Goal: Task Accomplishment & Management: Manage account settings

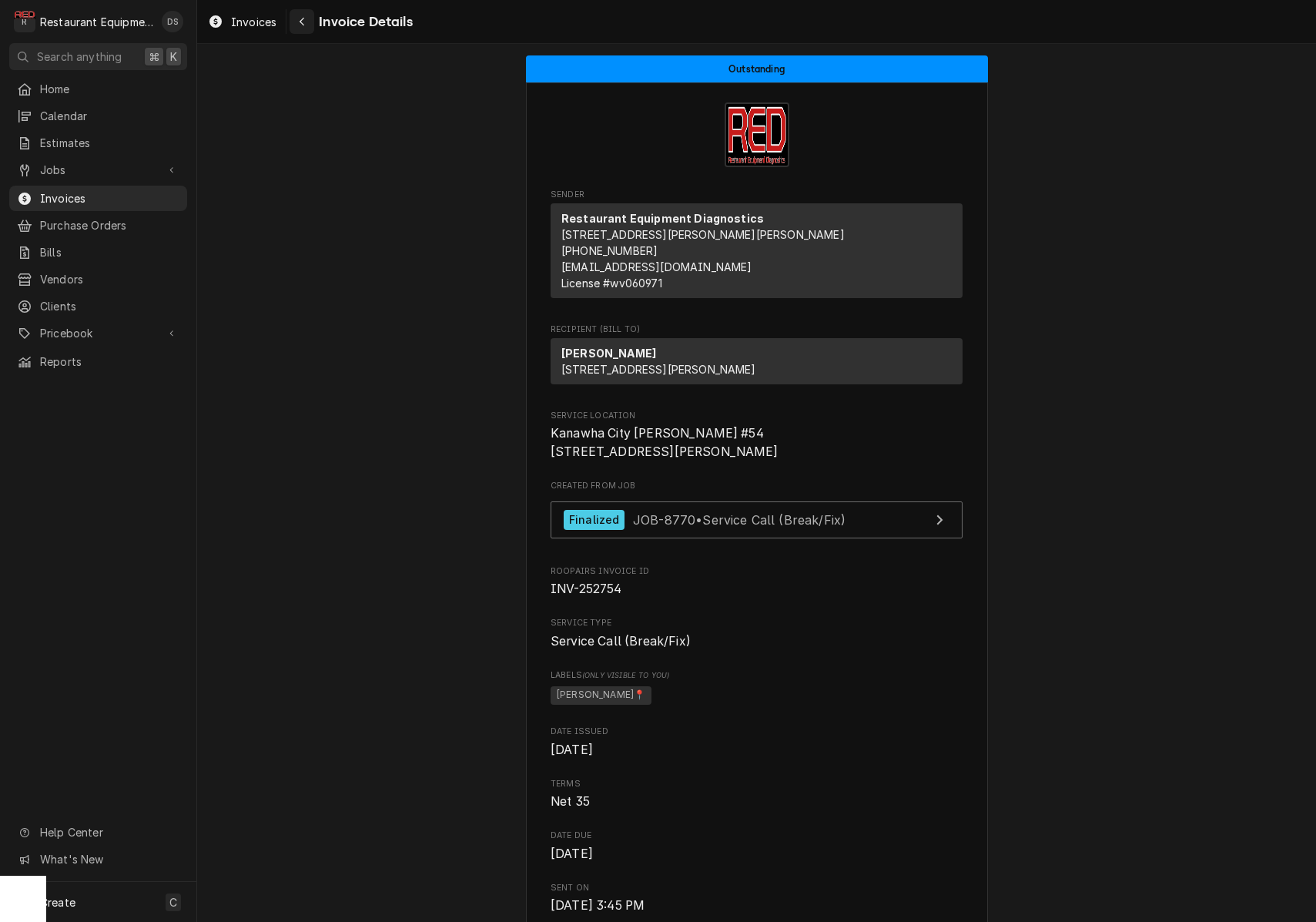
click at [304, 25] on icon "Navigate back" at bounding box center [302, 21] width 7 height 10
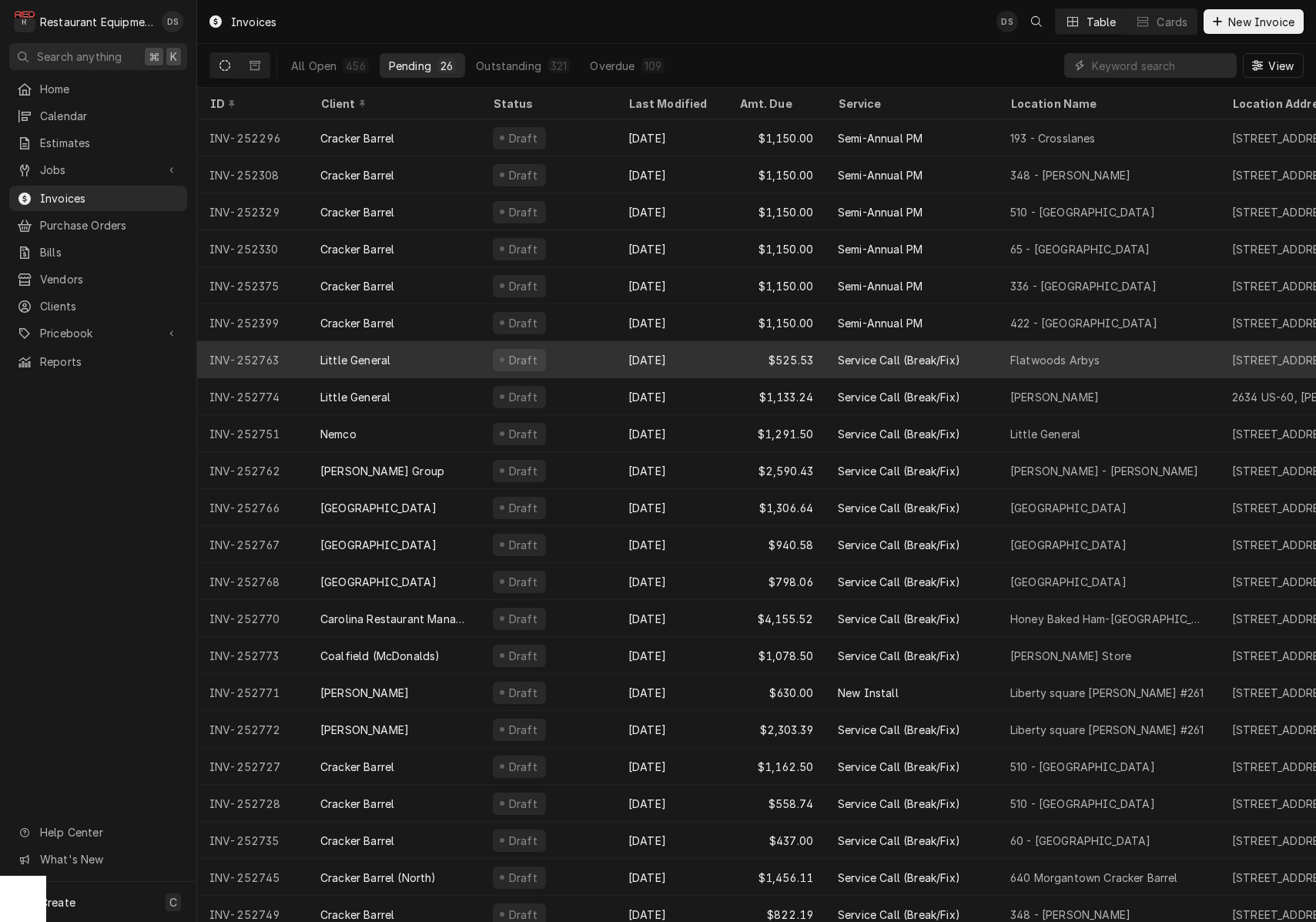
click at [466, 359] on div "Little General" at bounding box center [393, 360] width 173 height 37
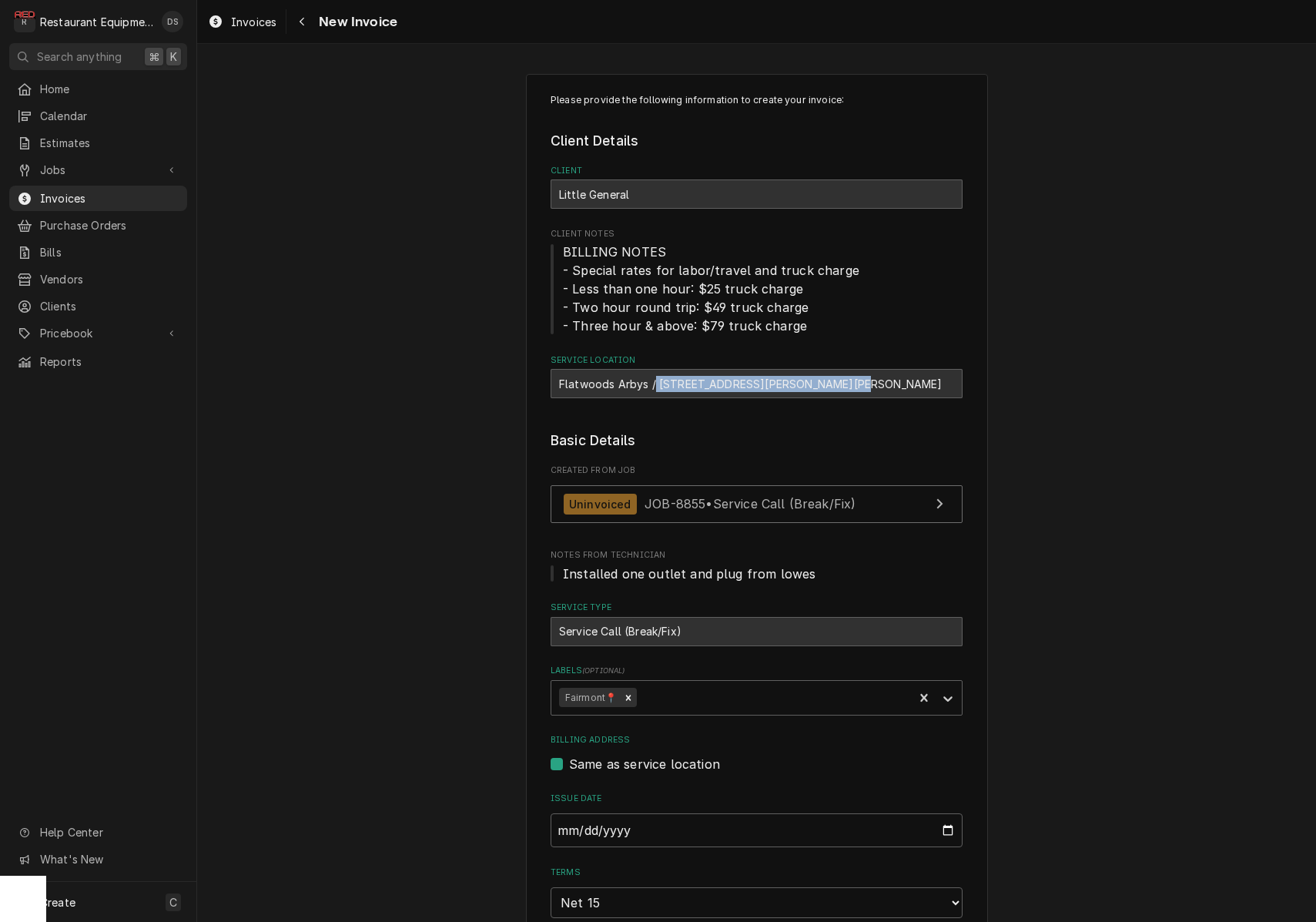
drag, startPoint x: 656, startPoint y: 379, endPoint x: 863, endPoint y: 381, distance: 207.0
click at [863, 381] on div "Flatwoods Arbys / 2001 Sutton Ln, Sutton, WV 26601" at bounding box center [757, 383] width 412 height 29
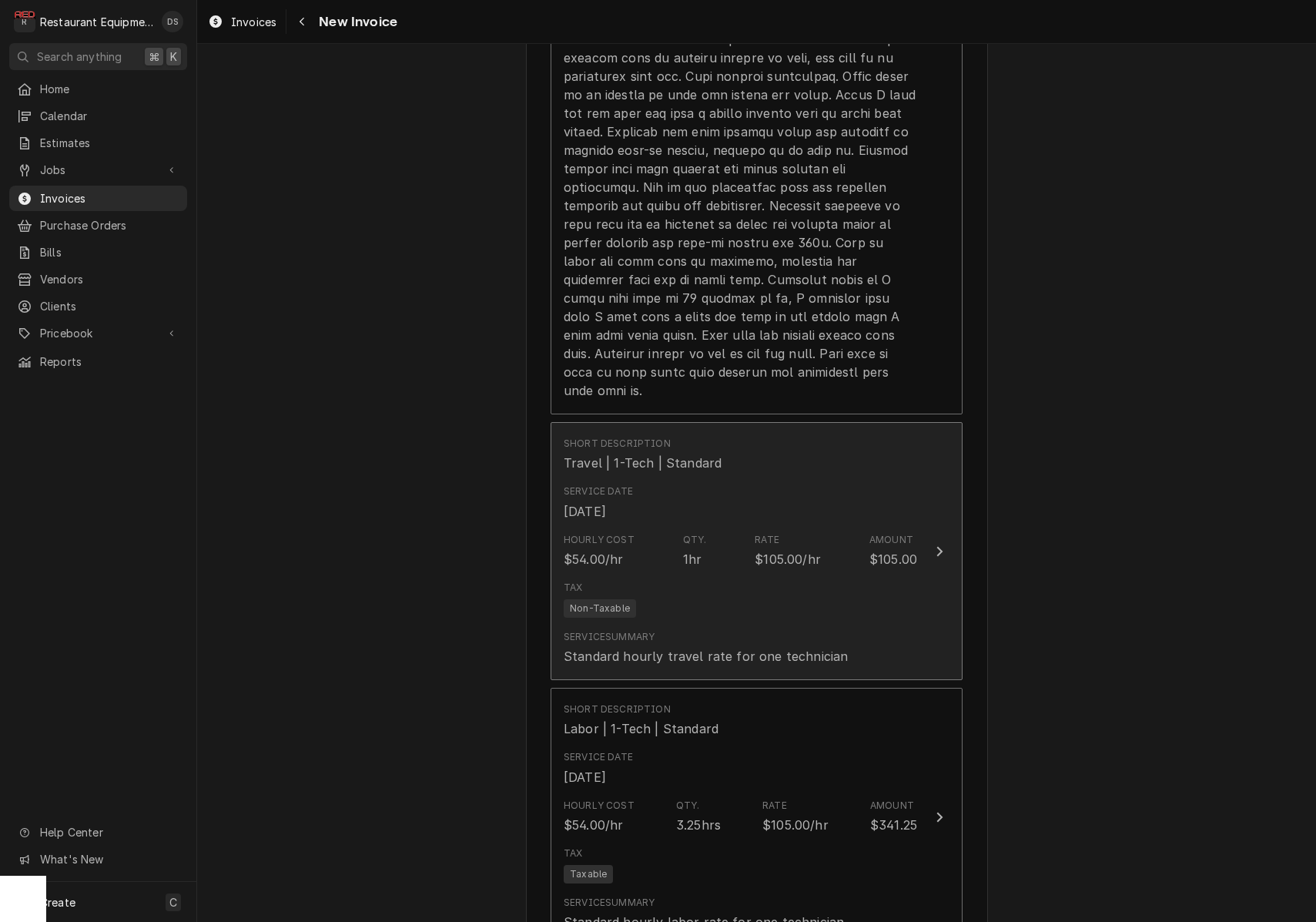
scroll to position [1536, 0]
click at [779, 532] on div "Rate $105.00/hr" at bounding box center [788, 550] width 66 height 36
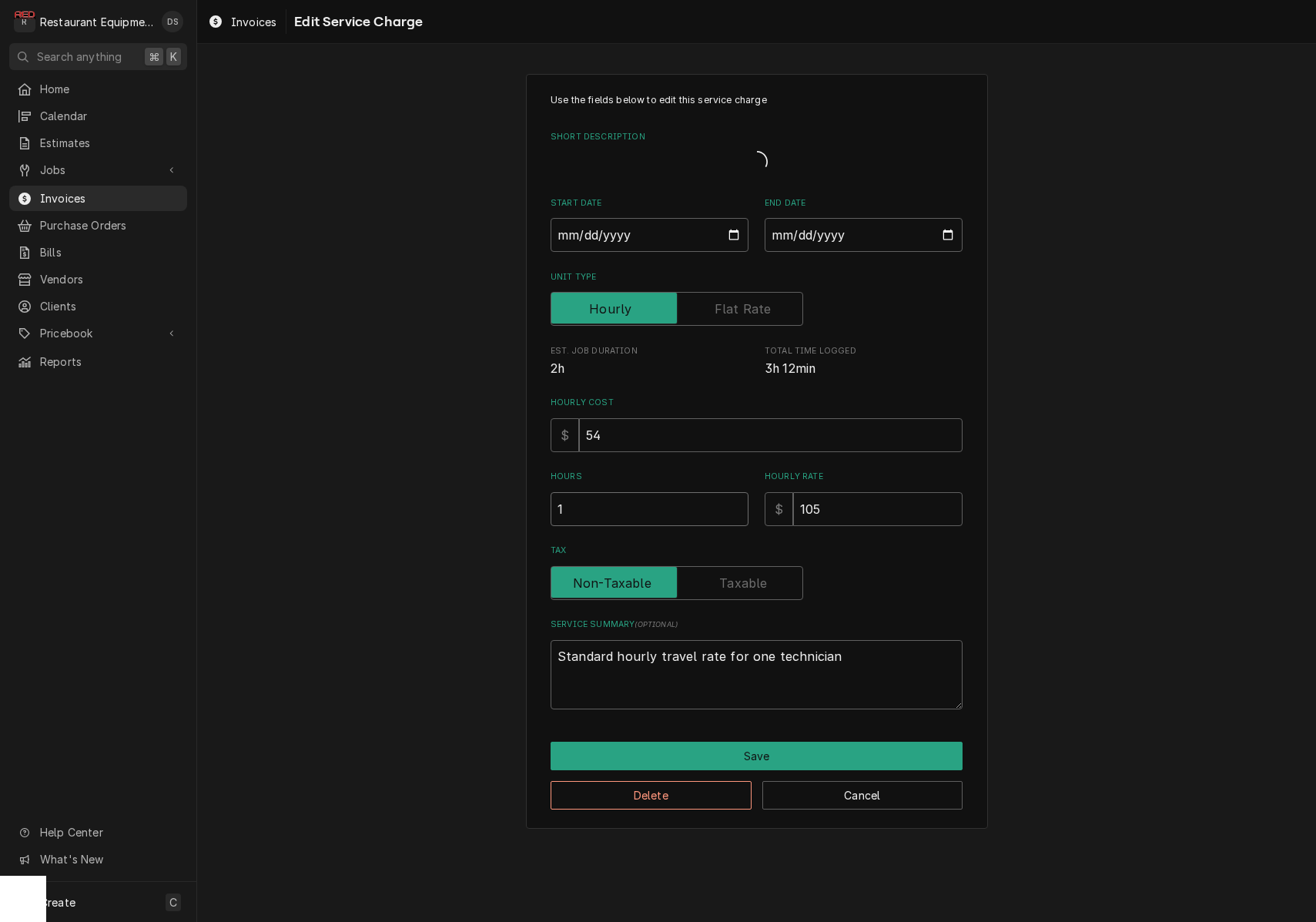
drag, startPoint x: 673, startPoint y: 505, endPoint x: 492, endPoint y: 493, distance: 181.4
click at [492, 493] on div "Use the fields below to edit this service charge Short Description Start Date 2…" at bounding box center [757, 451] width 1119 height 782
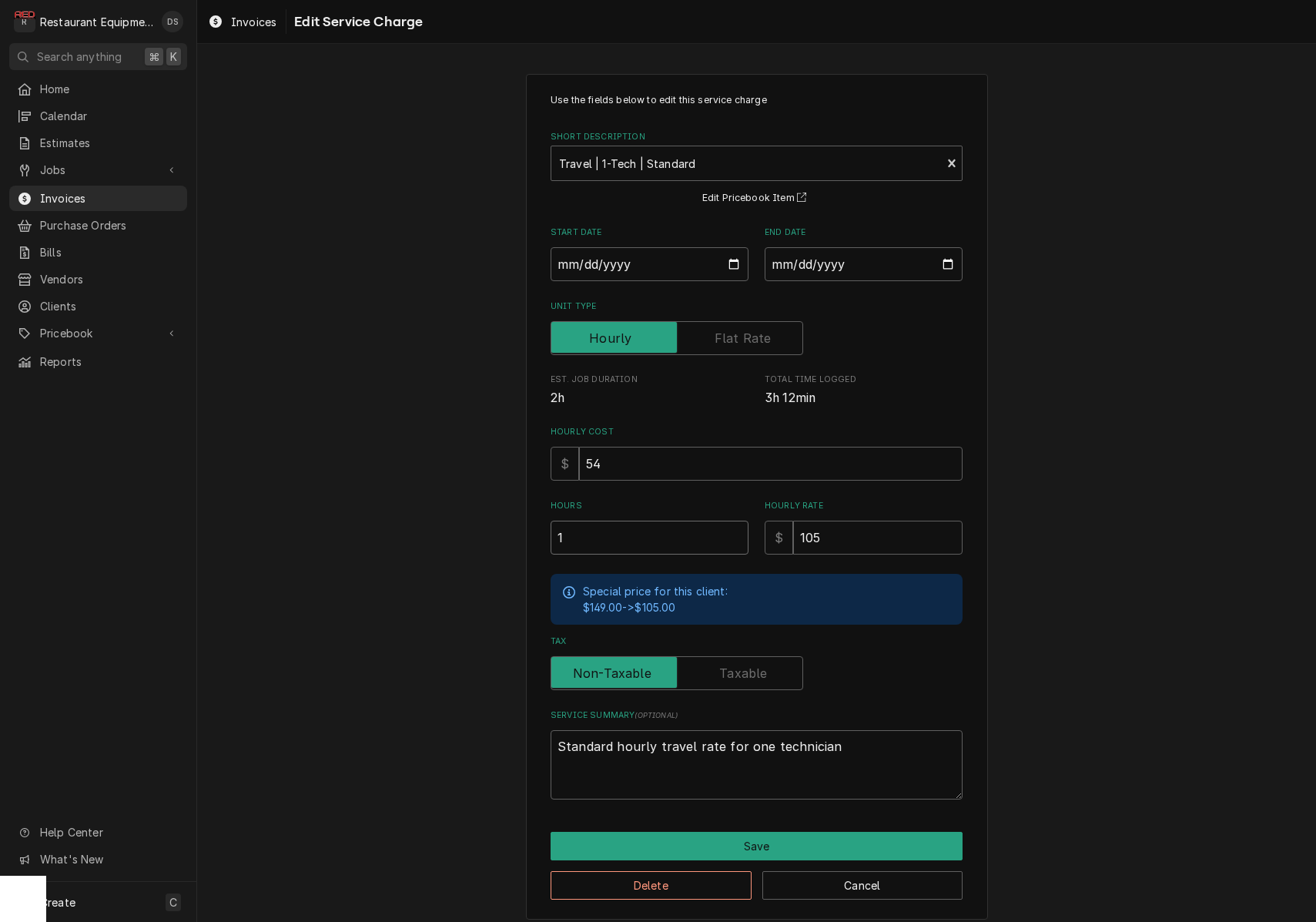
type textarea "x"
type input "2"
click at [759, 832] on button "Save" at bounding box center [757, 847] width 412 height 28
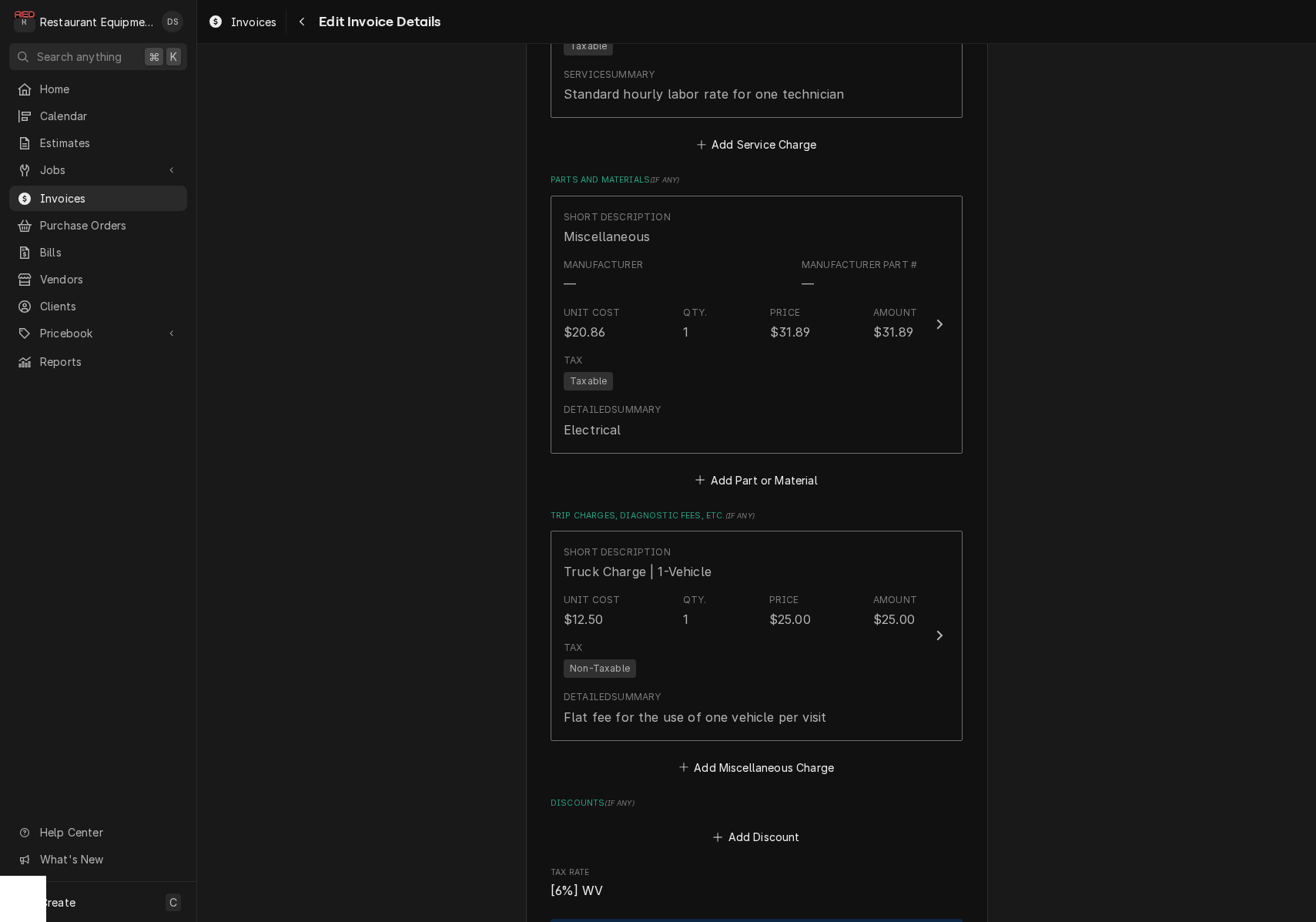
scroll to position [2404, 0]
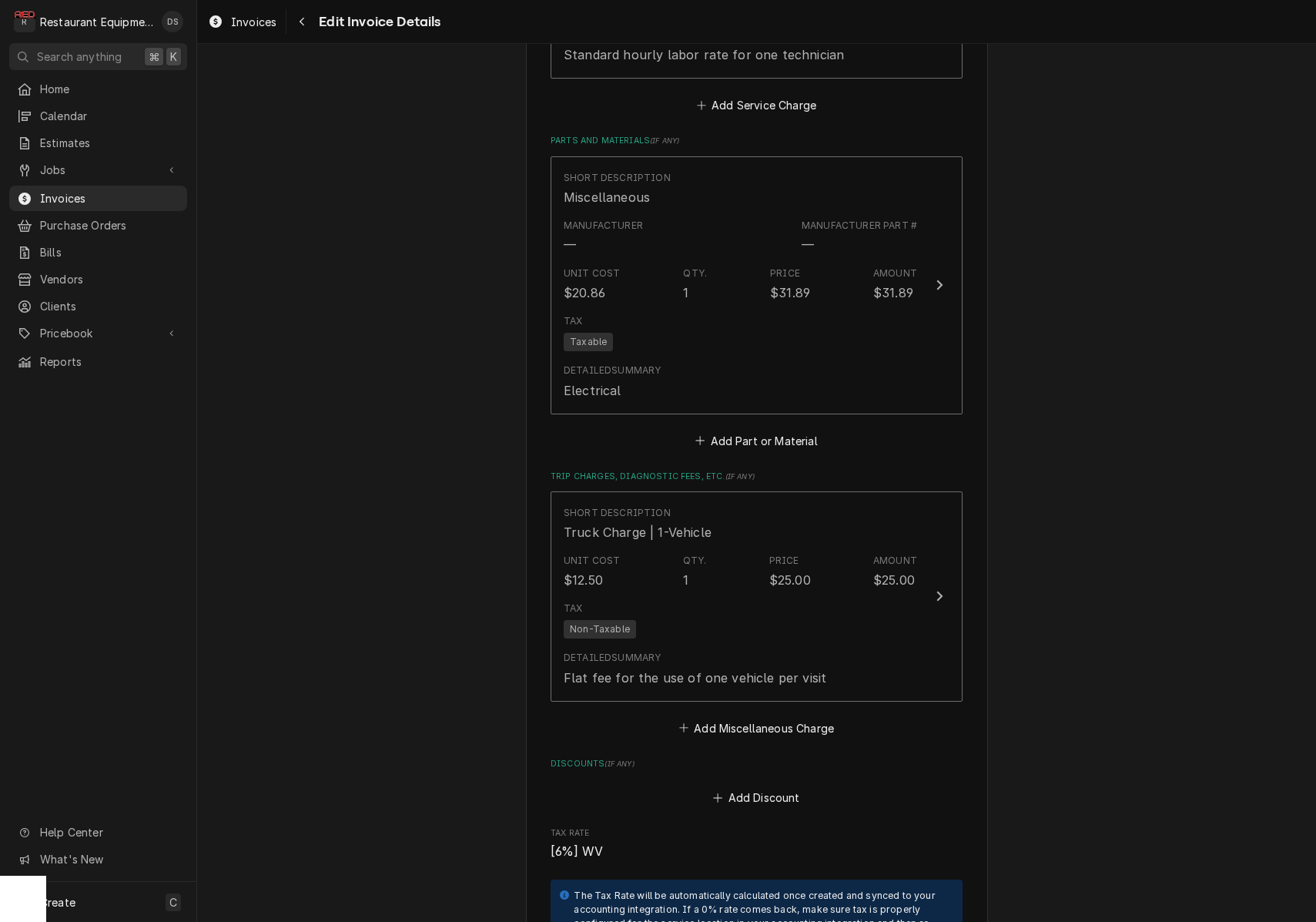
click at [749, 552] on div "Unit Cost $12.50 Qty. 1 Price $25.00 Amount $25.00" at bounding box center [740, 571] width 354 height 48
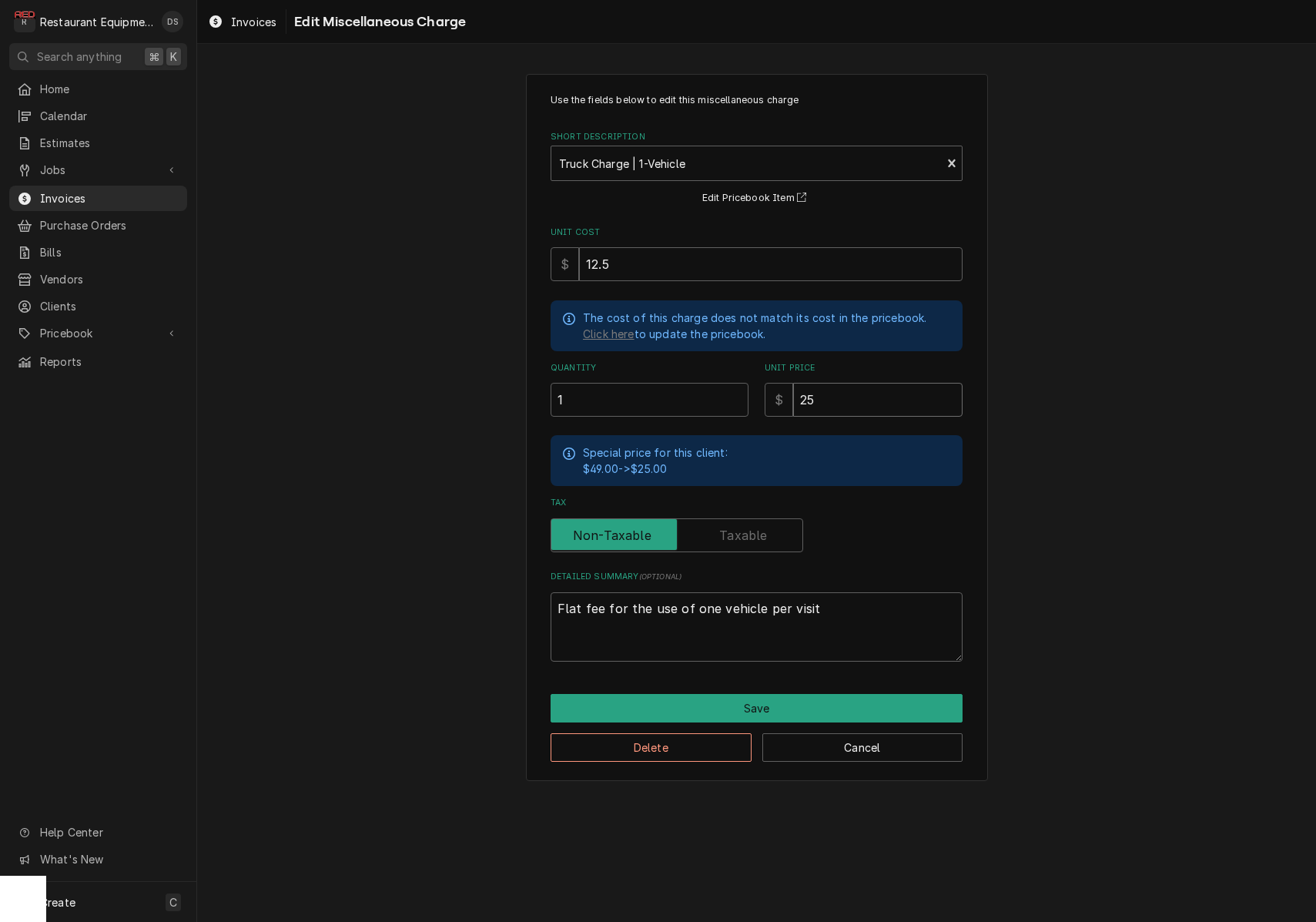
drag, startPoint x: 879, startPoint y: 384, endPoint x: 725, endPoint y: 380, distance: 154.1
click at [730, 381] on div "Quantity 1 Unit Price $ 25" at bounding box center [757, 390] width 412 height 55
click at [805, 391] on input "25" at bounding box center [878, 400] width 170 height 34
drag, startPoint x: 778, startPoint y: 399, endPoint x: 763, endPoint y: 399, distance: 15.0
click at [763, 399] on div "Quantity 1 Unit Price $ 25" at bounding box center [757, 390] width 412 height 55
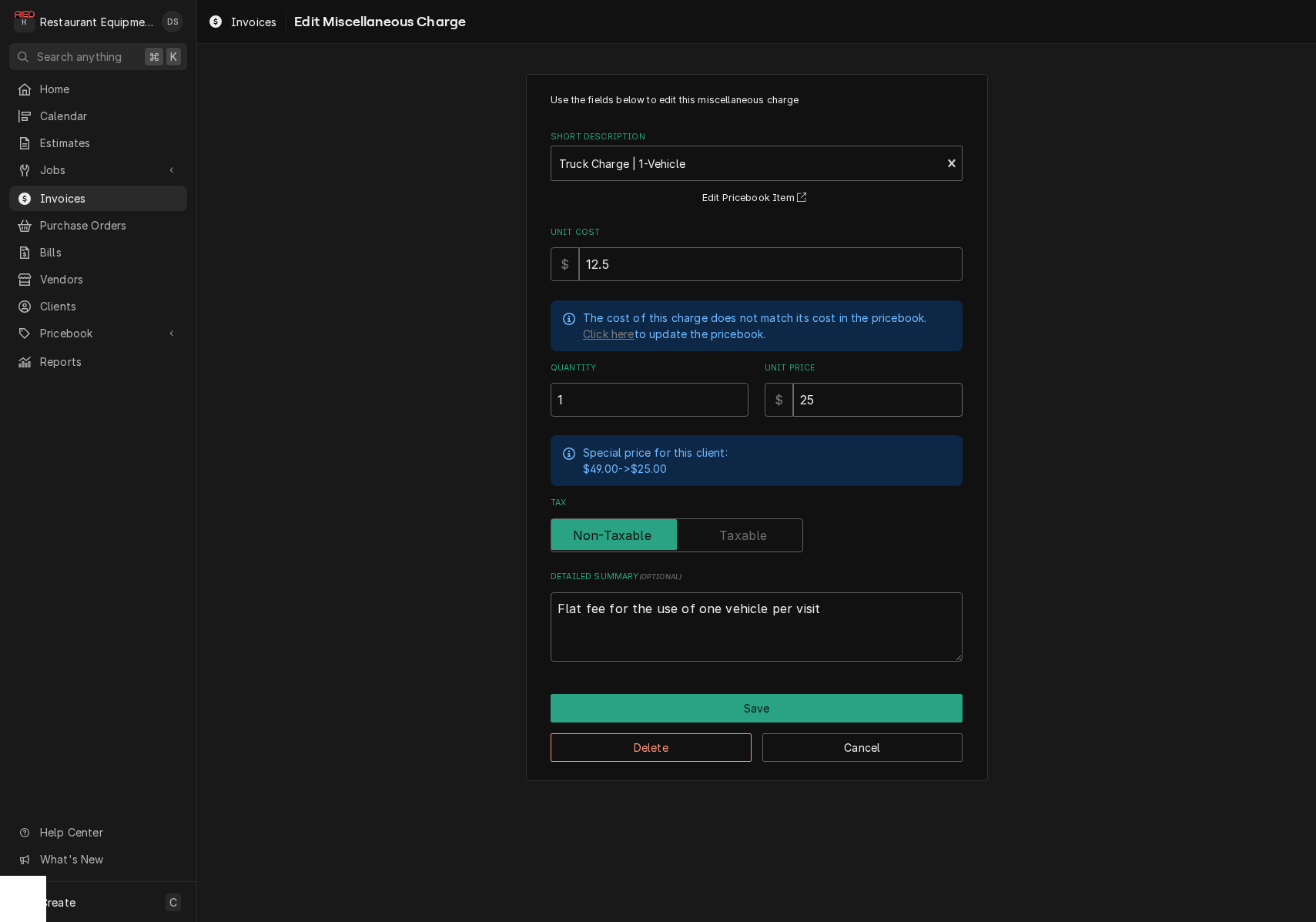
drag, startPoint x: 836, startPoint y: 392, endPoint x: 723, endPoint y: 388, distance: 113.1
click at [727, 388] on div "Quantity 1 Unit Price $ 25" at bounding box center [757, 390] width 412 height 55
type textarea "x"
type input "1"
type textarea "x"
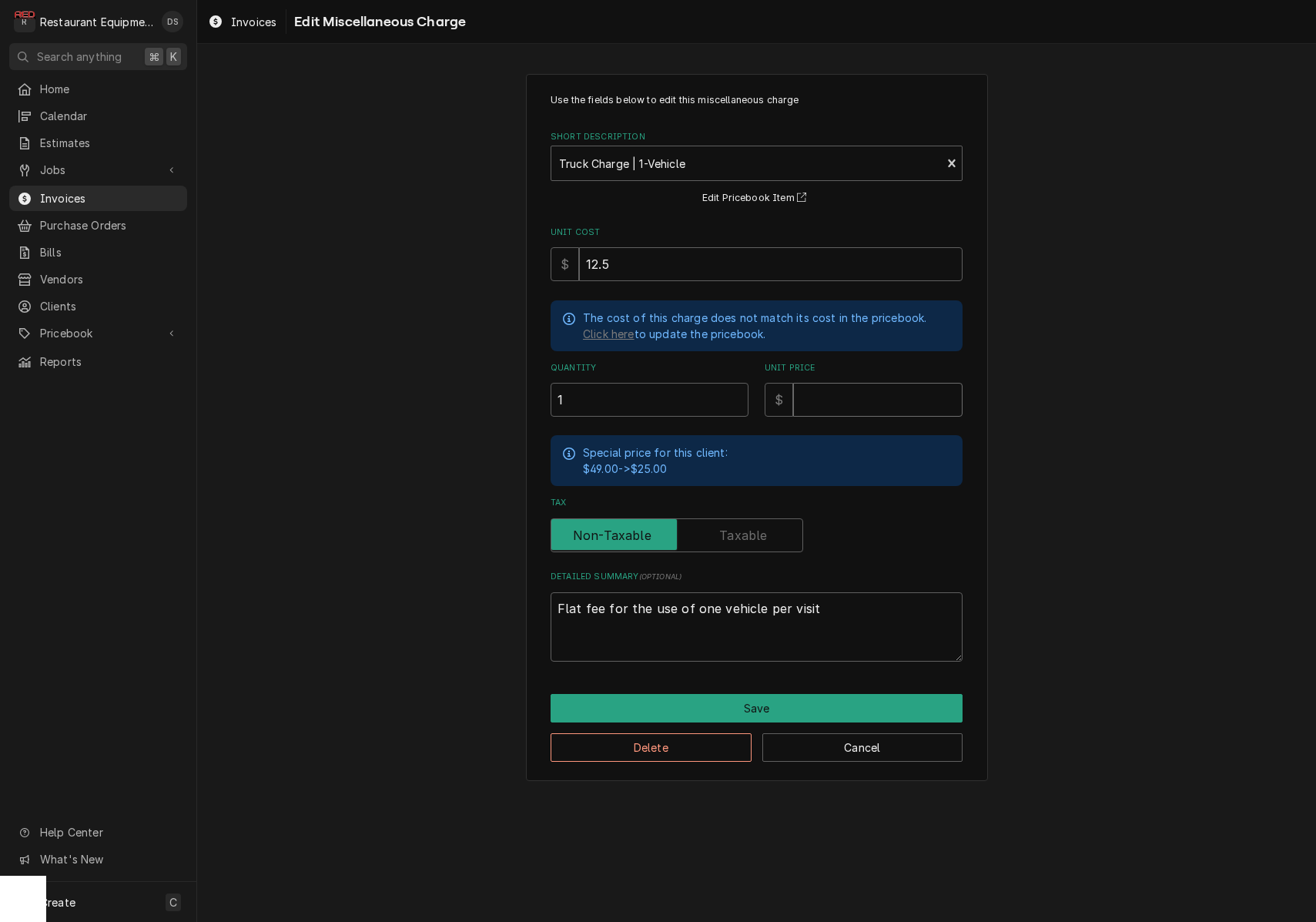
type textarea "x"
type input "4"
type textarea "x"
type input "49"
click at [768, 698] on button "Save" at bounding box center [757, 708] width 412 height 28
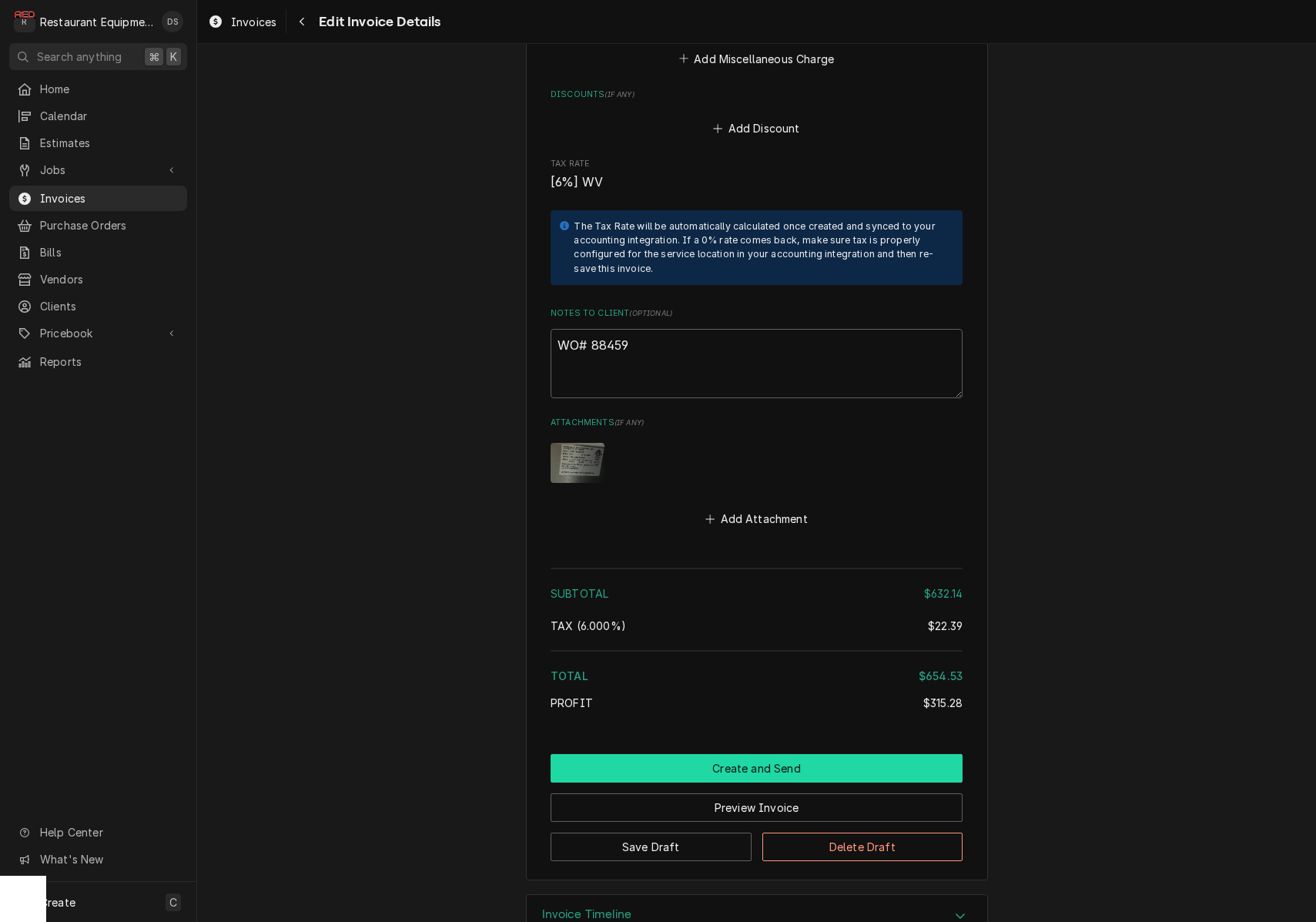
click at [719, 754] on button "Create and Send" at bounding box center [757, 768] width 412 height 28
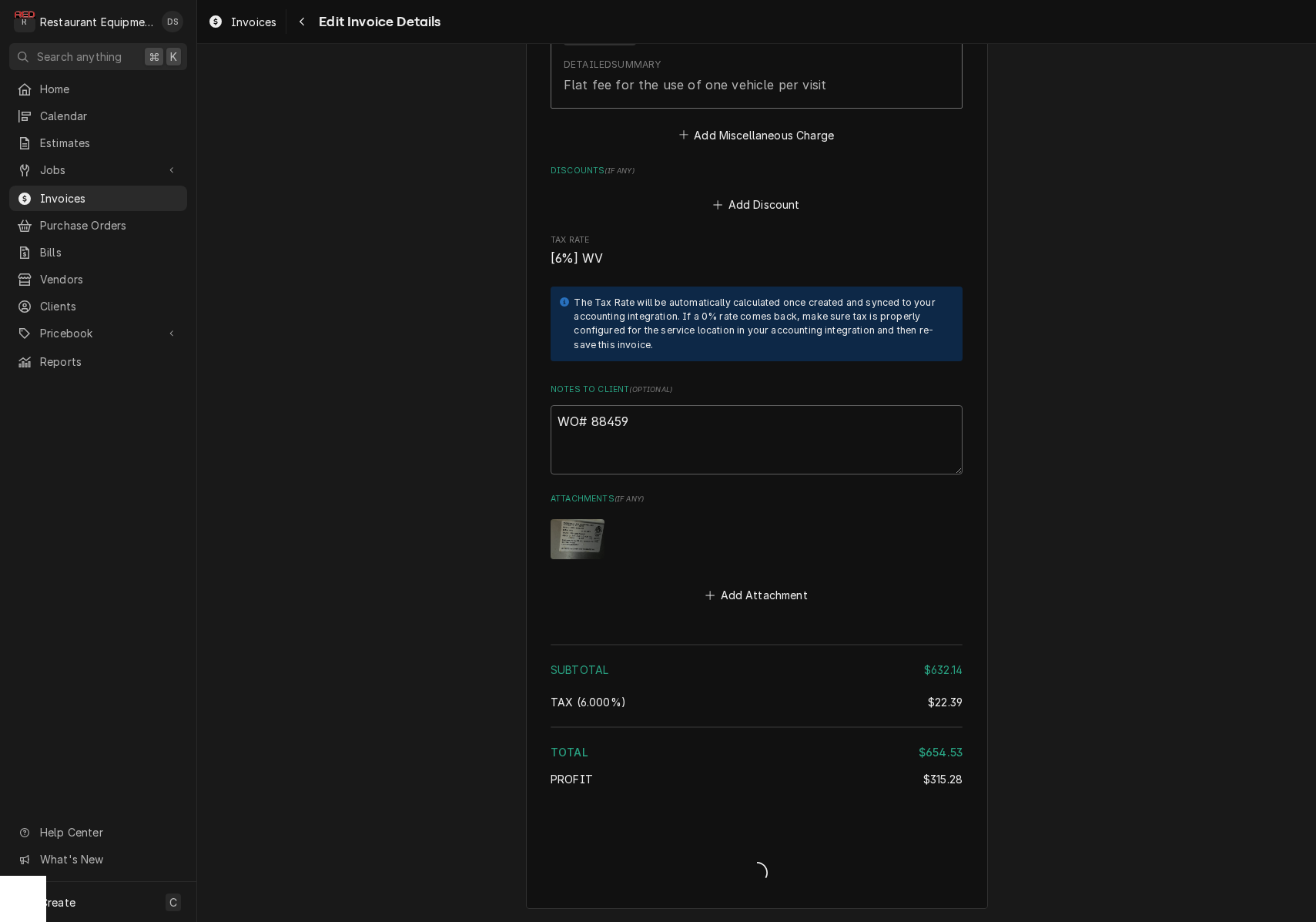
scroll to position [2994, 0]
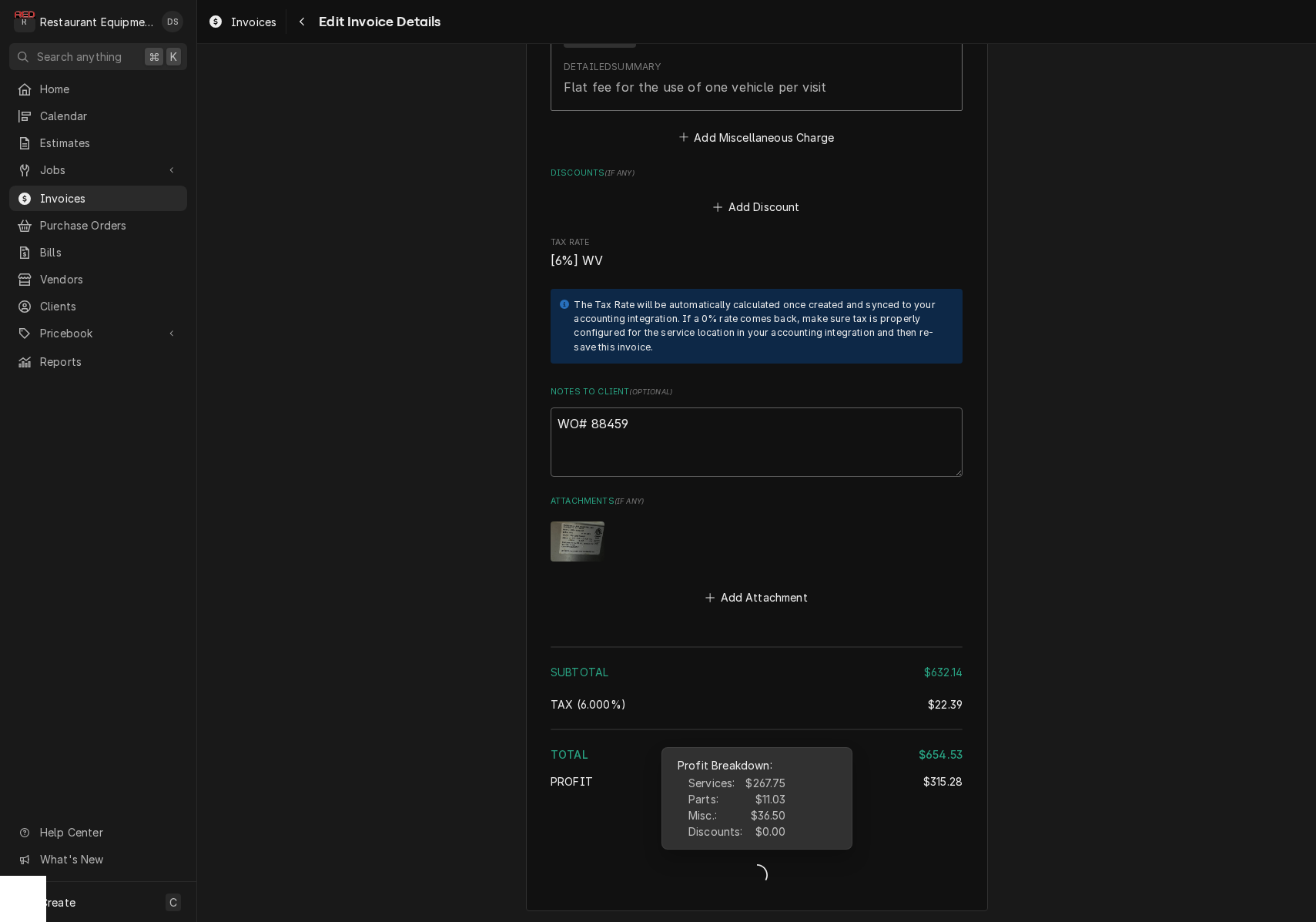
type textarea "x"
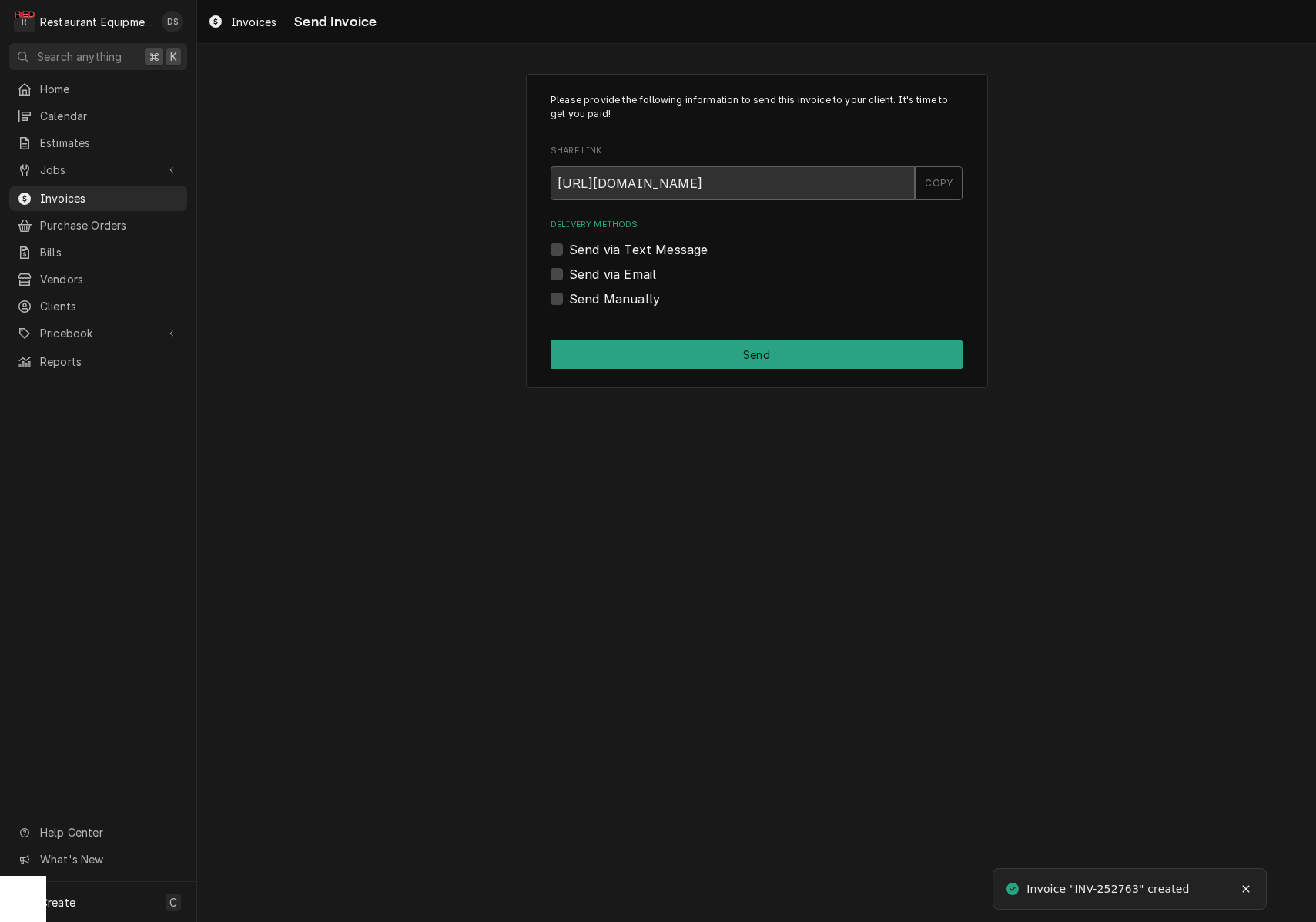
click at [569, 270] on label "Send via Email" at bounding box center [612, 275] width 87 height 19
click at [569, 270] on input "Send via Email" at bounding box center [775, 282] width 412 height 34
checkbox input "true"
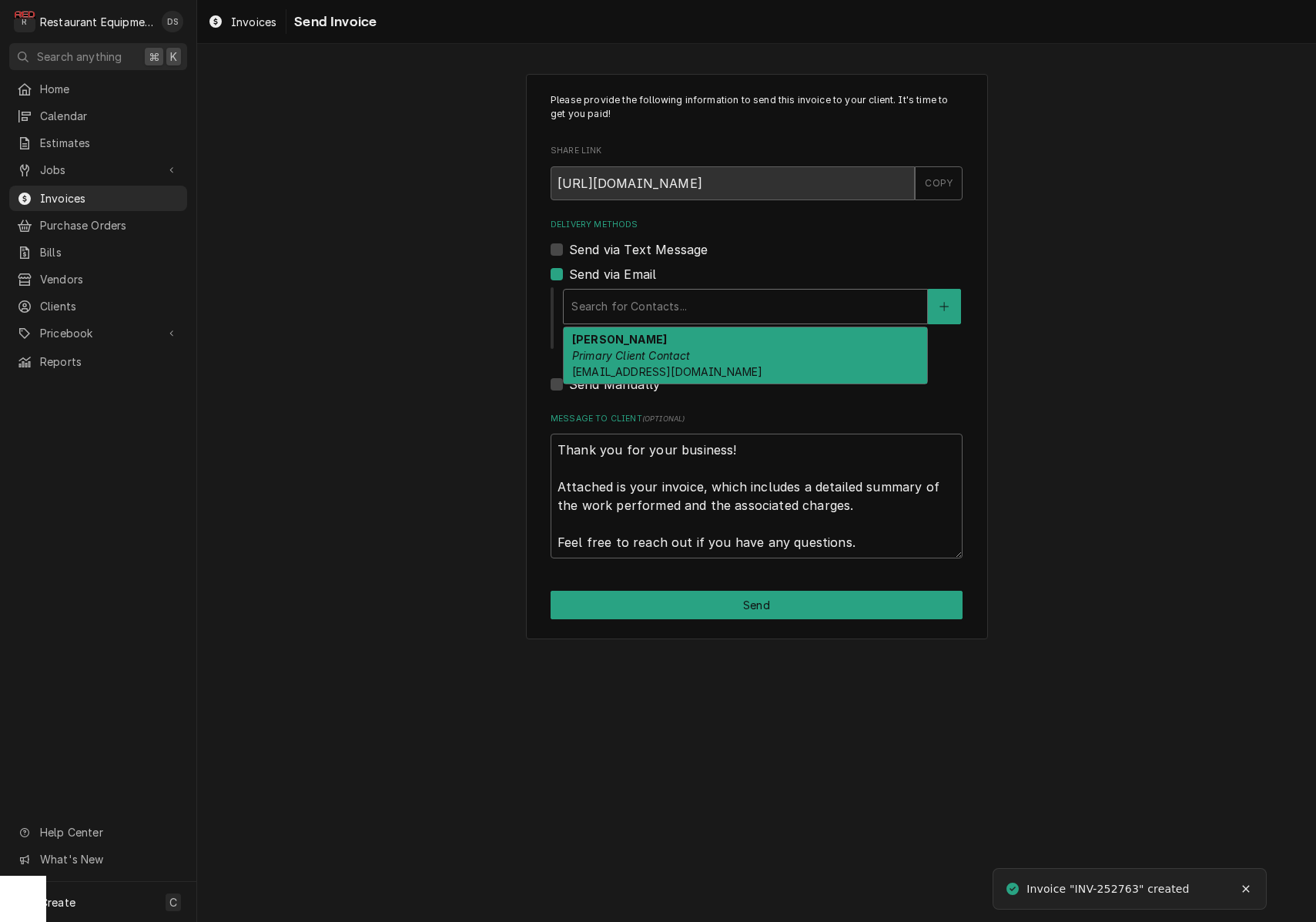
click at [682, 300] on div "Search for Contacts..." at bounding box center [745, 306] width 348 height 16
click at [669, 345] on div "ROBIN HATCHER Primary Client Contact rhatcher@lgstores.com" at bounding box center [744, 356] width 363 height 57
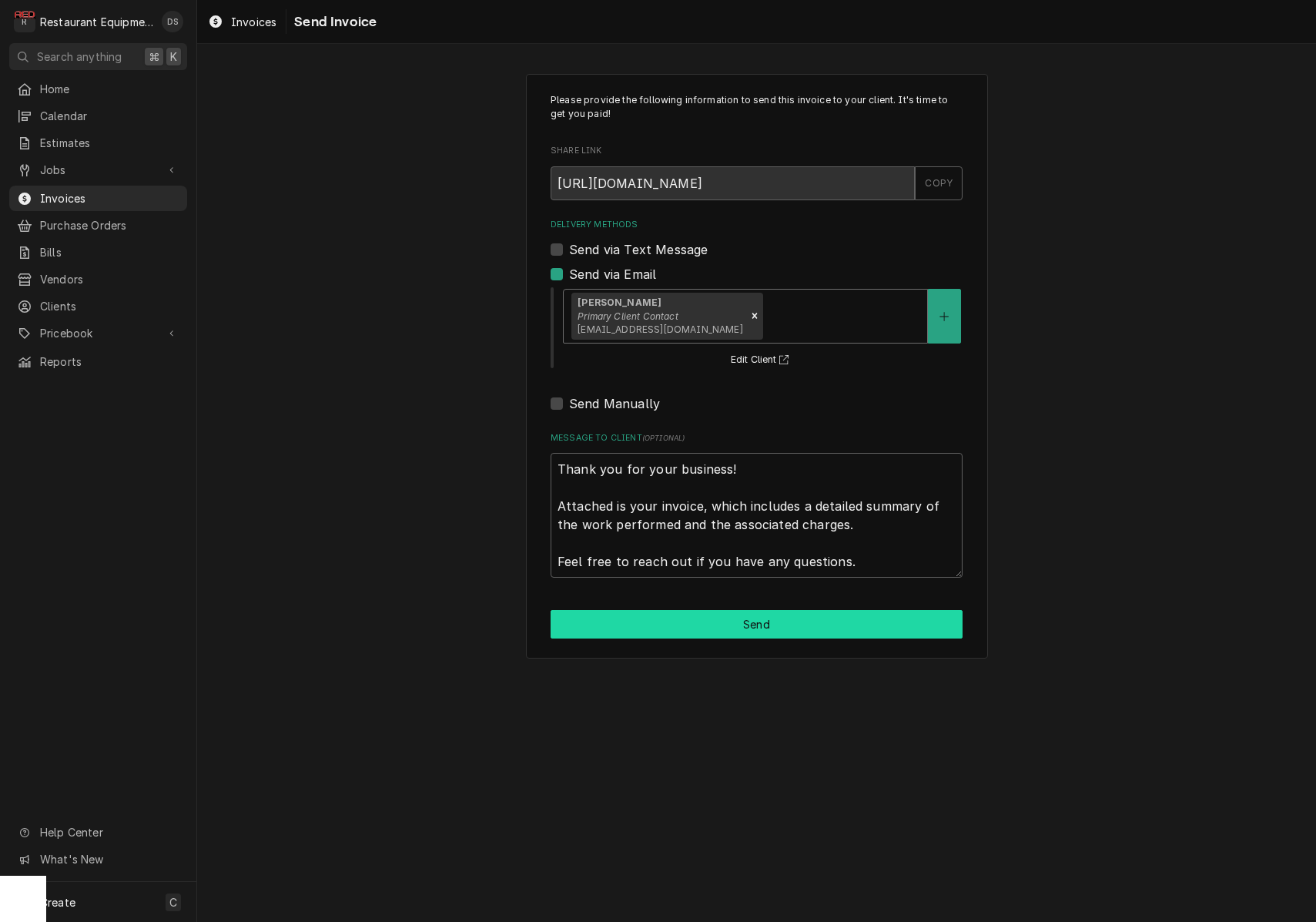
click at [743, 610] on button "Send" at bounding box center [757, 624] width 412 height 28
type textarea "x"
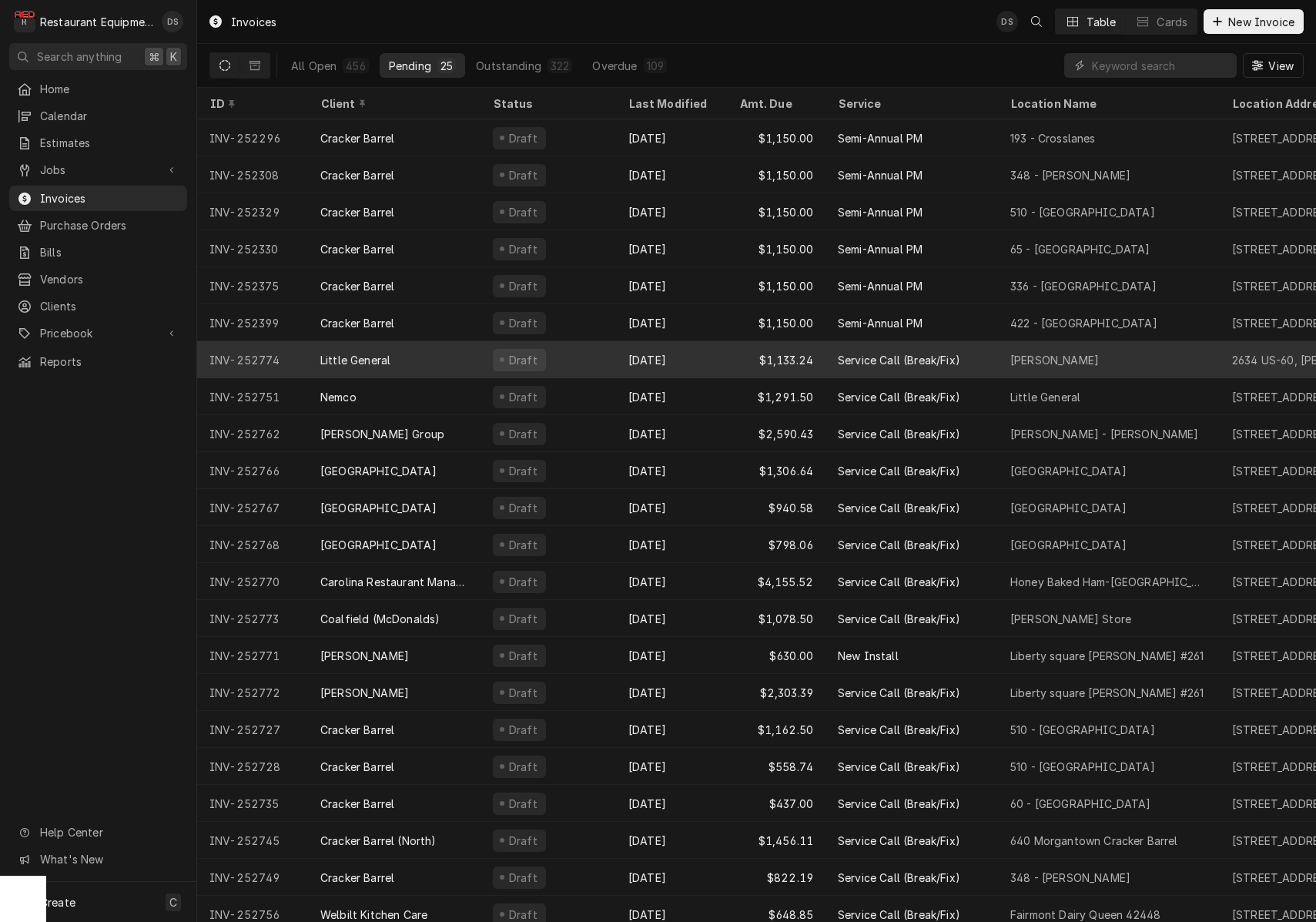
click at [453, 365] on div "Little General" at bounding box center [393, 360] width 173 height 37
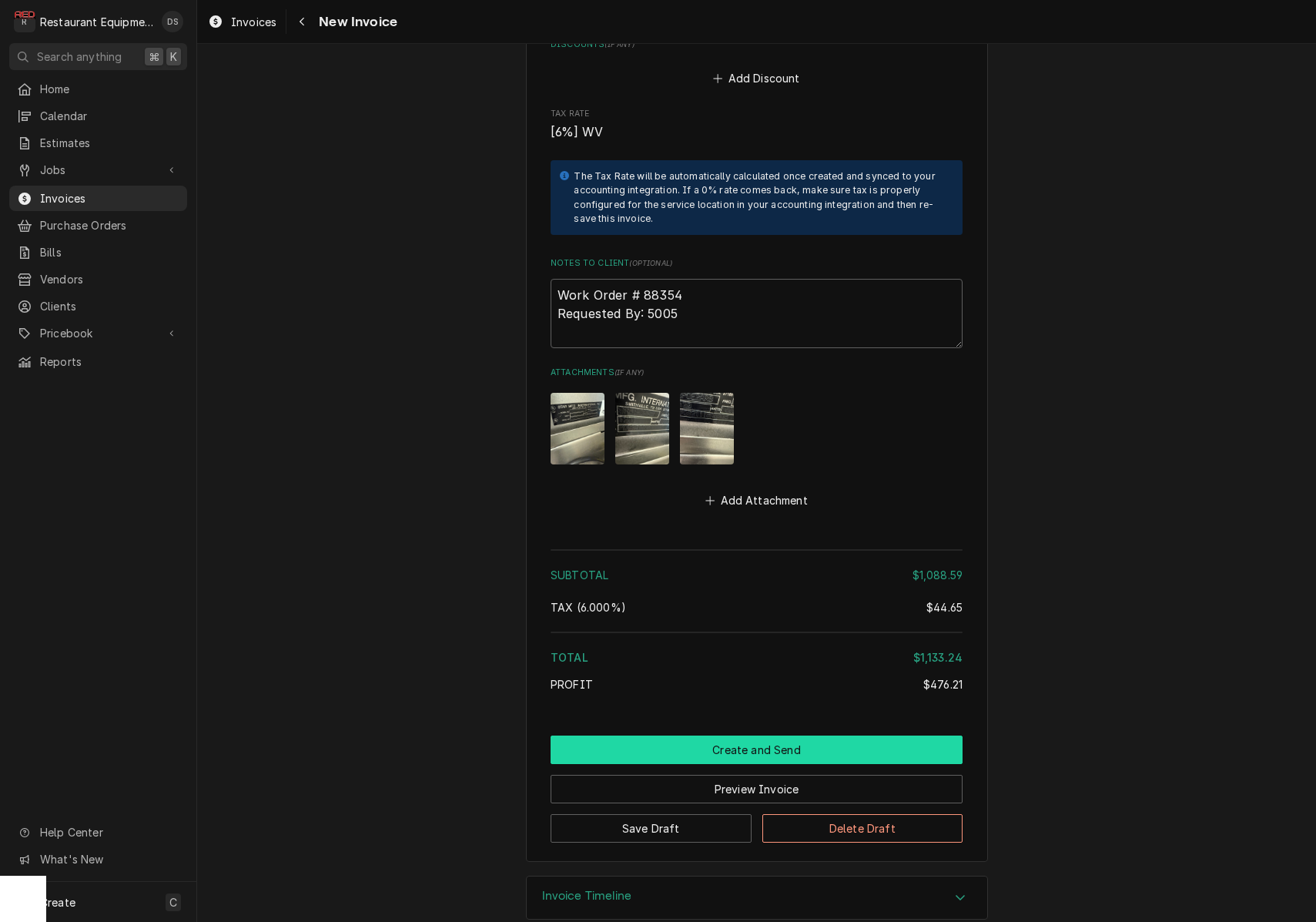
click at [775, 735] on button "Create and Send" at bounding box center [757, 749] width 412 height 28
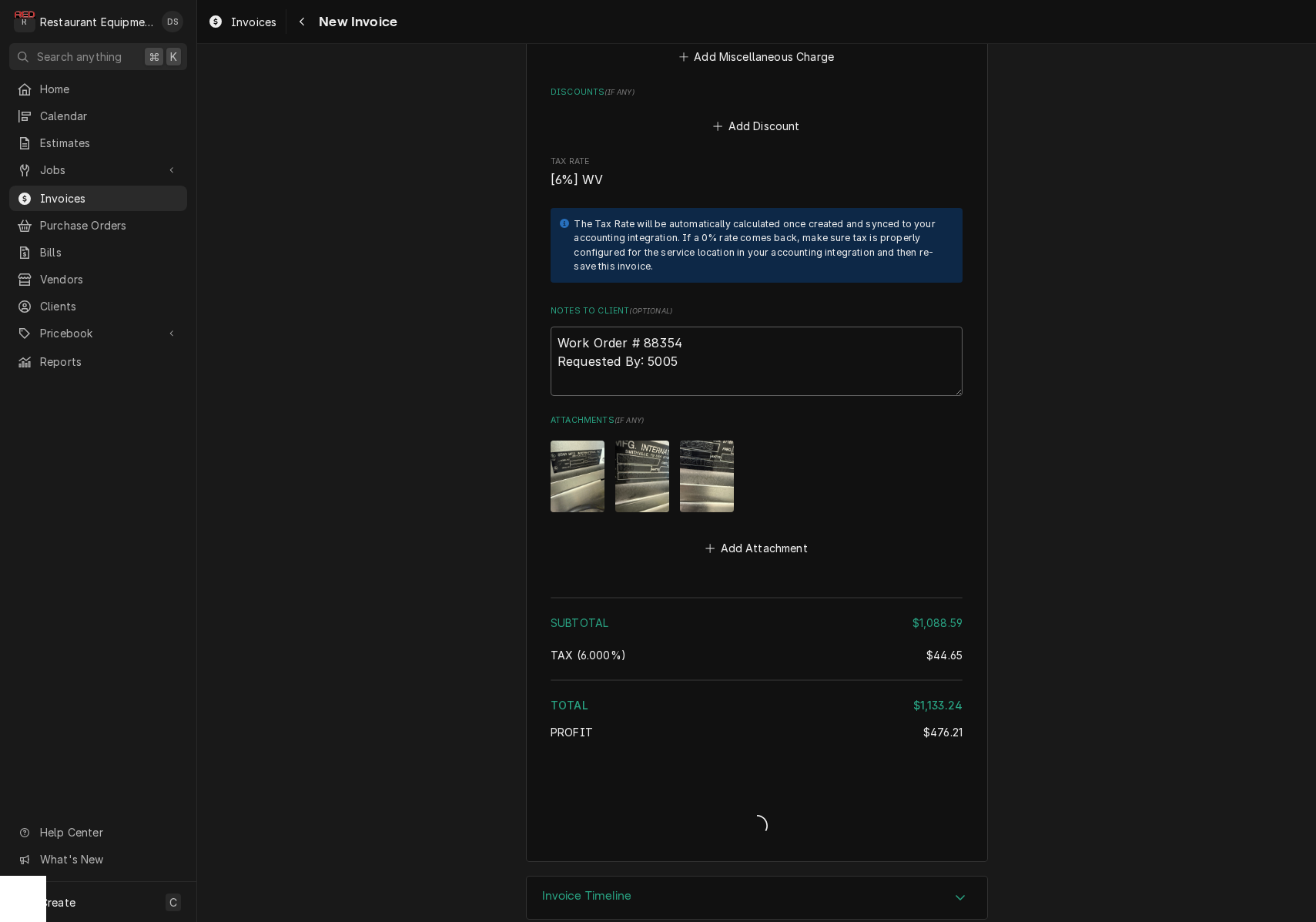
type textarea "x"
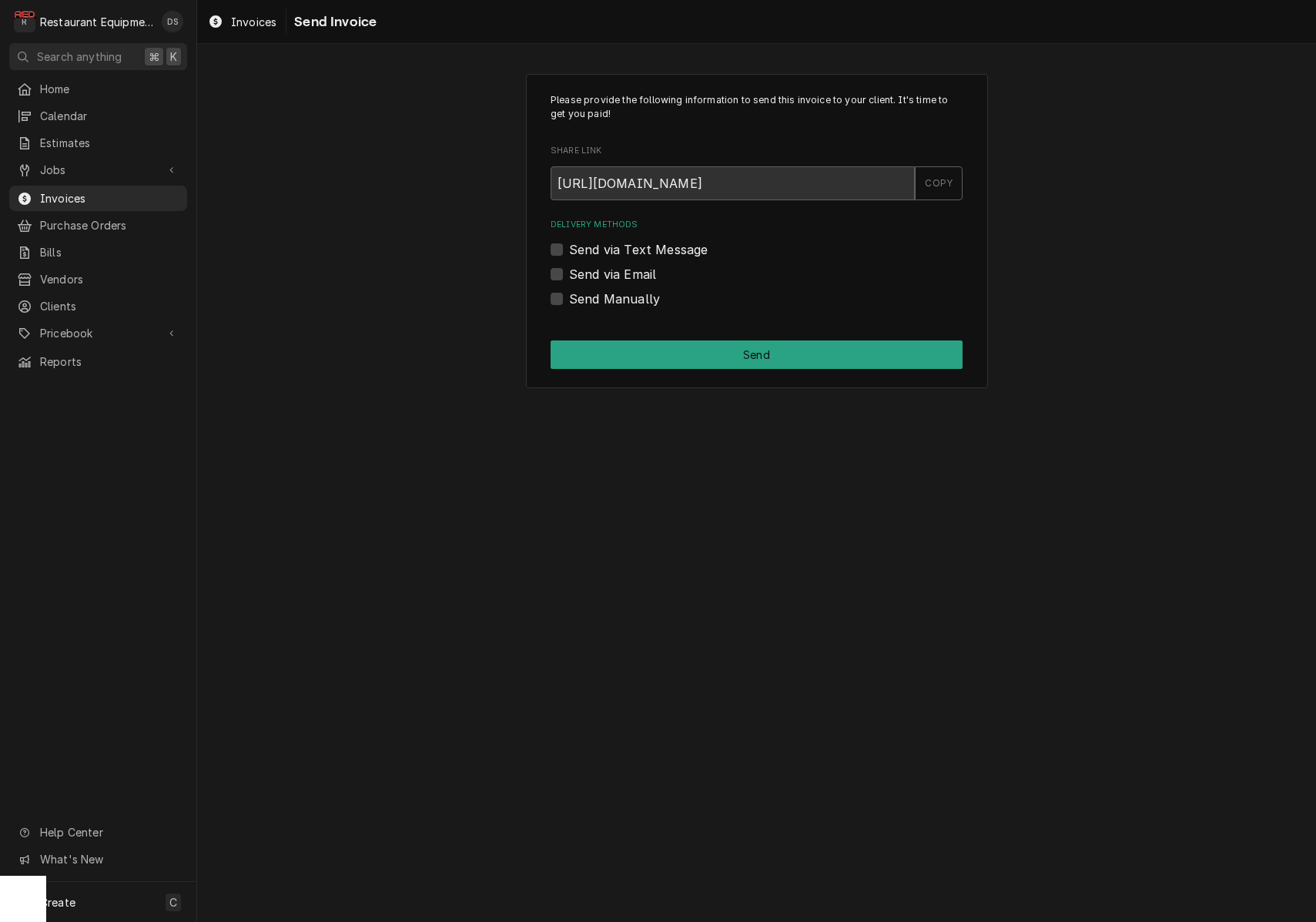
click at [569, 267] on label "Send via Email" at bounding box center [612, 275] width 87 height 19
click at [569, 267] on input "Send via Email" at bounding box center [775, 282] width 412 height 34
checkbox input "true"
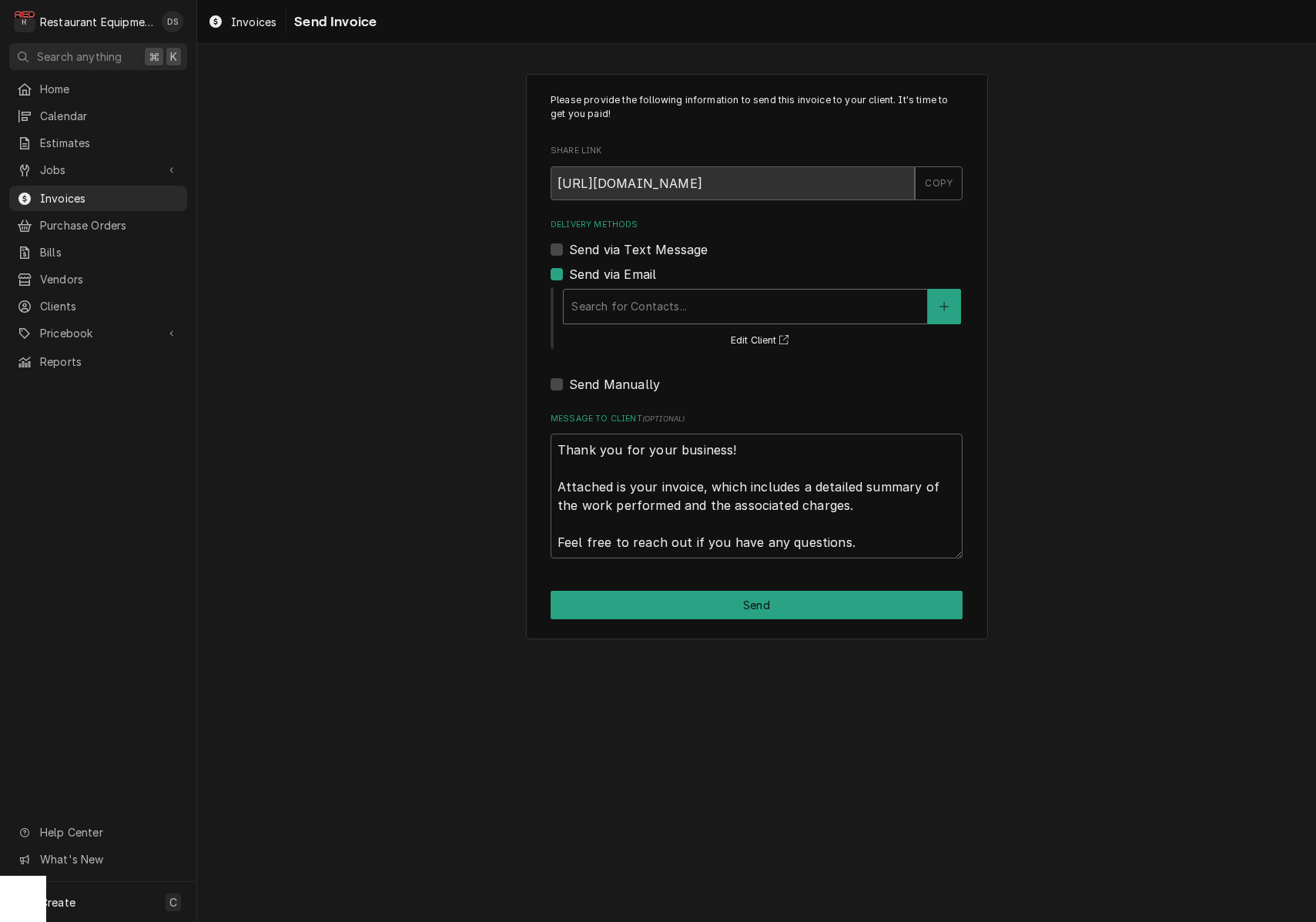
drag, startPoint x: 630, startPoint y: 287, endPoint x: 649, endPoint y: 298, distance: 22.0
click at [630, 290] on div "Search for Contacts..." at bounding box center [744, 307] width 363 height 34
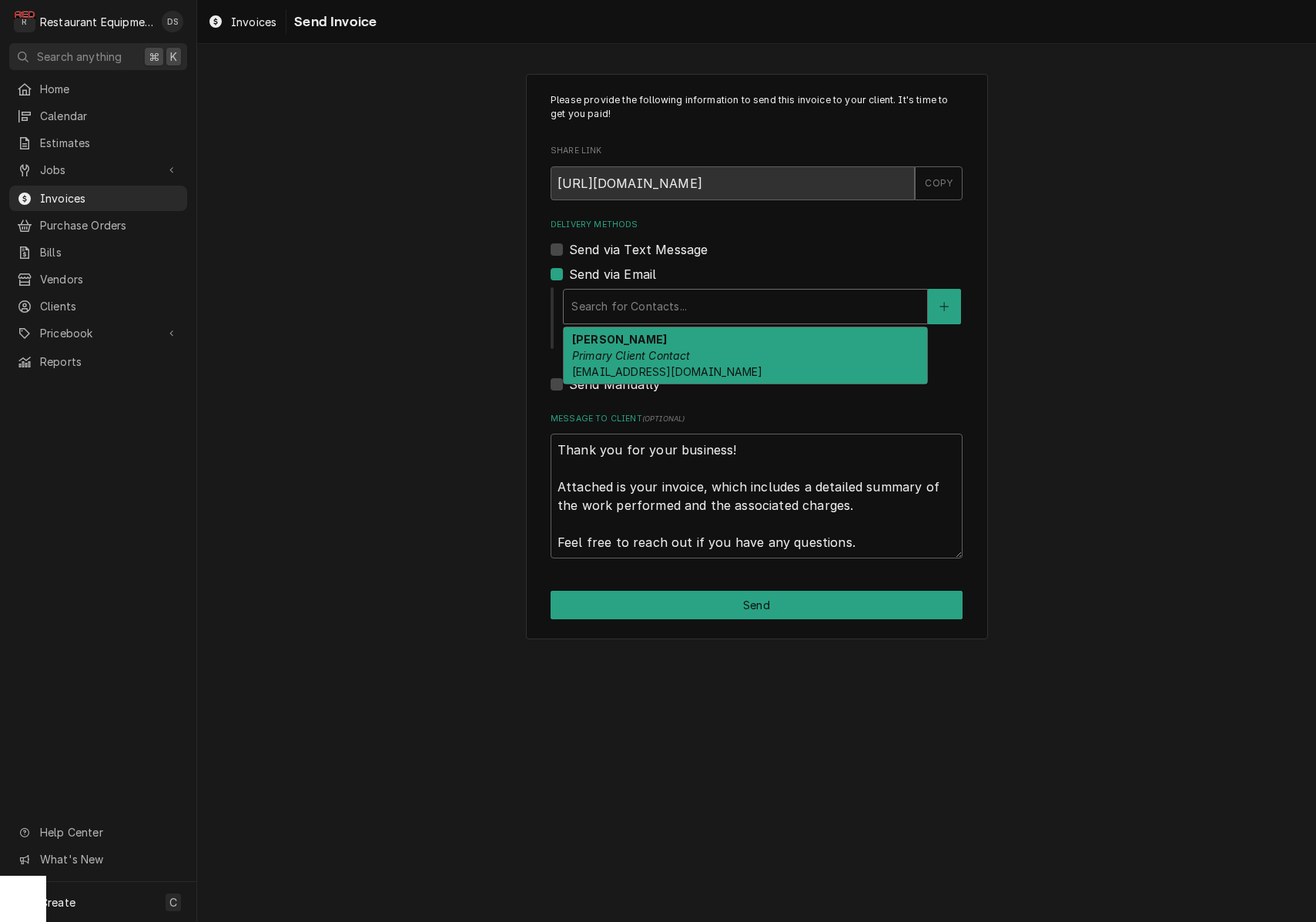
click at [647, 352] on em "Primary Client Contact" at bounding box center [631, 356] width 119 height 13
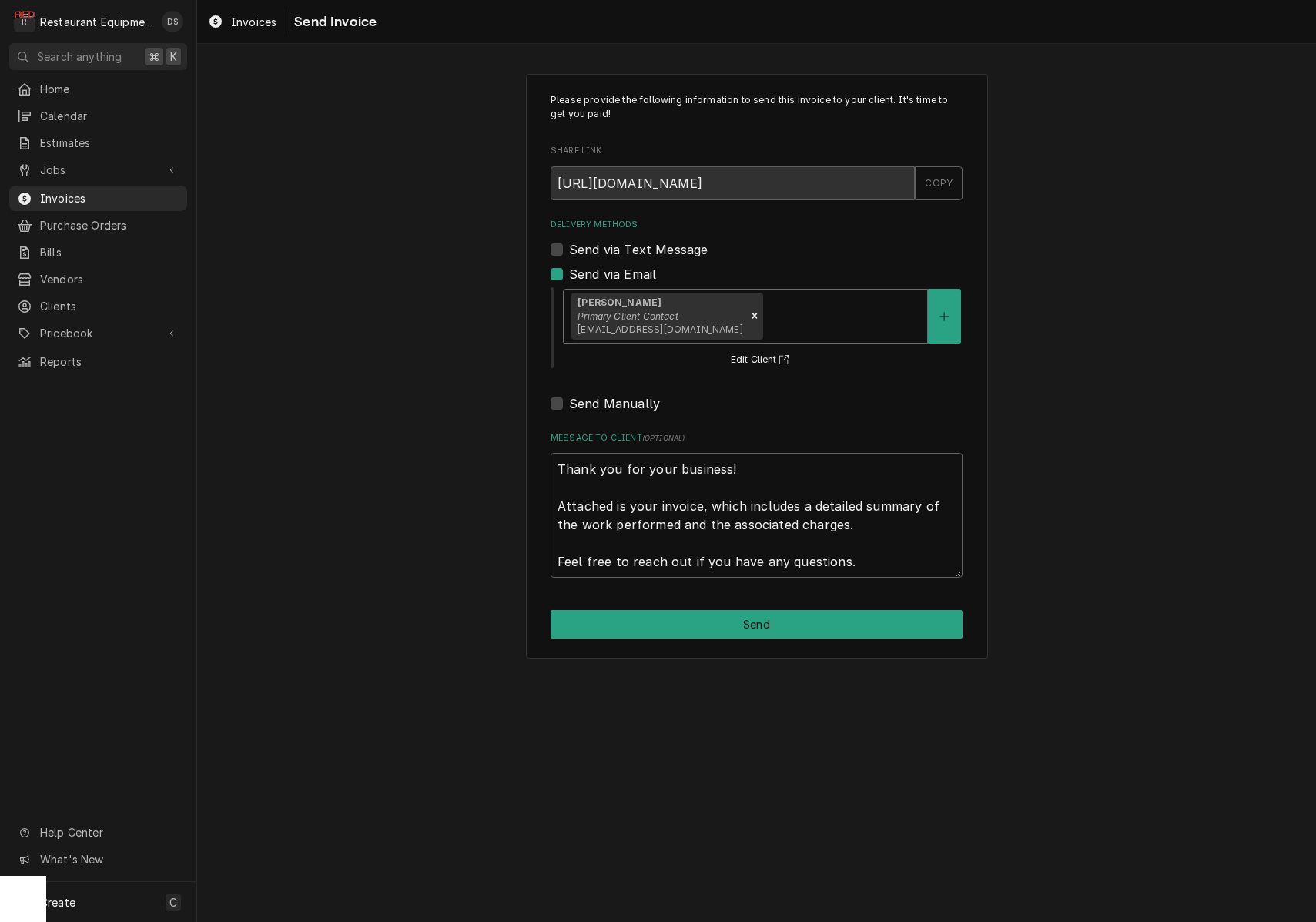
click at [776, 623] on button "Send" at bounding box center [757, 624] width 412 height 28
type textarea "x"
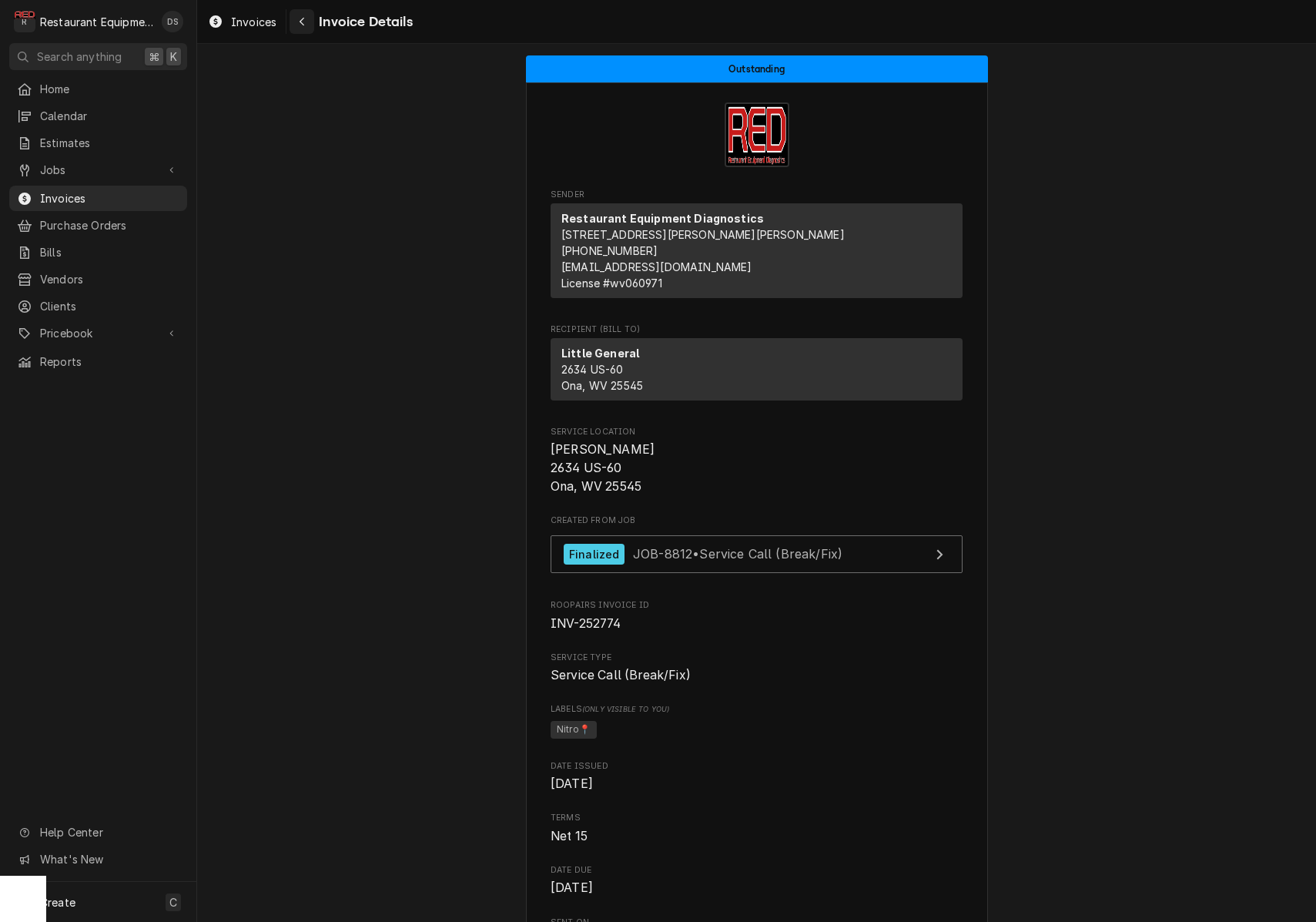
click at [298, 15] on div "Navigate back" at bounding box center [302, 22] width 15 height 15
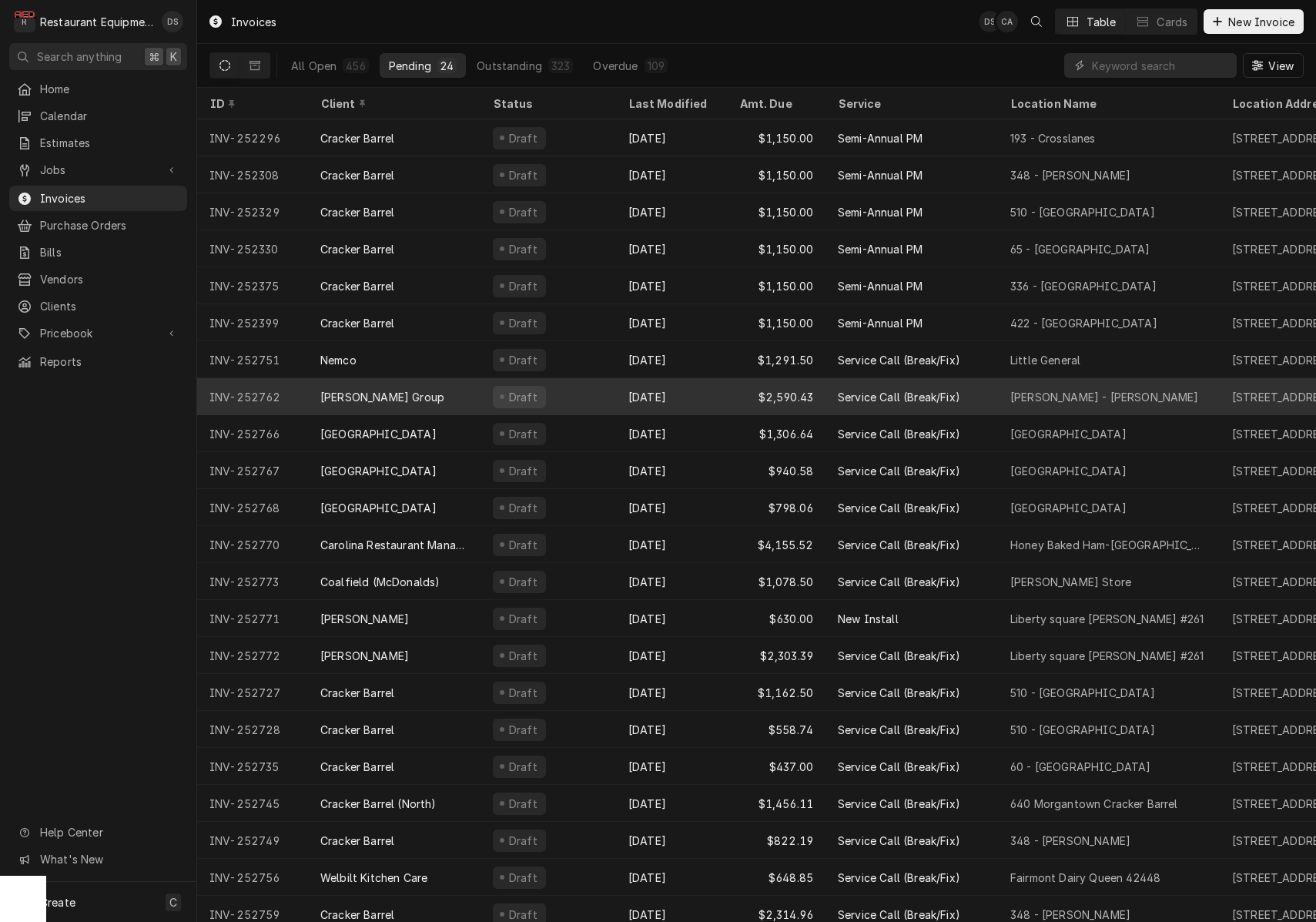
click at [563, 384] on div "Draft" at bounding box center [548, 396] width 136 height 37
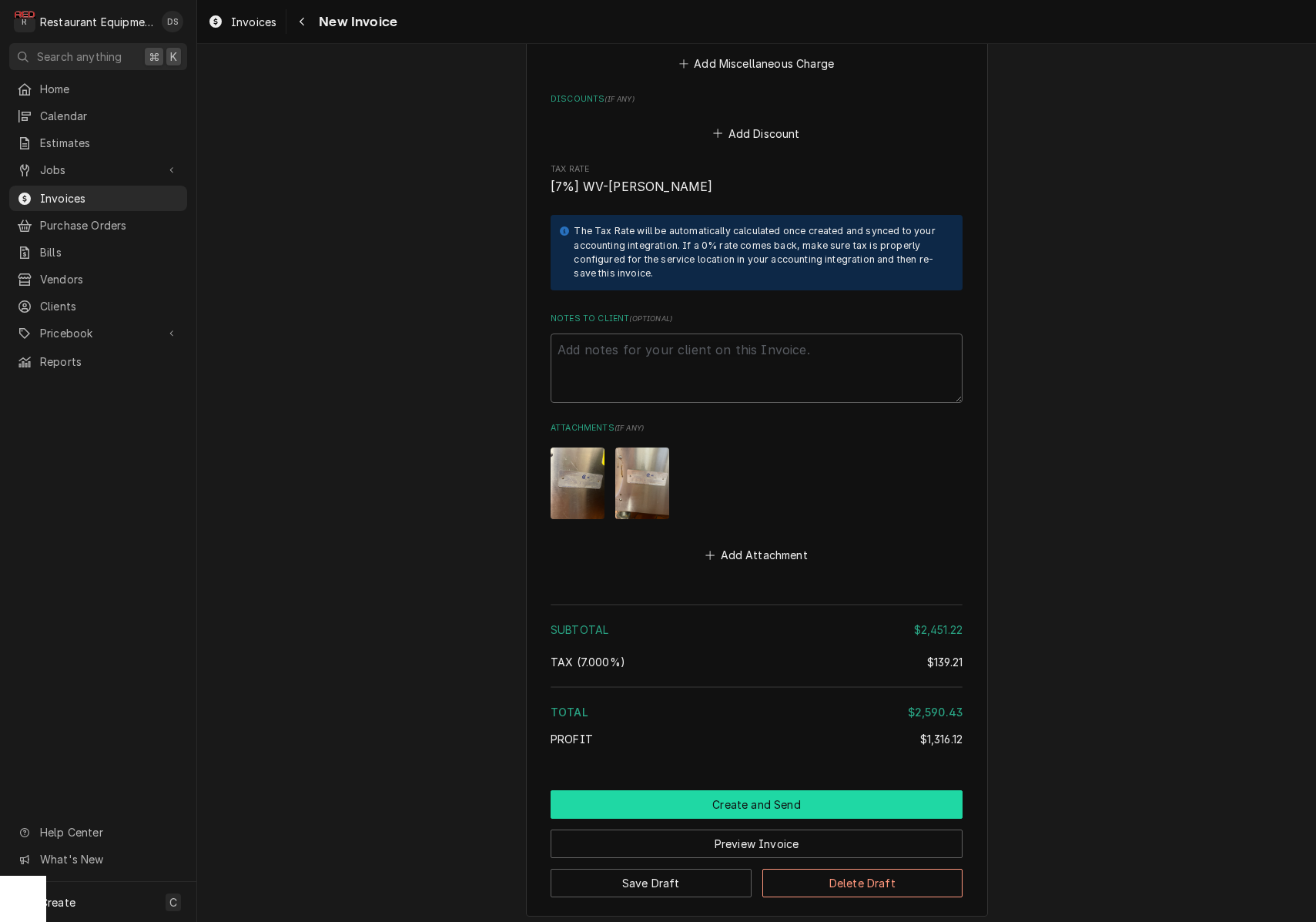
click at [759, 790] on button "Create and Send" at bounding box center [757, 804] width 412 height 28
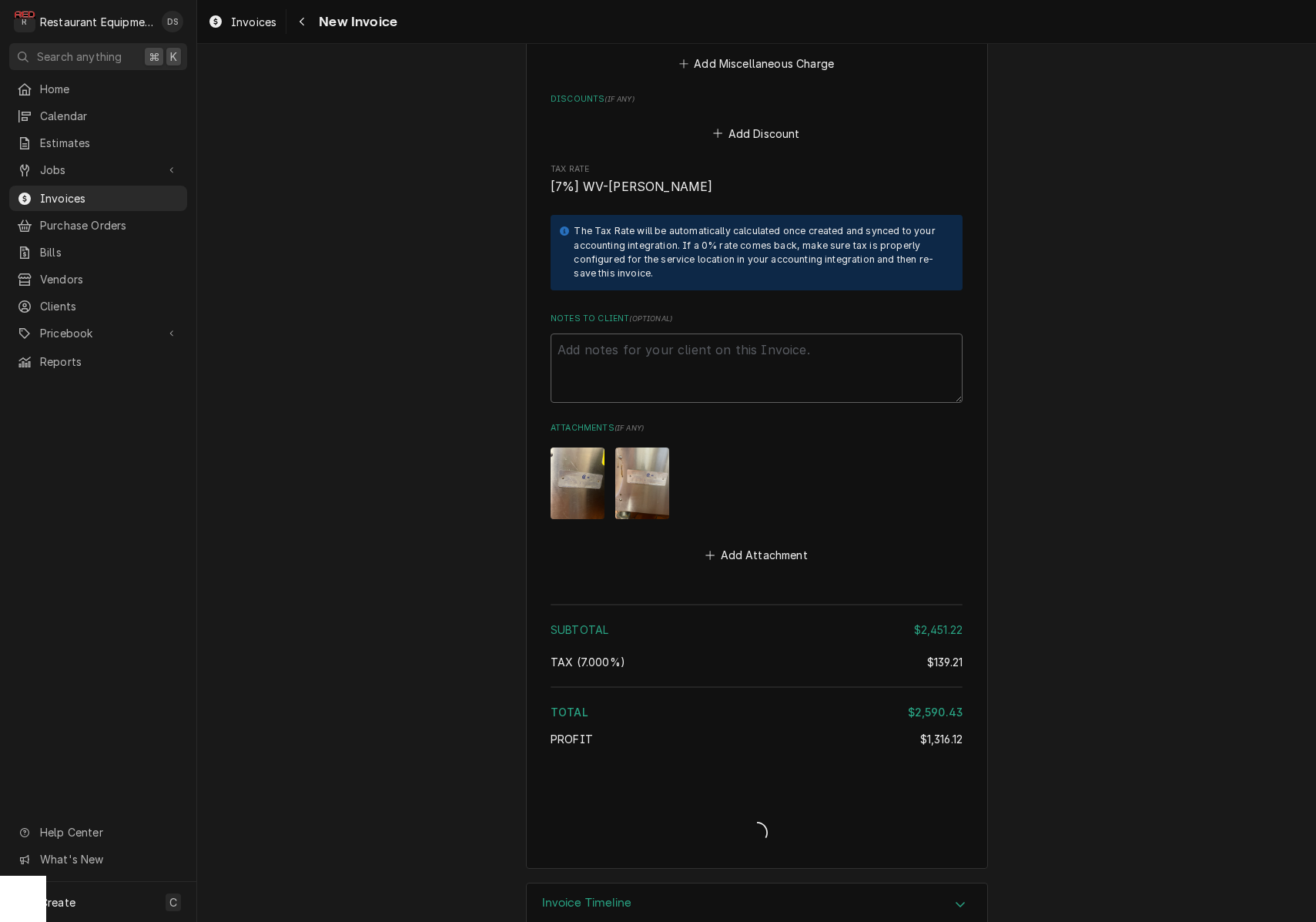
type textarea "x"
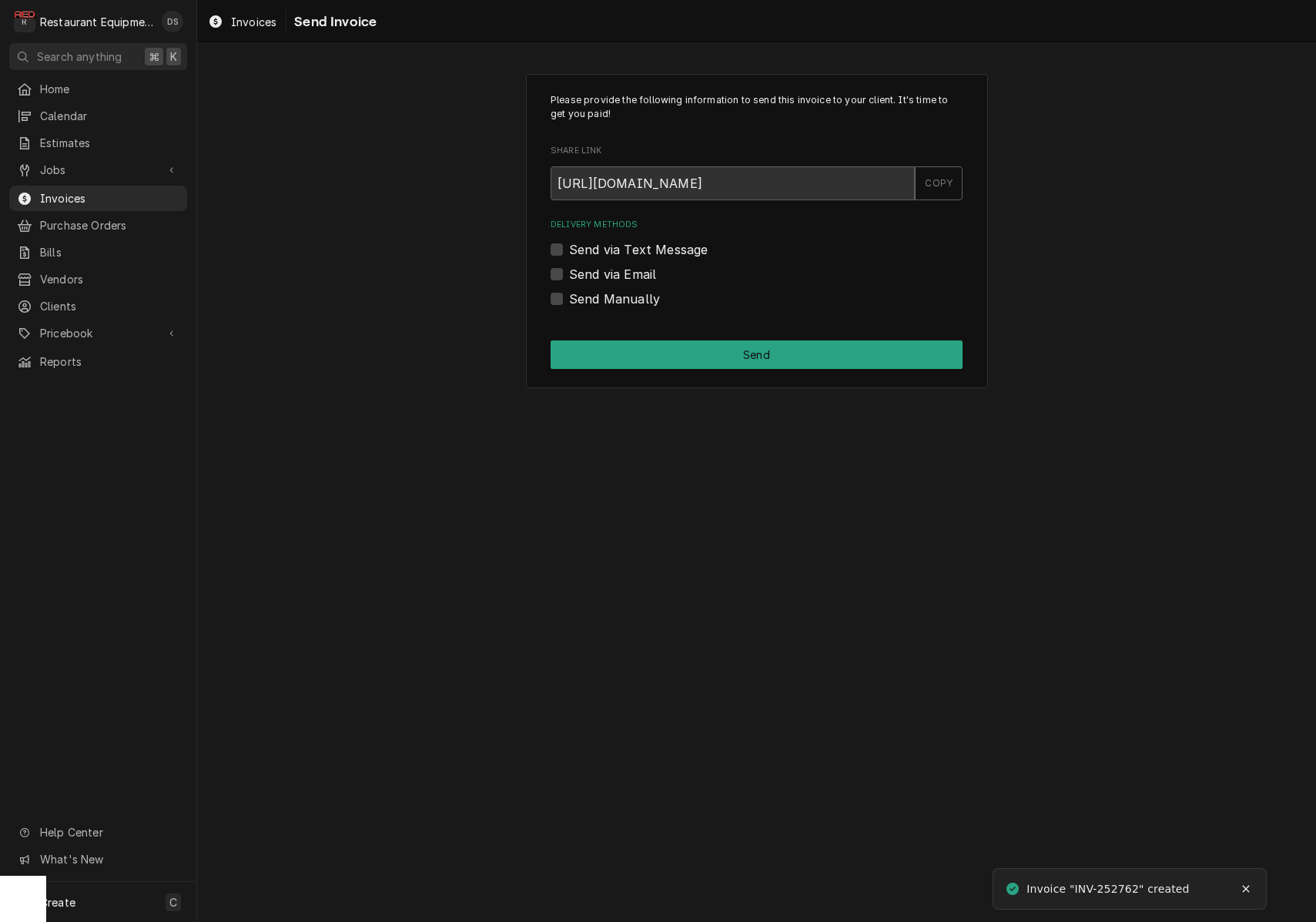
click at [569, 271] on label "Send via Email" at bounding box center [612, 275] width 87 height 19
click at [569, 271] on input "Send via Email" at bounding box center [775, 282] width 412 height 34
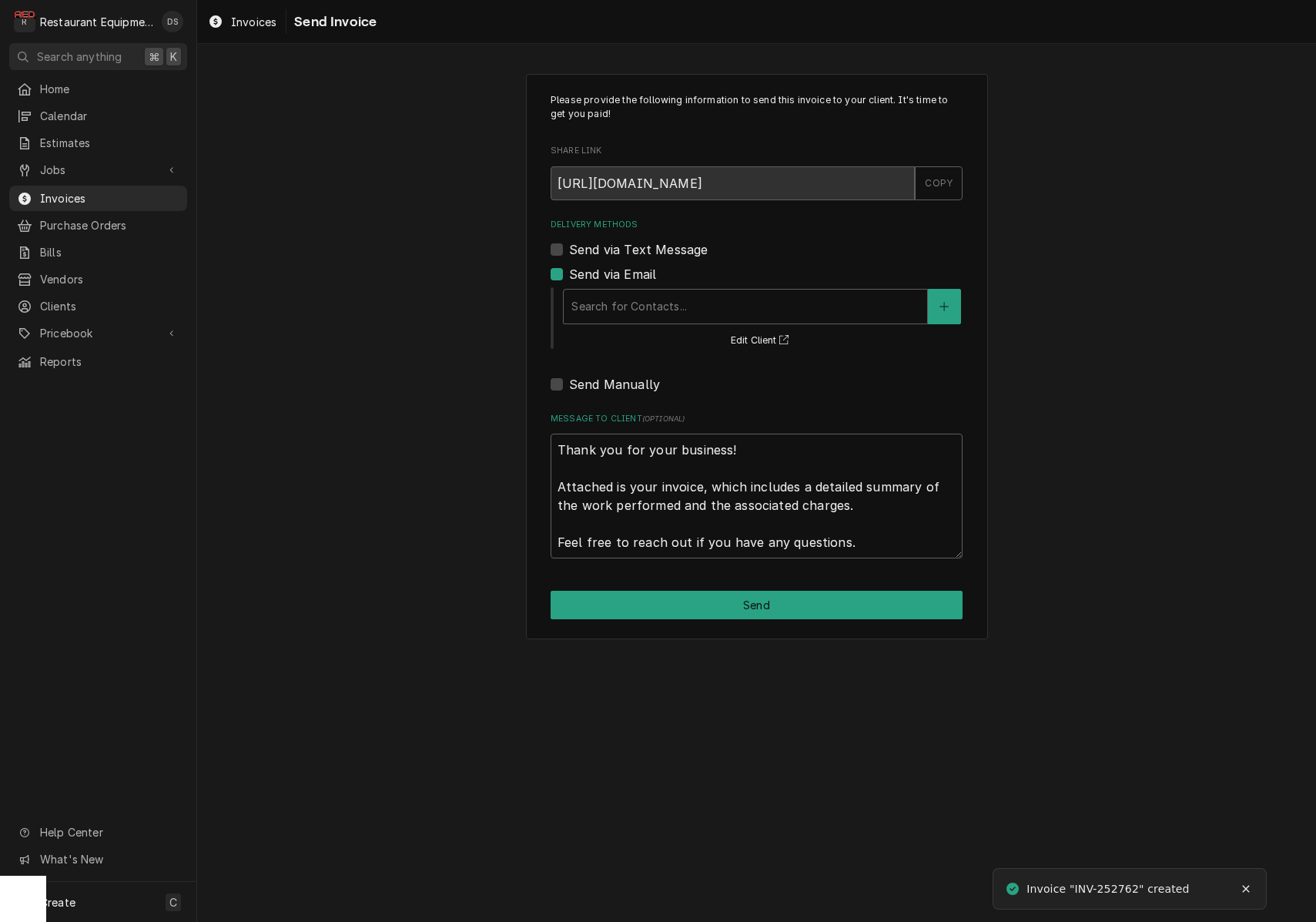
click at [569, 272] on label "Send via Email" at bounding box center [612, 275] width 87 height 19
click at [569, 272] on input "Send via Email" at bounding box center [775, 282] width 412 height 34
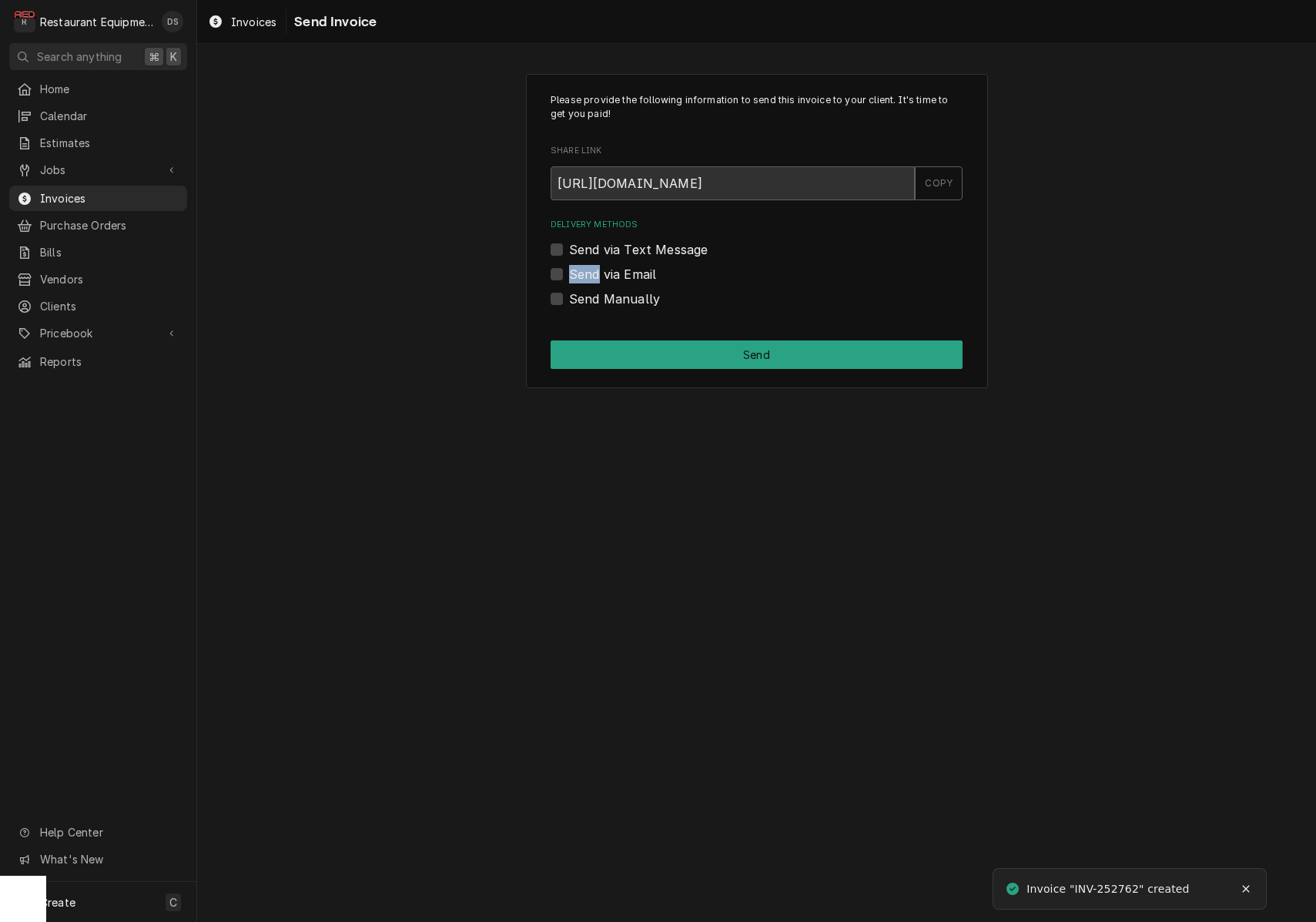
click at [569, 272] on label "Send via Email" at bounding box center [612, 275] width 87 height 19
click at [569, 272] on input "Send via Email" at bounding box center [775, 282] width 412 height 34
checkbox input "true"
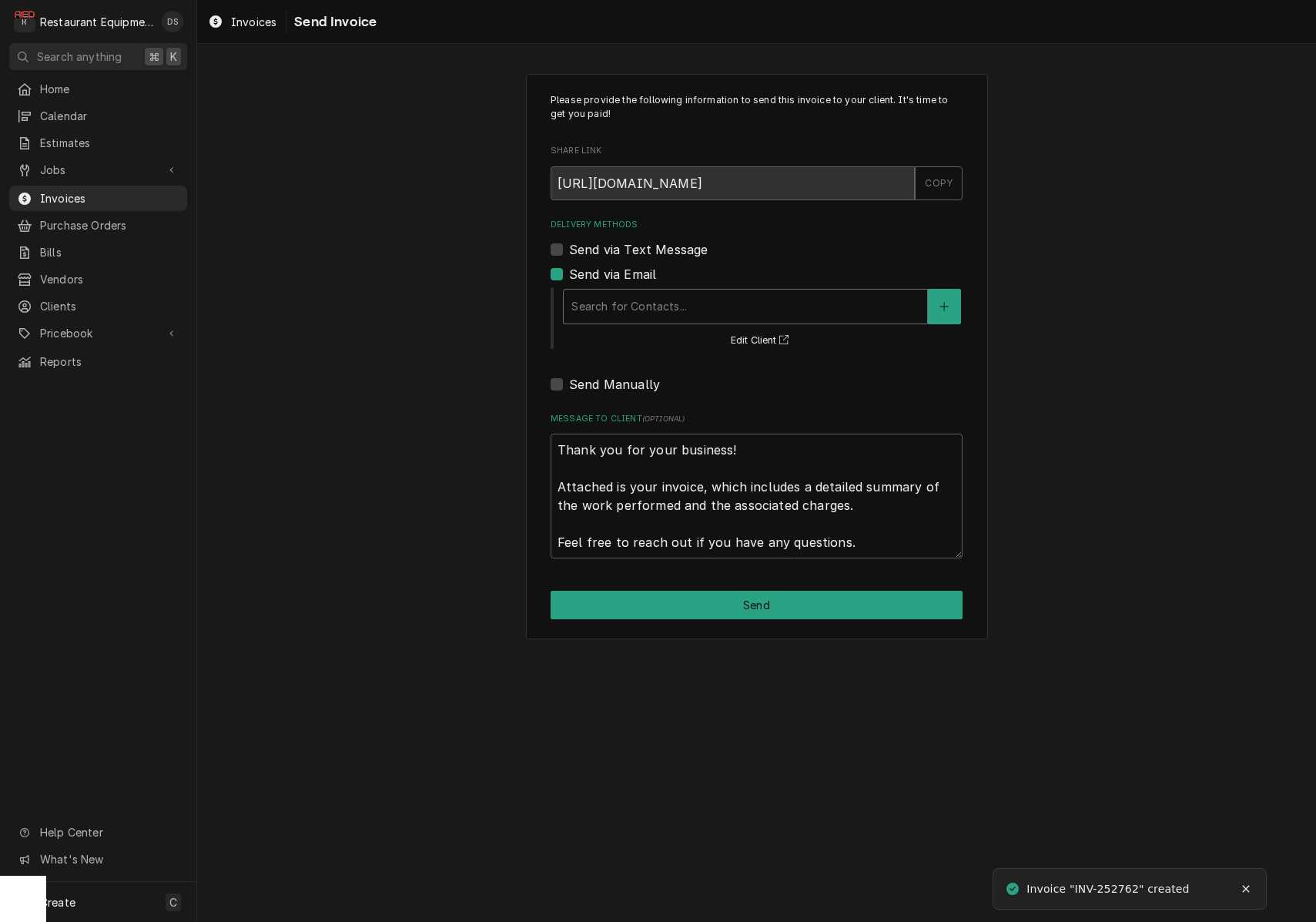
click at [669, 314] on div "Delivery Methods" at bounding box center [745, 306] width 348 height 27
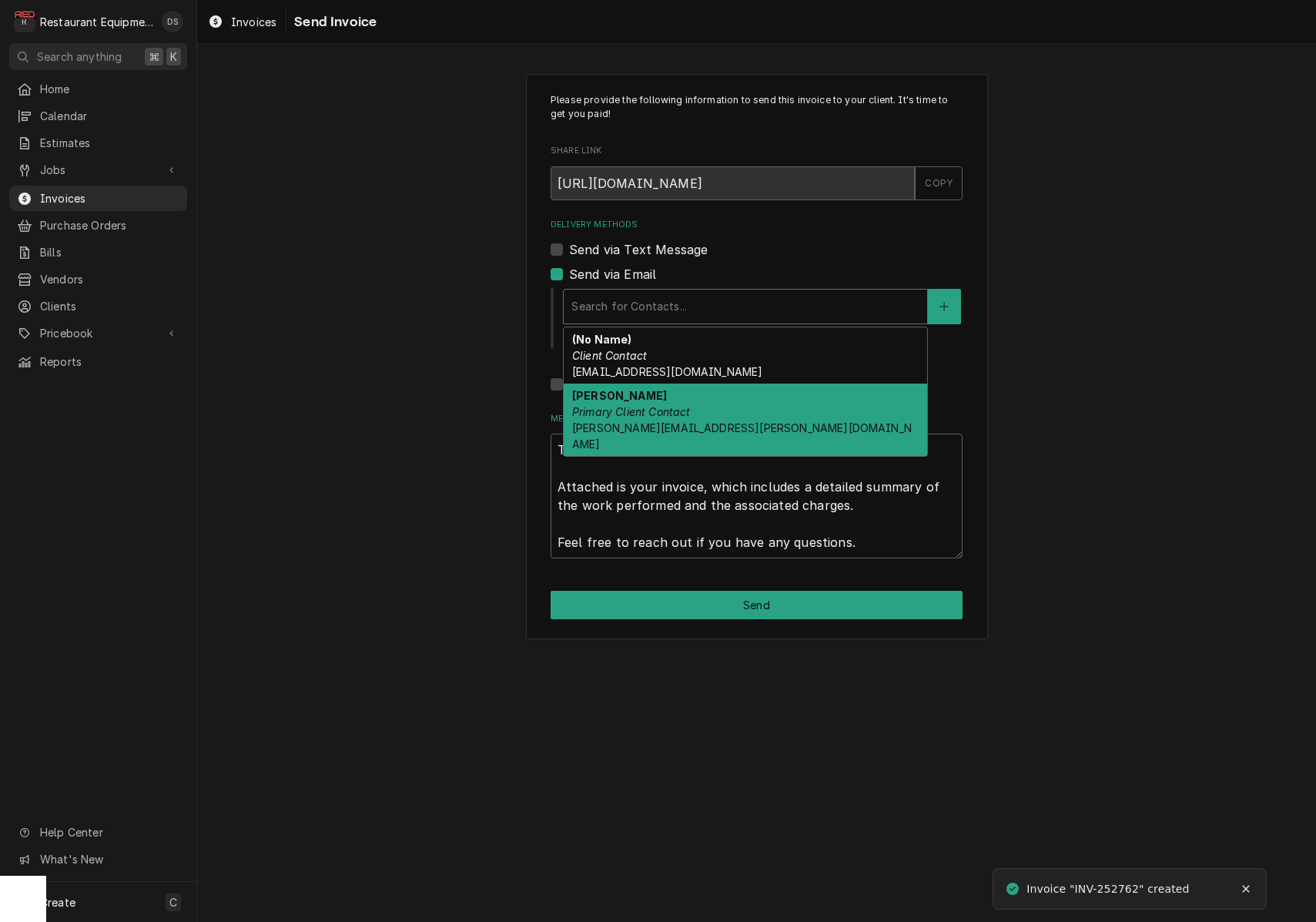
drag, startPoint x: 678, startPoint y: 404, endPoint x: 688, endPoint y: 418, distance: 17.2
click at [678, 405] on em "Primary Client Contact" at bounding box center [631, 411] width 119 height 13
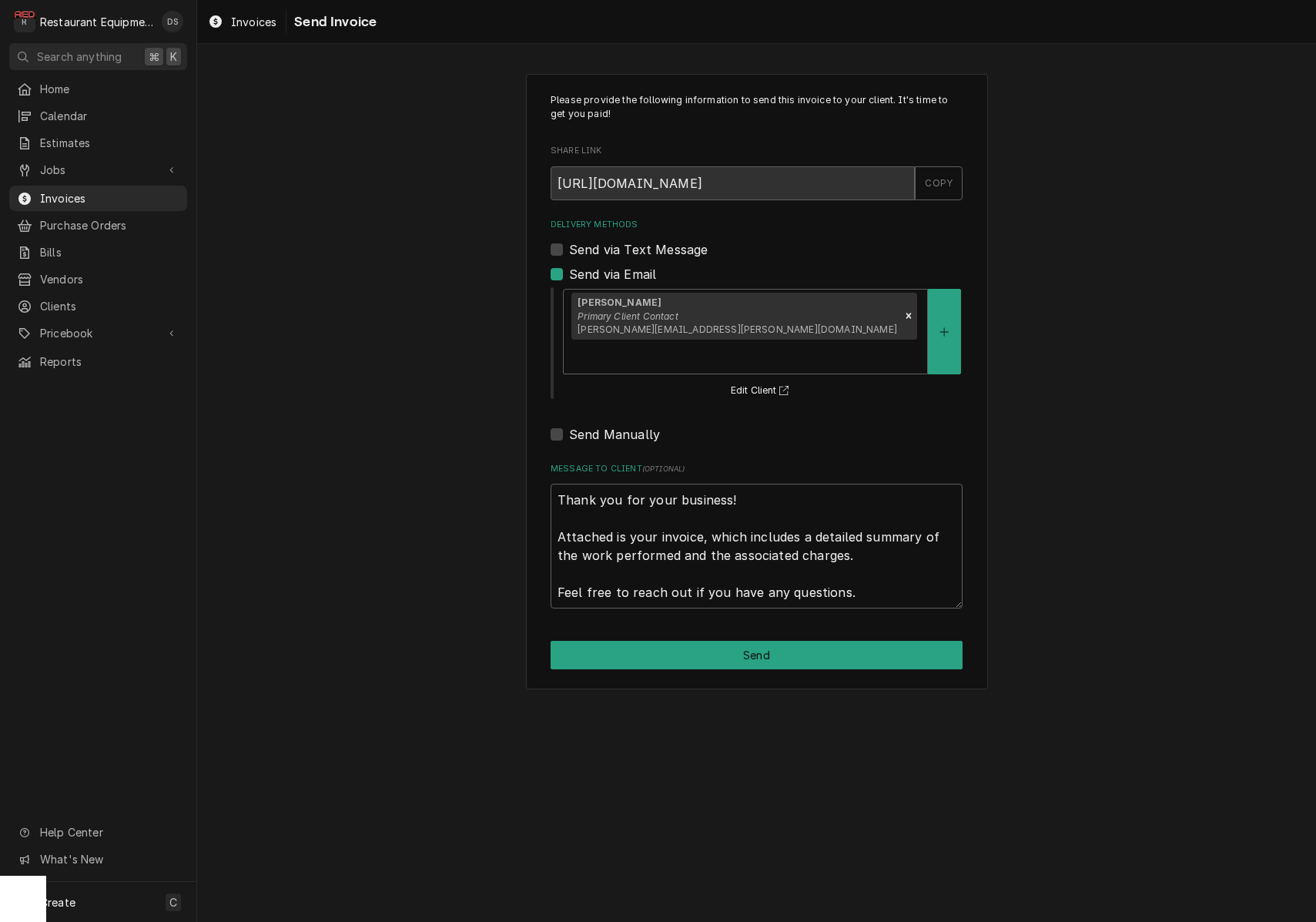
click at [771, 641] on button "Send" at bounding box center [757, 655] width 412 height 28
type textarea "x"
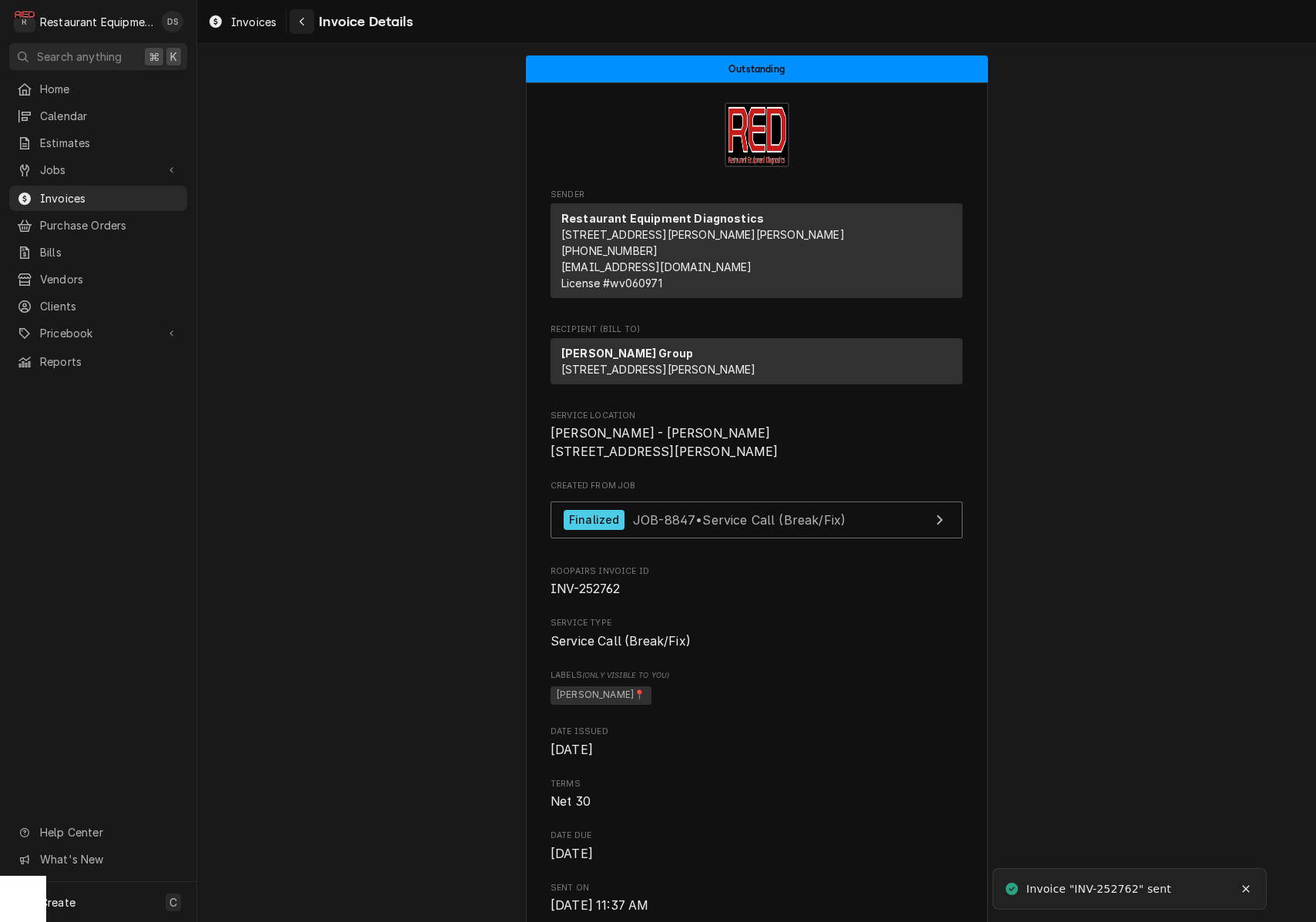
click at [297, 26] on div "Navigate back" at bounding box center [302, 22] width 15 height 15
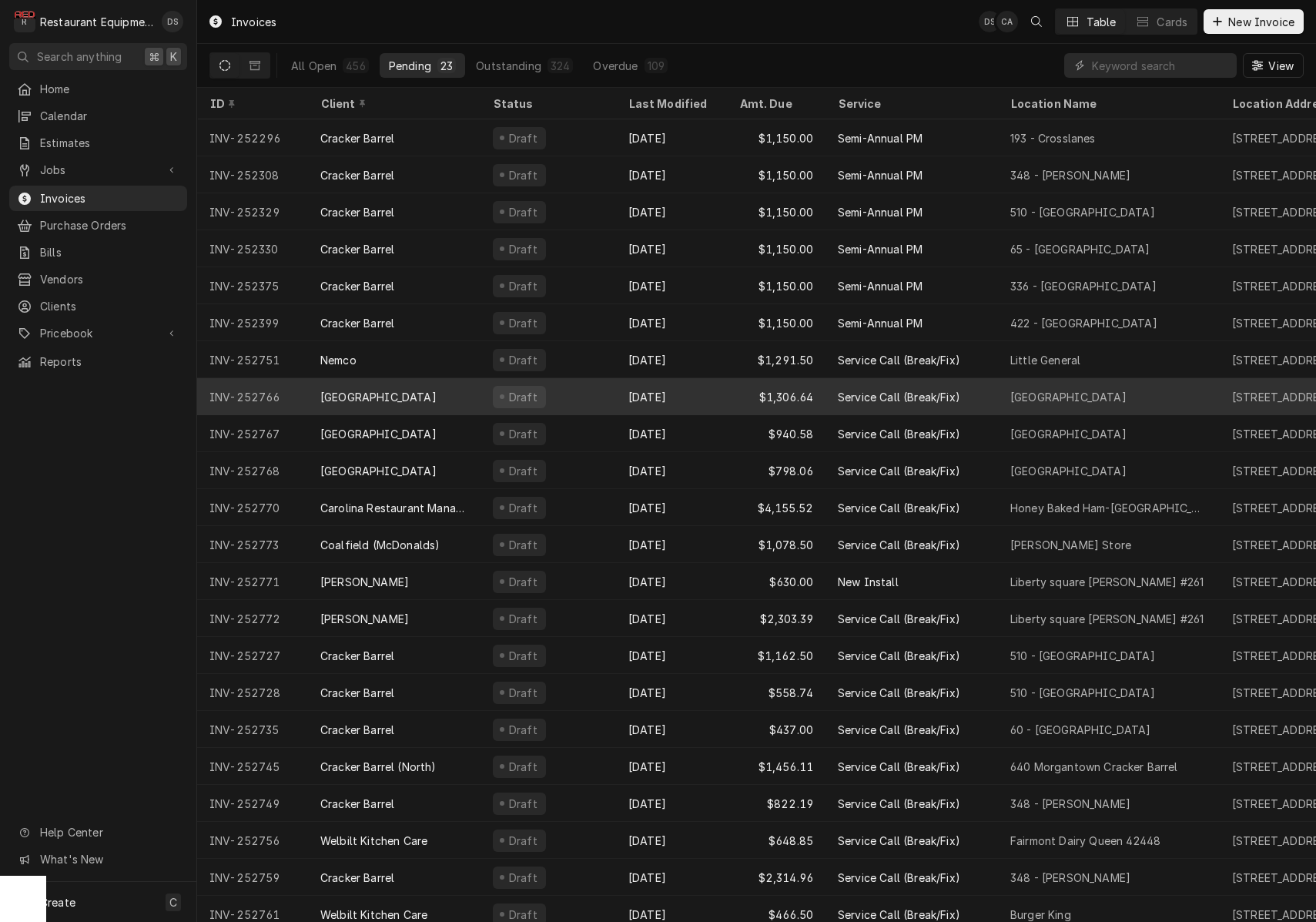
click at [551, 389] on div "Draft" at bounding box center [548, 396] width 136 height 37
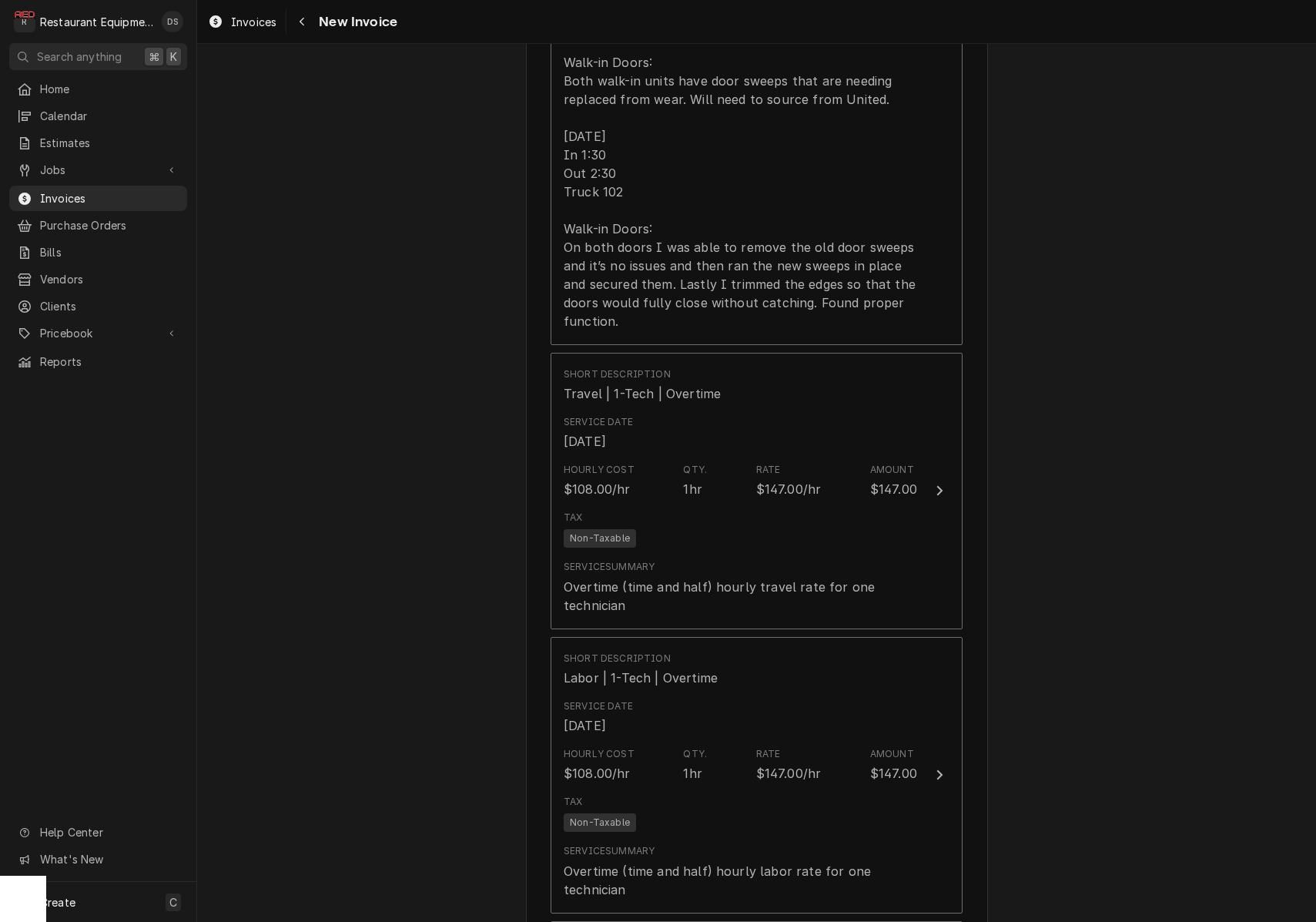
scroll to position [1731, 0]
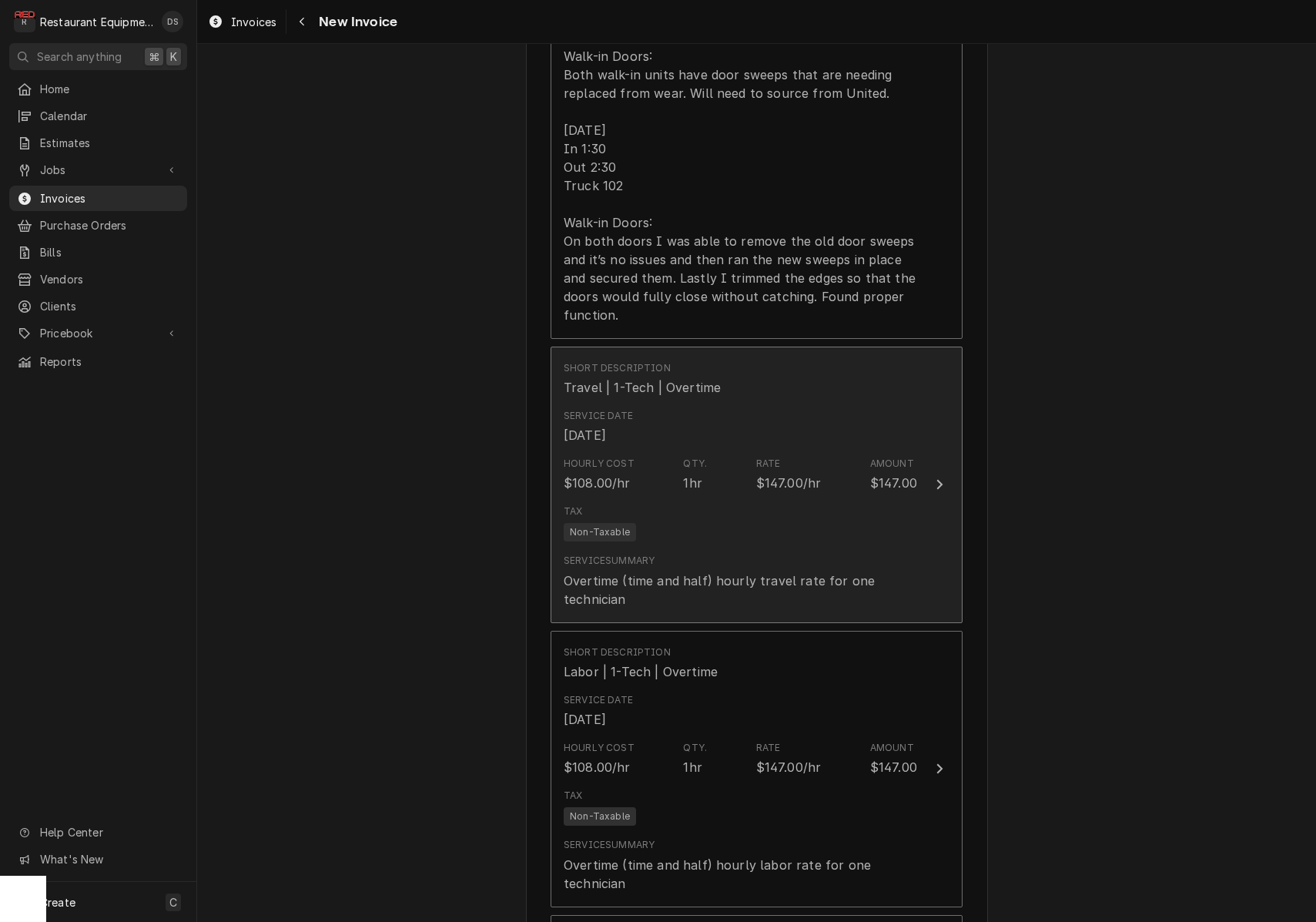
click at [772, 506] on div "Tax Non-Taxable" at bounding box center [740, 523] width 354 height 49
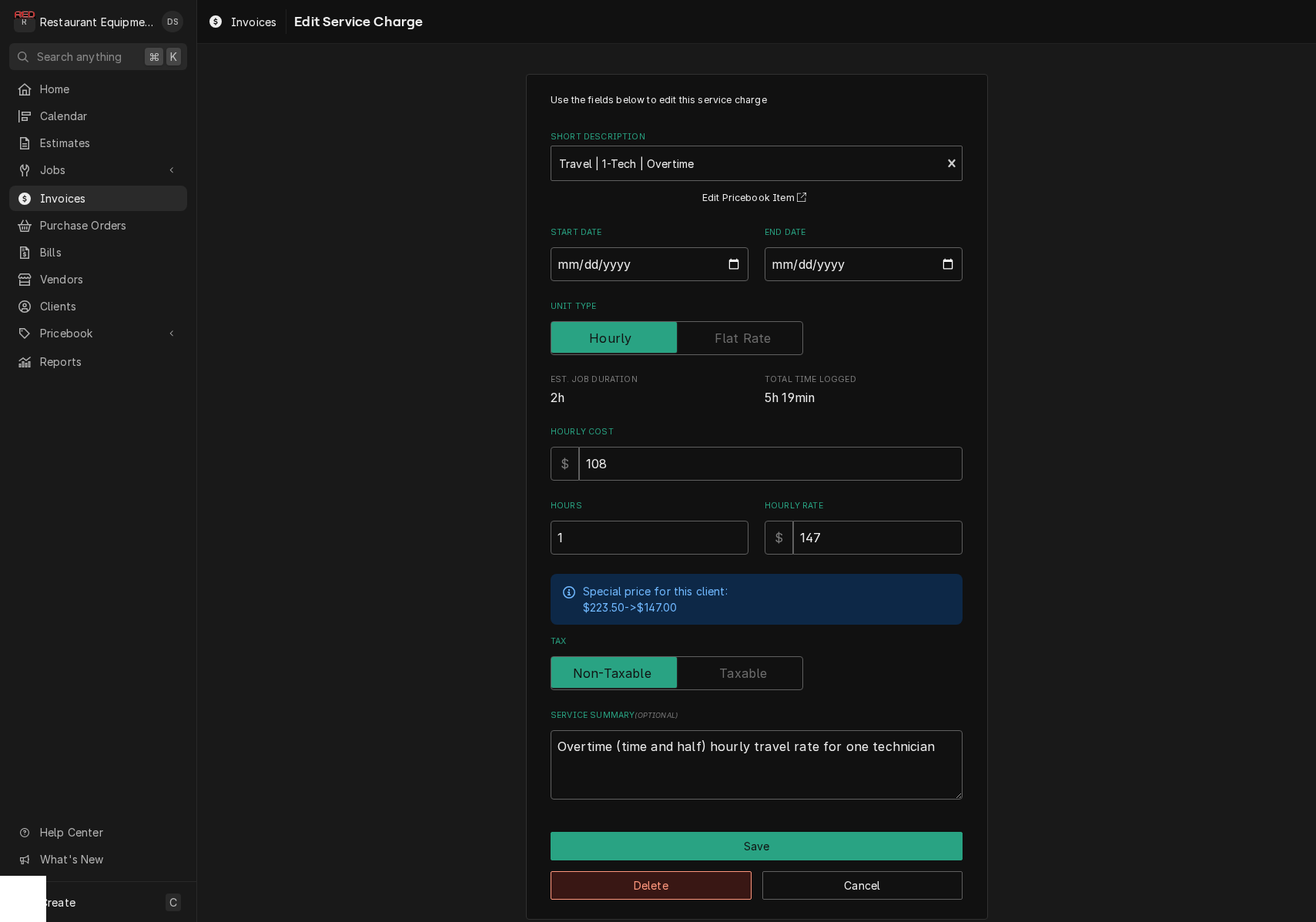
click at [691, 879] on button "Delete" at bounding box center [651, 885] width 201 height 28
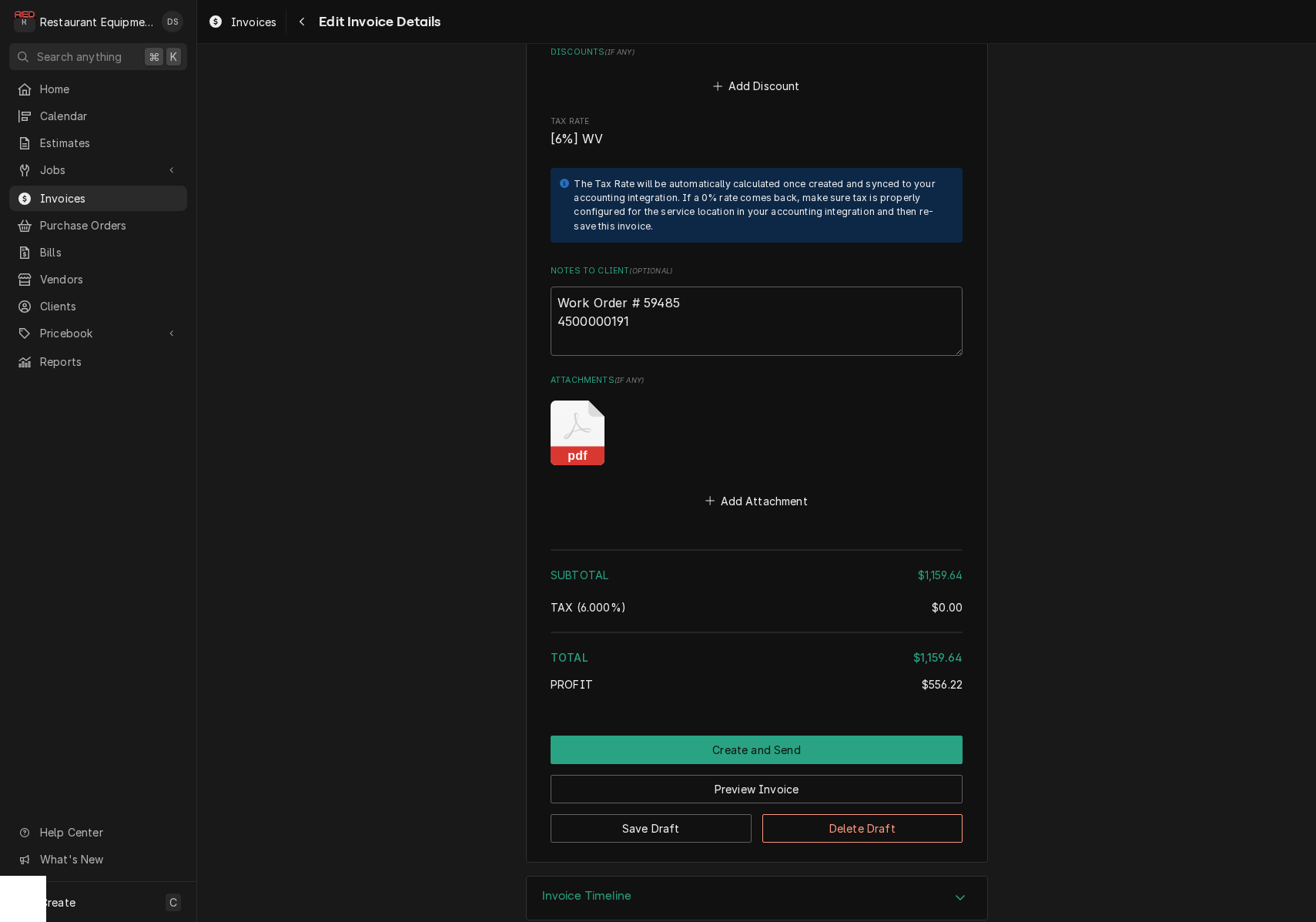
scroll to position [3421, 0]
click at [824, 737] on button "Create and Send" at bounding box center [757, 751] width 412 height 28
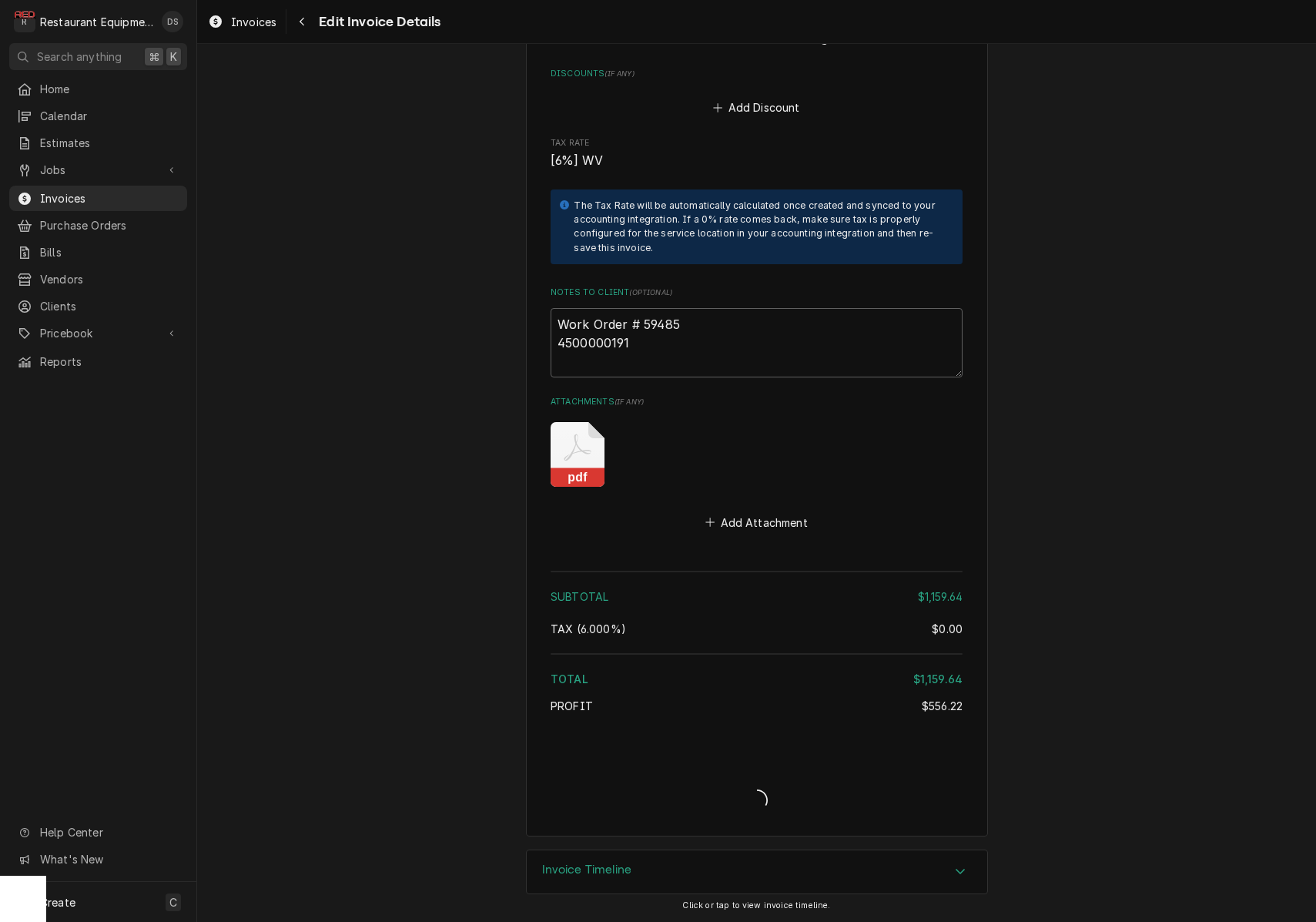
scroll to position [3373, 0]
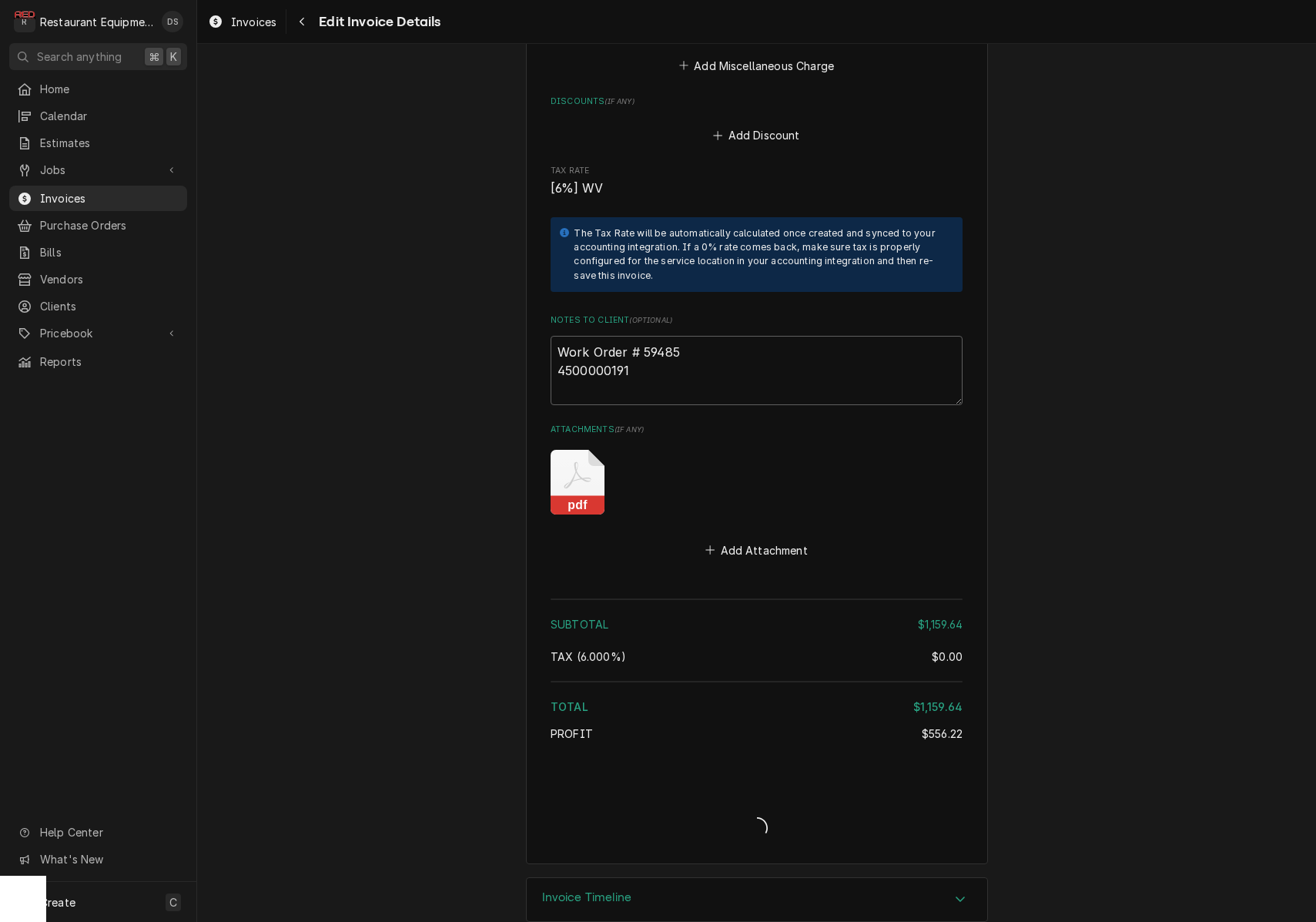
type textarea "x"
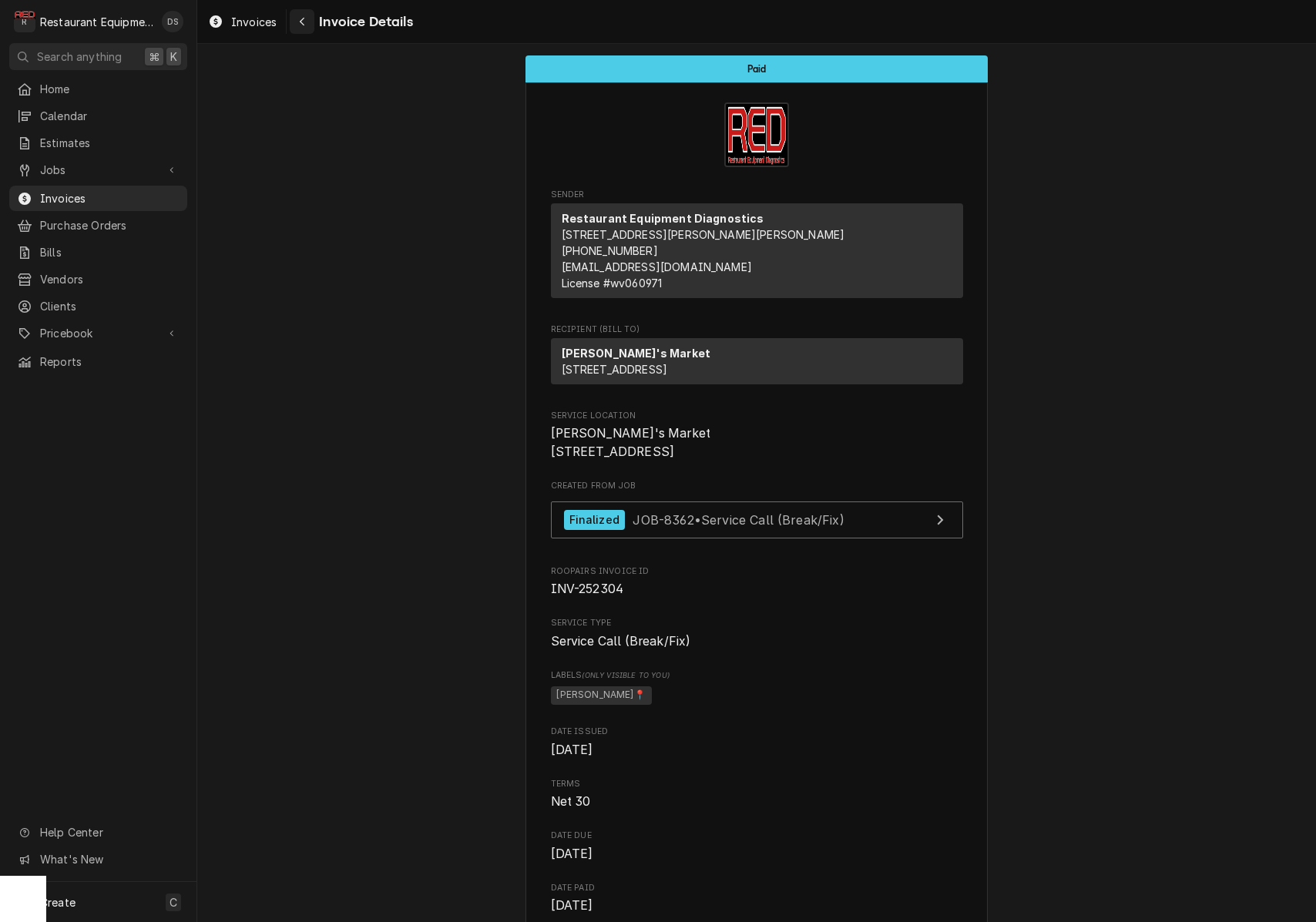
click at [312, 25] on button "Navigate back" at bounding box center [302, 22] width 25 height 25
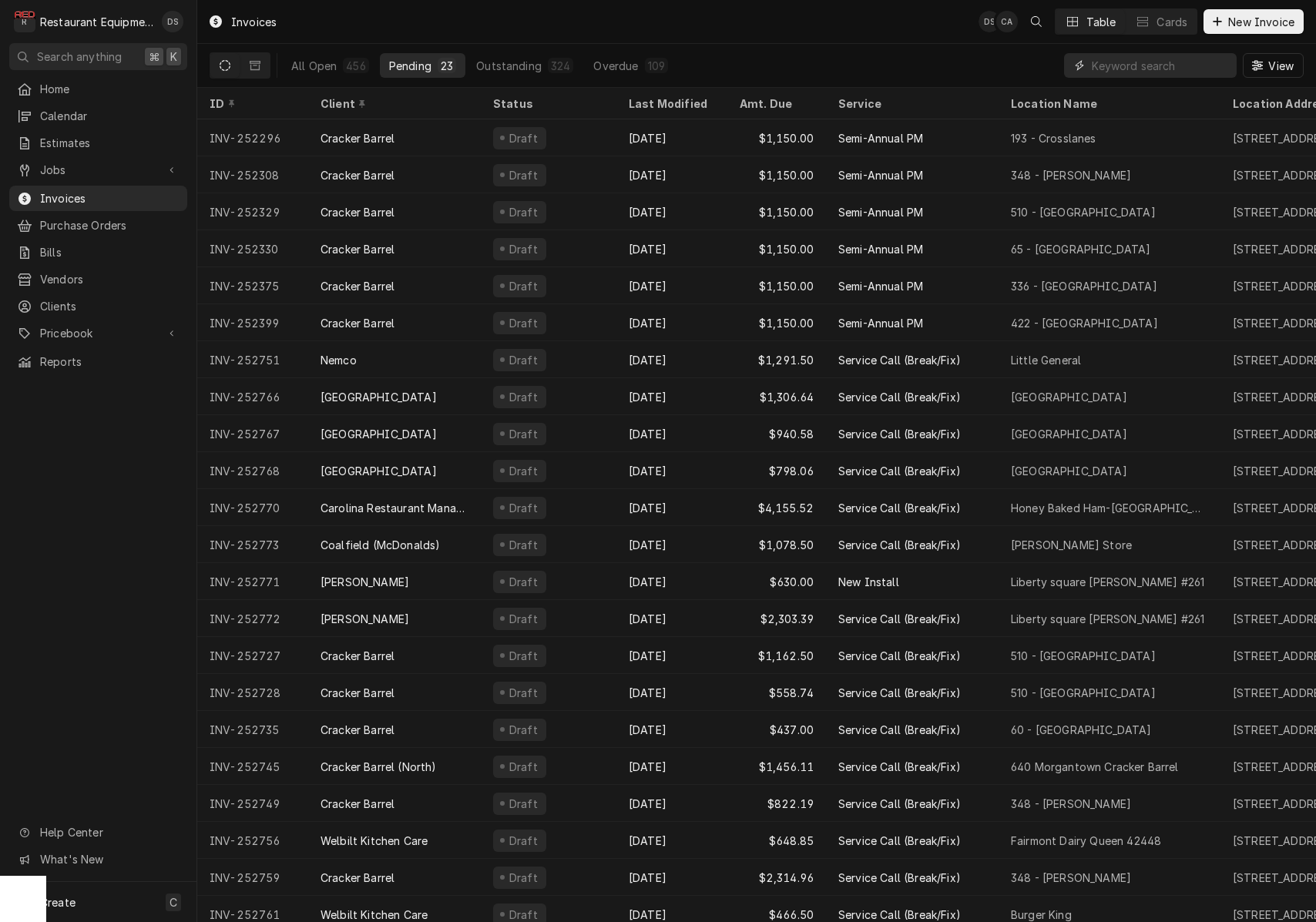
click at [1183, 63] on input "Dynamic Content Wrapper" at bounding box center [1160, 65] width 137 height 25
type input "FAIRDALE"
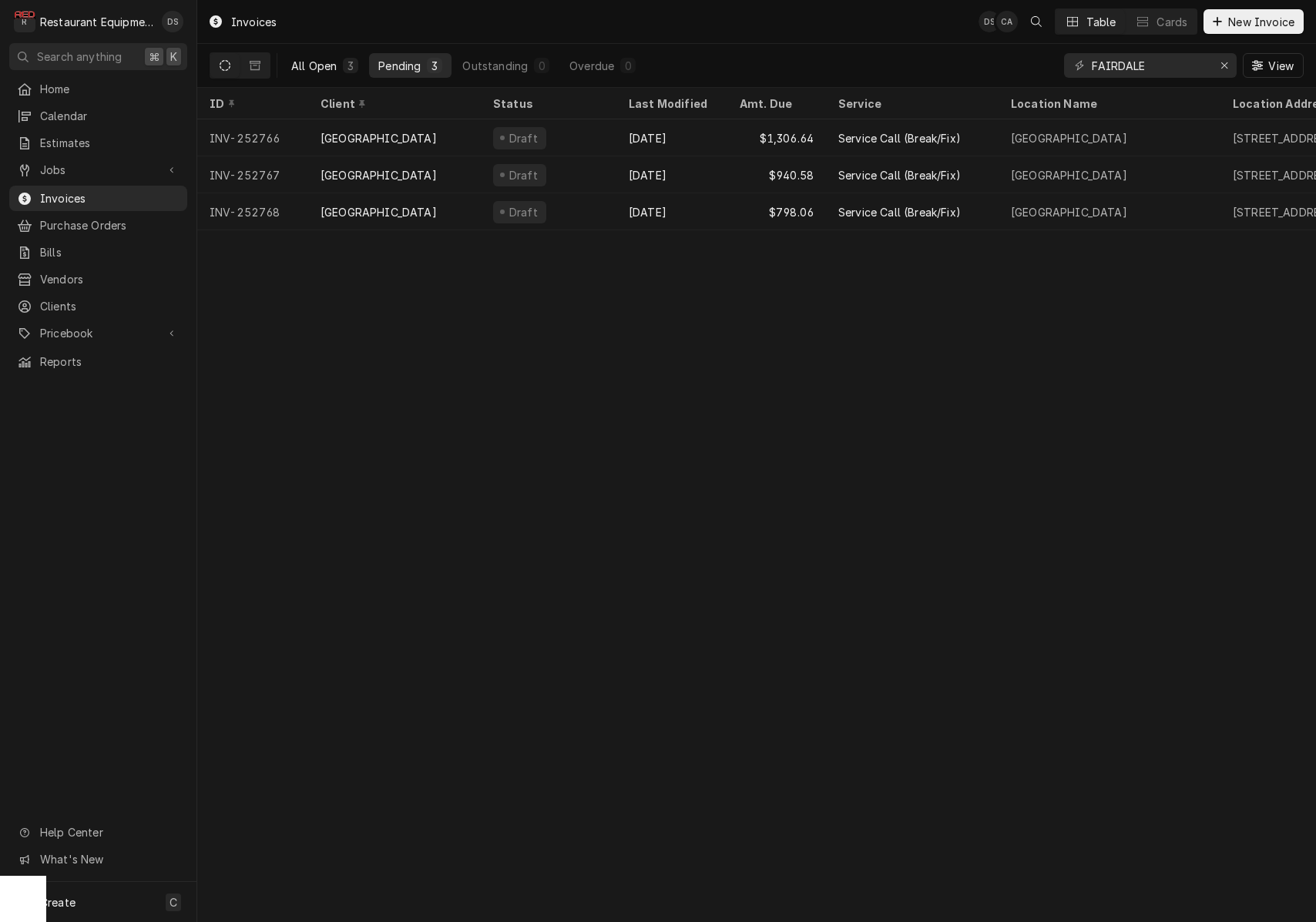
click at [342, 69] on button "All Open 3" at bounding box center [325, 65] width 86 height 25
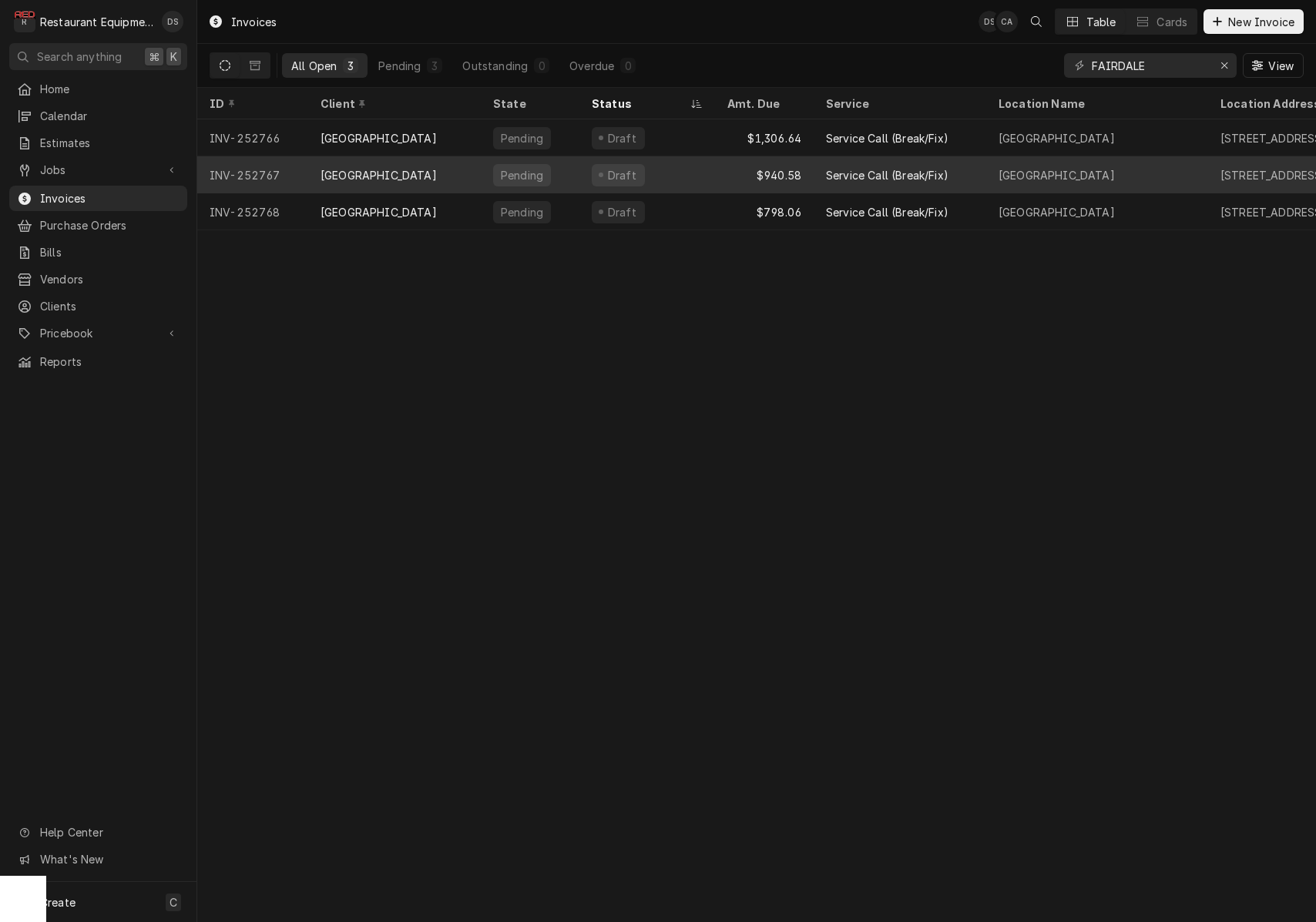
click at [759, 176] on div "$940.58" at bounding box center [764, 175] width 98 height 37
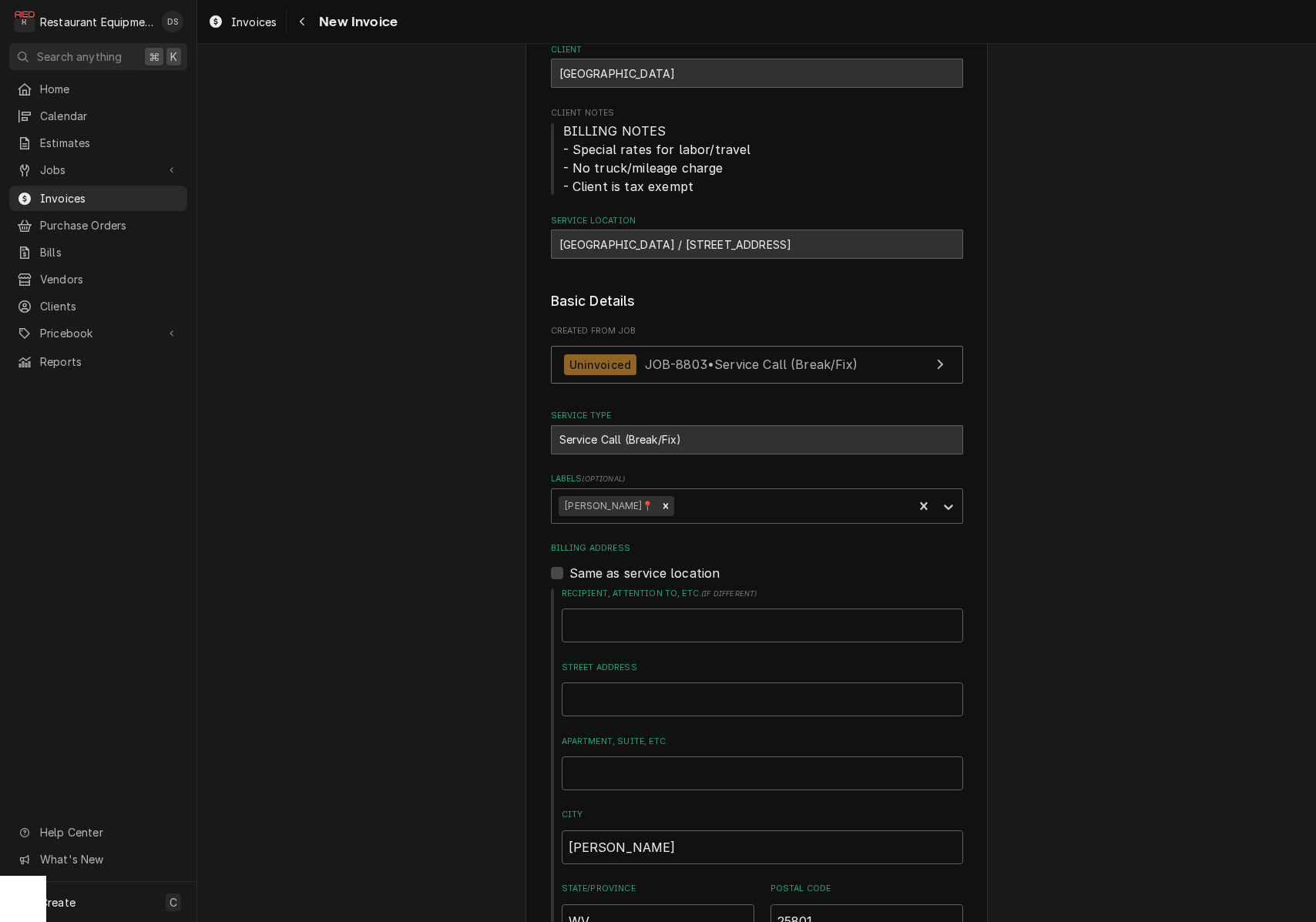
scroll to position [107, 0]
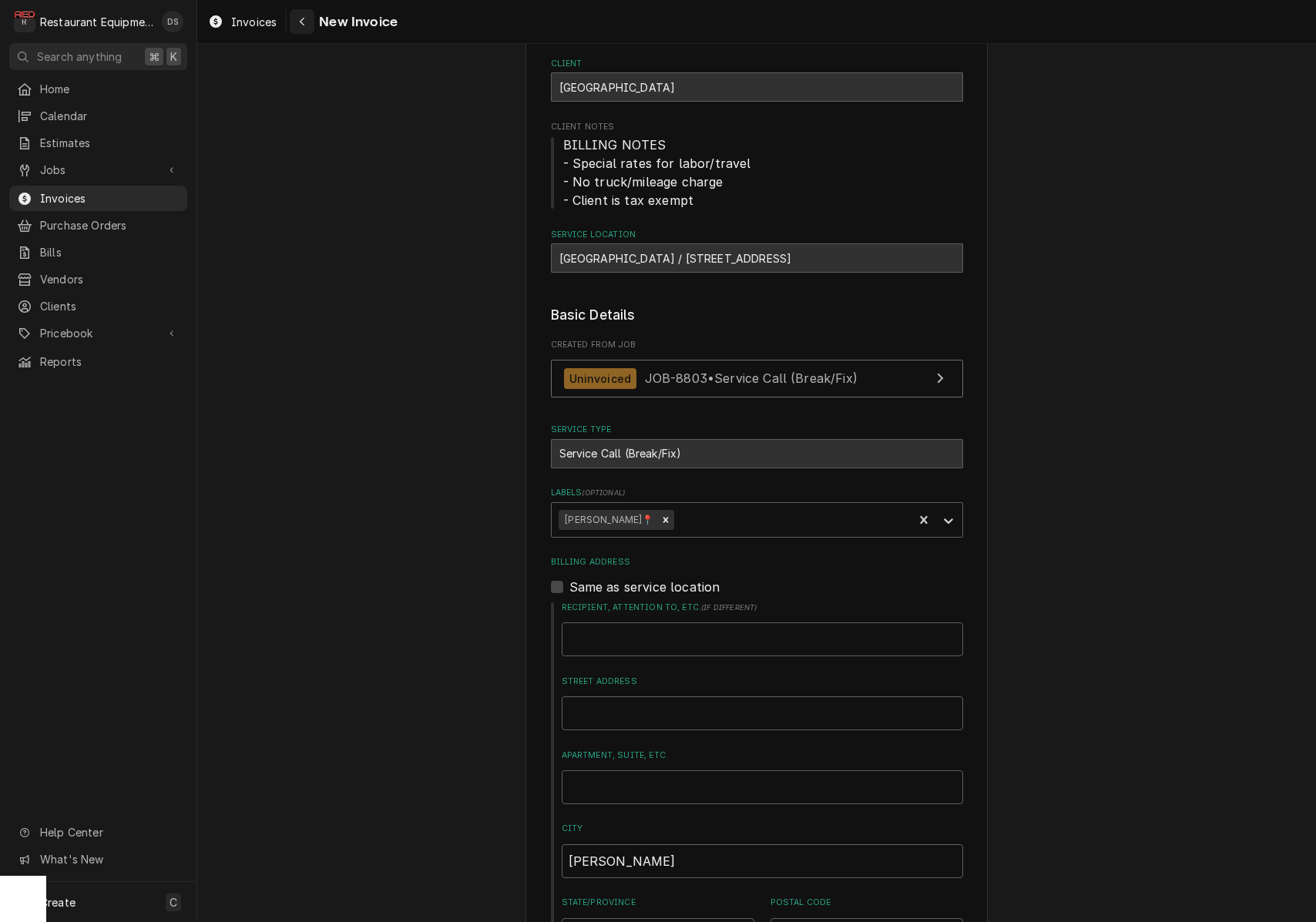
click at [305, 25] on icon "Navigate back" at bounding box center [302, 21] width 7 height 10
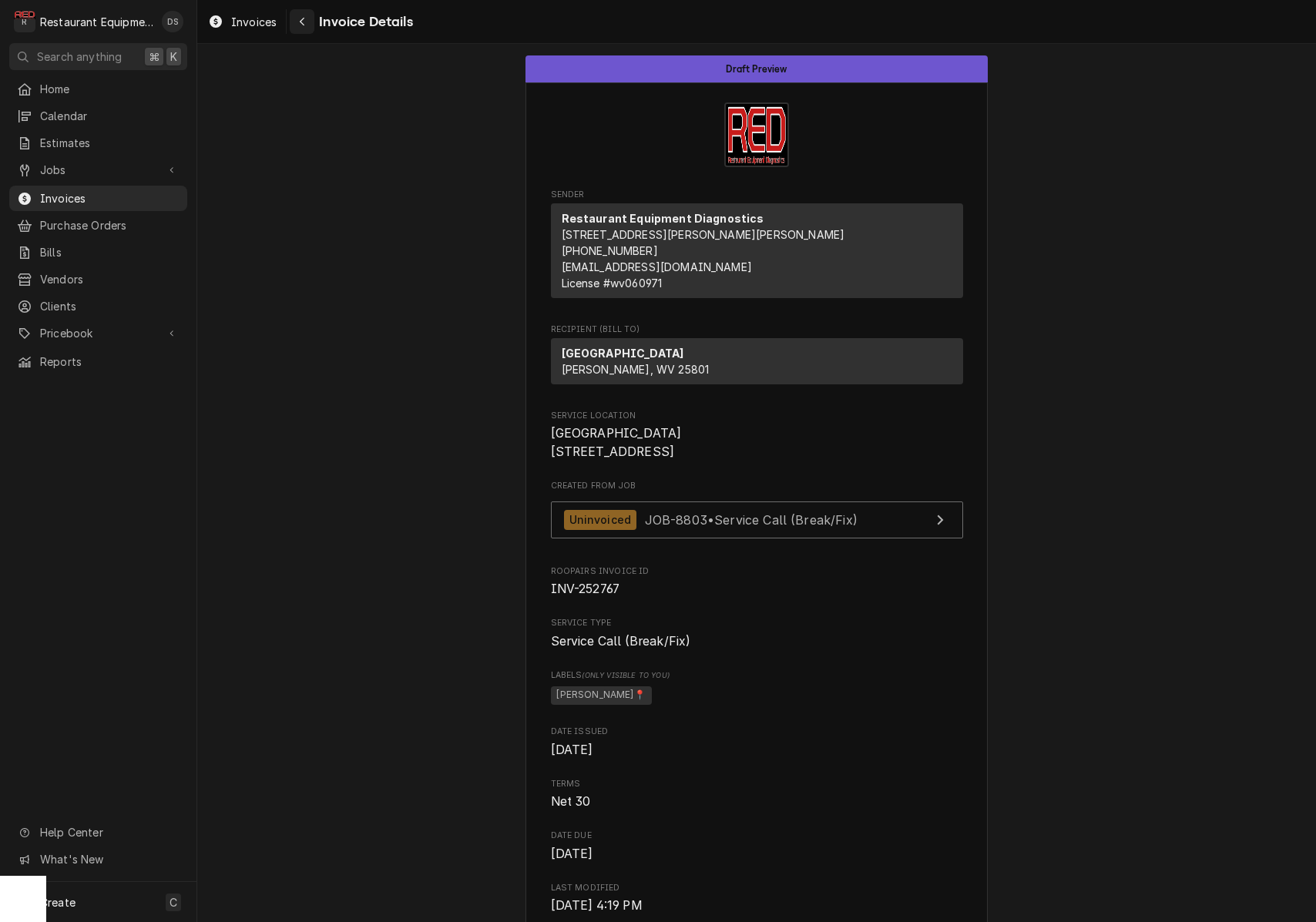
click at [306, 26] on div "Navigate back" at bounding box center [302, 22] width 15 height 15
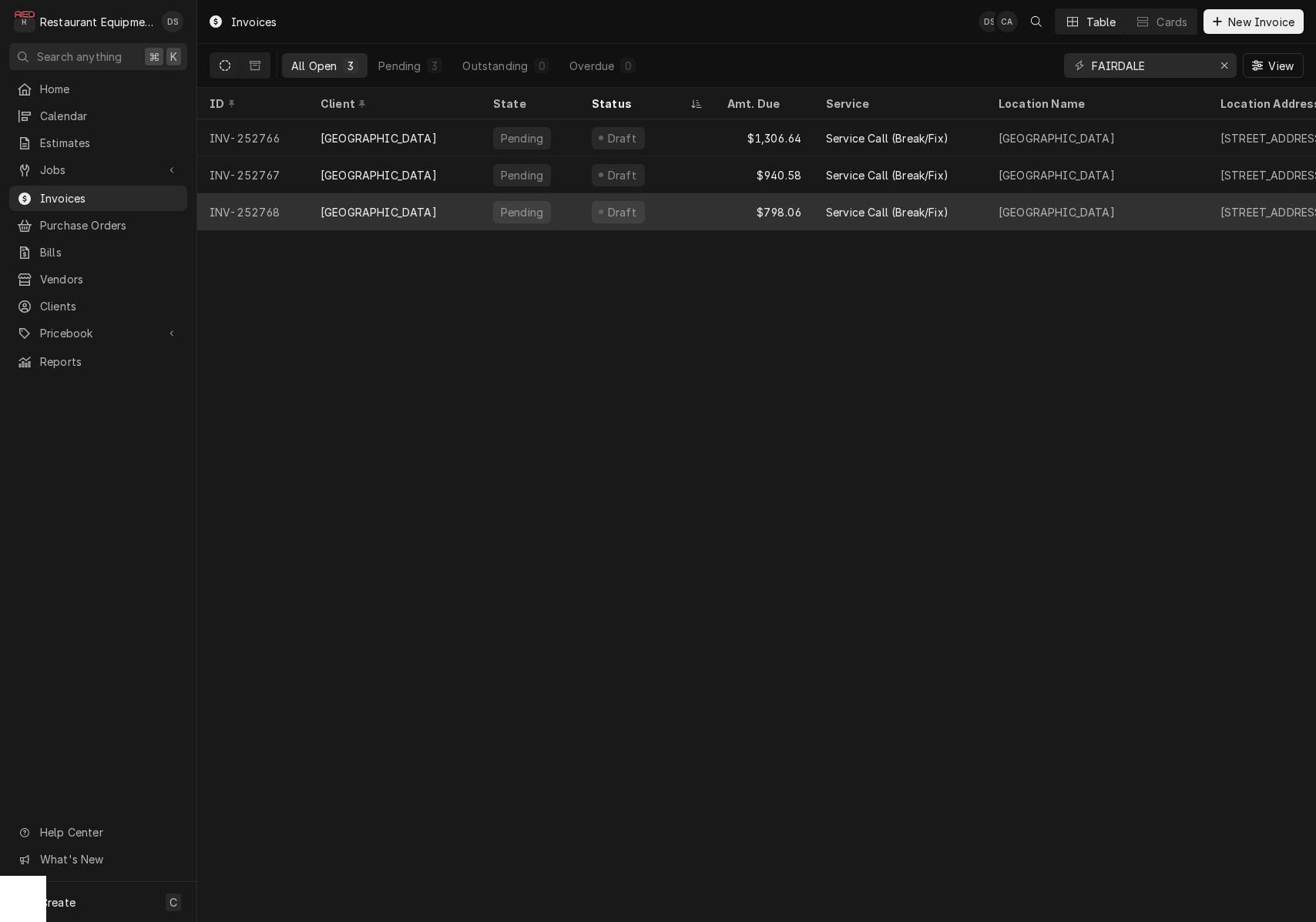
click at [668, 211] on div "Draft" at bounding box center [648, 211] width 136 height 37
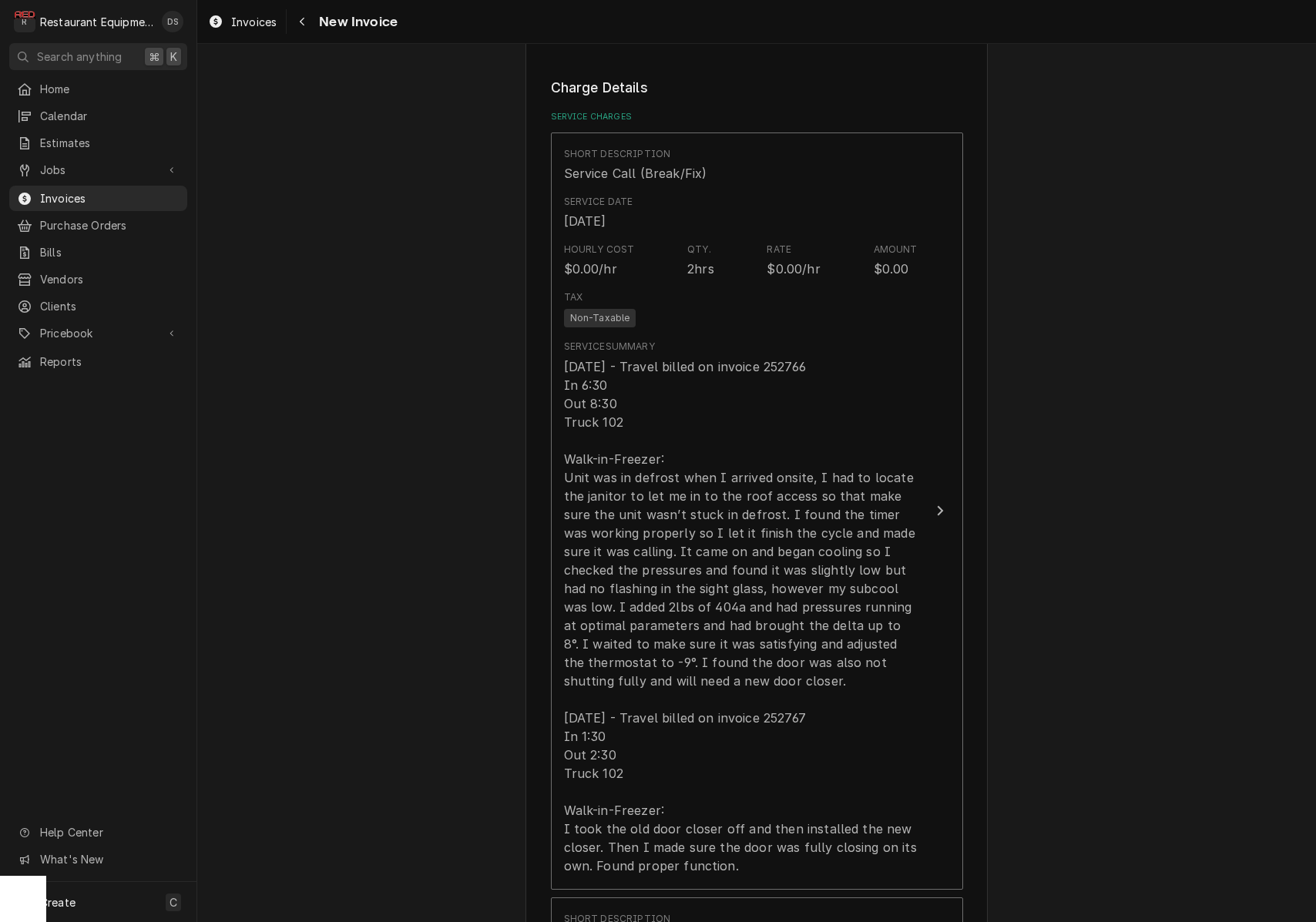
scroll to position [1267, 0]
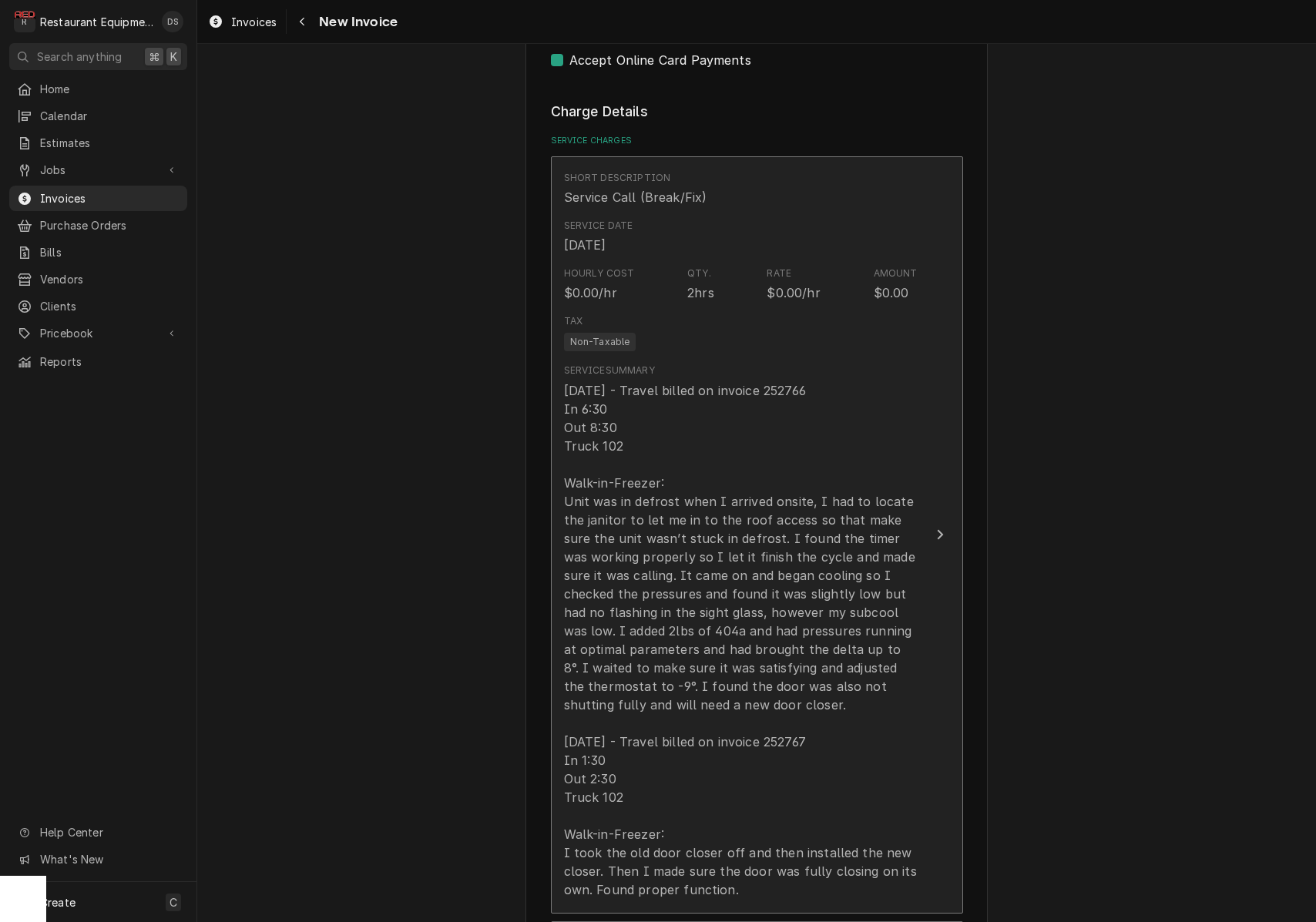
click at [742, 383] on div "8/29/25 - Travel billed on invoice 252766 In 6:30 Out 8:30 Truck 102 Walk-in-Fr…" at bounding box center [740, 640] width 354 height 518
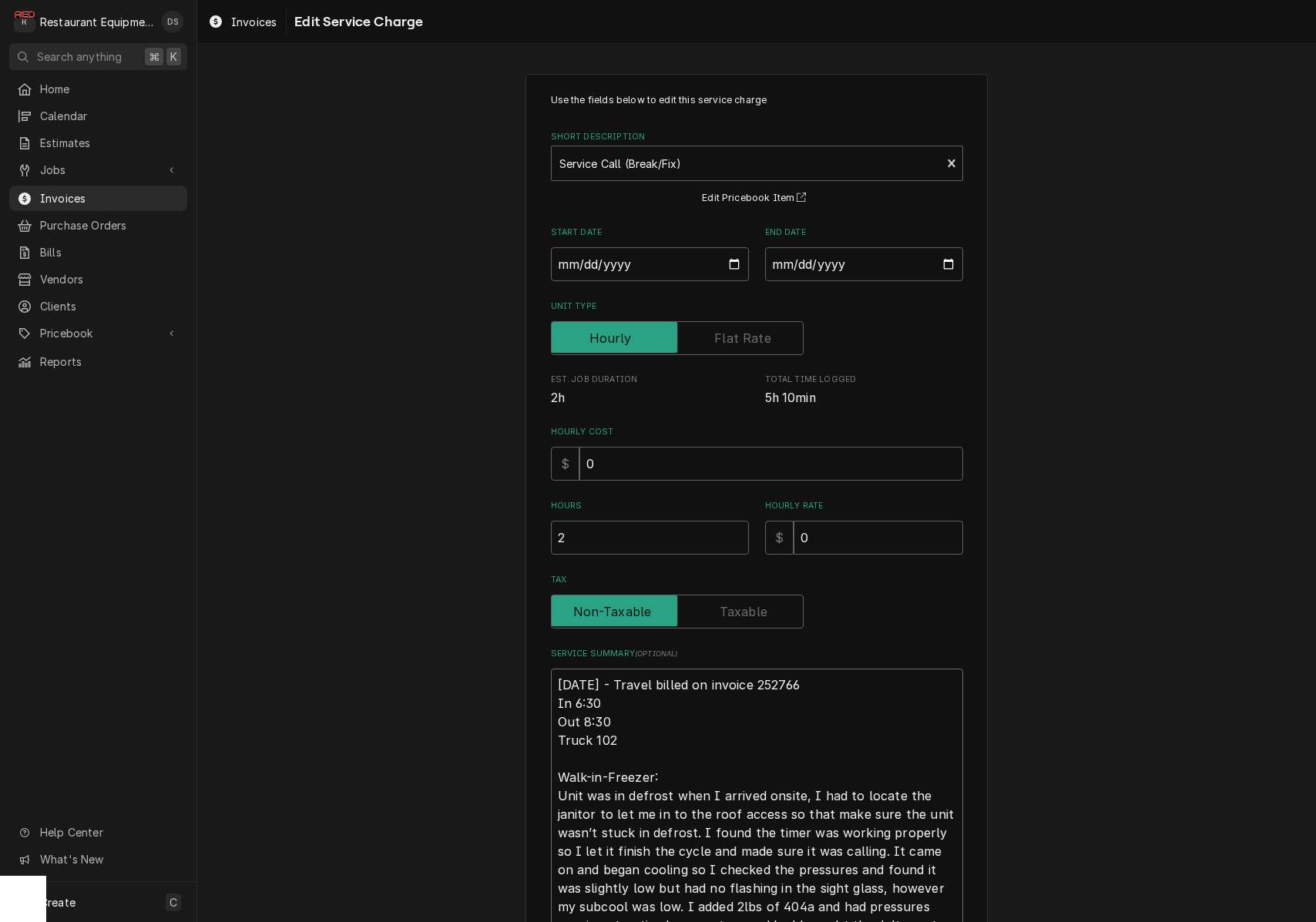
drag, startPoint x: 793, startPoint y: 687, endPoint x: 803, endPoint y: 684, distance: 10.4
click at [655, 687] on textarea "8/29/25 - Travel billed on invoice 252766 In 6:30 Out 8:30 Truck 102 Walk-in-Fr…" at bounding box center [757, 925] width 413 height 513
drag, startPoint x: 814, startPoint y: 680, endPoint x: 619, endPoint y: 680, distance: 195.0
click at [618, 680] on textarea "8/29/25 - Travel billed on invoice 252766 In 6:30 Out 8:30 Truck 102 Walk-in-Fr…" at bounding box center [757, 925] width 413 height 513
type textarea "x"
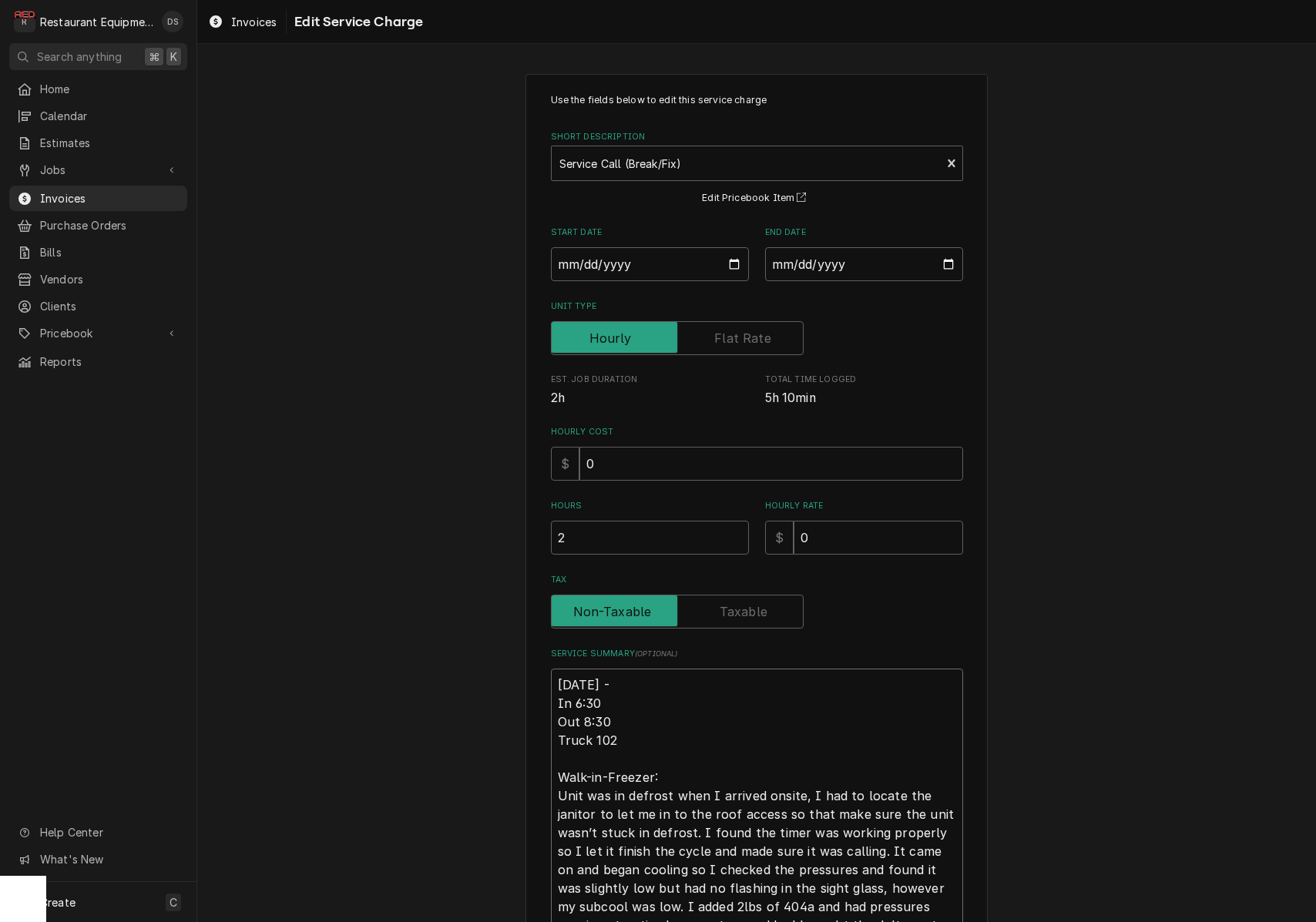
type textarea "8/29/25 - In 6:30 Out 8:30 Truck 102 Walk-in-Freezer: Unit was in defrost when …"
click at [460, 726] on div "Use the fields below to edit this service charge Short Description Service Call…" at bounding box center [756, 688] width 1119 height 1255
click at [629, 685] on textarea "8/29/25 - In 6:30 Out 8:30 Truck 102 Walk-in-Freezer: Unit was in defrost when …" at bounding box center [757, 925] width 413 height 513
type textarea "x"
type textarea "8/29/25 - In 6:30 Out 8:30 Truck 102 Walk-in-Freezer: Unit was in defrost when …"
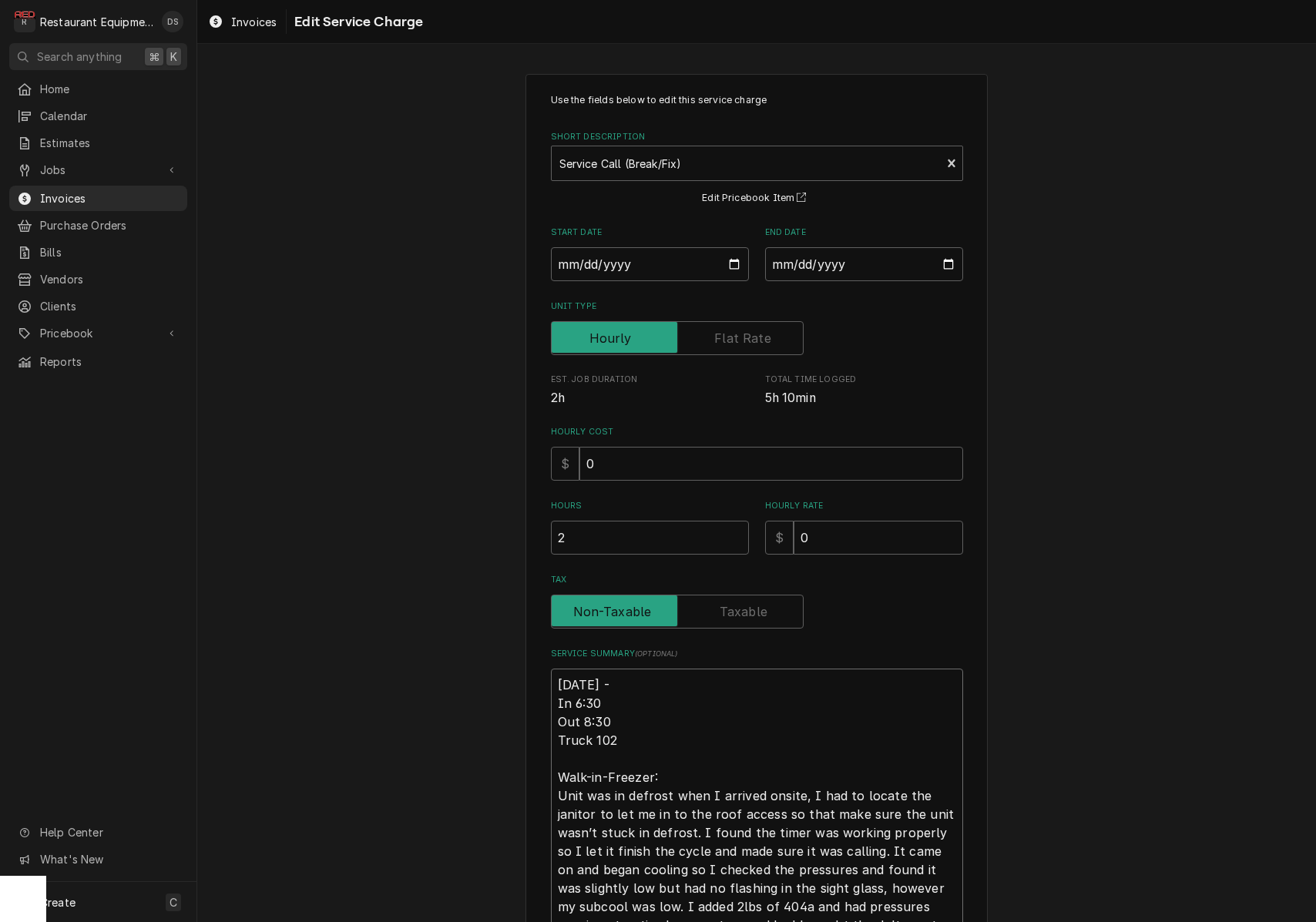
type textarea "x"
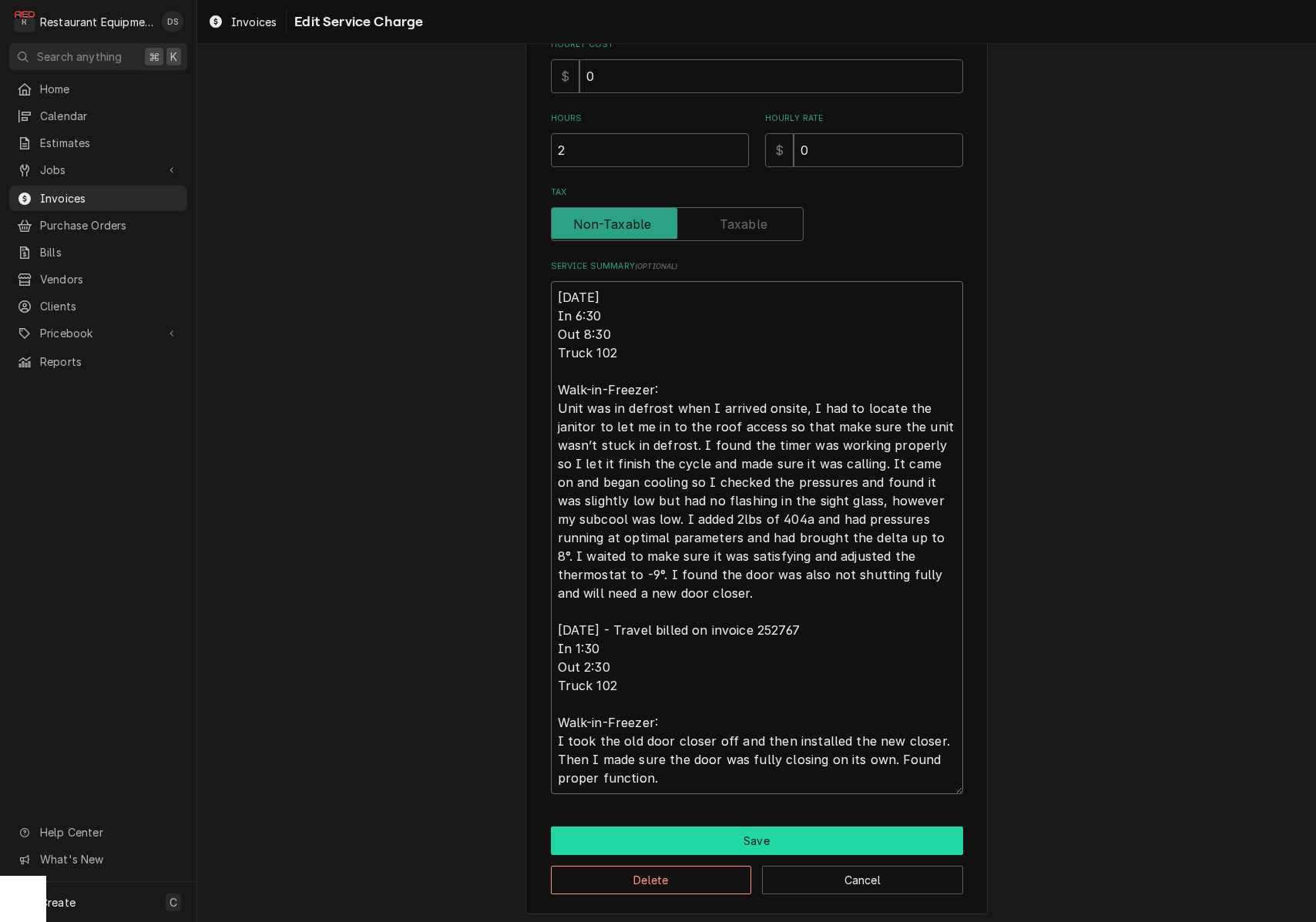
type textarea "8/29/25 In 6:30 Out 8:30 Truck 102 Walk-in-Freezer: Unit was in defrost when I …"
click at [697, 830] on button "Save" at bounding box center [757, 841] width 413 height 28
type textarea "x"
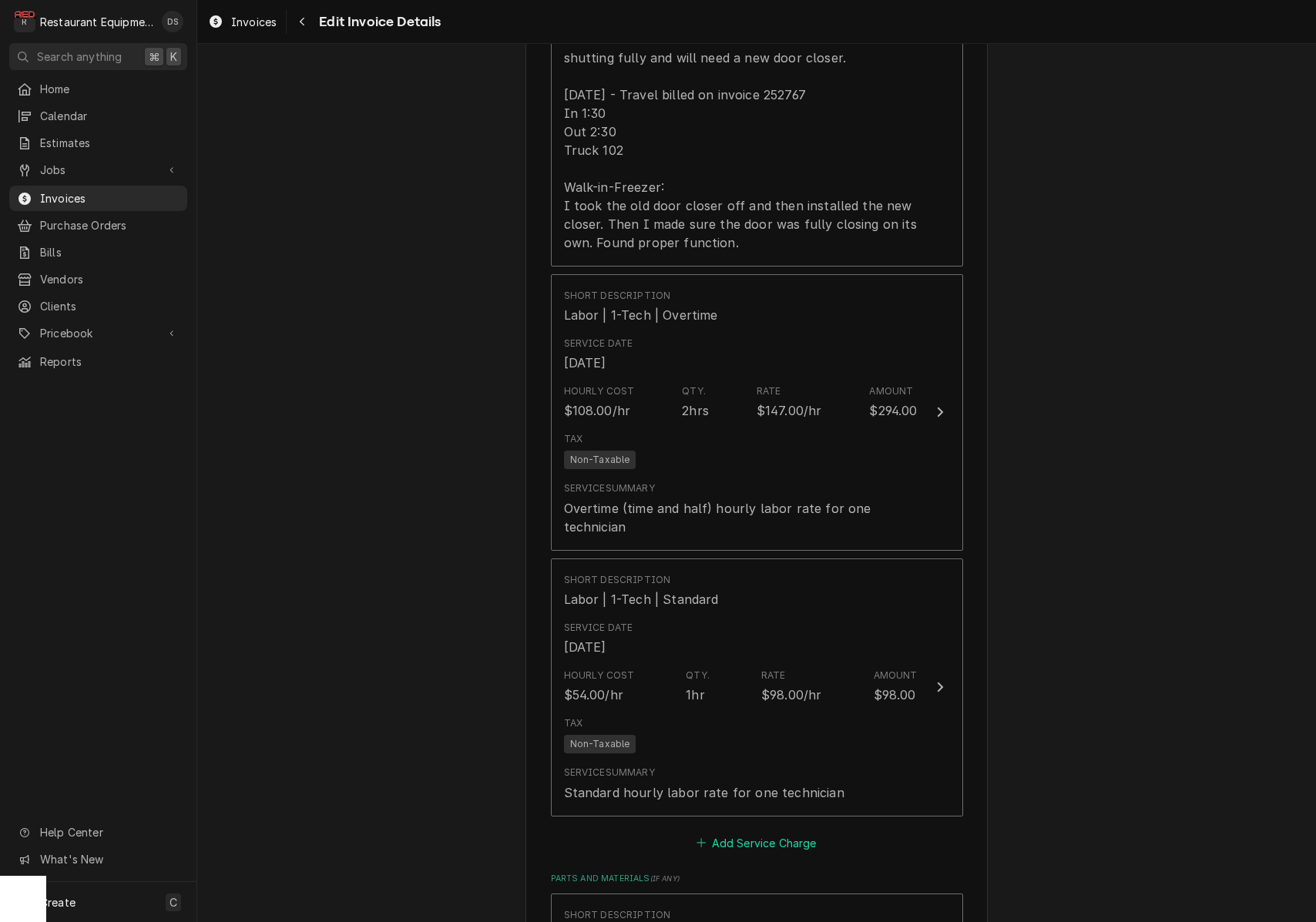
scroll to position [1918, 0]
click at [728, 828] on button "Add Service Charge" at bounding box center [756, 838] width 125 height 22
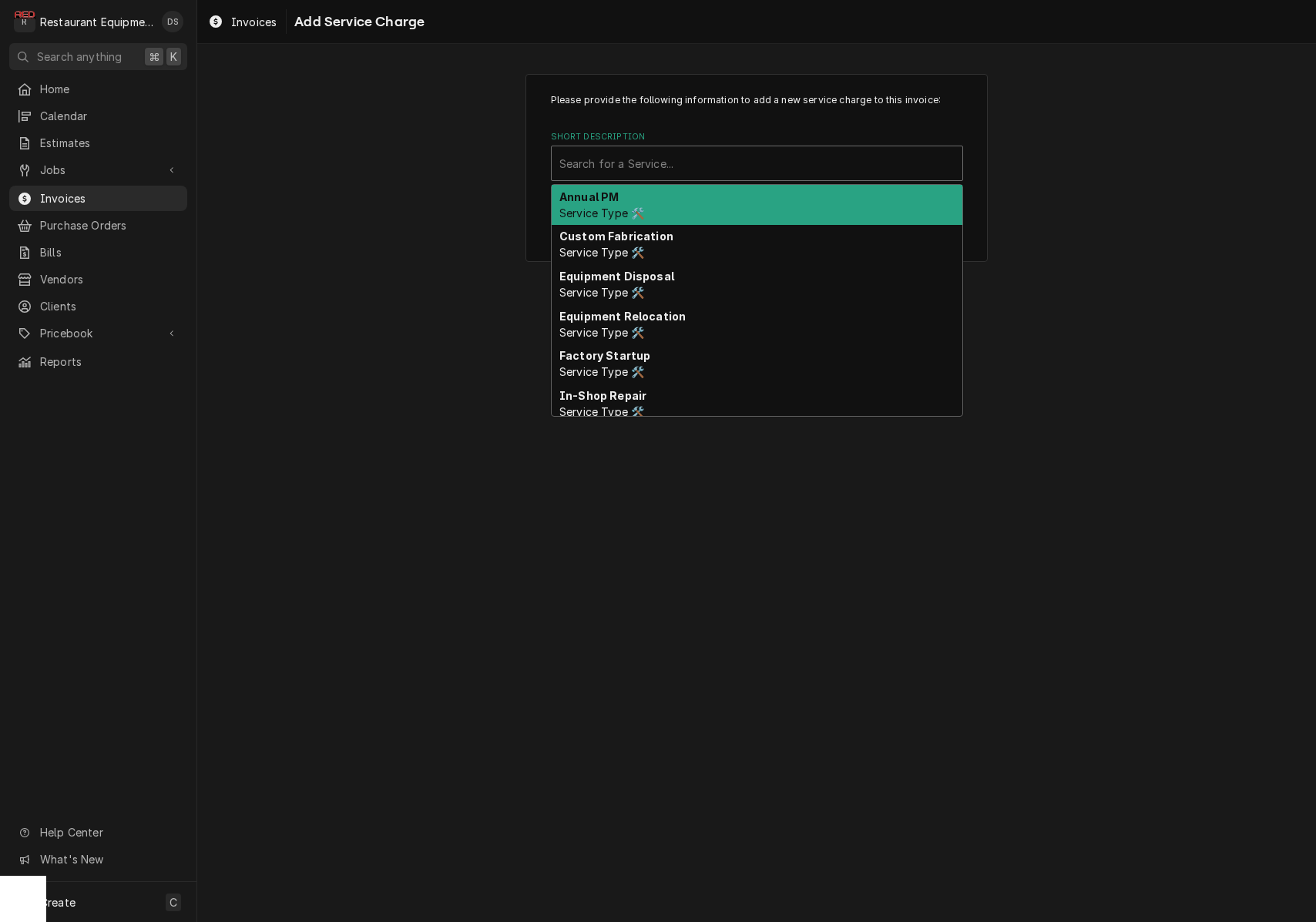
click at [606, 155] on div "Short Description" at bounding box center [757, 162] width 396 height 27
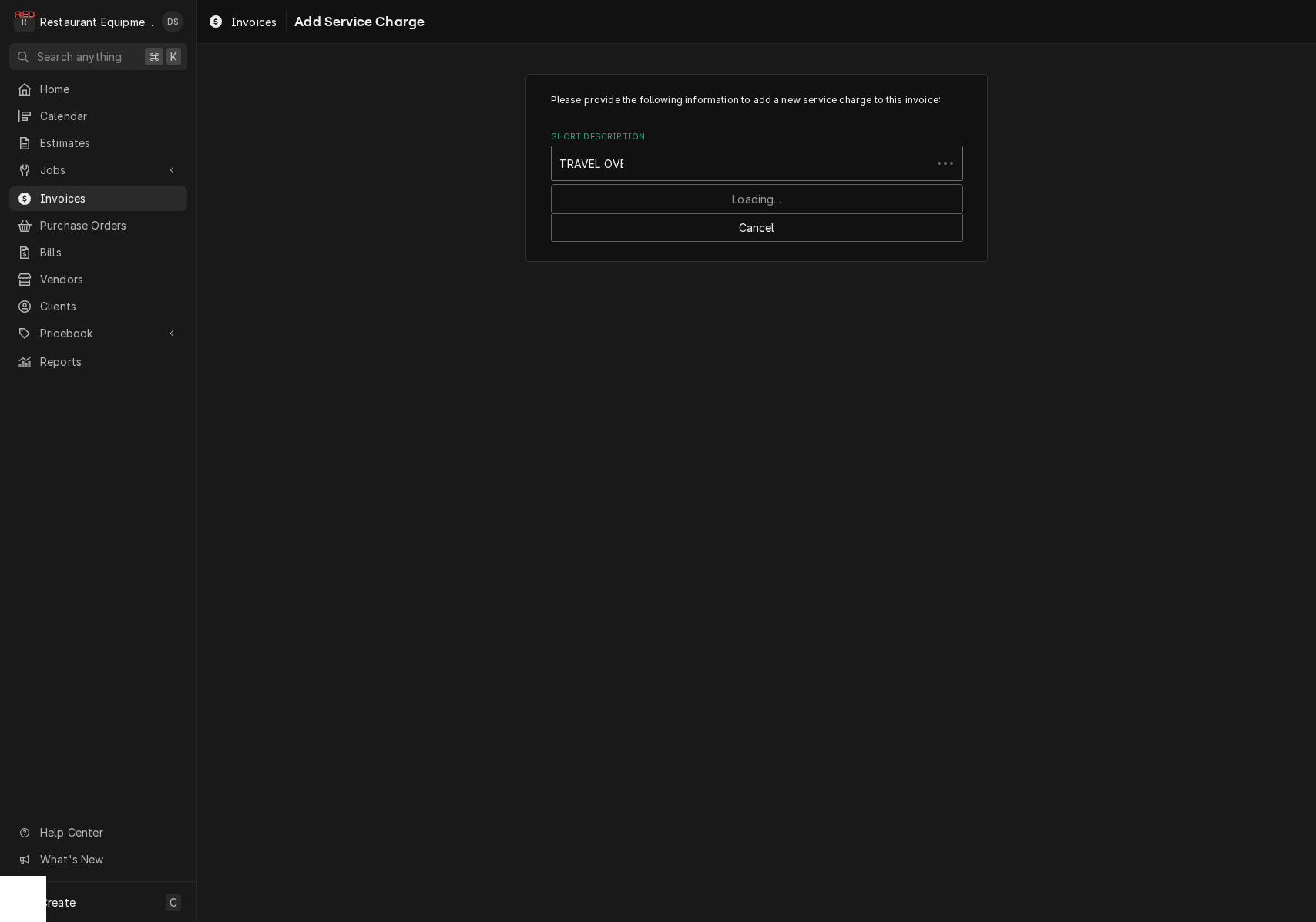
type input "TRAVEL OVER"
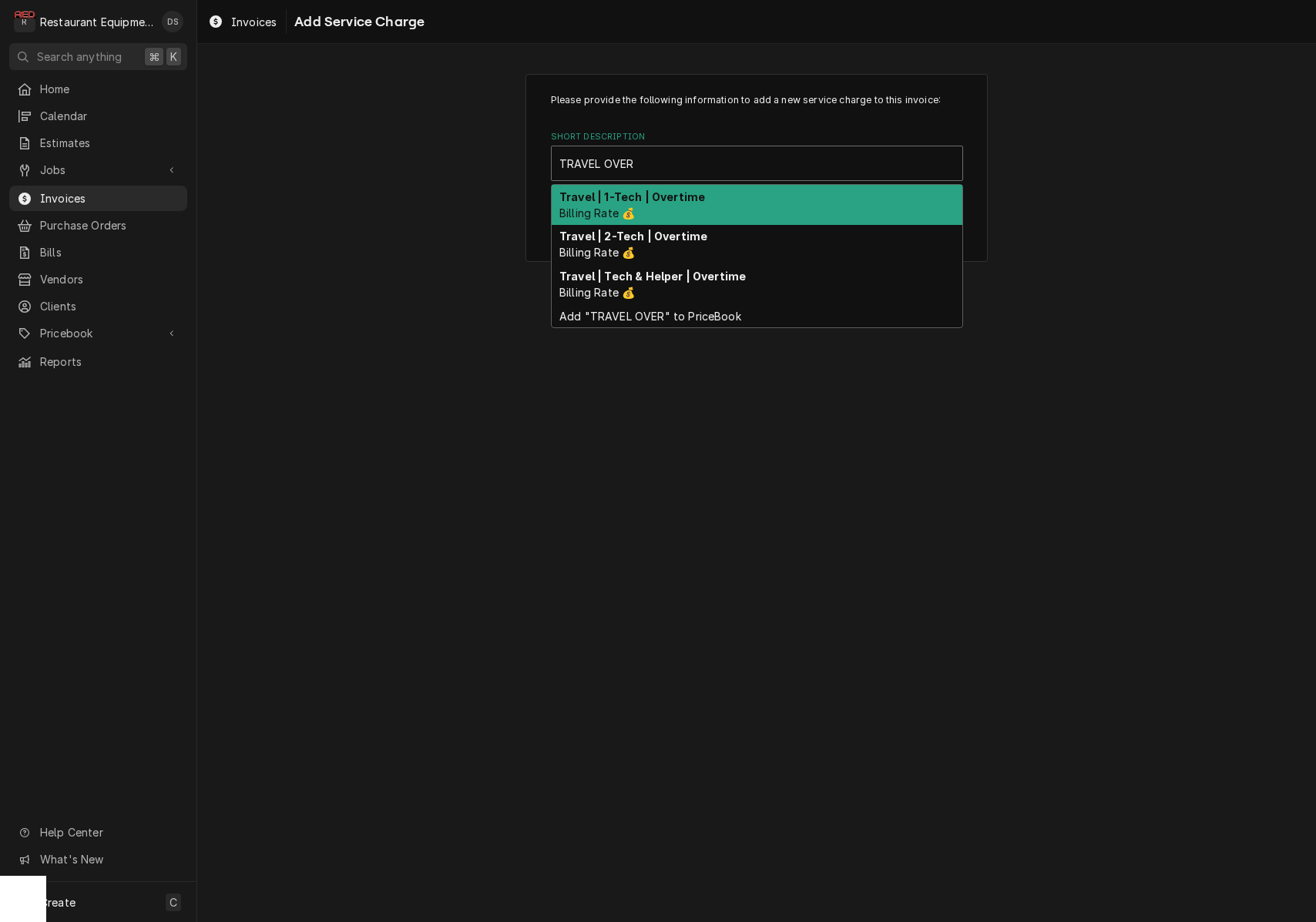
click at [625, 192] on strong "Travel | 1-Tech | Overtime" at bounding box center [633, 197] width 145 height 13
type textarea "x"
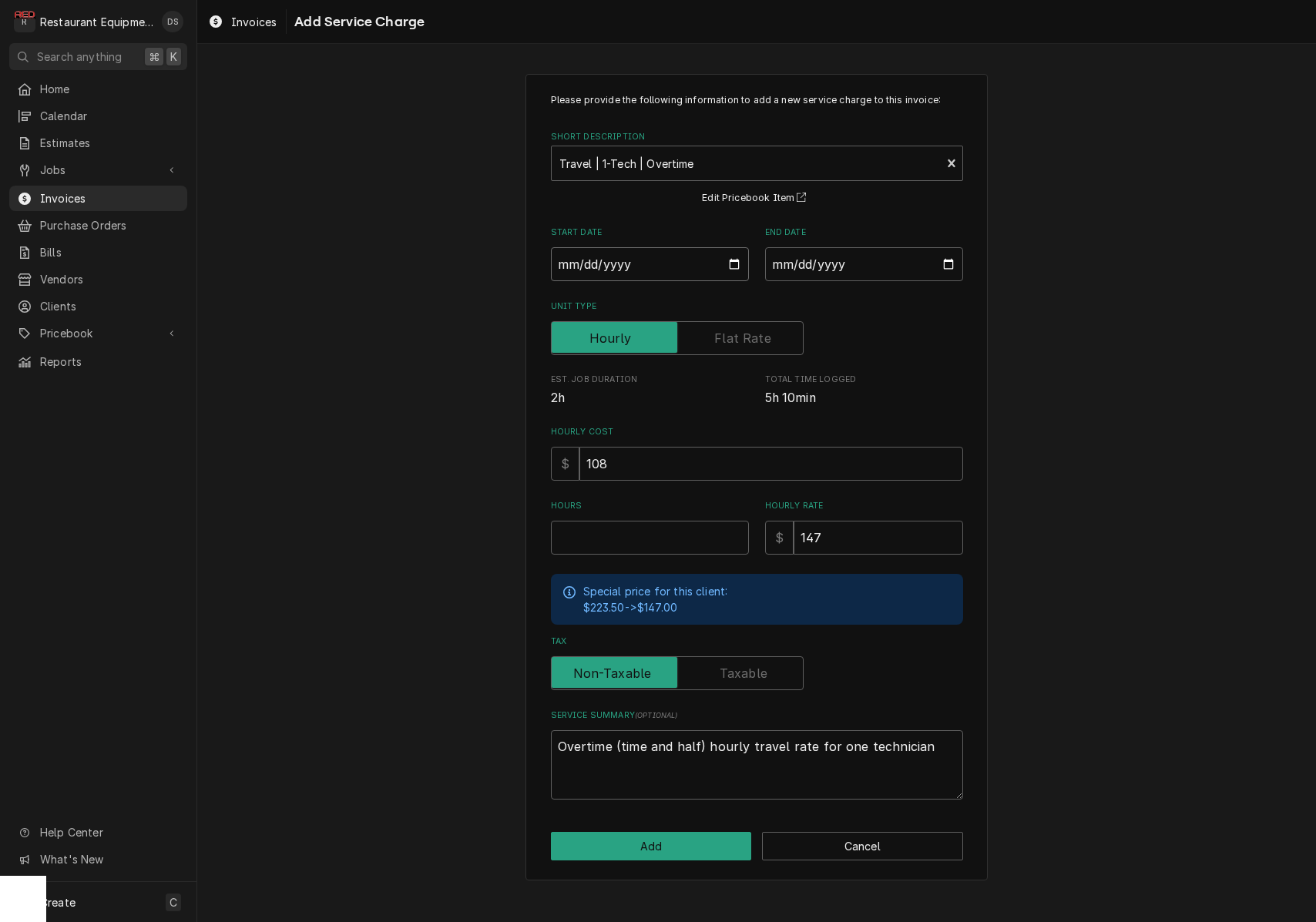
click at [635, 264] on input "Start Date" at bounding box center [650, 264] width 198 height 34
type input "2025-08-29"
type textarea "x"
drag, startPoint x: 876, startPoint y: 242, endPoint x: 874, endPoint y: 250, distance: 8.2
click at [875, 243] on div "End Date" at bounding box center [865, 254] width 198 height 55
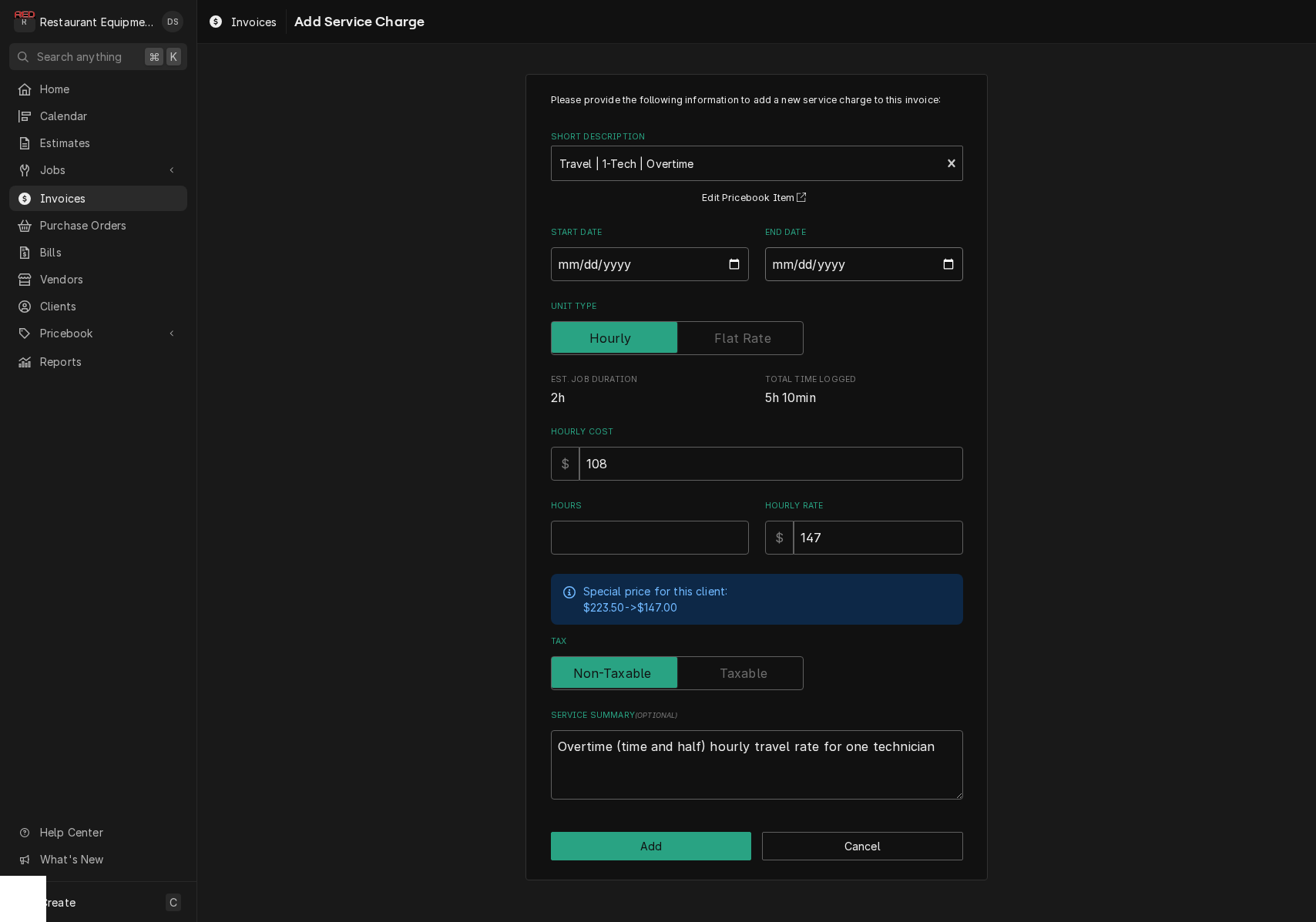
click at [874, 254] on input "End Date" at bounding box center [865, 264] width 198 height 34
type input "2025-08-29"
click at [1124, 362] on div "Please provide the following information to add a new service charge to this in…" at bounding box center [756, 477] width 1119 height 833
click at [615, 536] on input "Hours" at bounding box center [650, 538] width 198 height 34
type textarea "x"
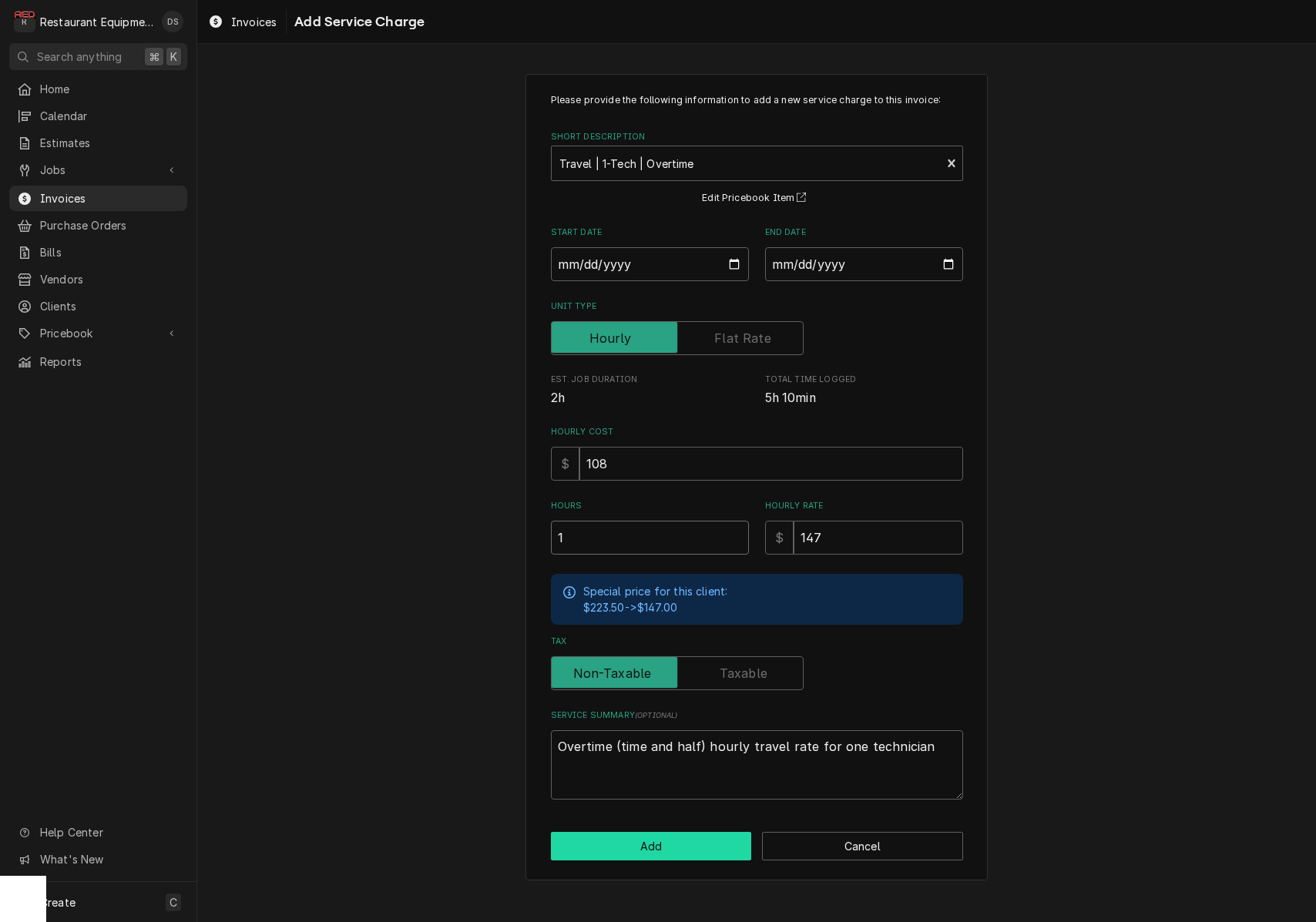
type input "1"
click at [670, 834] on button "Add" at bounding box center [651, 847] width 201 height 28
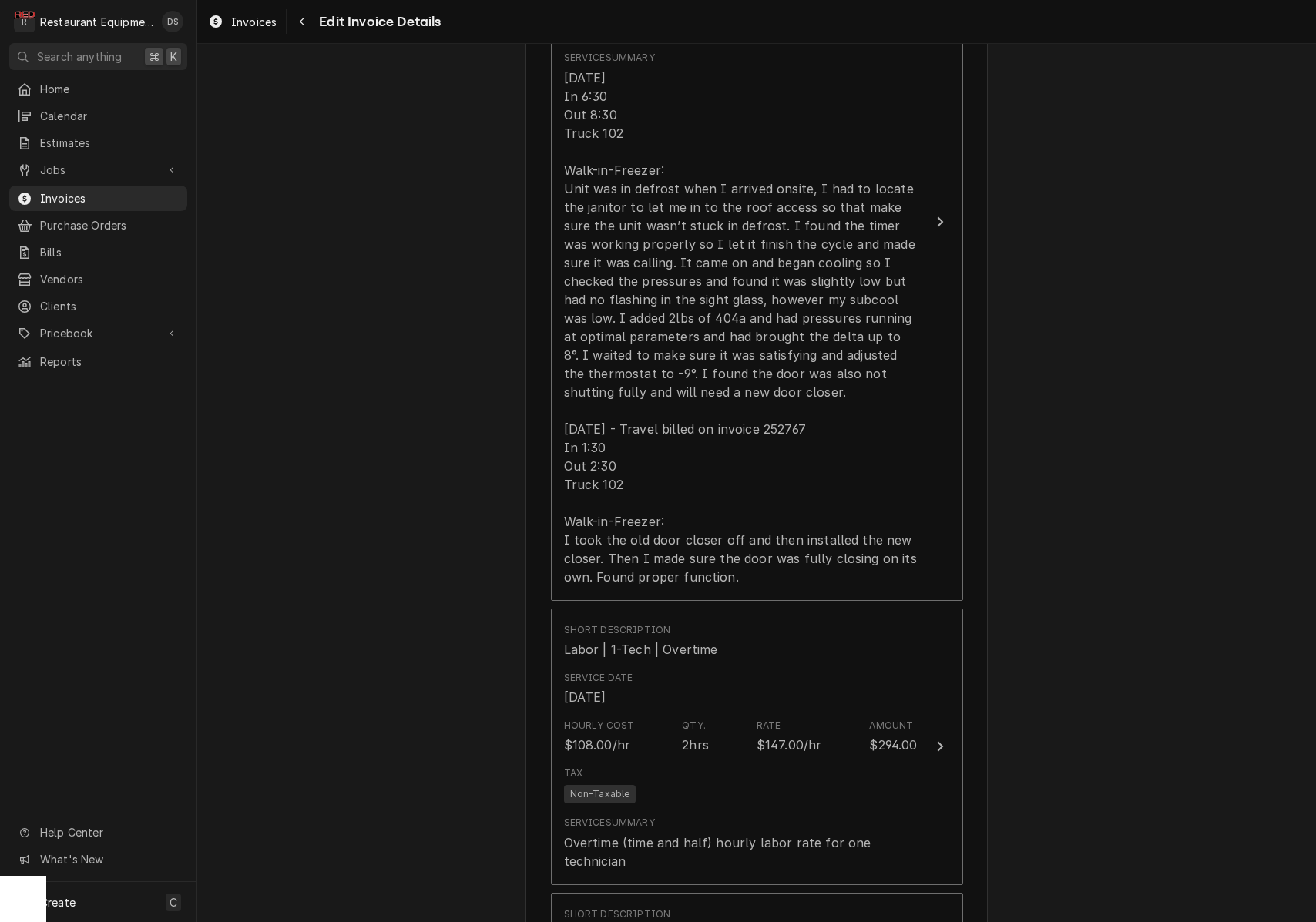
scroll to position [1581, 0]
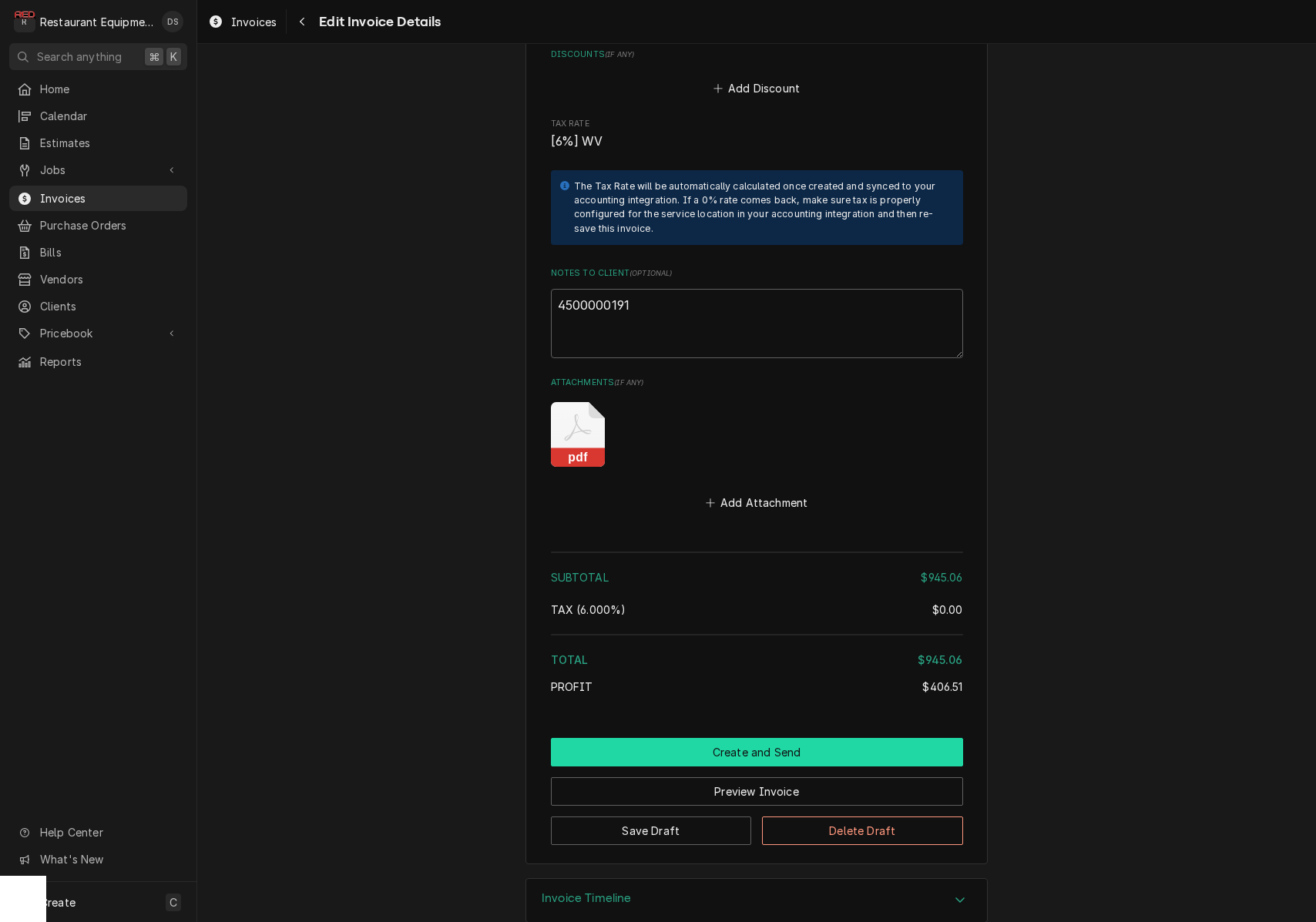
click at [792, 738] on button "Create and Send" at bounding box center [757, 752] width 413 height 28
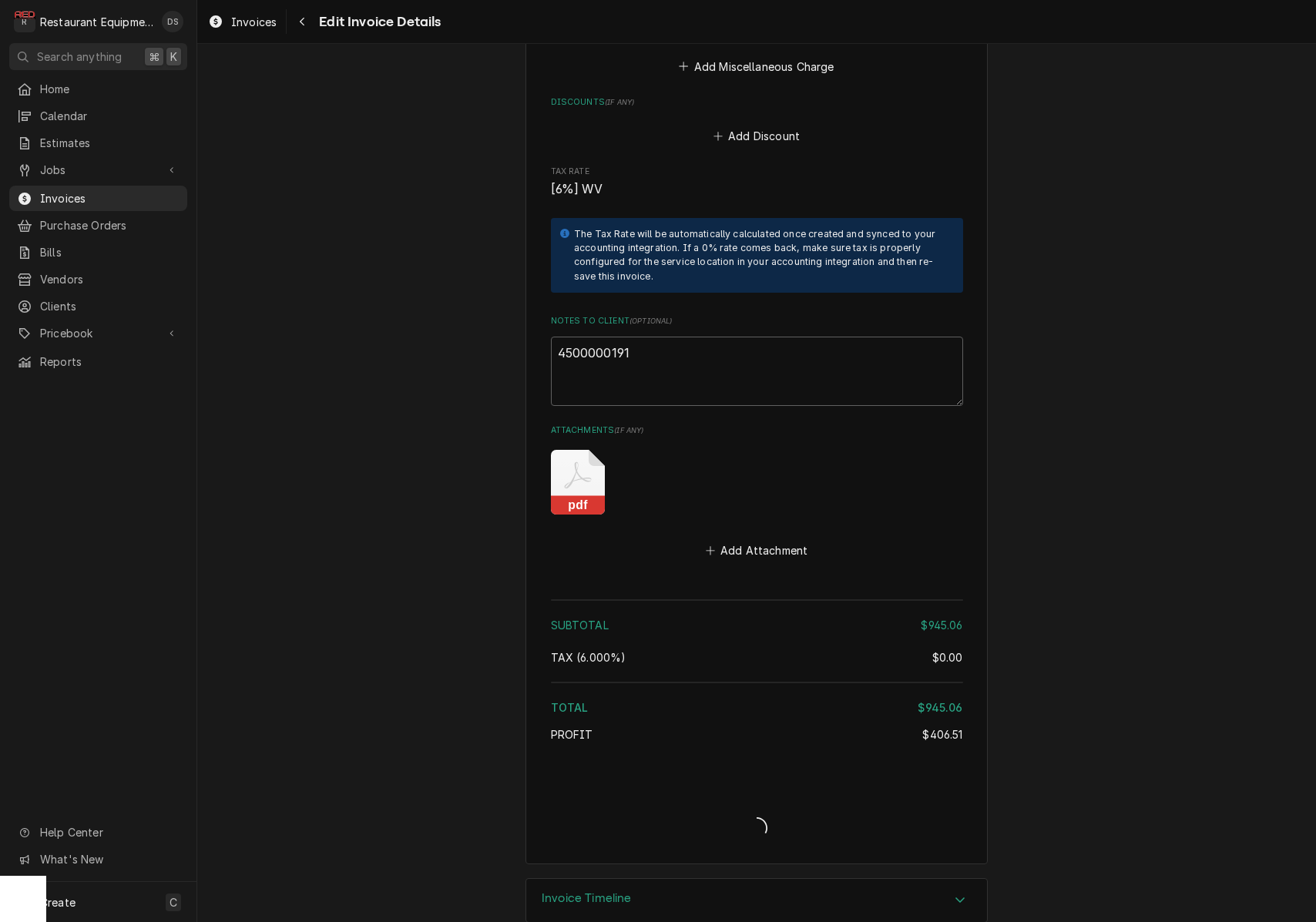
type textarea "x"
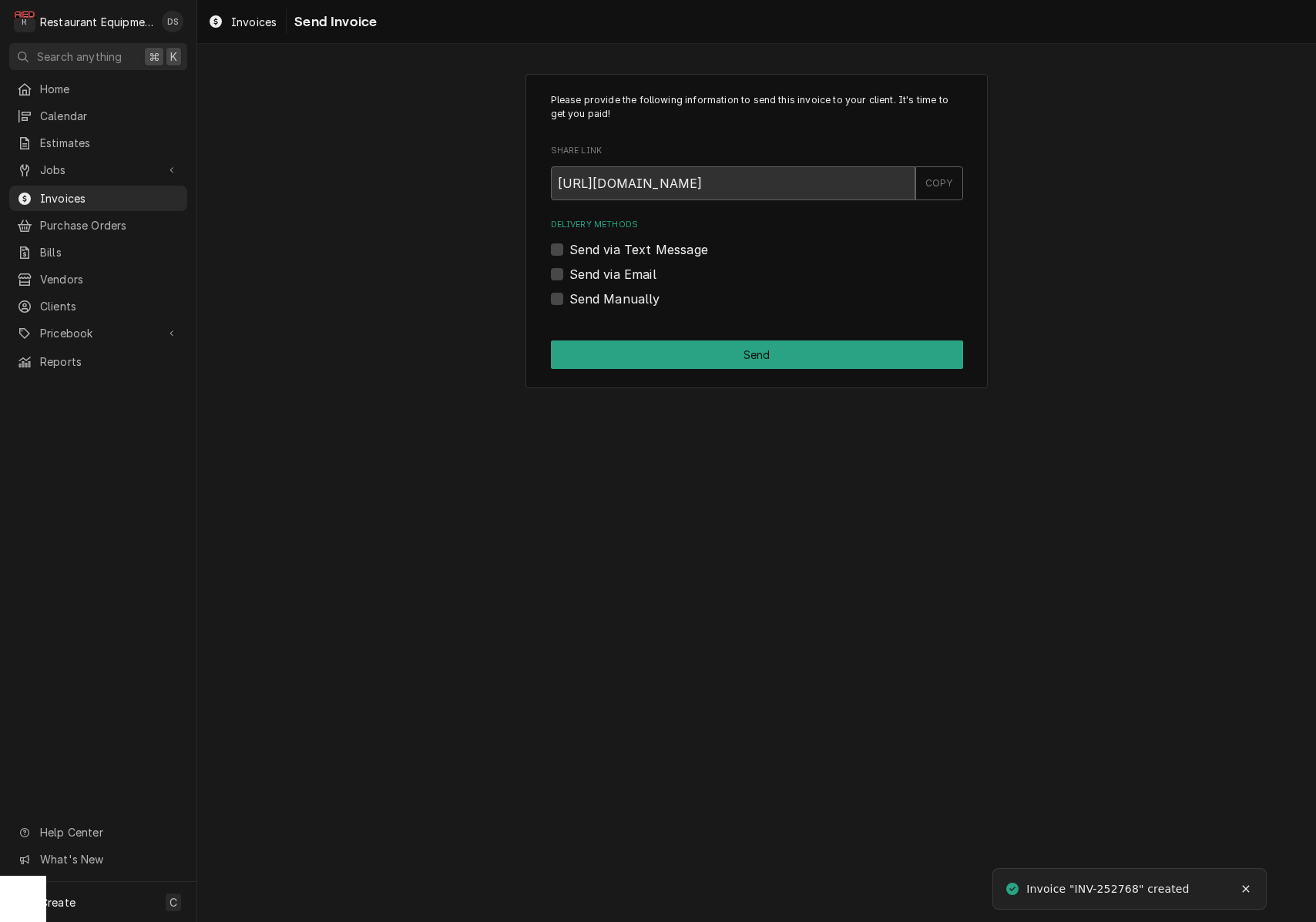
click at [569, 272] on label "Send via Email" at bounding box center [613, 275] width 87 height 19
click at [569, 272] on input "Send via Email" at bounding box center [775, 282] width 413 height 34
checkbox input "true"
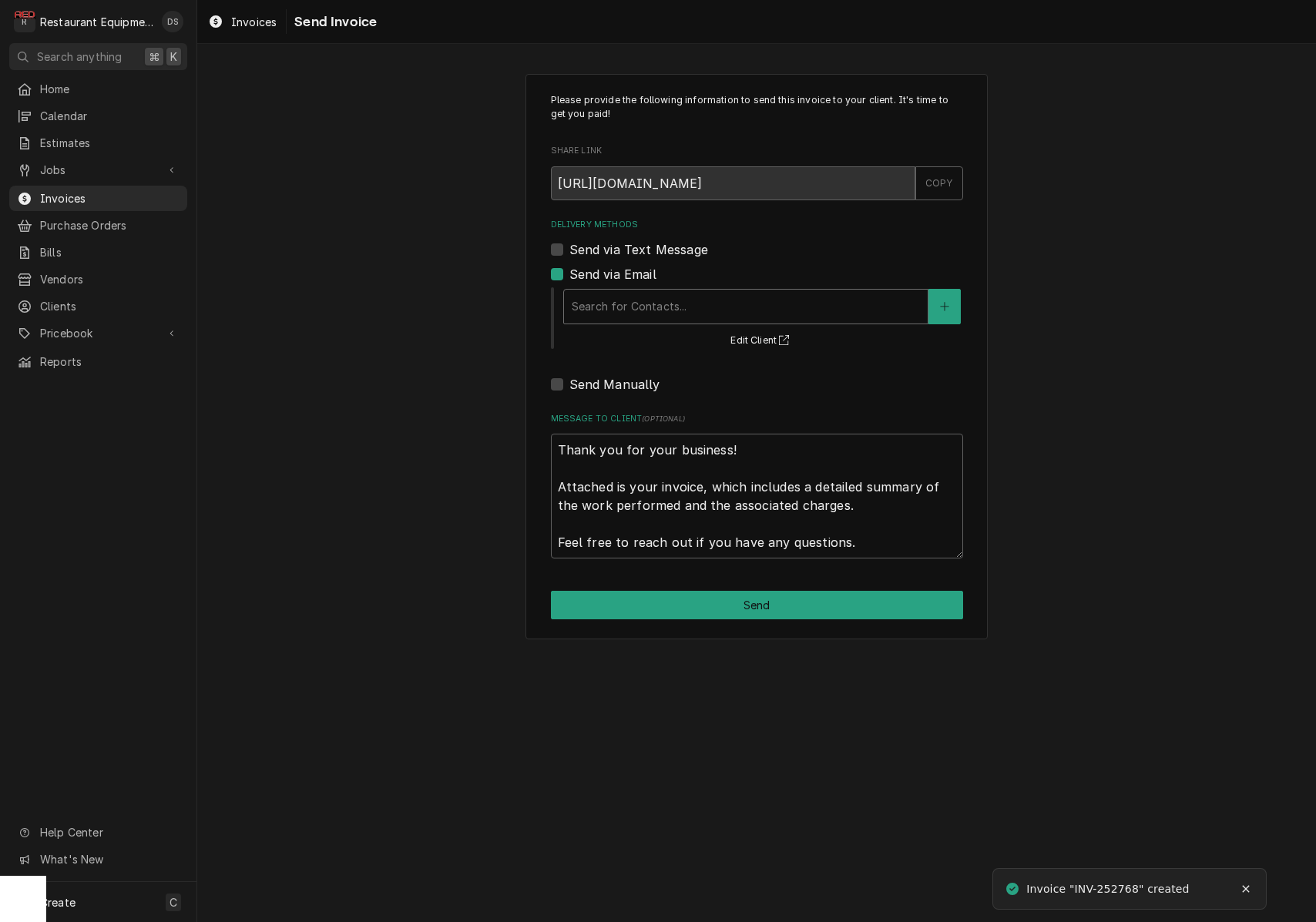
click at [668, 300] on div "Search for Contacts..." at bounding box center [746, 306] width 348 height 16
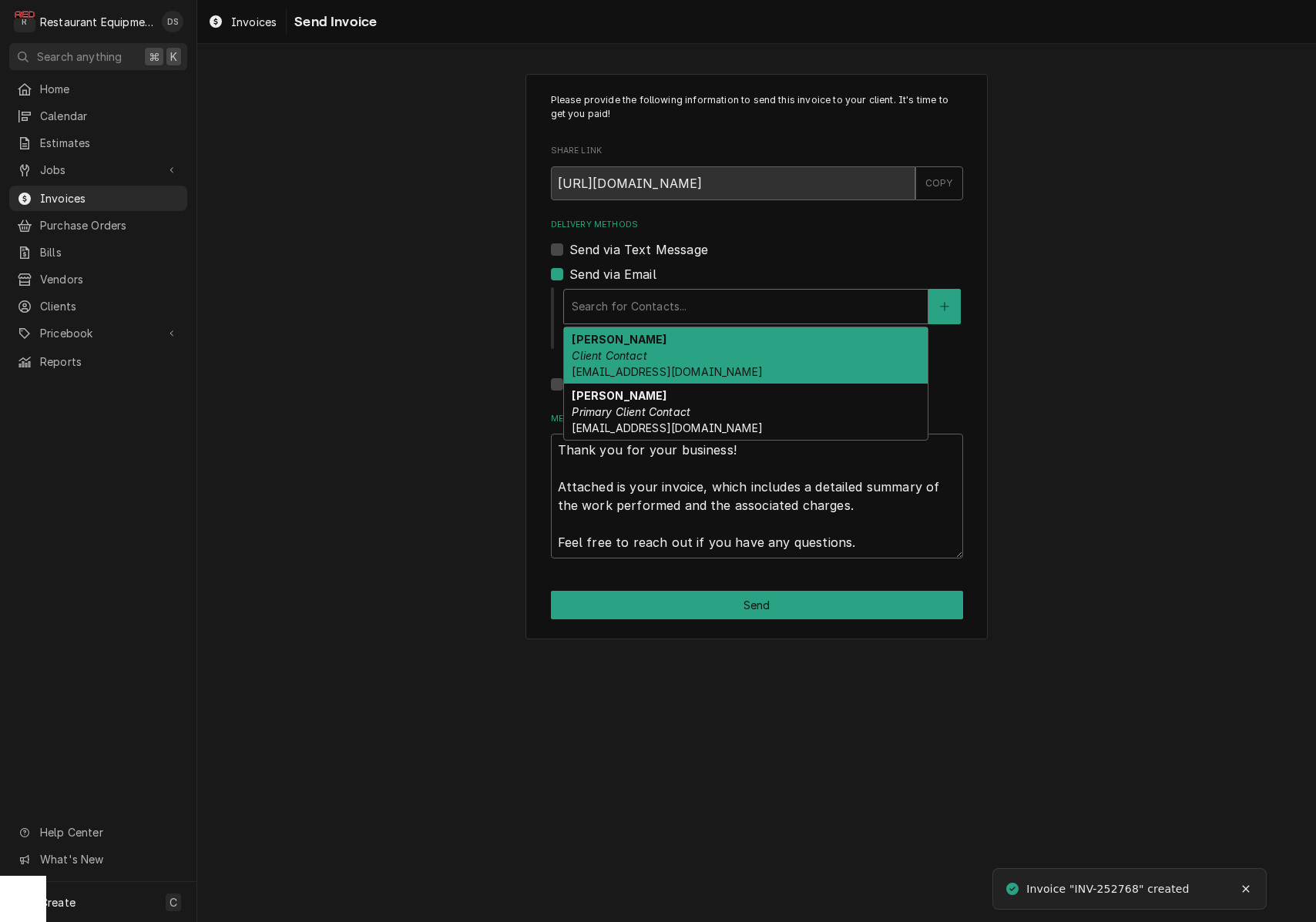
click at [671, 339] on div "Darlene McNeal Client Contact smcneel@k12.wv.us" at bounding box center [745, 356] width 363 height 57
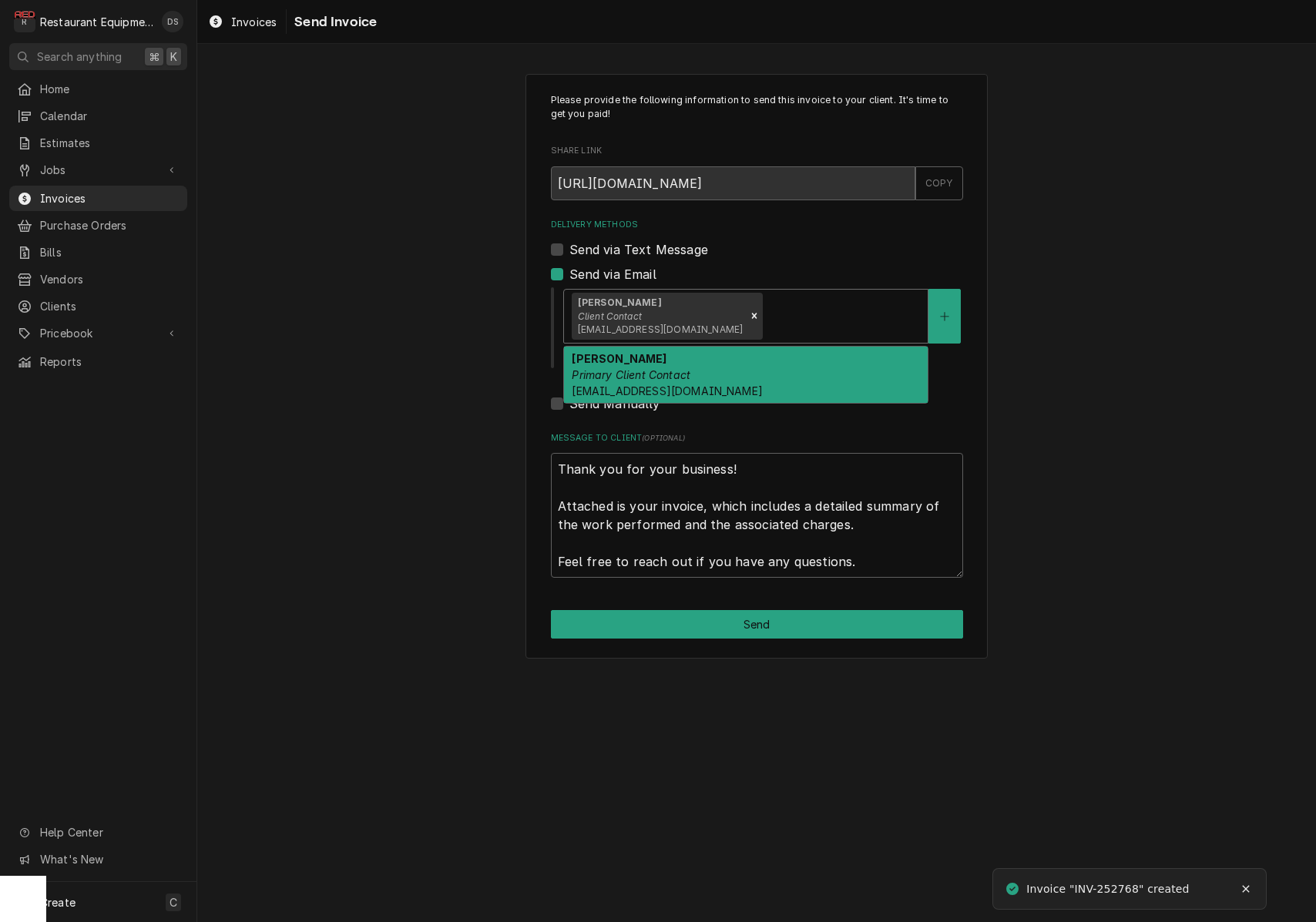
click at [767, 306] on div "Delivery Methods" at bounding box center [842, 315] width 154 height 27
click at [751, 360] on div "Malati Reeve Primary Client Contact mreeve@k12.wv.us" at bounding box center [745, 375] width 363 height 57
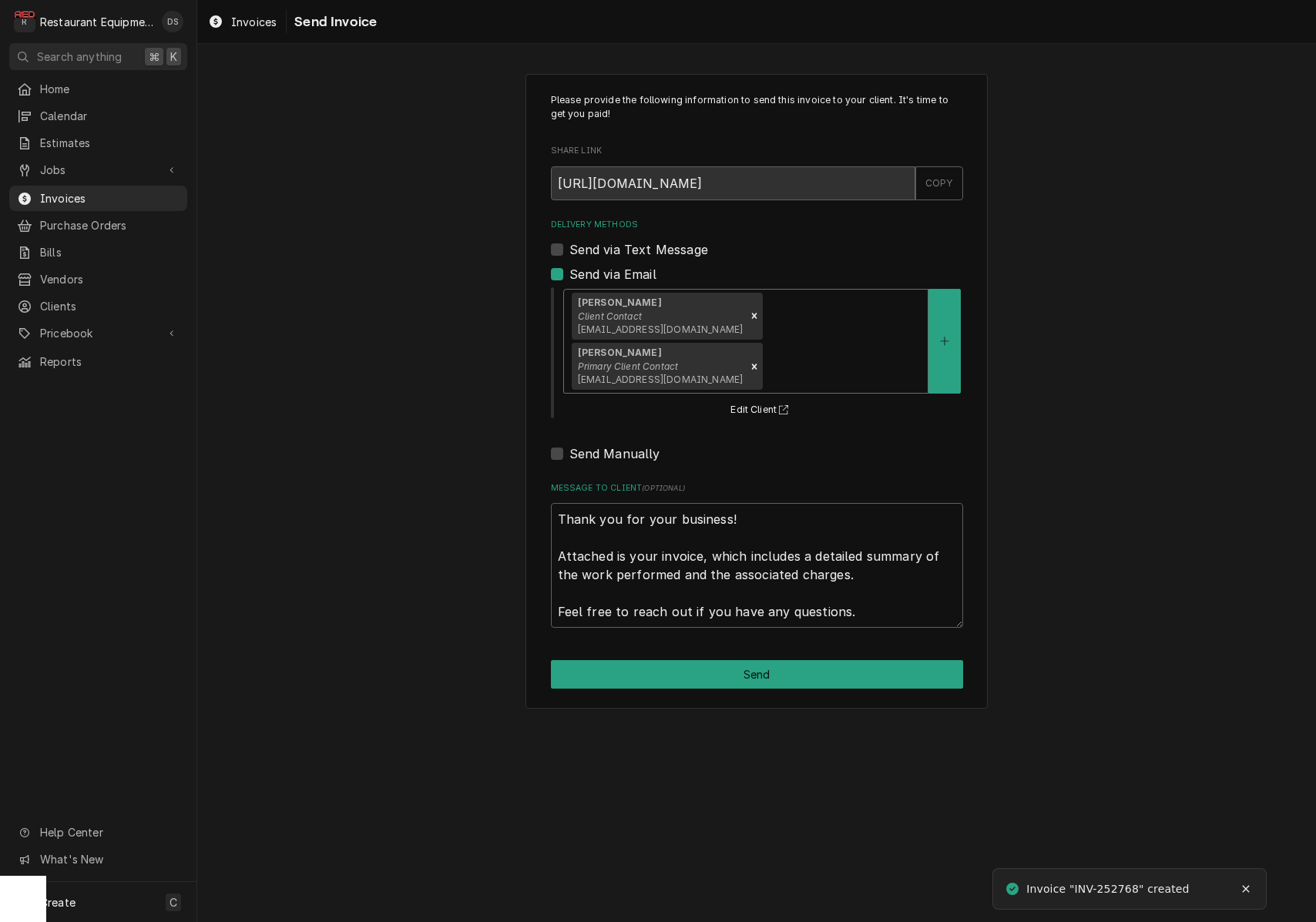
drag, startPoint x: 799, startPoint y: 627, endPoint x: 799, endPoint y: 612, distance: 15.0
click at [799, 661] on button "Send" at bounding box center [757, 675] width 413 height 28
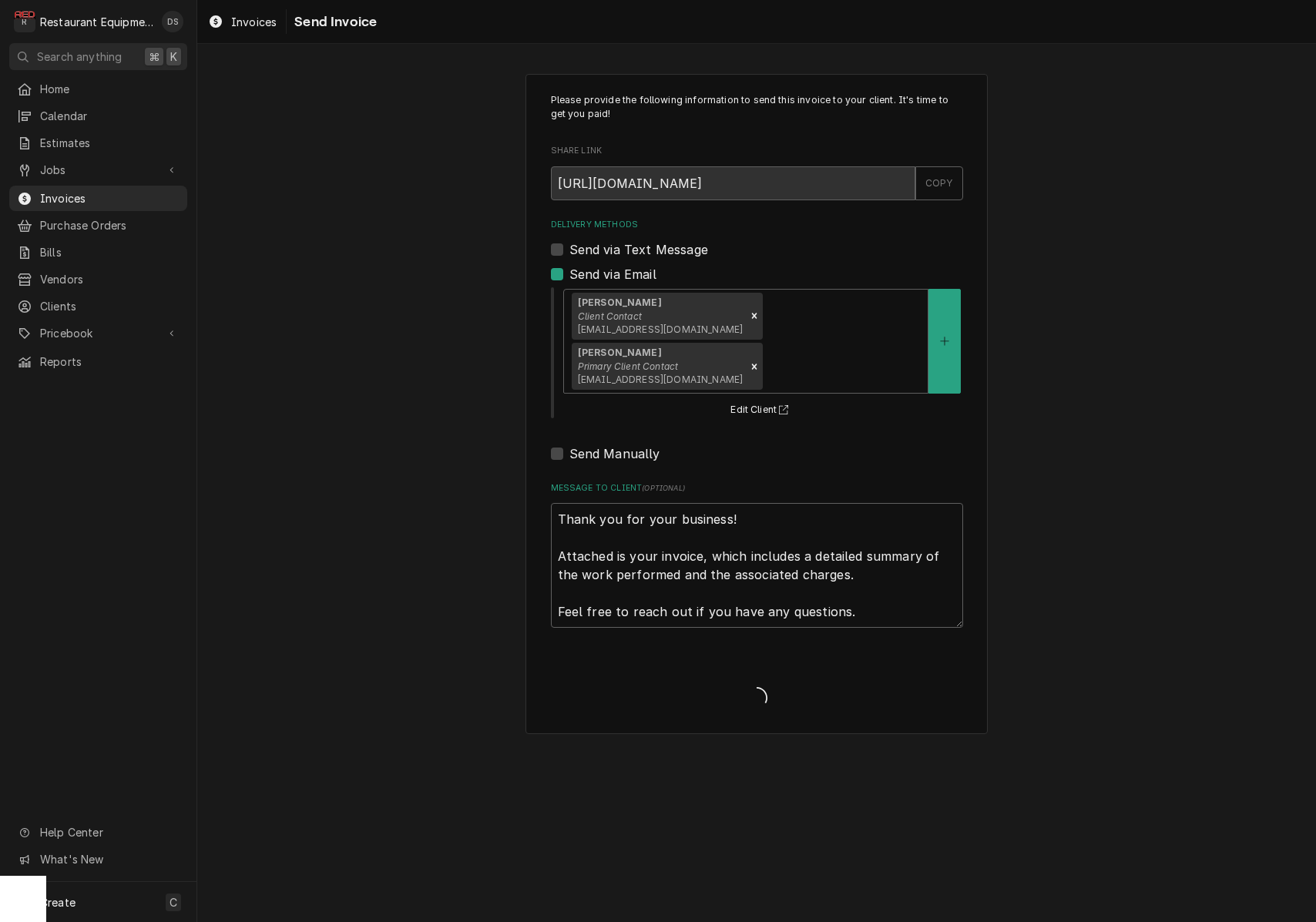
type textarea "x"
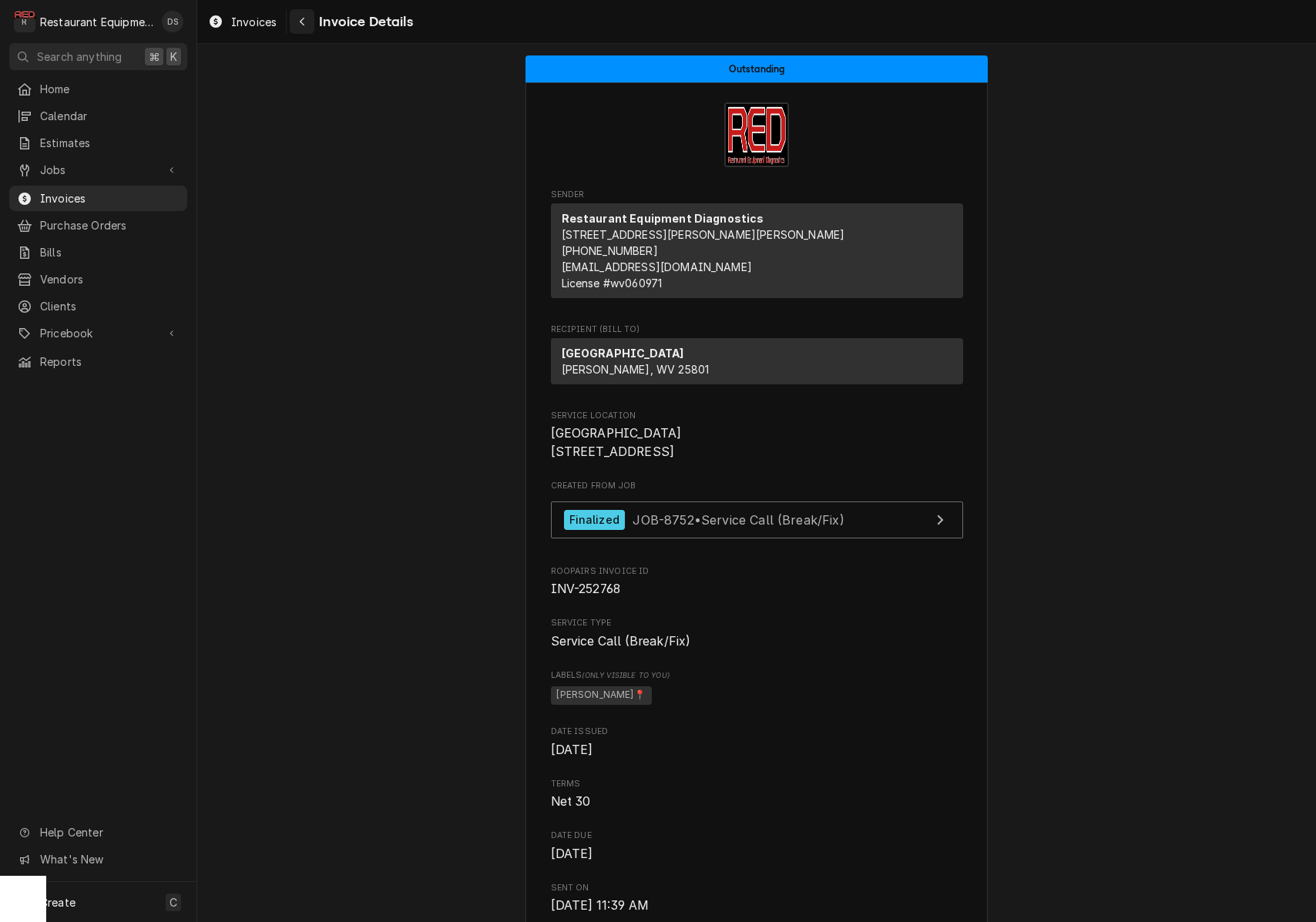
click at [301, 27] on div "Navigate back" at bounding box center [302, 22] width 15 height 15
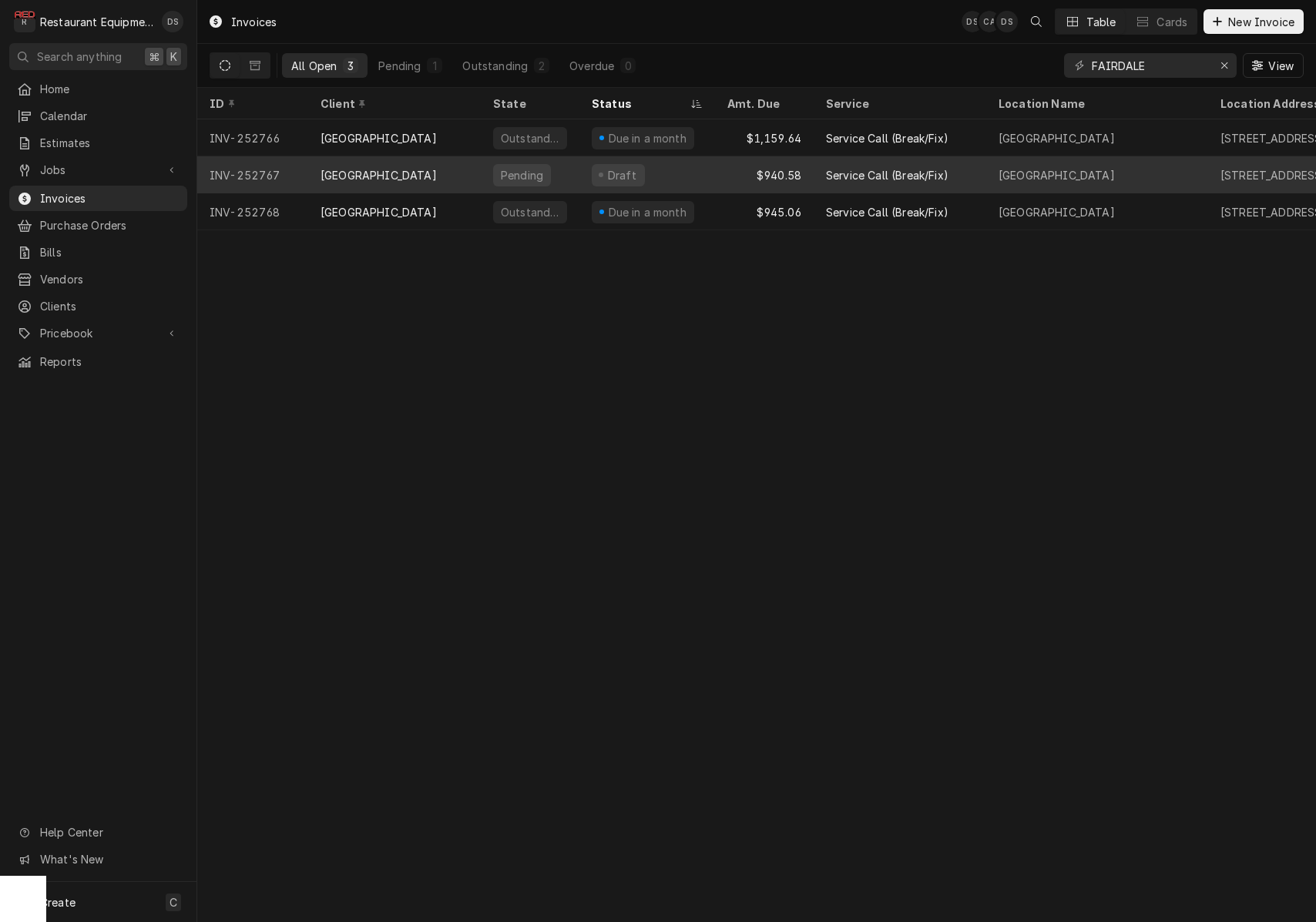
click at [682, 183] on div "Draft" at bounding box center [648, 175] width 136 height 37
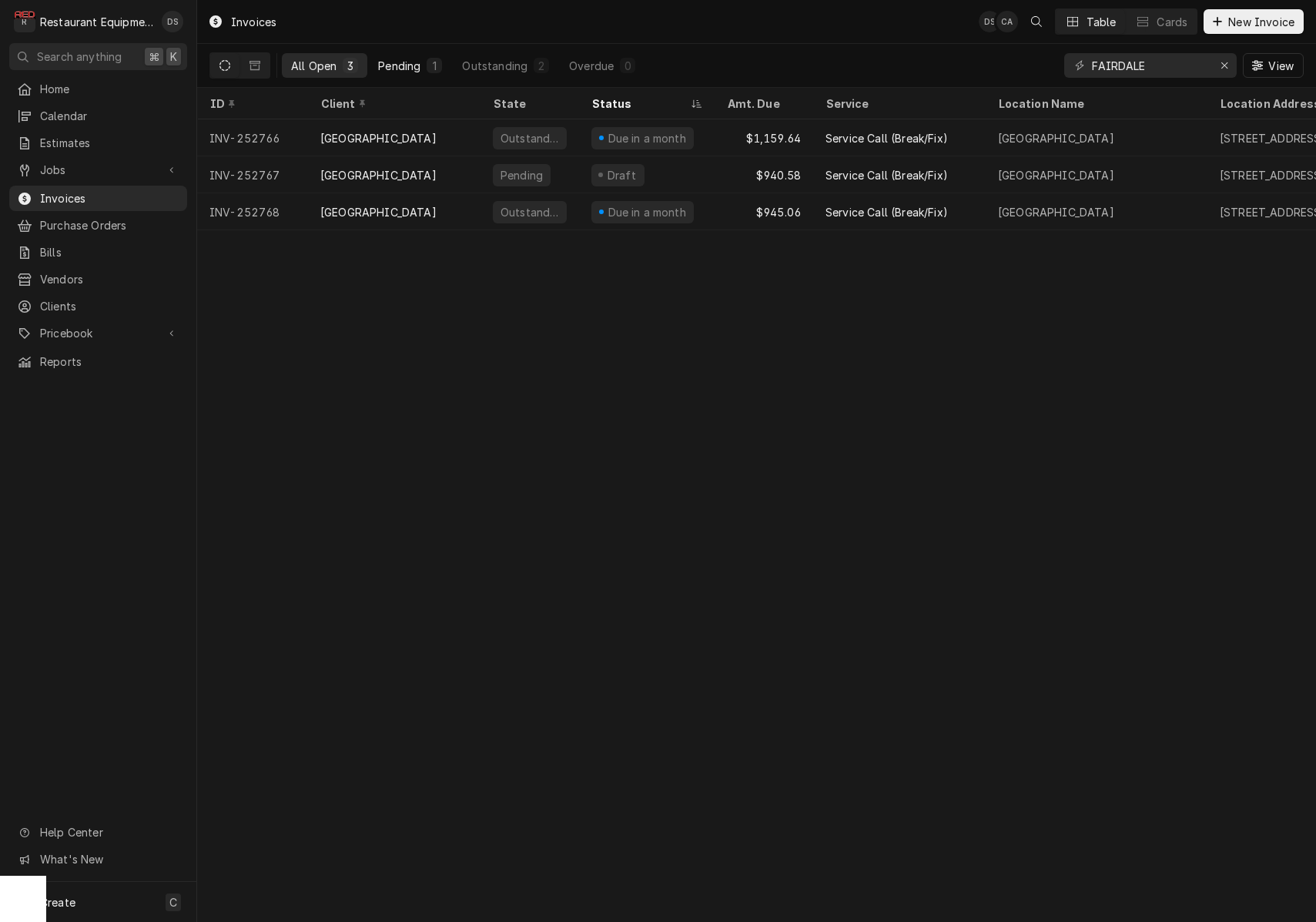
click at [420, 63] on div "Pending" at bounding box center [399, 65] width 42 height 16
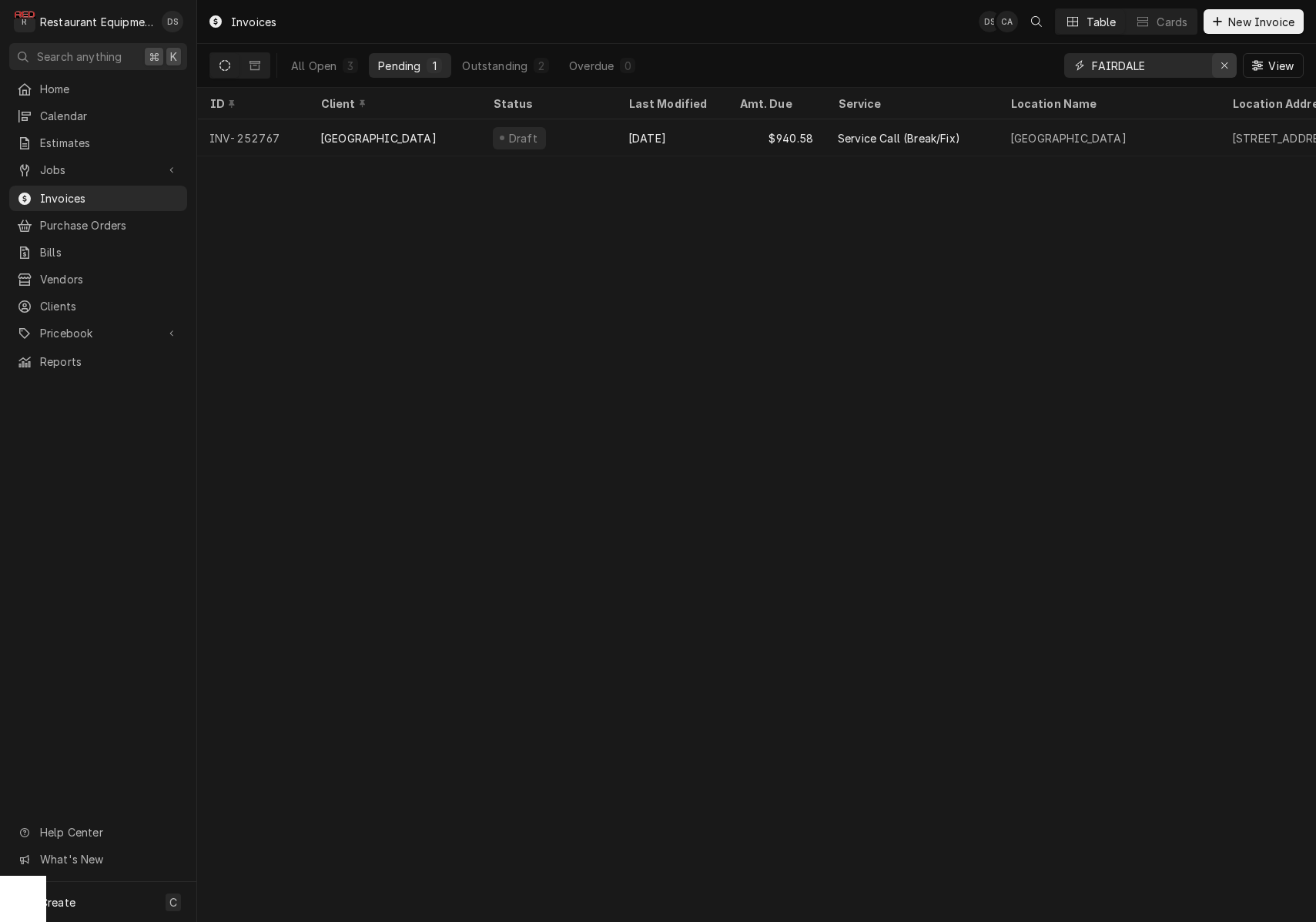
click at [1217, 66] on div "Erase input" at bounding box center [1224, 65] width 15 height 15
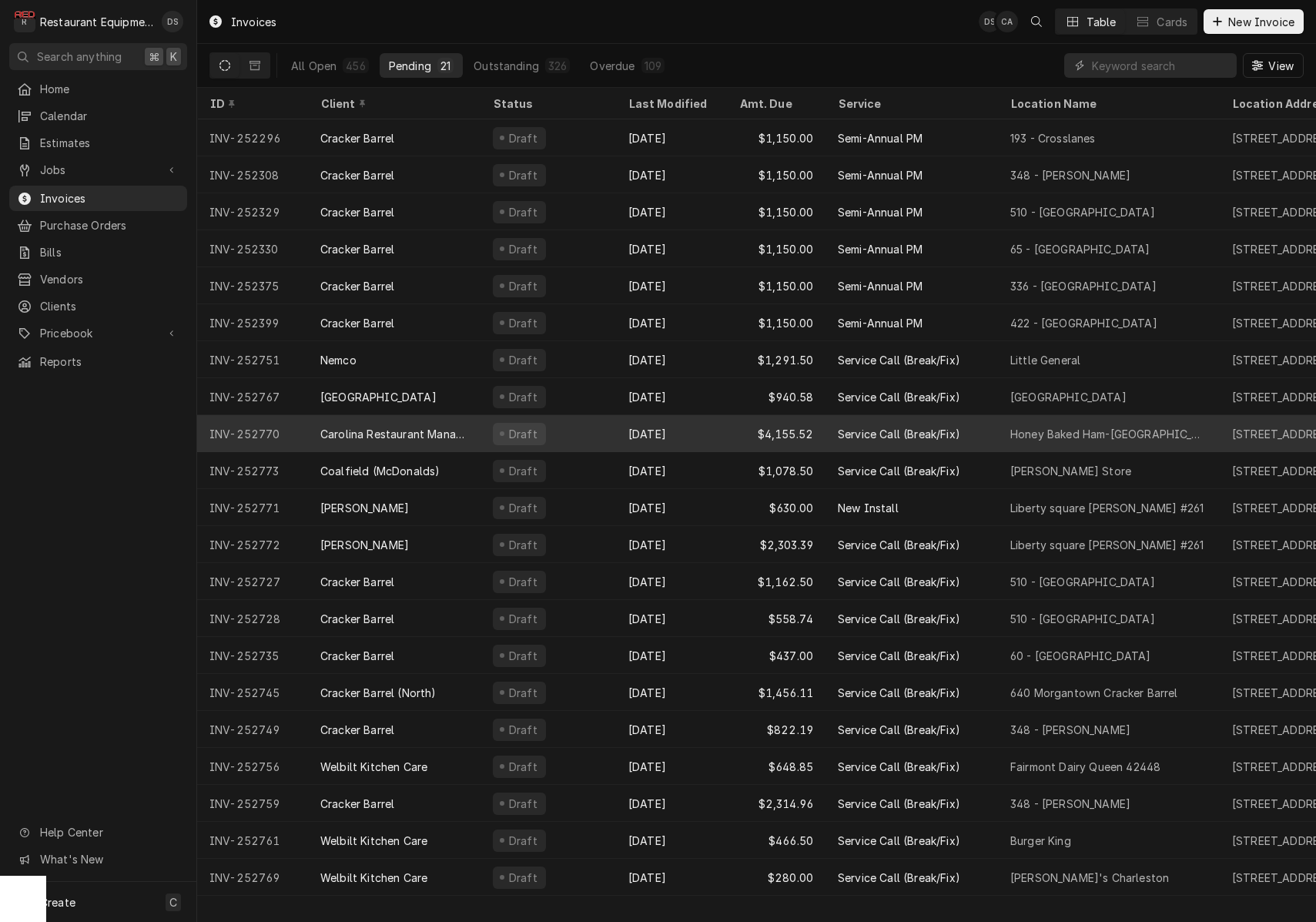
click at [564, 428] on div "Draft" at bounding box center [548, 433] width 136 height 37
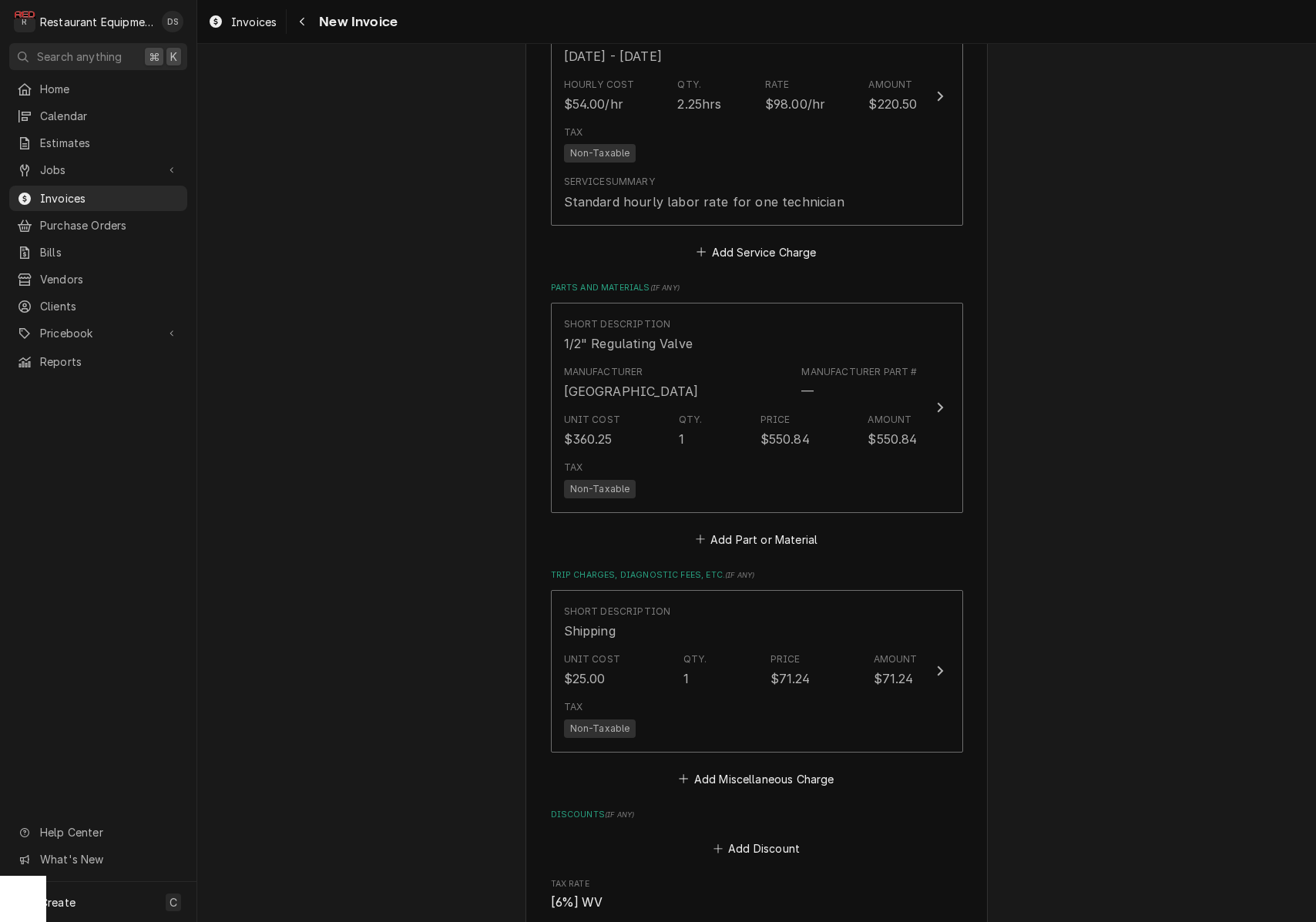
scroll to position [2563, 0]
click at [768, 526] on button "Add Part or Material" at bounding box center [756, 536] width 127 height 22
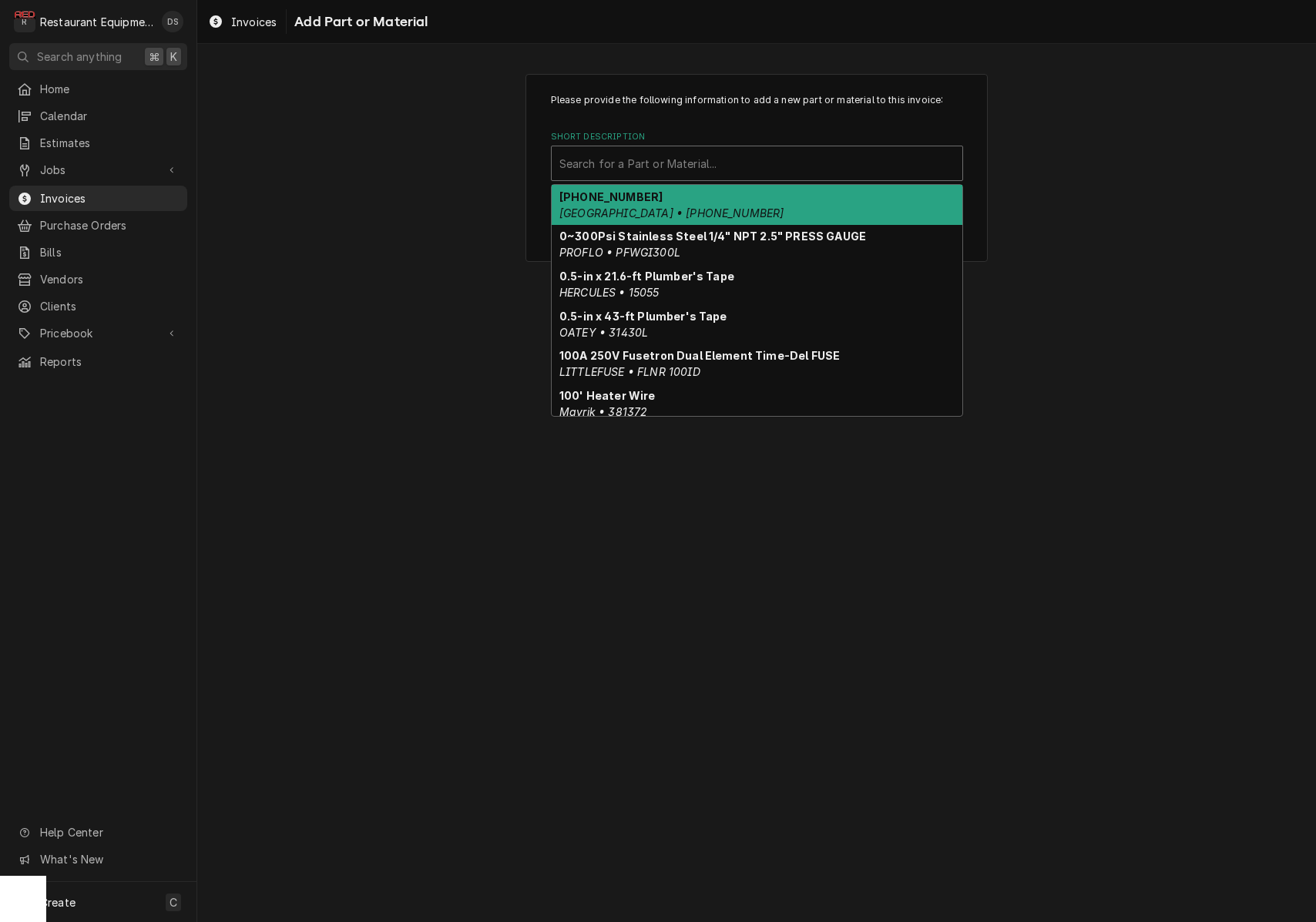
click at [629, 169] on div "Search for a Part or Material..." at bounding box center [757, 163] width 396 height 16
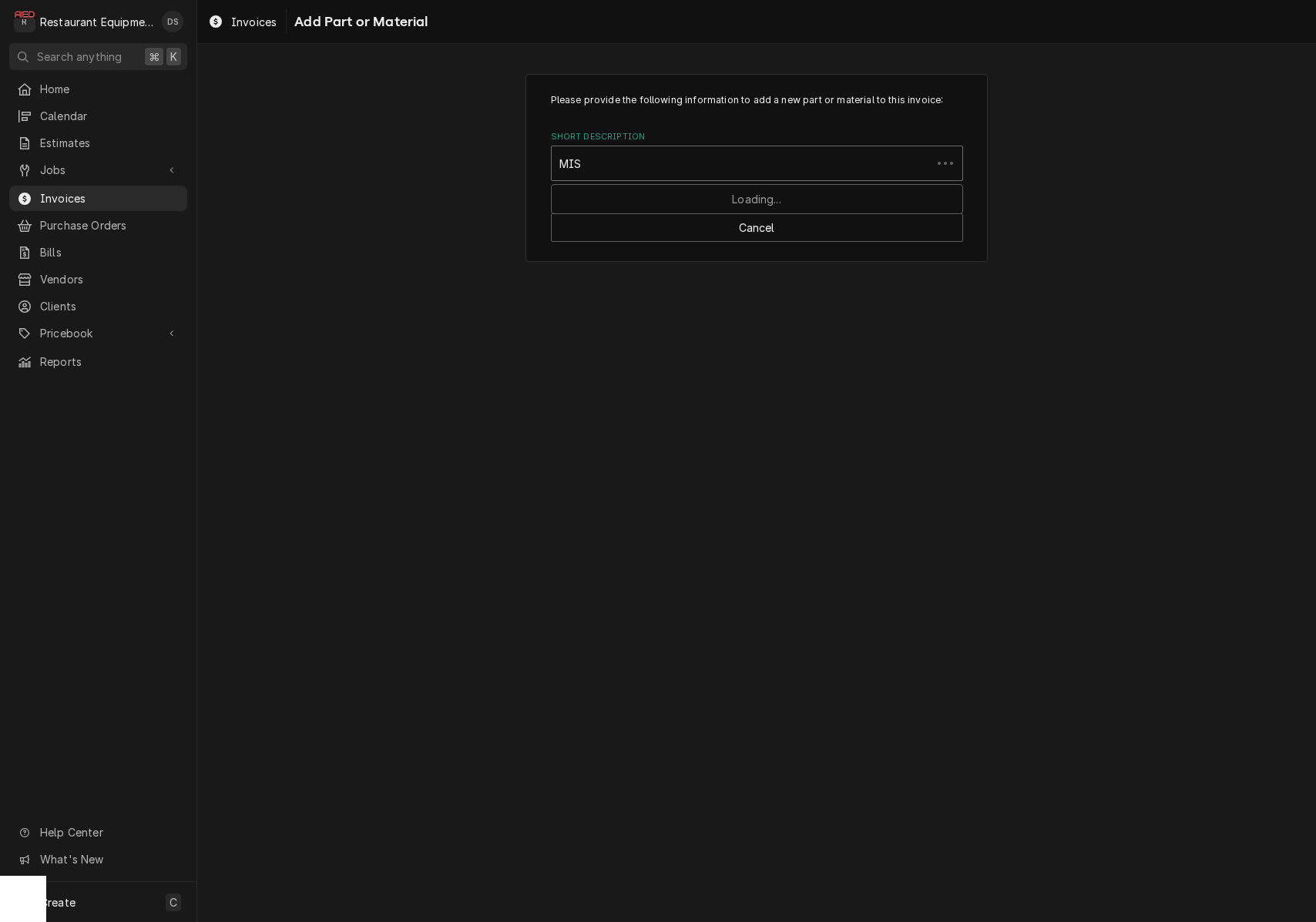
type input "MISC"
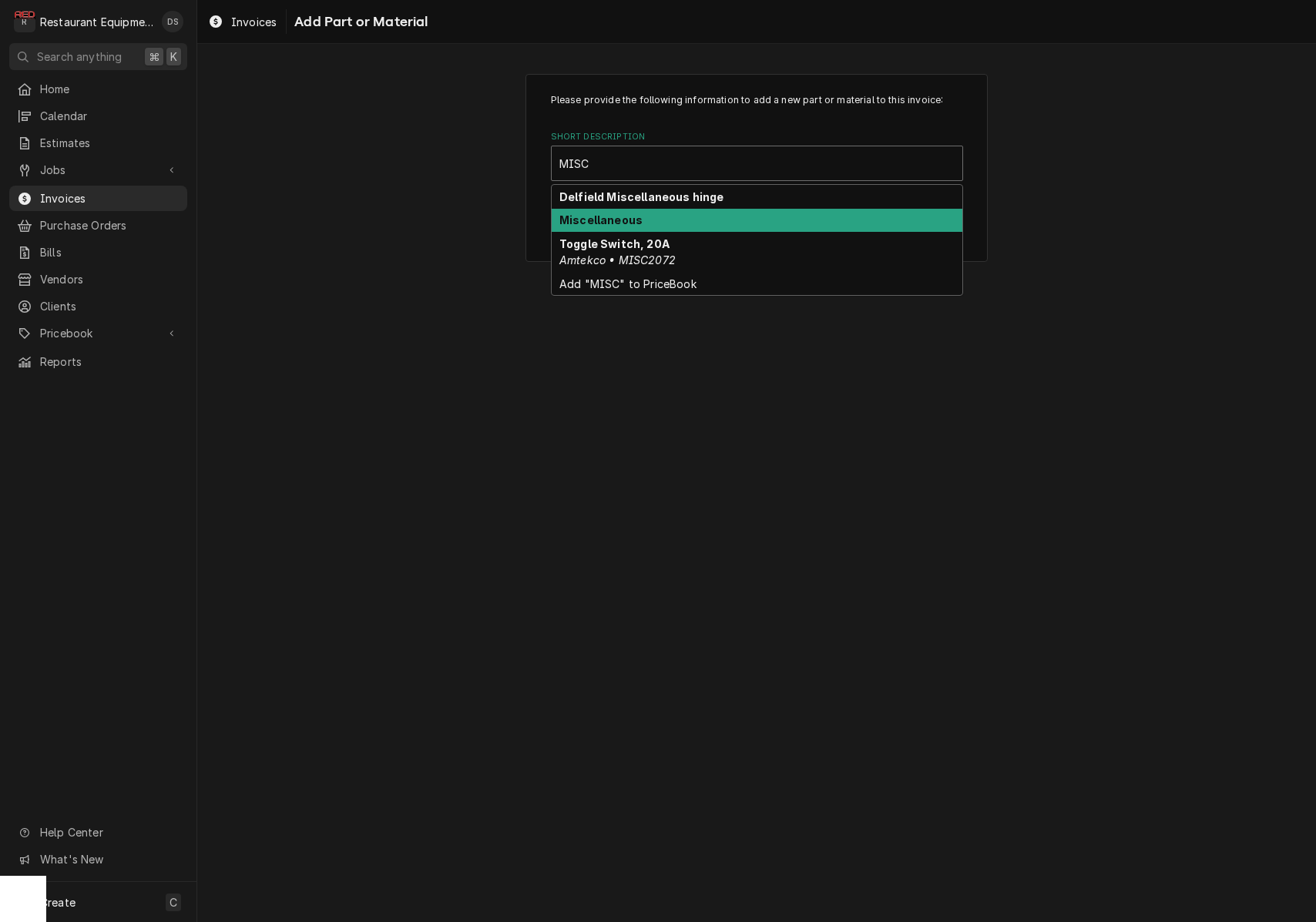
click at [615, 213] on strong "Miscellaneous" at bounding box center [601, 220] width 83 height 13
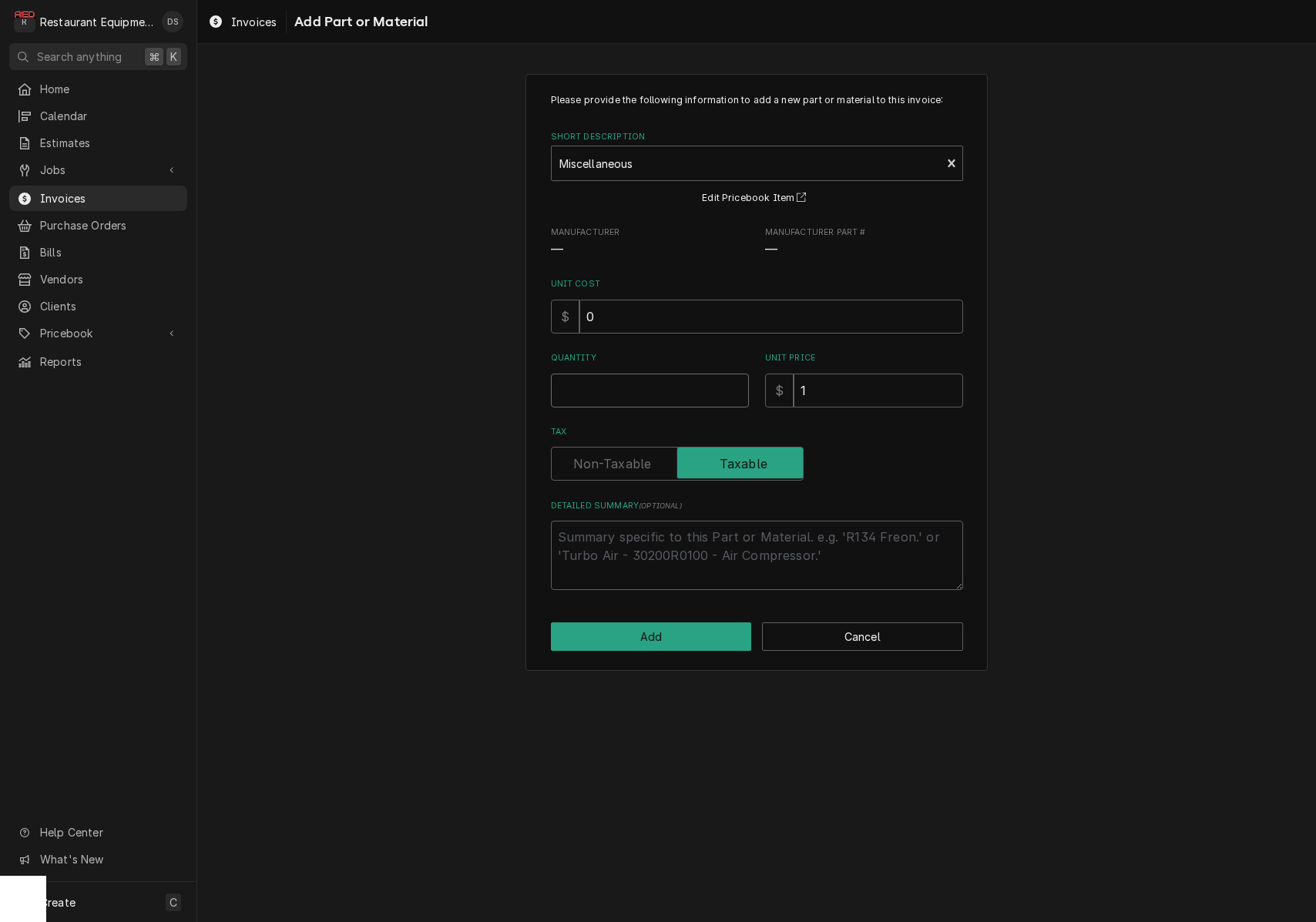
click at [631, 378] on input "Quantity" at bounding box center [650, 391] width 198 height 34
type textarea "x"
type input "1"
type textarea "x"
type input "3"
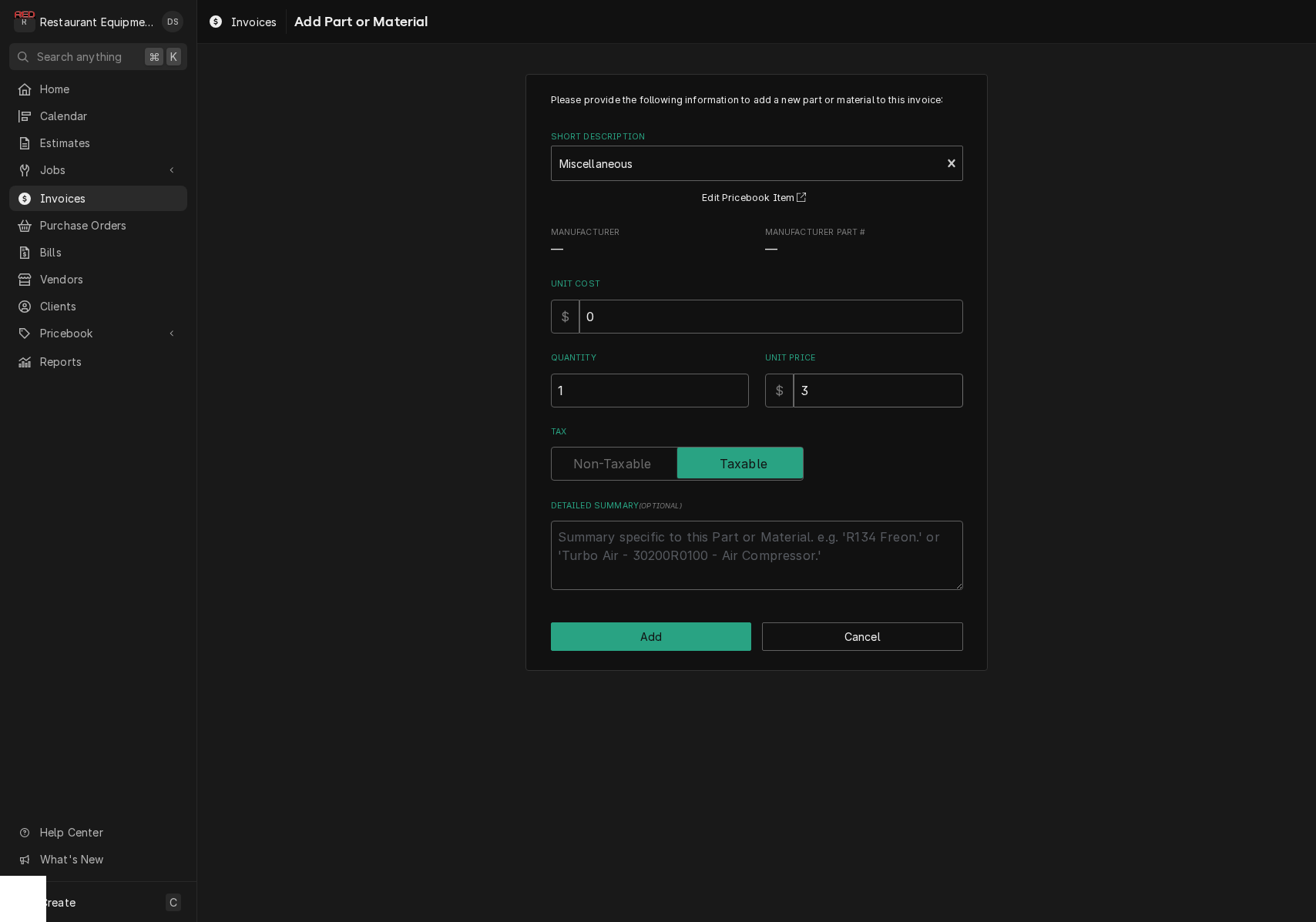
type textarea "x"
type input "37"
type textarea "x"
type input "37.5"
type textarea "x"
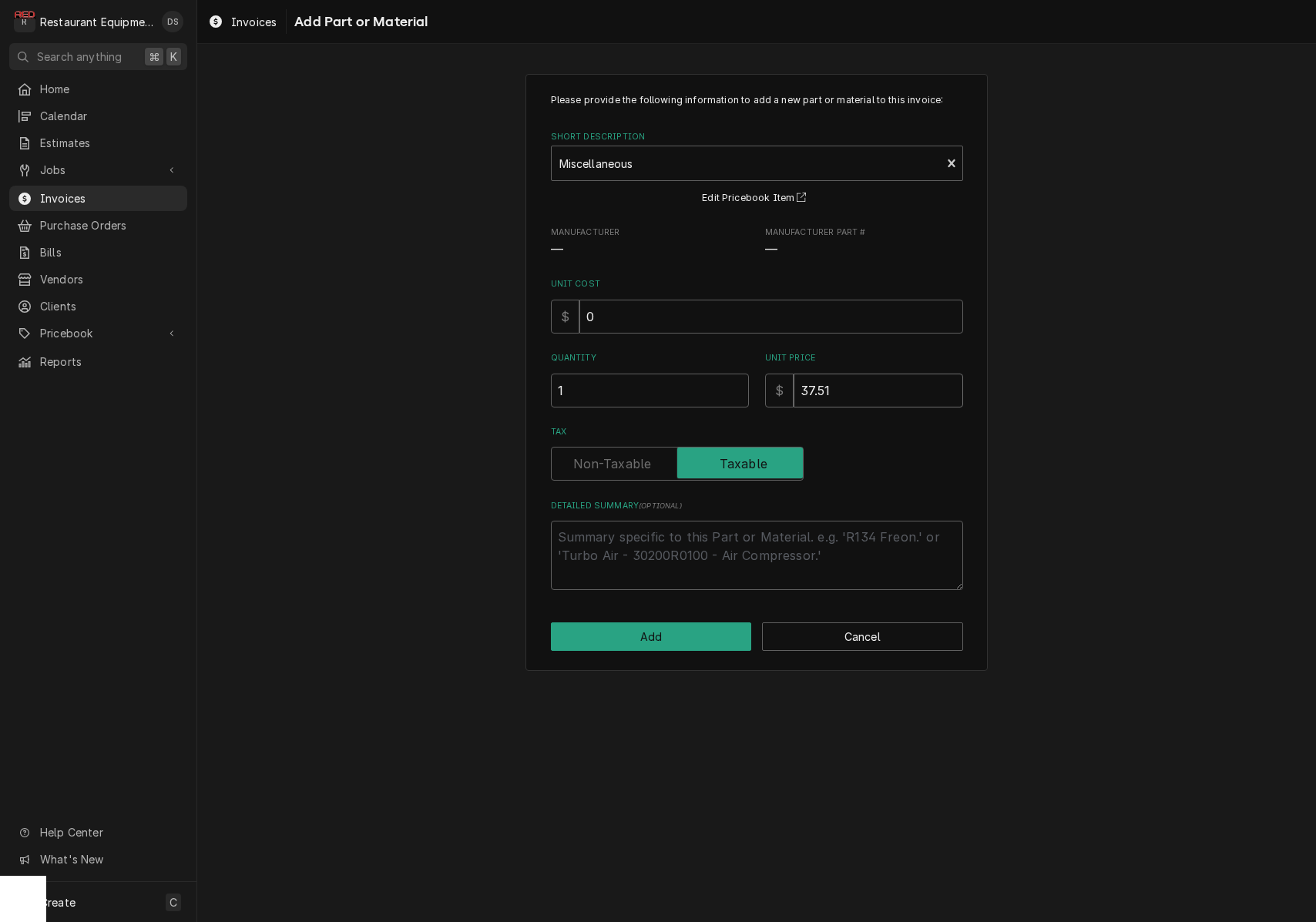
type input "37.51"
type textarea "x"
type textarea "P"
type textarea "x"
type textarea "PL"
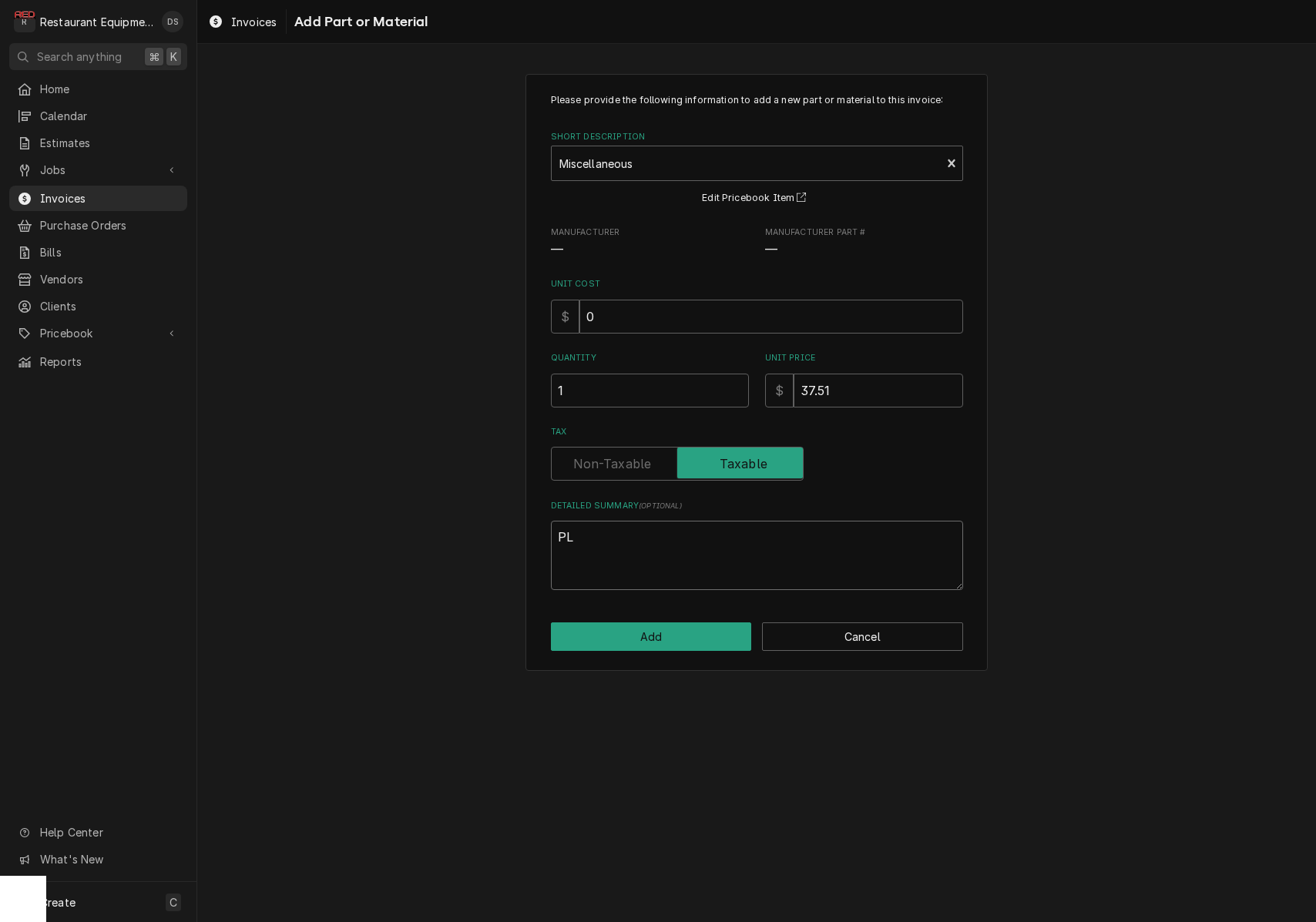
type textarea "x"
type textarea "PLU"
type textarea "x"
type textarea "PLUM"
type textarea "x"
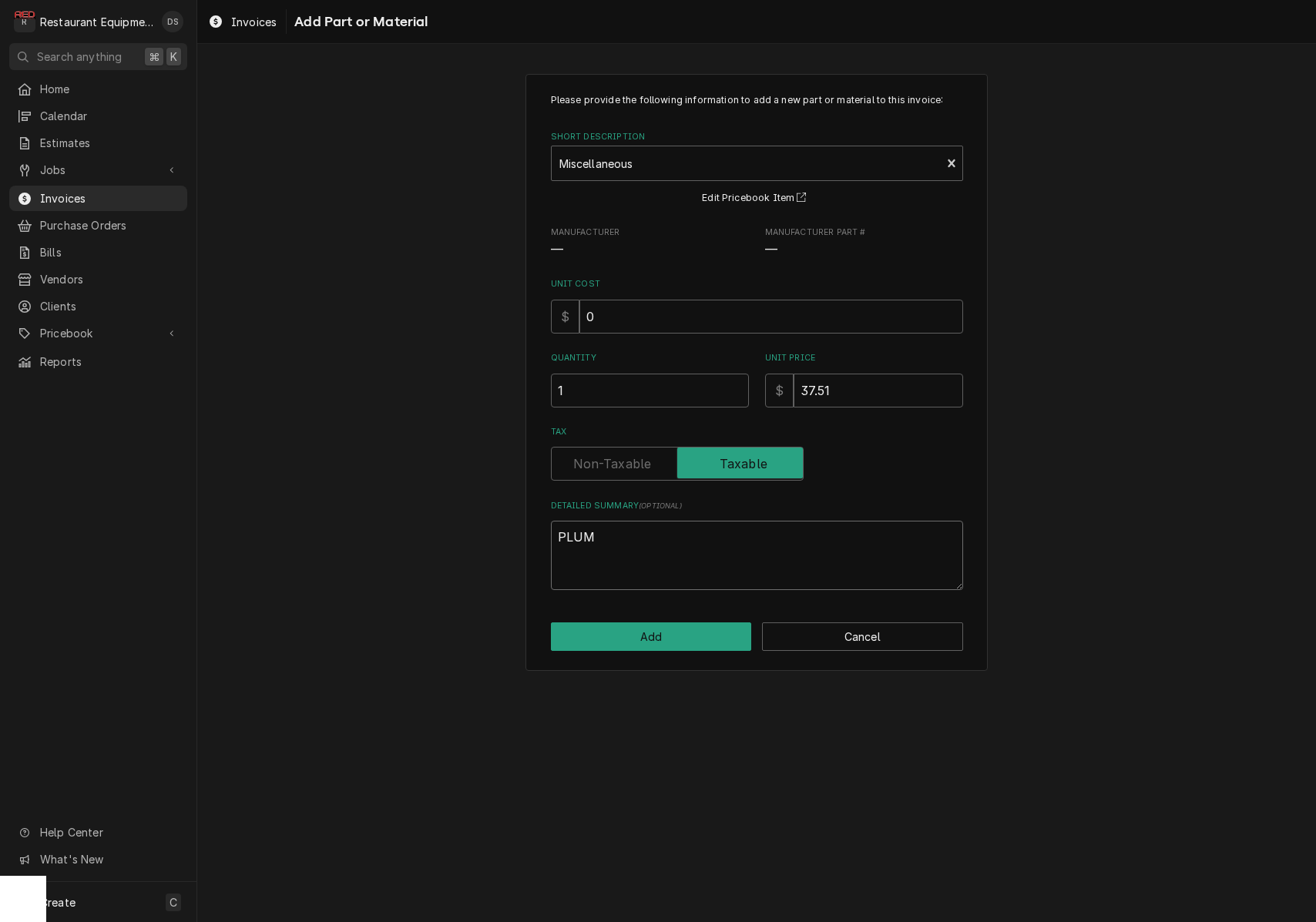
type textarea "PLUMB"
type textarea "x"
type textarea "PLUMBI"
type textarea "x"
type textarea "PLUMBIN"
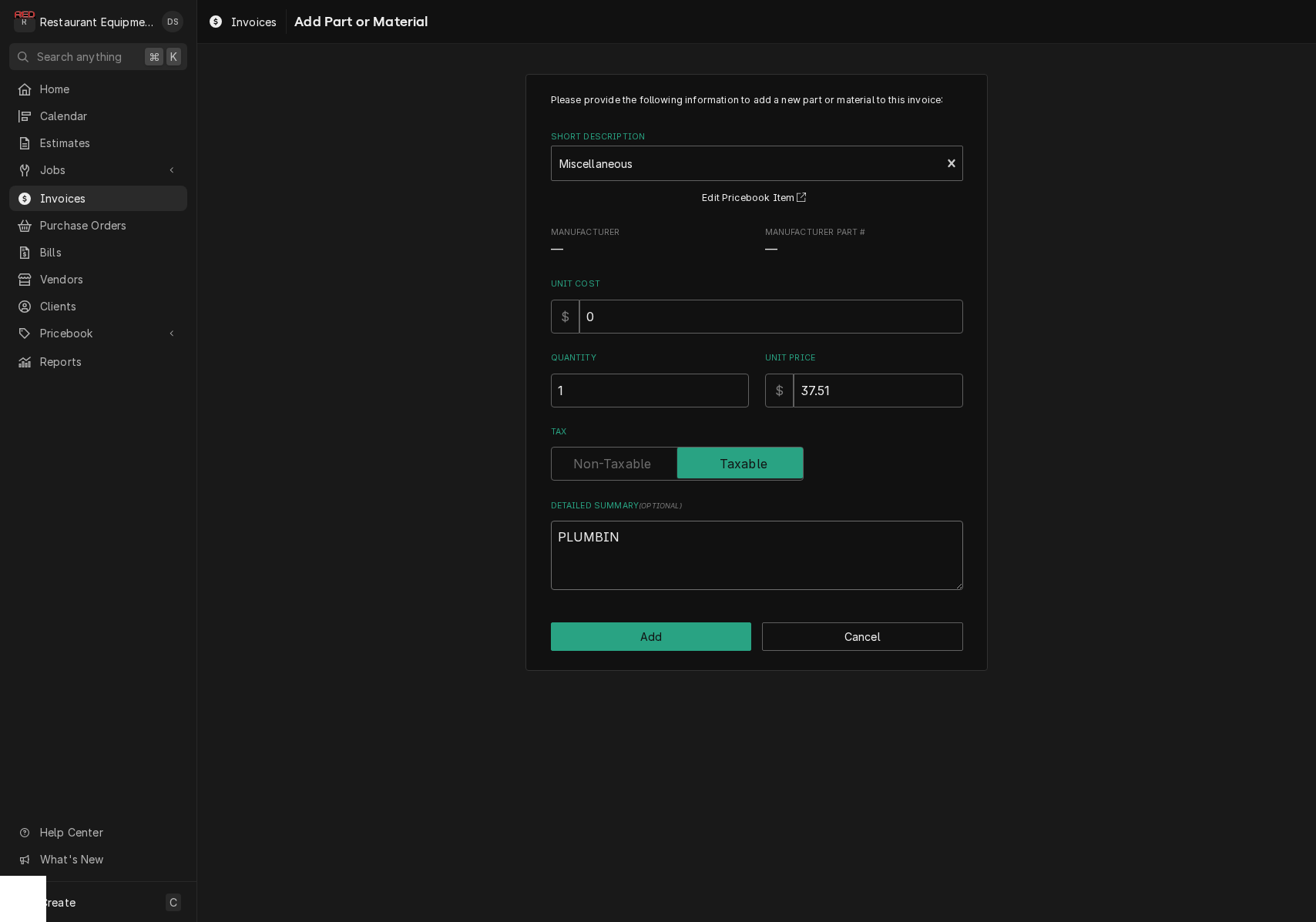
type textarea "x"
type textarea "PLUMBING"
type textarea "x"
type textarea "PLUMBING"
drag, startPoint x: 623, startPoint y: 461, endPoint x: 631, endPoint y: 481, distance: 21.5
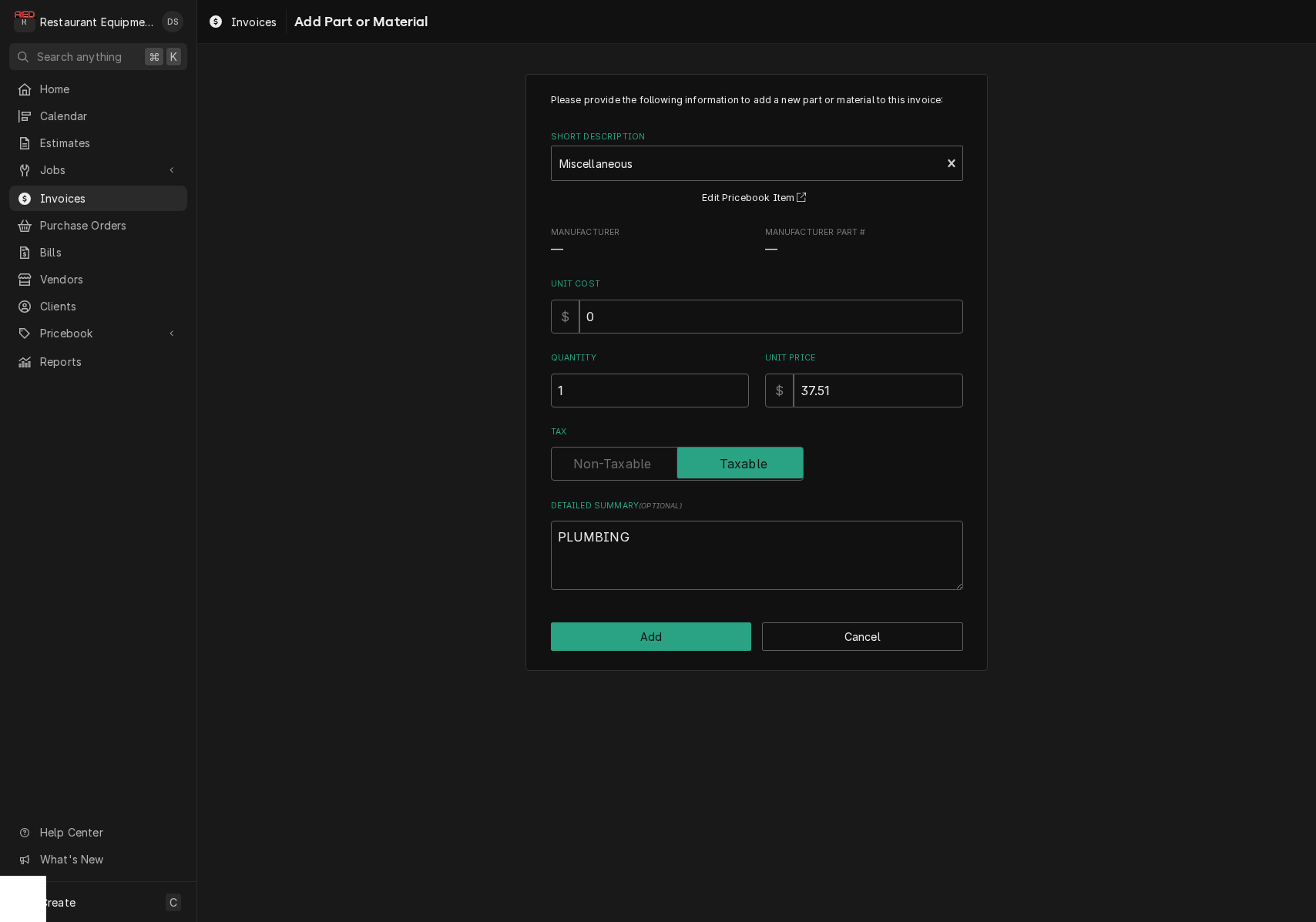
click at [623, 460] on label "Tax" at bounding box center [678, 463] width 253 height 34
click at [623, 460] on input "Tax" at bounding box center [677, 463] width 239 height 34
checkbox input "false"
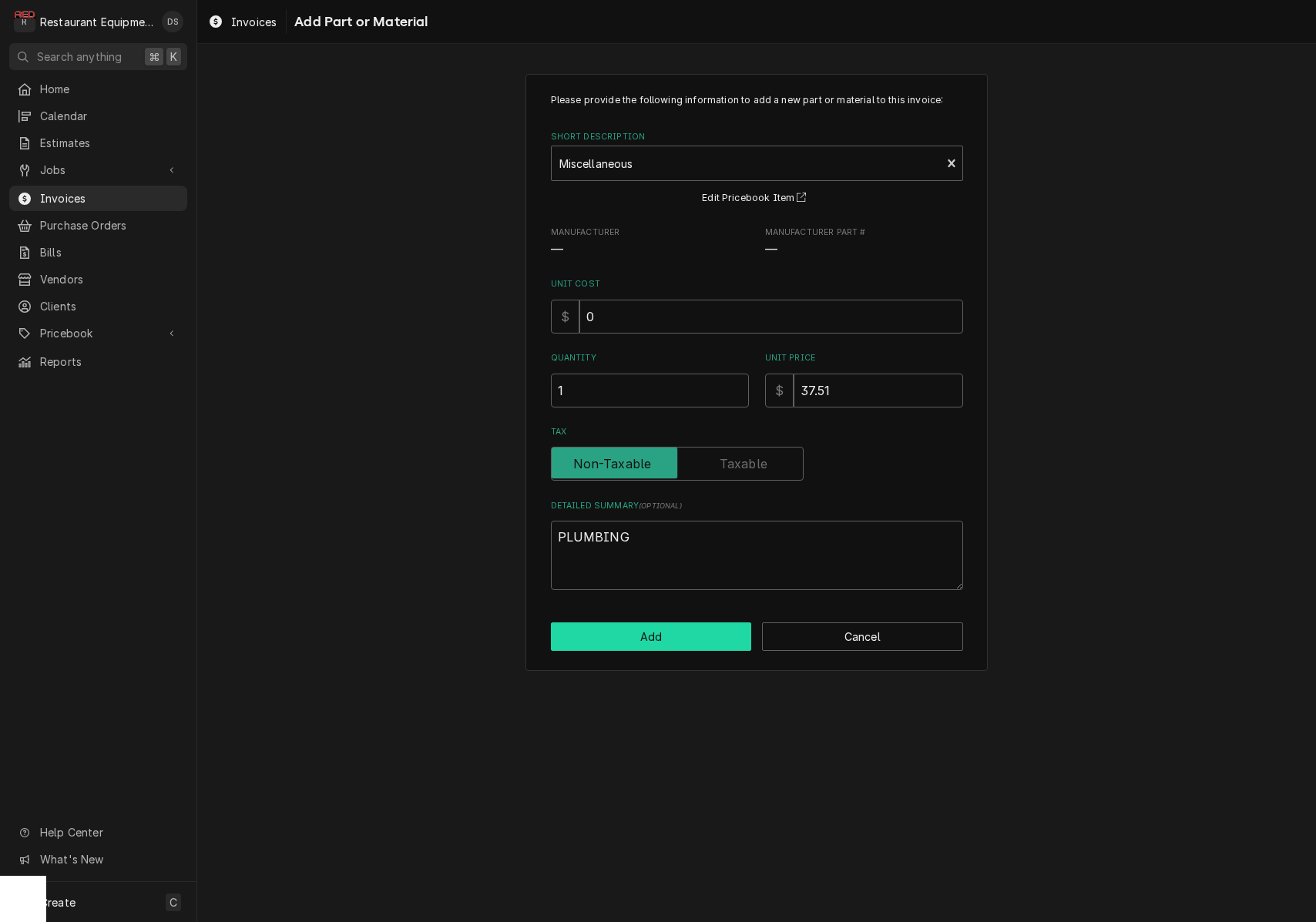
click at [668, 625] on button "Add" at bounding box center [651, 637] width 201 height 28
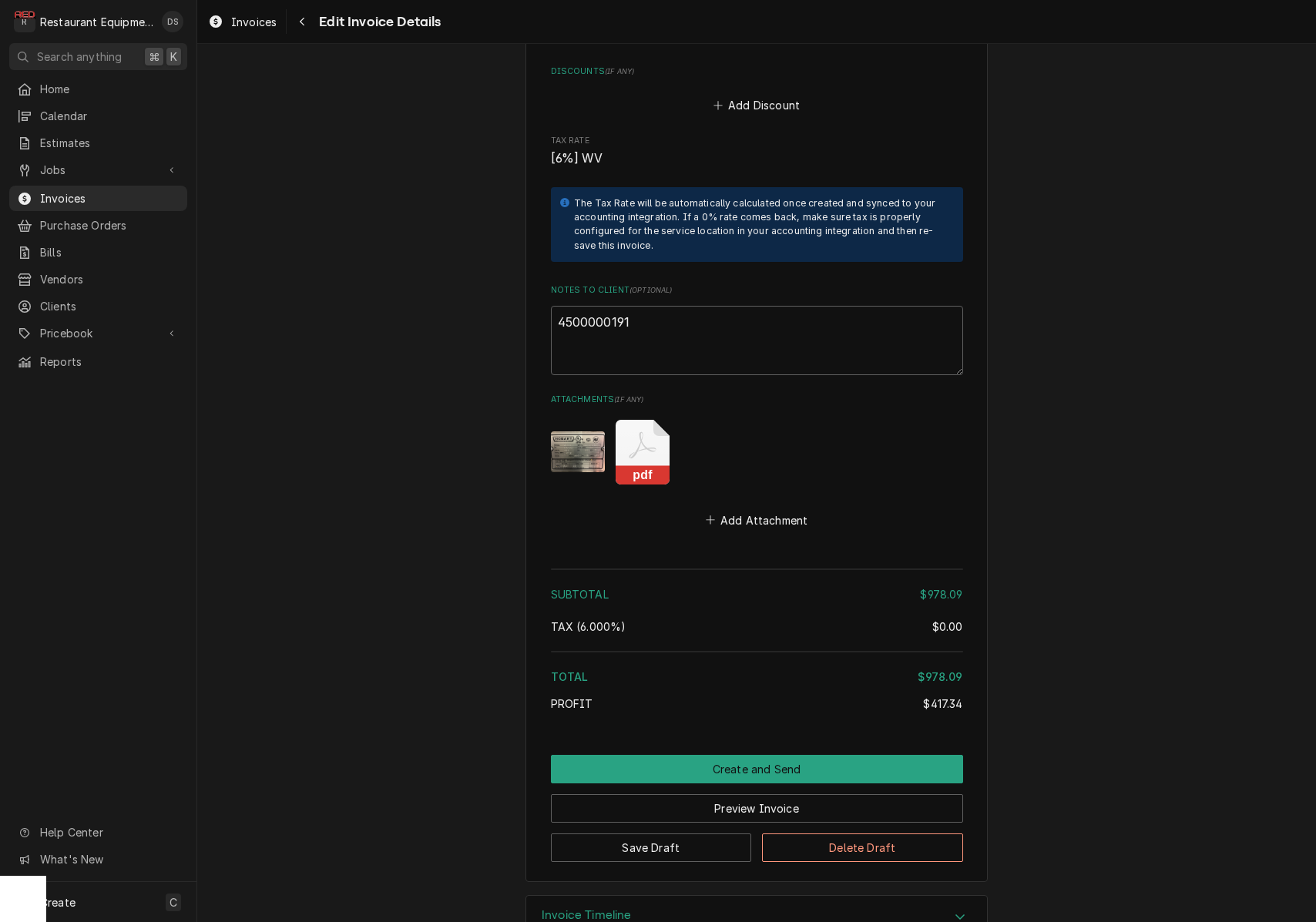
scroll to position [3569, 0]
click at [732, 756] on button "Create and Send" at bounding box center [757, 770] width 413 height 28
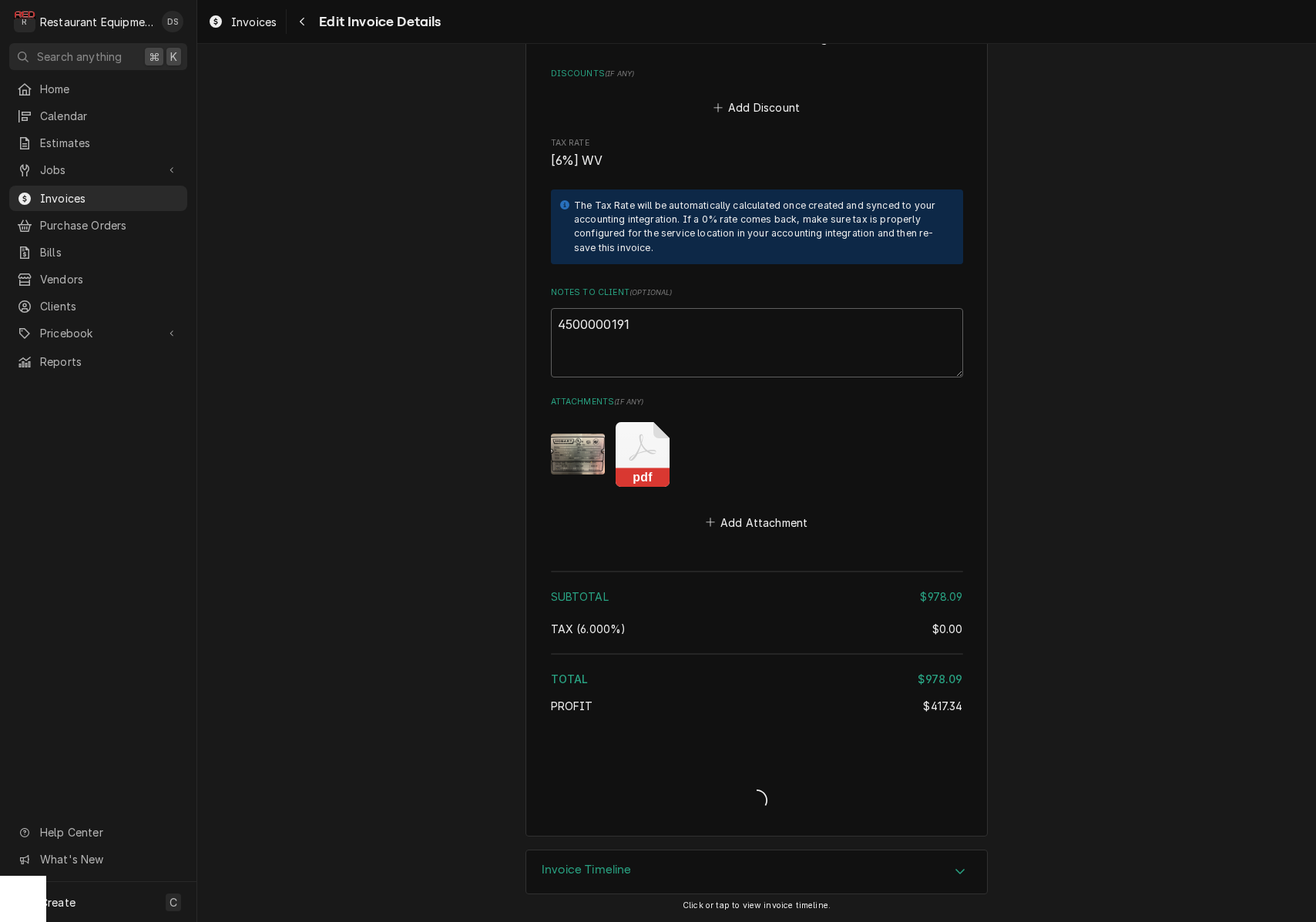
scroll to position [3521, 0]
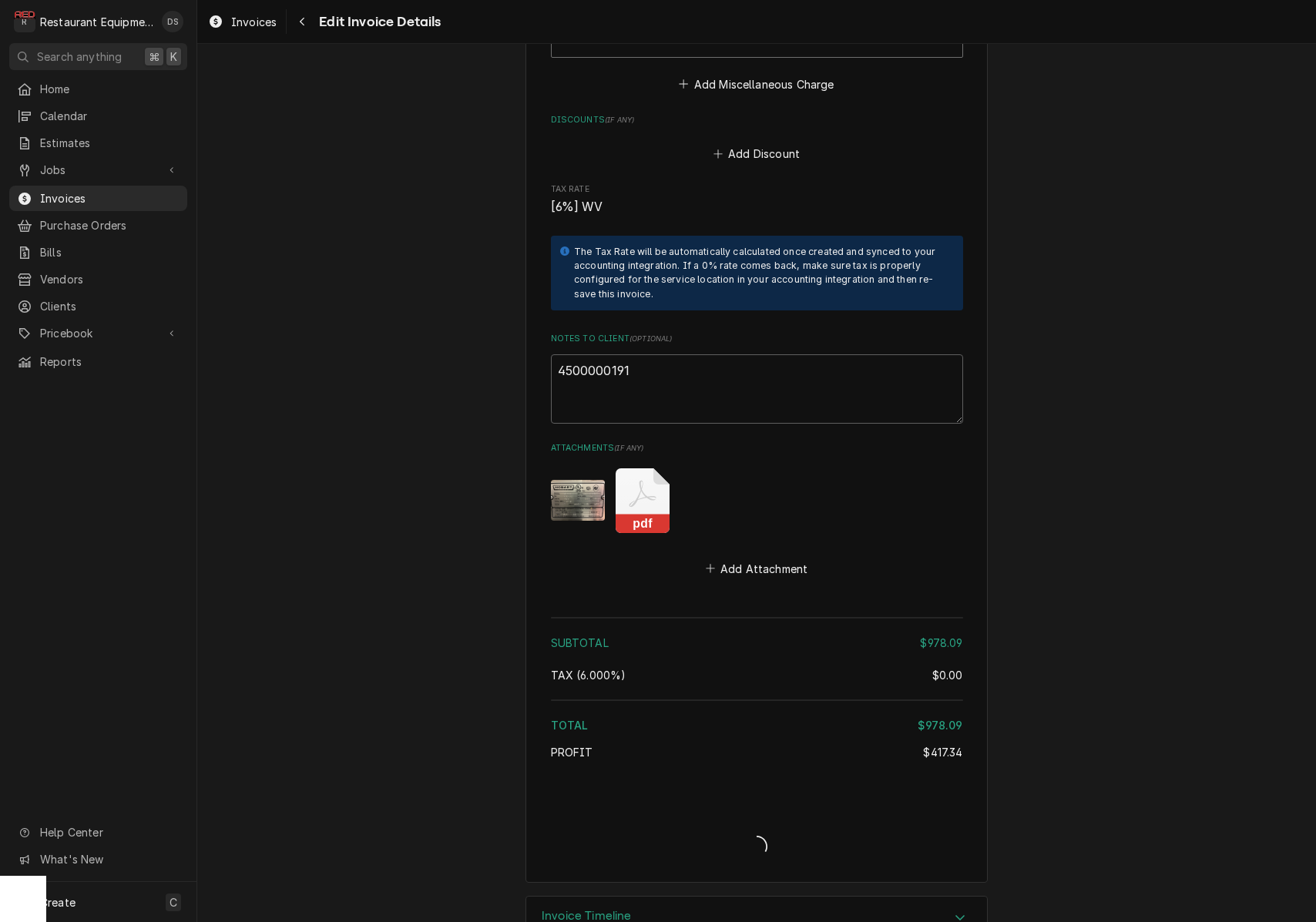
type textarea "x"
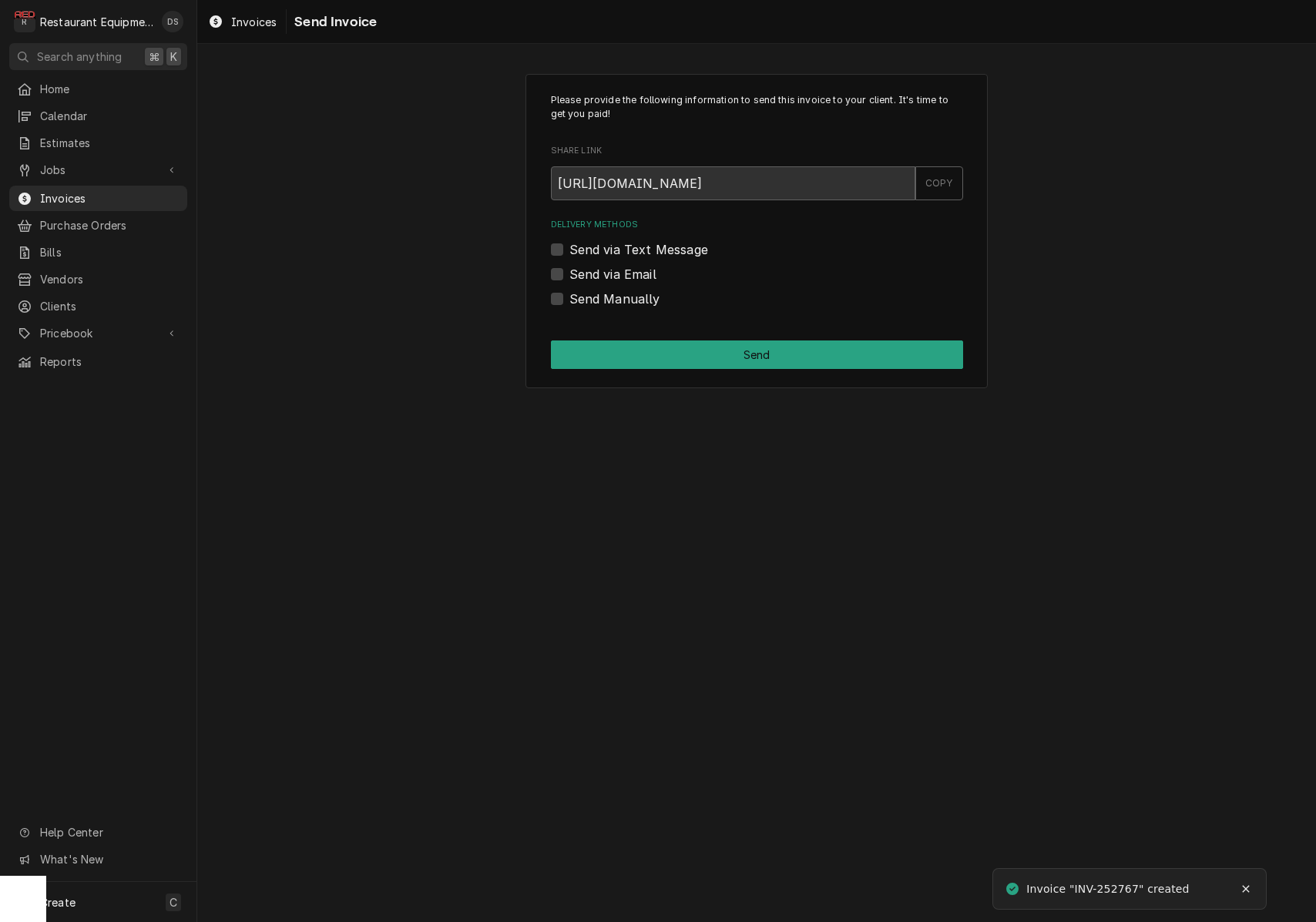
click at [569, 275] on label "Send via Email" at bounding box center [613, 275] width 87 height 19
click at [569, 275] on input "Send via Email" at bounding box center [775, 282] width 413 height 34
checkbox input "true"
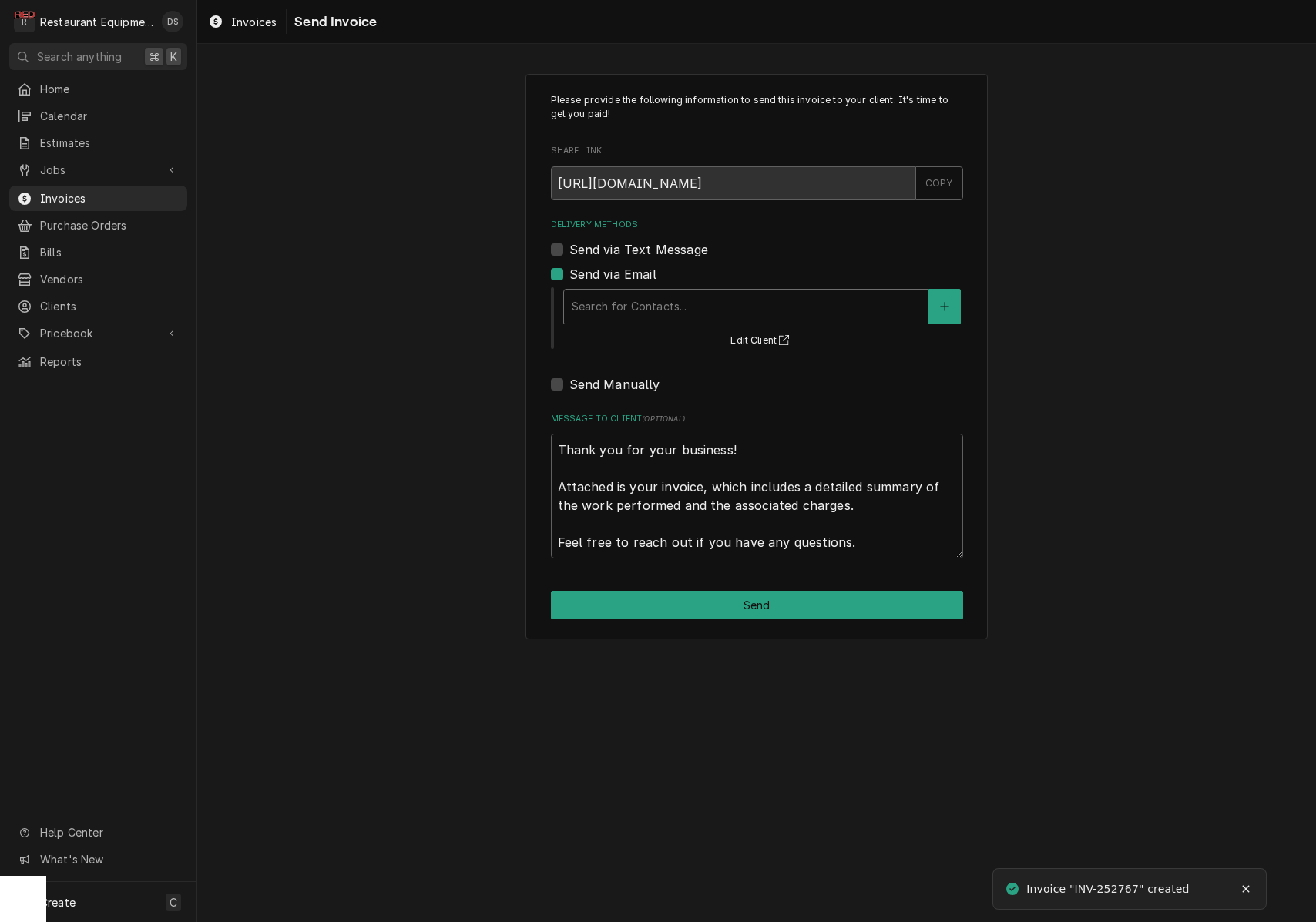
click at [668, 308] on div "Search for Contacts..." at bounding box center [746, 306] width 348 height 16
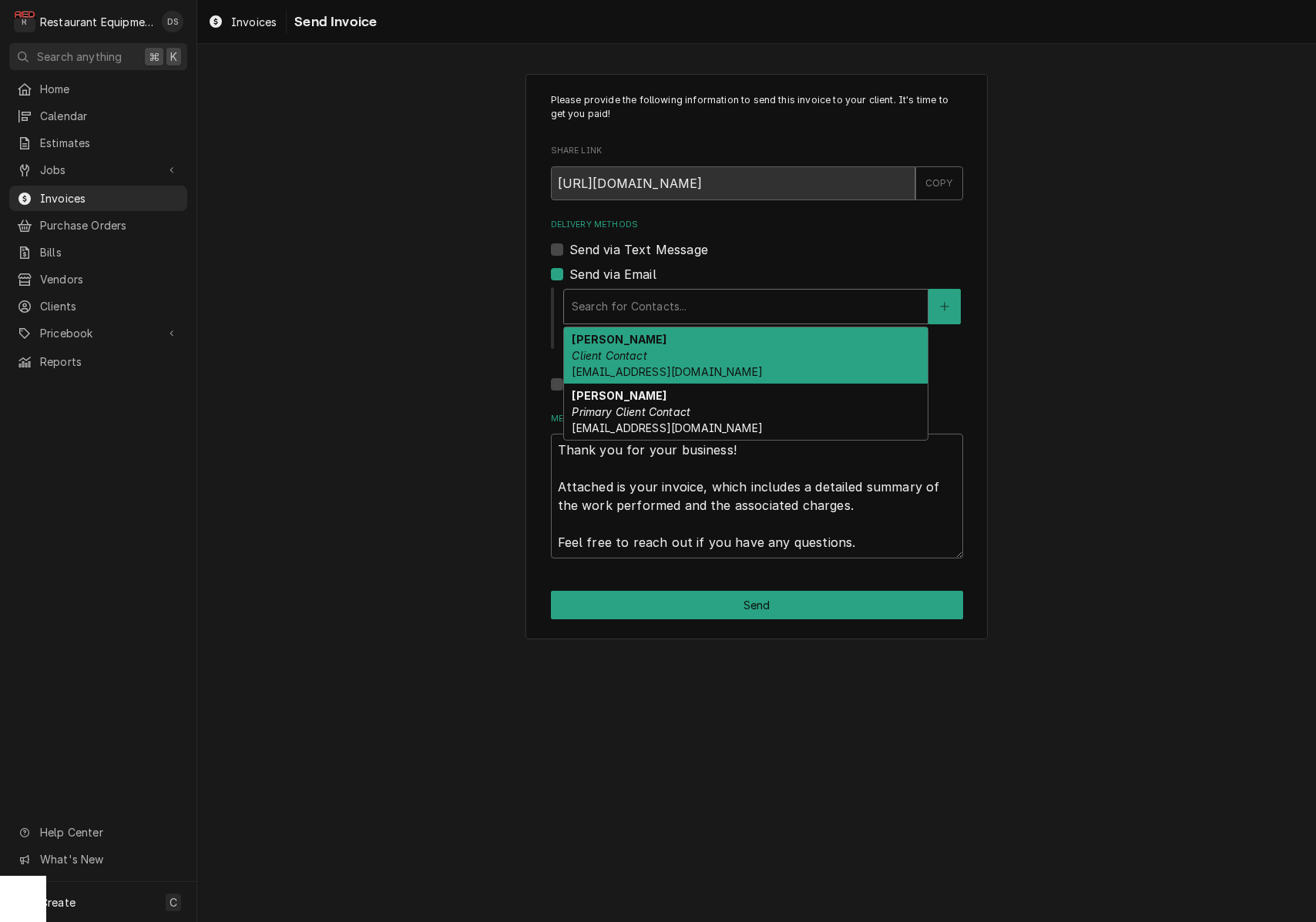
drag, startPoint x: 668, startPoint y: 345, endPoint x: 699, endPoint y: 325, distance: 36.9
click at [668, 345] on div "[PERSON_NAME] Client Contact [EMAIL_ADDRESS][DOMAIN_NAME]" at bounding box center [745, 356] width 363 height 57
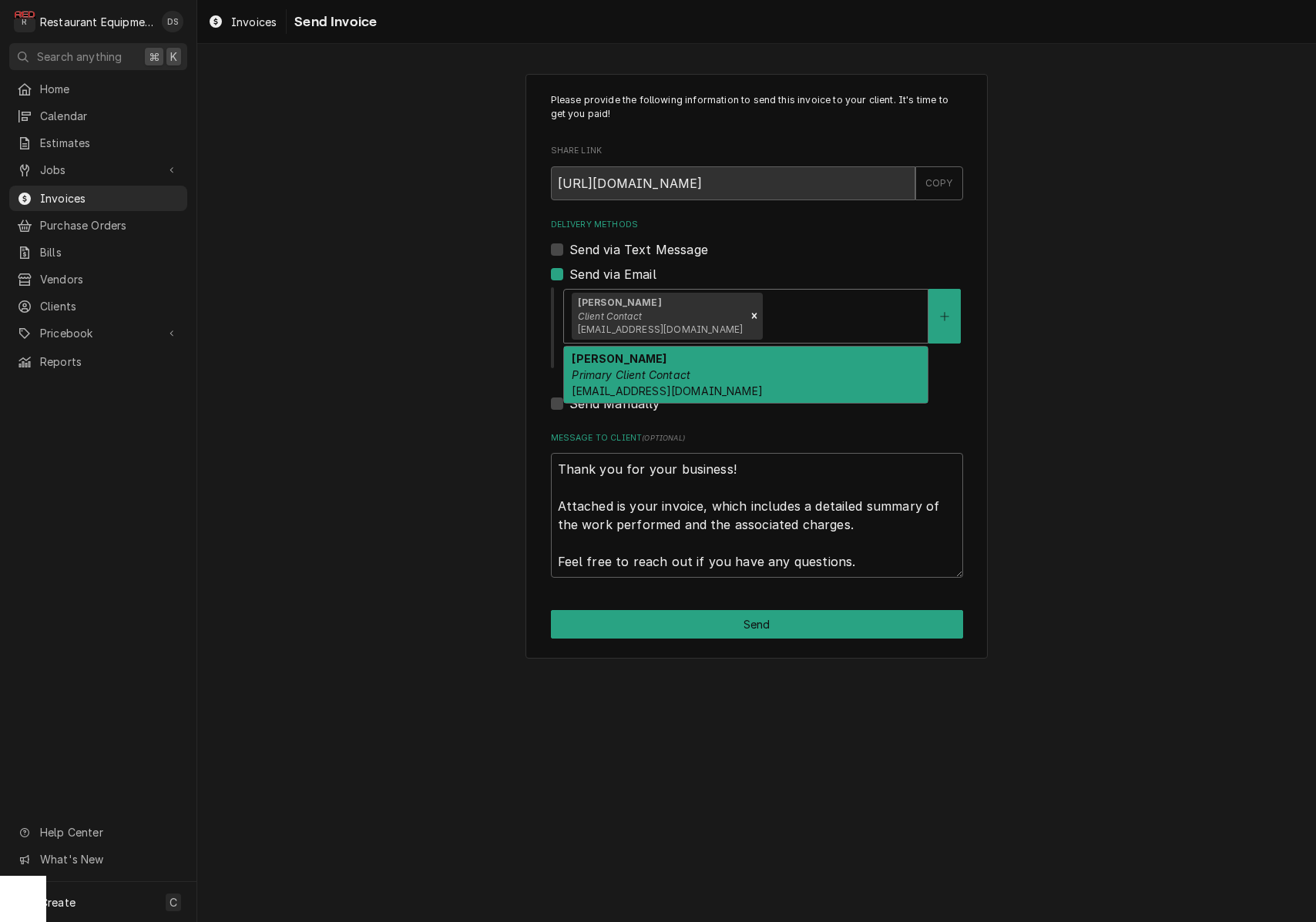
drag, startPoint x: 746, startPoint y: 310, endPoint x: 736, endPoint y: 336, distance: 27.9
click at [766, 310] on div "Delivery Methods" at bounding box center [842, 315] width 154 height 27
drag, startPoint x: 731, startPoint y: 350, endPoint x: 730, endPoint y: 368, distance: 18.0
click at [731, 350] on div "Malati Reeve Primary Client Contact mreeve@k12.wv.us" at bounding box center [745, 375] width 363 height 57
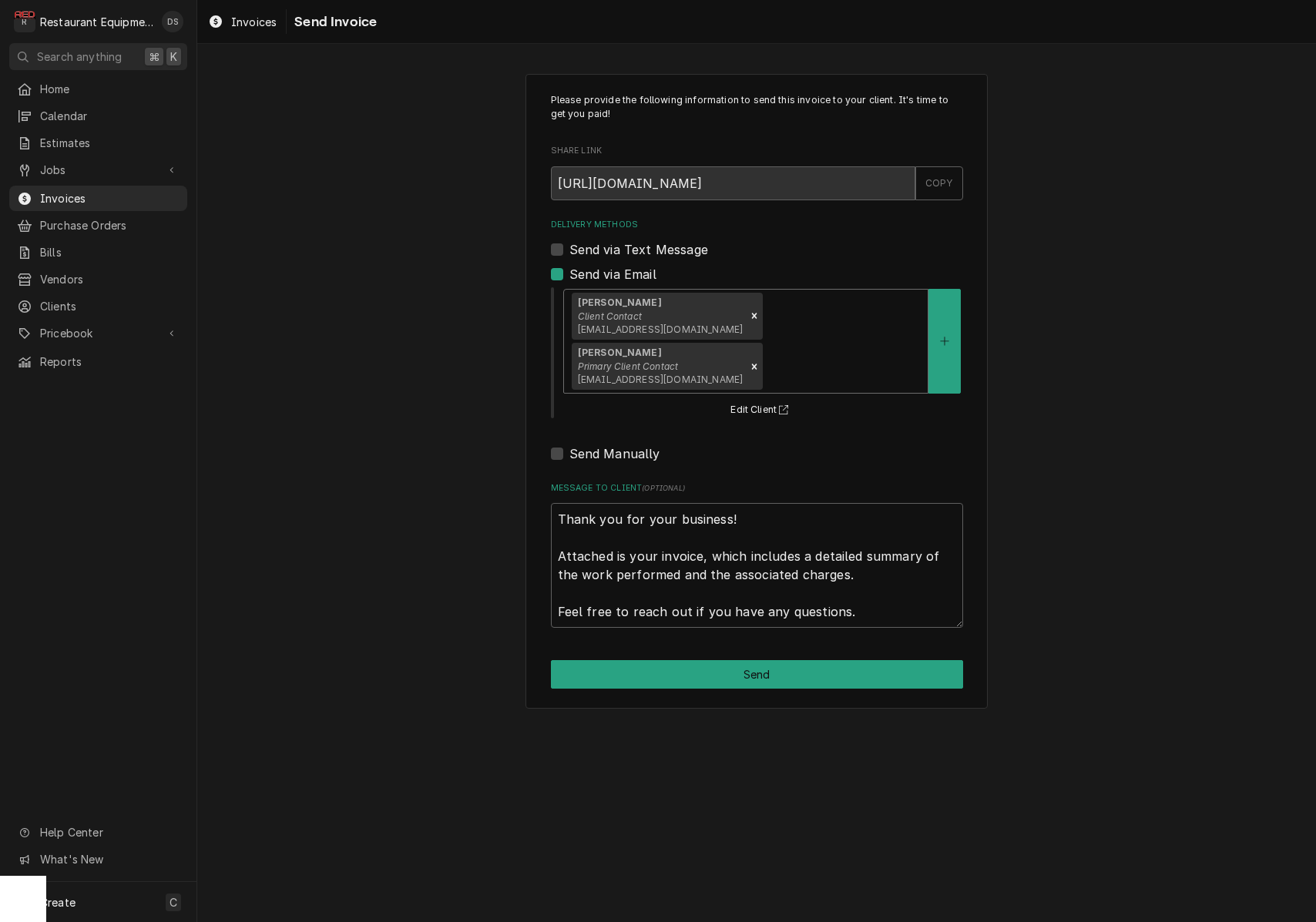
drag, startPoint x: 734, startPoint y: 615, endPoint x: 725, endPoint y: 613, distance: 9.2
click at [734, 661] on button "Send" at bounding box center [757, 675] width 413 height 28
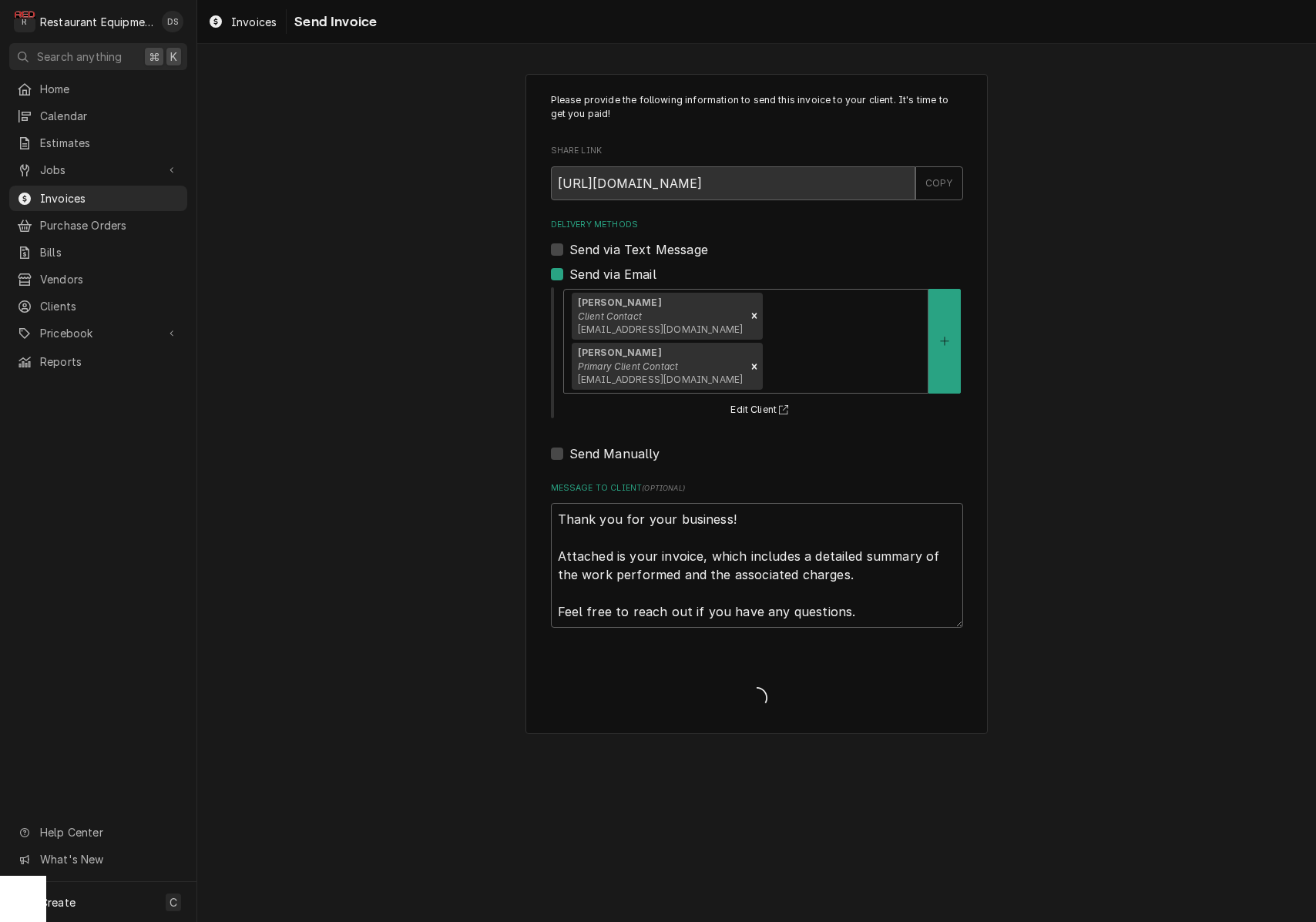
type textarea "x"
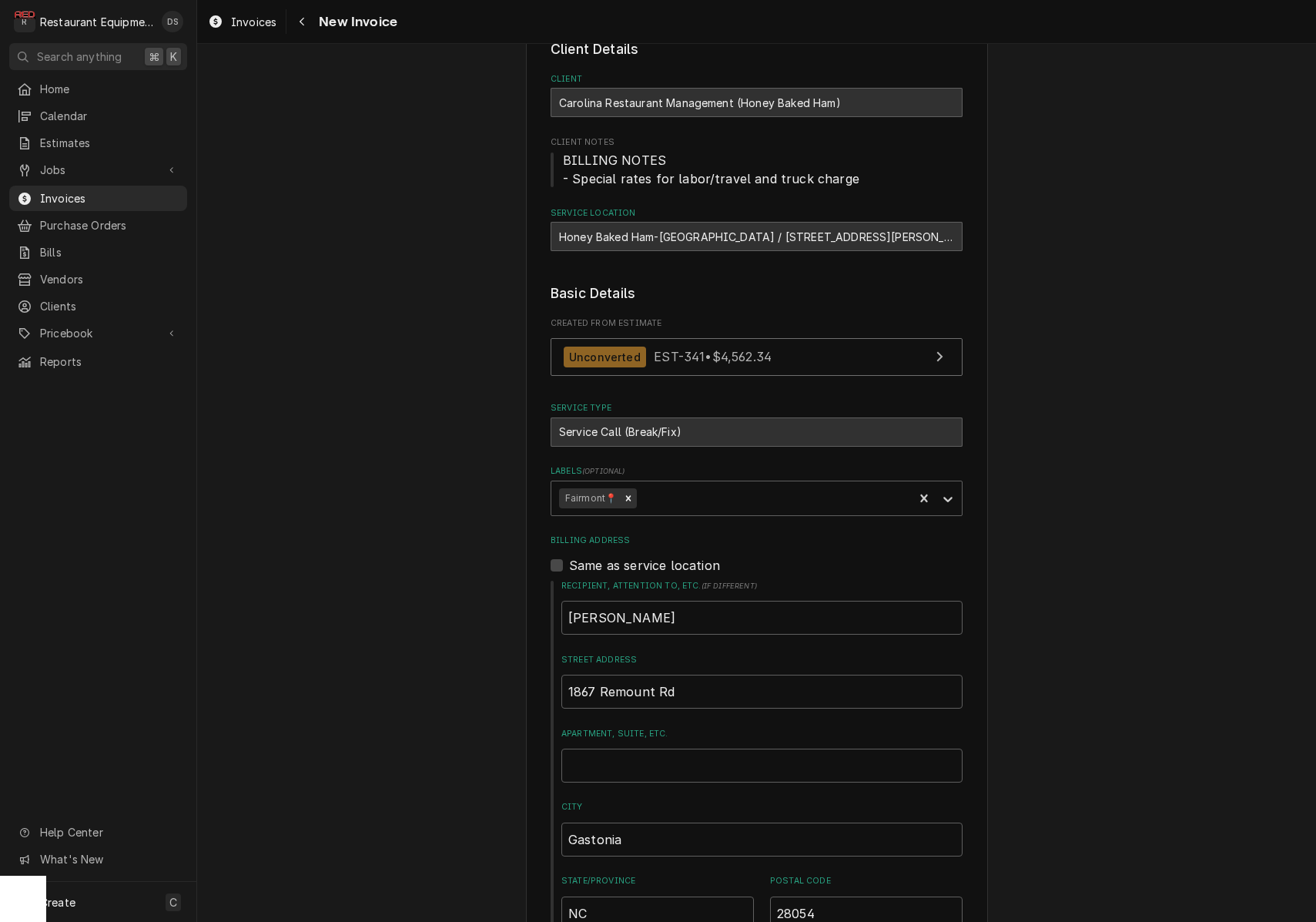
scroll to position [60, 0]
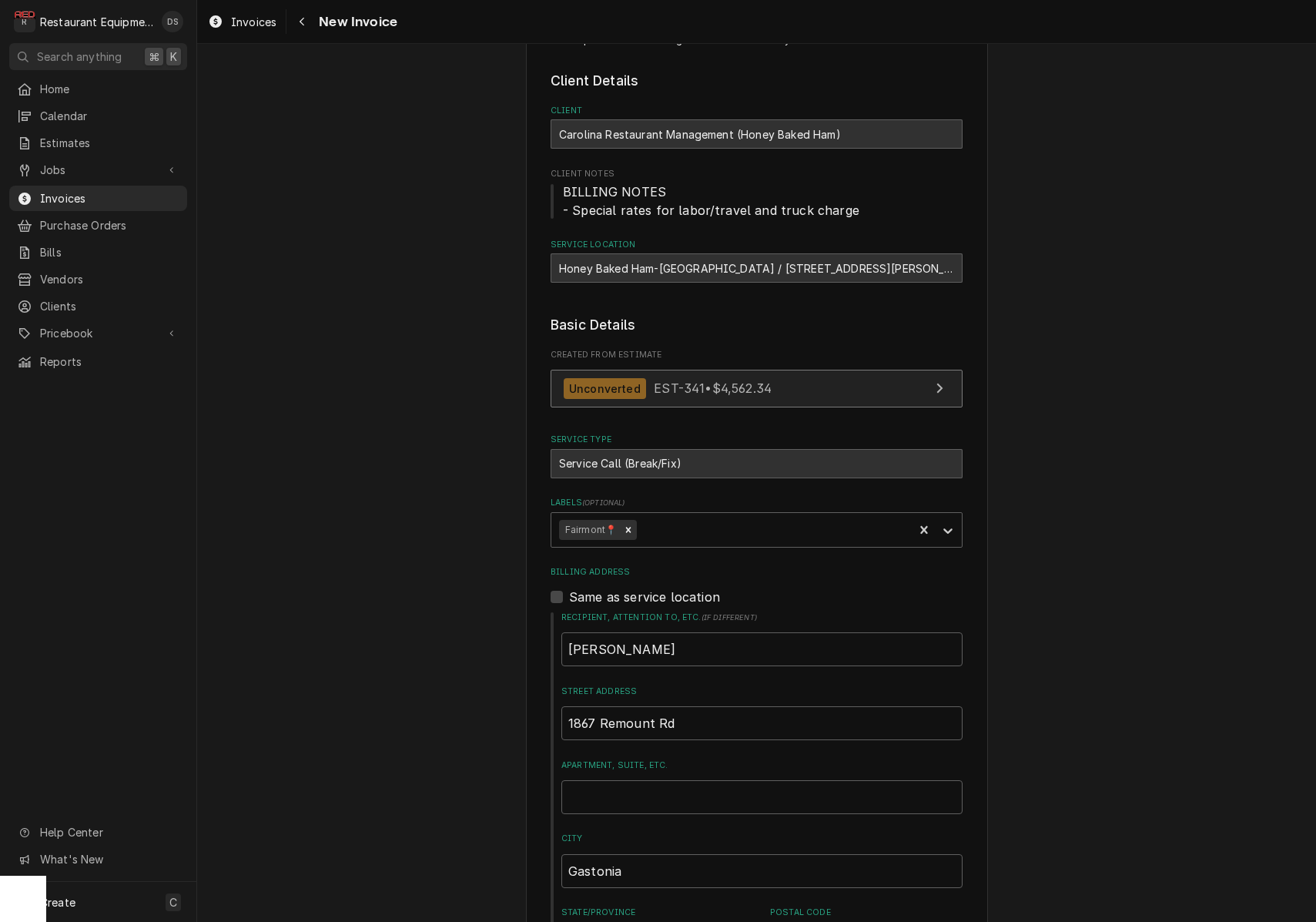
click at [762, 382] on span "EST-341 • $4,562.34" at bounding box center [712, 388] width 118 height 15
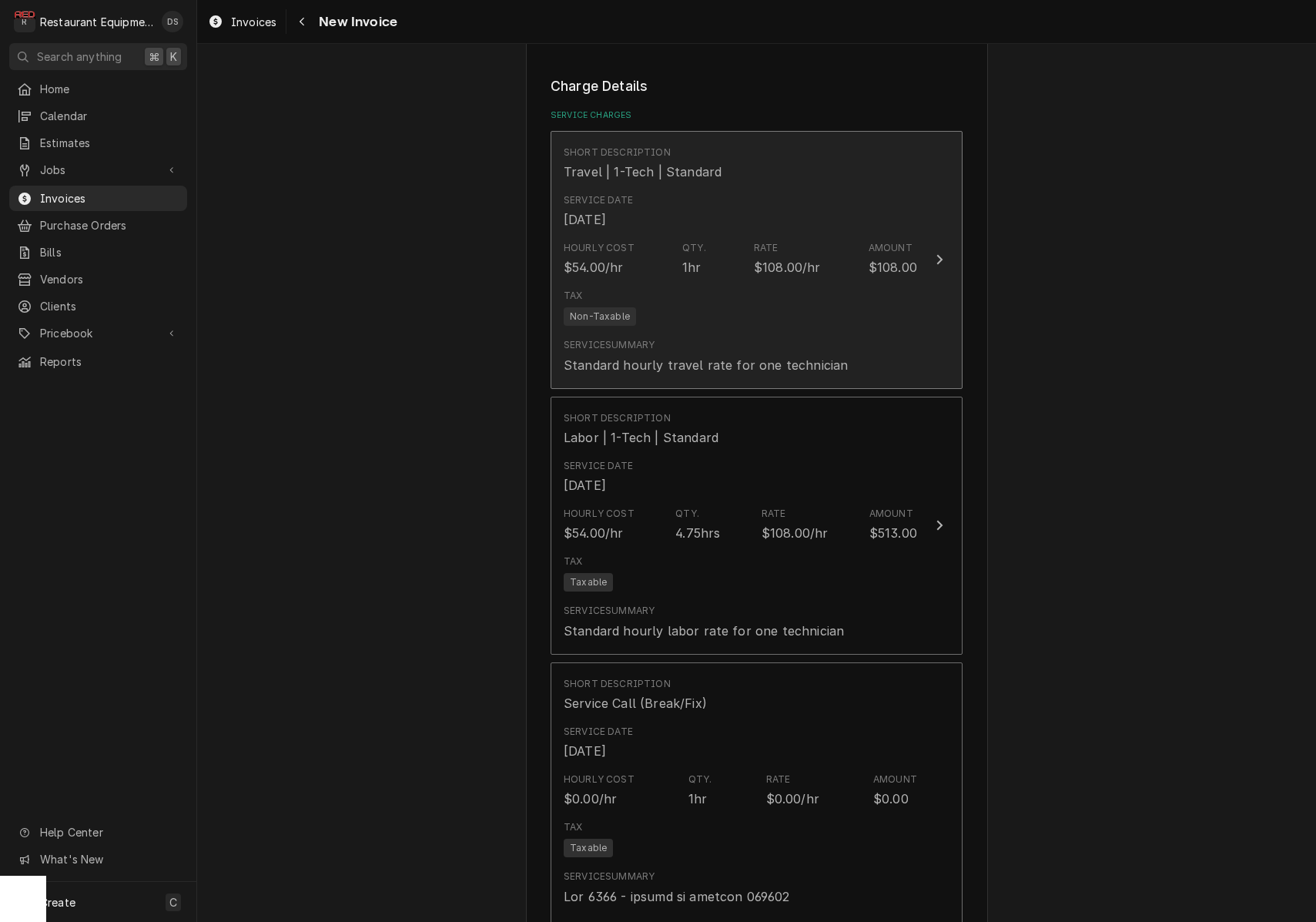
scroll to position [1275, 0]
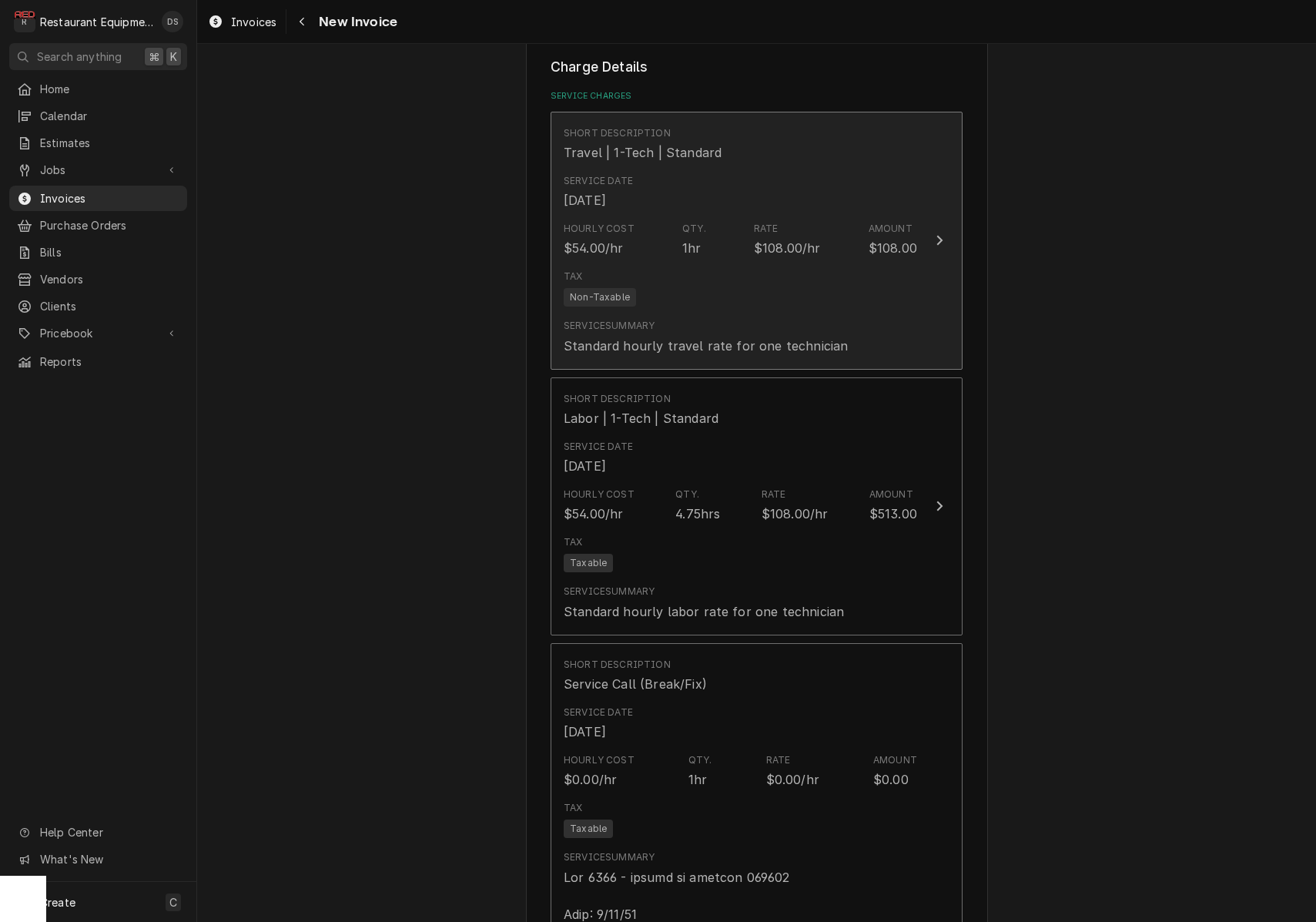
click at [740, 263] on div "Tax Non-Taxable" at bounding box center [740, 288] width 354 height 49
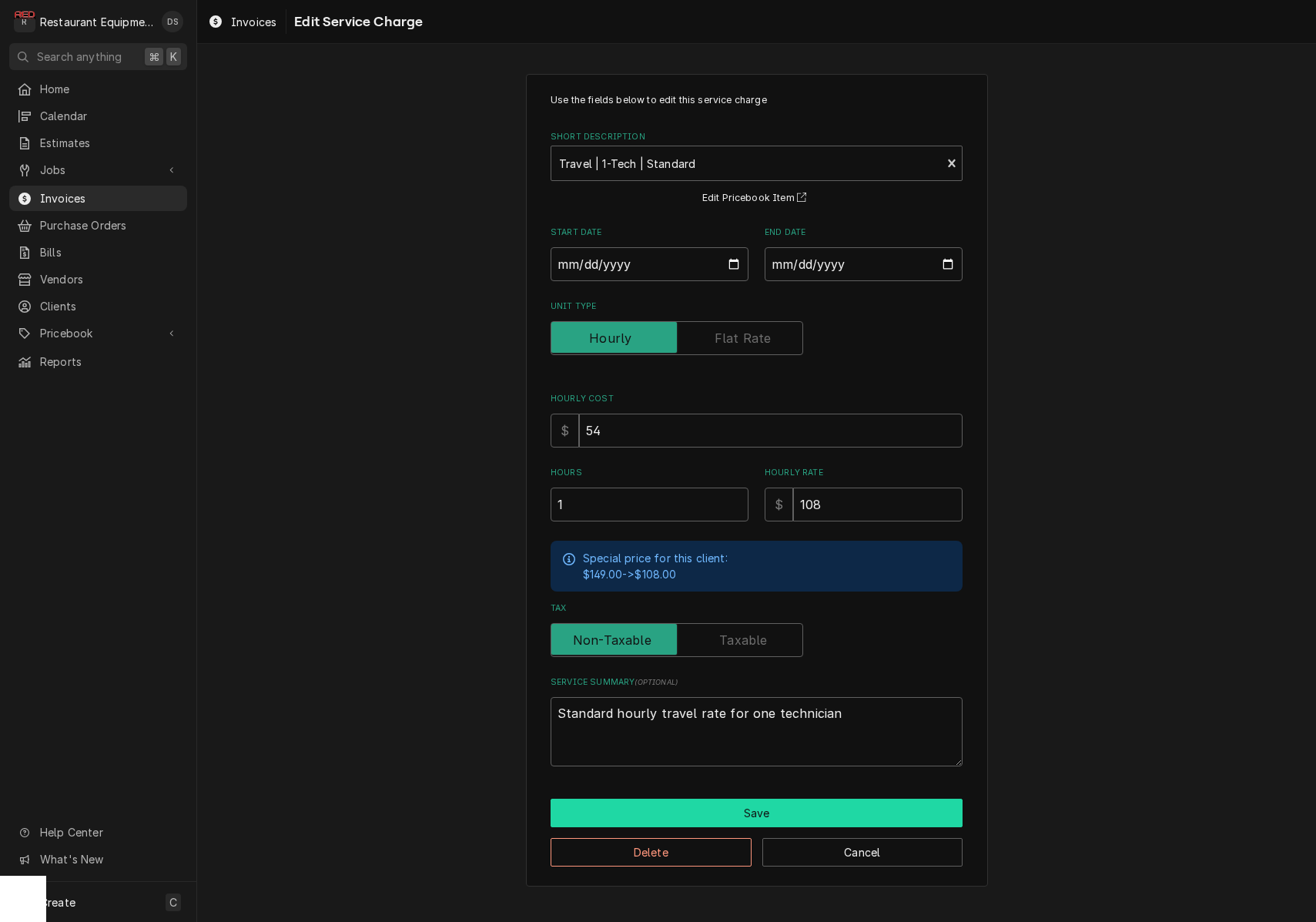
click at [761, 798] on button "Save" at bounding box center [757, 813] width 412 height 28
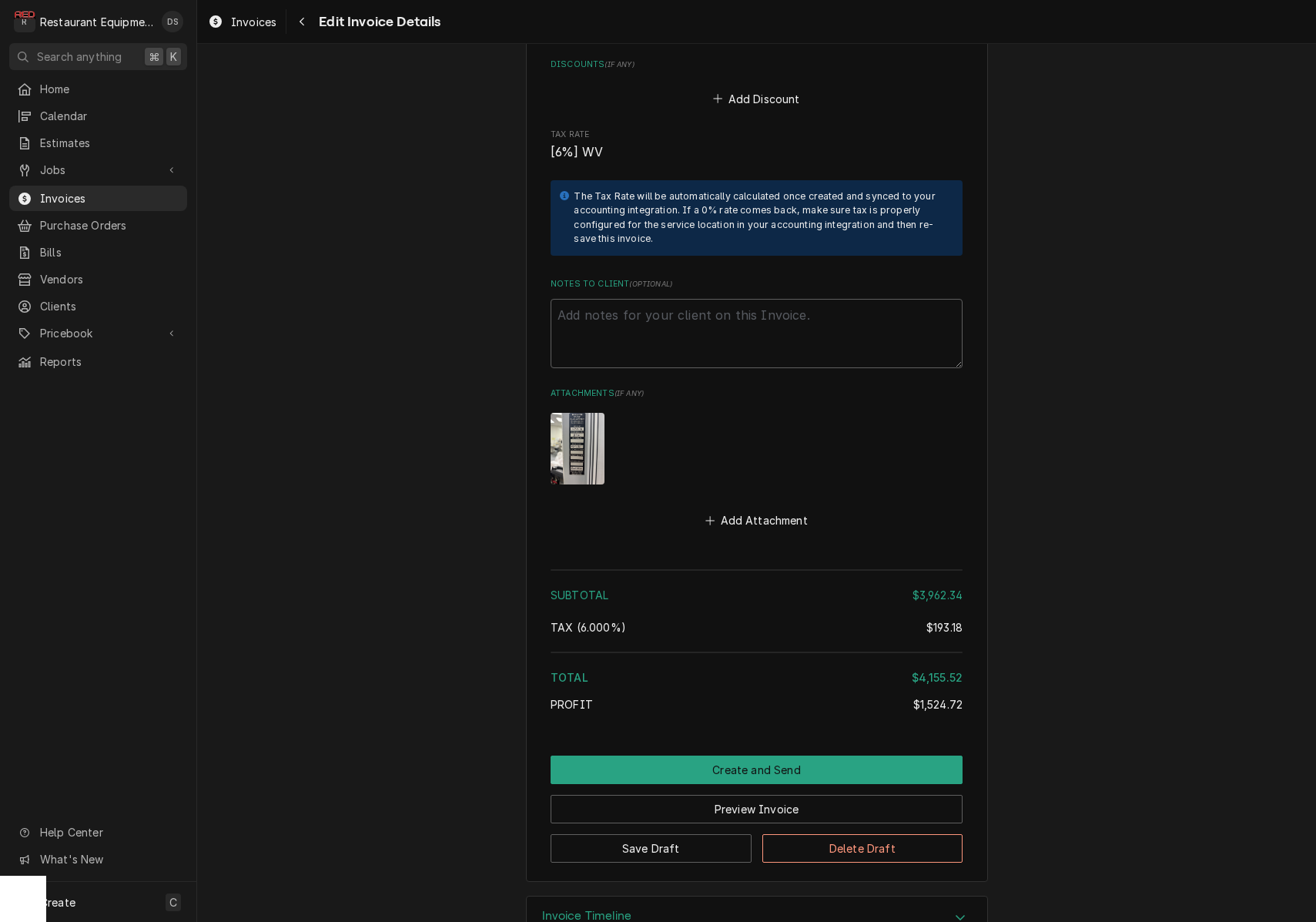
scroll to position [6245, 0]
click at [759, 757] on button "Create and Send" at bounding box center [757, 771] width 412 height 28
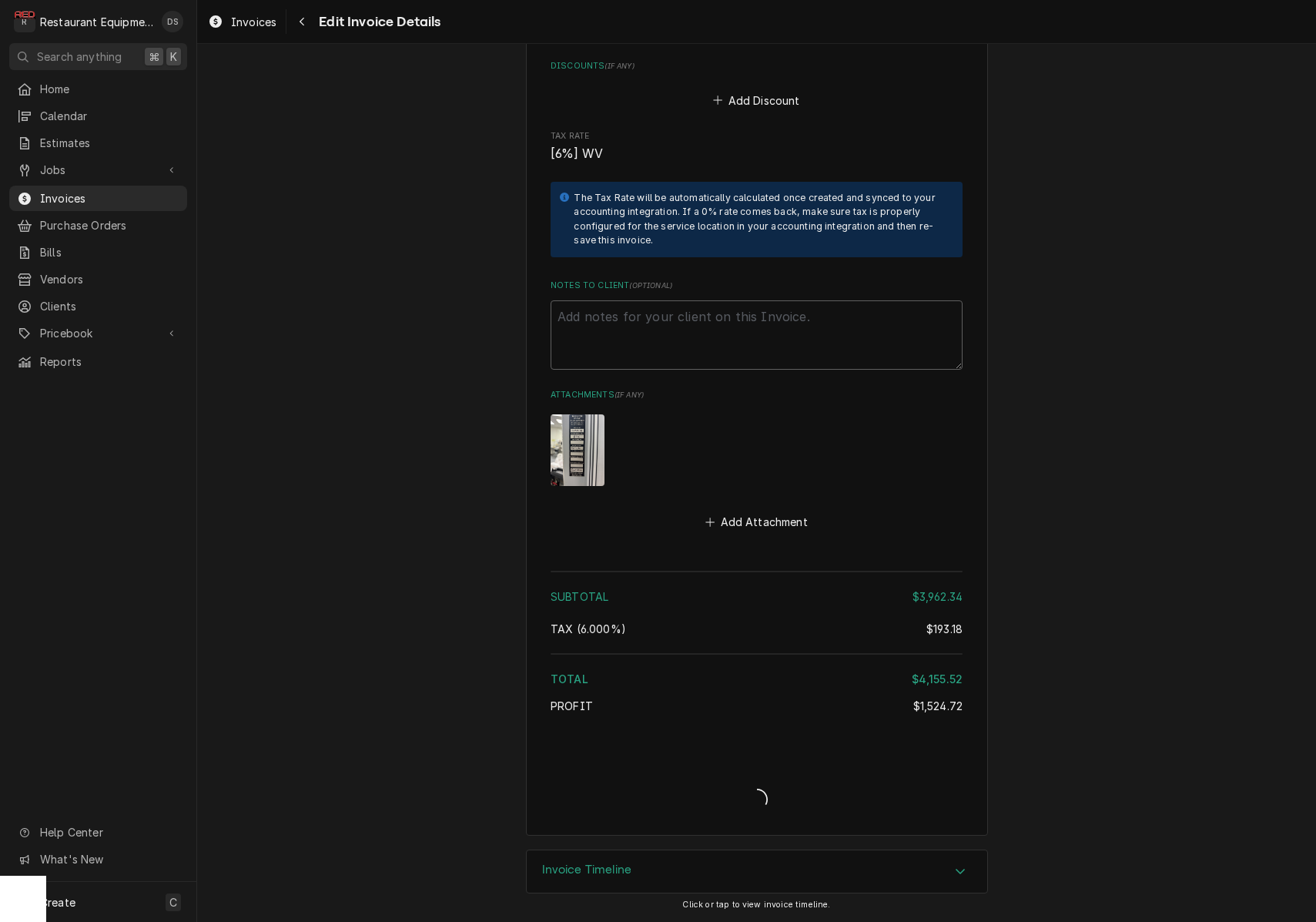
scroll to position [6197, 0]
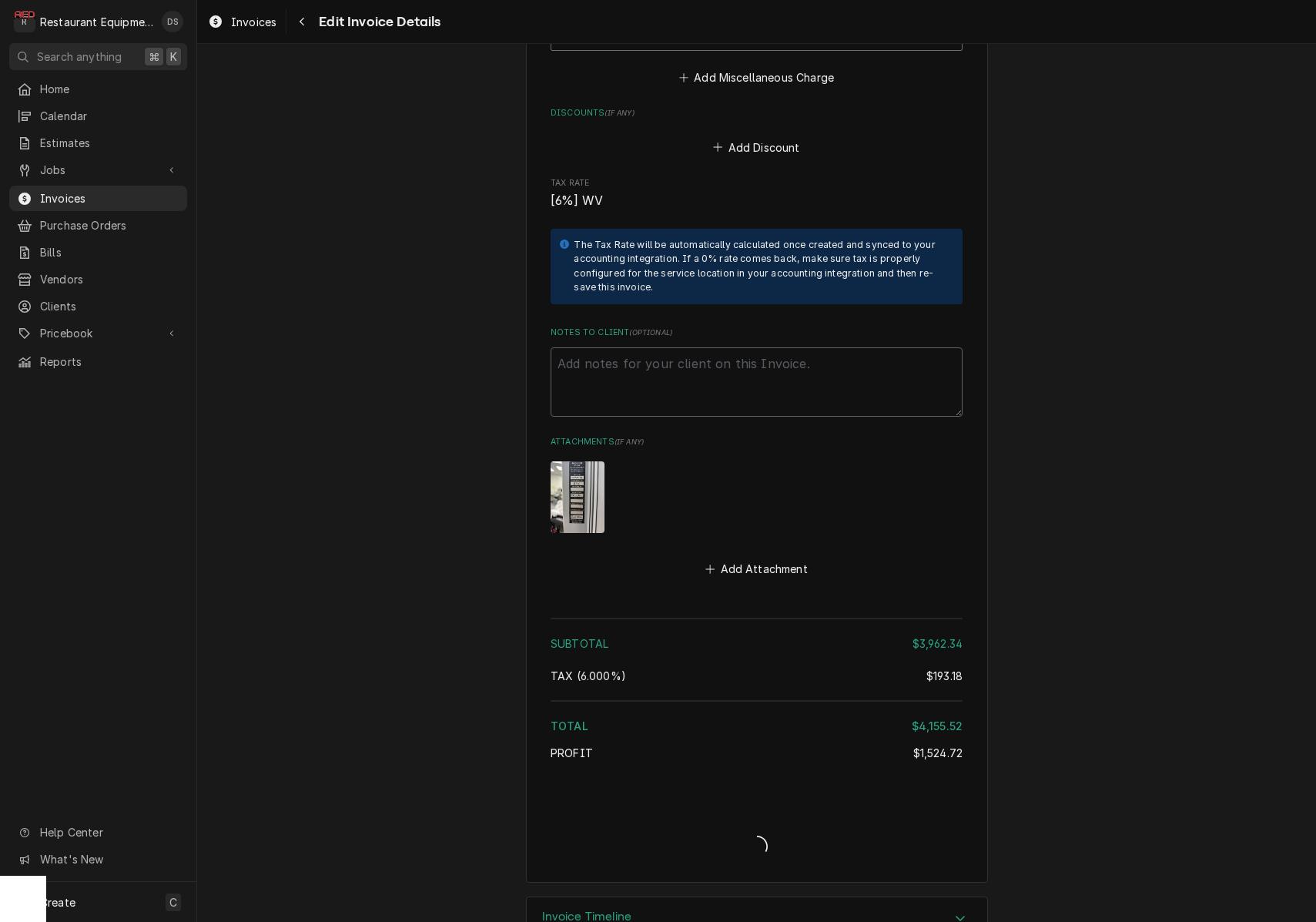
type textarea "x"
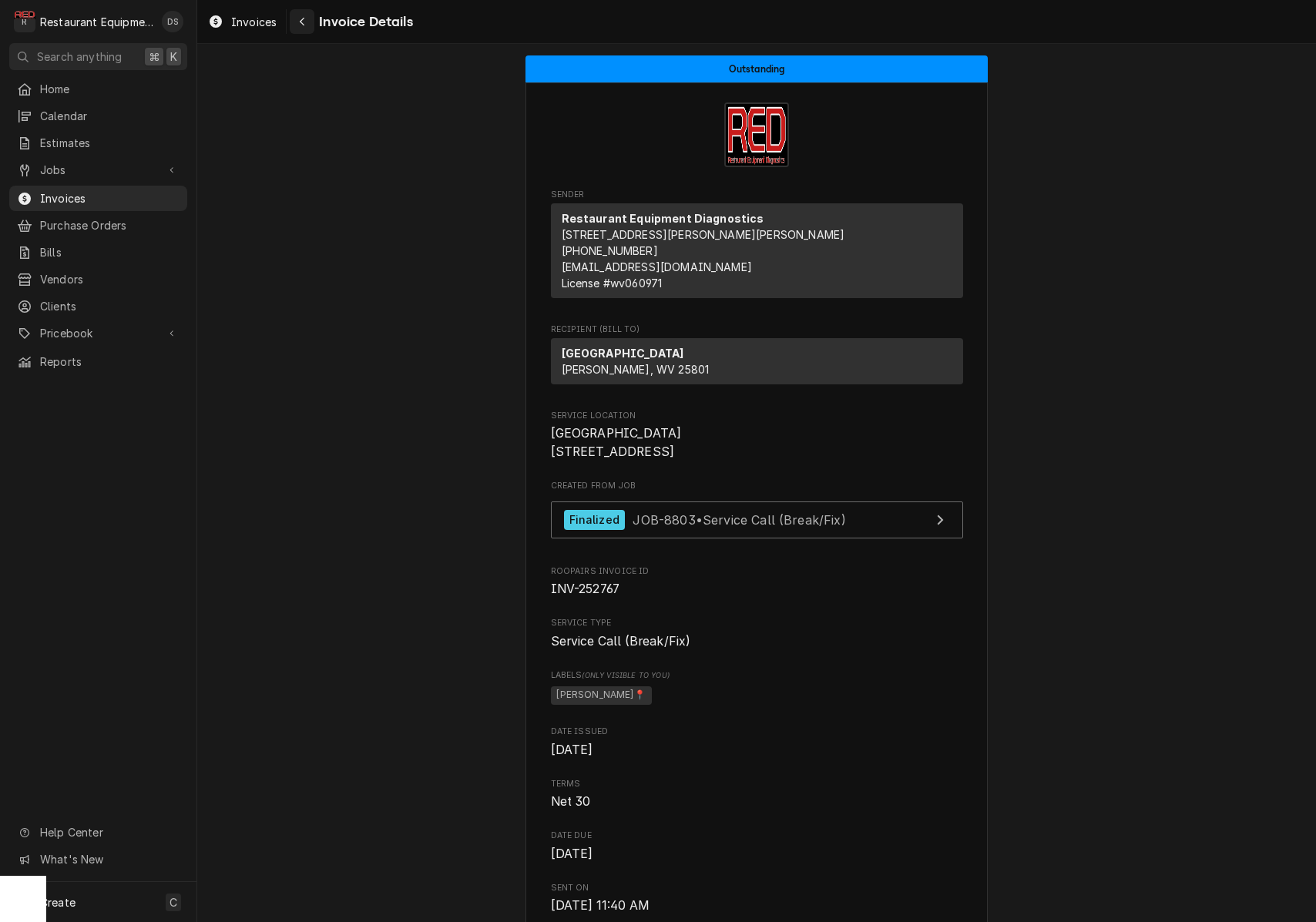
click at [305, 19] on icon "Navigate back" at bounding box center [302, 21] width 7 height 10
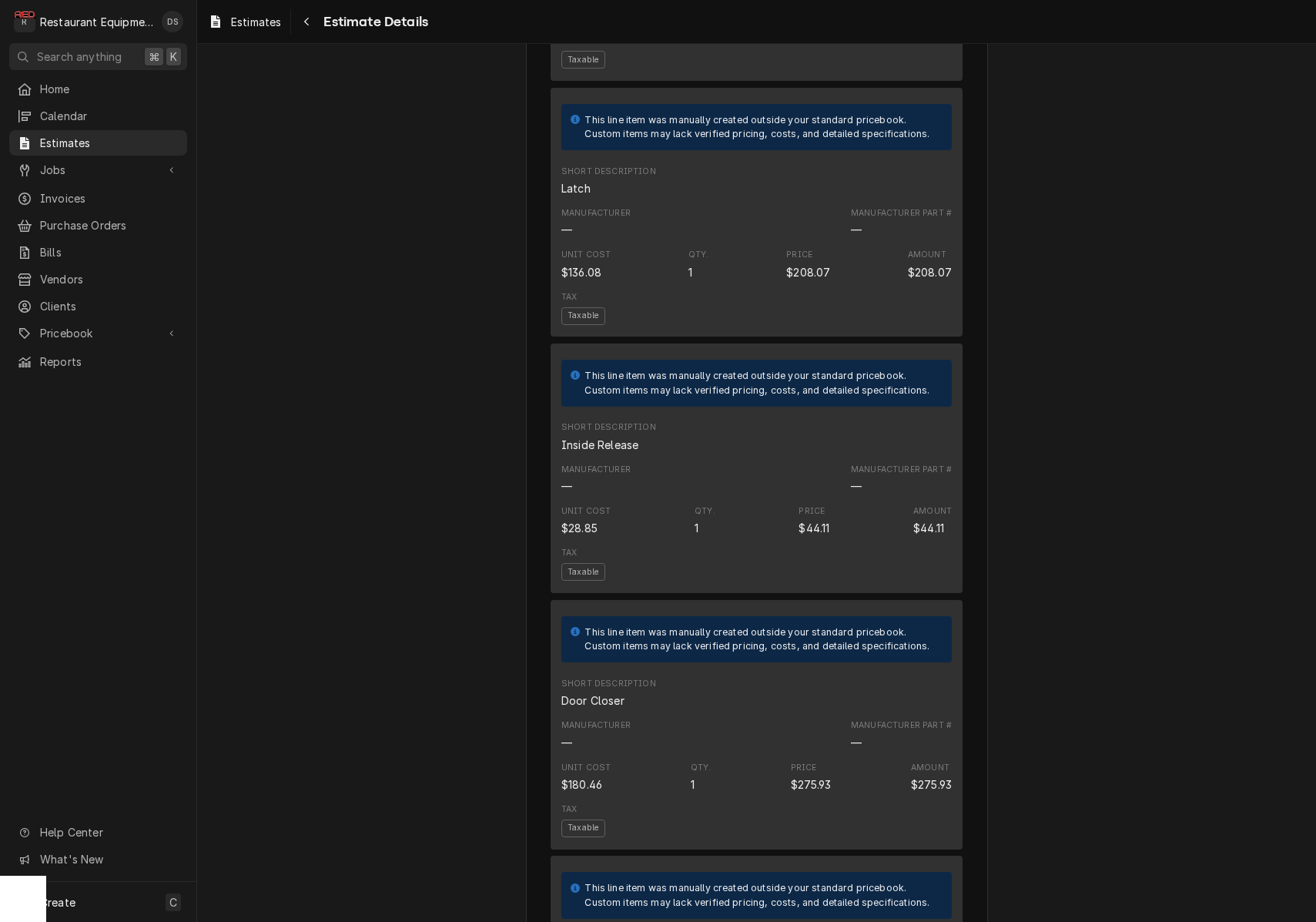
scroll to position [2740, 0]
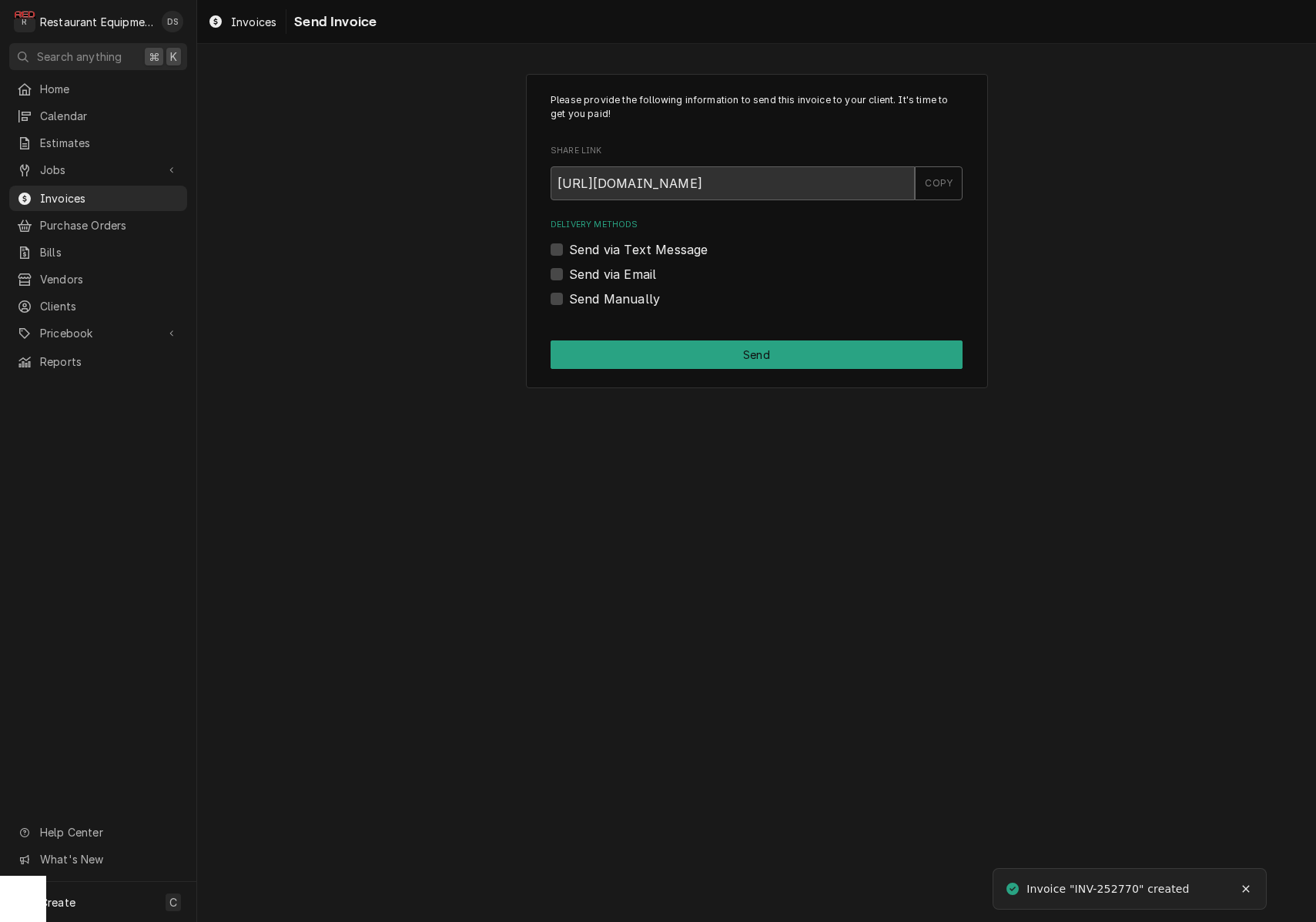
click at [569, 271] on label "Send via Email" at bounding box center [612, 275] width 87 height 19
click at [569, 271] on input "Send via Email" at bounding box center [775, 282] width 412 height 34
click at [569, 271] on label "Send via Email" at bounding box center [612, 275] width 87 height 19
click at [569, 271] on input "Send via Email" at bounding box center [775, 282] width 412 height 34
click at [569, 270] on label "Send via Email" at bounding box center [612, 275] width 87 height 19
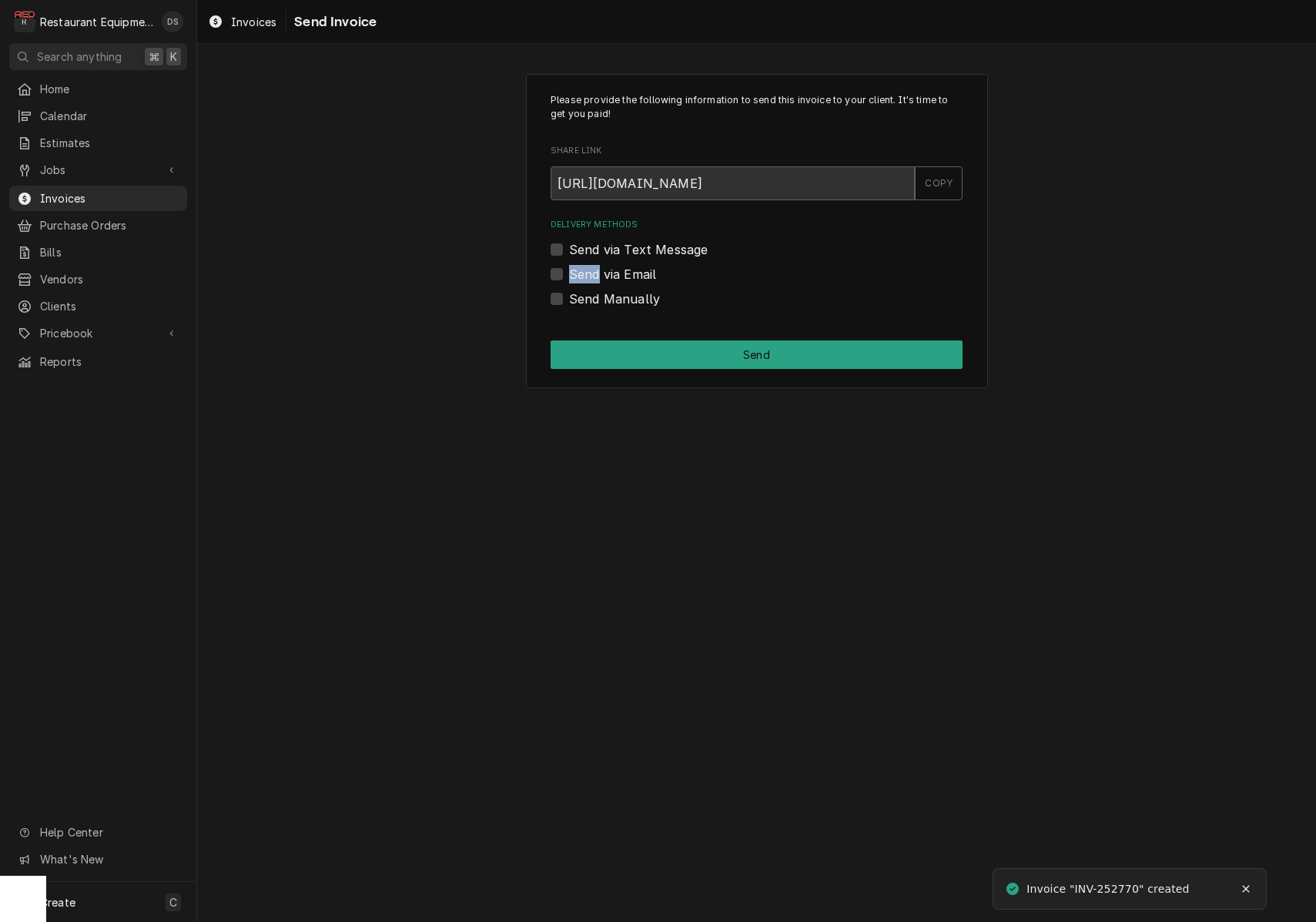
click at [569, 270] on input "Send via Email" at bounding box center [775, 282] width 412 height 34
checkbox input "true"
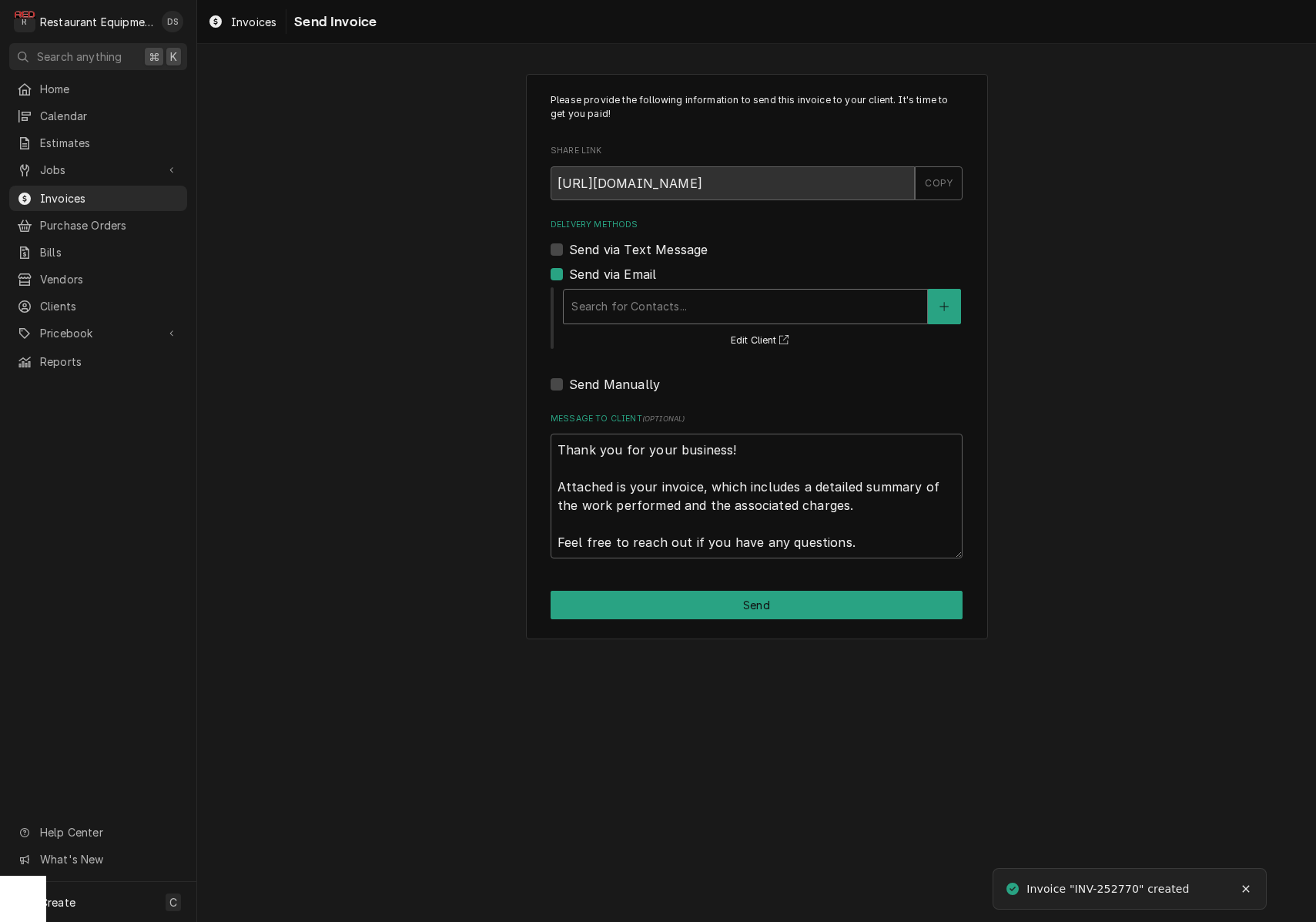
click at [648, 293] on div "Delivery Methods" at bounding box center [745, 306] width 348 height 27
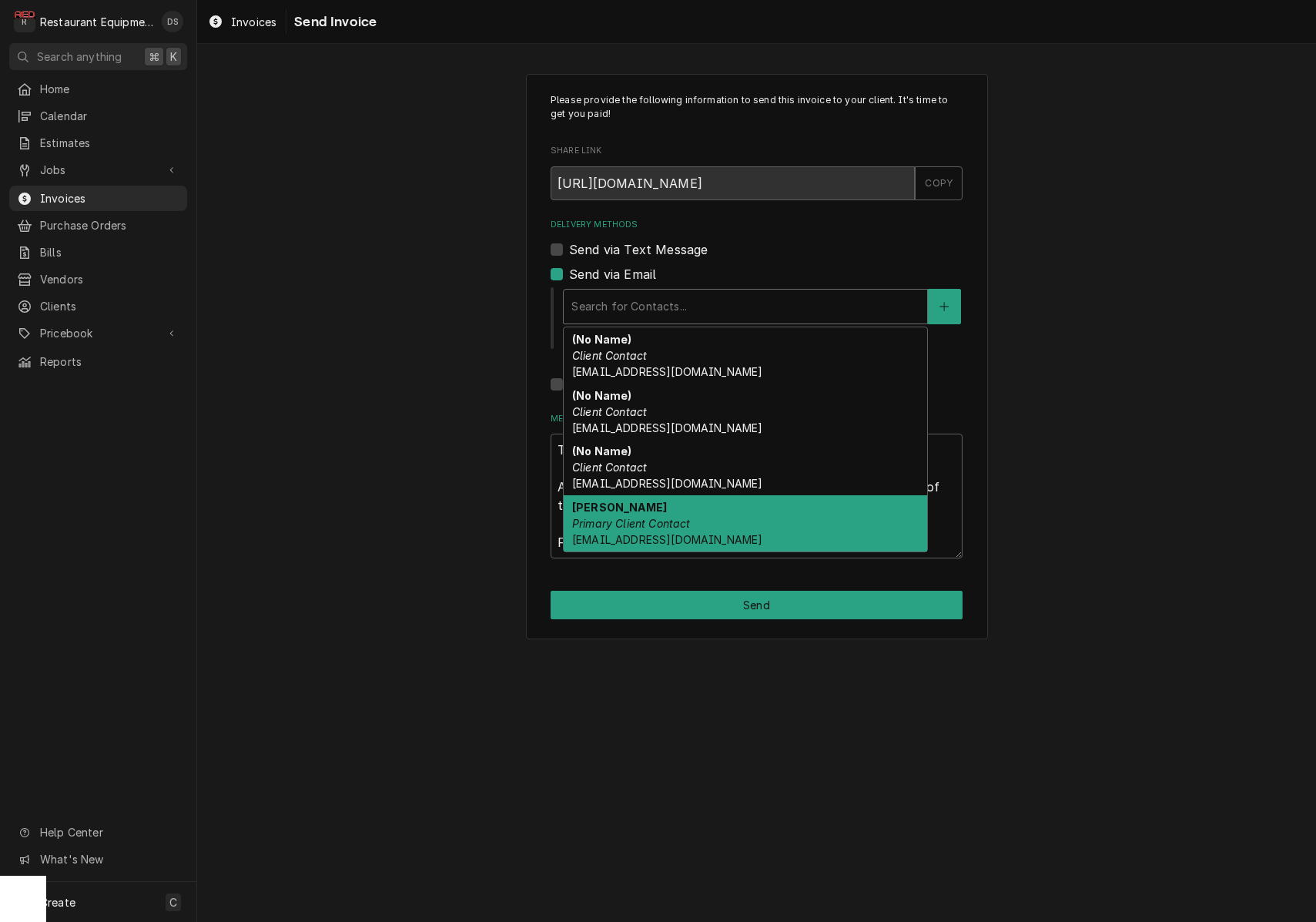
click at [645, 523] on em "Primary Client Contact" at bounding box center [631, 524] width 119 height 13
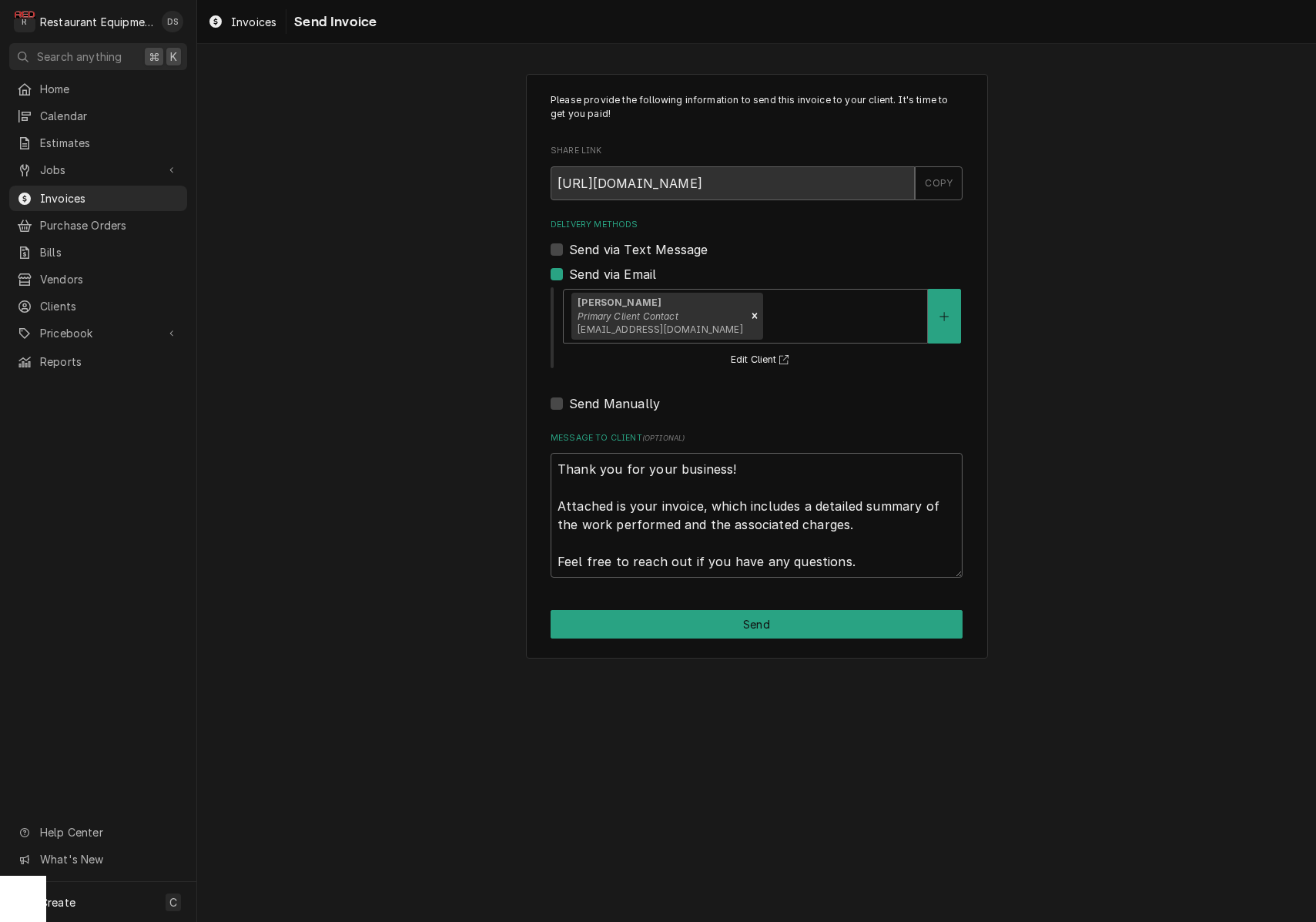
click at [729, 617] on button "Send" at bounding box center [757, 624] width 412 height 28
type textarea "x"
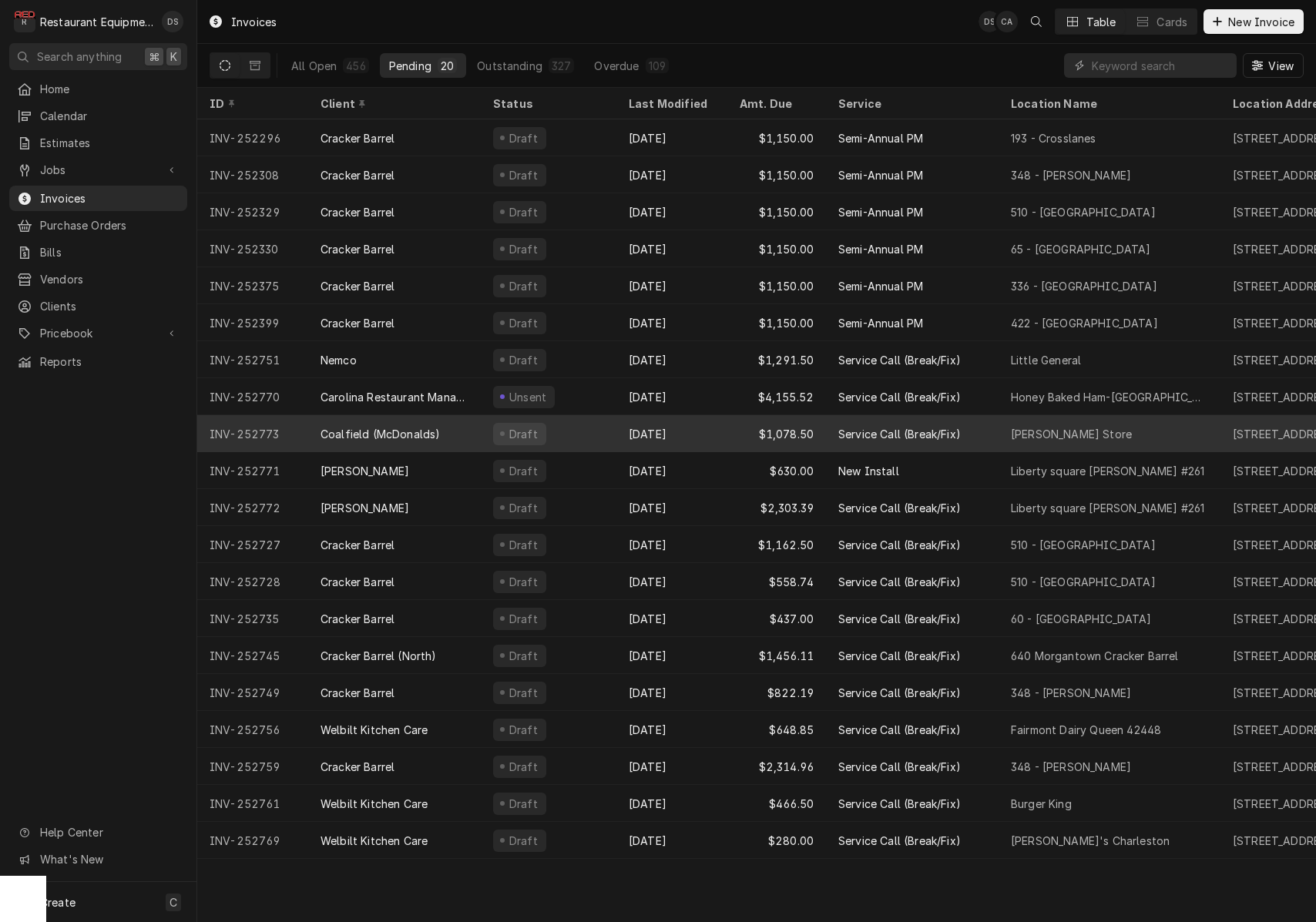
click at [682, 428] on div "[DATE]" at bounding box center [672, 433] width 111 height 37
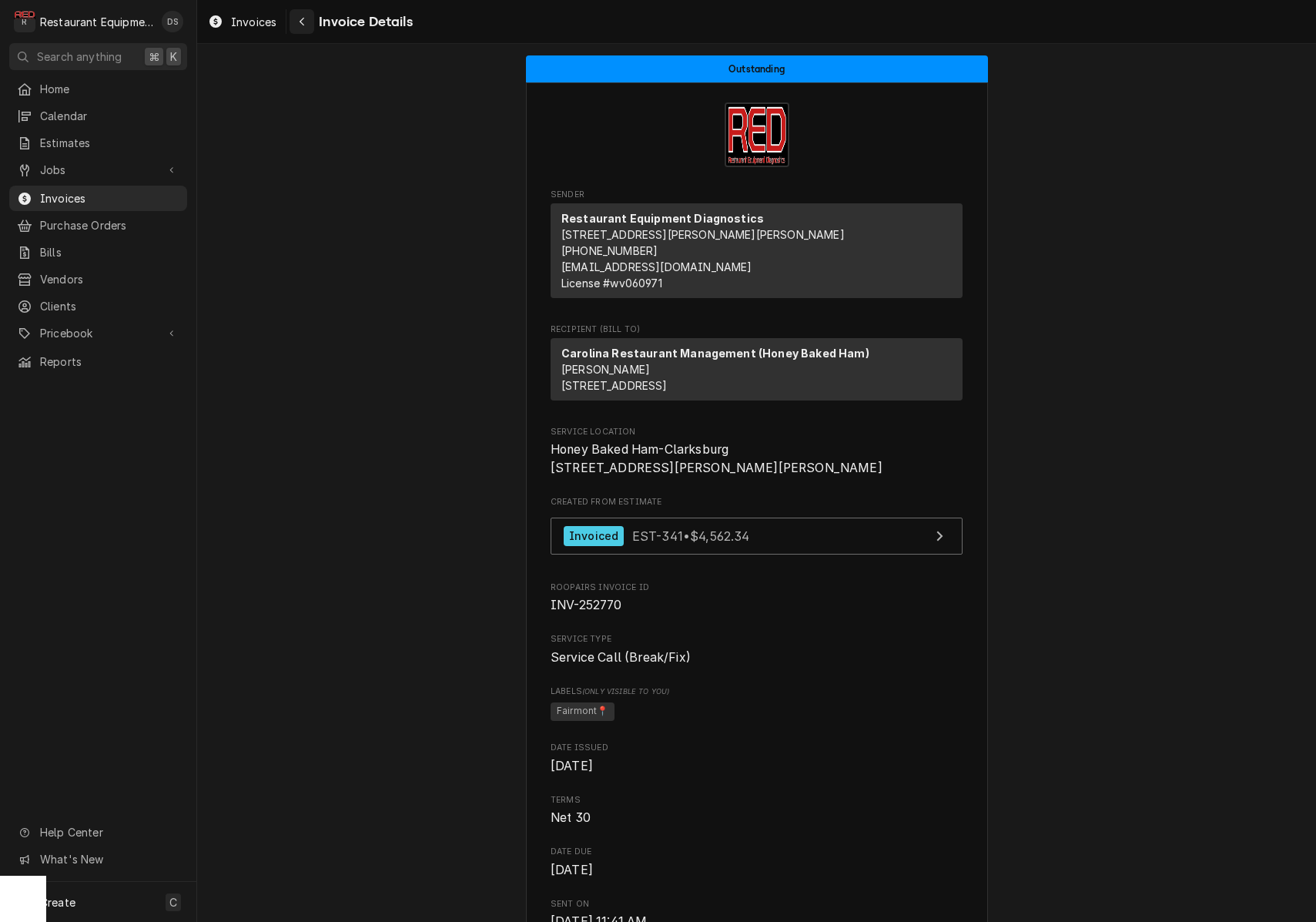
click at [300, 21] on icon "Navigate back" at bounding box center [302, 21] width 7 height 10
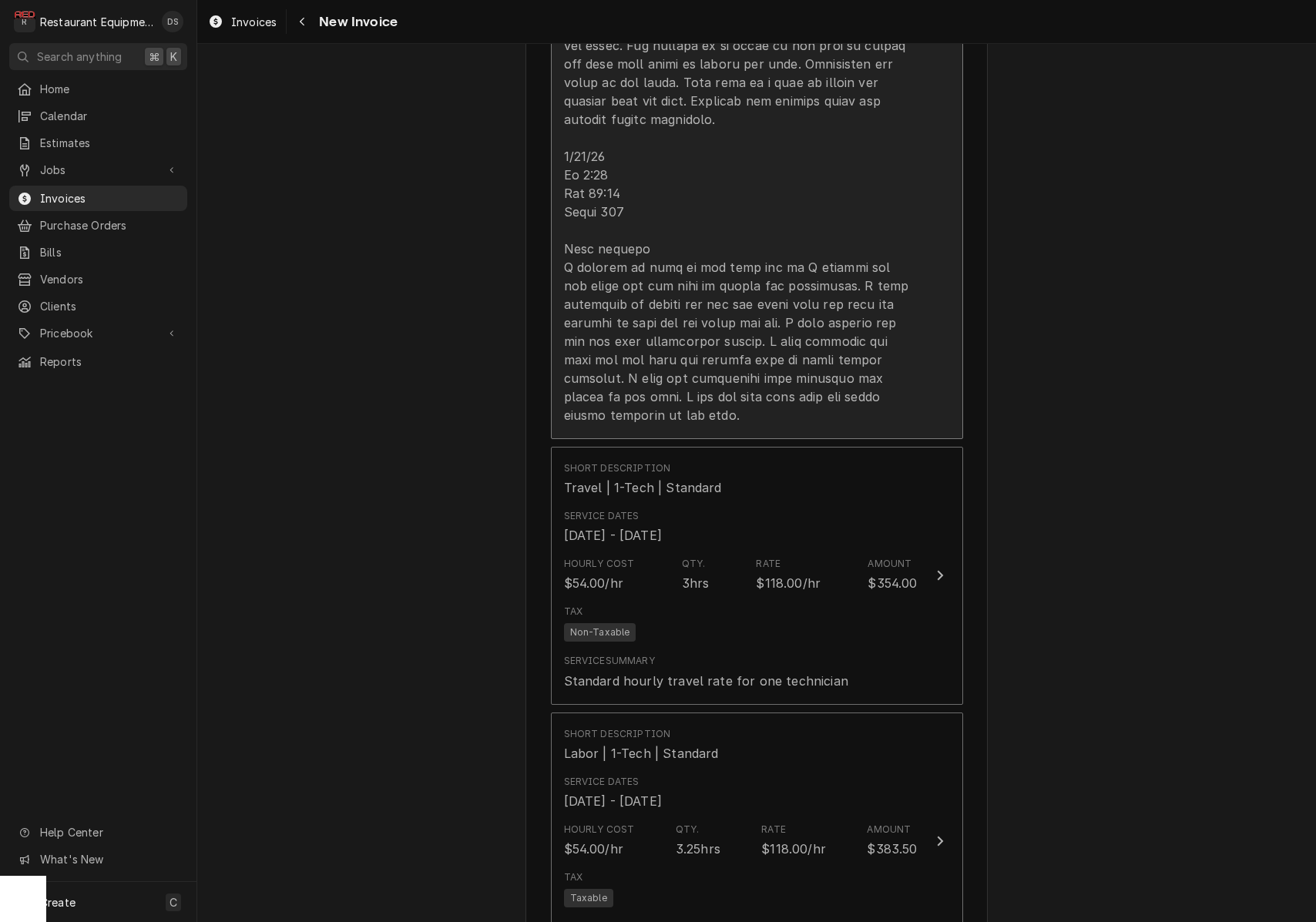
scroll to position [2365, 0]
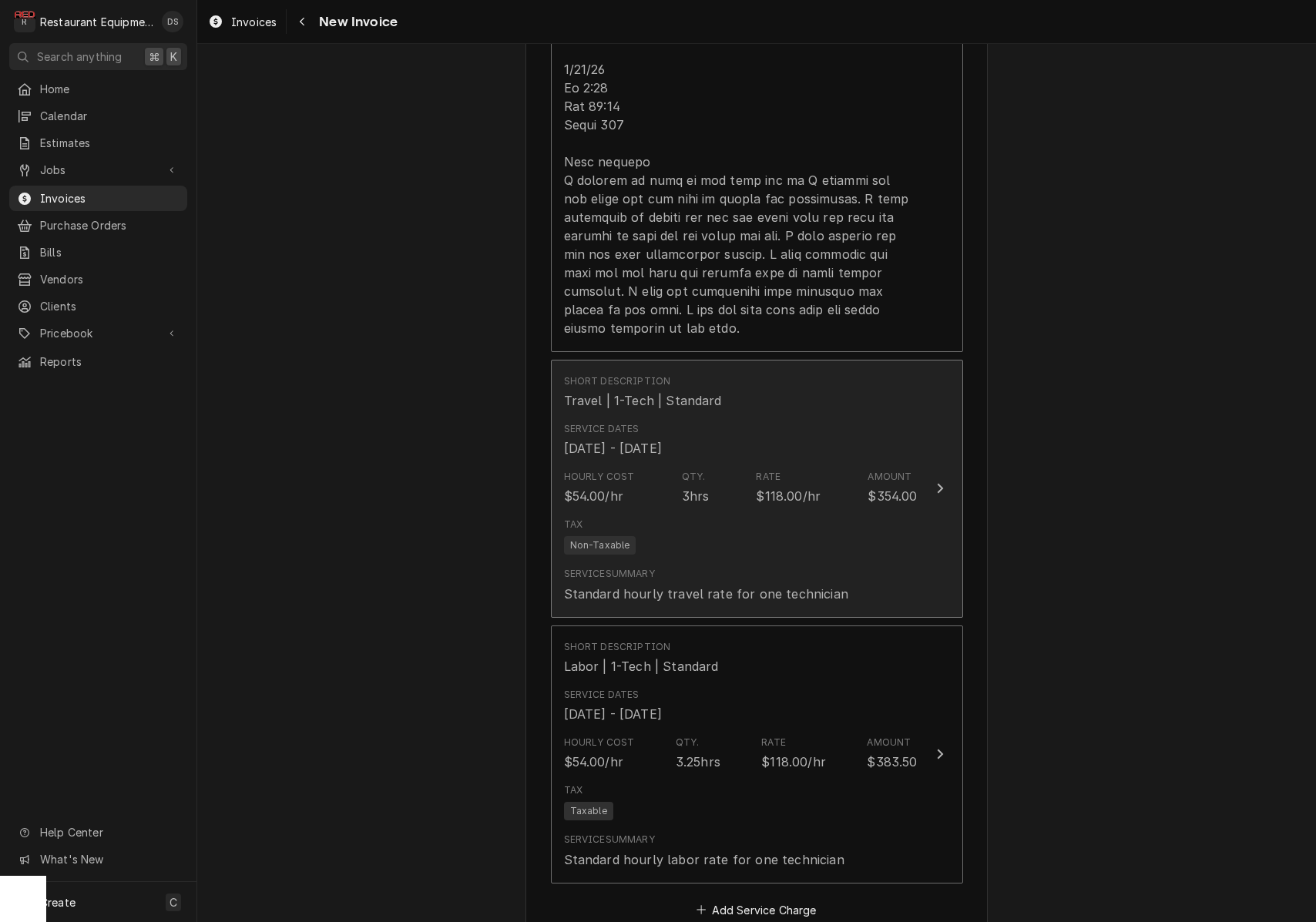
click at [847, 463] on div "Hourly Cost $54.00/hr Qty. 3hrs Rate $118.00/hr Amount $354.00" at bounding box center [740, 487] width 354 height 48
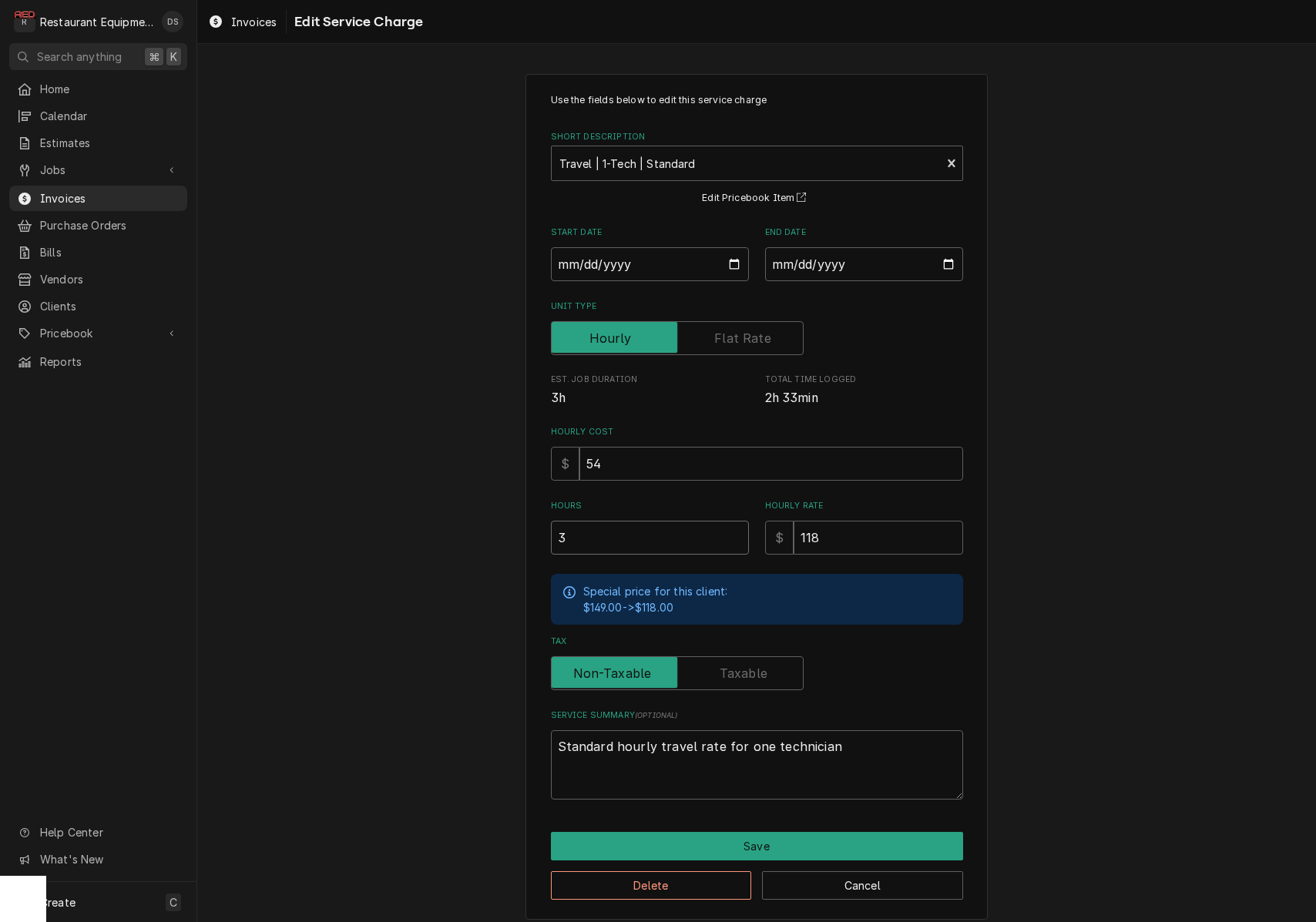
drag, startPoint x: 618, startPoint y: 532, endPoint x: 518, endPoint y: 530, distance: 100.0
click at [523, 530] on div "Use the fields below to edit this service charge Short Description Travel | 1-T…" at bounding box center [756, 496] width 1119 height 873
type textarea "x"
type input "2"
click at [769, 832] on button "Save" at bounding box center [757, 847] width 413 height 28
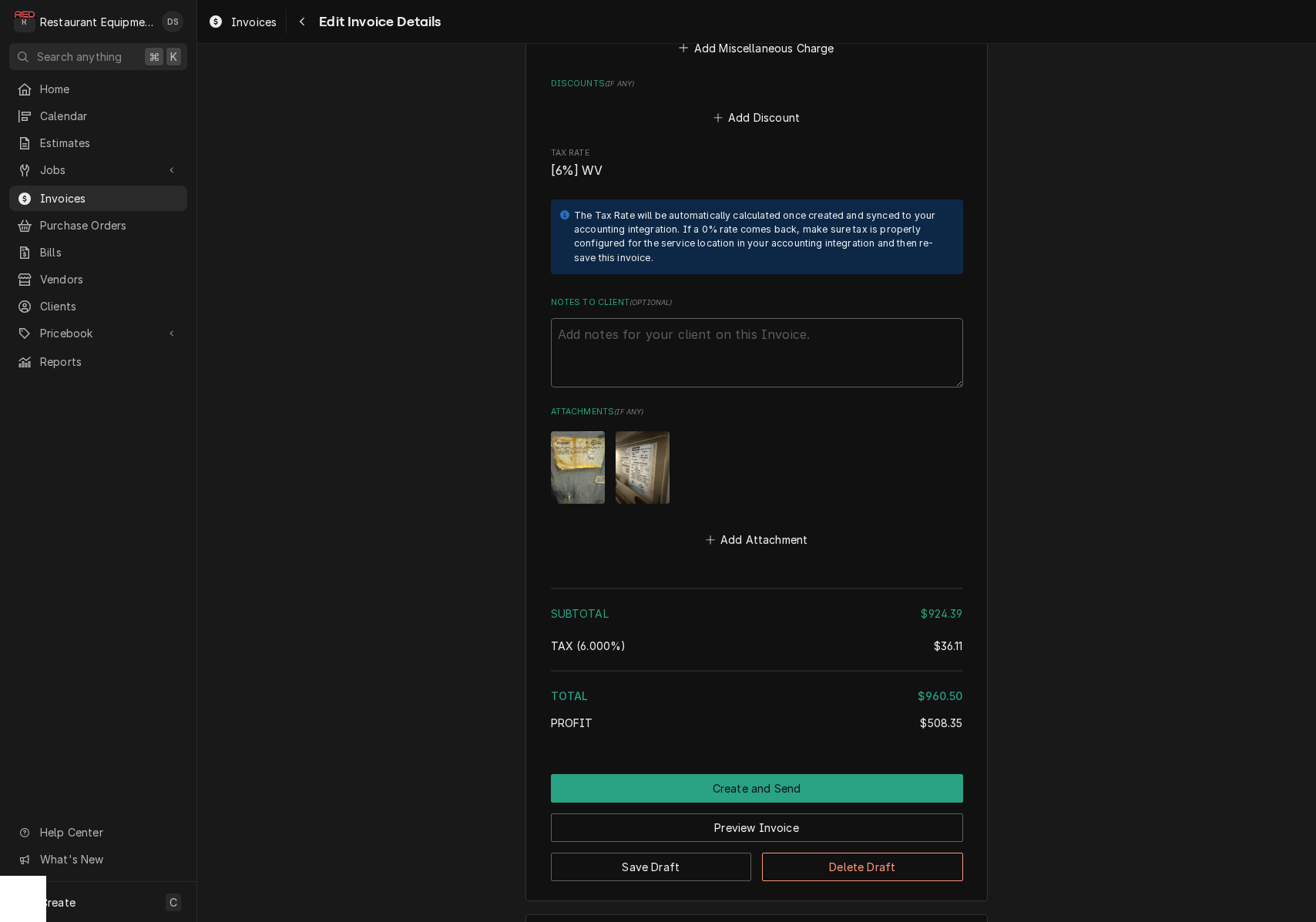
drag, startPoint x: 685, startPoint y: 722, endPoint x: 629, endPoint y: 718, distance: 56.1
click at [685, 774] on button "Create and Send" at bounding box center [757, 788] width 413 height 28
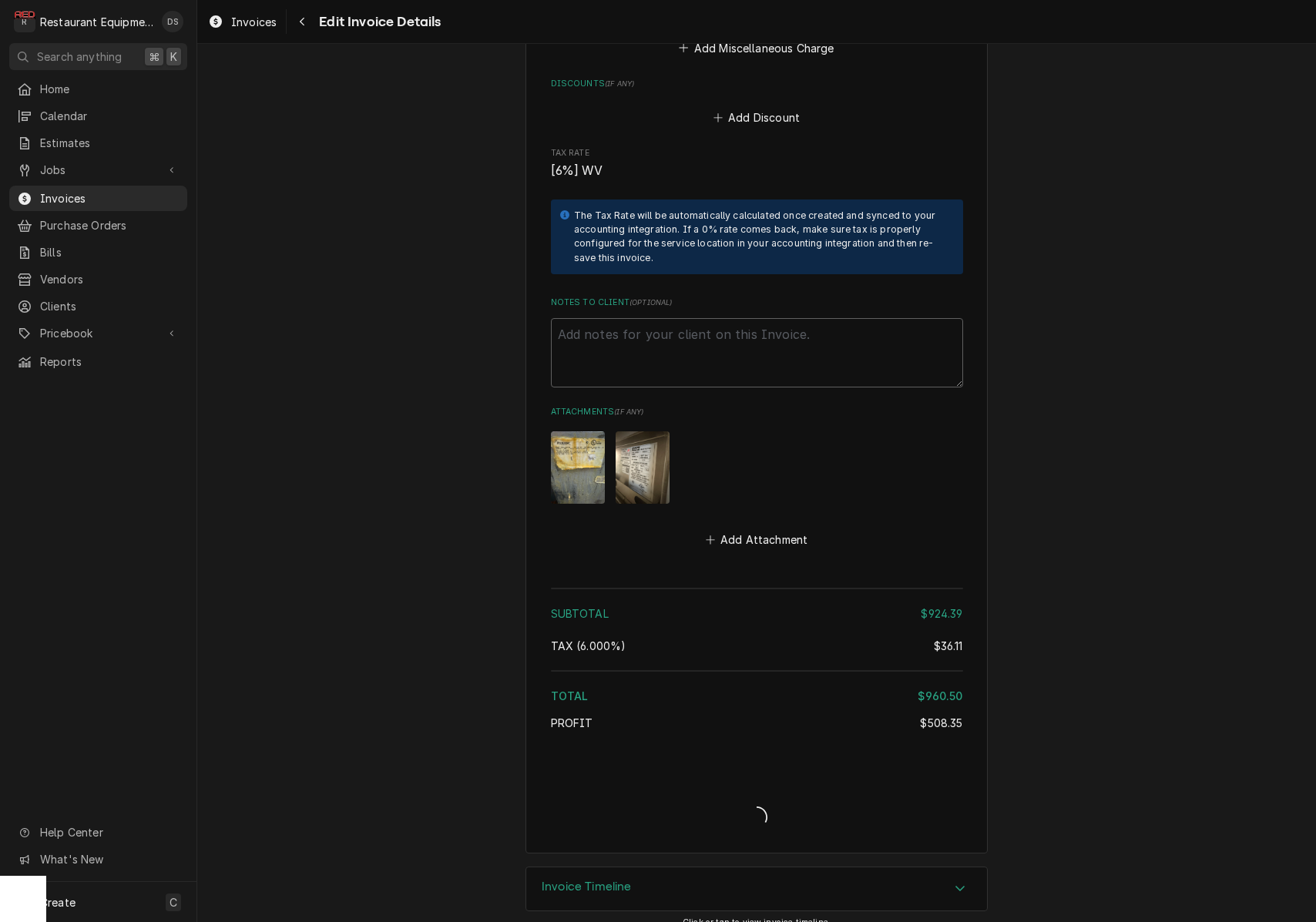
scroll to position [4237, 0]
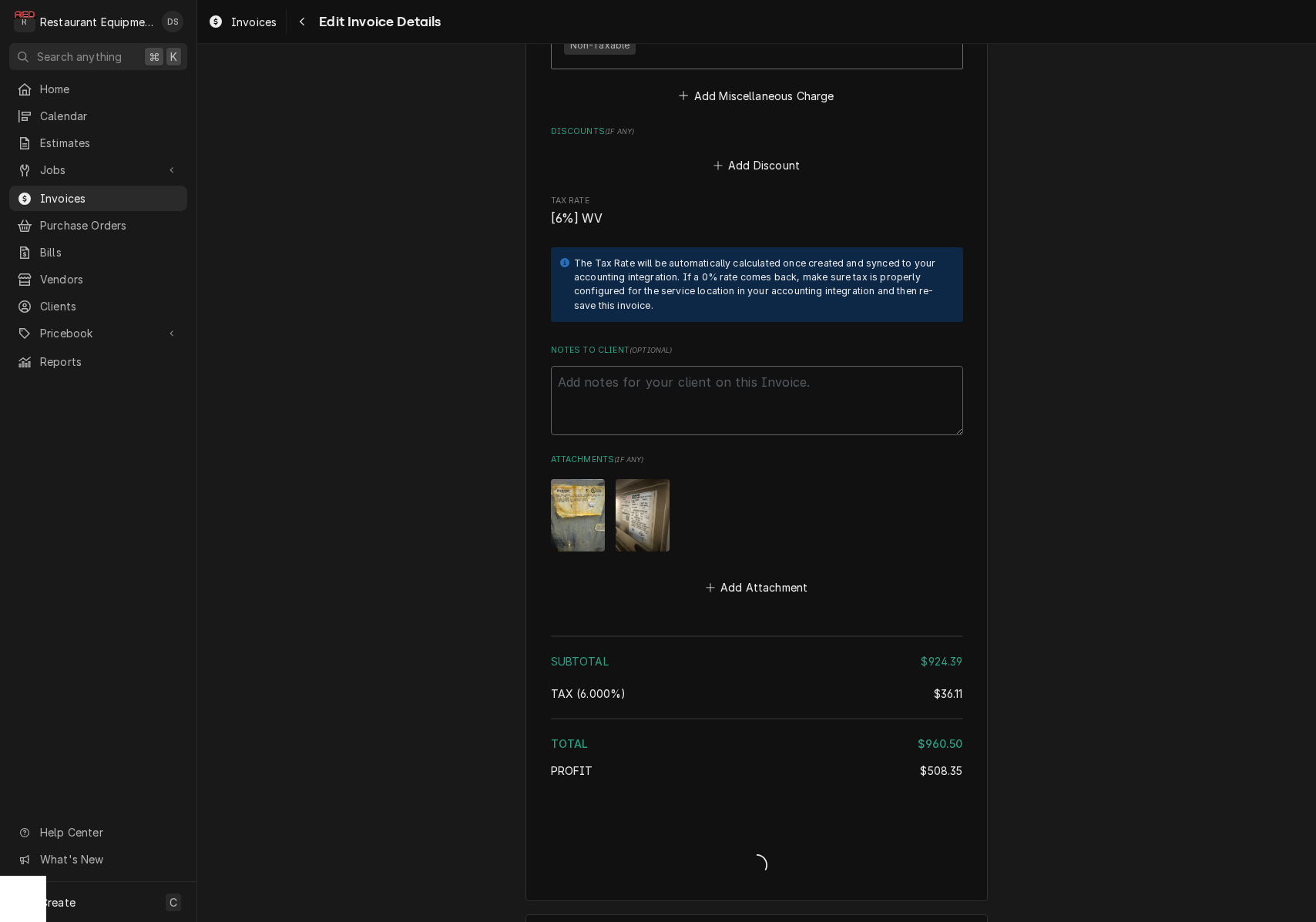
type textarea "x"
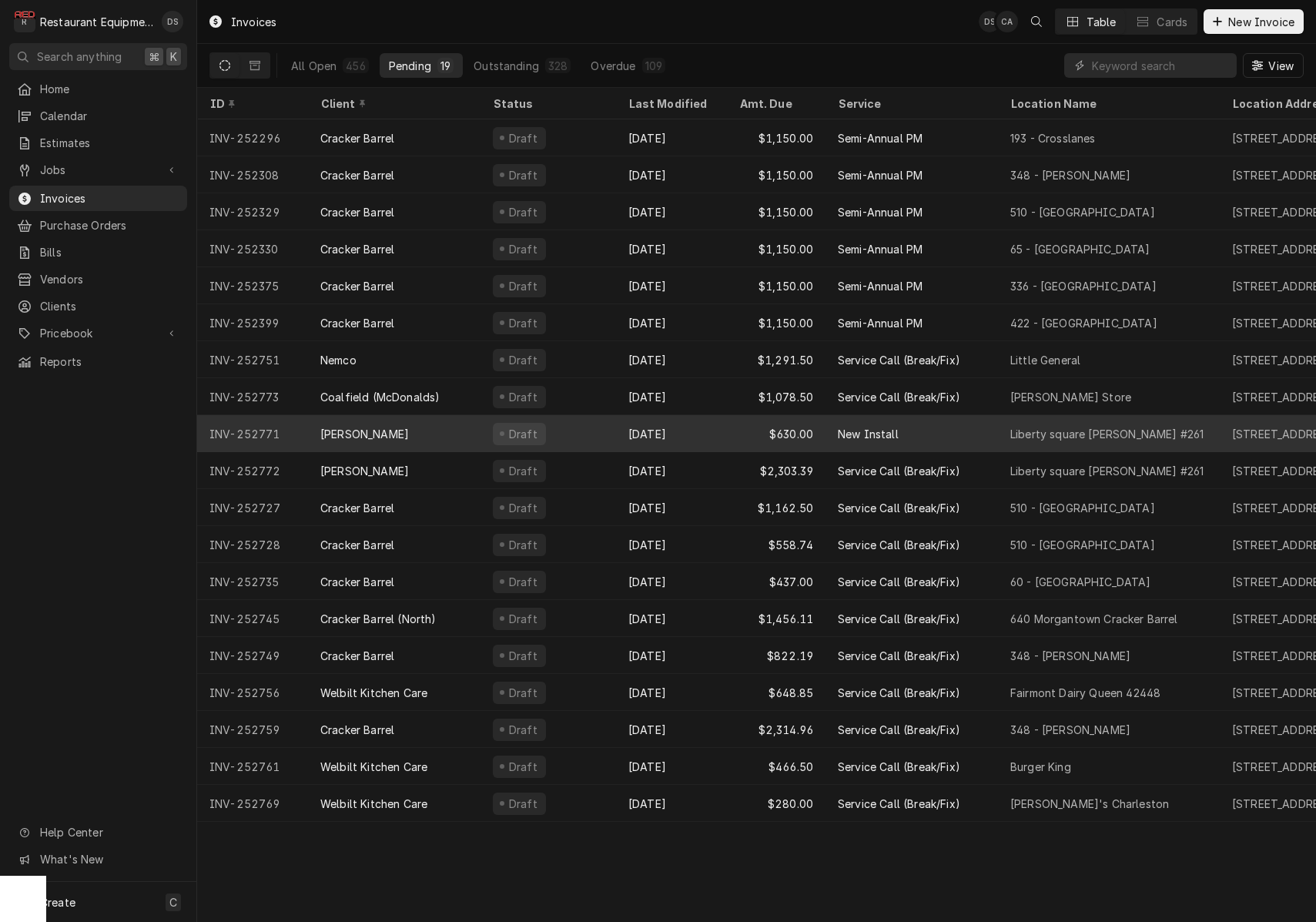
click at [671, 427] on div "Sep 12" at bounding box center [672, 433] width 111 height 37
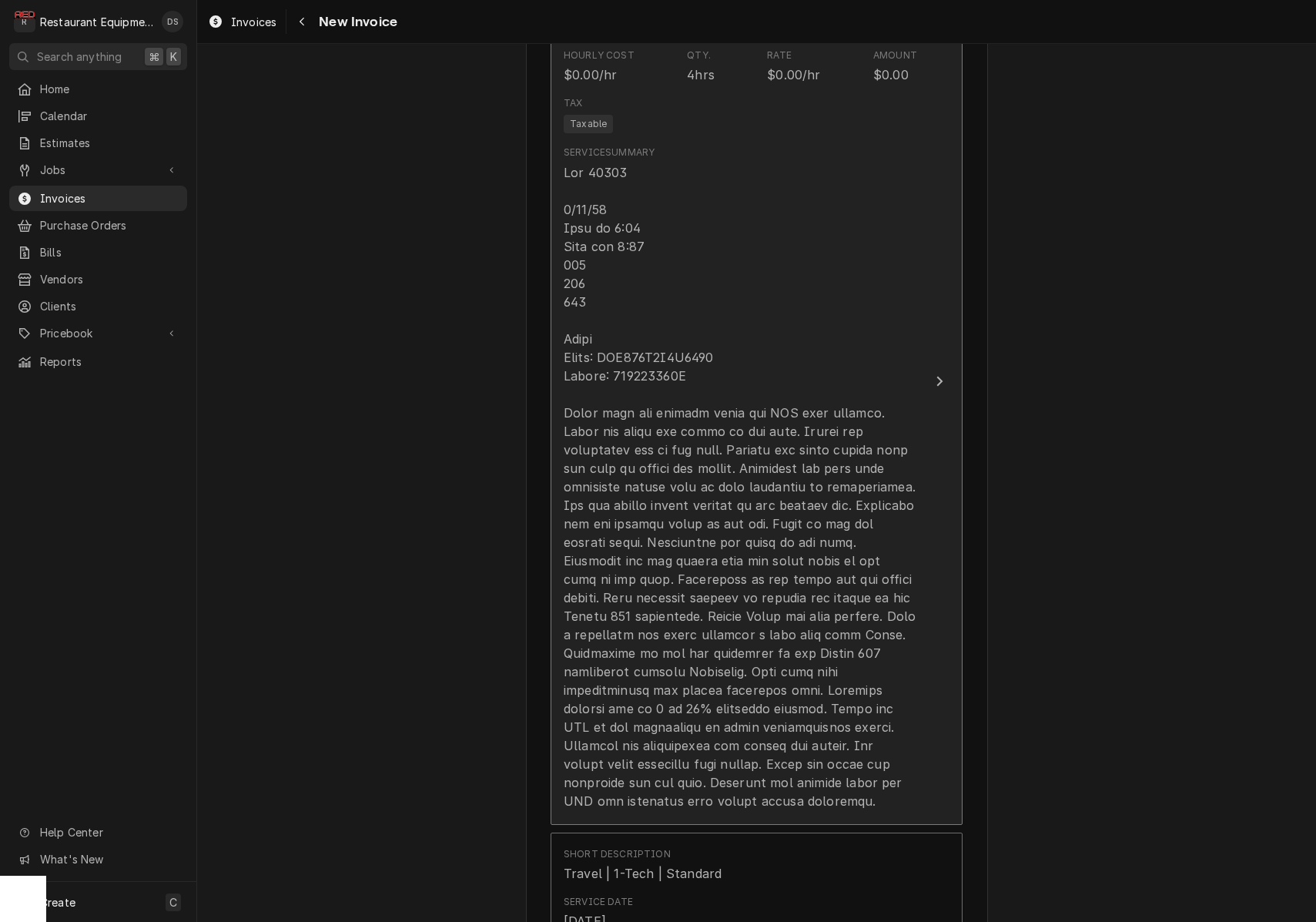
scroll to position [1468, 0]
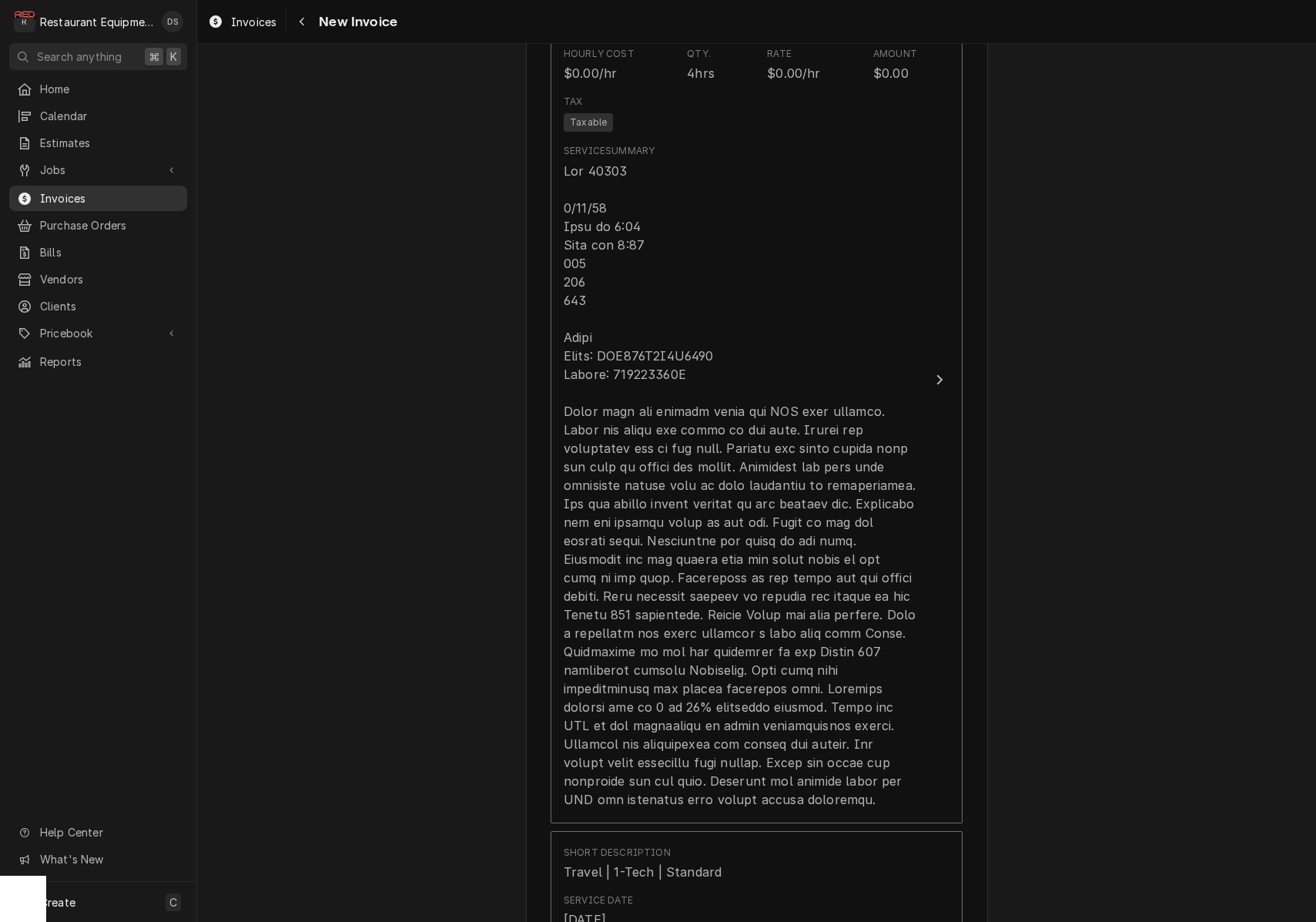
click at [60, 191] on span "Invoices" at bounding box center [109, 198] width 140 height 16
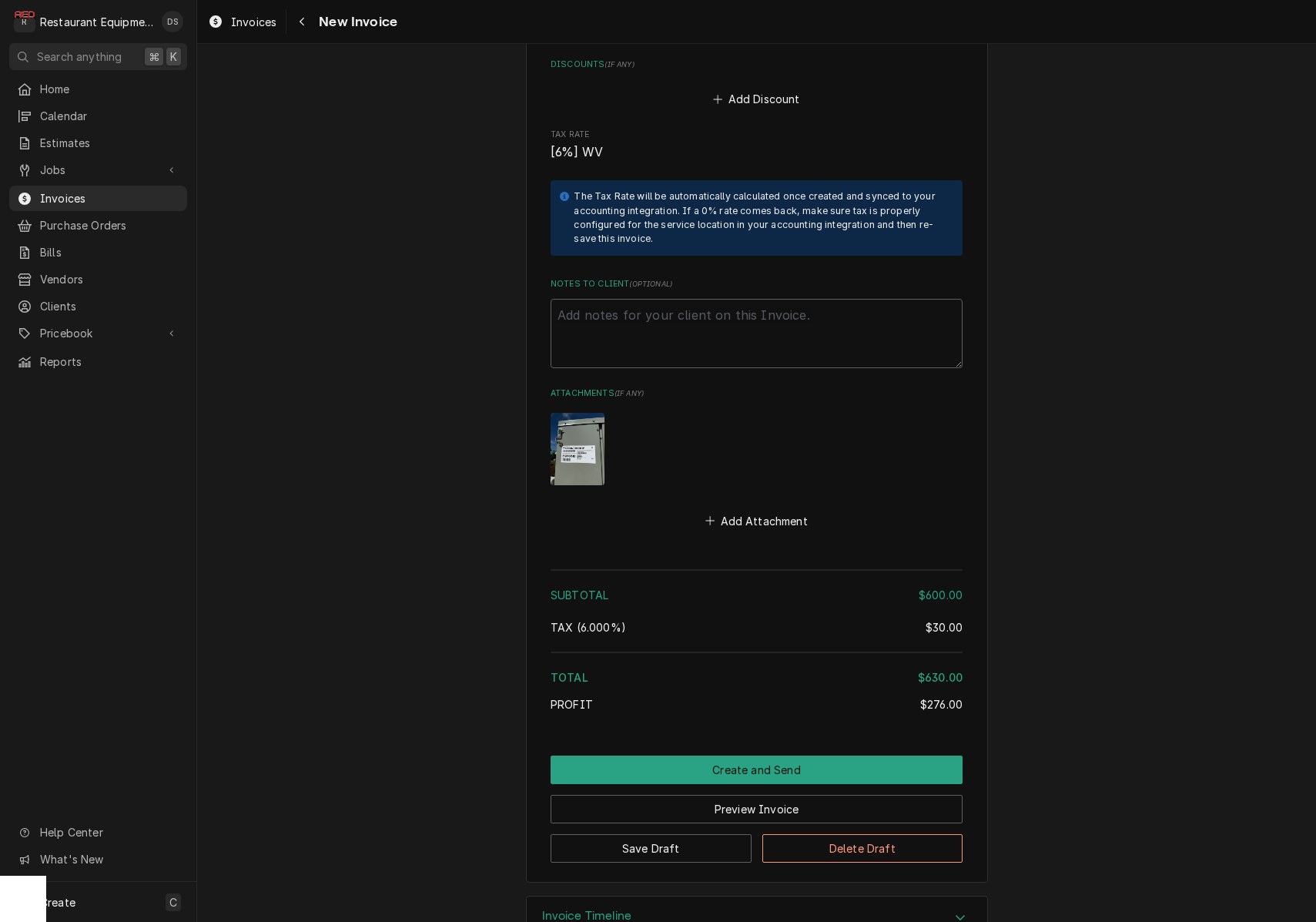
scroll to position [0, 0]
click at [737, 795] on button "Preview Invoice" at bounding box center [757, 809] width 412 height 28
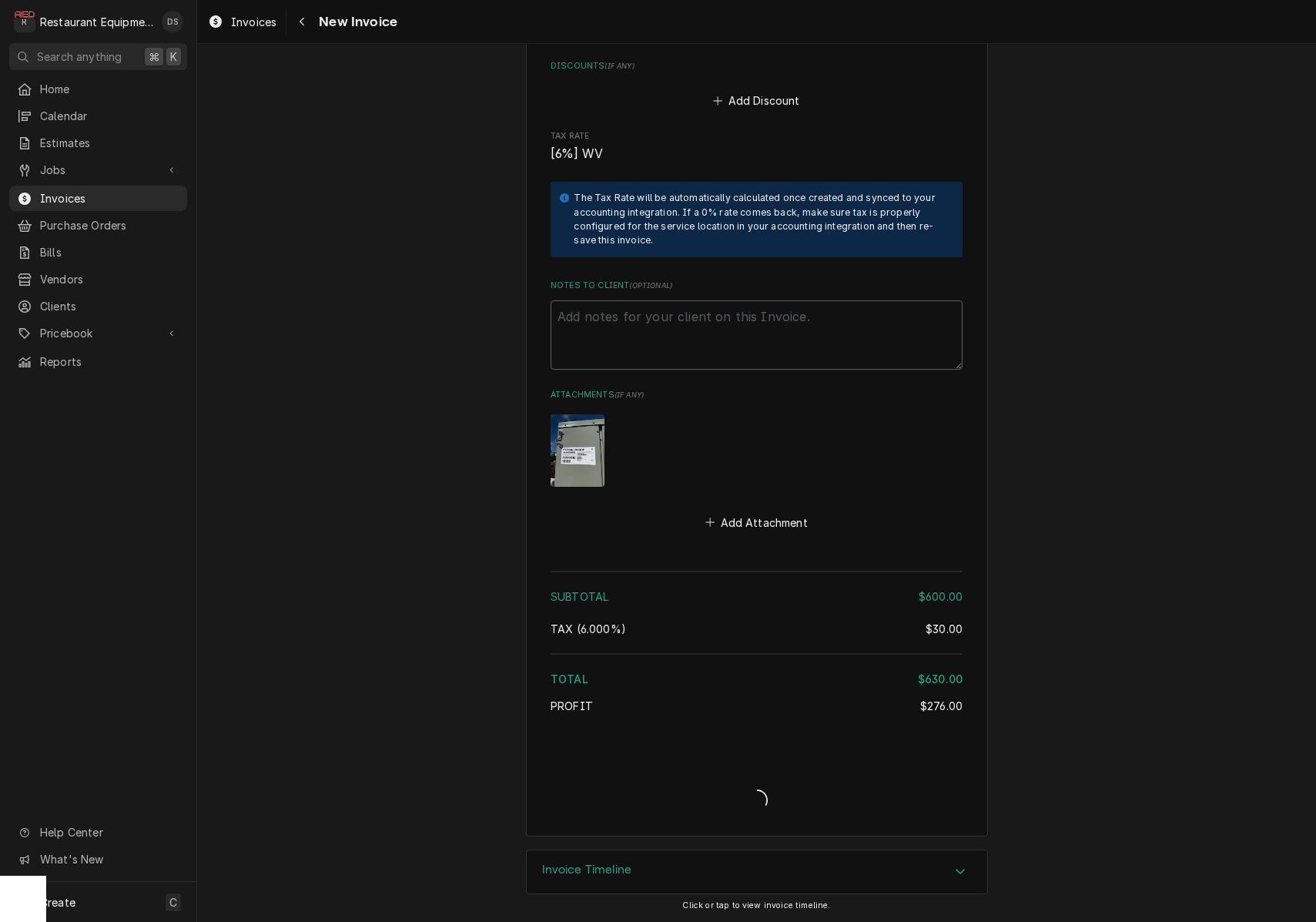
type textarea "x"
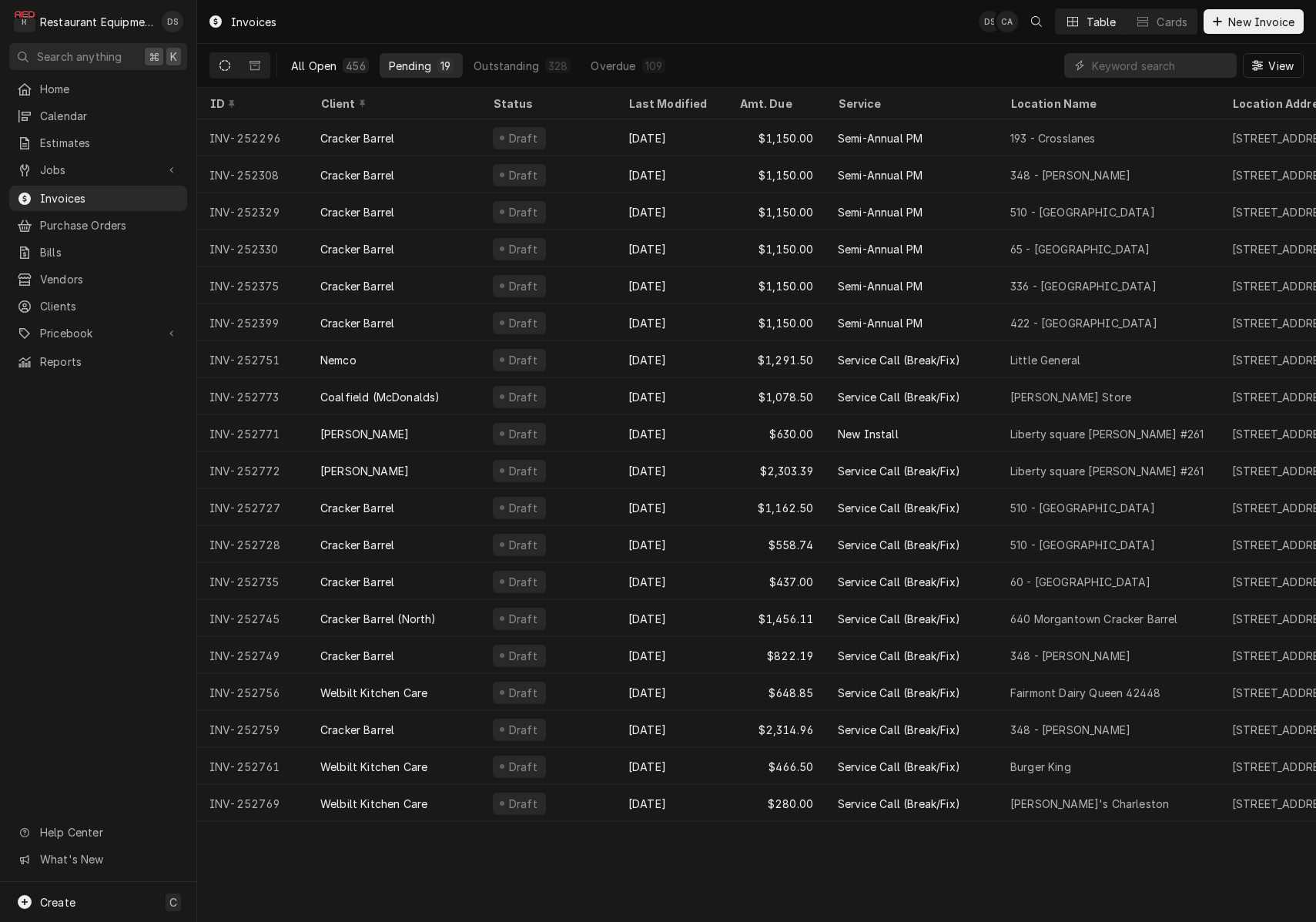
click at [329, 62] on div "All Open" at bounding box center [314, 65] width 45 height 16
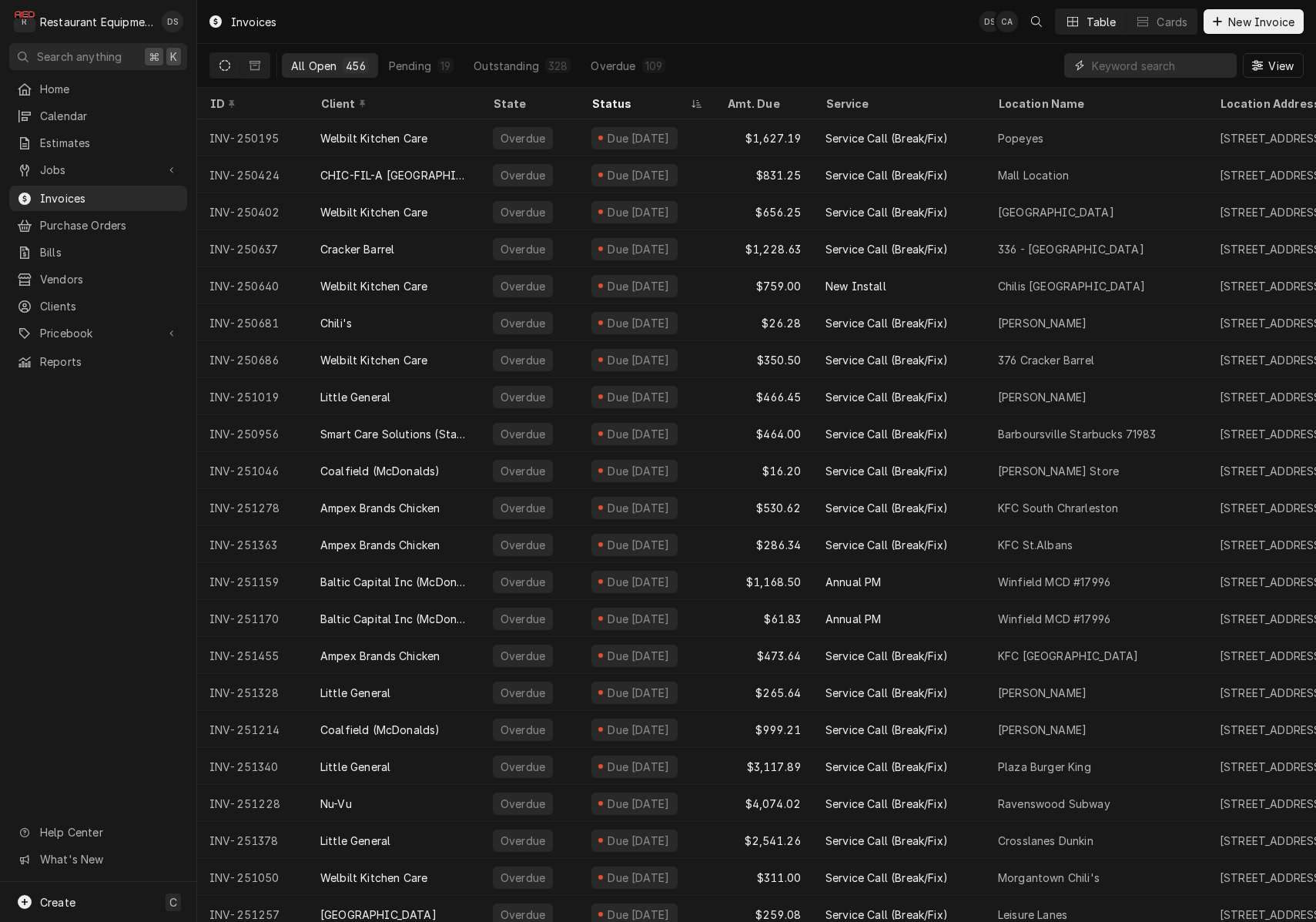
click at [1145, 65] on input "Dynamic Content Wrapper" at bounding box center [1159, 65] width 137 height 25
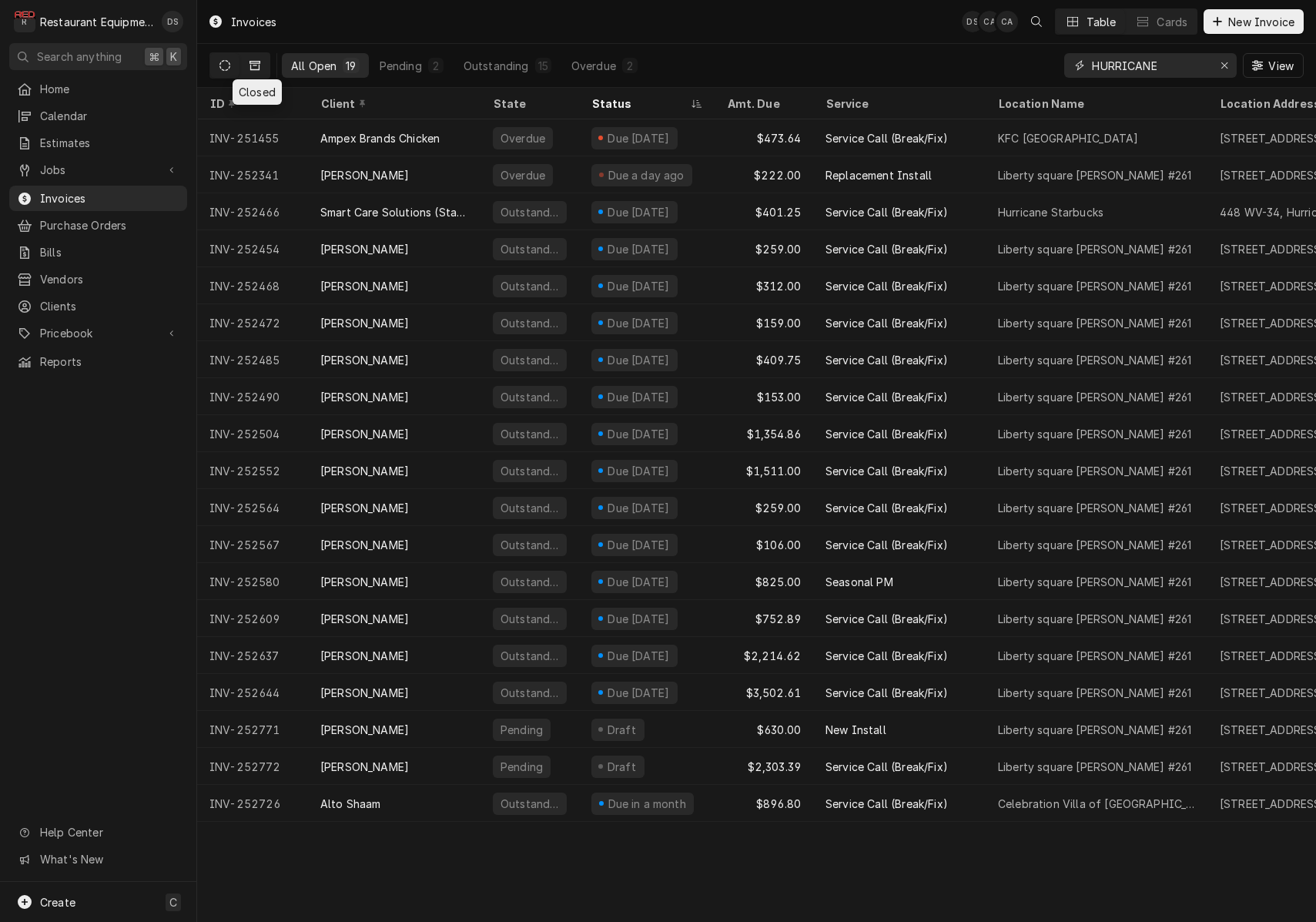
type input "HURRICANE"
click at [258, 63] on icon "Dynamic Content Wrapper" at bounding box center [254, 65] width 10 height 9
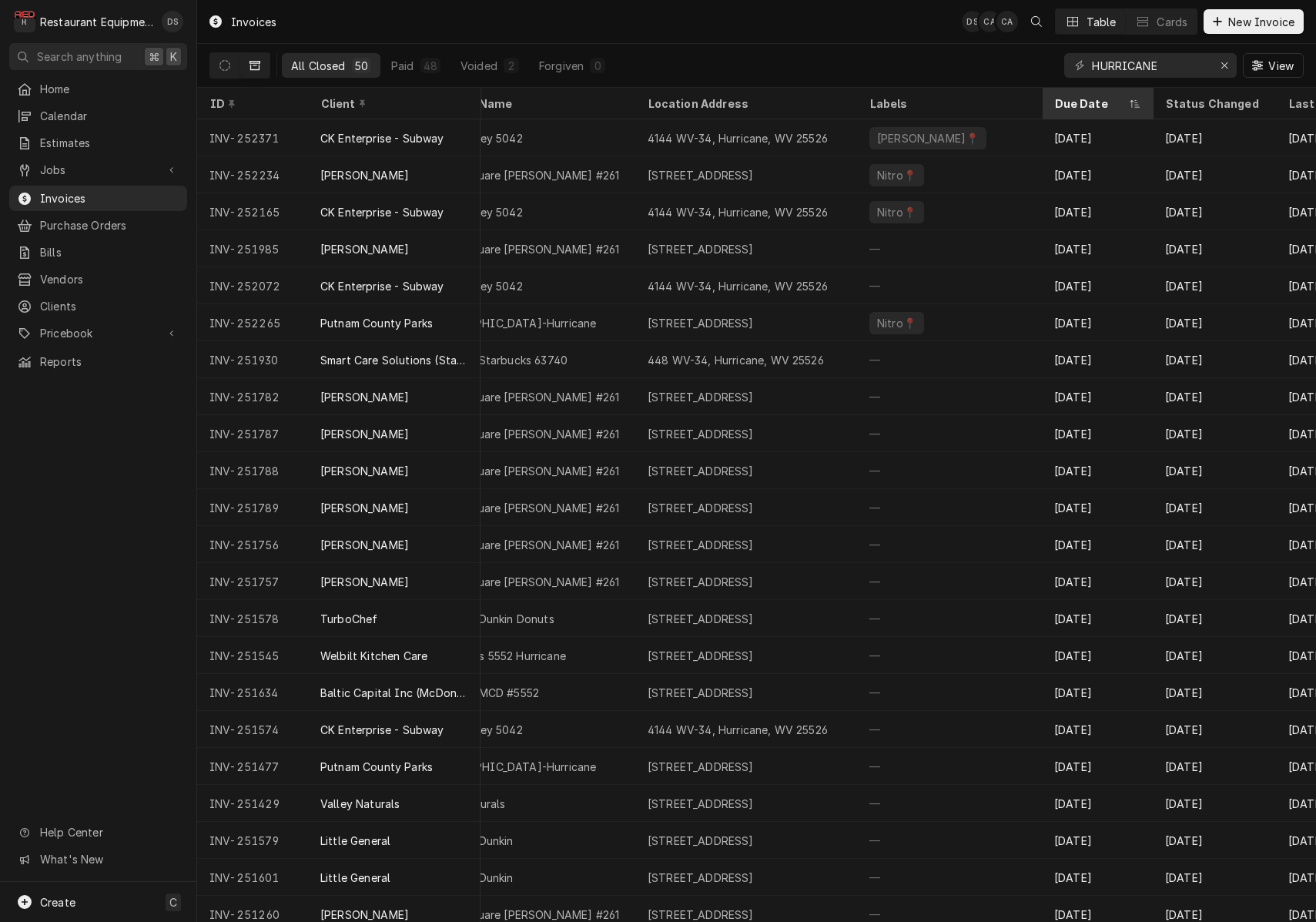
scroll to position [0, 450]
click at [1085, 105] on div "Due Date" at bounding box center [1089, 103] width 71 height 16
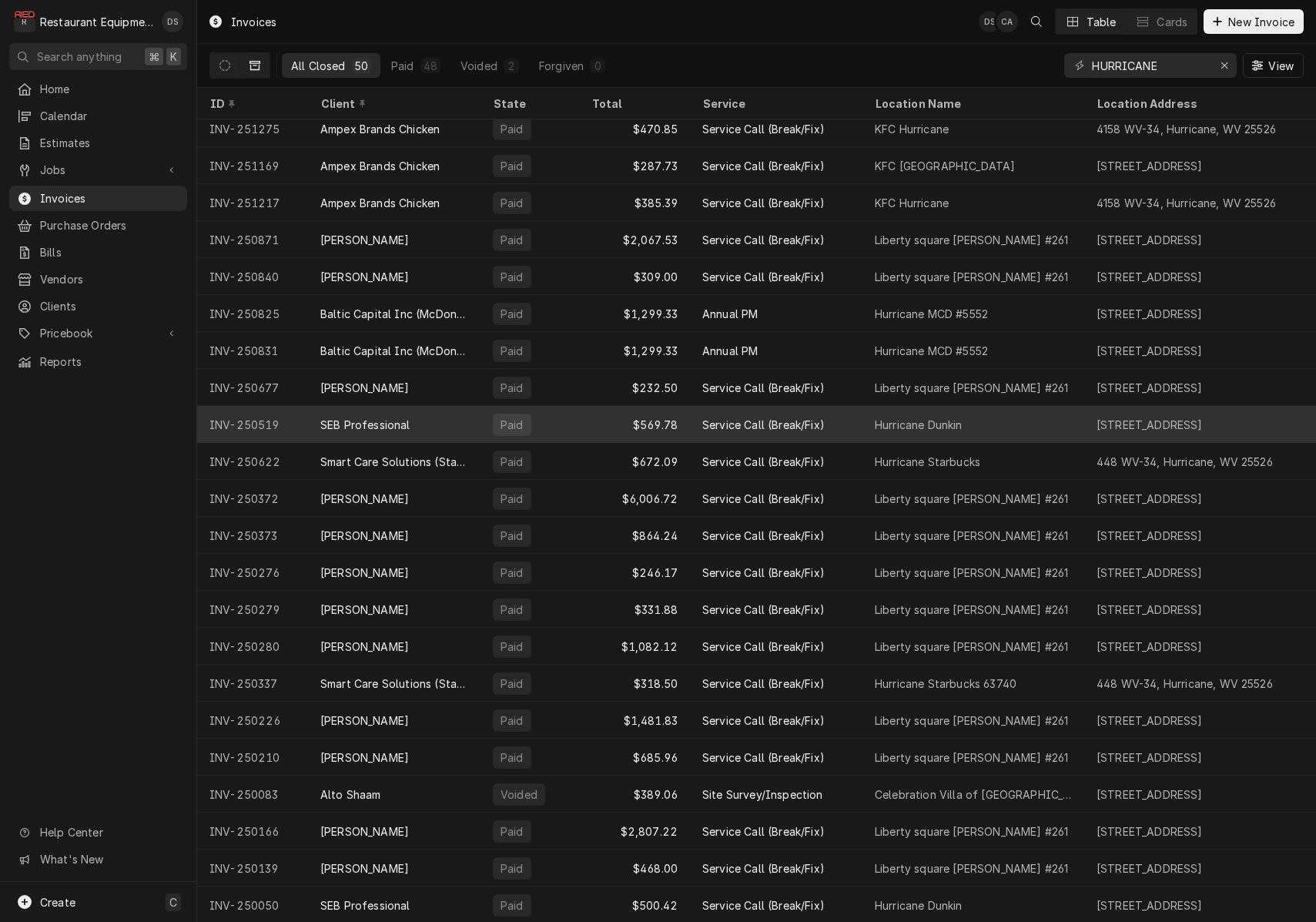
scroll to position [1044, 0]
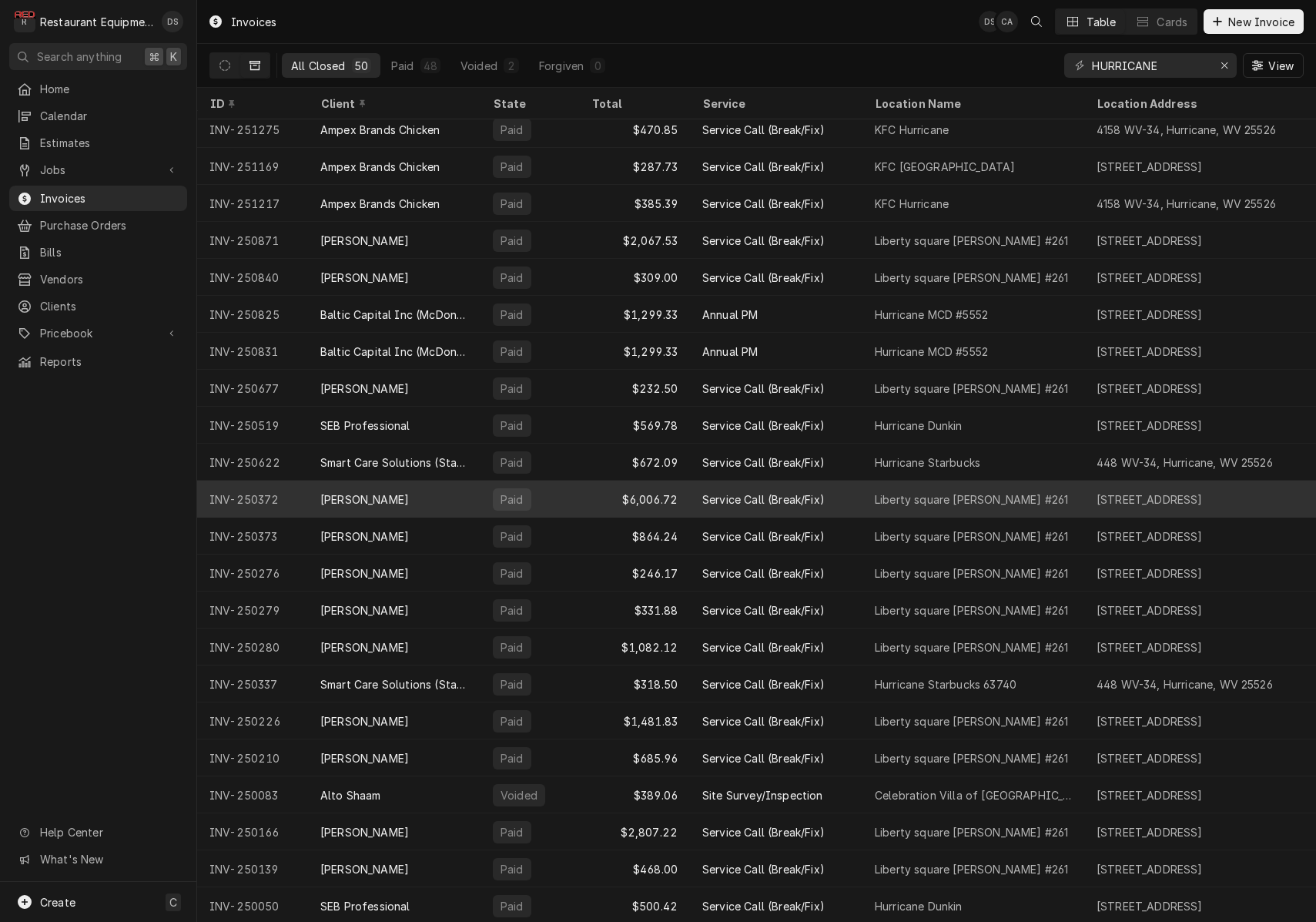
click at [676, 493] on div "$6,006.72" at bounding box center [635, 498] width 111 height 37
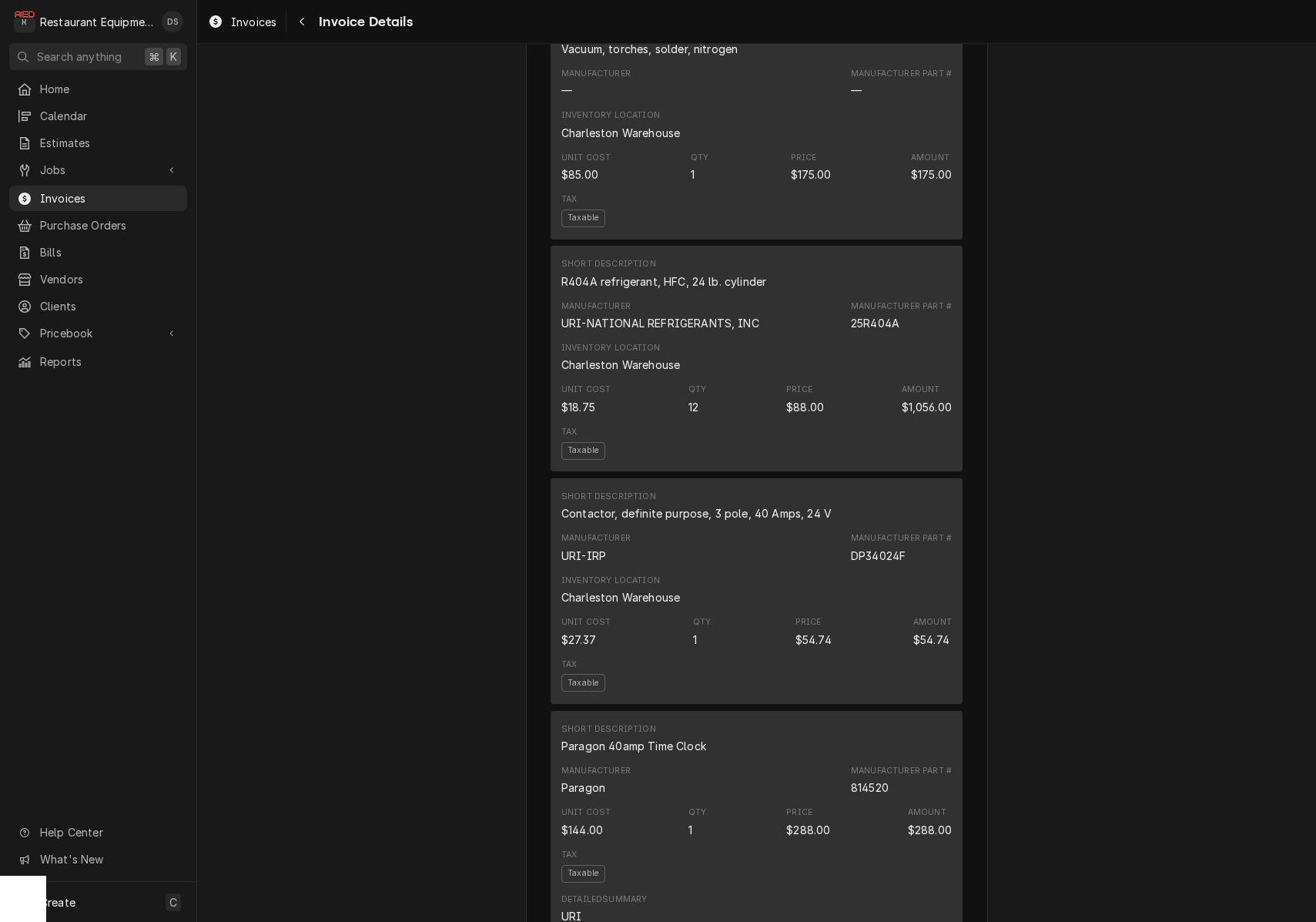
scroll to position [3478, 0]
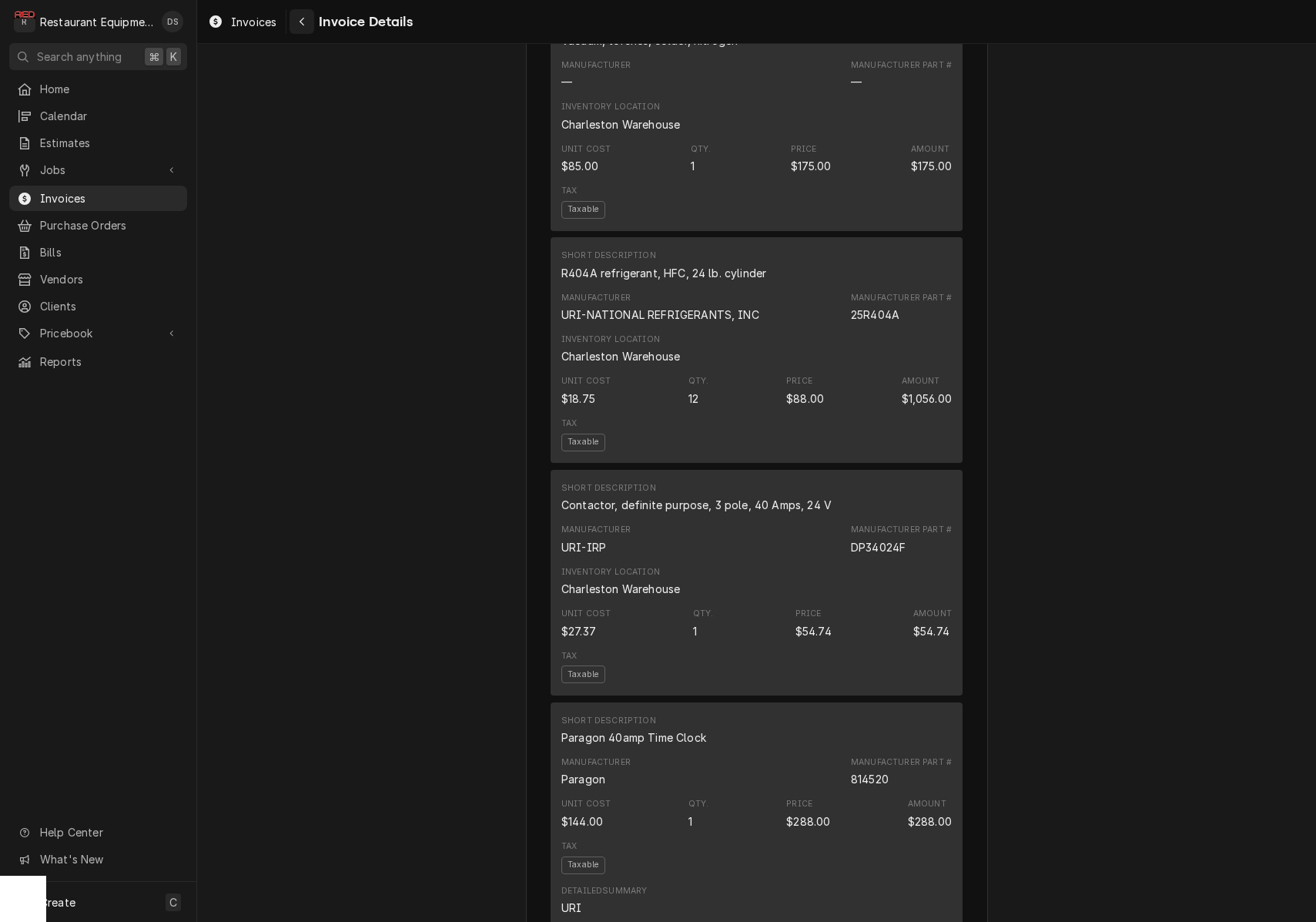
click at [304, 20] on icon "Navigate back" at bounding box center [302, 21] width 7 height 10
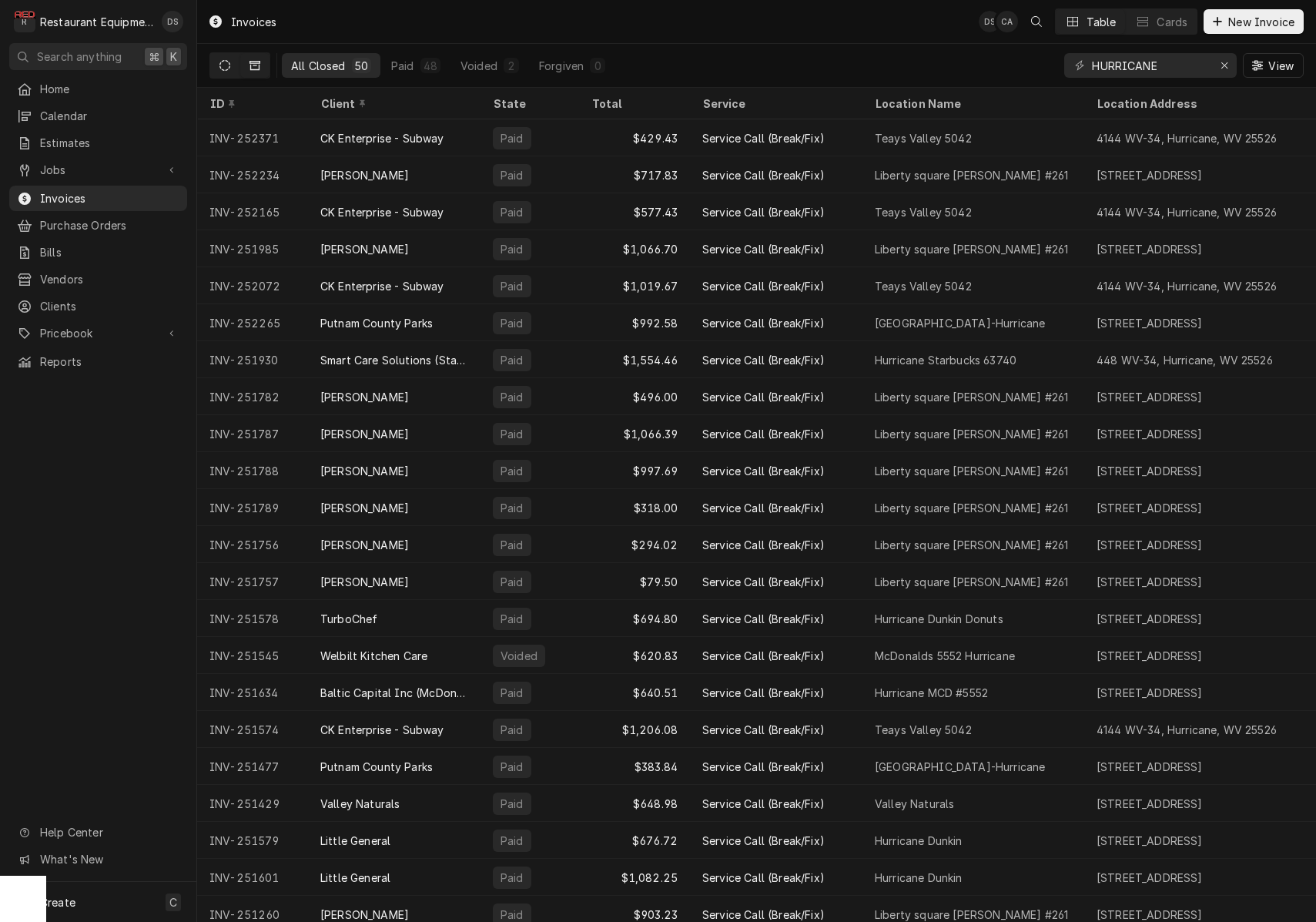
click at [228, 70] on icon "Dynamic Content Wrapper" at bounding box center [225, 65] width 10 height 10
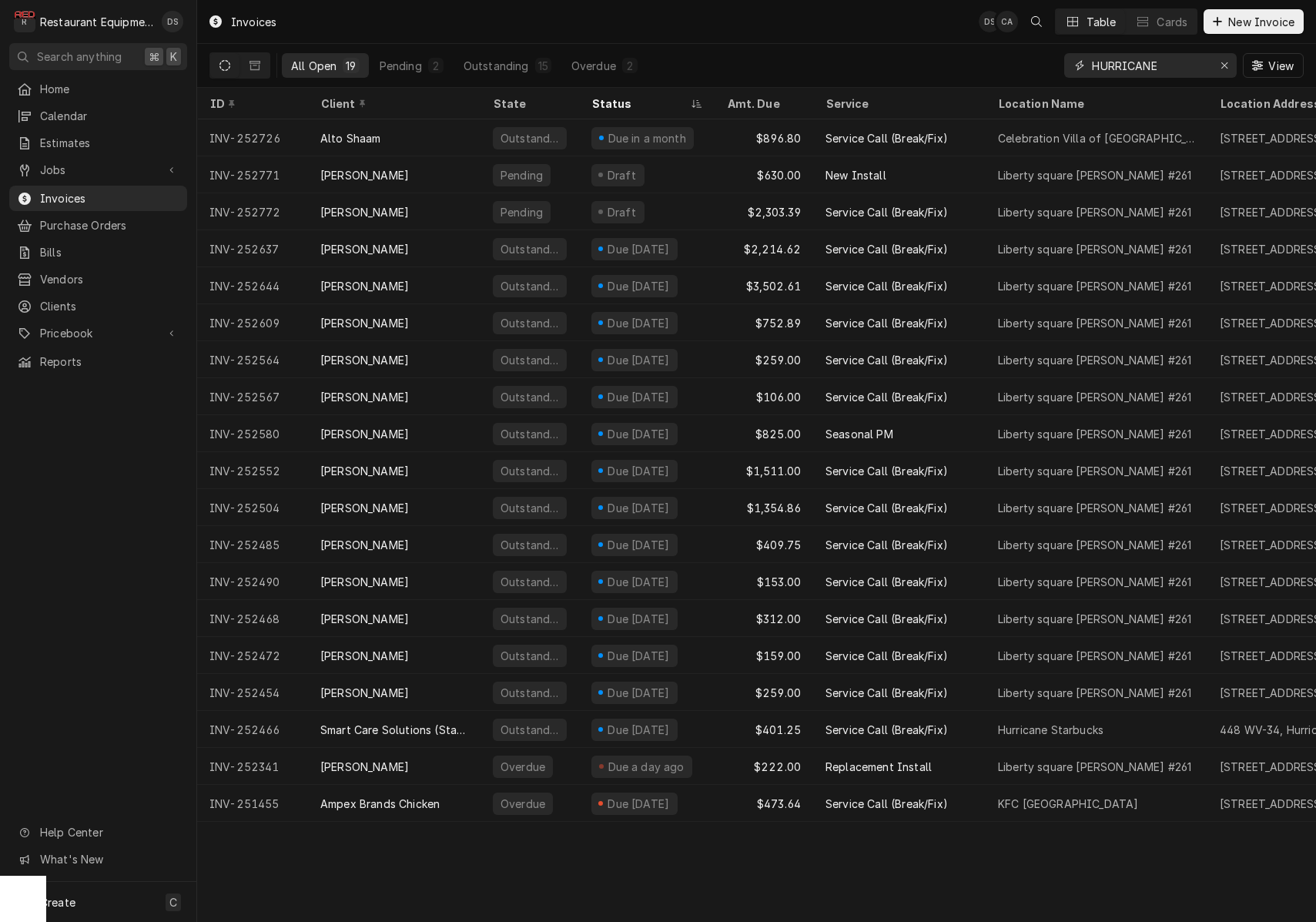
drag, startPoint x: 1170, startPoint y: 69, endPoint x: 965, endPoint y: 55, distance: 205.5
click at [970, 56] on div "All Open 19 Pending 2 Outstanding 15 Overdue 2 HURRICANE View" at bounding box center [757, 66] width 1094 height 43
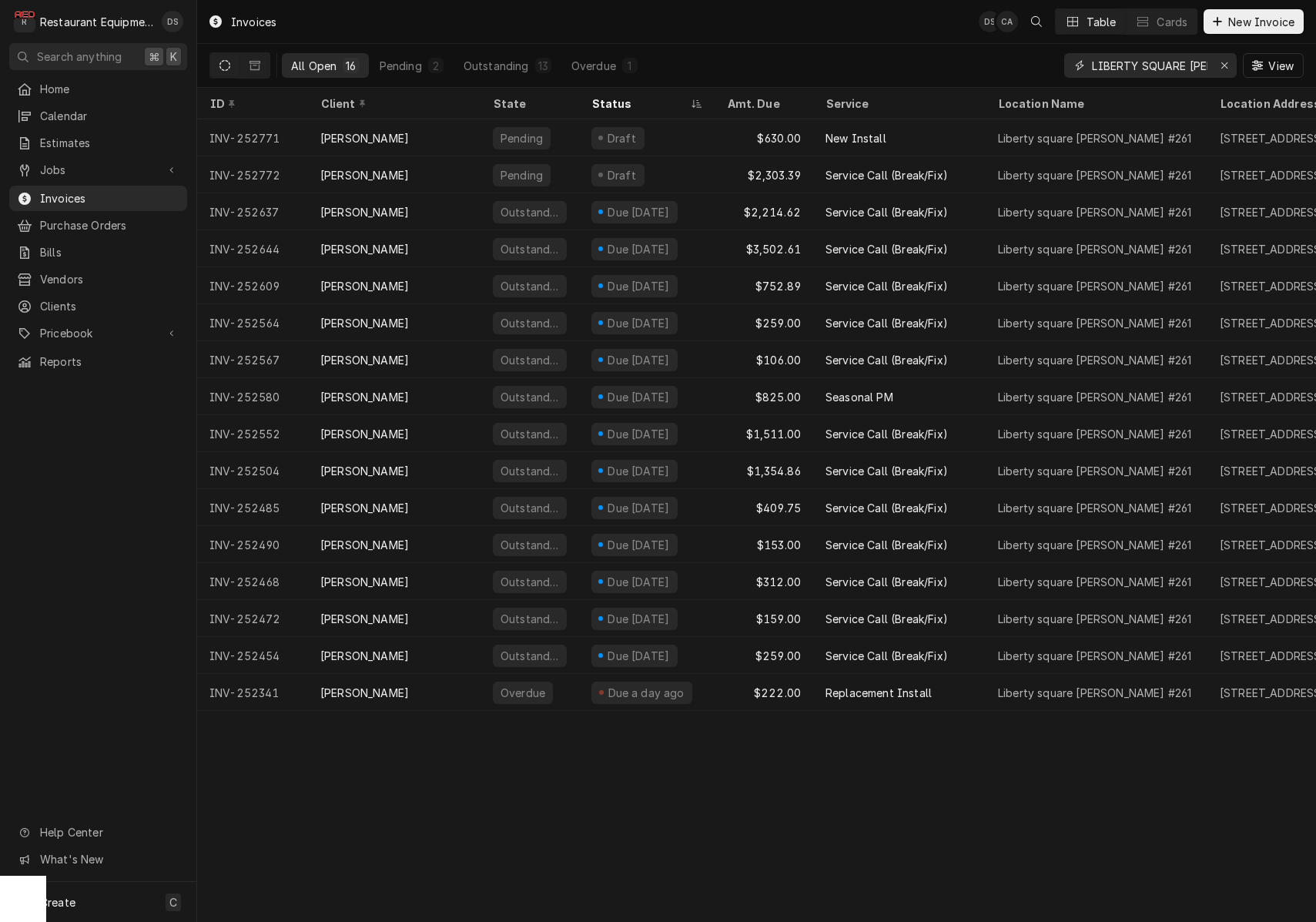
type input "LIBERTY SQUARE BOB EVANS"
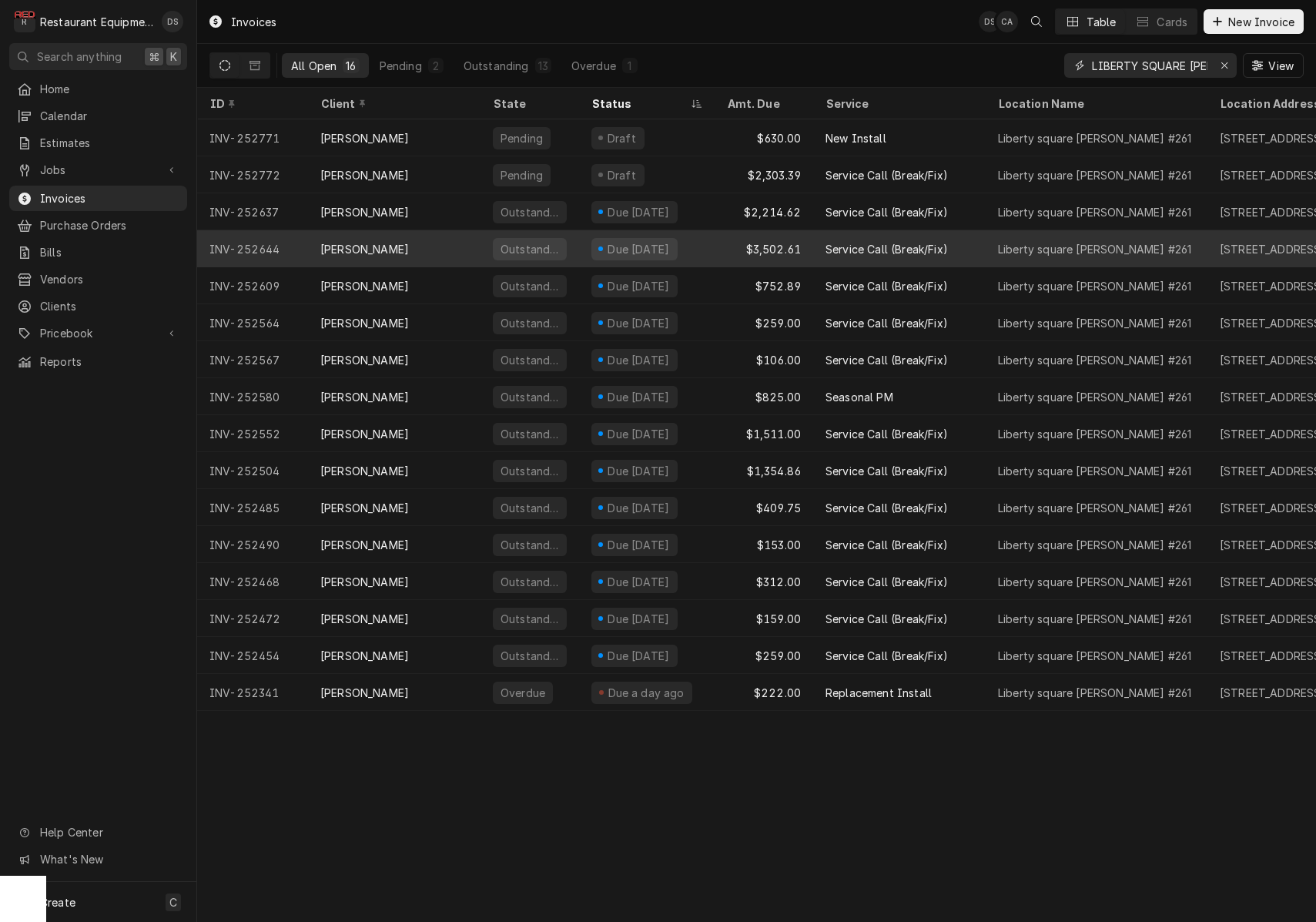
scroll to position [0, -1]
click at [850, 244] on div "Service Call (Break/Fix)" at bounding box center [887, 248] width 123 height 16
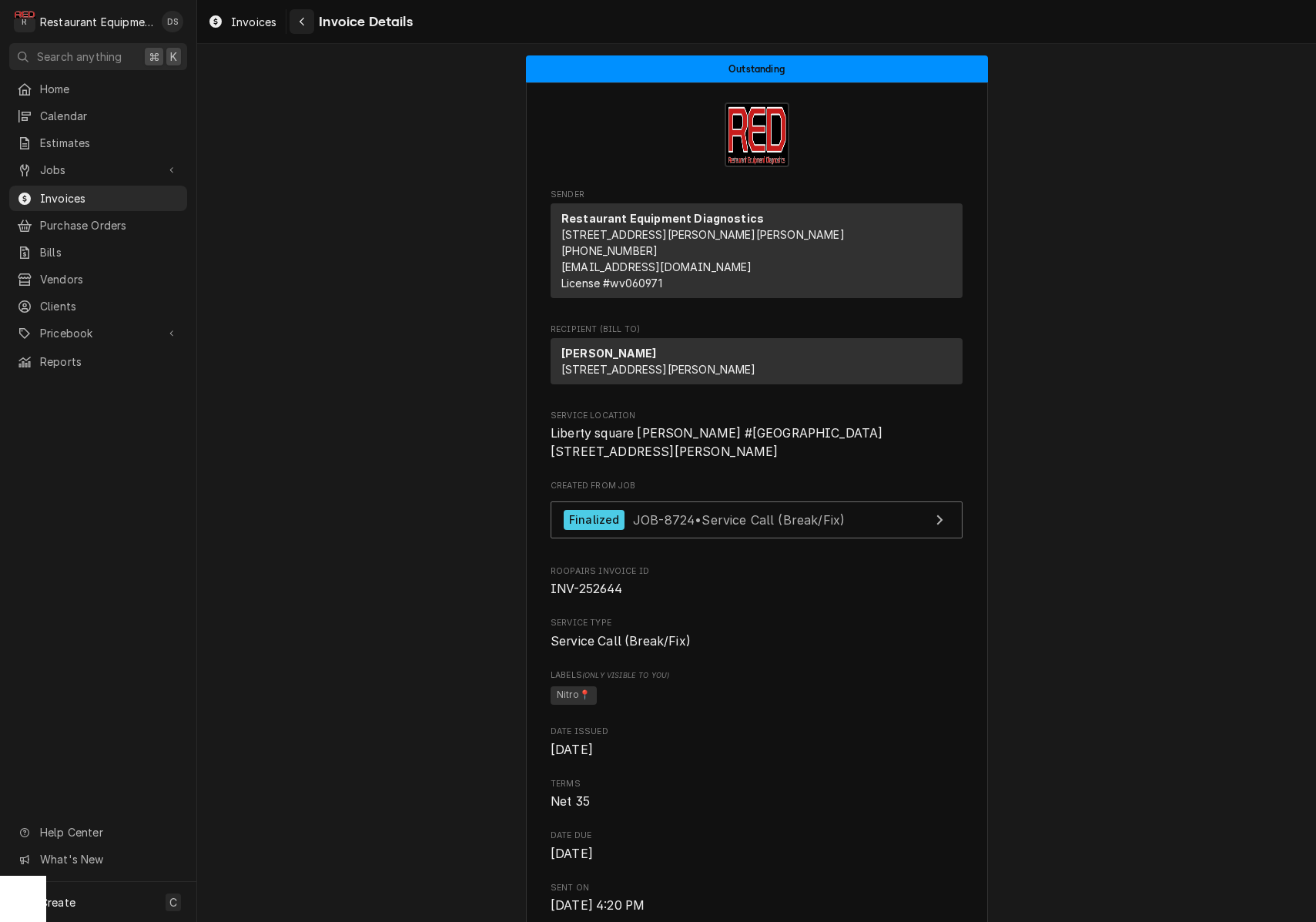
click at [308, 25] on div "Navigate back" at bounding box center [302, 22] width 15 height 15
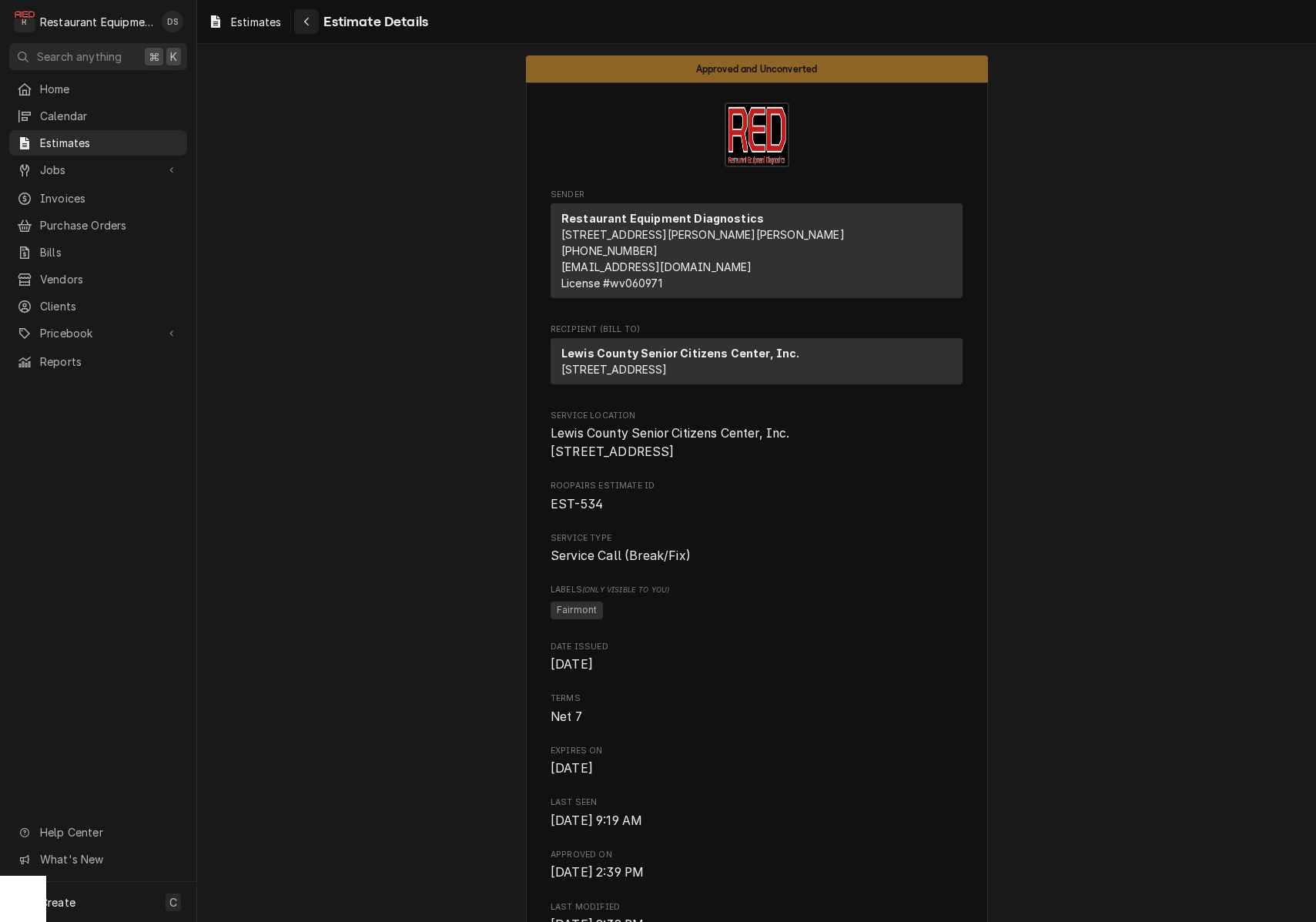
click at [308, 19] on icon "Navigate back" at bounding box center [306, 22] width 5 height 8
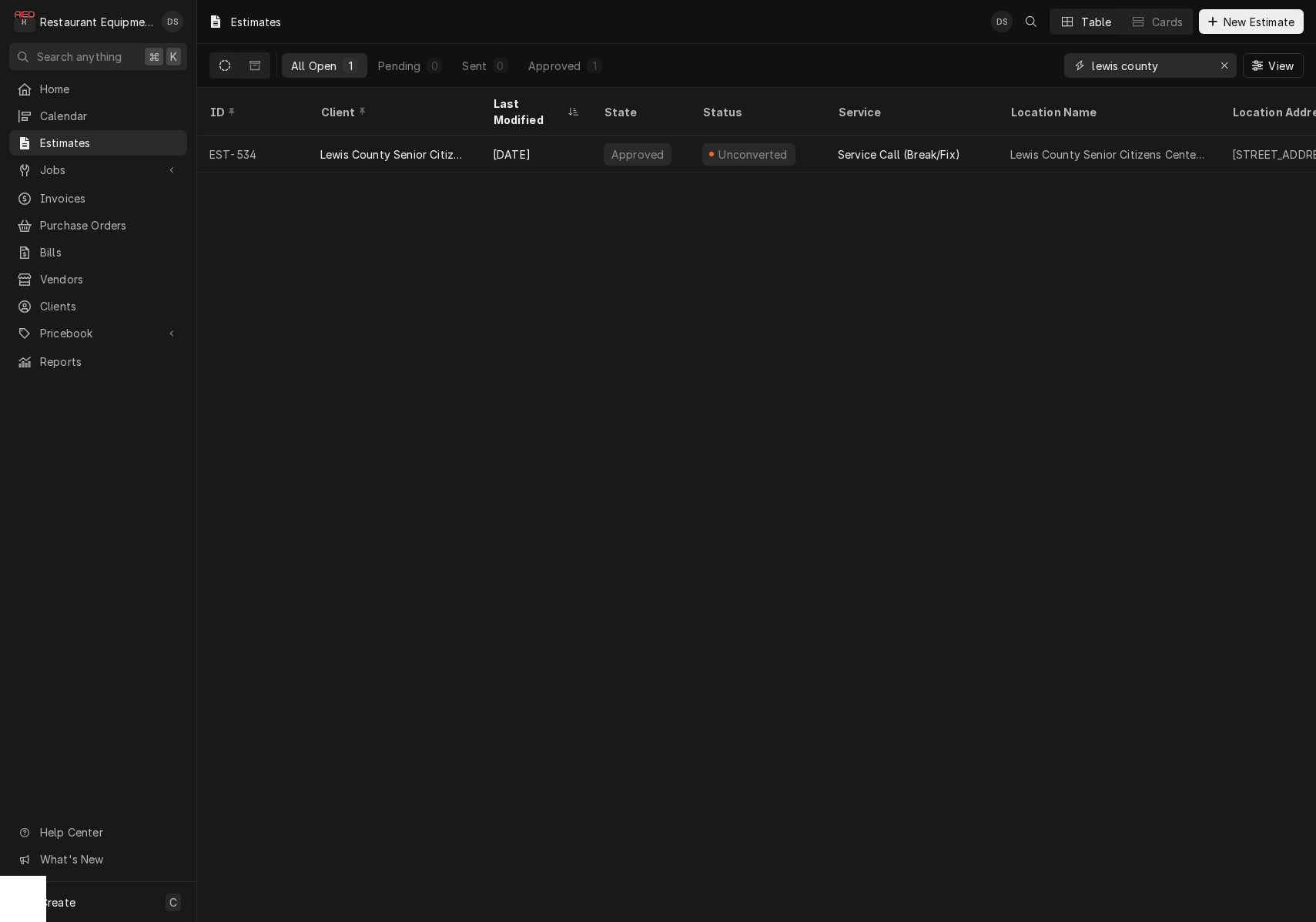
drag, startPoint x: 1188, startPoint y: 63, endPoint x: 940, endPoint y: 39, distance: 249.2
click at [941, 40] on div "Estimates DS Table Cards New Estimate All Open 1 Pending 0 Sent 0 Approved 1 le…" at bounding box center [757, 43] width 1119 height 88
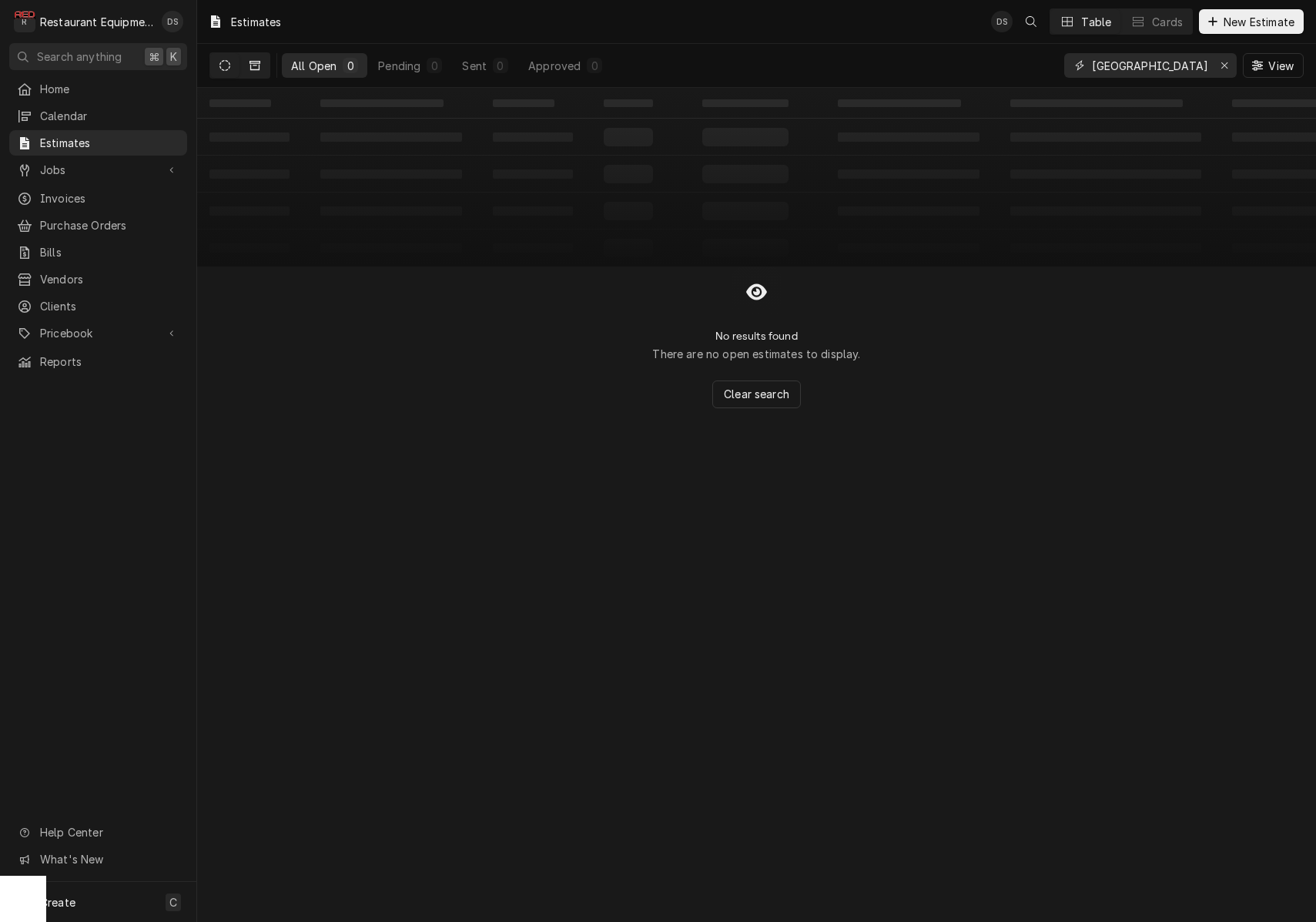
type input "LIBERTY SQUARE"
click at [247, 63] on button "Dynamic Content Wrapper" at bounding box center [255, 65] width 29 height 25
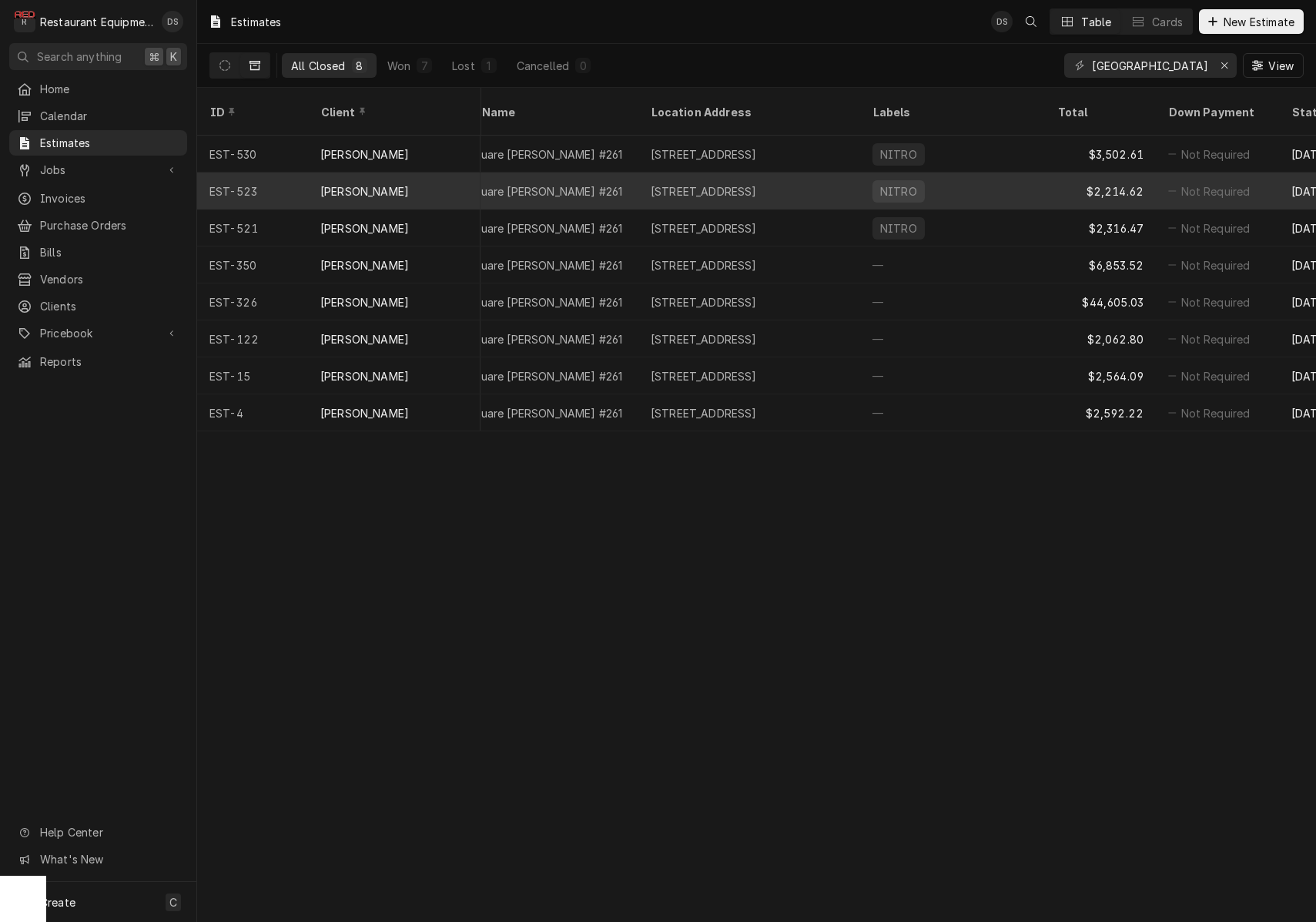
scroll to position [0, 473]
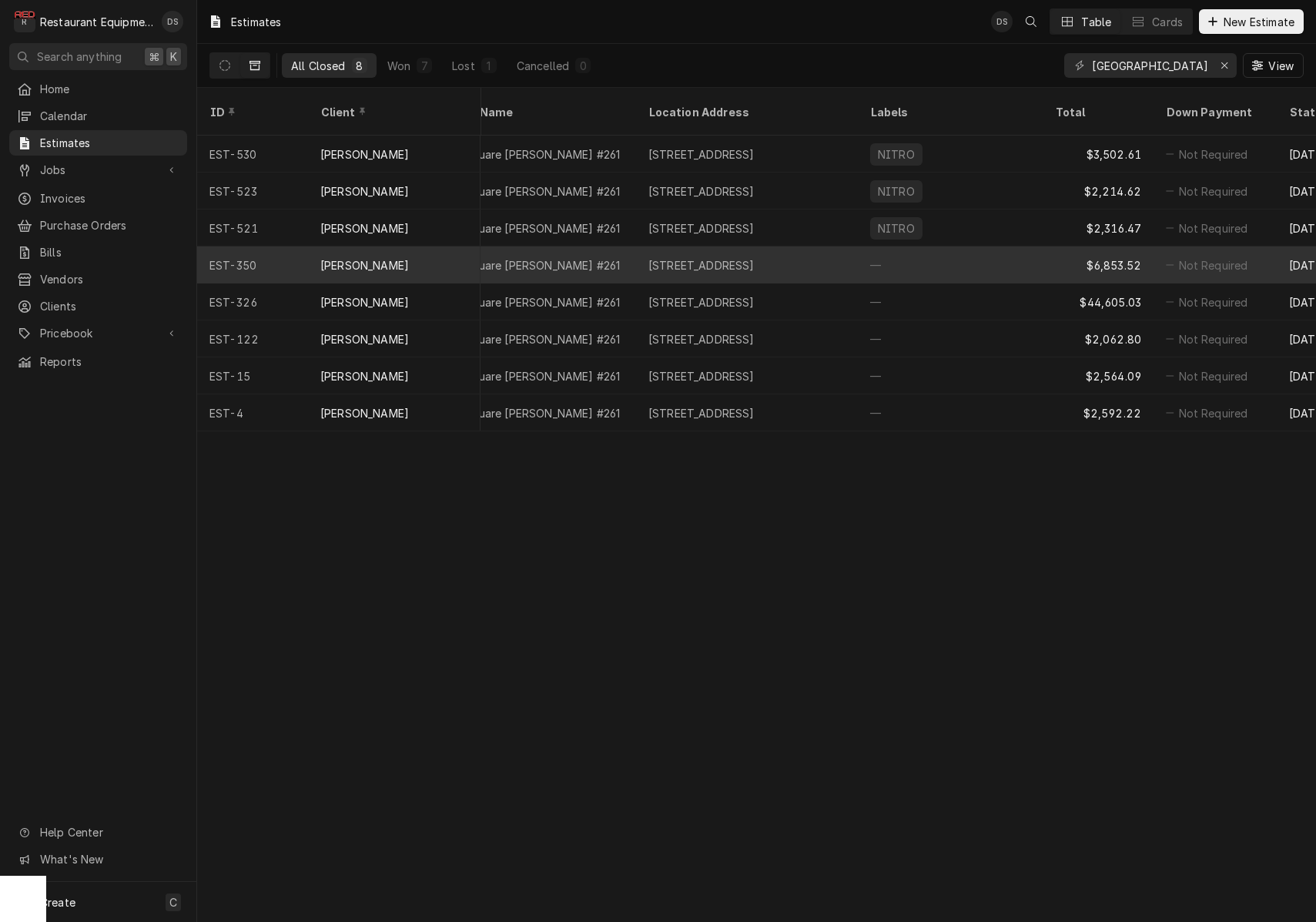
click at [947, 250] on div "—" at bounding box center [950, 264] width 185 height 37
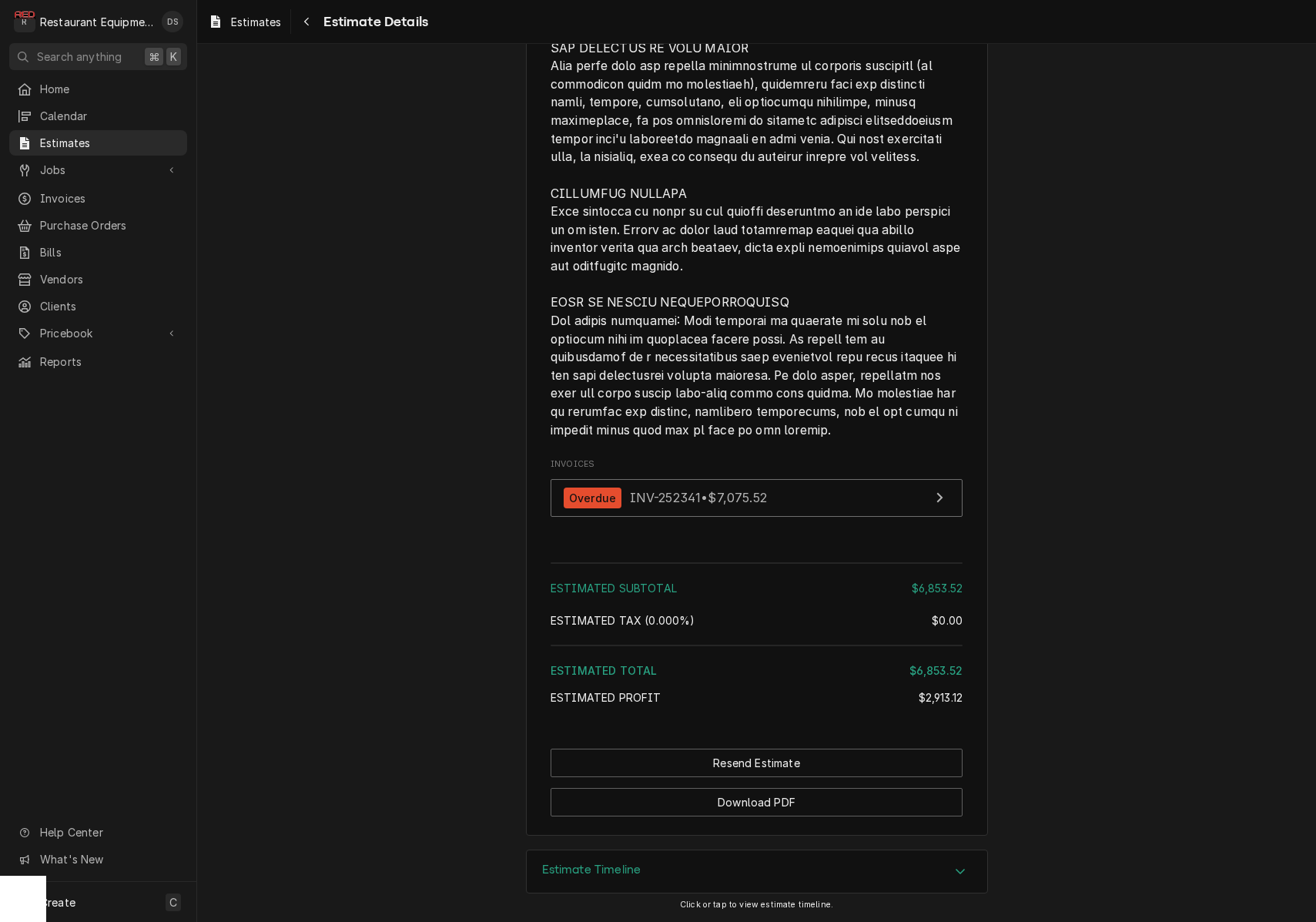
scroll to position [1962, 0]
click at [844, 488] on link "Overdue INV-252341 • $7,075.52" at bounding box center [757, 498] width 412 height 38
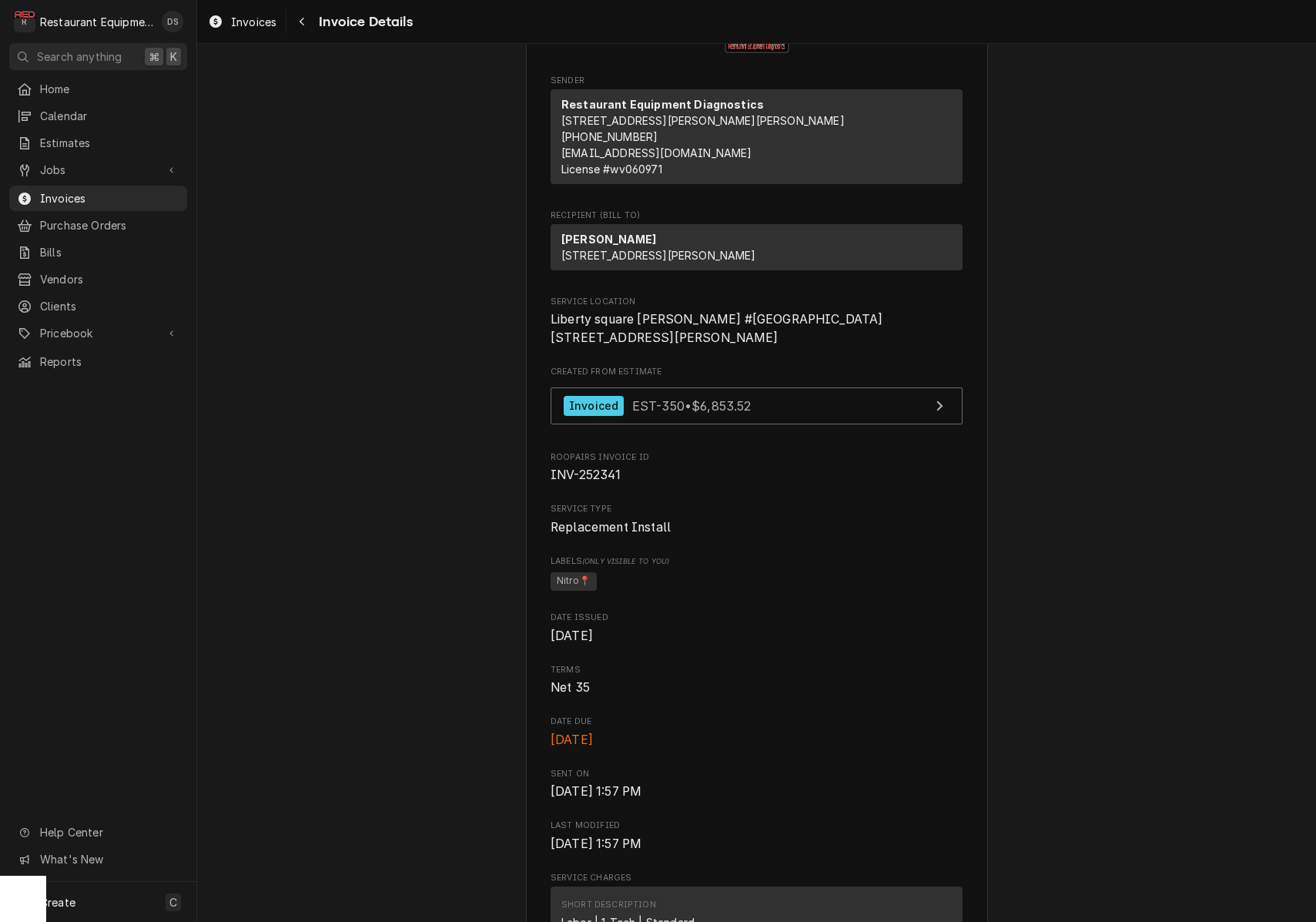
scroll to position [86, 0]
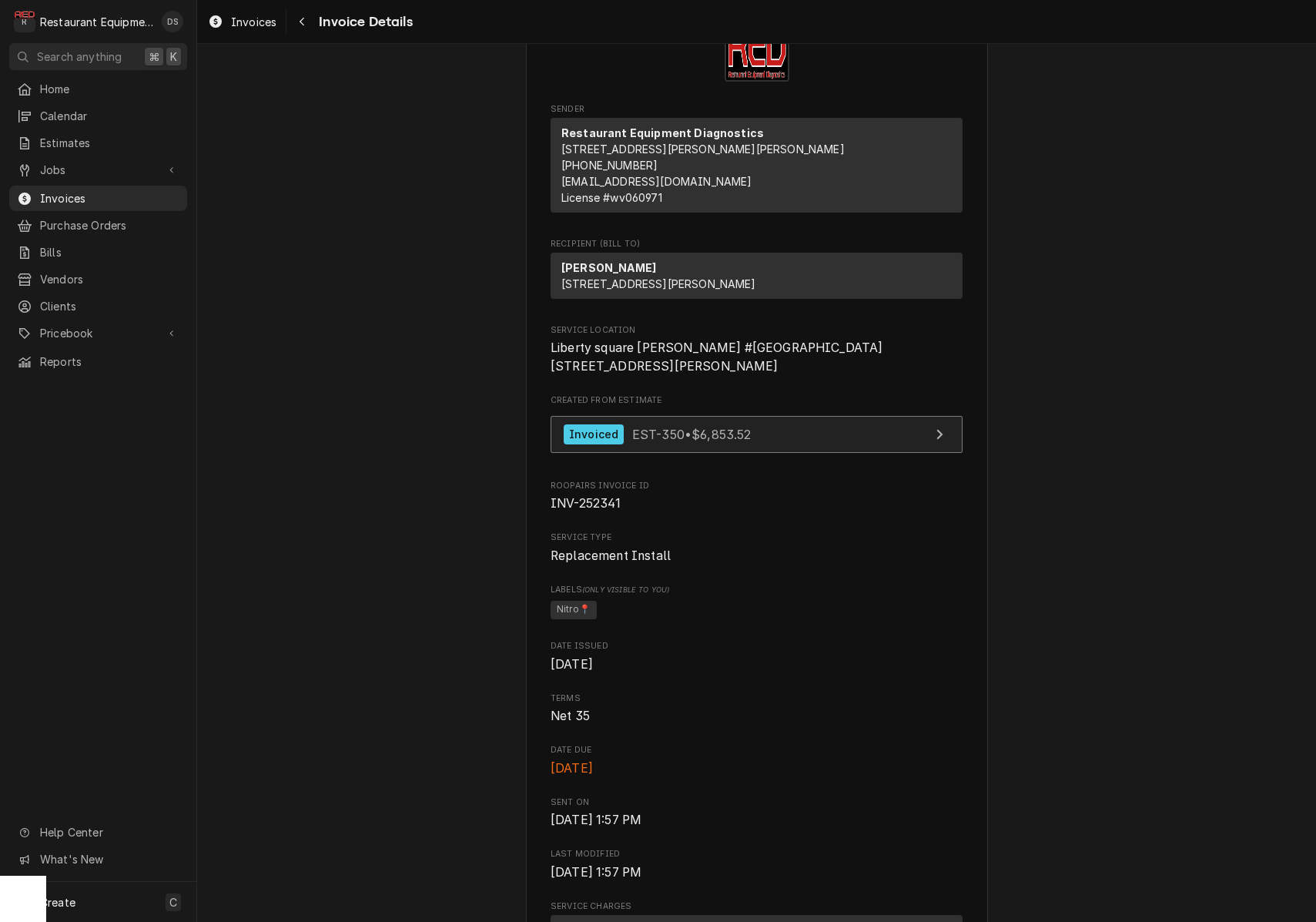
click at [742, 454] on link "Invoiced EST-350 • $6,853.52" at bounding box center [757, 435] width 412 height 38
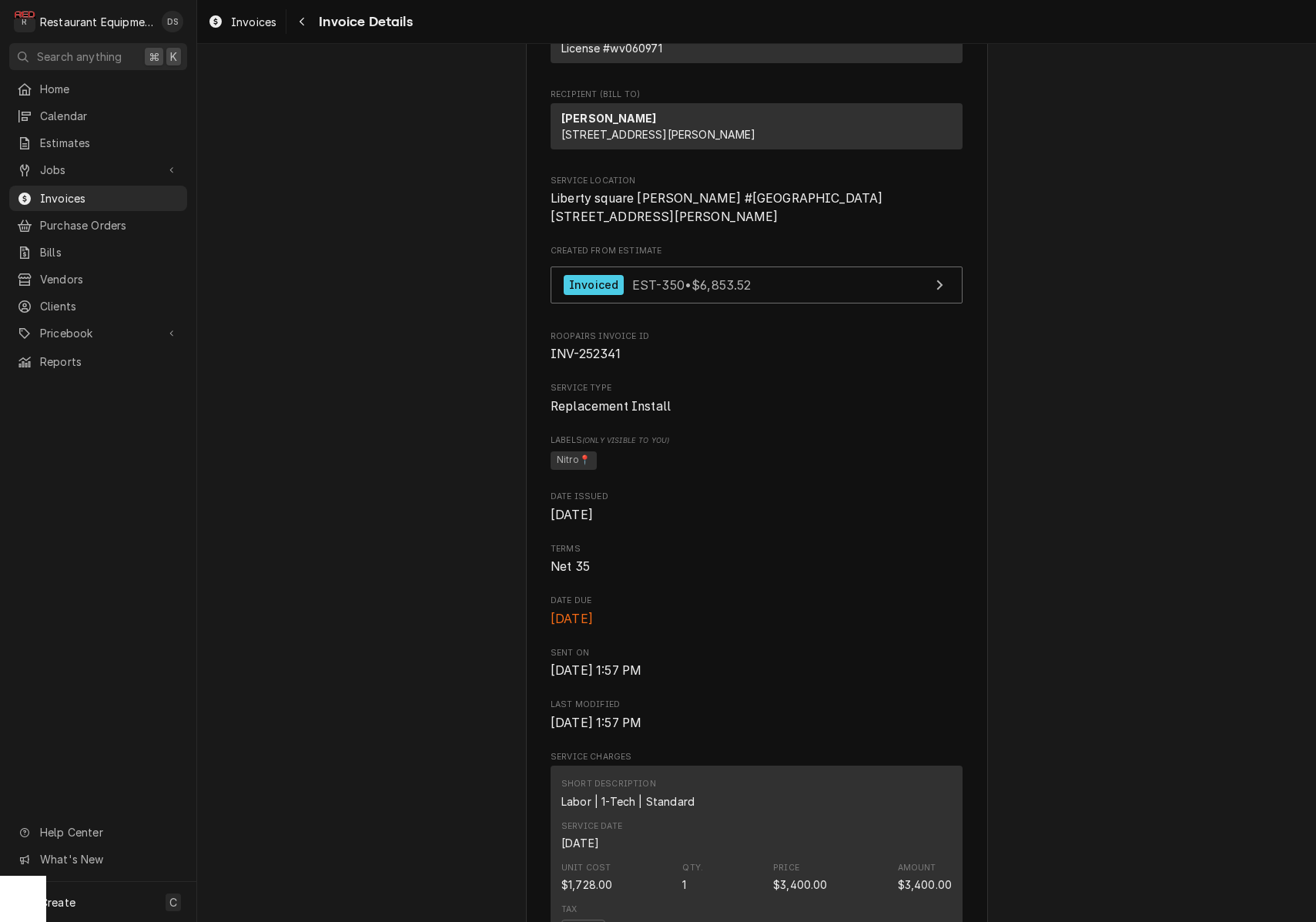
scroll to position [268, 0]
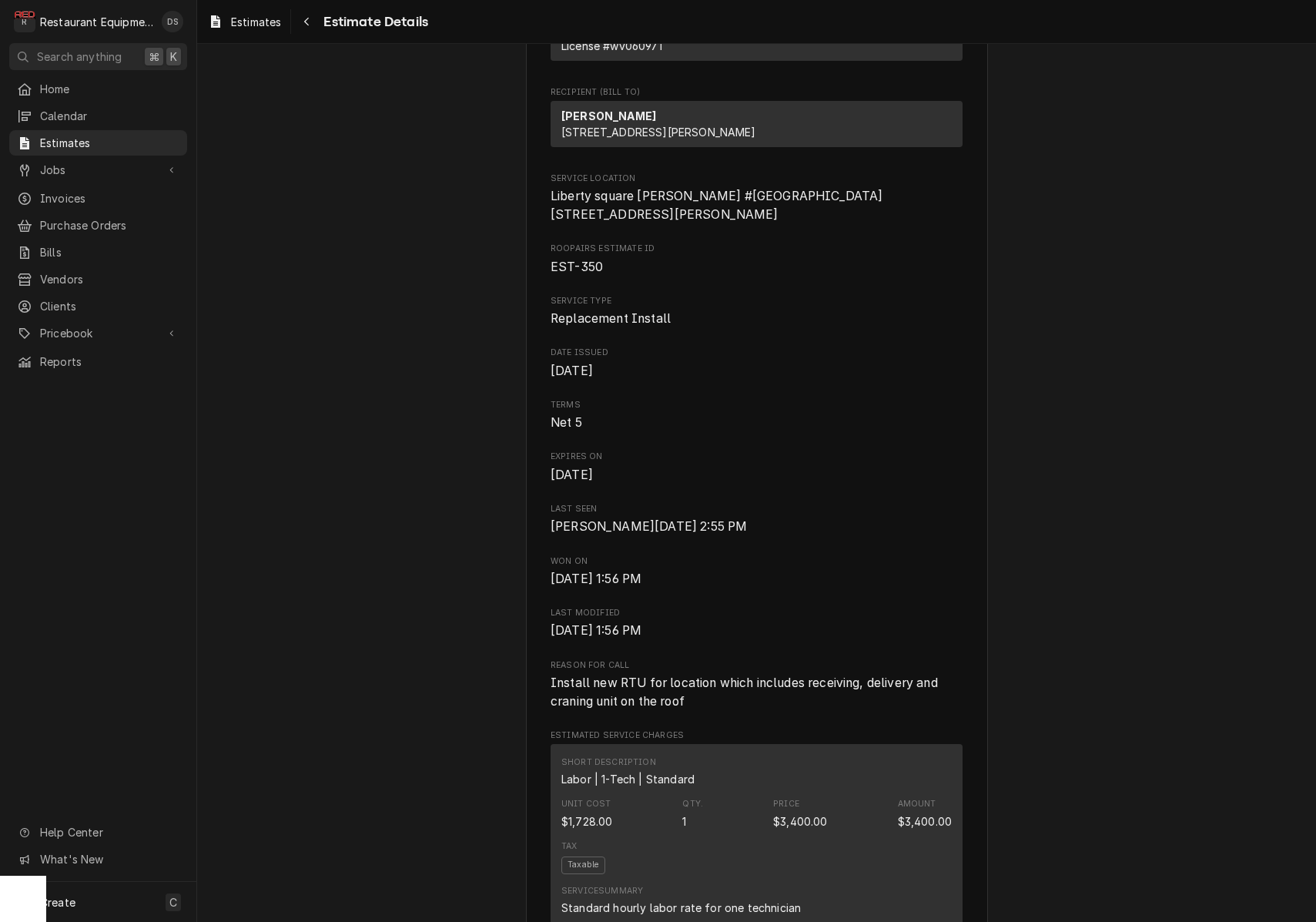
scroll to position [233, 0]
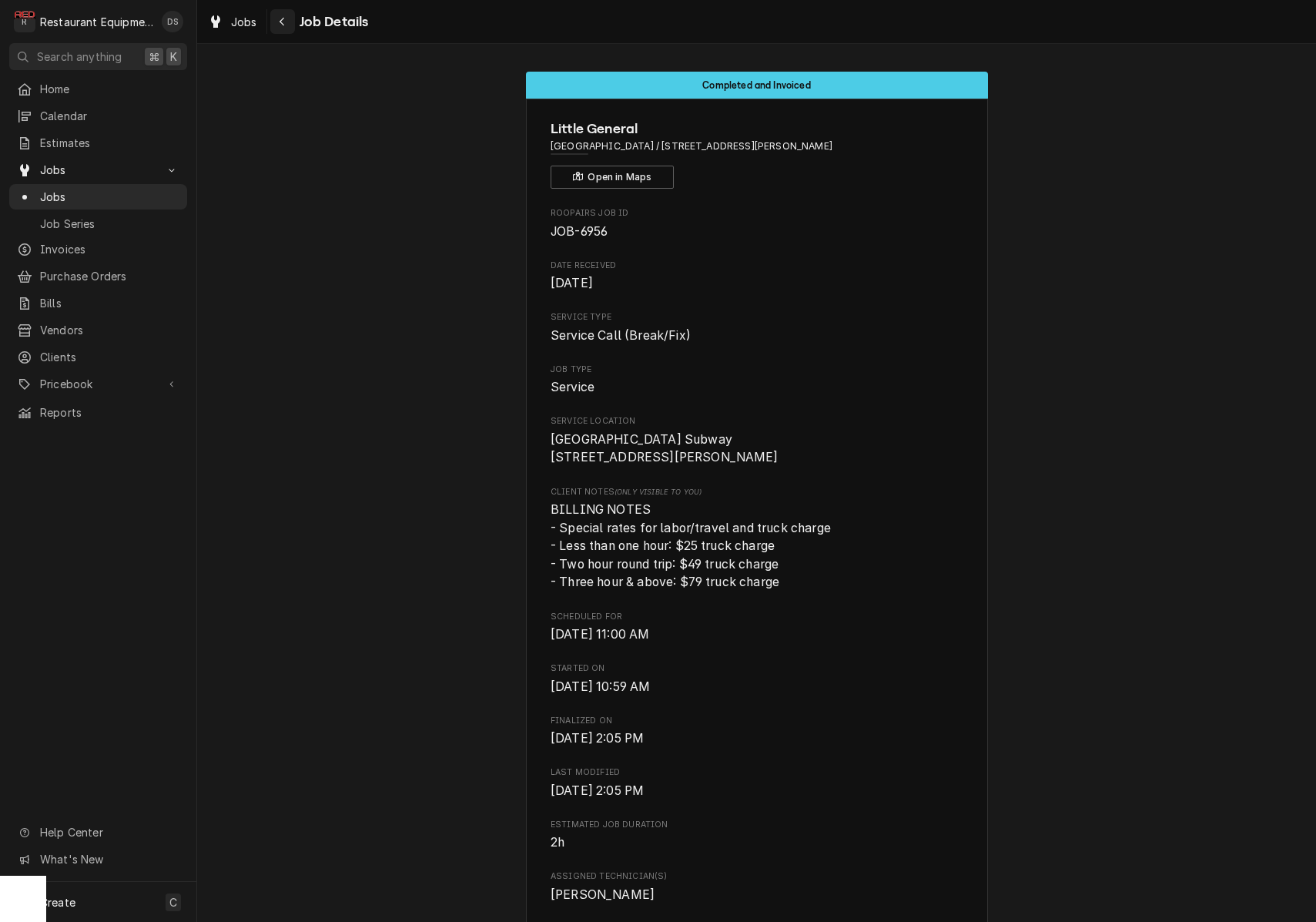
click at [282, 25] on icon "Navigate back" at bounding box center [281, 21] width 7 height 10
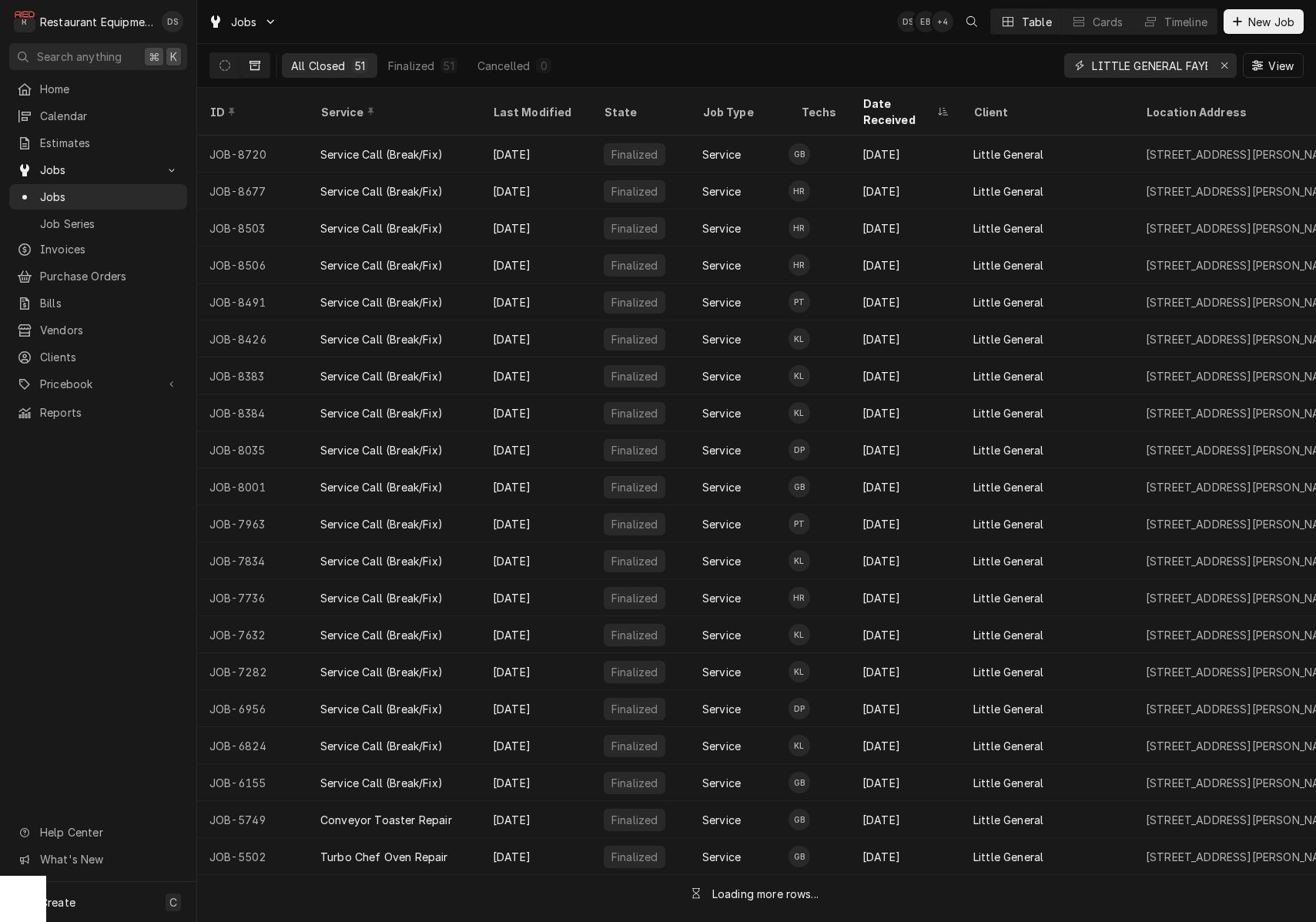
click at [1218, 66] on div "Erase input" at bounding box center [1224, 65] width 15 height 15
click at [1185, 66] on input "Dynamic Content Wrapper" at bounding box center [1163, 65] width 144 height 25
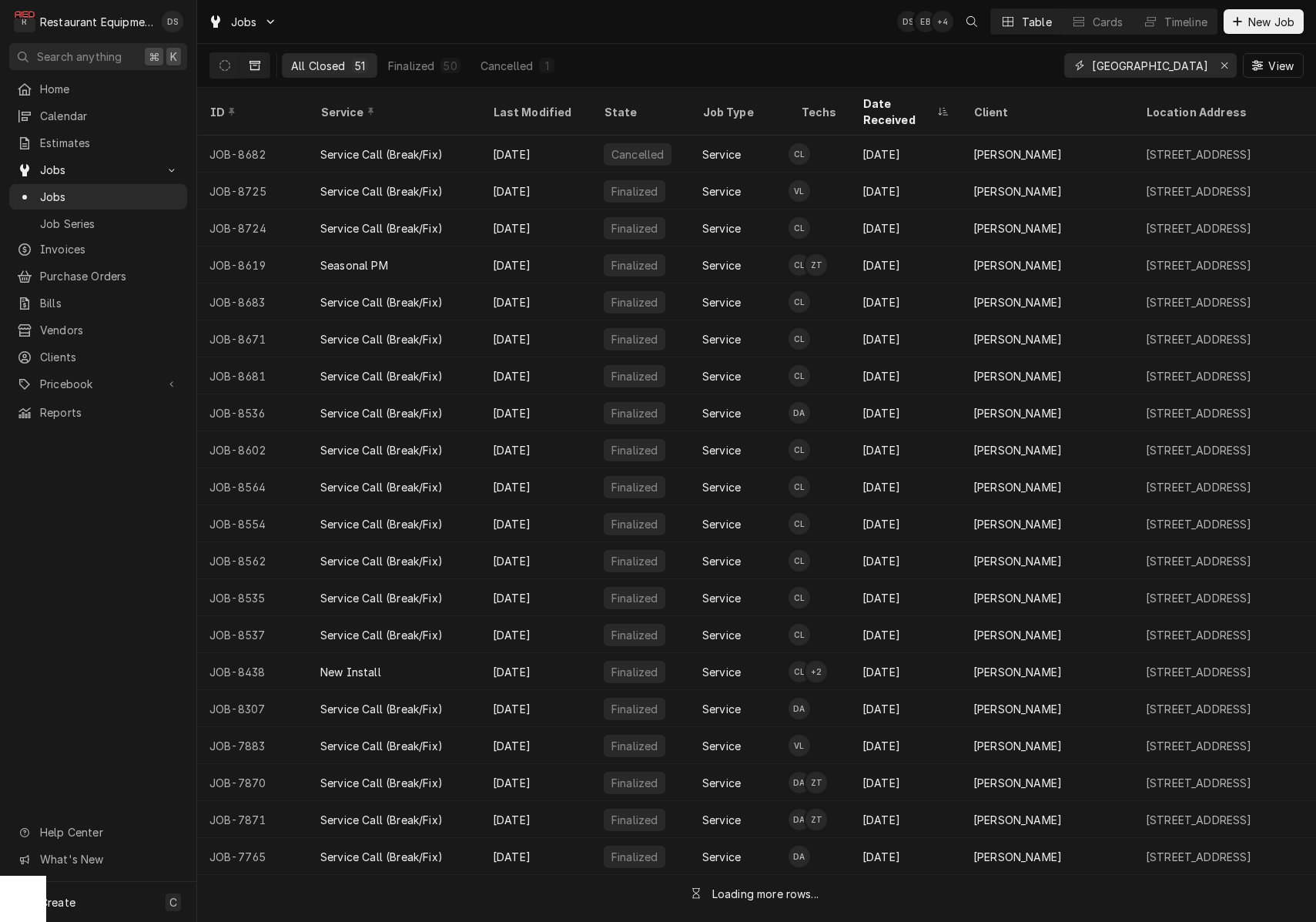
type input "LIBERTY SQUARE"
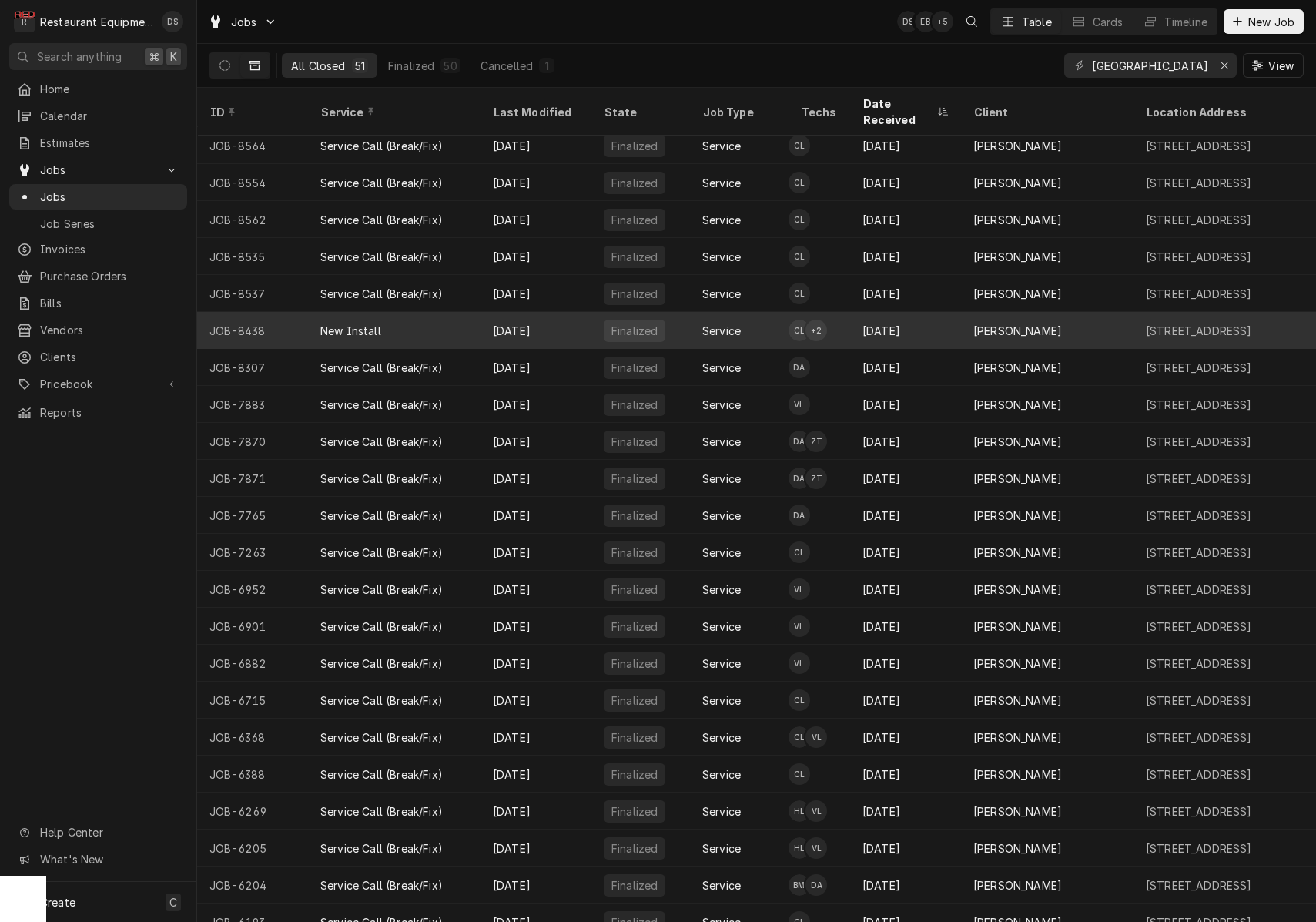
click at [558, 327] on div "Aug 7" at bounding box center [536, 330] width 111 height 37
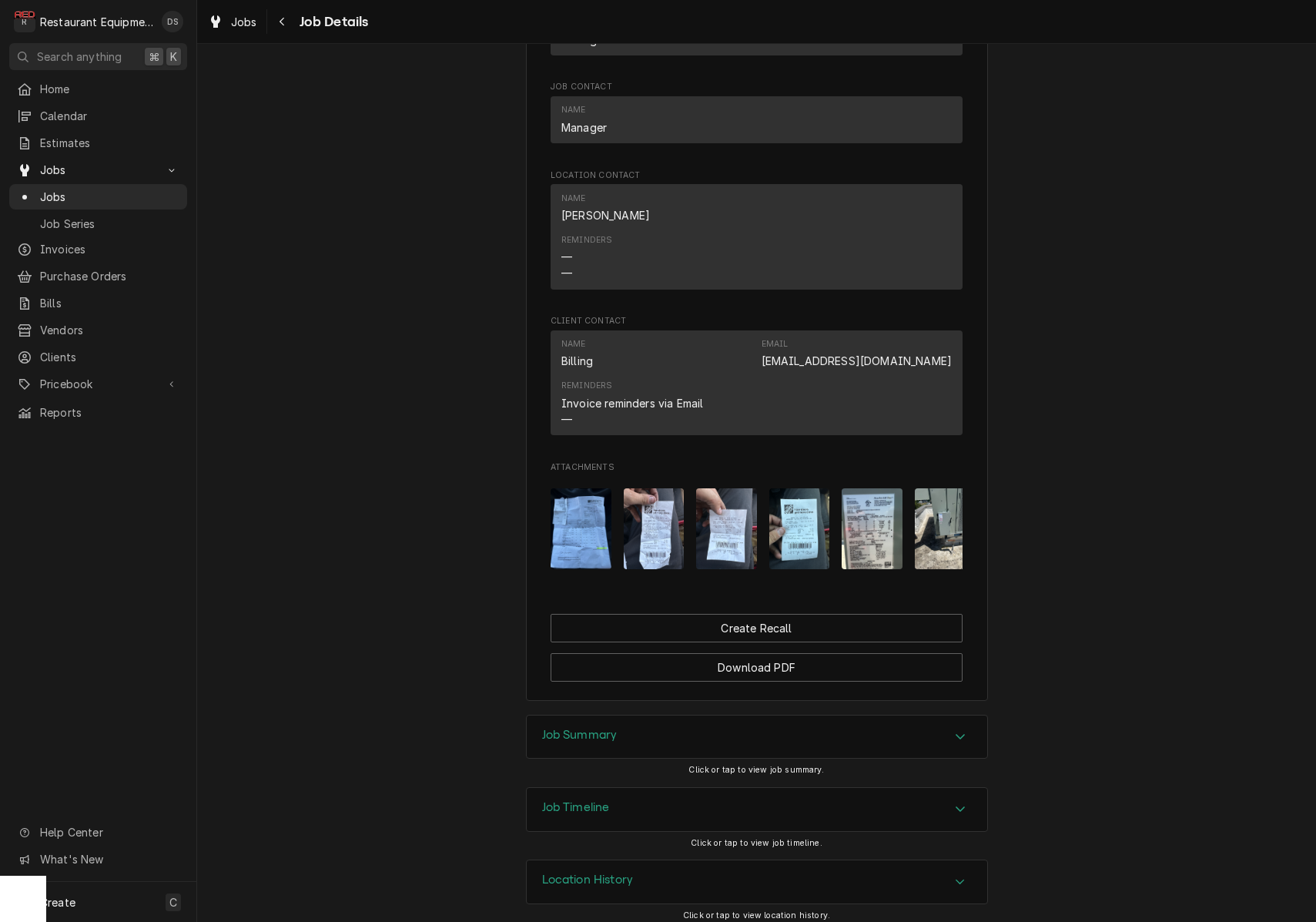
scroll to position [1089, 0]
click at [723, 789] on div "Job Timeline" at bounding box center [757, 811] width 460 height 43
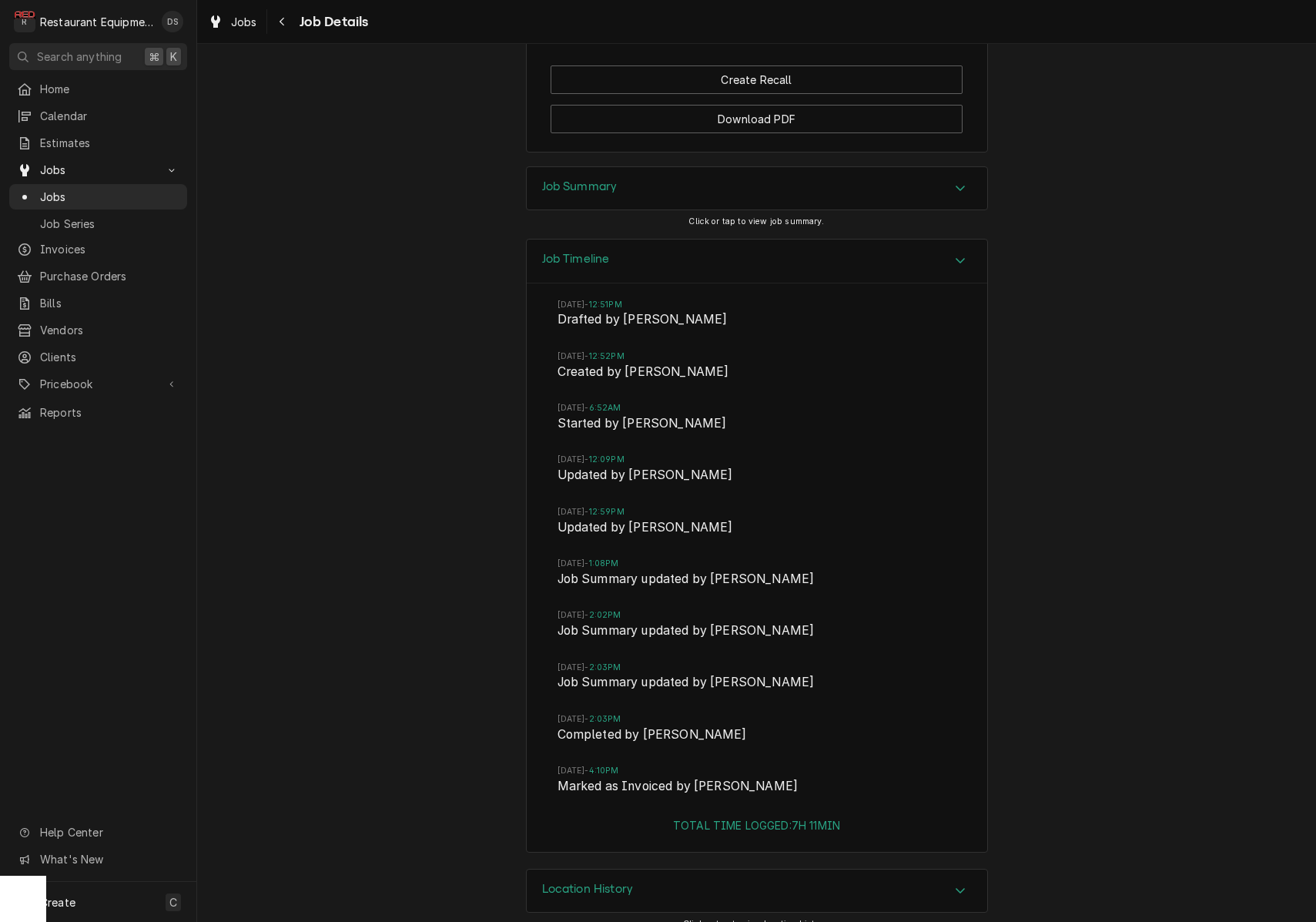
scroll to position [1636, 0]
click at [288, 30] on button "Navigate back" at bounding box center [282, 22] width 25 height 25
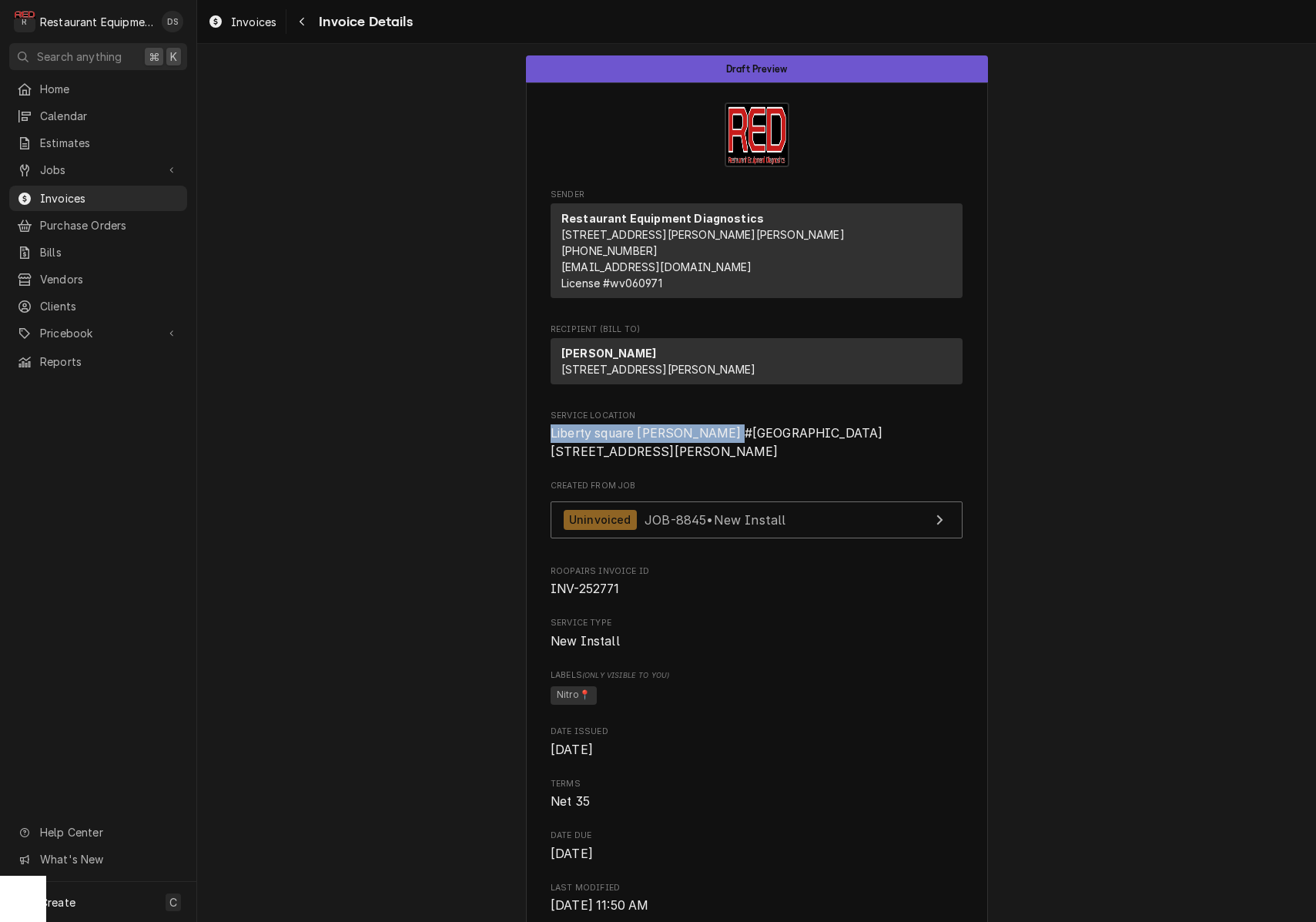
drag, startPoint x: 568, startPoint y: 461, endPoint x: 732, endPoint y: 460, distance: 164.0
click at [732, 460] on span "Liberty square Bob Evans #261 70 Liberty Square Dr Hurricane, WV 25526" at bounding box center [757, 443] width 412 height 36
copy span "Liberty square Bob Evans #261"
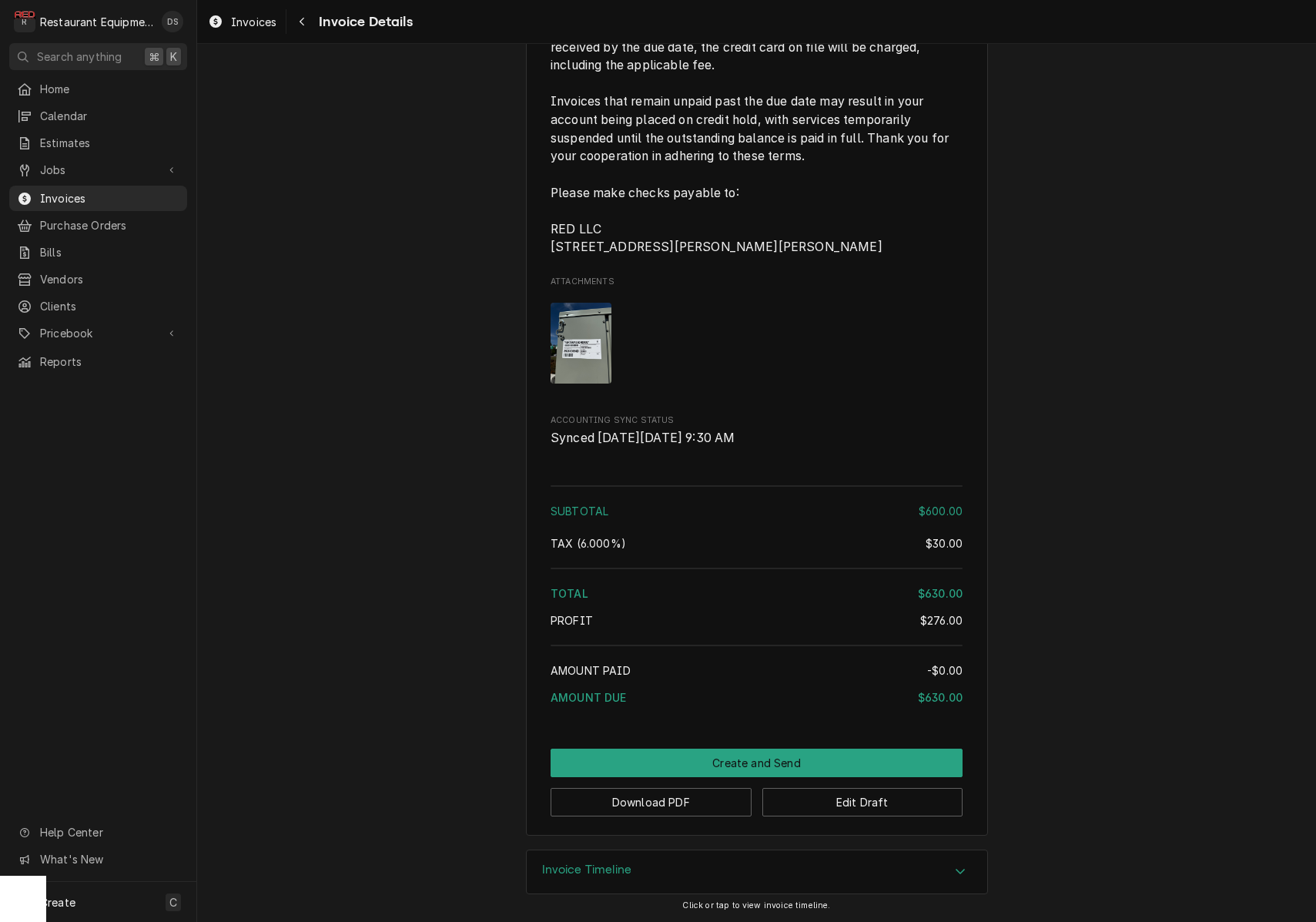
scroll to position [2433, 0]
click at [659, 804] on button "Download PDF" at bounding box center [651, 802] width 201 height 28
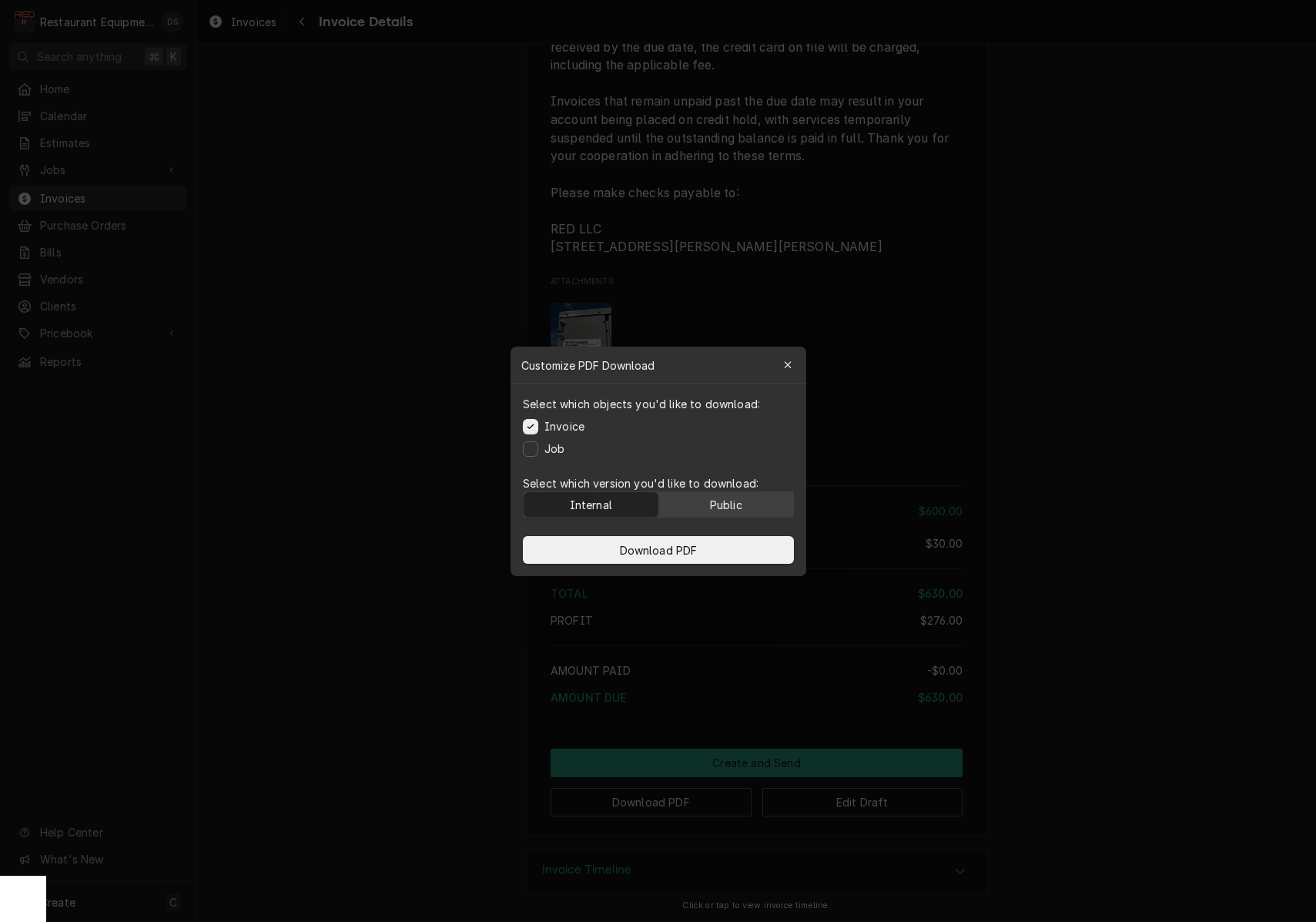
click at [714, 509] on div "Public" at bounding box center [725, 504] width 32 height 16
click at [707, 538] on button "Download PDF" at bounding box center [658, 549] width 271 height 27
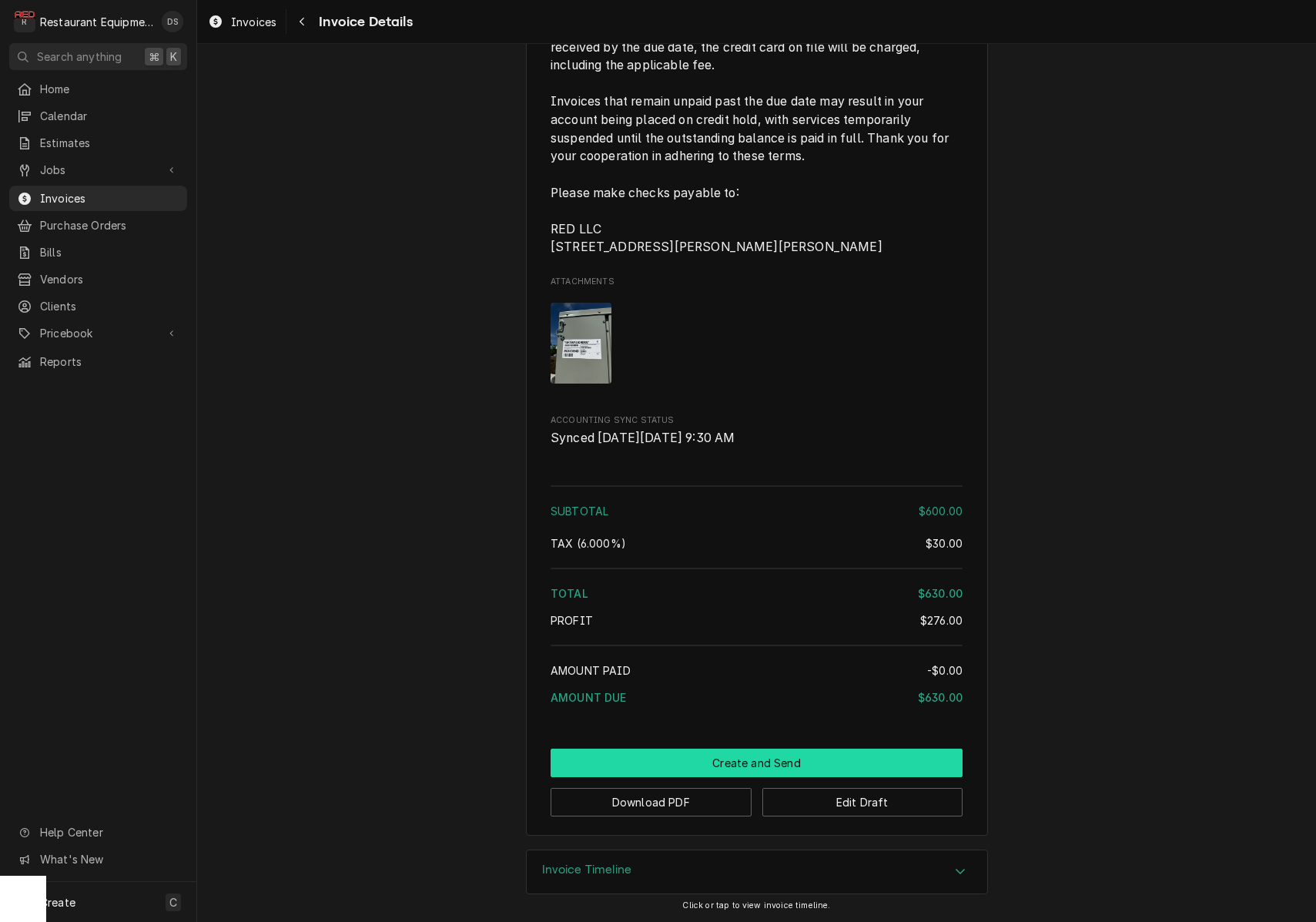
click at [767, 758] on button "Create and Send" at bounding box center [757, 763] width 412 height 28
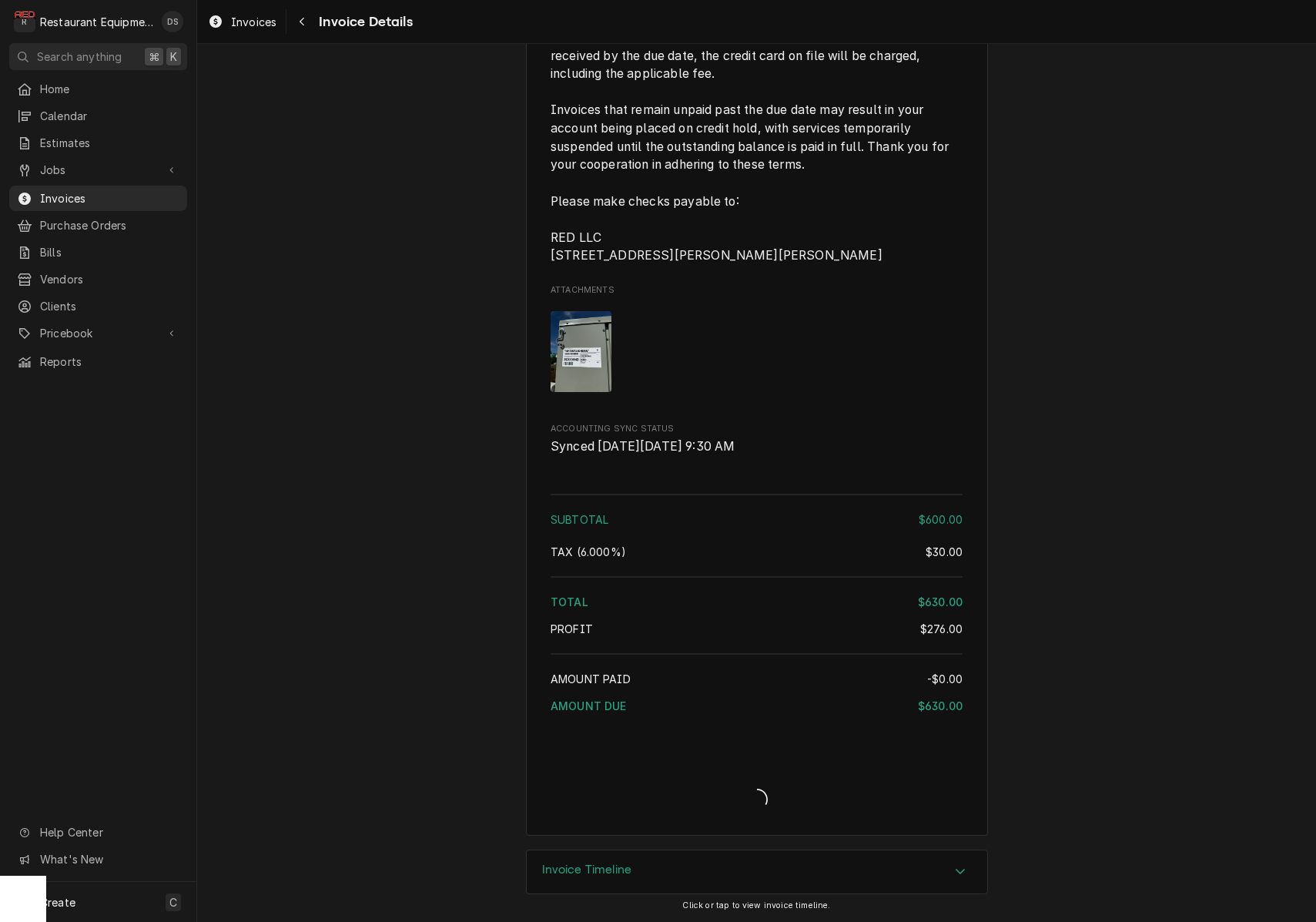
scroll to position [2424, 0]
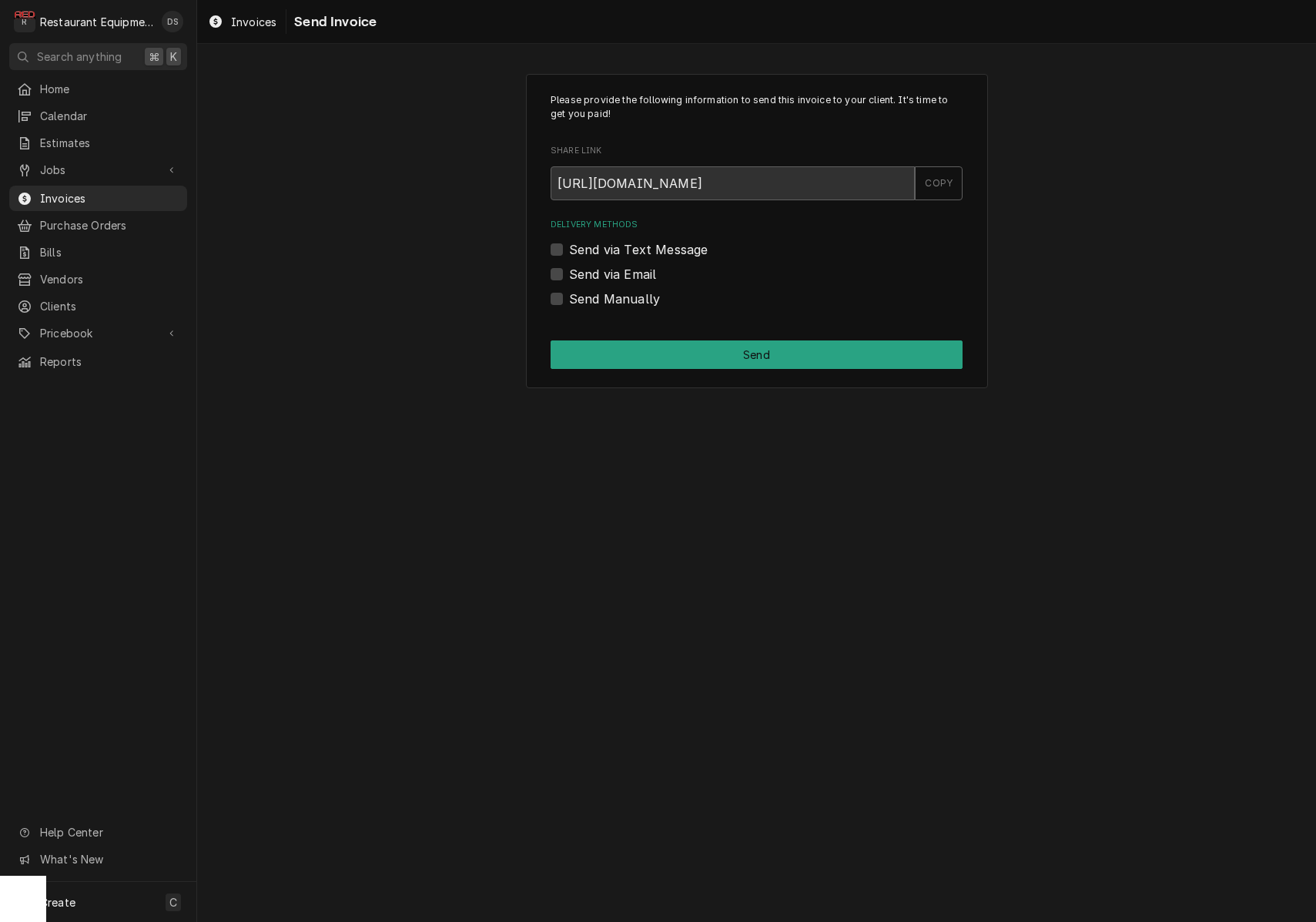
click at [569, 297] on label "Send Manually" at bounding box center [614, 299] width 91 height 19
click at [569, 297] on input "Send Manually" at bounding box center [775, 307] width 412 height 34
checkbox input "true"
click at [673, 343] on button "Send" at bounding box center [757, 355] width 412 height 28
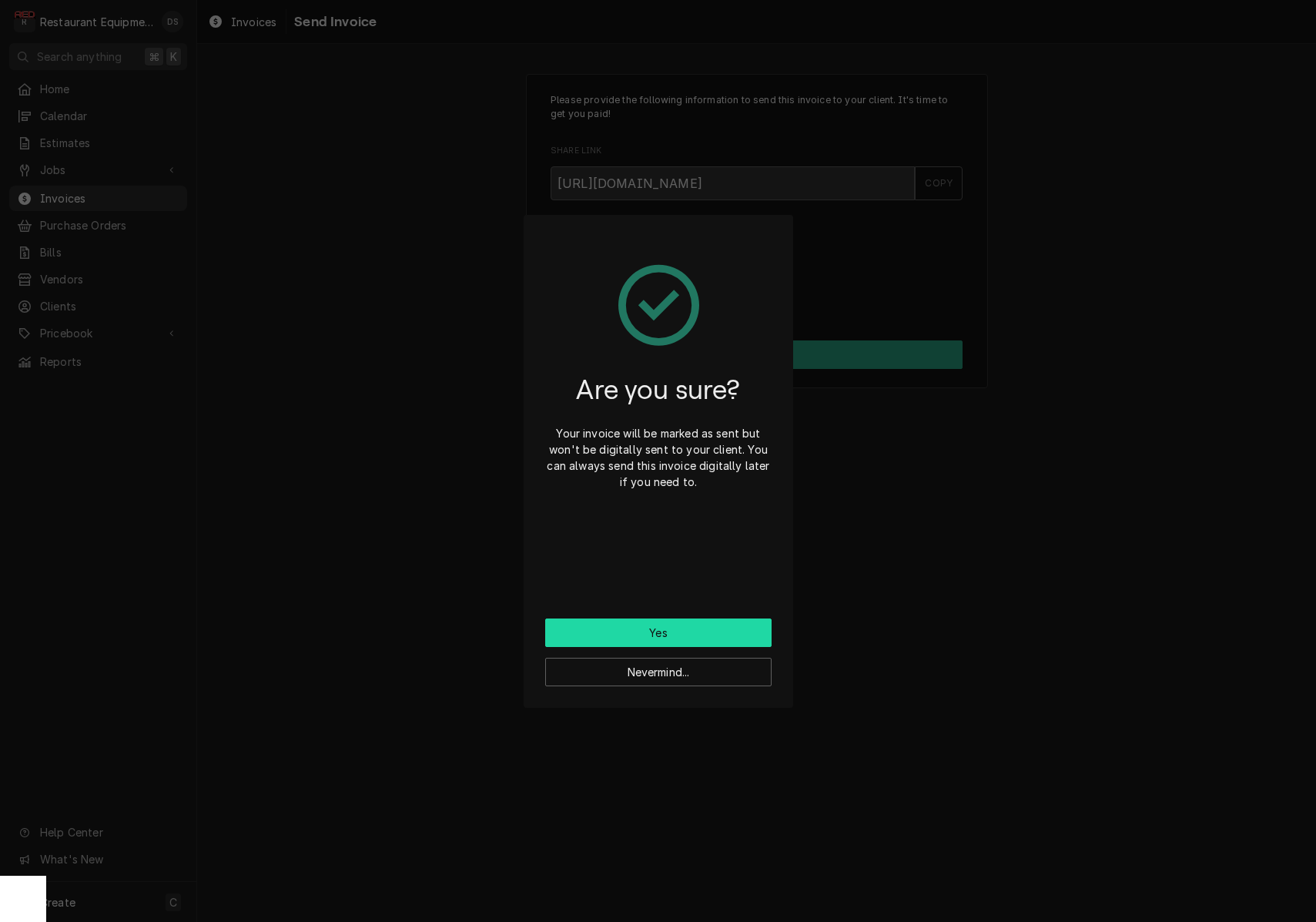
click at [676, 623] on button "Yes" at bounding box center [658, 632] width 226 height 28
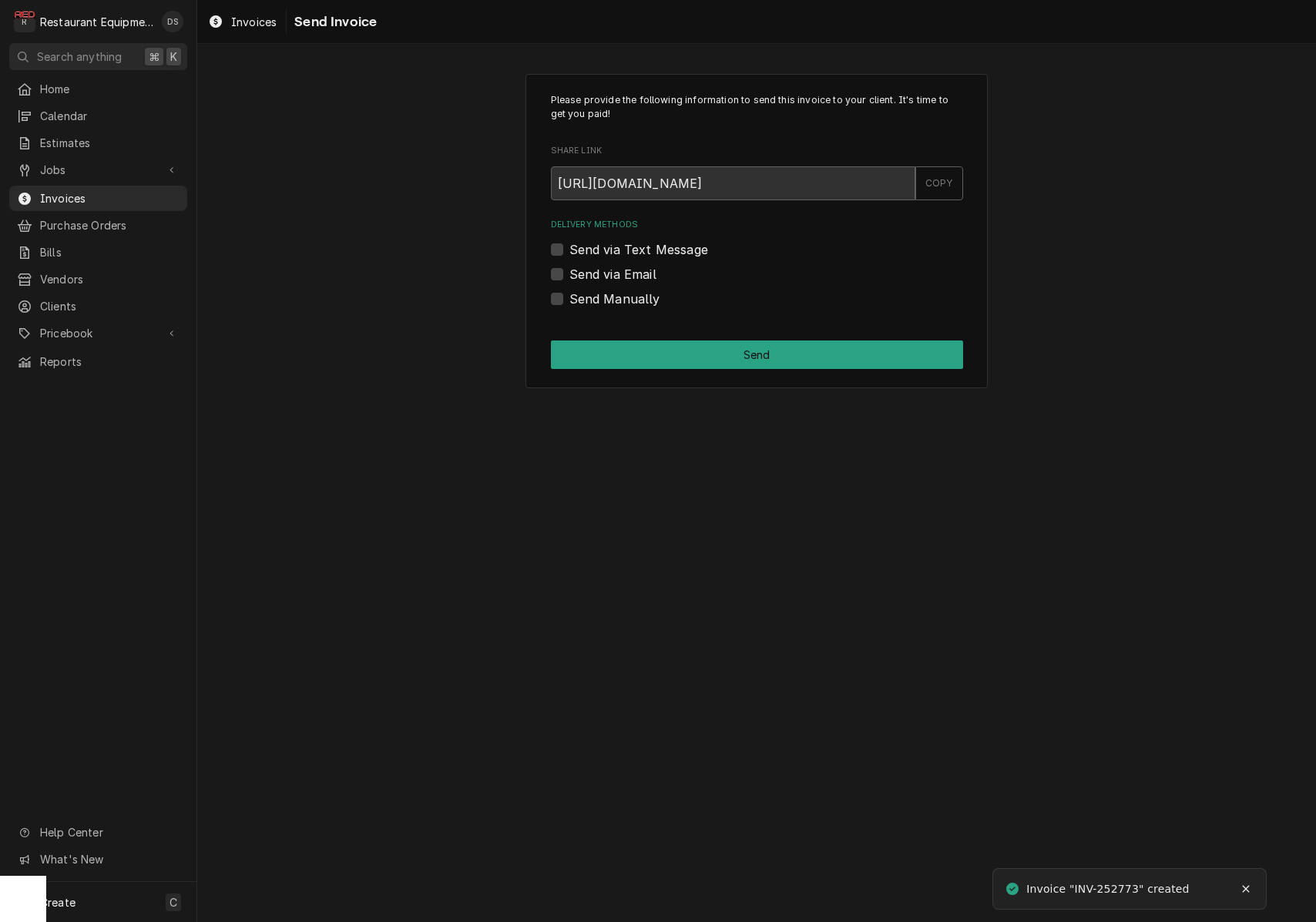
click at [569, 270] on label "Send via Email" at bounding box center [613, 275] width 87 height 19
click at [569, 270] on input "Send via Email" at bounding box center [775, 282] width 413 height 34
click at [569, 270] on label "Send via Email" at bounding box center [613, 275] width 87 height 19
click at [569, 270] on input "Send via Email" at bounding box center [775, 282] width 413 height 34
click at [564, 274] on div "Send via Email" at bounding box center [757, 275] width 413 height 19
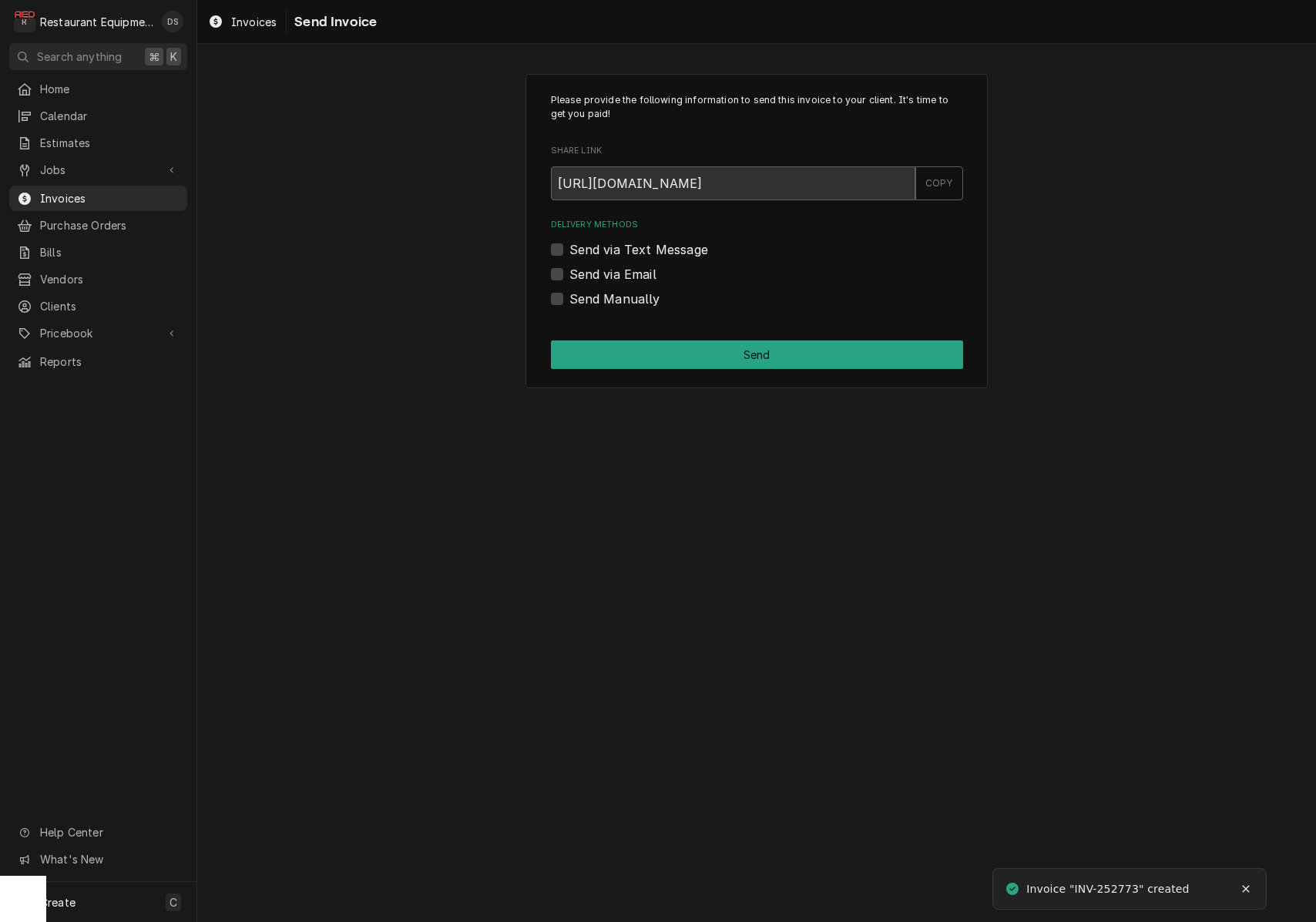
click at [569, 272] on label "Send via Email" at bounding box center [613, 275] width 87 height 19
click at [569, 272] on input "Send via Email" at bounding box center [775, 282] width 413 height 34
checkbox input "true"
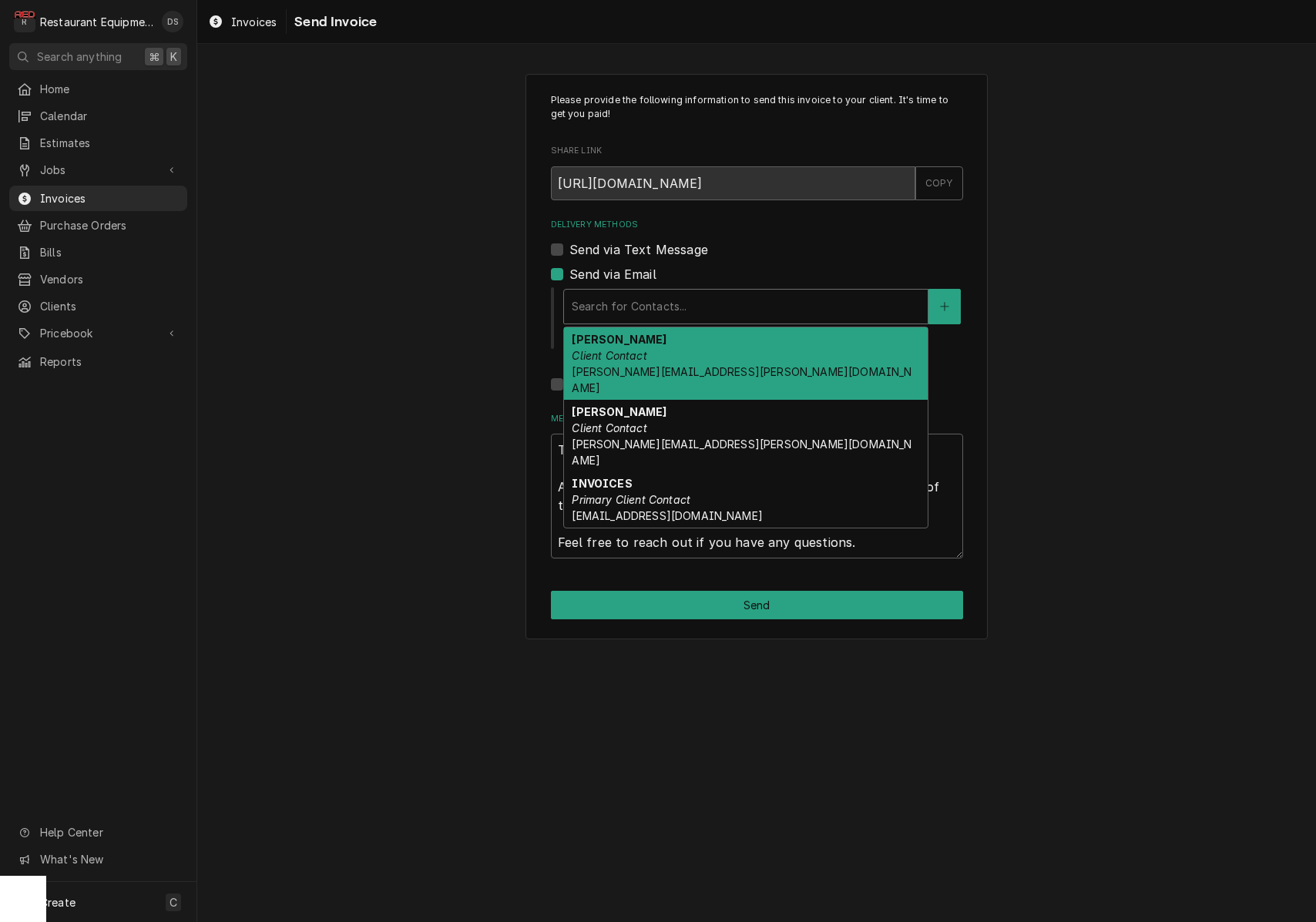
click at [661, 308] on div "Search for Contacts..." at bounding box center [746, 306] width 348 height 16
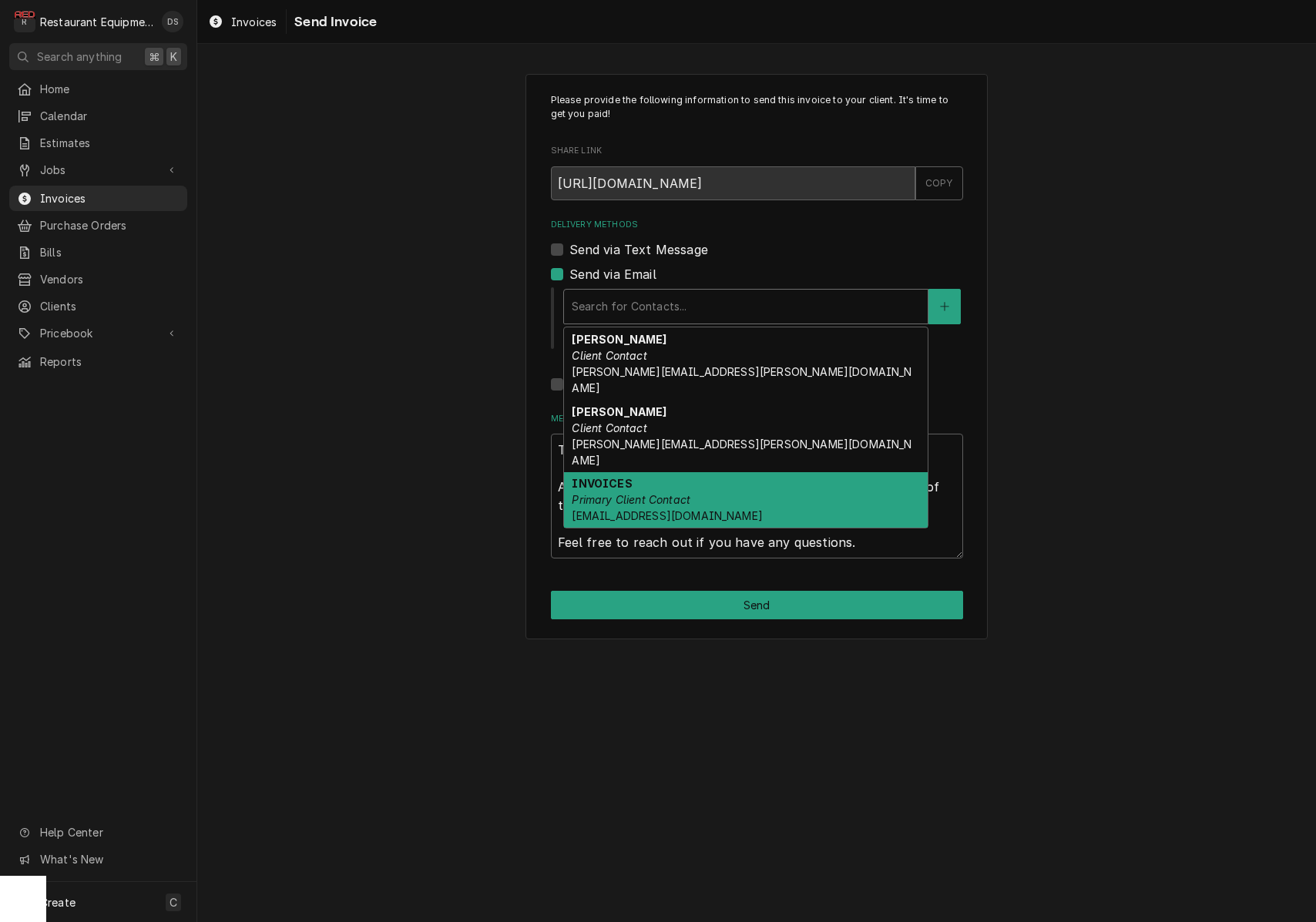
click at [666, 510] on span "Coalfield.mac@us.stores.mcd.com" at bounding box center [667, 516] width 191 height 13
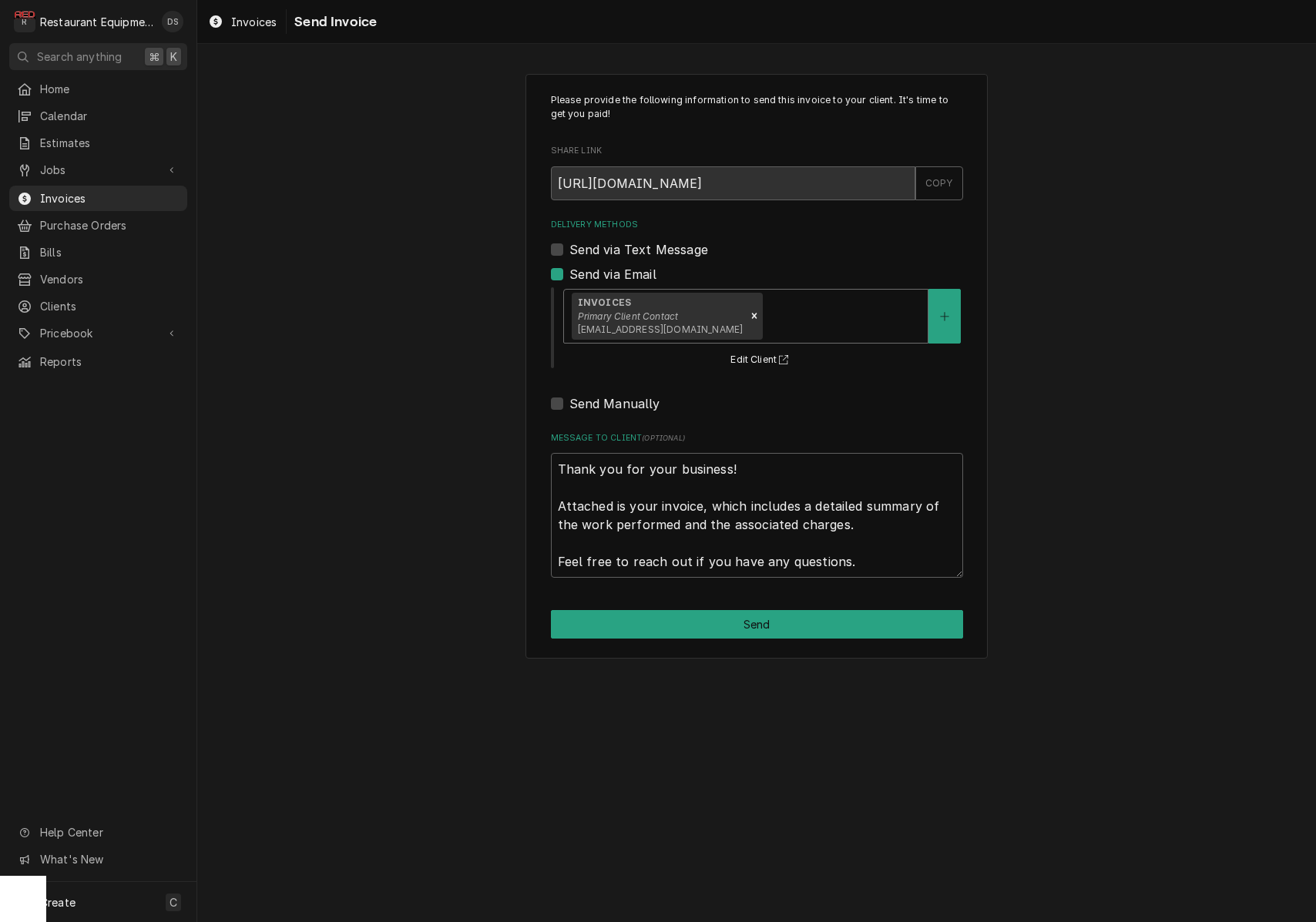
click at [744, 623] on button "Send" at bounding box center [757, 624] width 413 height 28
type textarea "x"
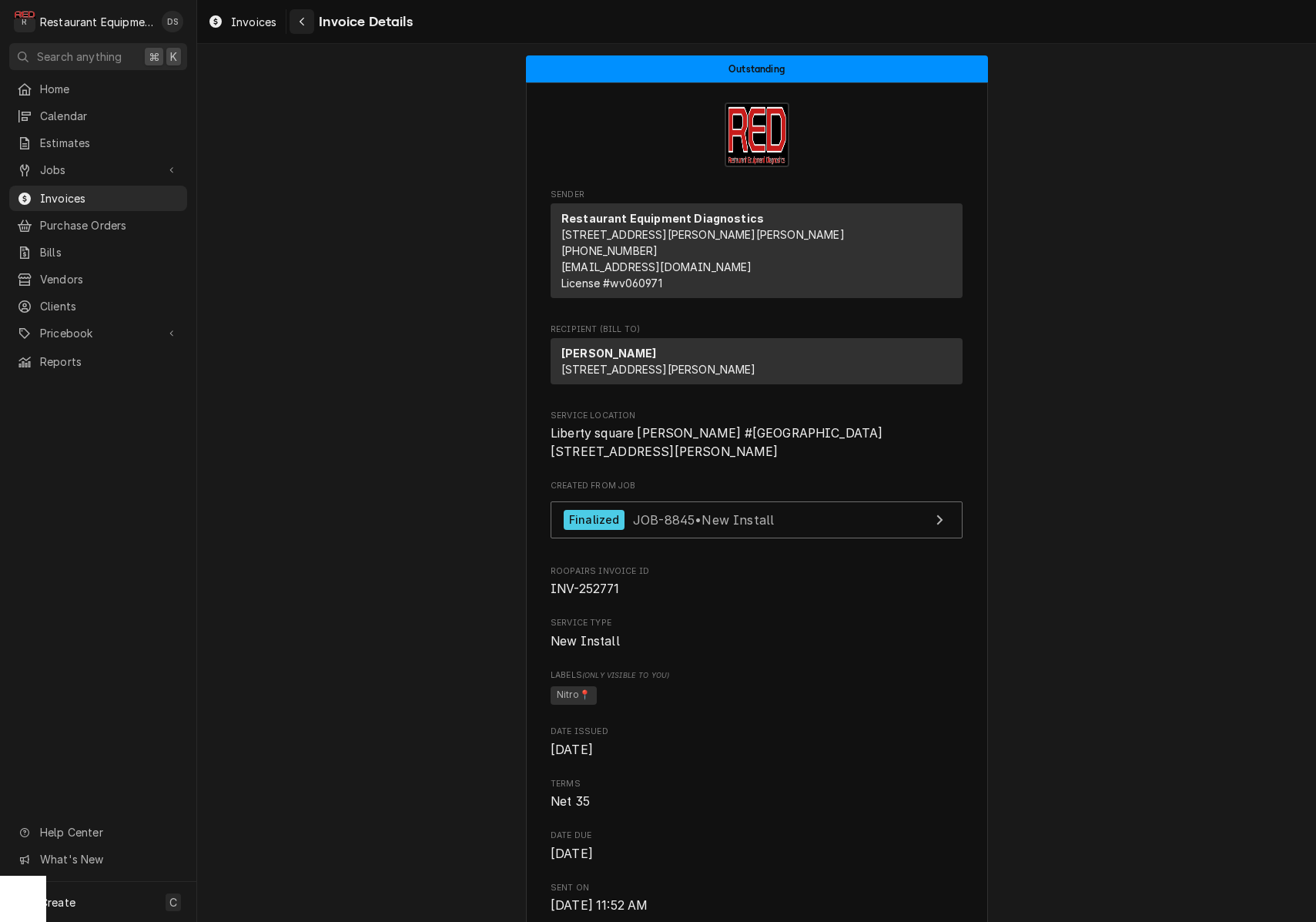
click at [295, 26] on div "Navigate back" at bounding box center [302, 22] width 15 height 15
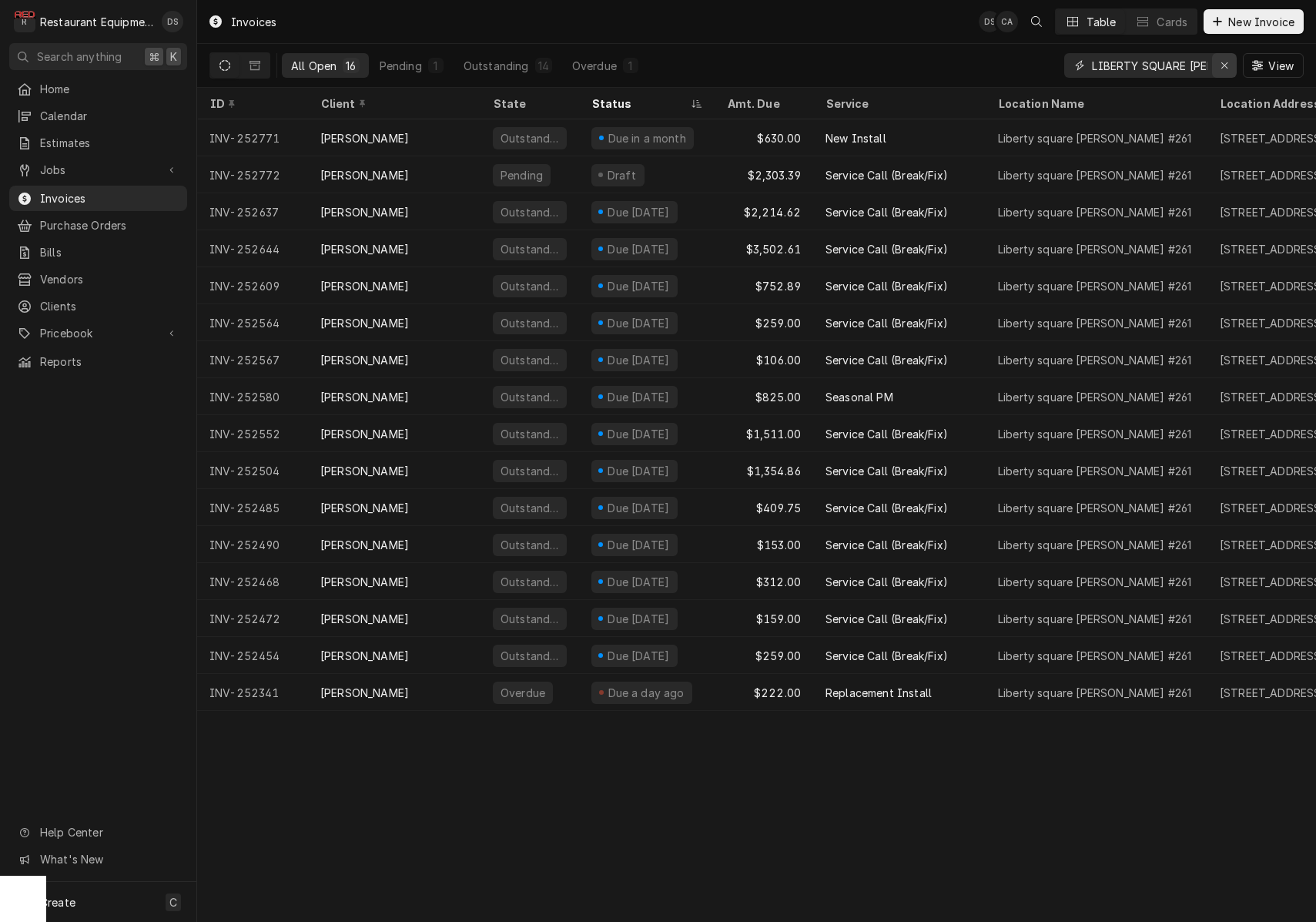
click at [1228, 69] on div "Erase input" at bounding box center [1224, 65] width 15 height 15
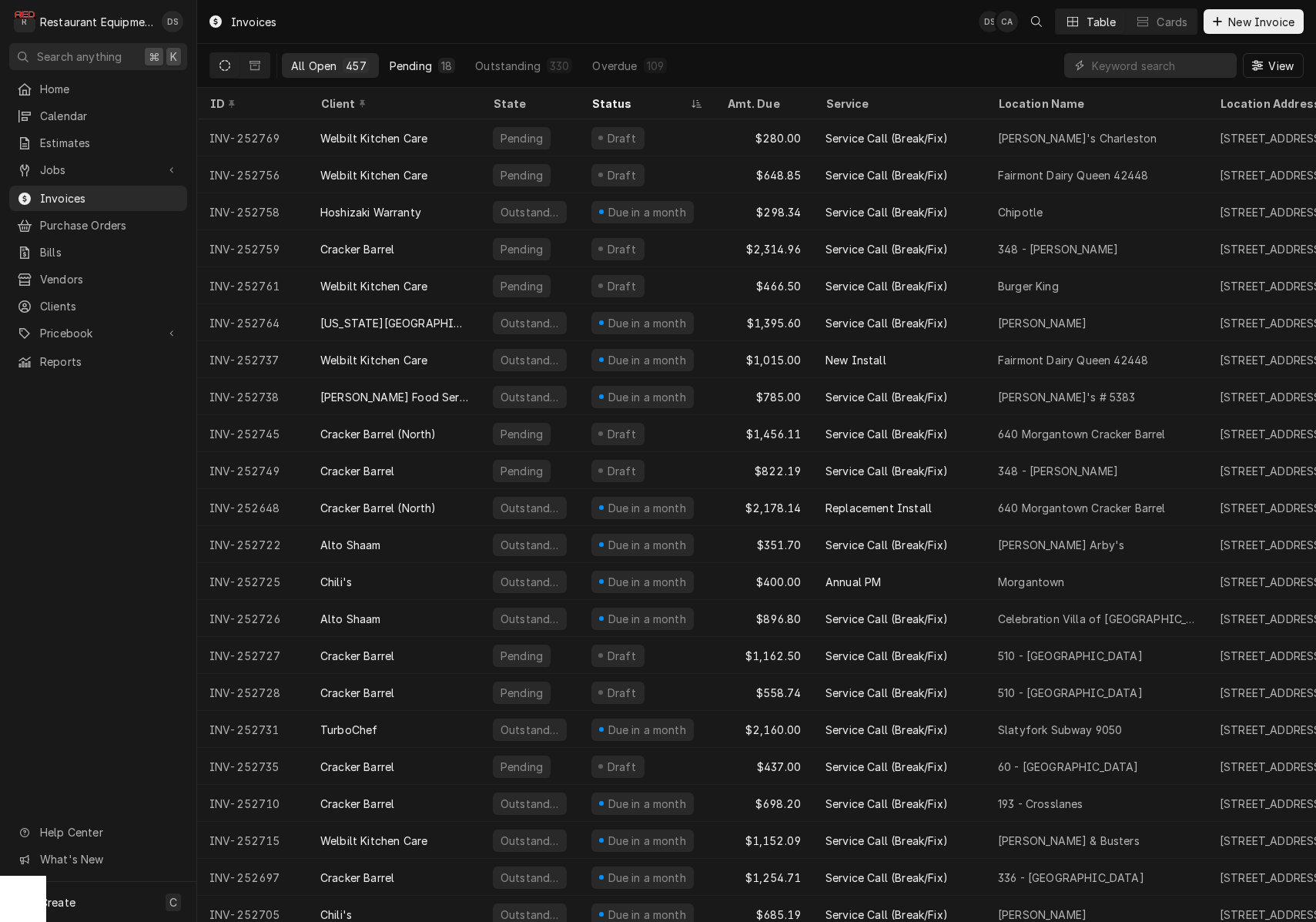
click at [441, 60] on div "18" at bounding box center [446, 65] width 10 height 16
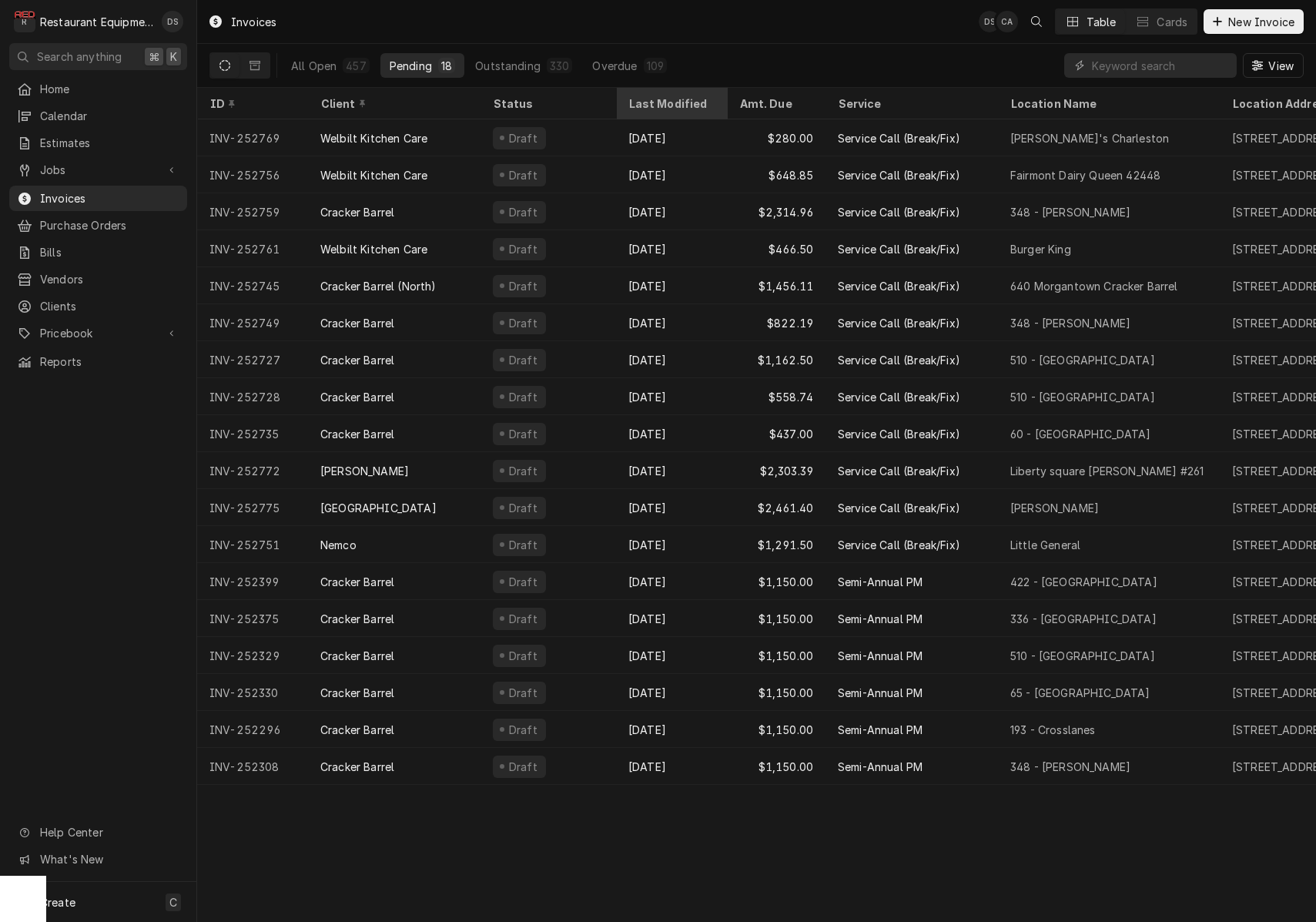
click at [664, 99] on div "Last Modified" at bounding box center [670, 103] width 83 height 16
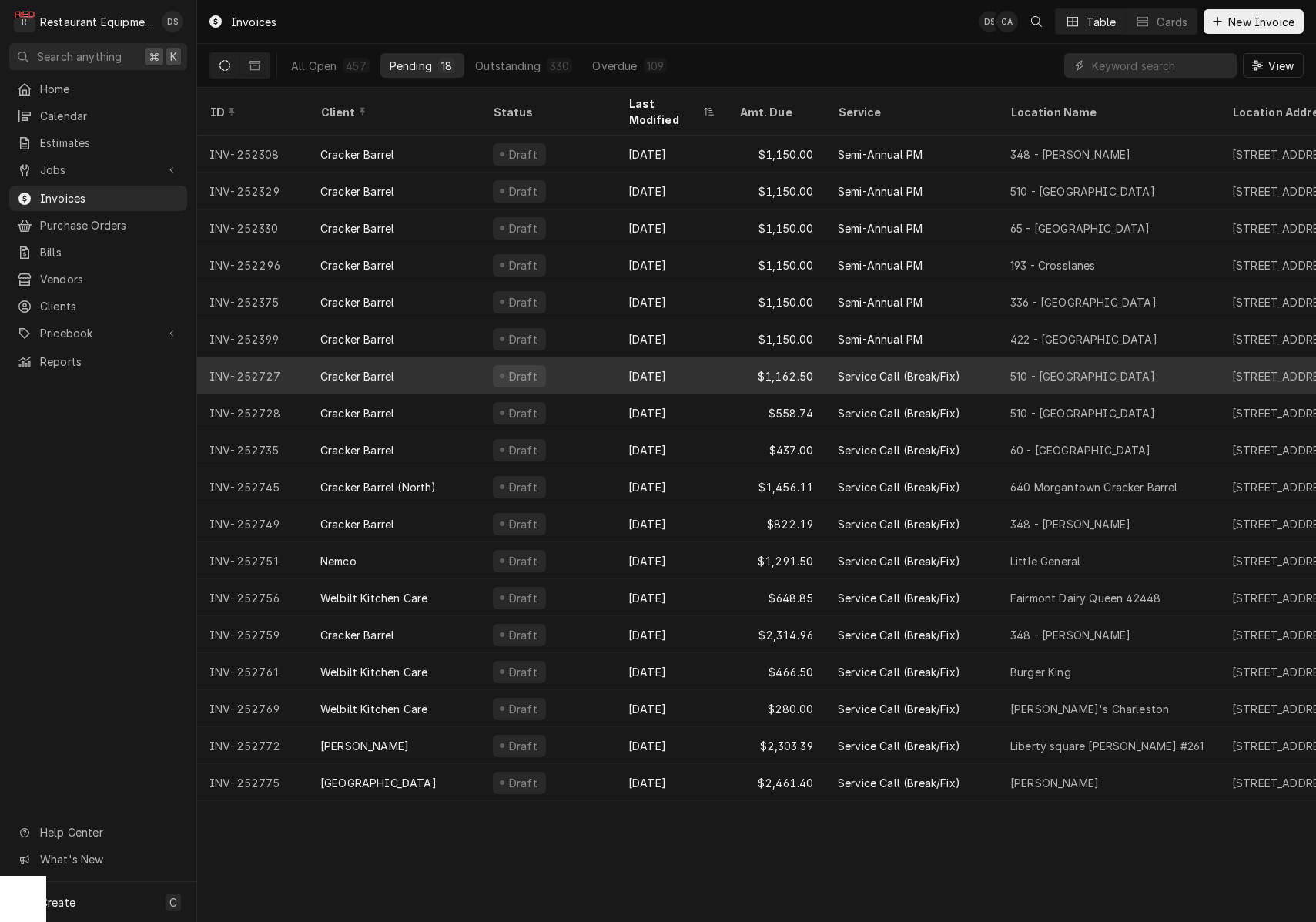
click at [491, 358] on div "Draft" at bounding box center [548, 376] width 136 height 37
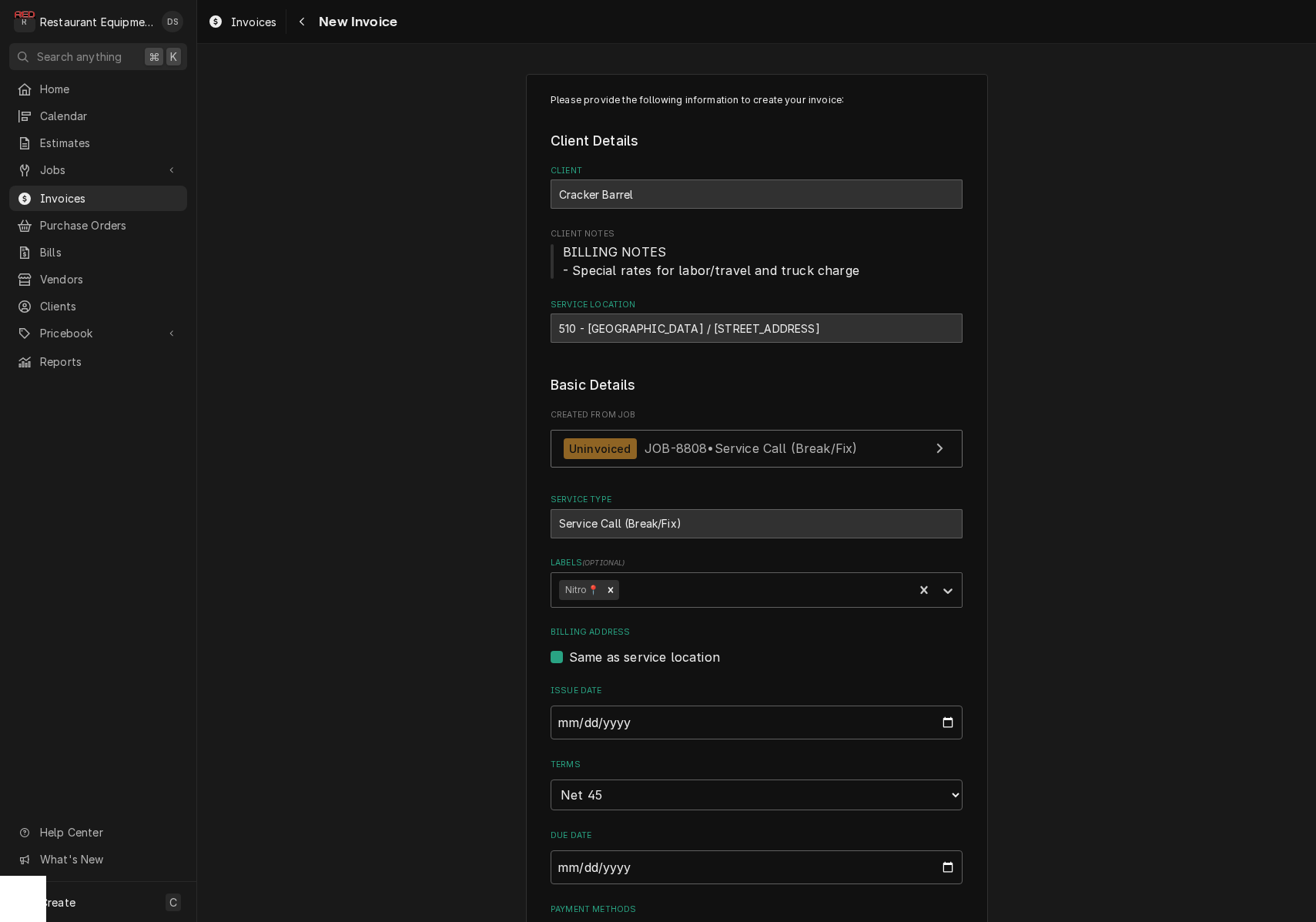
click at [38, 193] on div "Invoices" at bounding box center [98, 198] width 162 height 16
type textarea "x"
click at [867, 1] on div "Invoices New Invoice" at bounding box center [757, 22] width 1119 height 43
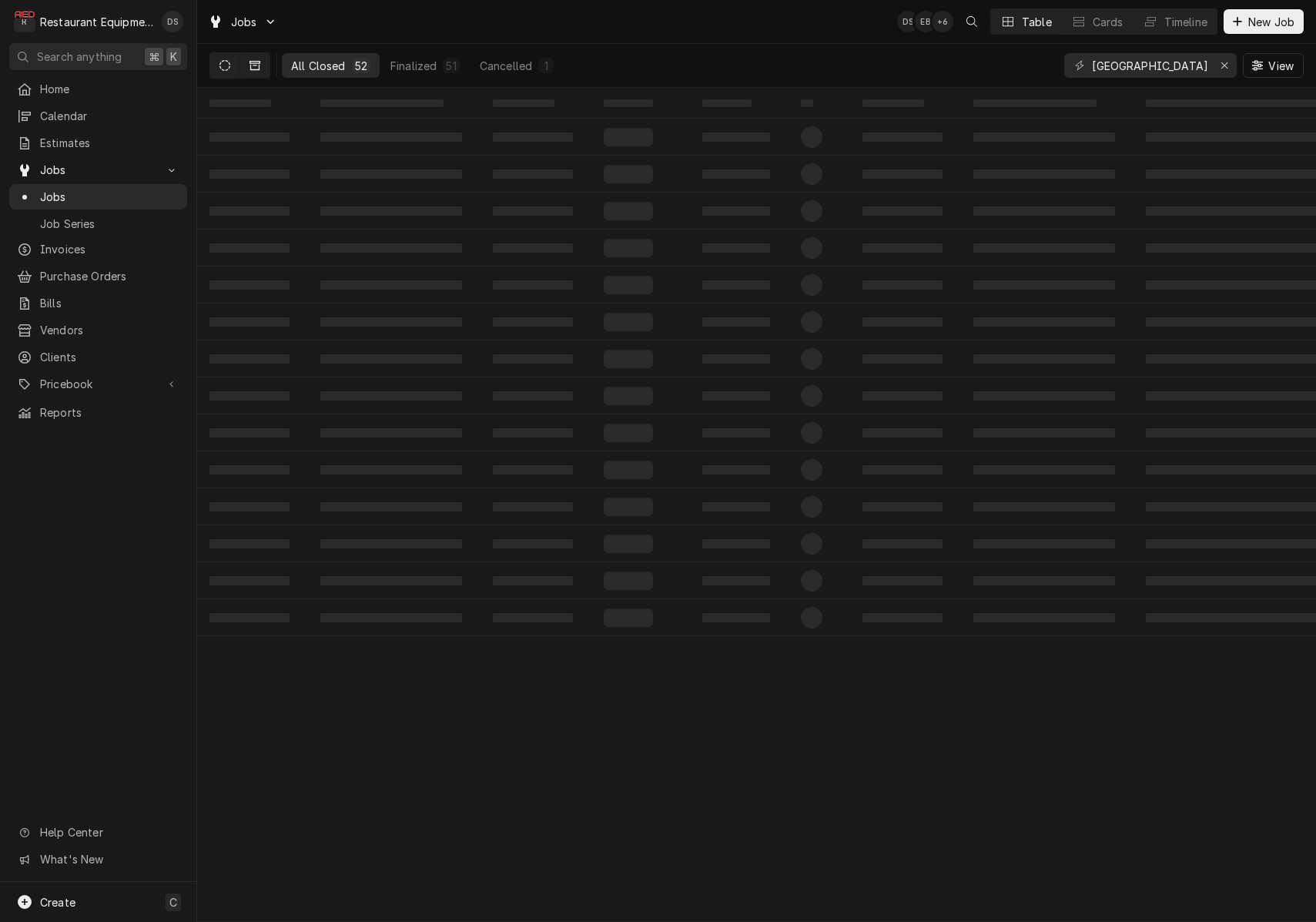
click at [230, 72] on button "Dynamic Content Wrapper" at bounding box center [225, 65] width 29 height 25
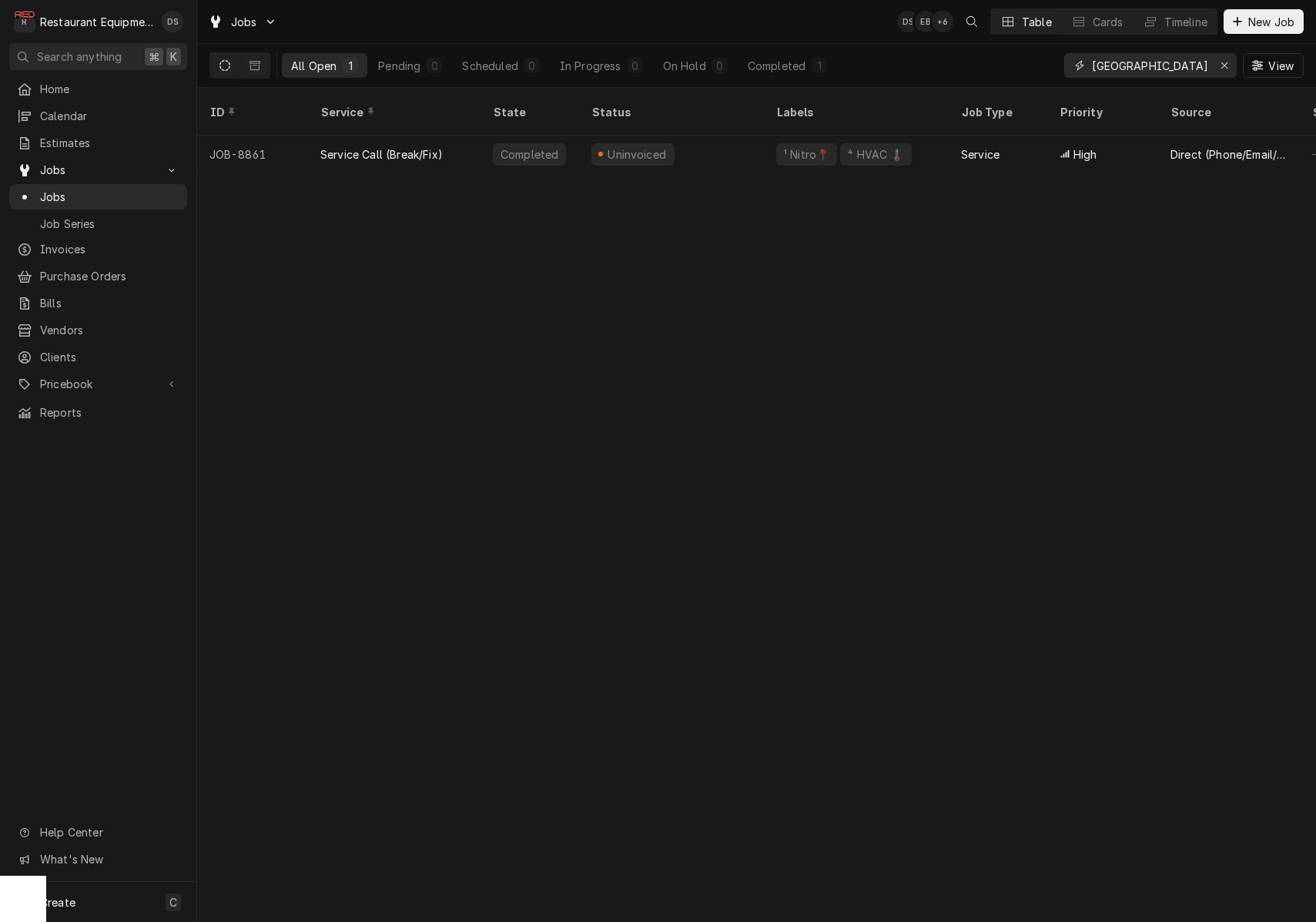
click at [1225, 61] on icon "Erase input" at bounding box center [1224, 65] width 8 height 10
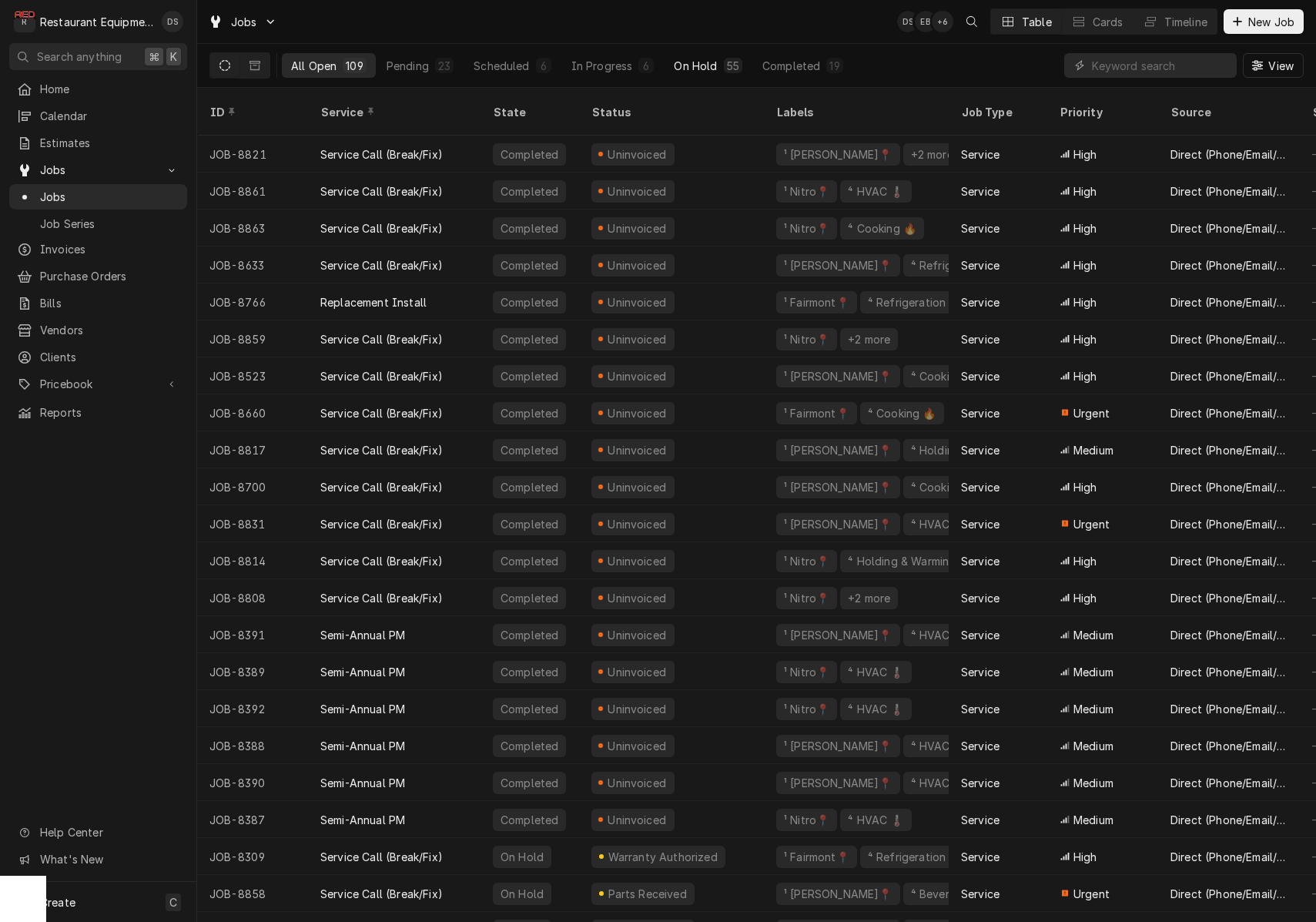
click at [688, 64] on div "On Hold" at bounding box center [695, 65] width 43 height 16
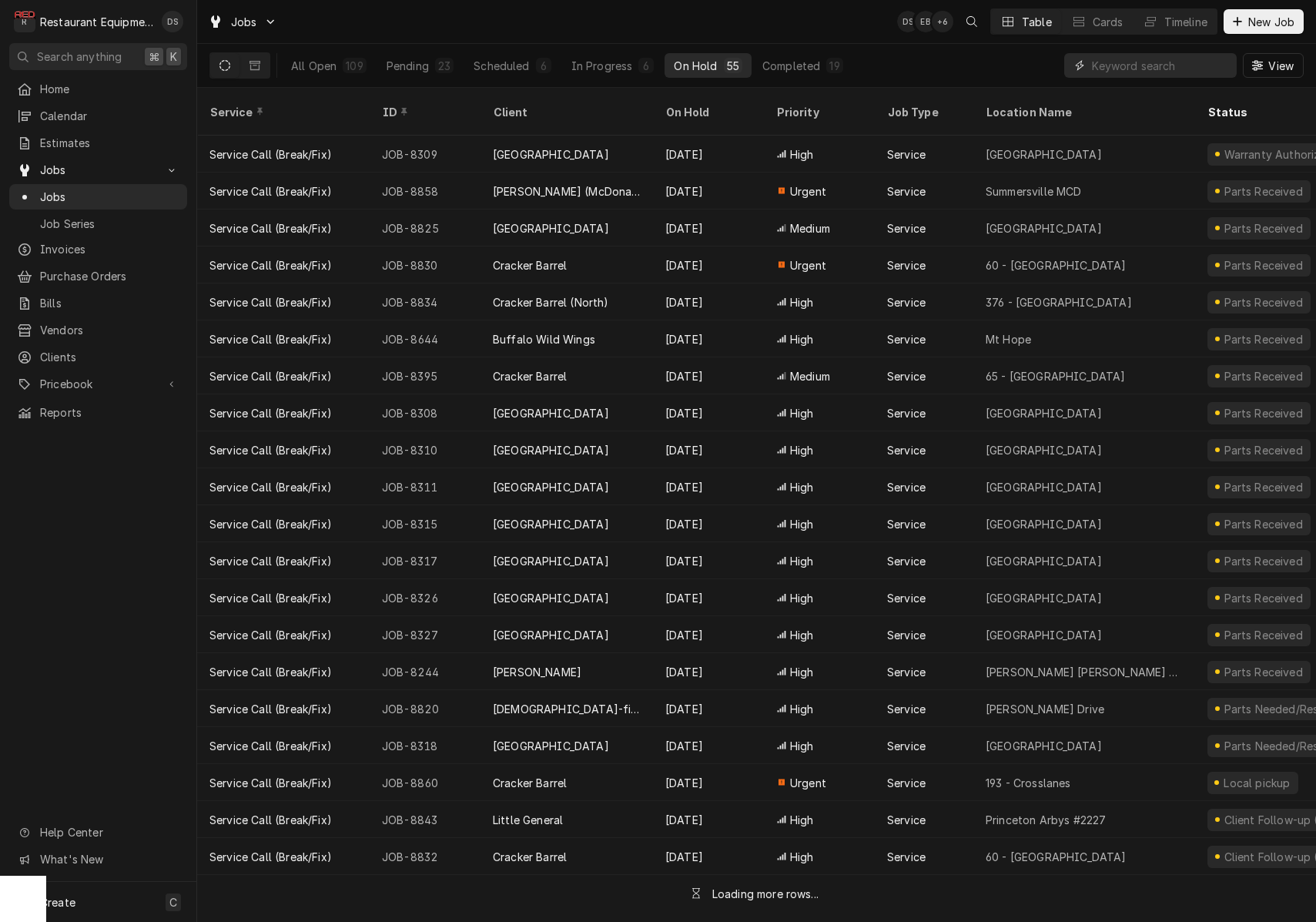
click at [1158, 56] on input "Dynamic Content Wrapper" at bounding box center [1159, 65] width 137 height 25
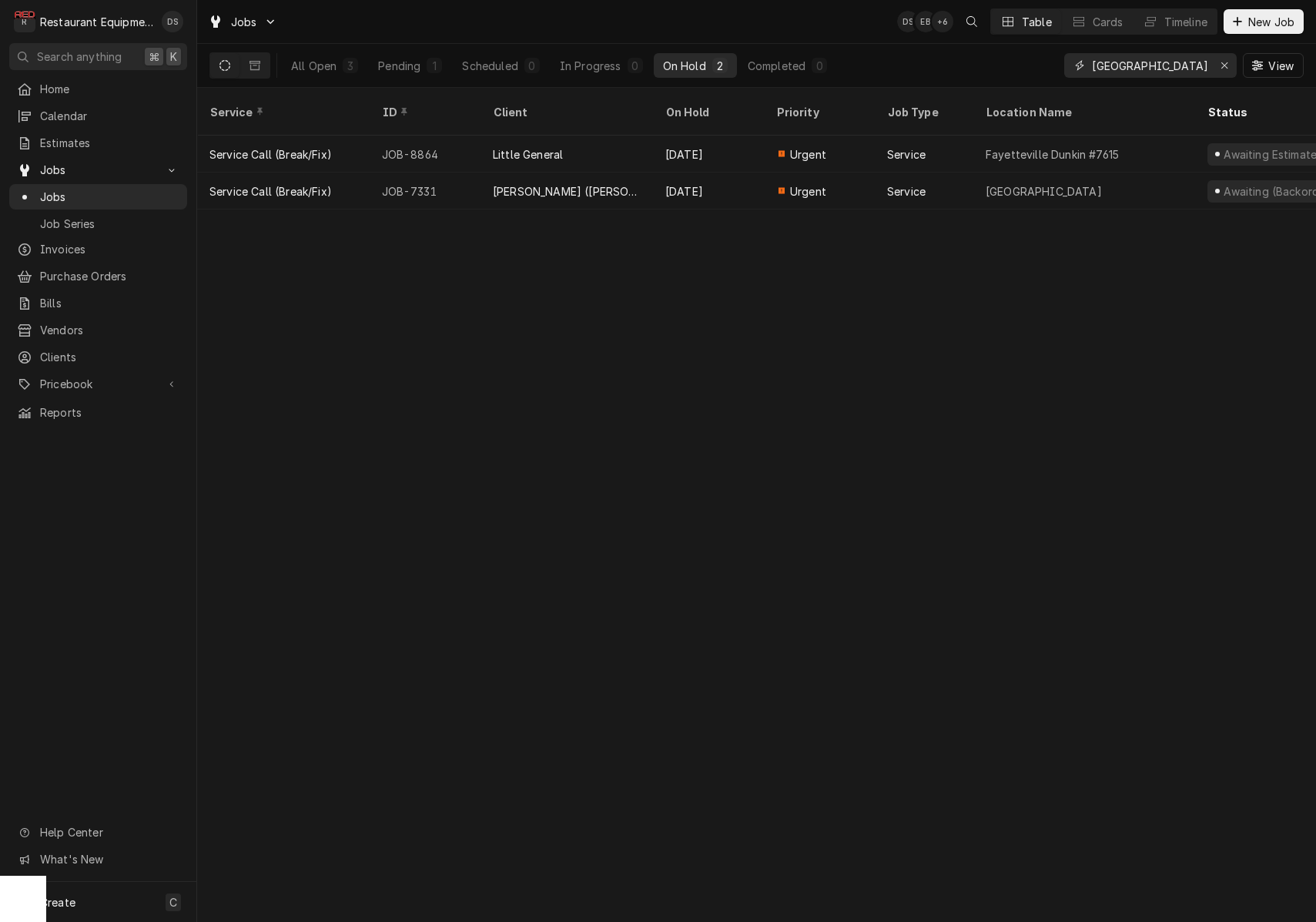
scroll to position [0, 2]
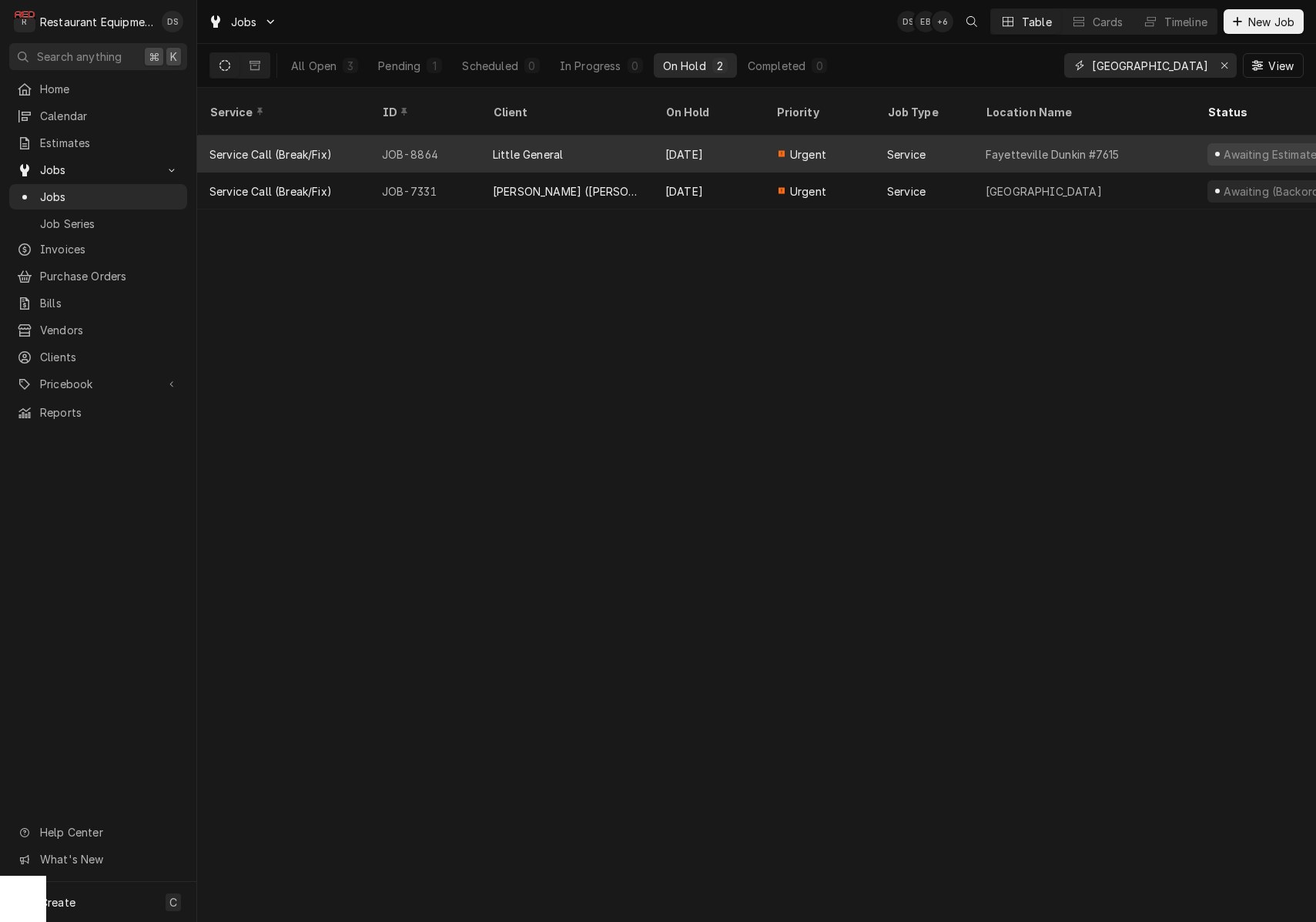
type input "fayetteville"
click at [896, 146] on div "Service" at bounding box center [906, 154] width 39 height 16
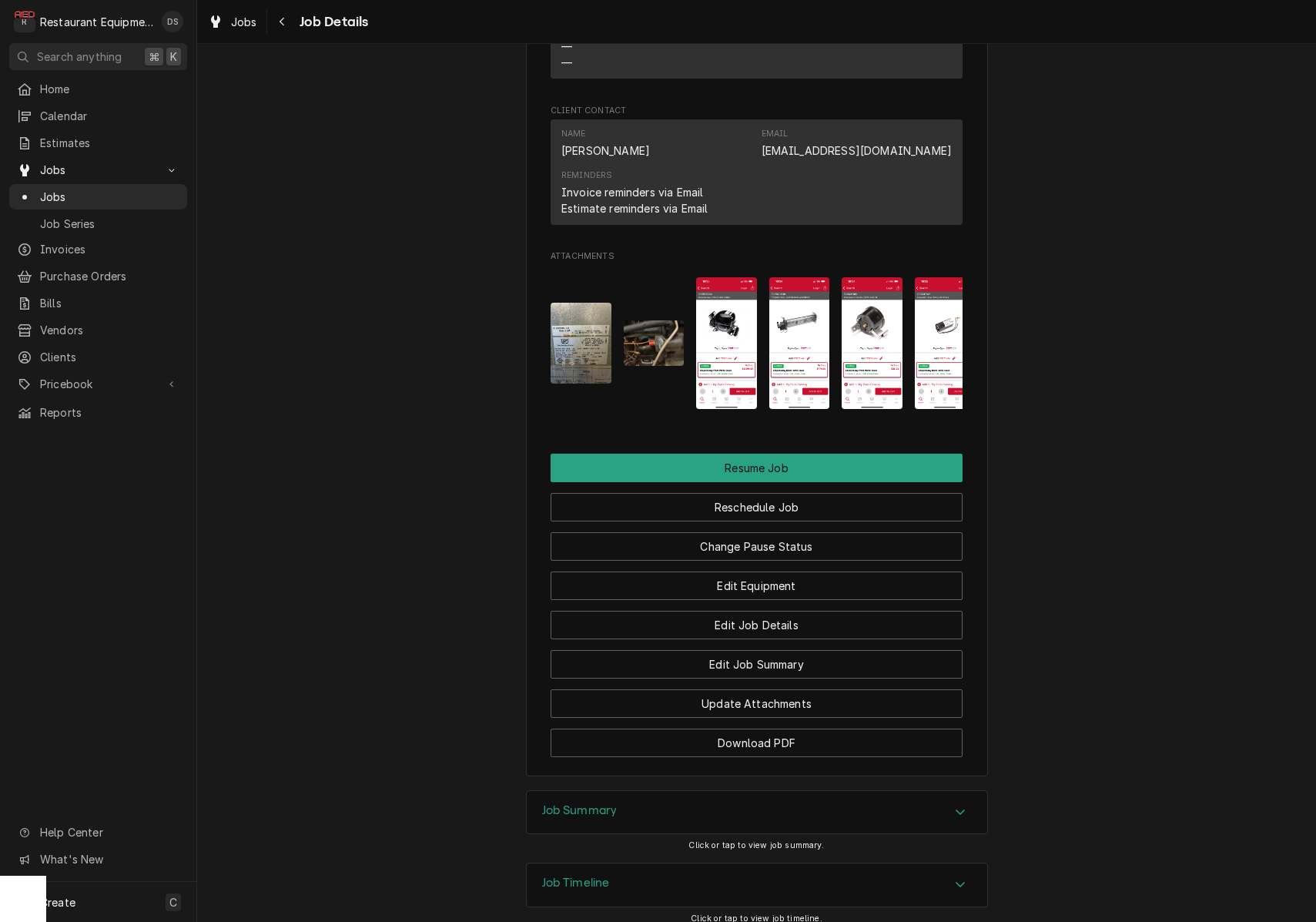
scroll to position [1825, 0]
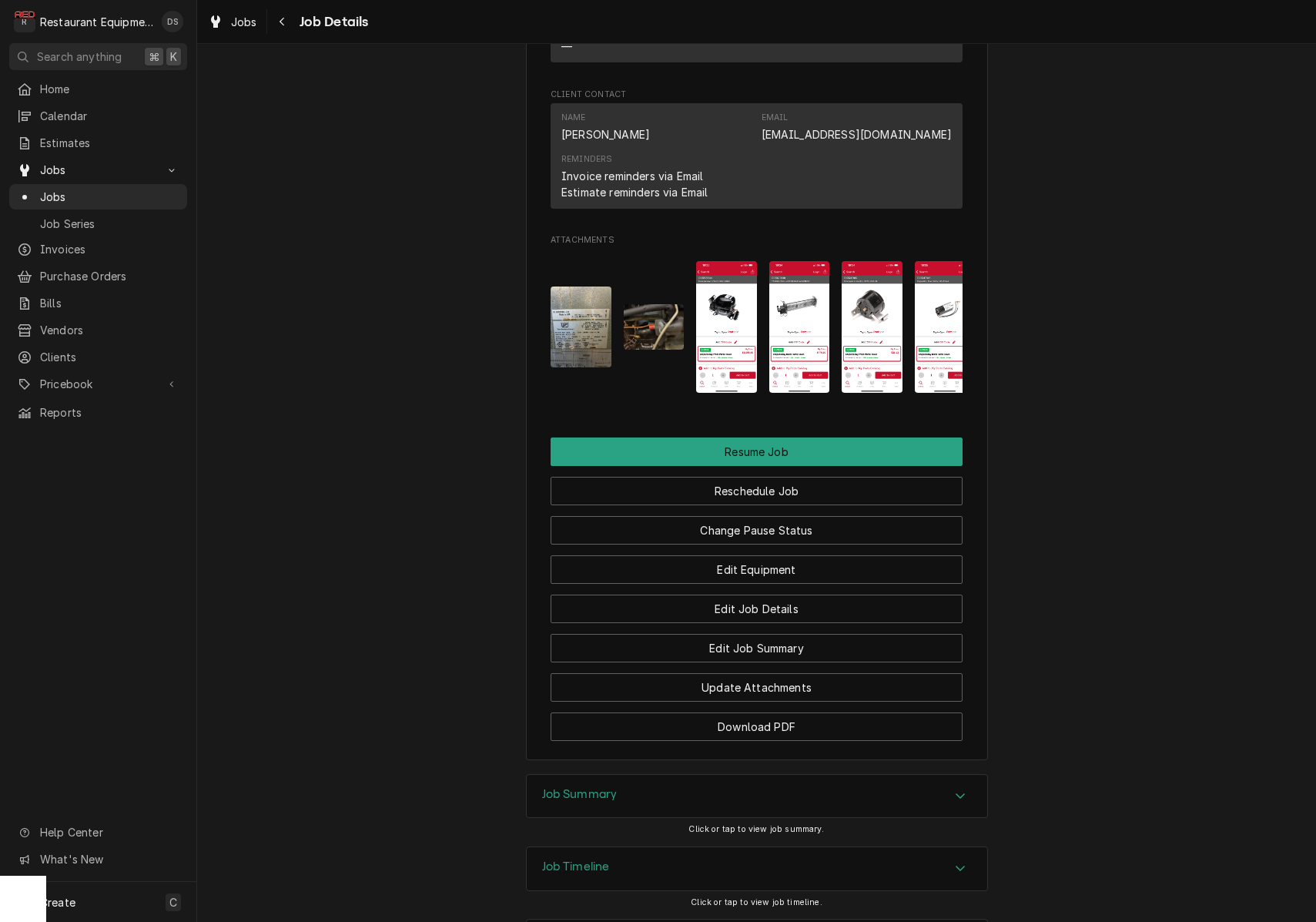
click at [591, 324] on img "Attachments" at bounding box center [581, 327] width 60 height 81
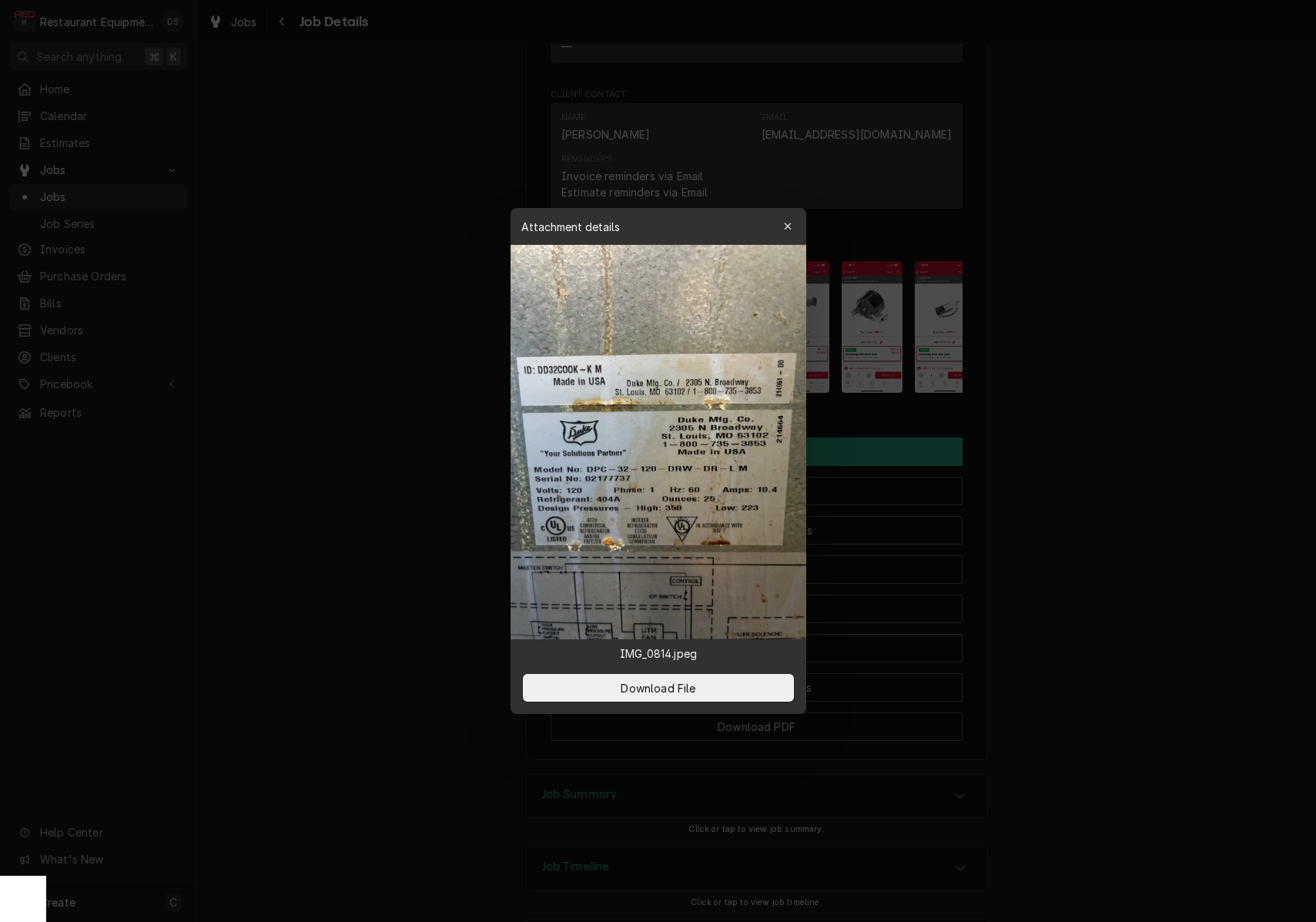
drag, startPoint x: 534, startPoint y: 468, endPoint x: 626, endPoint y: 476, distance: 92.3
click at [537, 471] on img at bounding box center [658, 443] width 295 height 394
drag, startPoint x: 539, startPoint y: 468, endPoint x: 631, endPoint y: 478, distance: 92.5
click at [656, 427] on img at bounding box center [658, 443] width 295 height 394
click at [789, 226] on icon "button" at bounding box center [787, 226] width 8 height 10
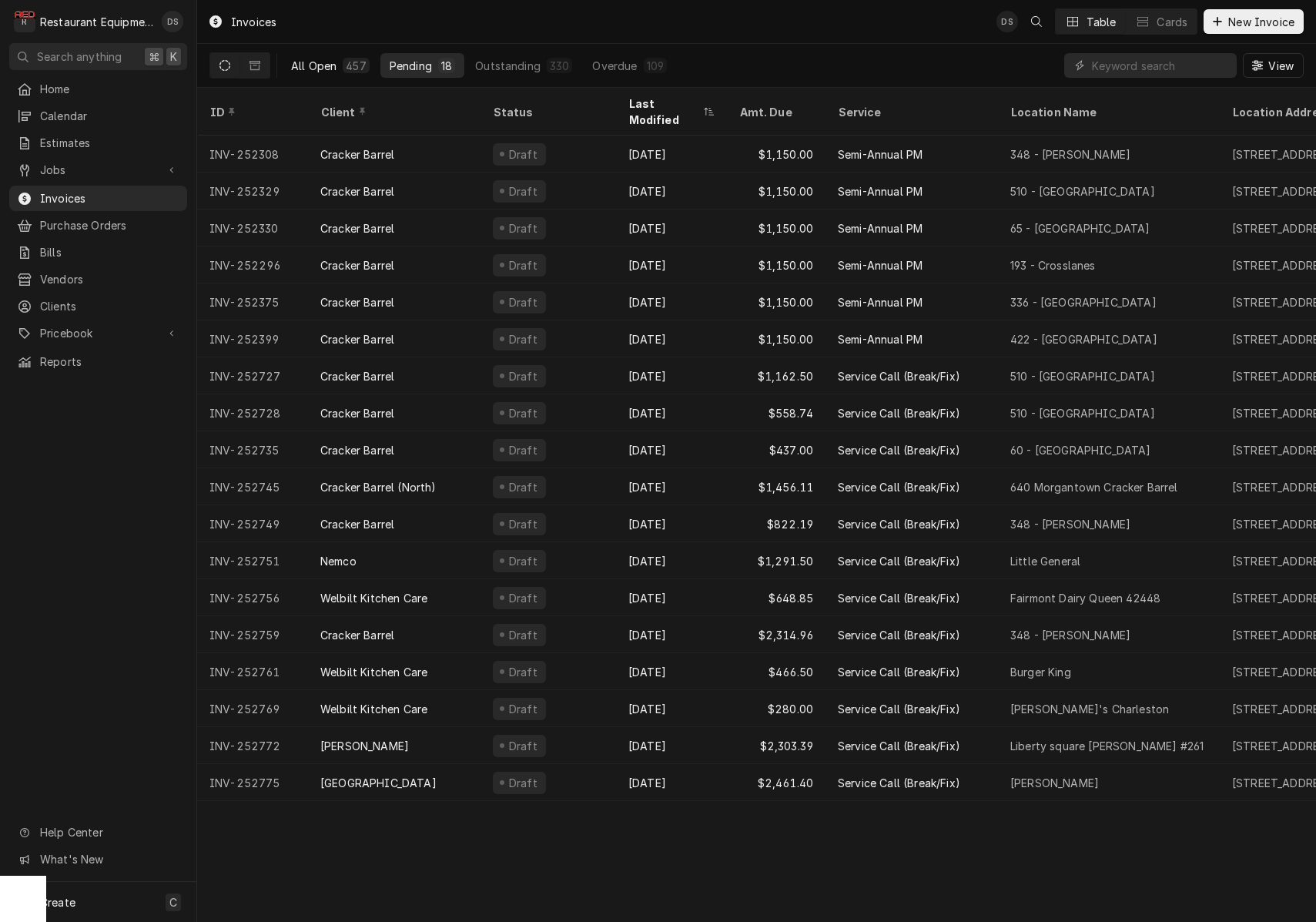
click at [308, 73] on div "All Open" at bounding box center [314, 65] width 45 height 16
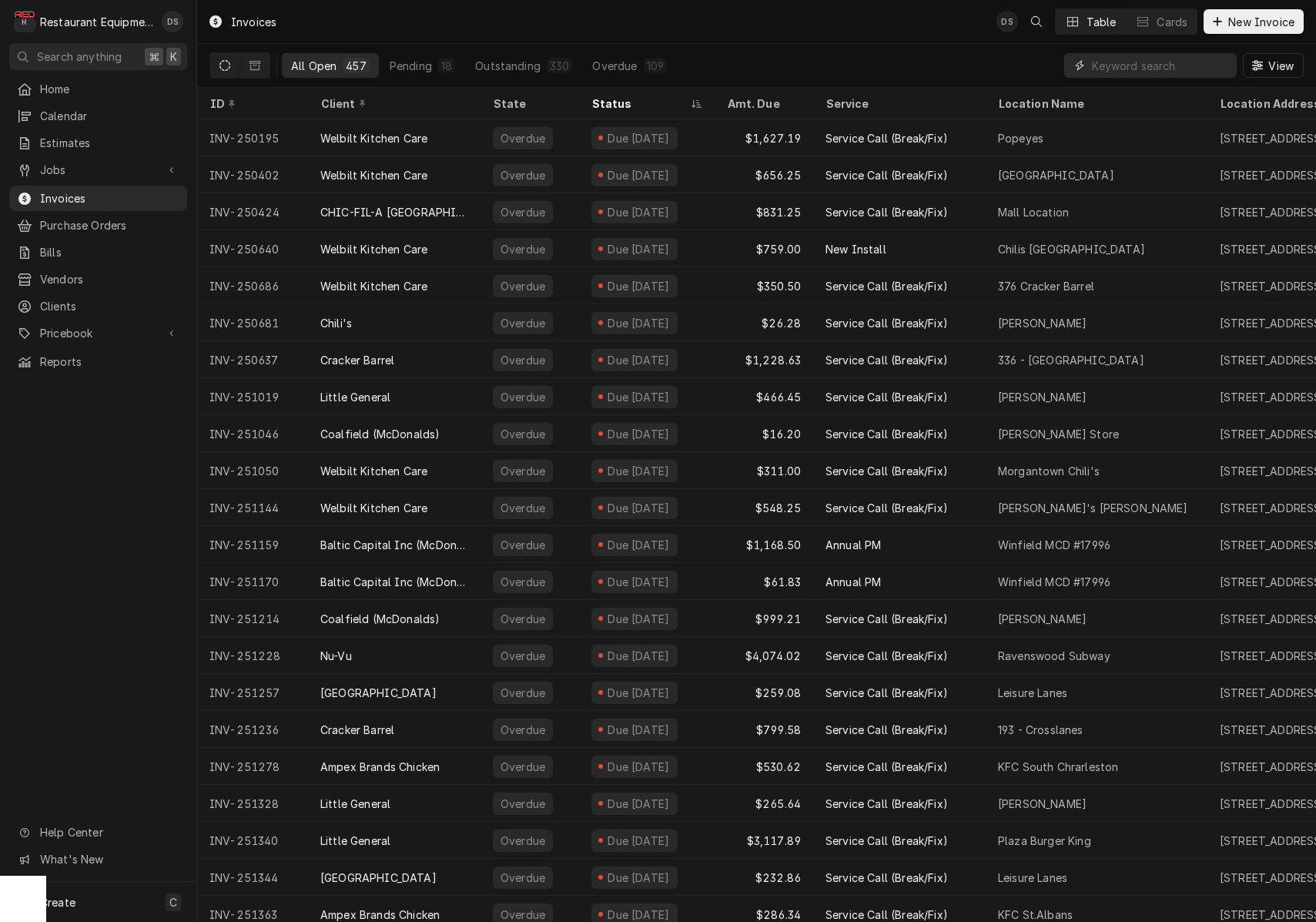
click at [1158, 60] on input "Dynamic Content Wrapper" at bounding box center [1159, 65] width 137 height 25
type input "252457"
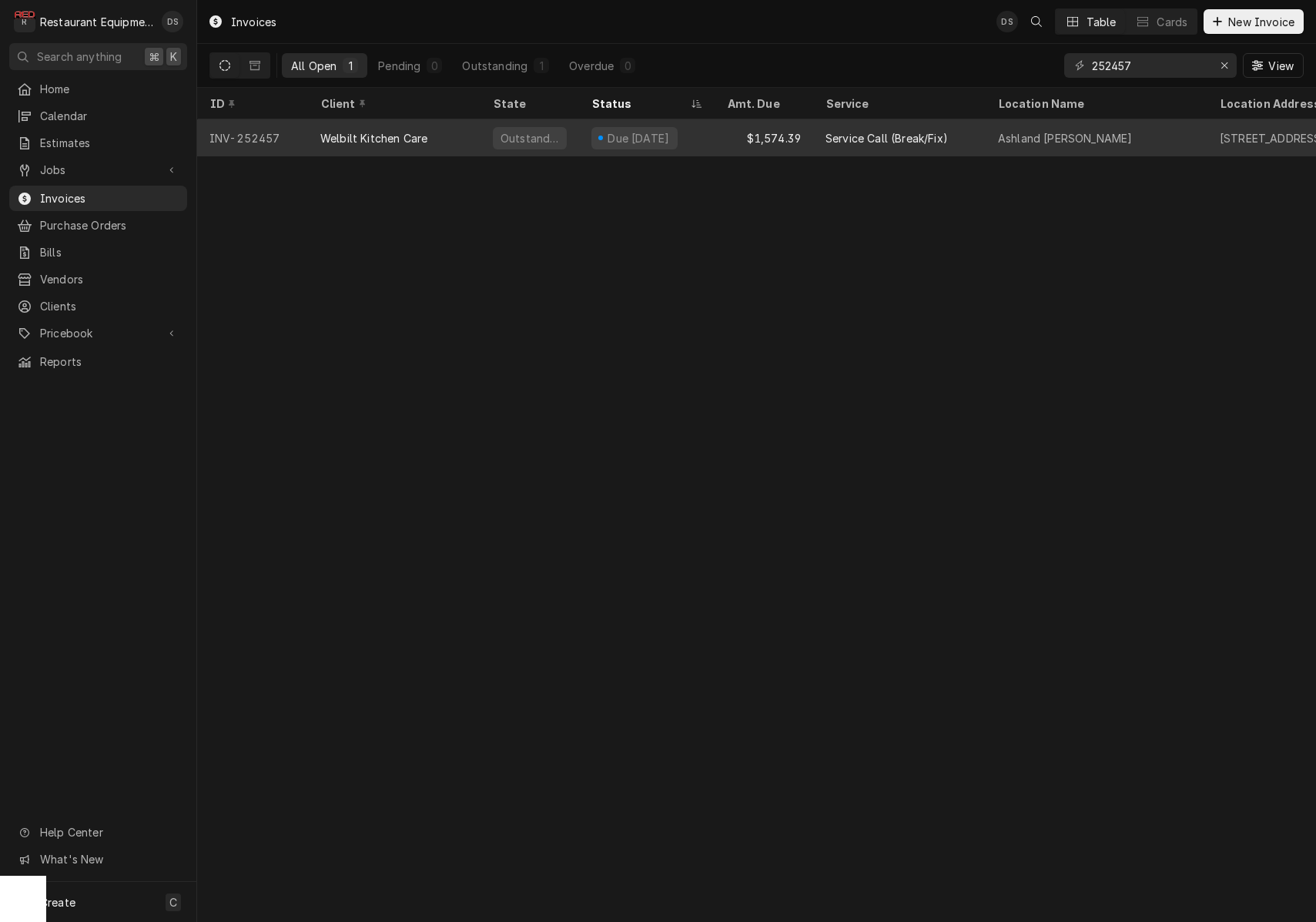
click at [950, 142] on div "Service Call (Break/Fix)" at bounding box center [899, 138] width 173 height 37
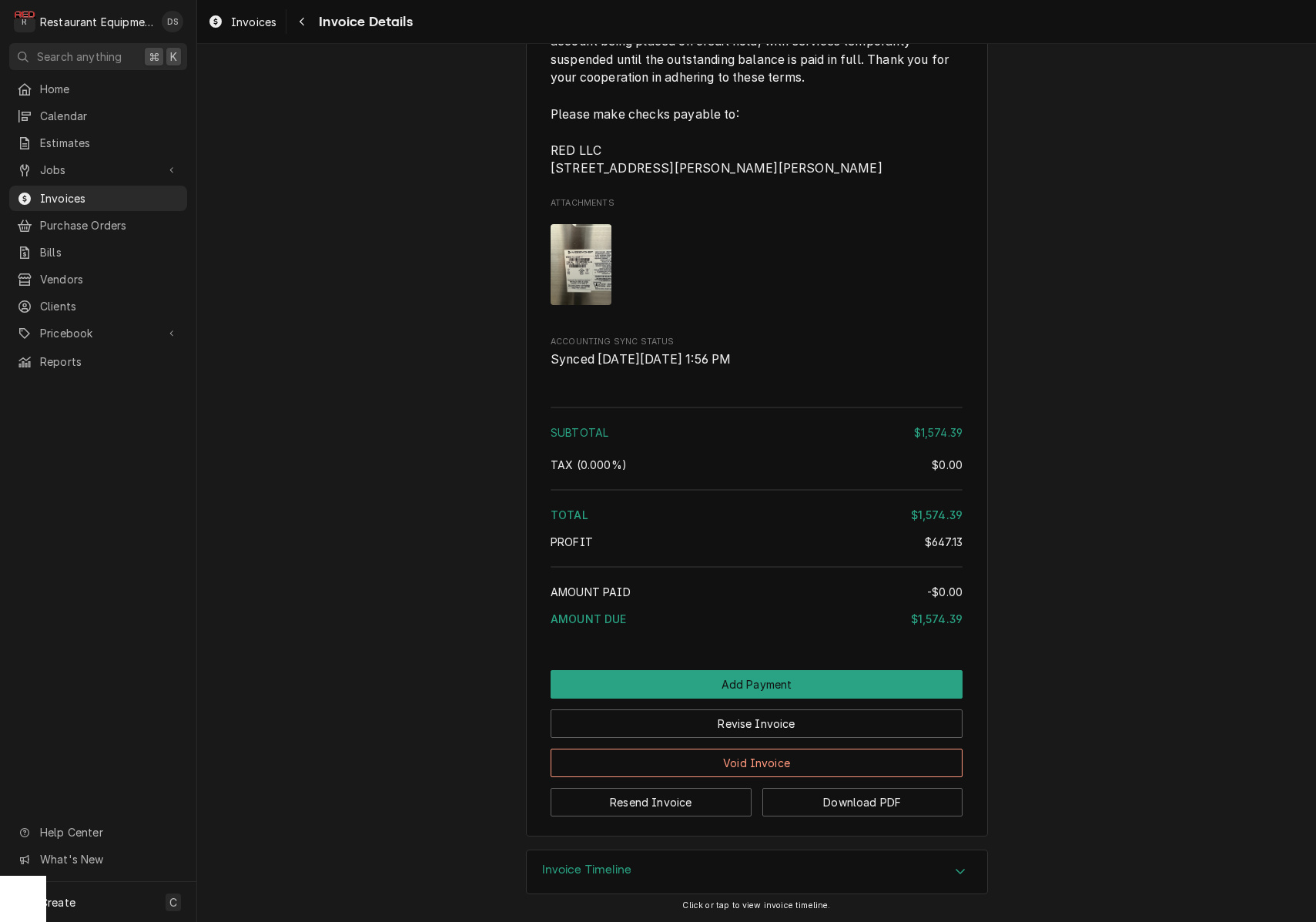
scroll to position [3794, 0]
click at [801, 723] on button "Revise Invoice" at bounding box center [757, 724] width 412 height 28
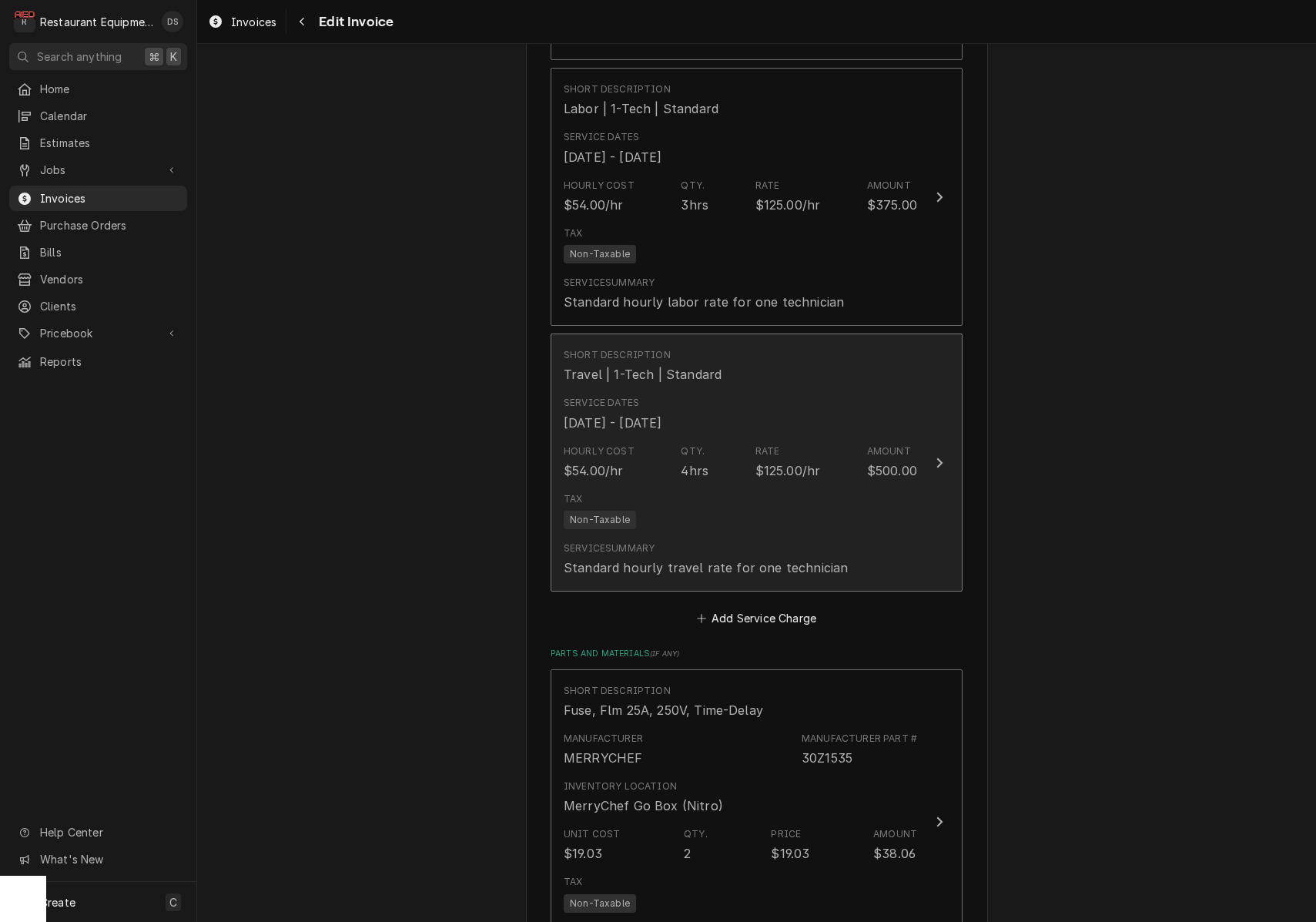
scroll to position [2382, 0]
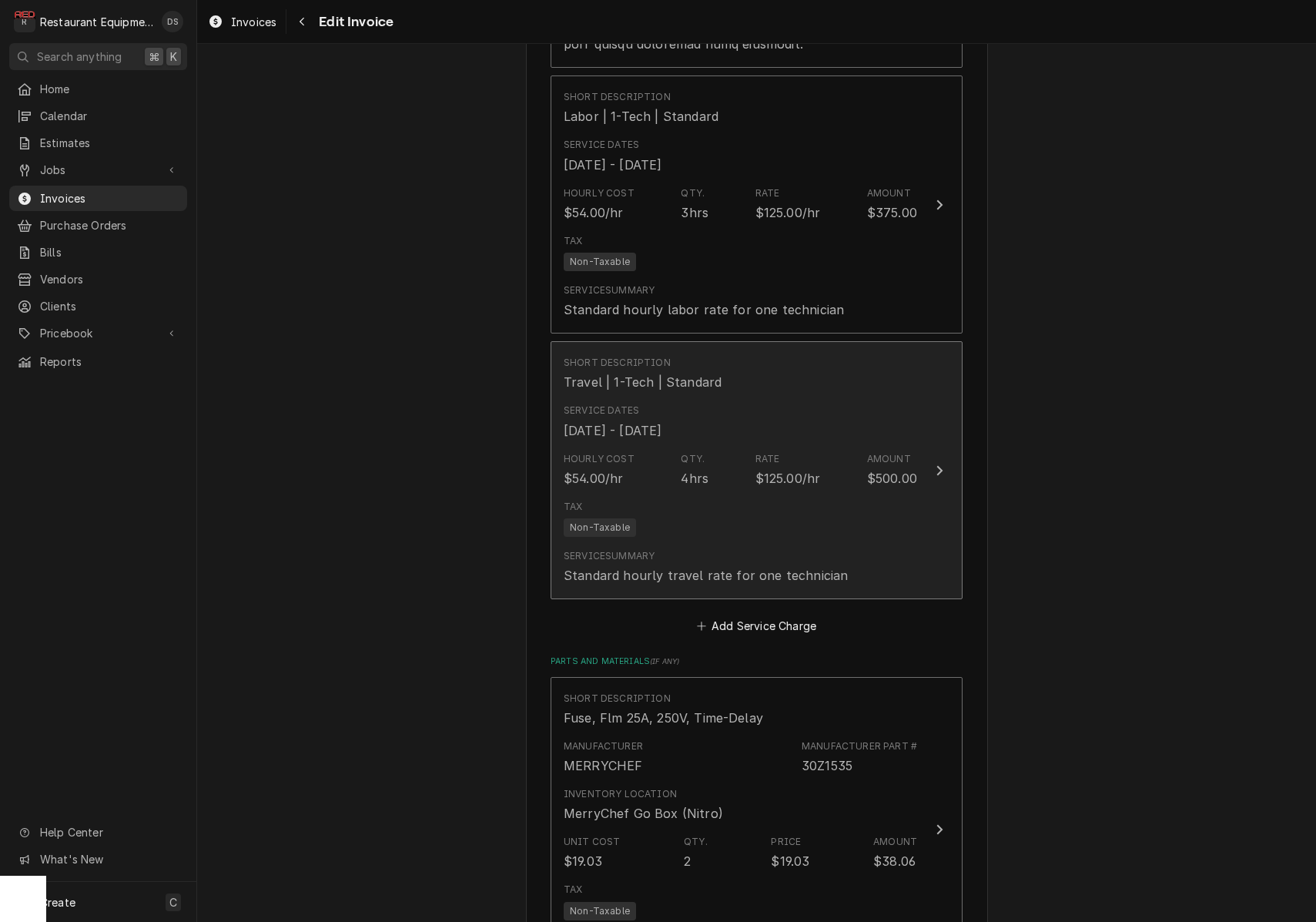
click at [852, 425] on div "Service Dates [DATE] - [DATE]" at bounding box center [740, 421] width 354 height 48
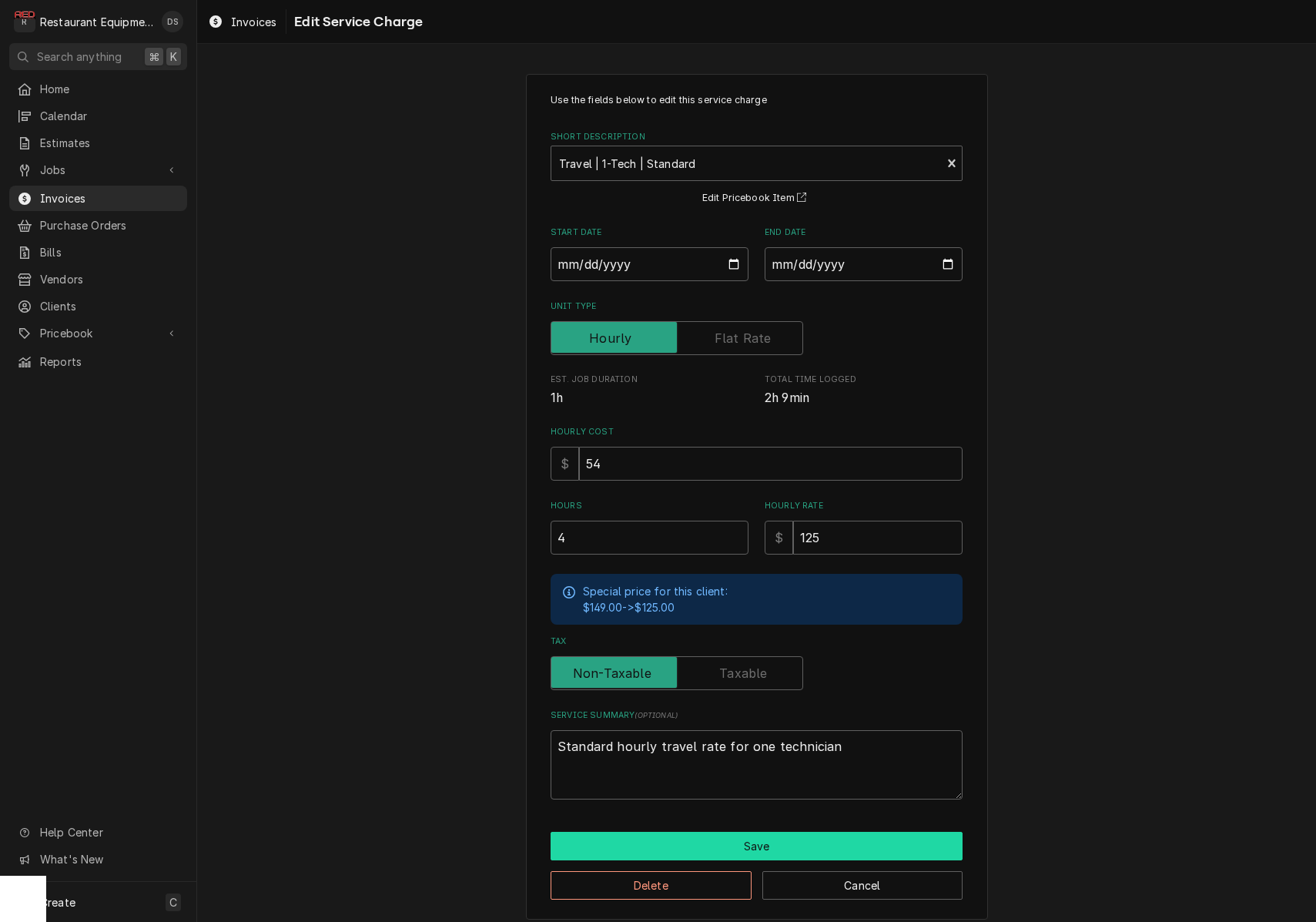
click at [729, 847] on button "Save" at bounding box center [757, 847] width 412 height 28
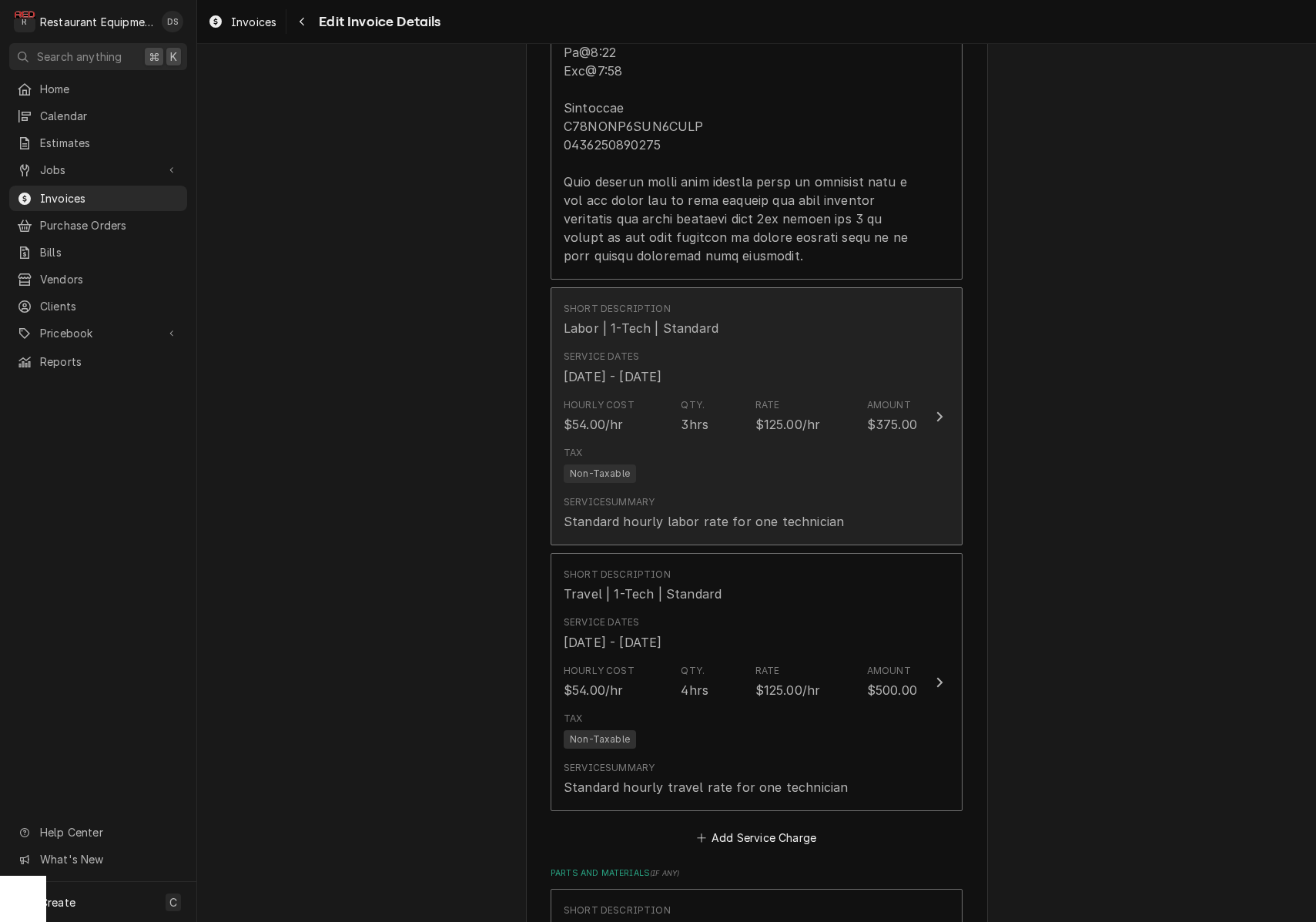
scroll to position [2166, 0]
click at [769, 469] on div "Tax Non-Taxable" at bounding box center [740, 468] width 354 height 49
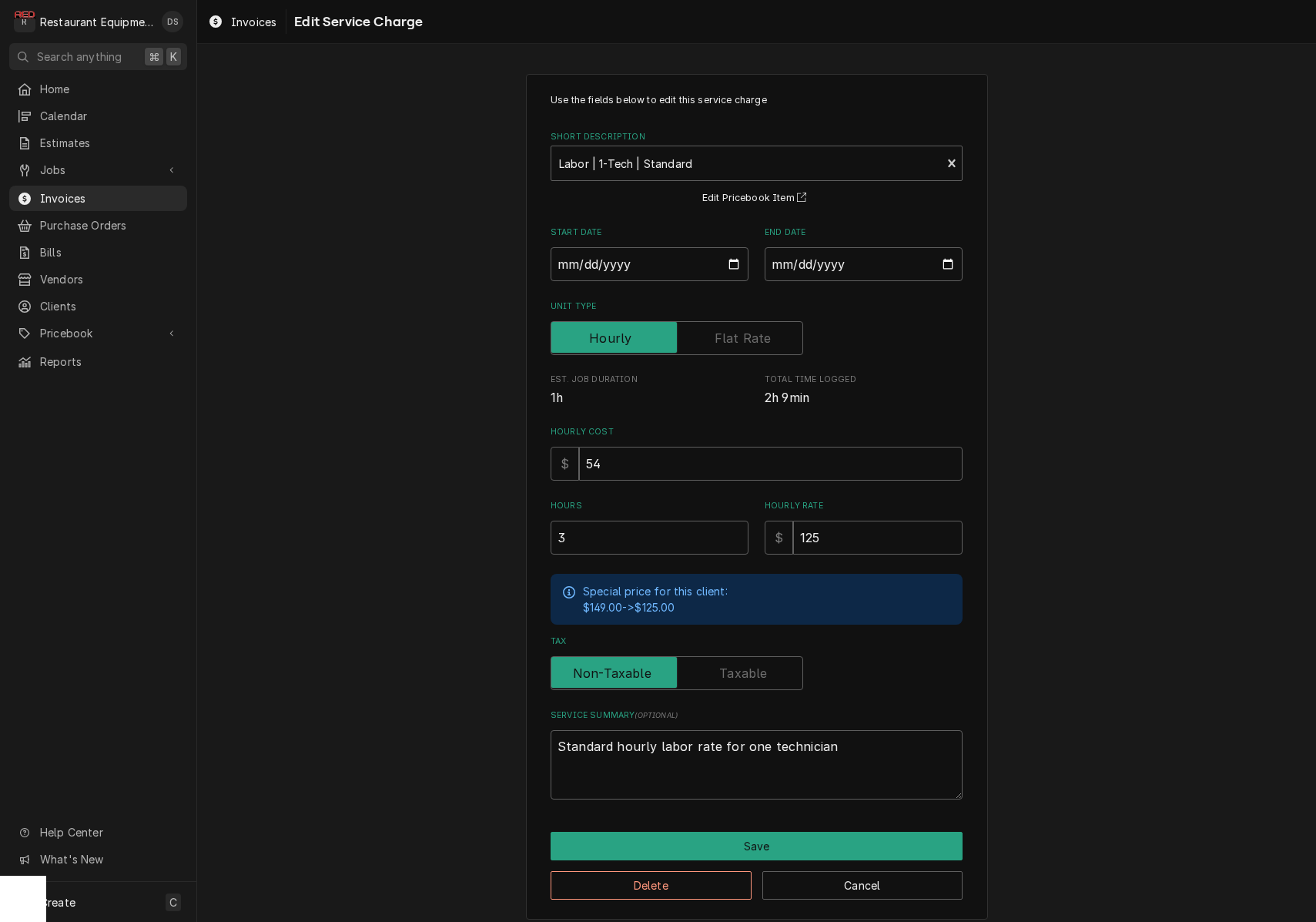
drag, startPoint x: 545, startPoint y: 519, endPoint x: 559, endPoint y: 524, distance: 14.9
click at [544, 519] on div "Use the fields below to edit this service charge Short Description Labor | 1-Te…" at bounding box center [757, 496] width 462 height 846
drag, startPoint x: 608, startPoint y: 532, endPoint x: 521, endPoint y: 532, distance: 87.0
click at [525, 533] on div "Use the fields below to edit this service charge Short Description Labor | 1-Te…" at bounding box center [757, 496] width 462 height 846
type textarea "x"
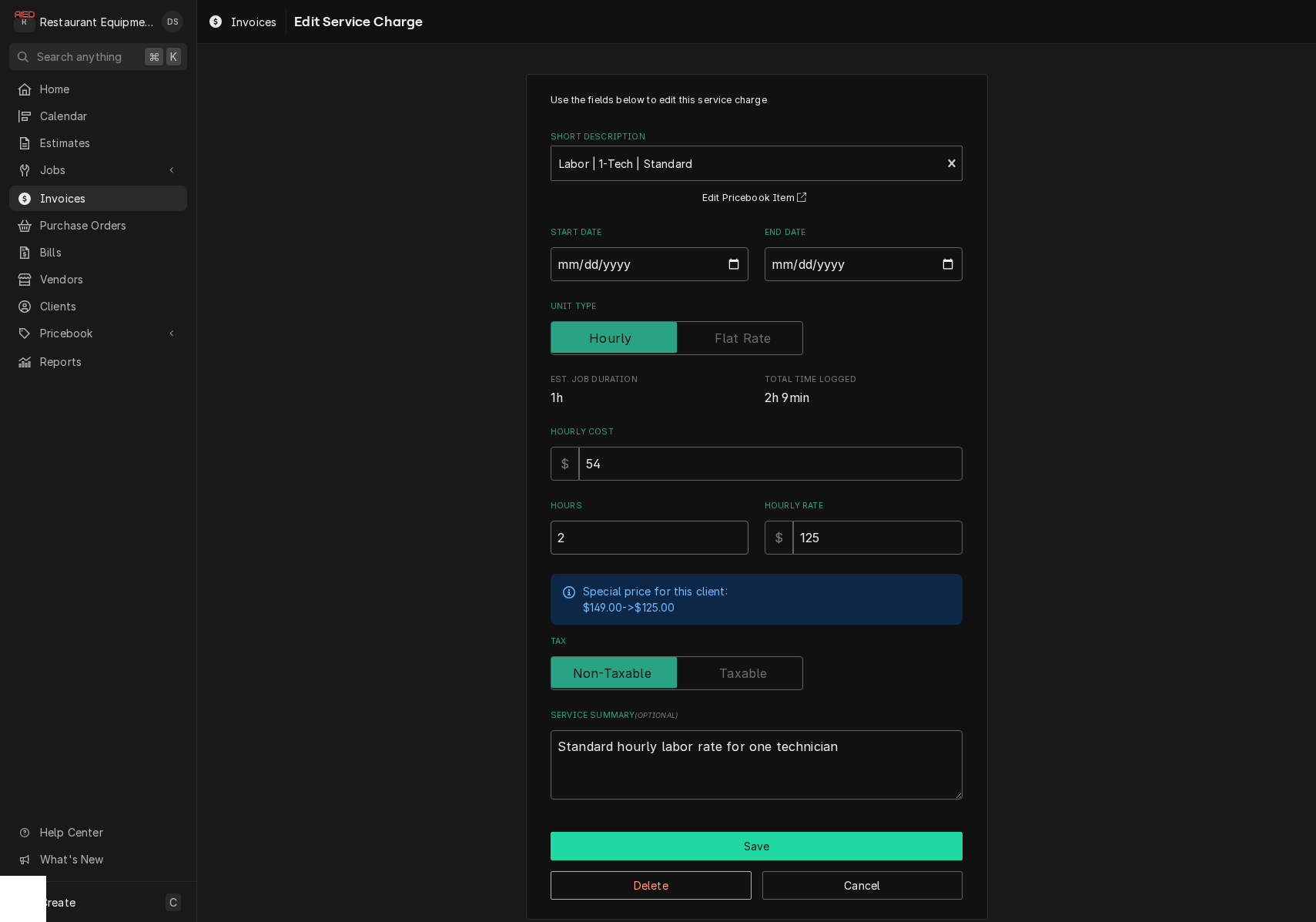
type input "2"
click at [757, 838] on button "Save" at bounding box center [757, 847] width 412 height 28
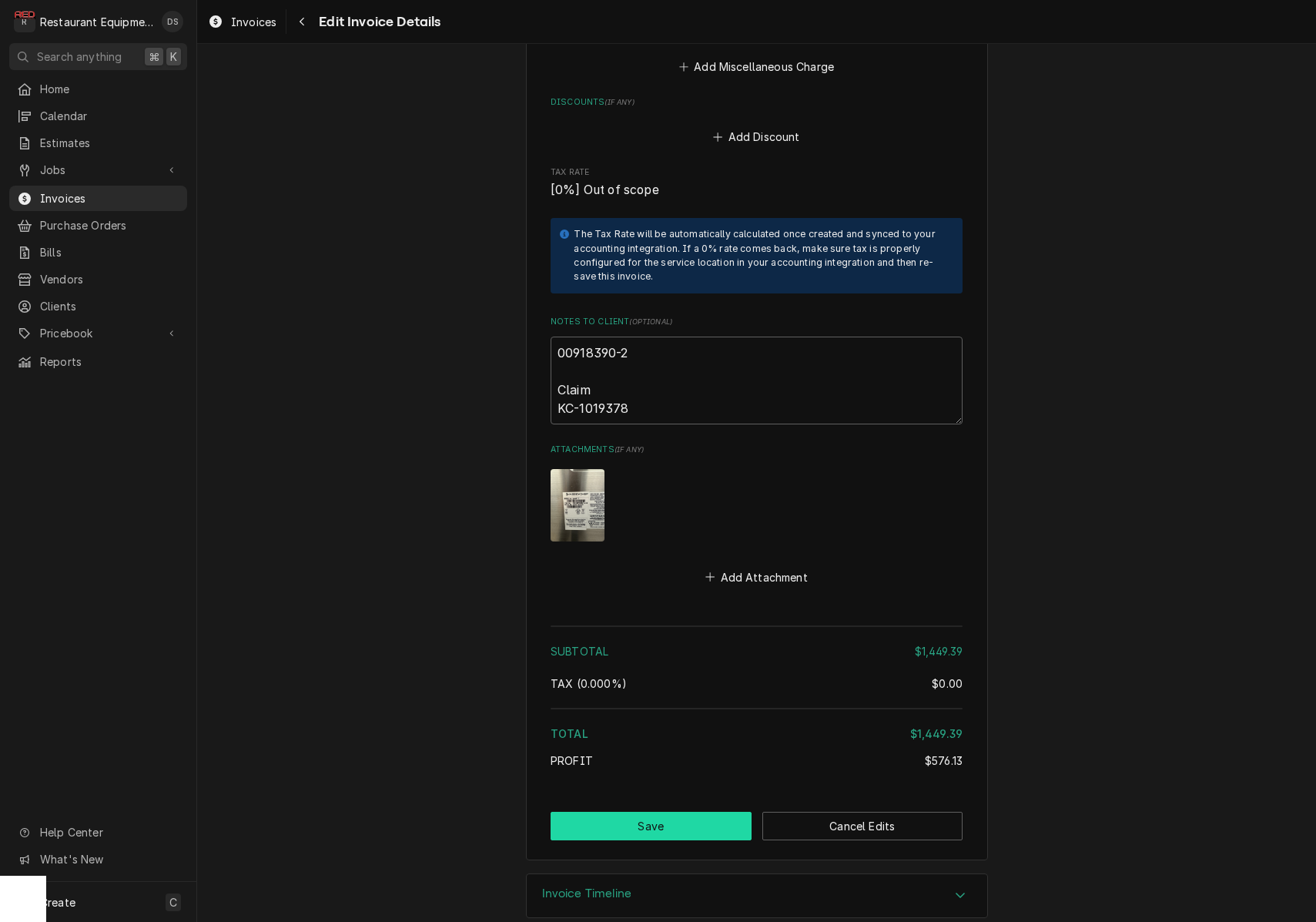
scroll to position [4046, 0]
click at [671, 813] on button "Save" at bounding box center [651, 828] width 201 height 28
type textarea "x"
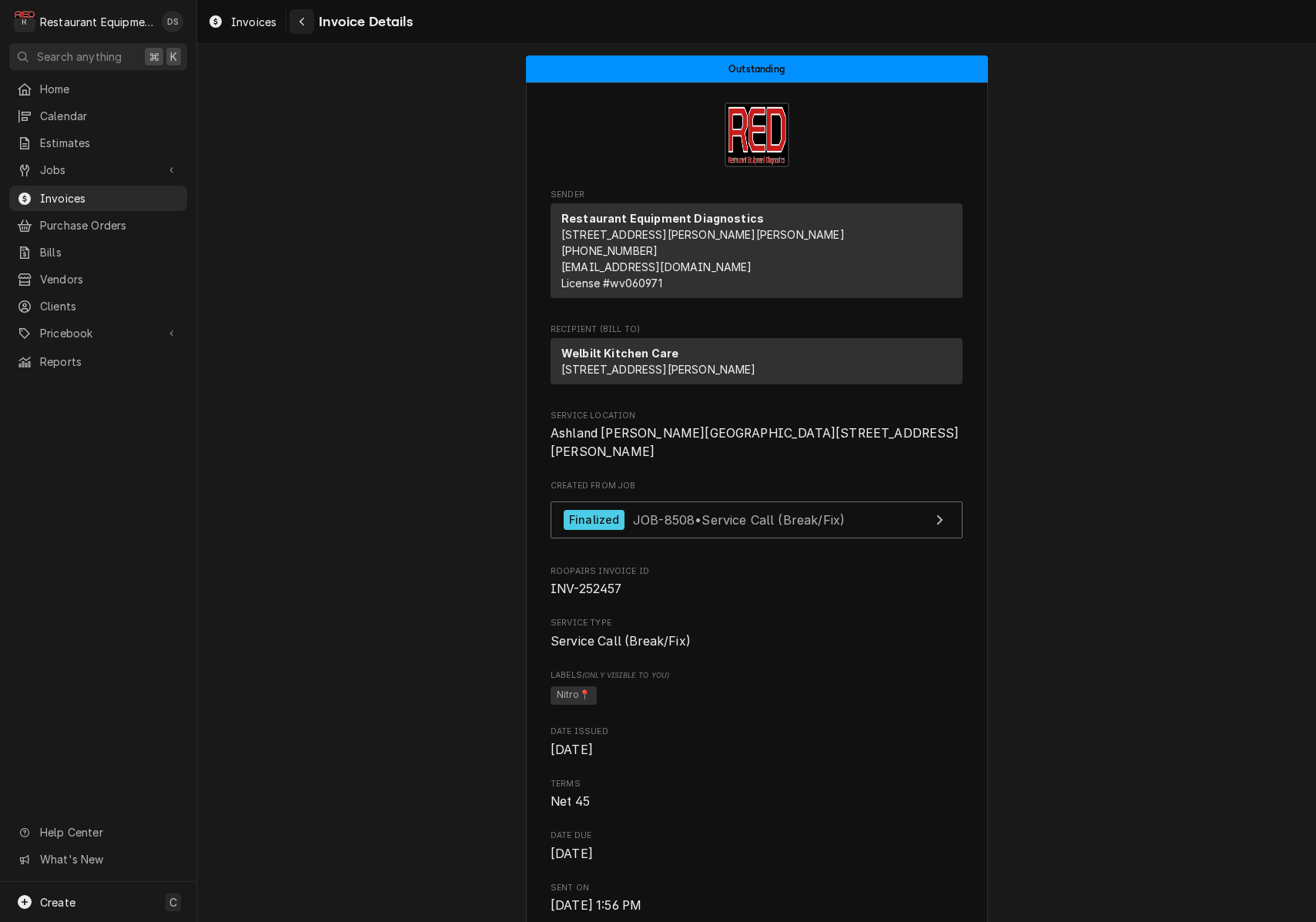
click at [291, 20] on button "Navigate back" at bounding box center [302, 22] width 25 height 25
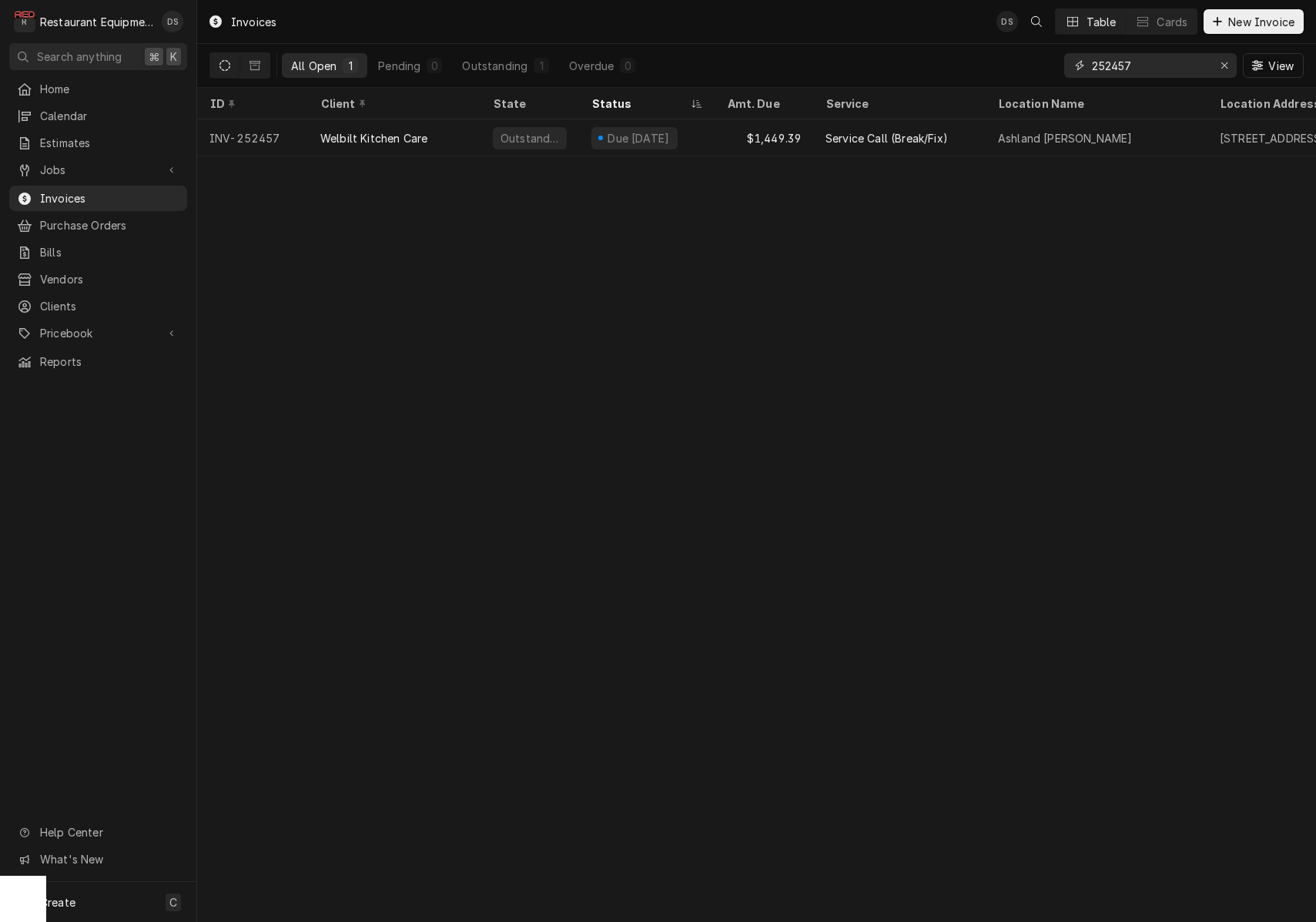
click at [1193, 67] on input "252457" at bounding box center [1149, 65] width 115 height 25
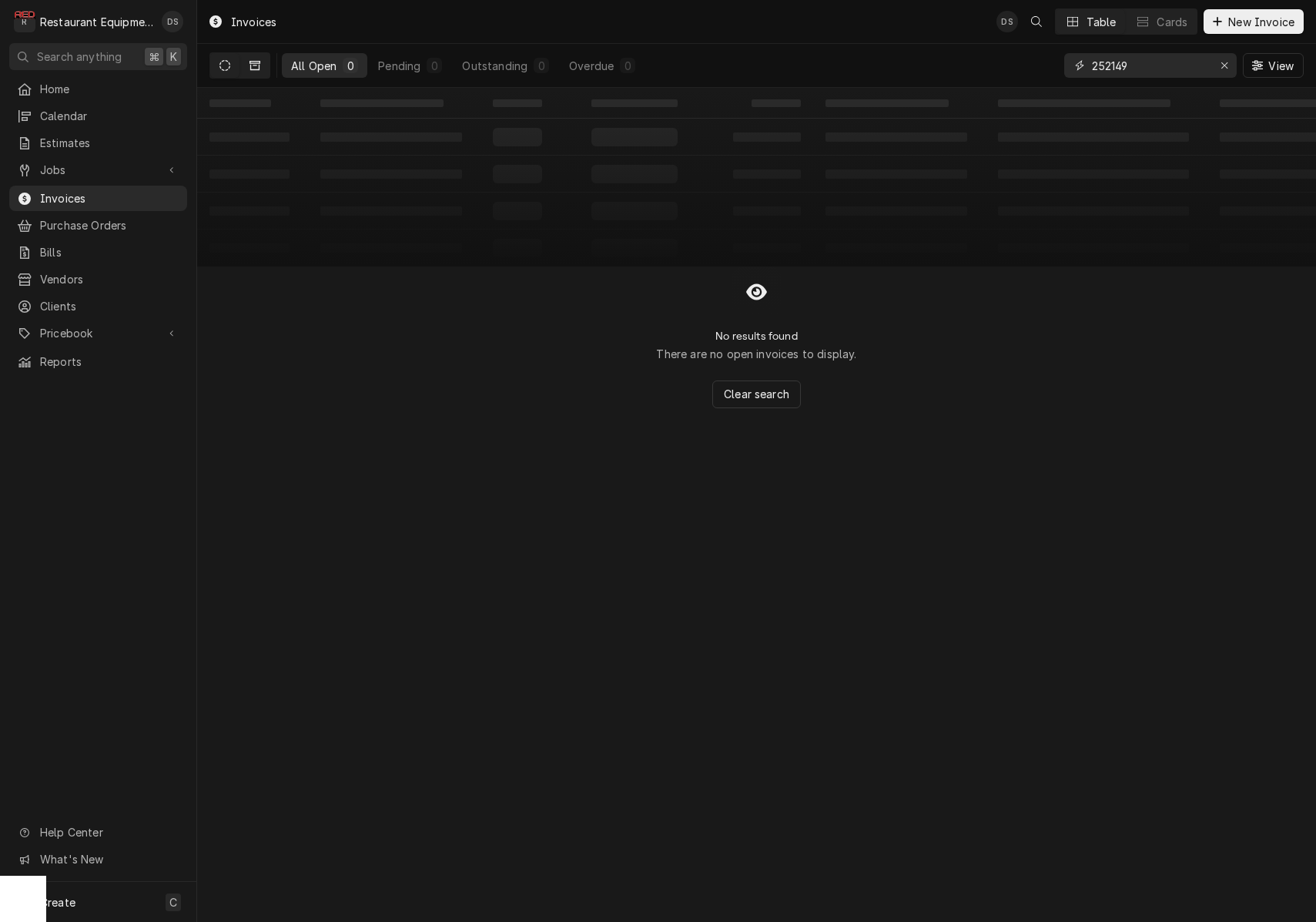
type input "252149"
click at [256, 72] on button "Dynamic Content Wrapper" at bounding box center [255, 65] width 29 height 25
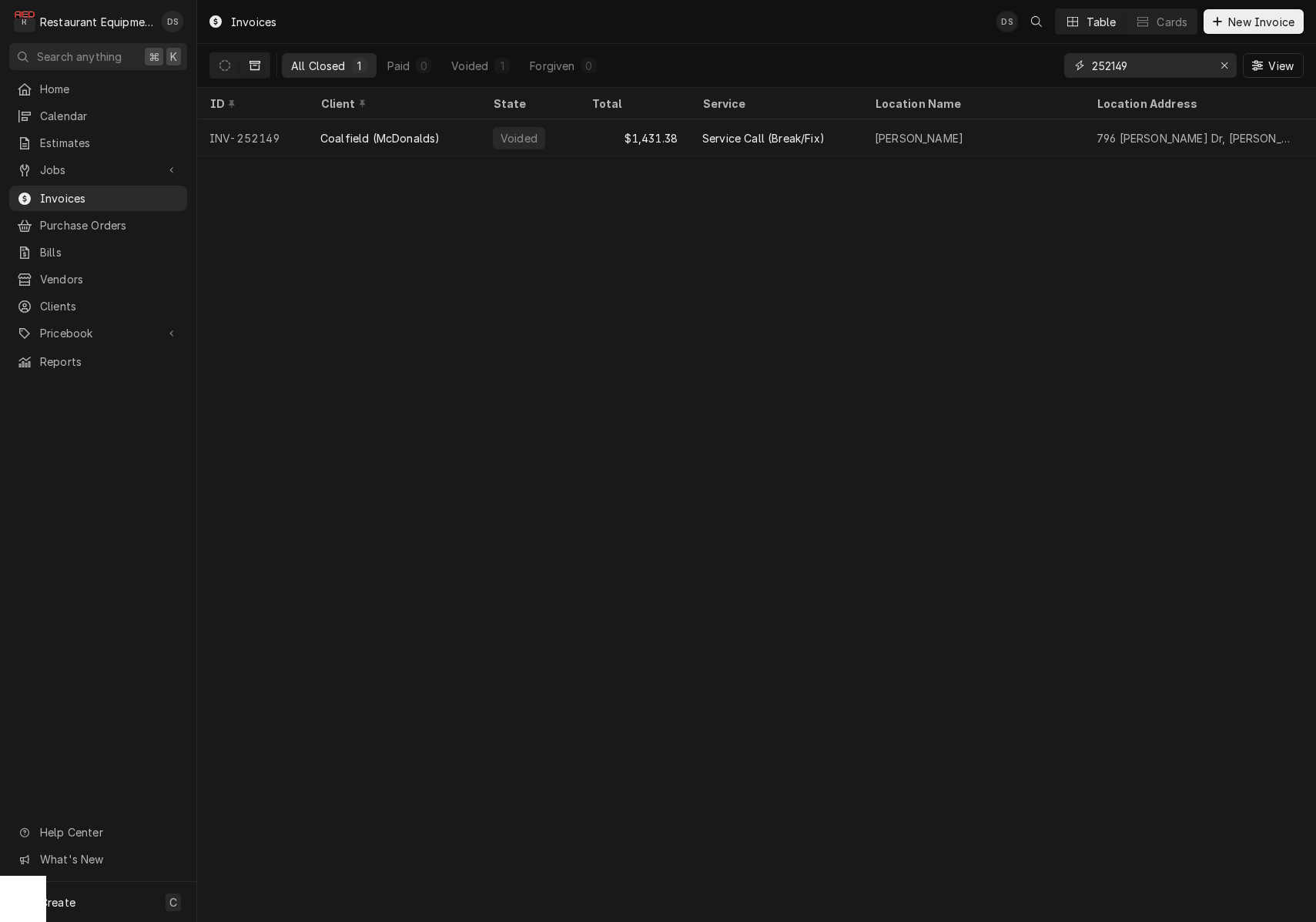
drag, startPoint x: 1224, startPoint y: 65, endPoint x: 1187, endPoint y: 65, distance: 37.0
click at [1224, 65] on icon "Erase input" at bounding box center [1224, 65] width 7 height 7
click at [1162, 64] on input "Dynamic Content Wrapper" at bounding box center [1163, 65] width 144 height 25
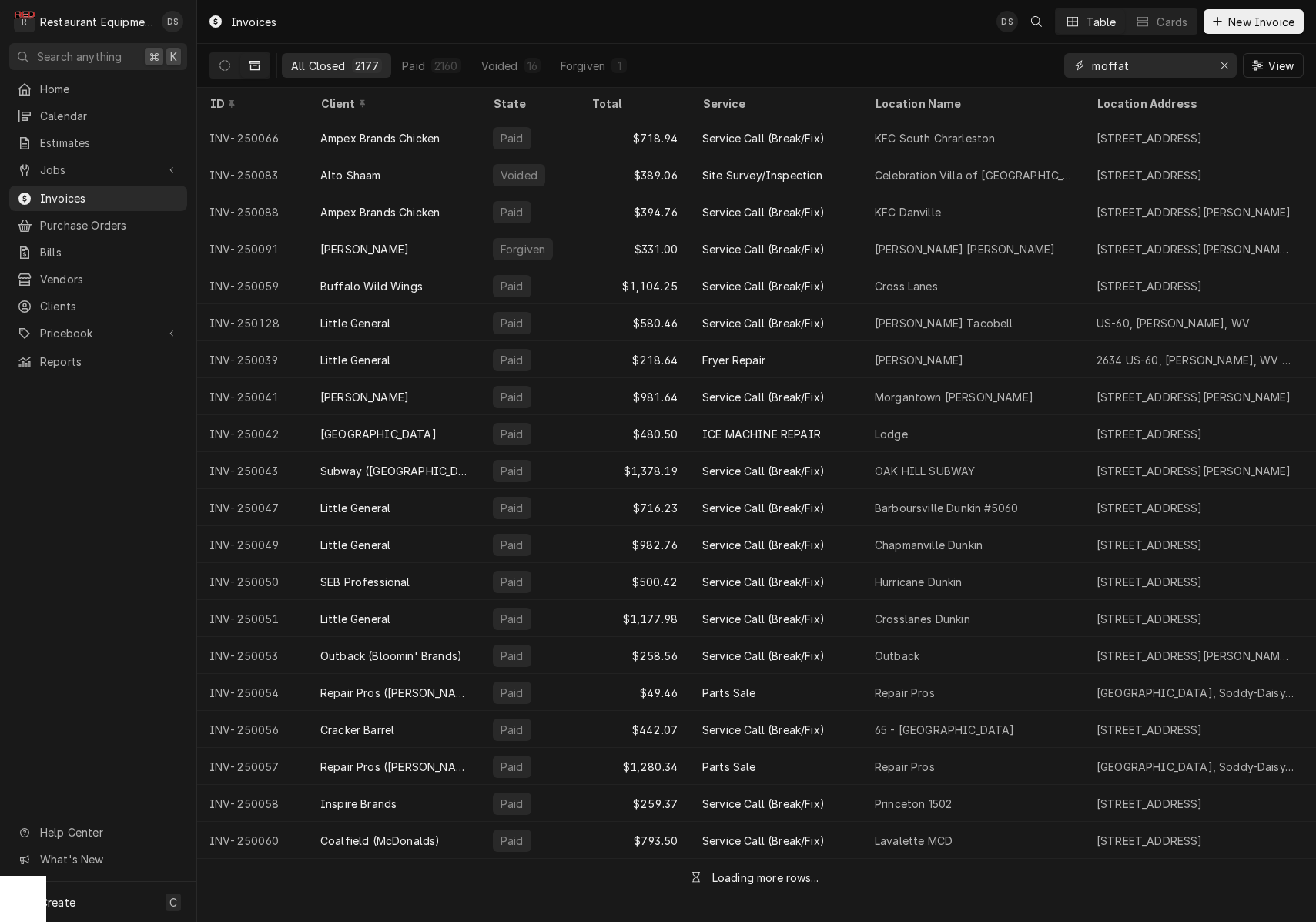
type input "moffat"
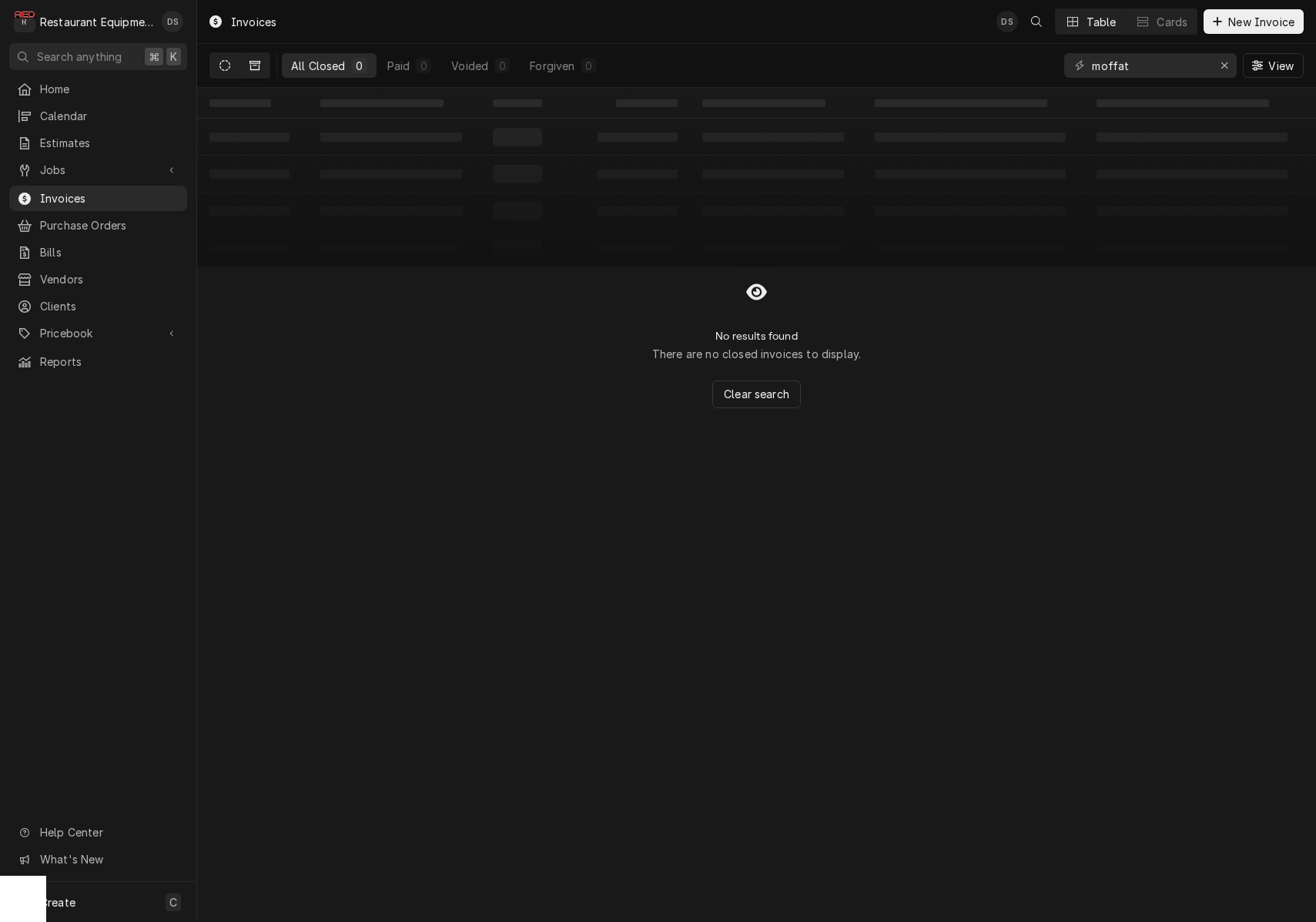
click at [225, 70] on icon "Dynamic Content Wrapper" at bounding box center [225, 65] width 10 height 10
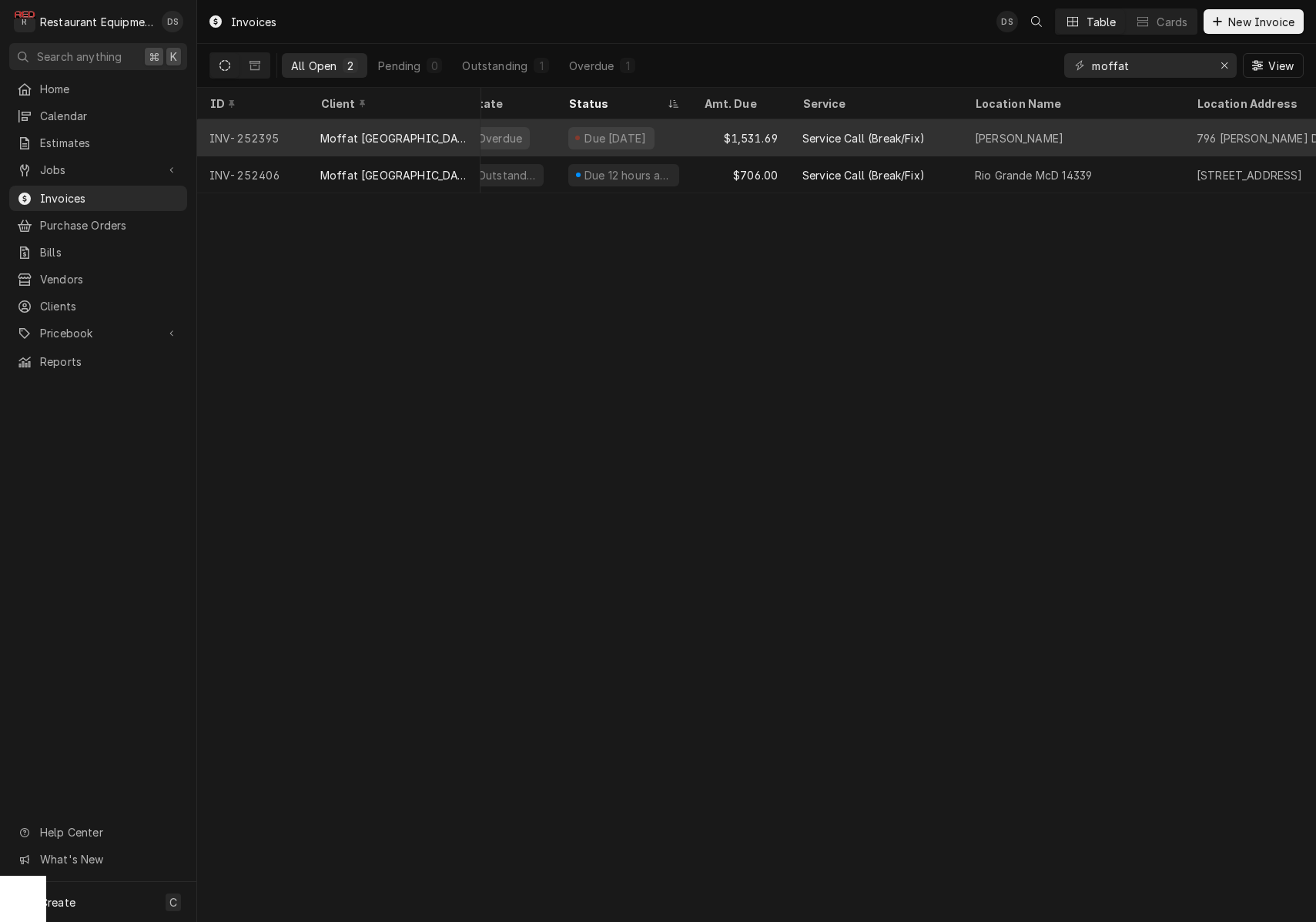
scroll to position [0, 26]
click at [841, 140] on div "Service Call (Break/Fix)" at bounding box center [860, 138] width 123 height 16
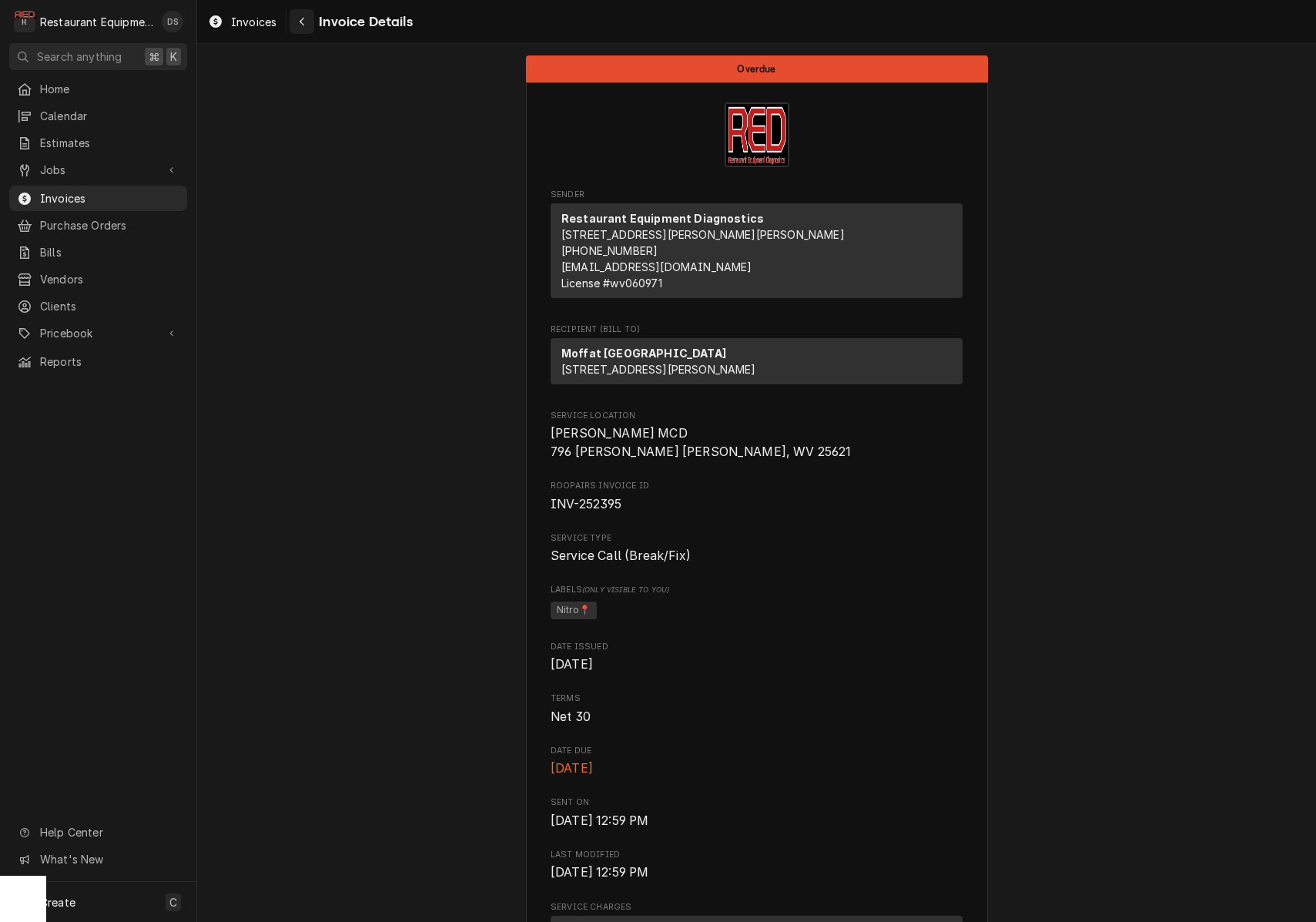
click at [308, 27] on div "Navigate back" at bounding box center [302, 22] width 15 height 15
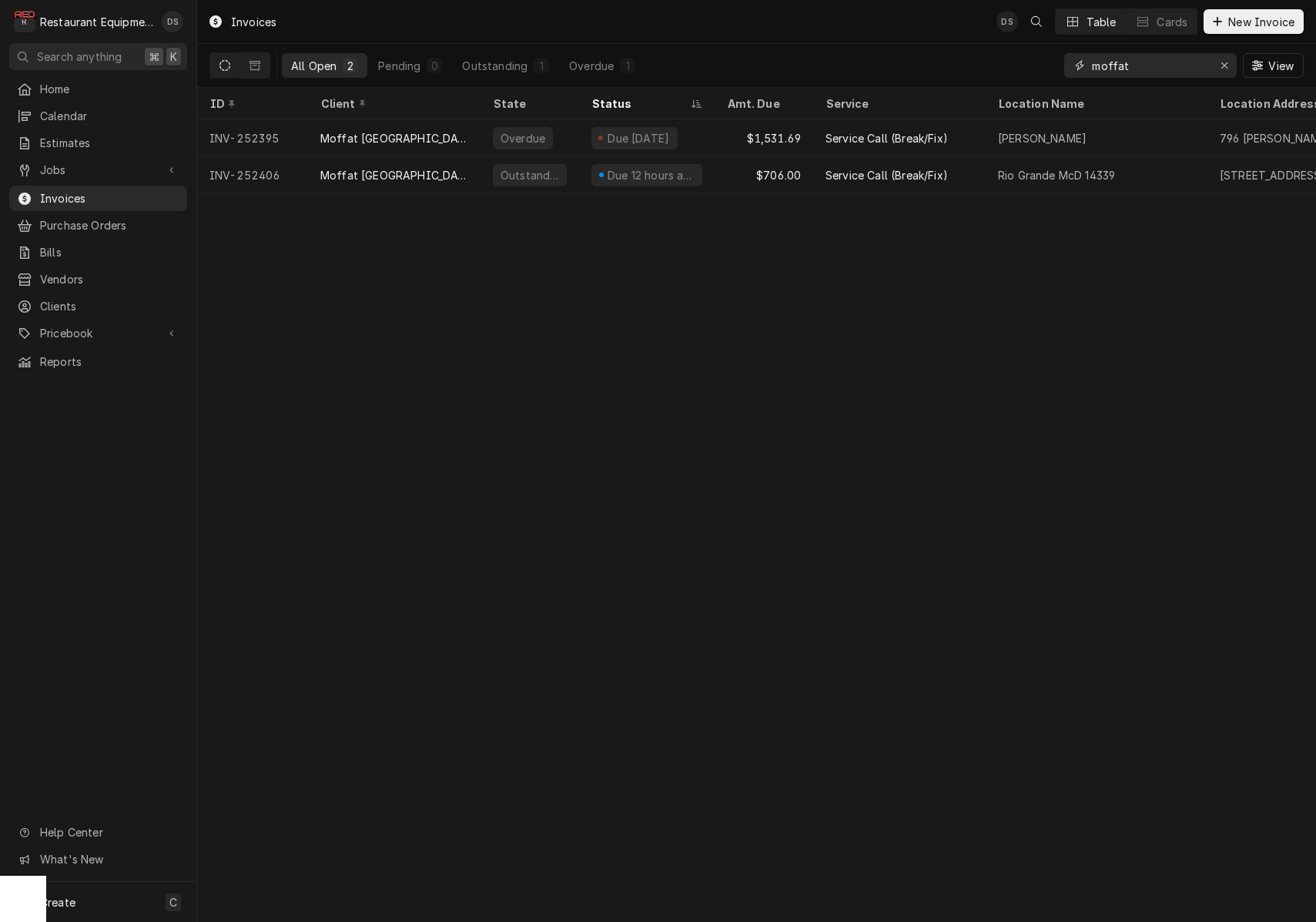
click at [1171, 66] on input "moffat" at bounding box center [1149, 65] width 115 height 25
type input "252341"
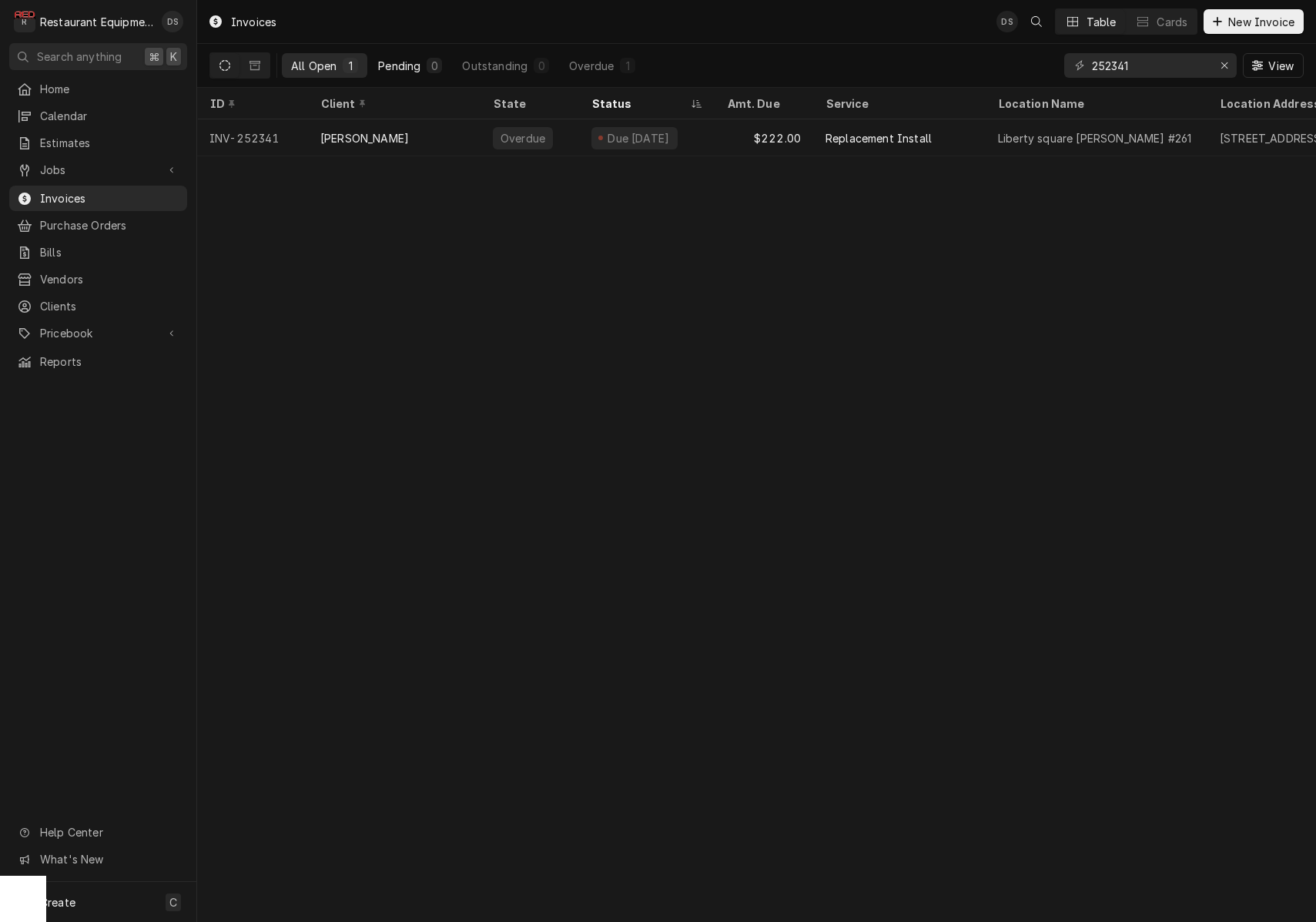
click at [397, 60] on div "Pending" at bounding box center [399, 65] width 42 height 16
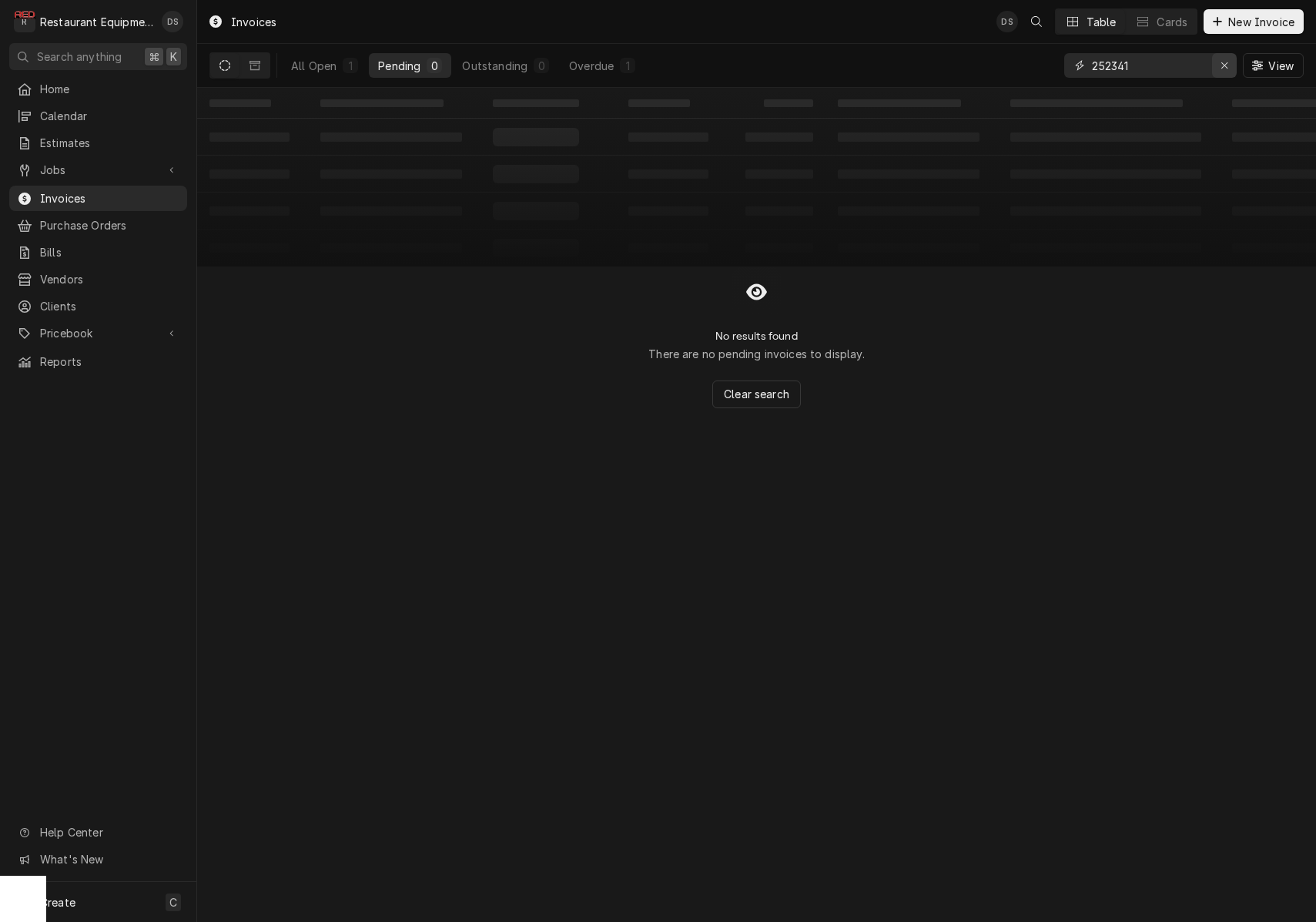
click at [1225, 64] on icon "Erase input" at bounding box center [1224, 65] width 8 height 10
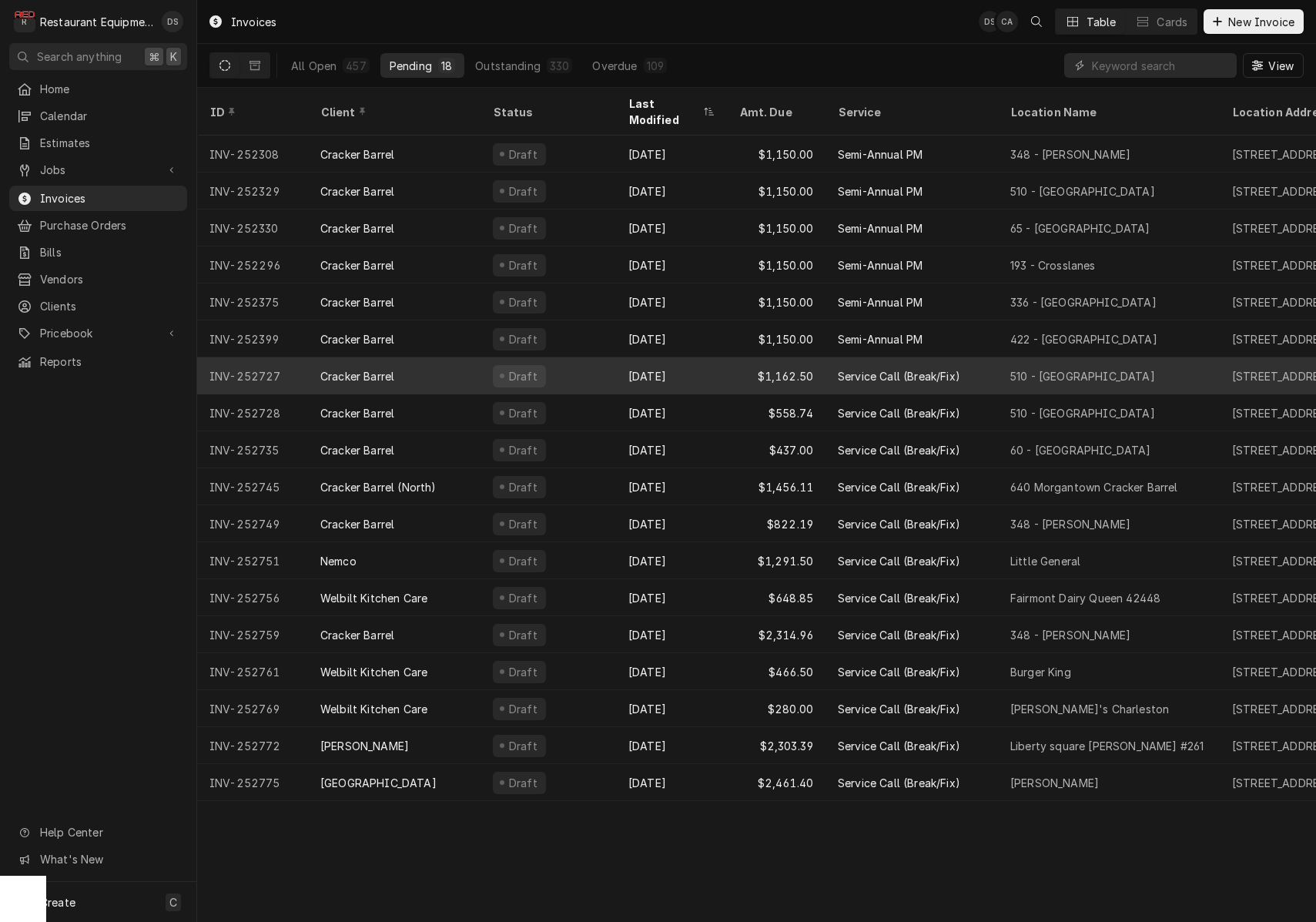
click at [438, 360] on div "Cracker Barrel" at bounding box center [393, 376] width 173 height 37
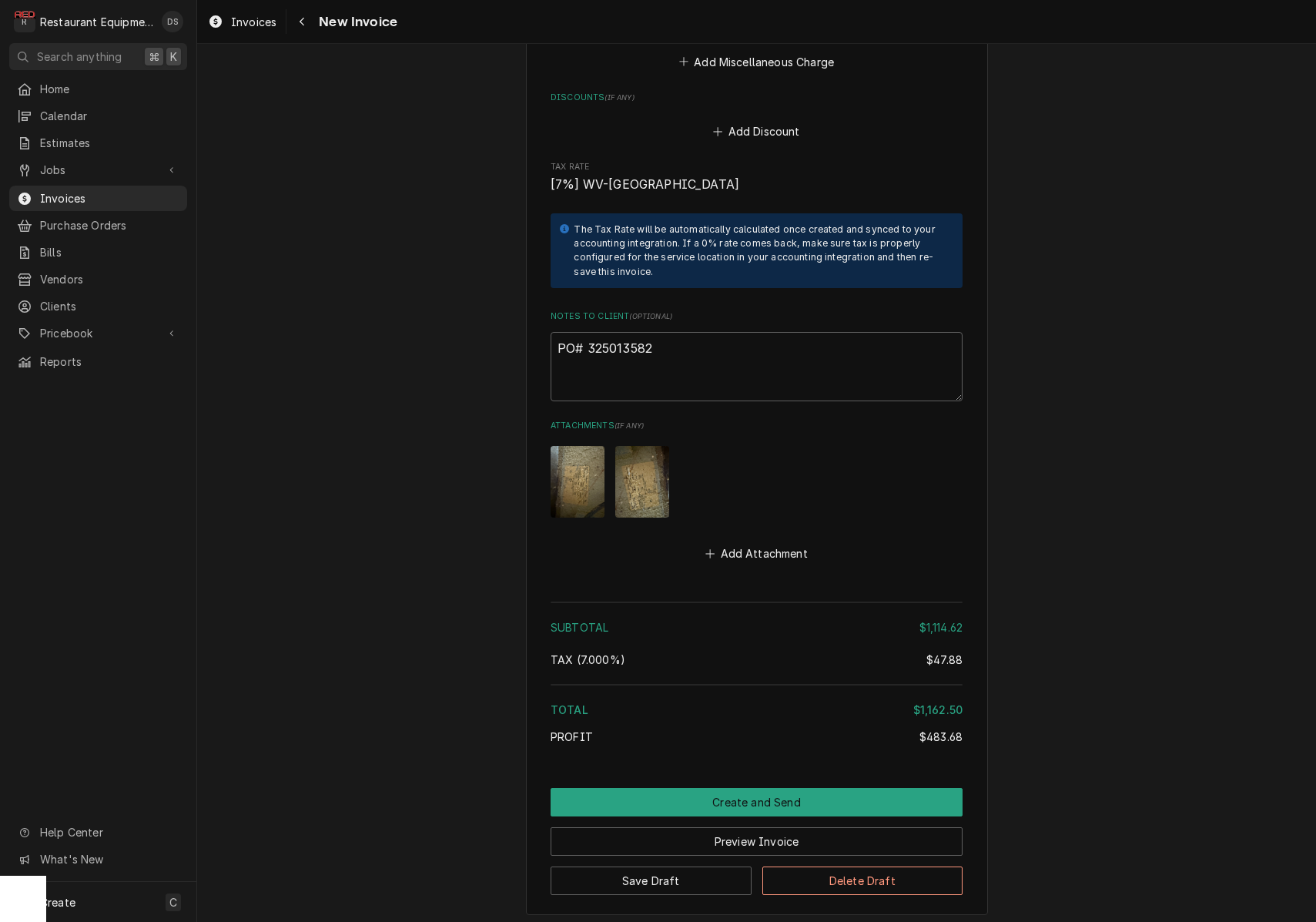
scroll to position [4403, 0]
drag, startPoint x: 659, startPoint y: 327, endPoint x: 608, endPoint y: 325, distance: 51.0
click at [587, 330] on textarea "PO# 325013582" at bounding box center [757, 364] width 412 height 69
click at [303, 26] on icon "Navigate back" at bounding box center [302, 21] width 7 height 10
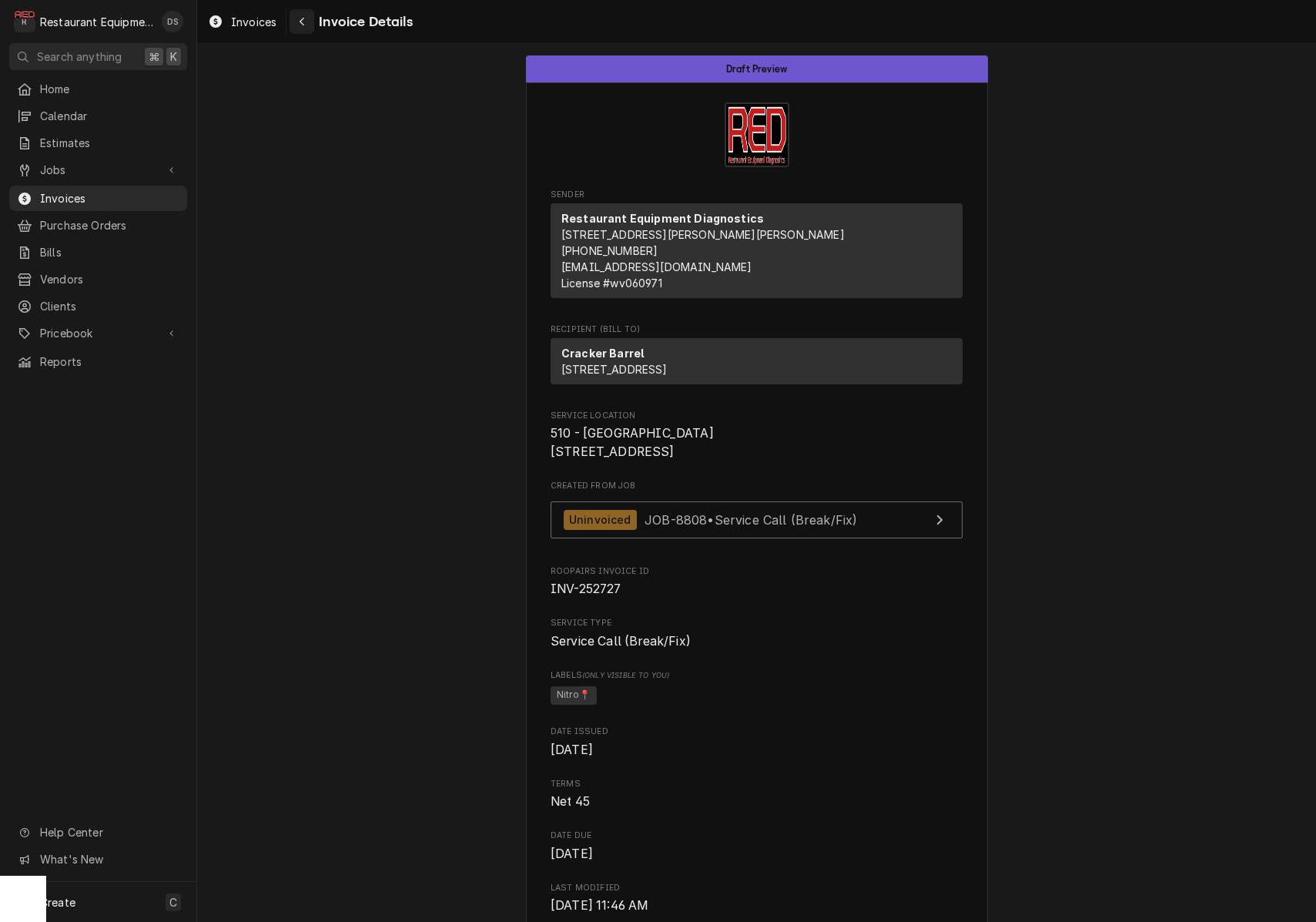
click at [304, 23] on icon "Navigate back" at bounding box center [302, 21] width 7 height 10
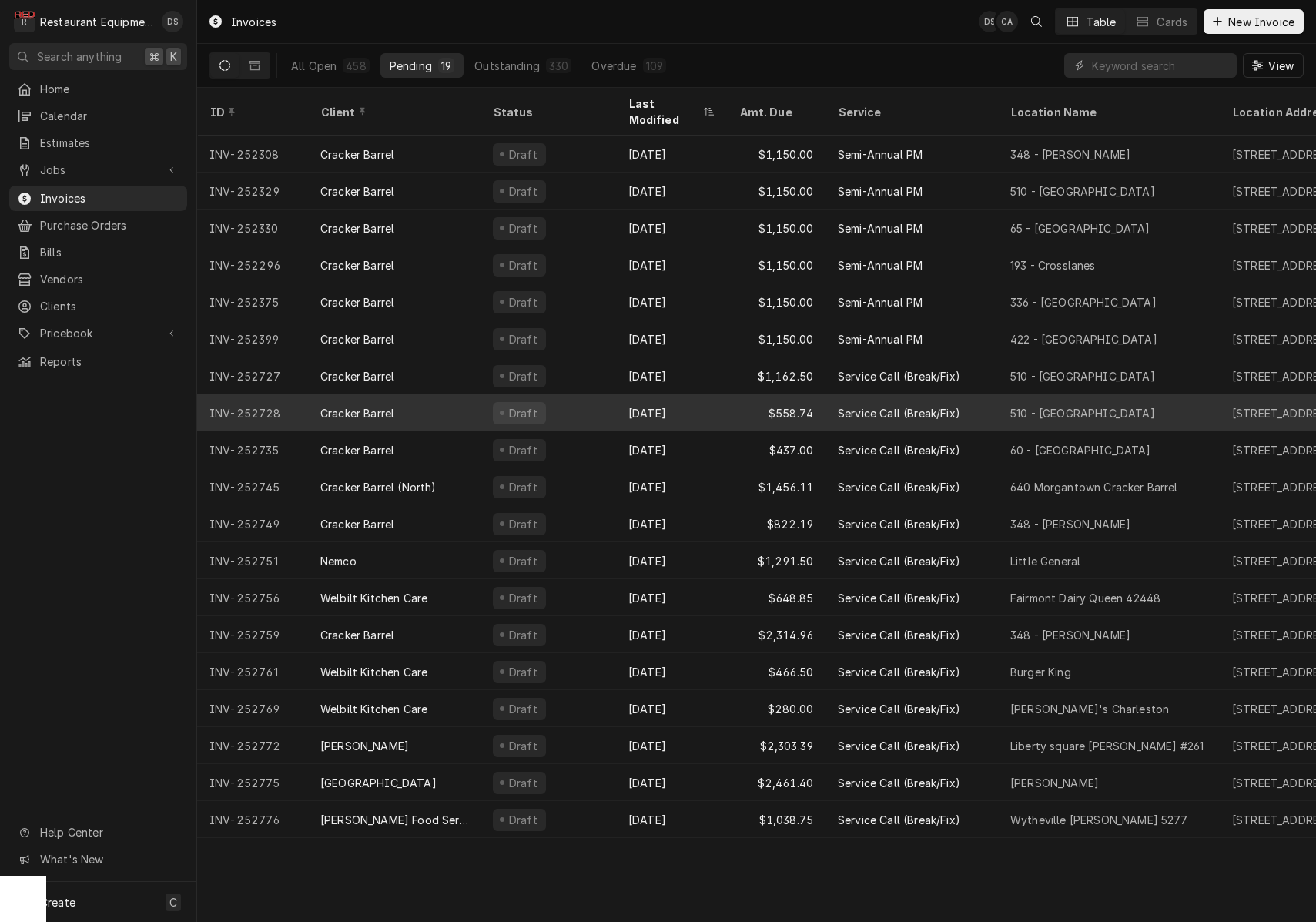
click at [601, 394] on div "Draft" at bounding box center [548, 412] width 136 height 37
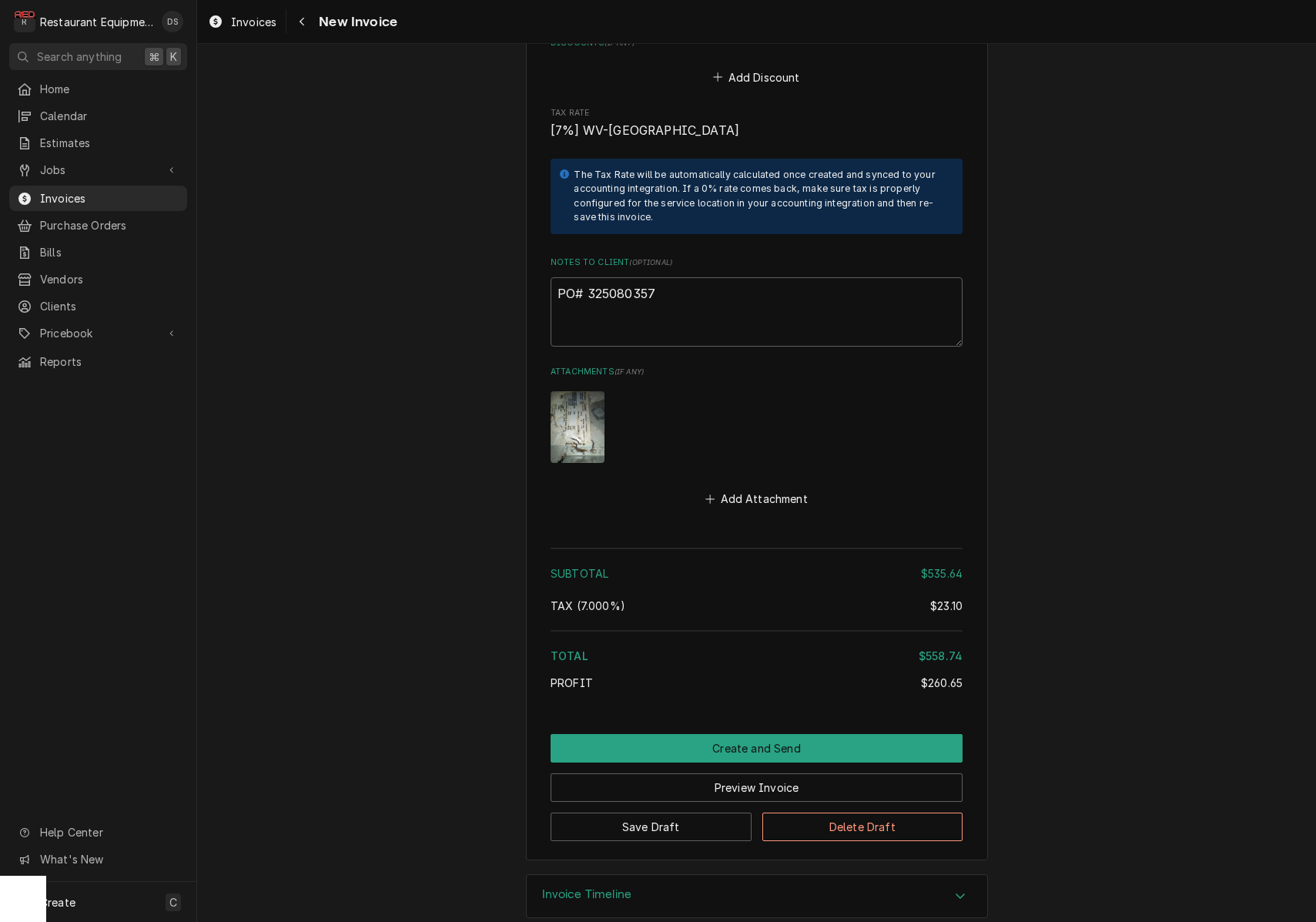
scroll to position [3008, 0]
drag, startPoint x: 670, startPoint y: 270, endPoint x: 594, endPoint y: 271, distance: 76.0
click at [586, 278] on textarea "PO# 325080357" at bounding box center [757, 312] width 412 height 69
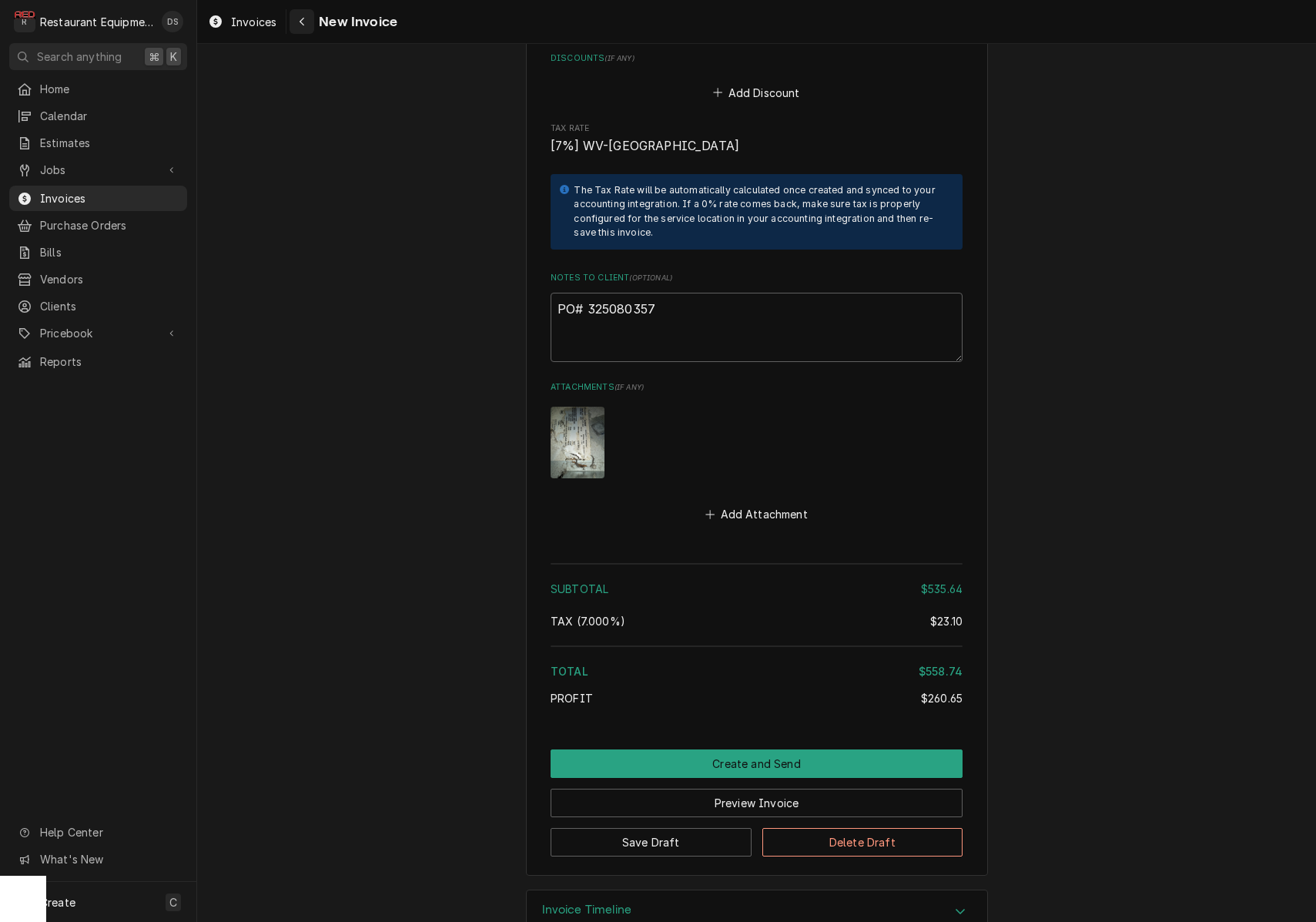
click at [302, 22] on icon "Navigate back" at bounding box center [302, 21] width 7 height 10
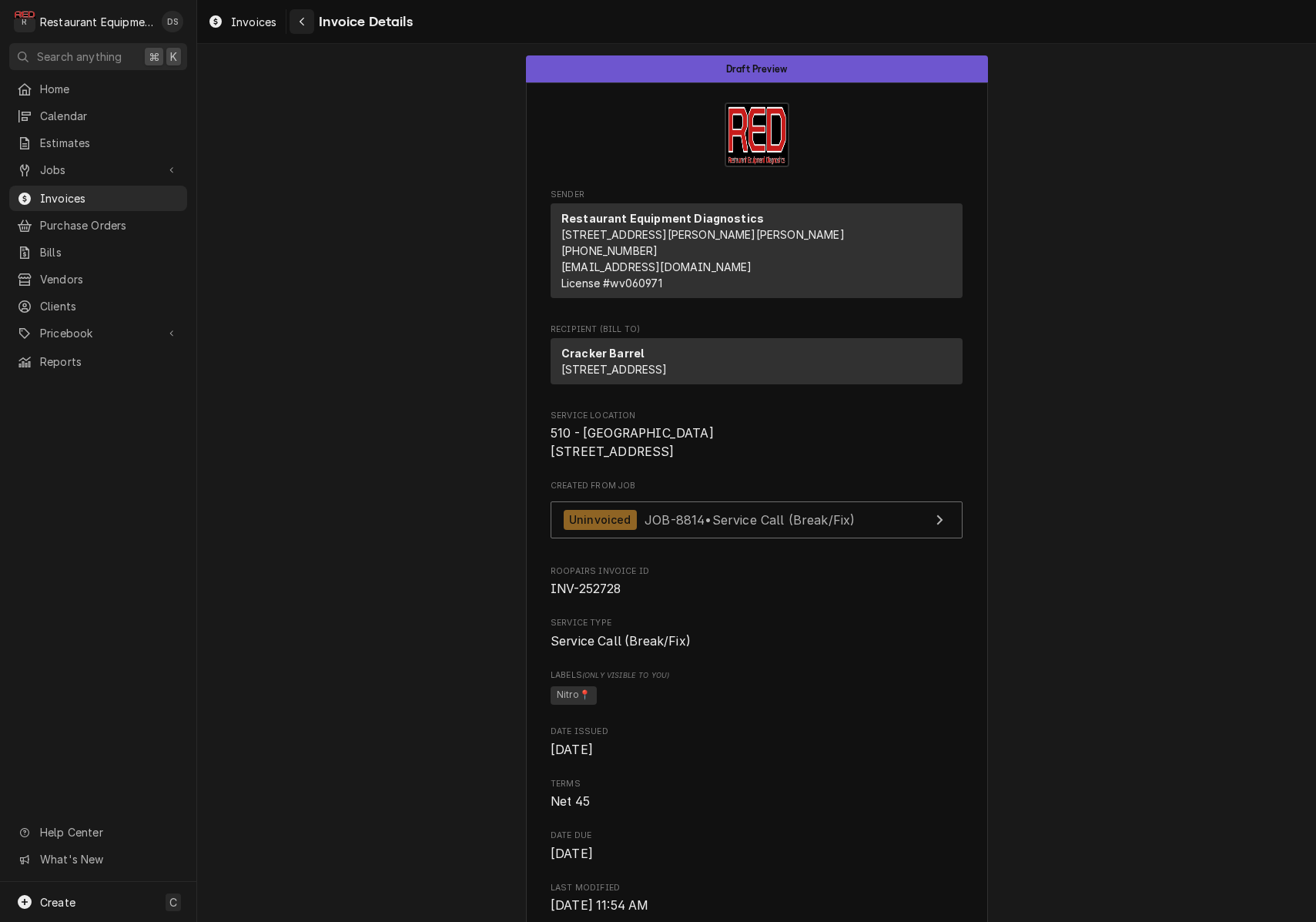
click at [301, 22] on icon "Navigate back" at bounding box center [302, 21] width 7 height 10
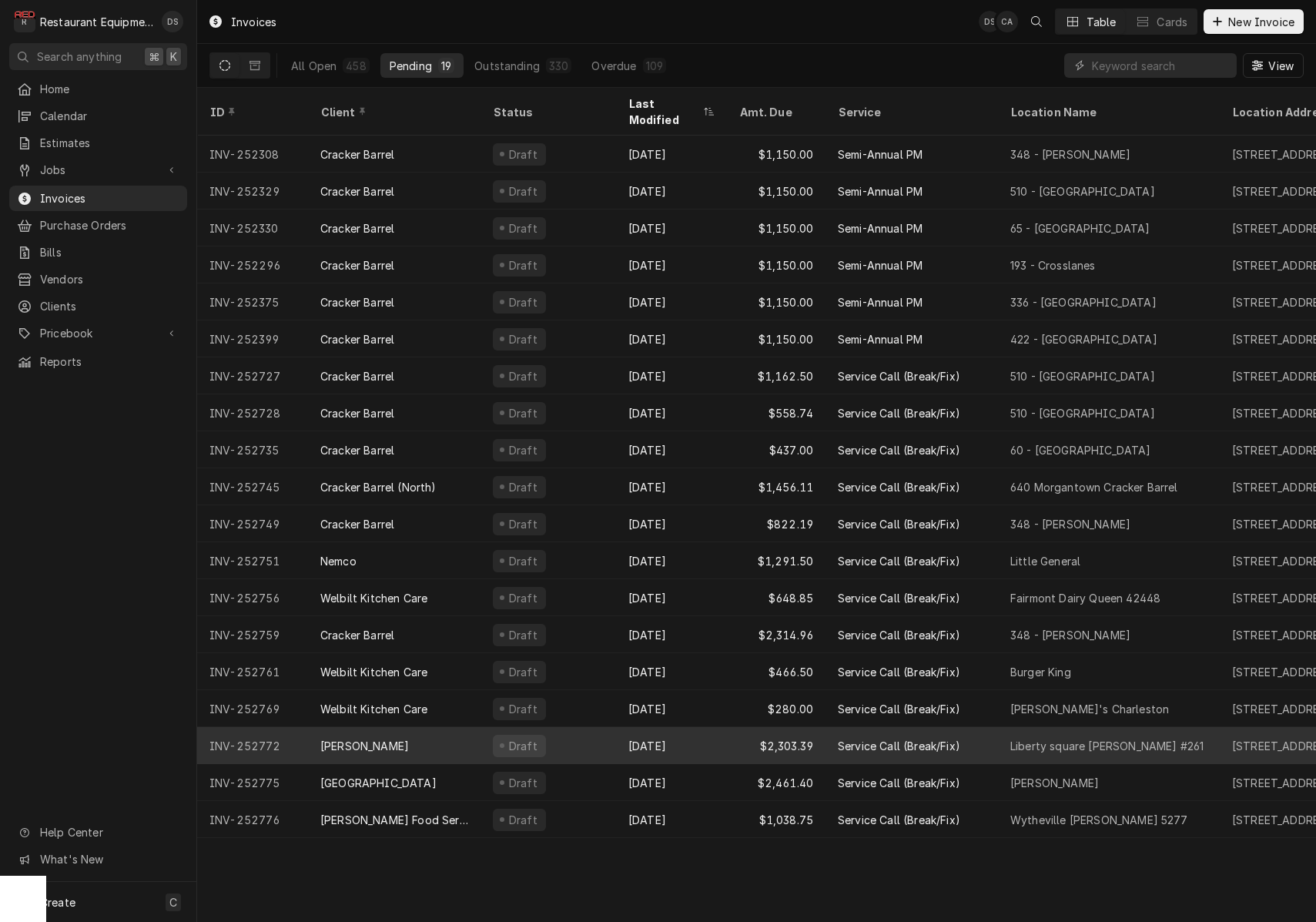
click at [700, 728] on div "Sep 12" at bounding box center [672, 746] width 111 height 37
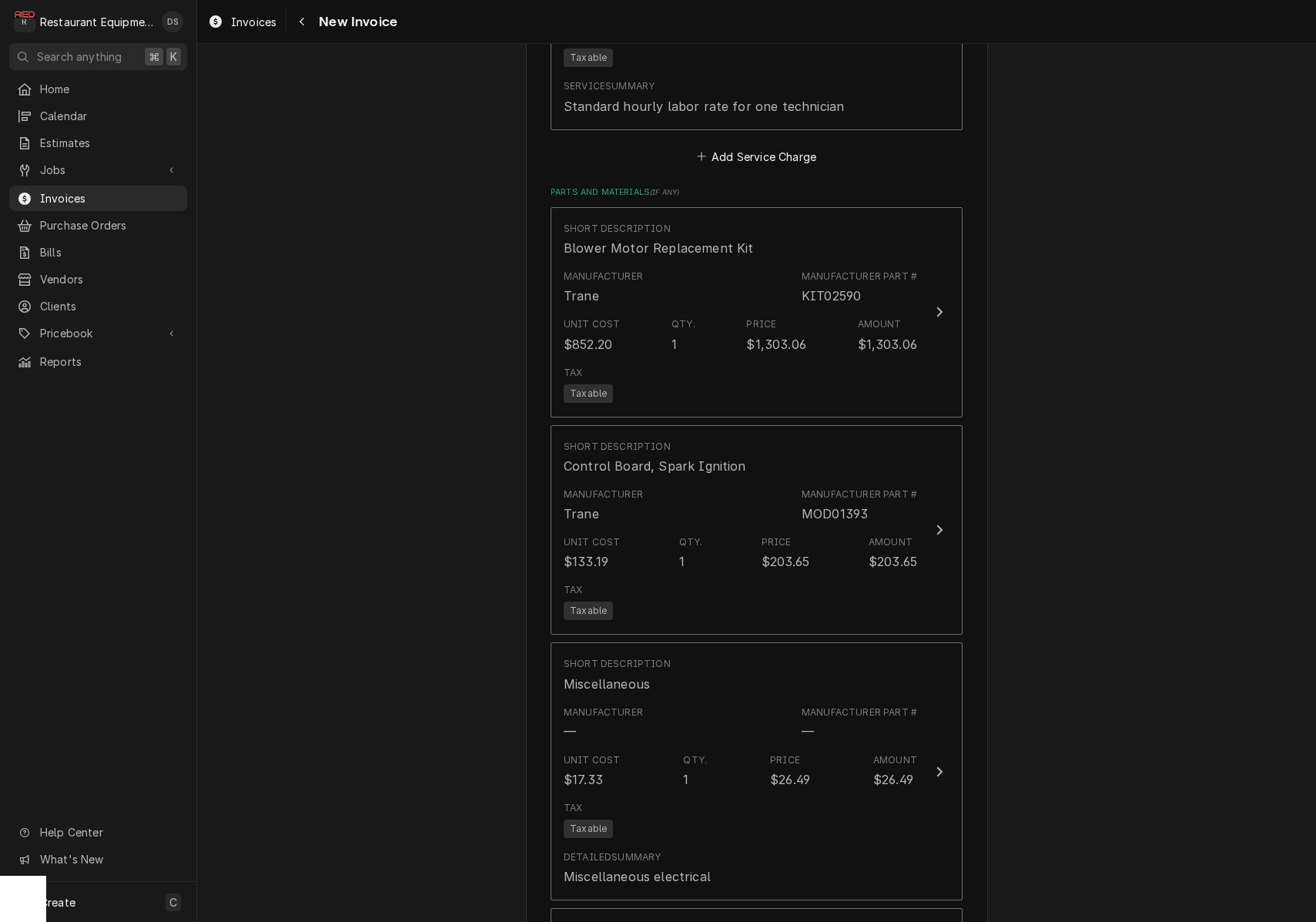
scroll to position [2029, 0]
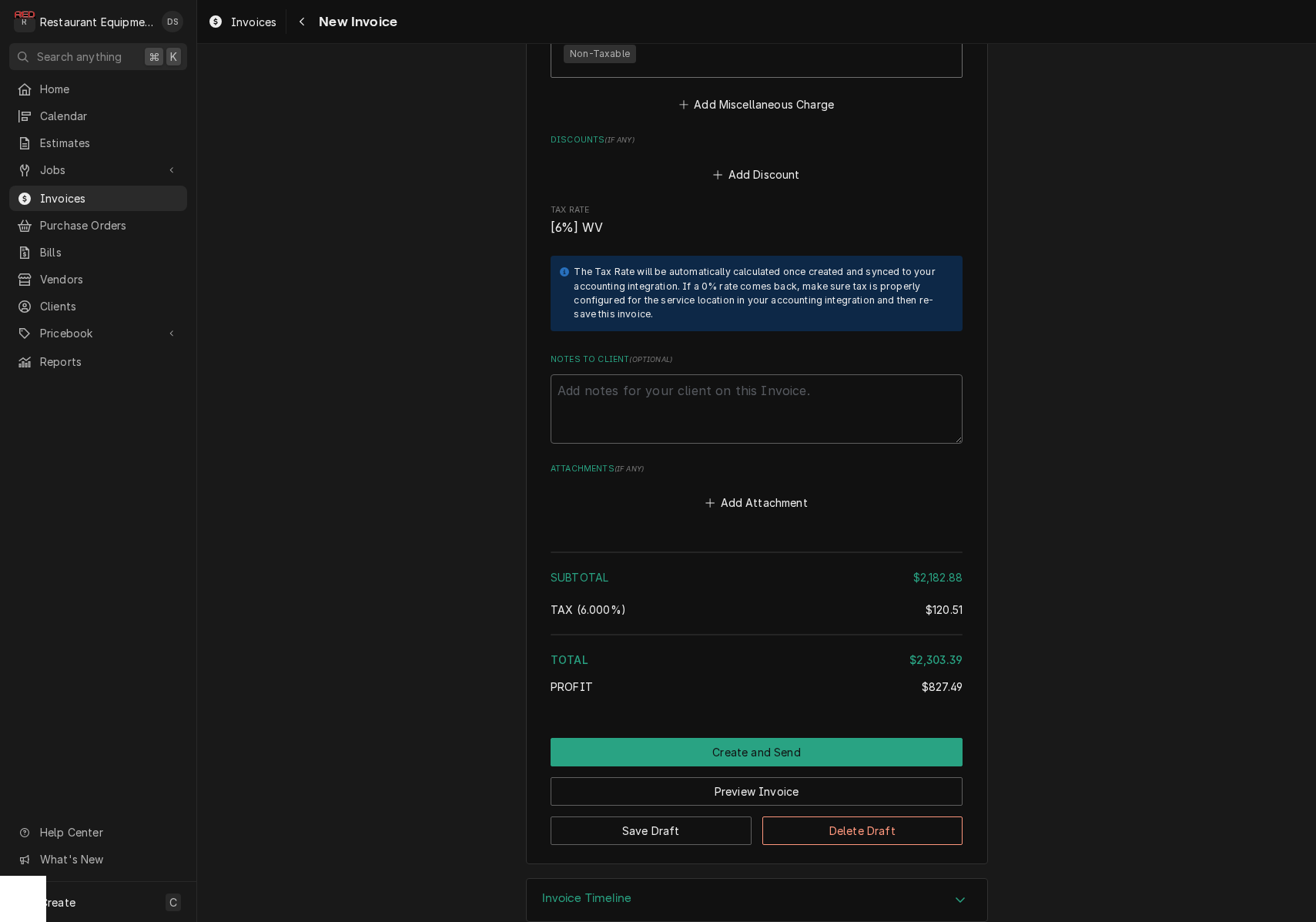
drag, startPoint x: 737, startPoint y: 760, endPoint x: 757, endPoint y: 750, distance: 22.4
click at [737, 778] on button "Preview Invoice" at bounding box center [757, 792] width 412 height 28
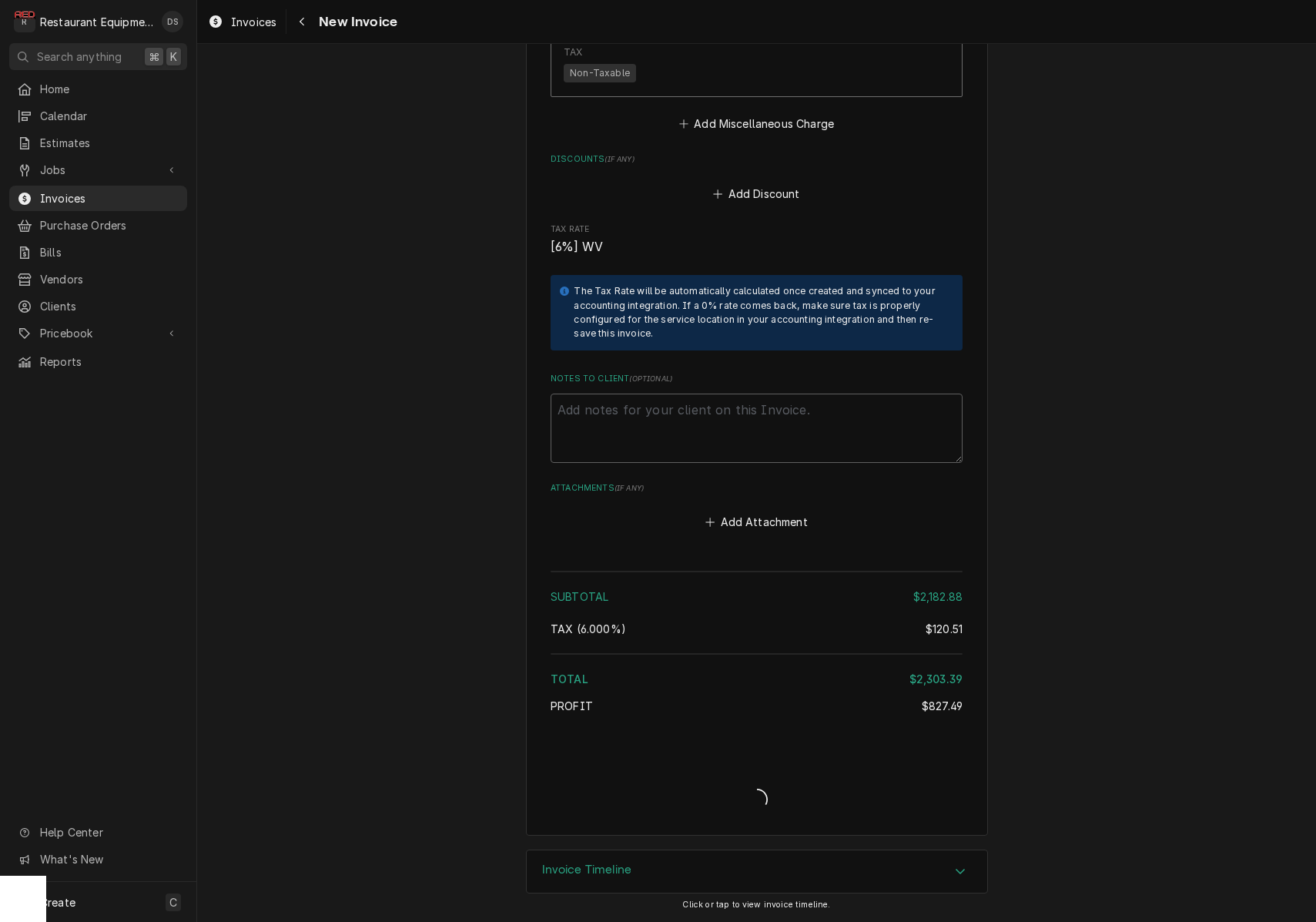
scroll to position [3301, 0]
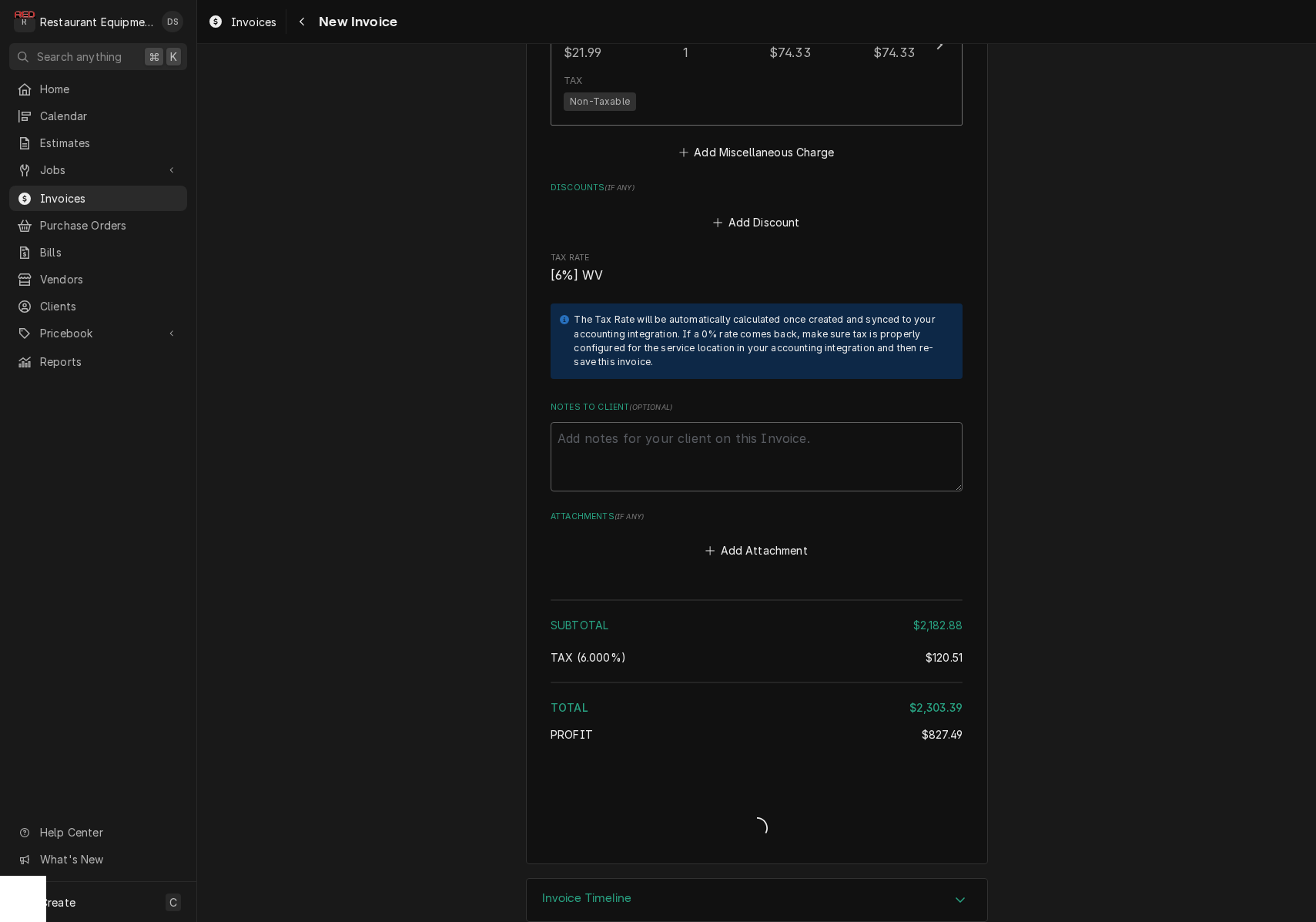
type textarea "x"
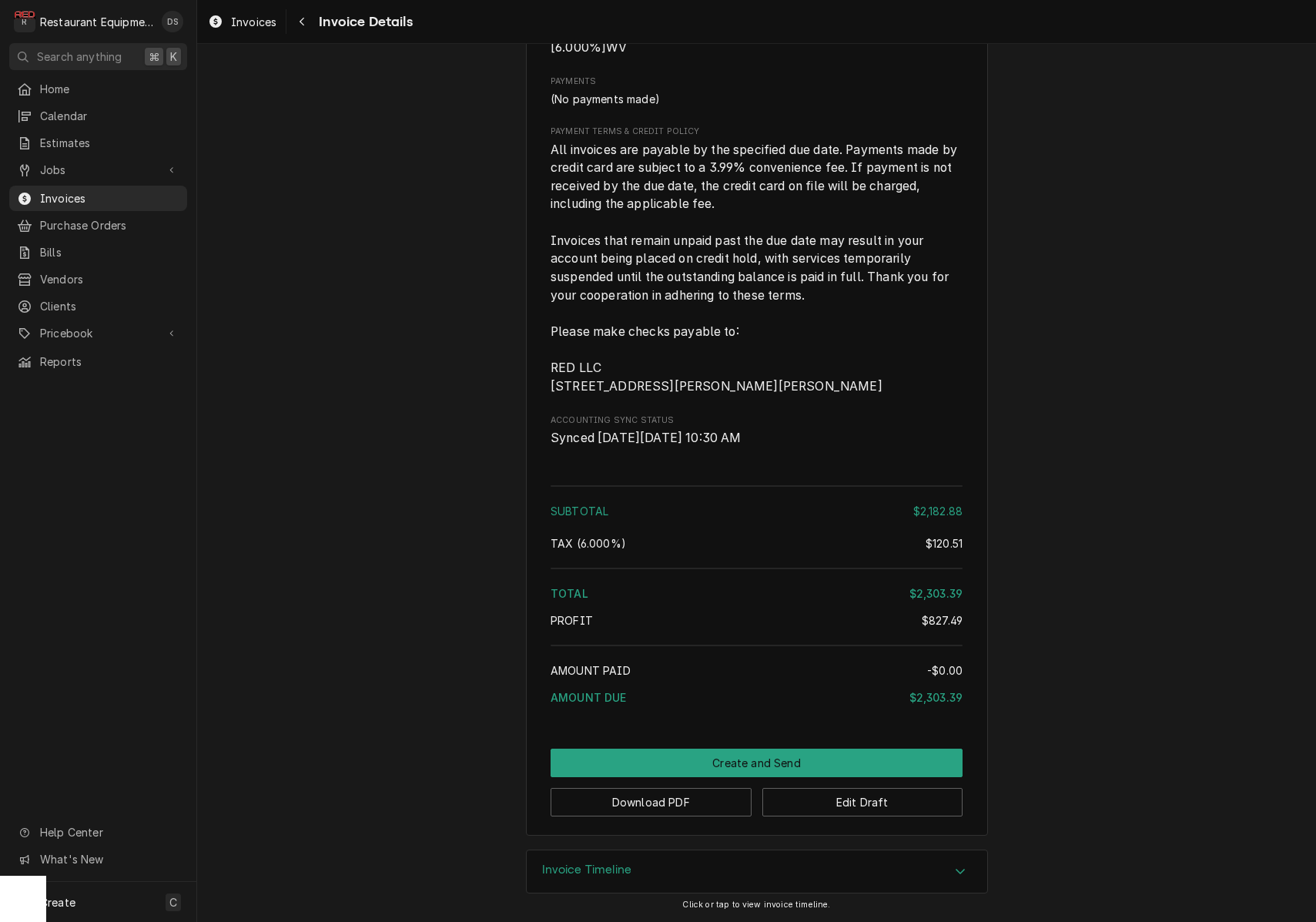
scroll to position [2724, 0]
click at [643, 810] on button "Download PDF" at bounding box center [651, 802] width 201 height 28
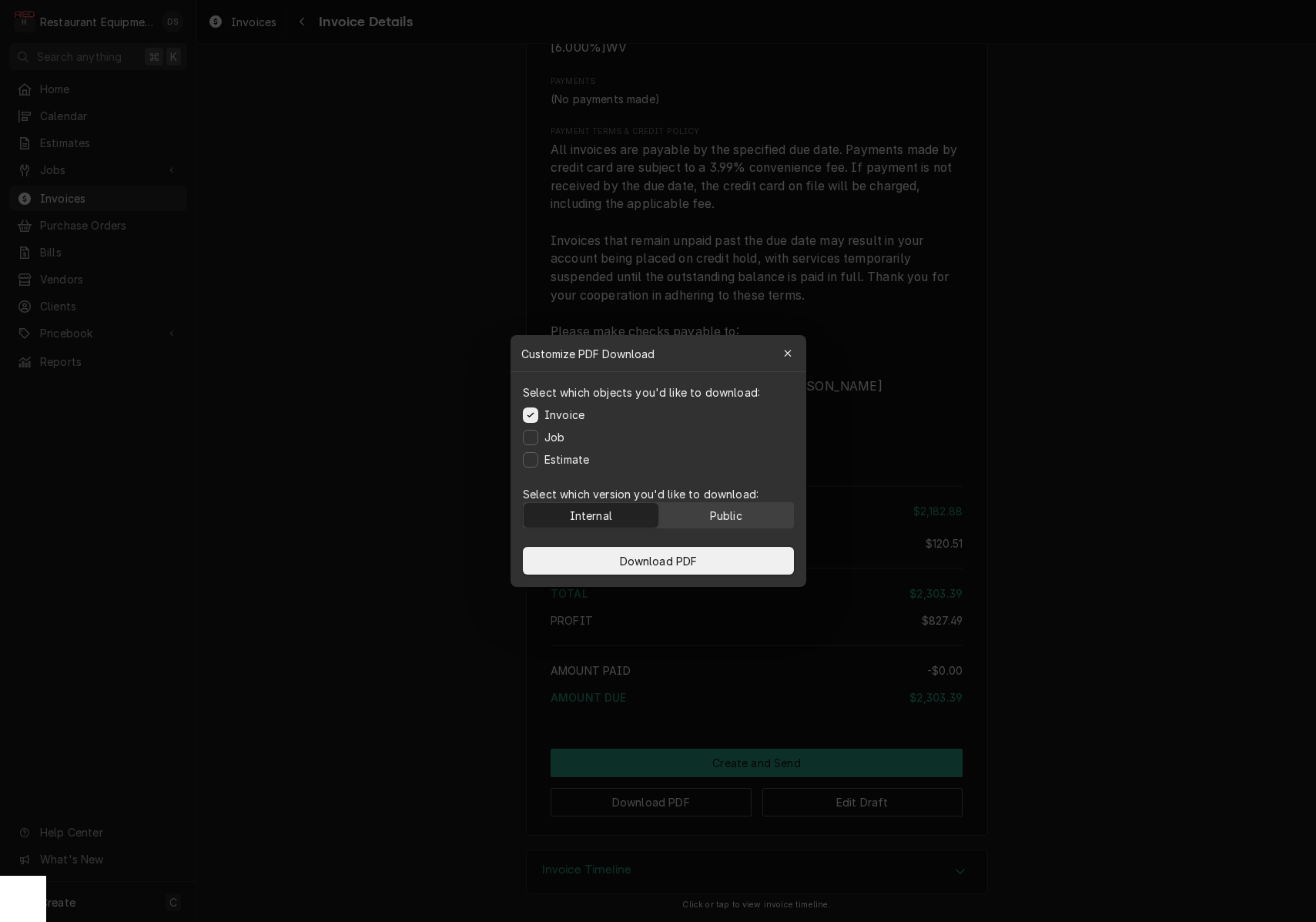
click at [736, 513] on div "Public" at bounding box center [725, 515] width 32 height 16
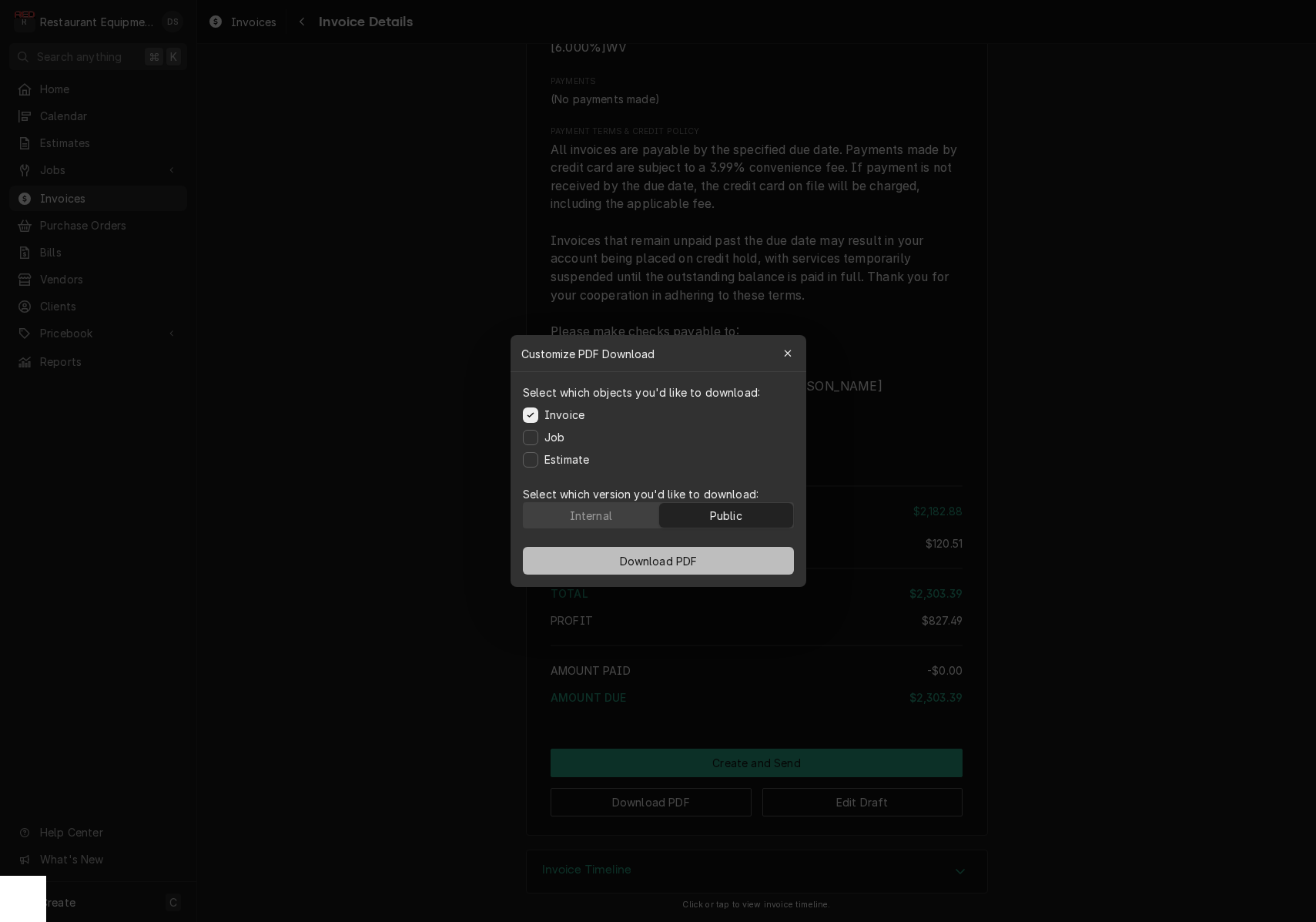
click at [702, 551] on button "Download PDF" at bounding box center [658, 561] width 271 height 27
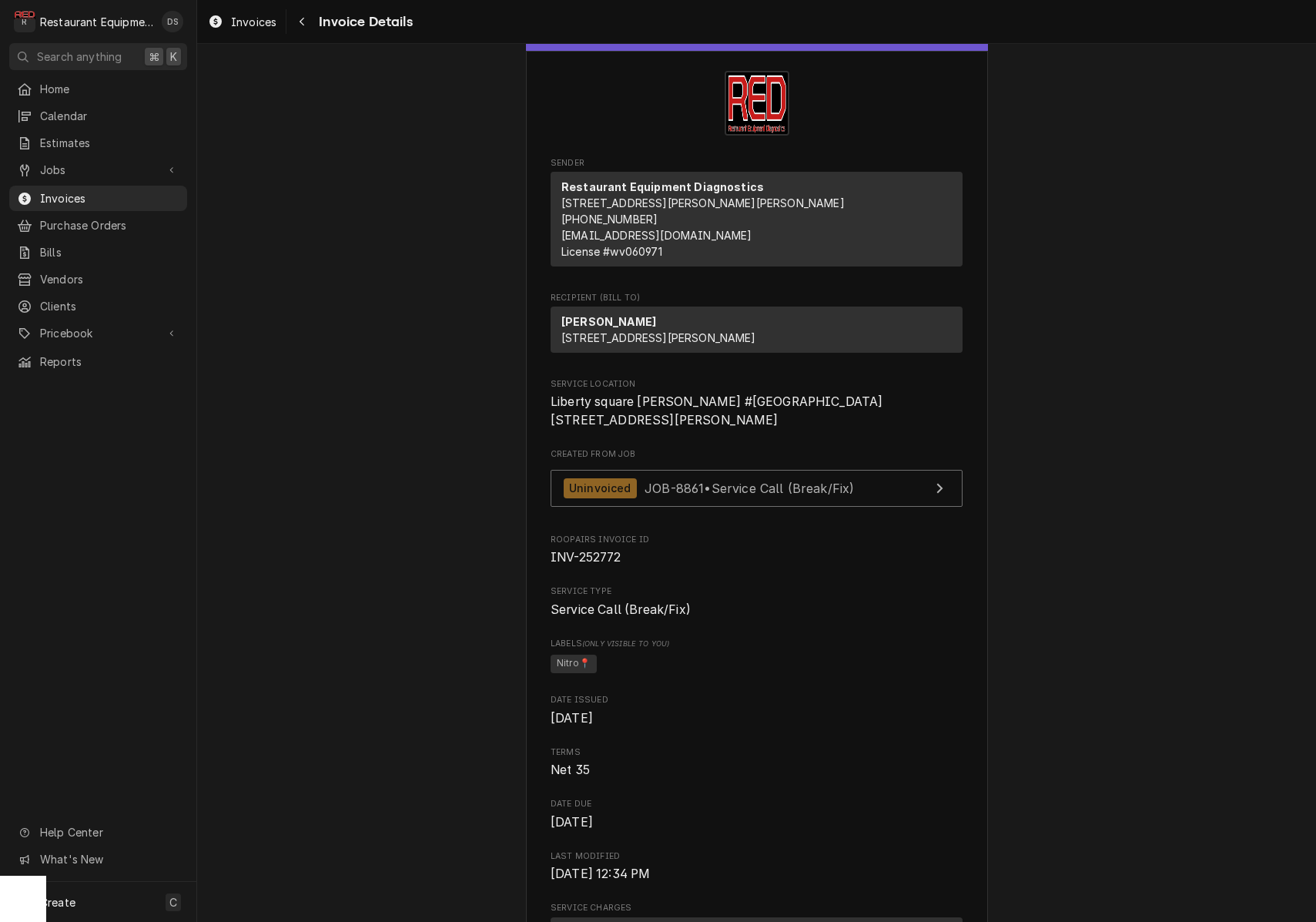
scroll to position [22, 0]
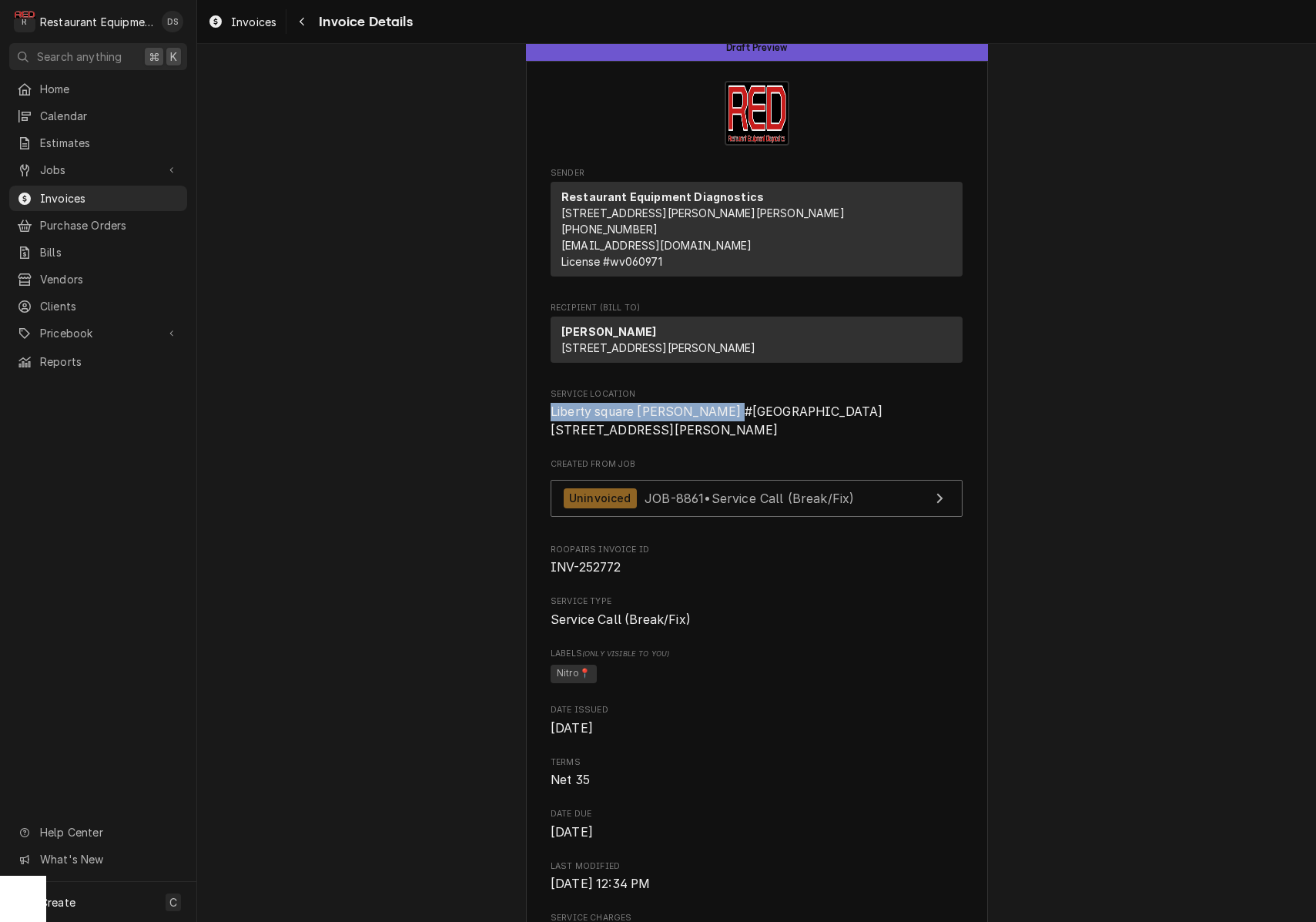
drag, startPoint x: 576, startPoint y: 443, endPoint x: 751, endPoint y: 444, distance: 175.0
copy span "Liberty square [PERSON_NAME] #261"
click at [299, 24] on icon "Navigate back" at bounding box center [302, 21] width 7 height 10
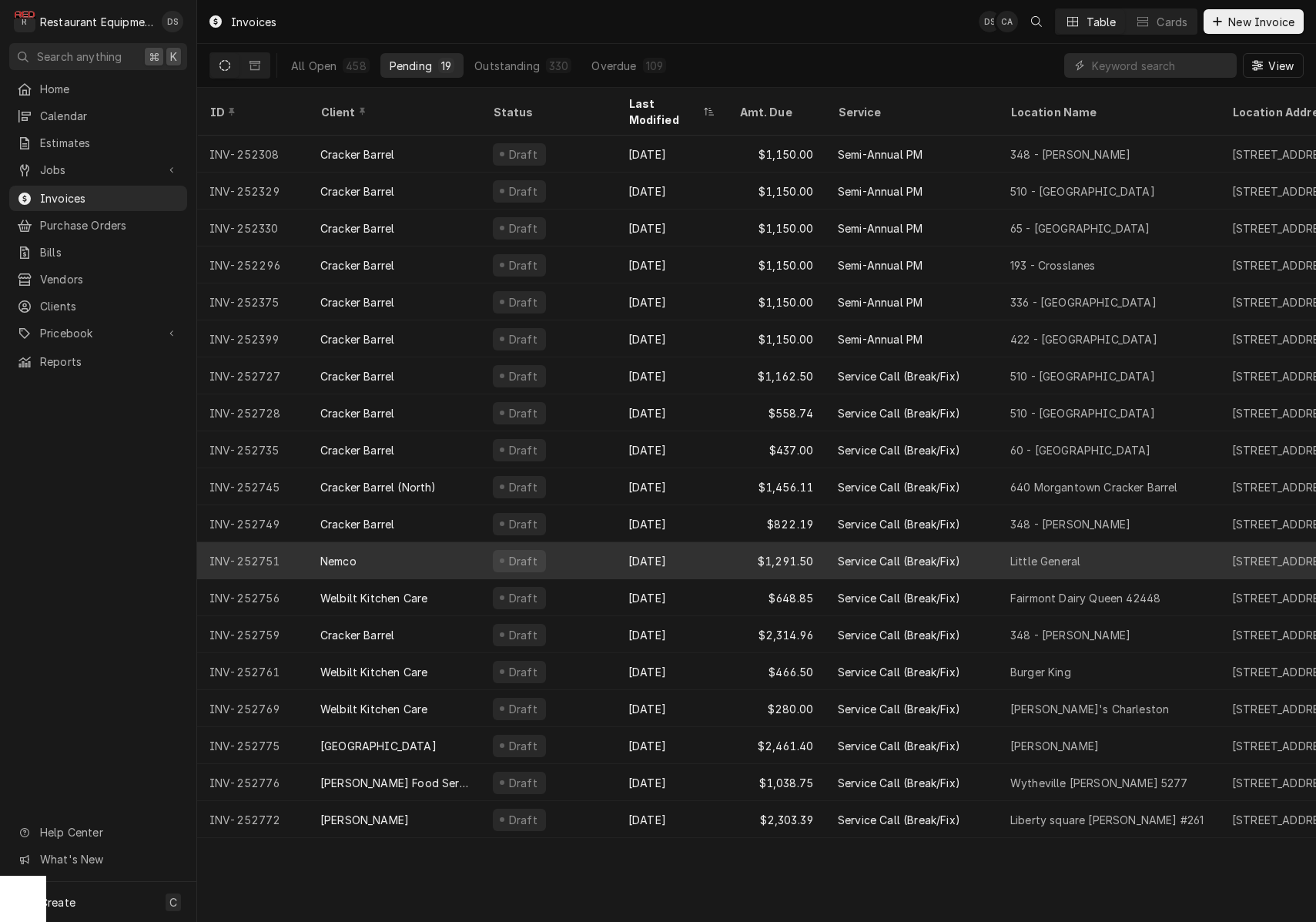
click at [595, 547] on div "Draft" at bounding box center [548, 561] width 136 height 37
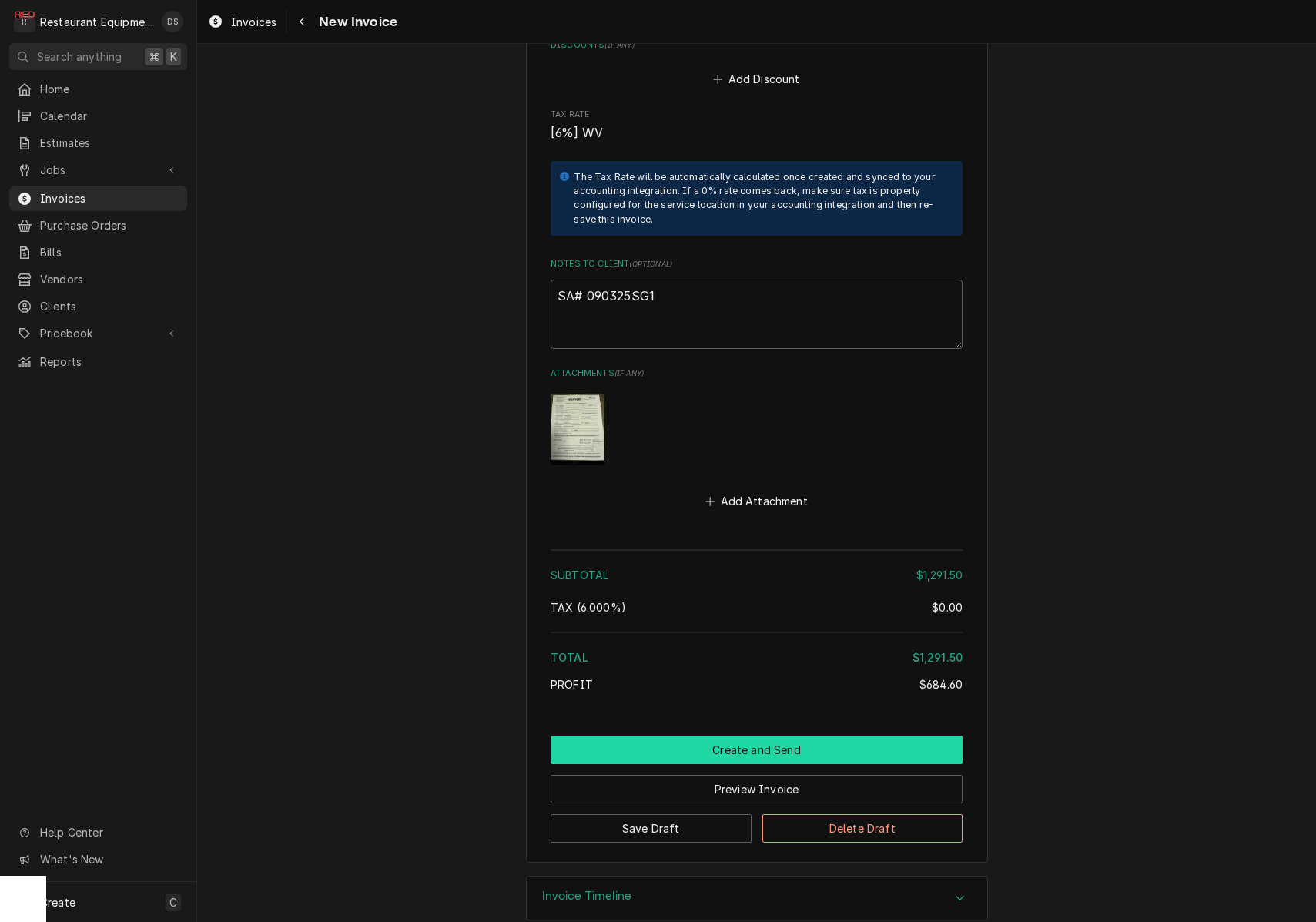
scroll to position [3080, 0]
click at [726, 737] on button "Create and Send" at bounding box center [757, 751] width 412 height 28
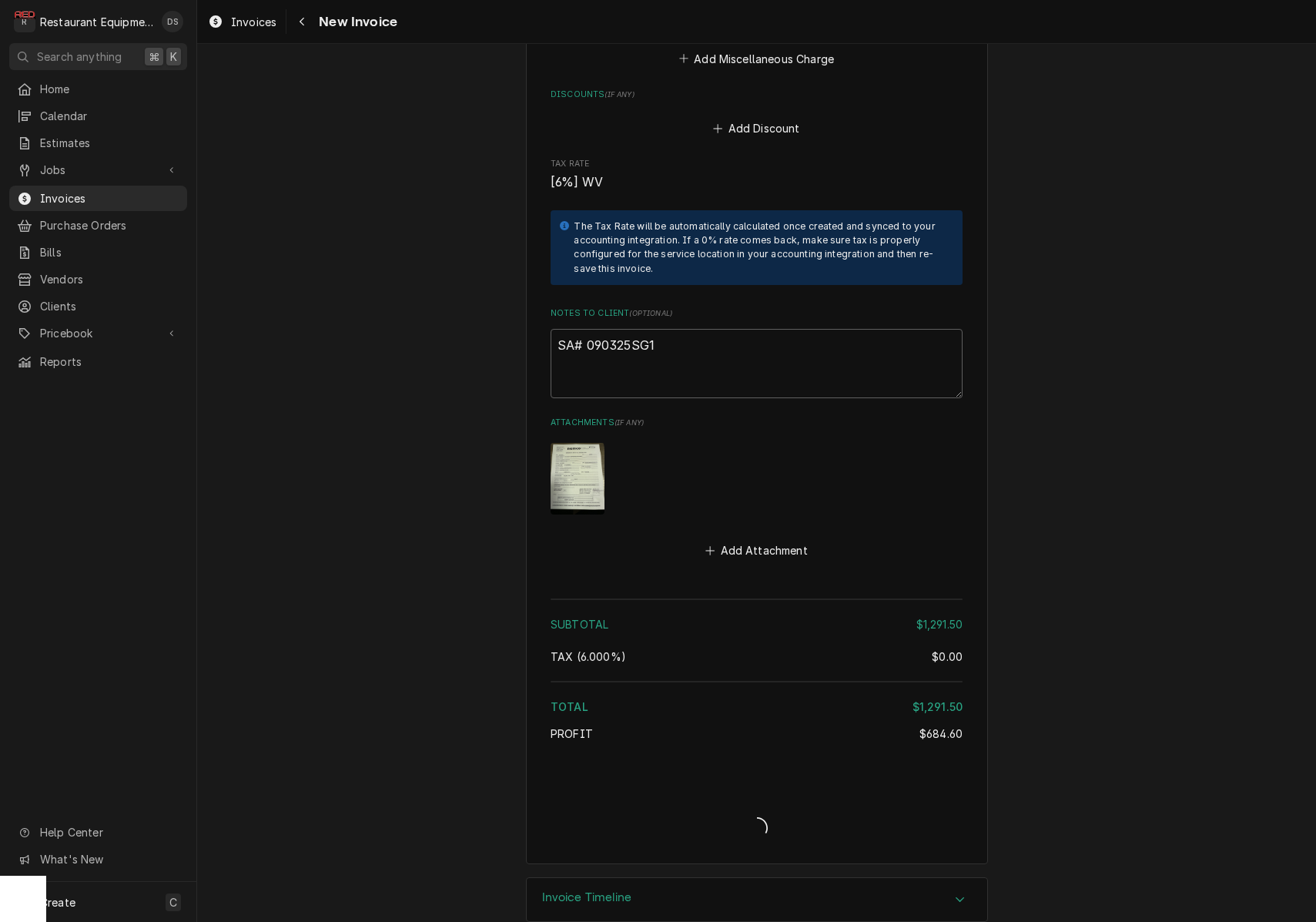
type textarea "x"
click at [592, 443] on img "Attachments" at bounding box center [577, 478] width 54 height 72
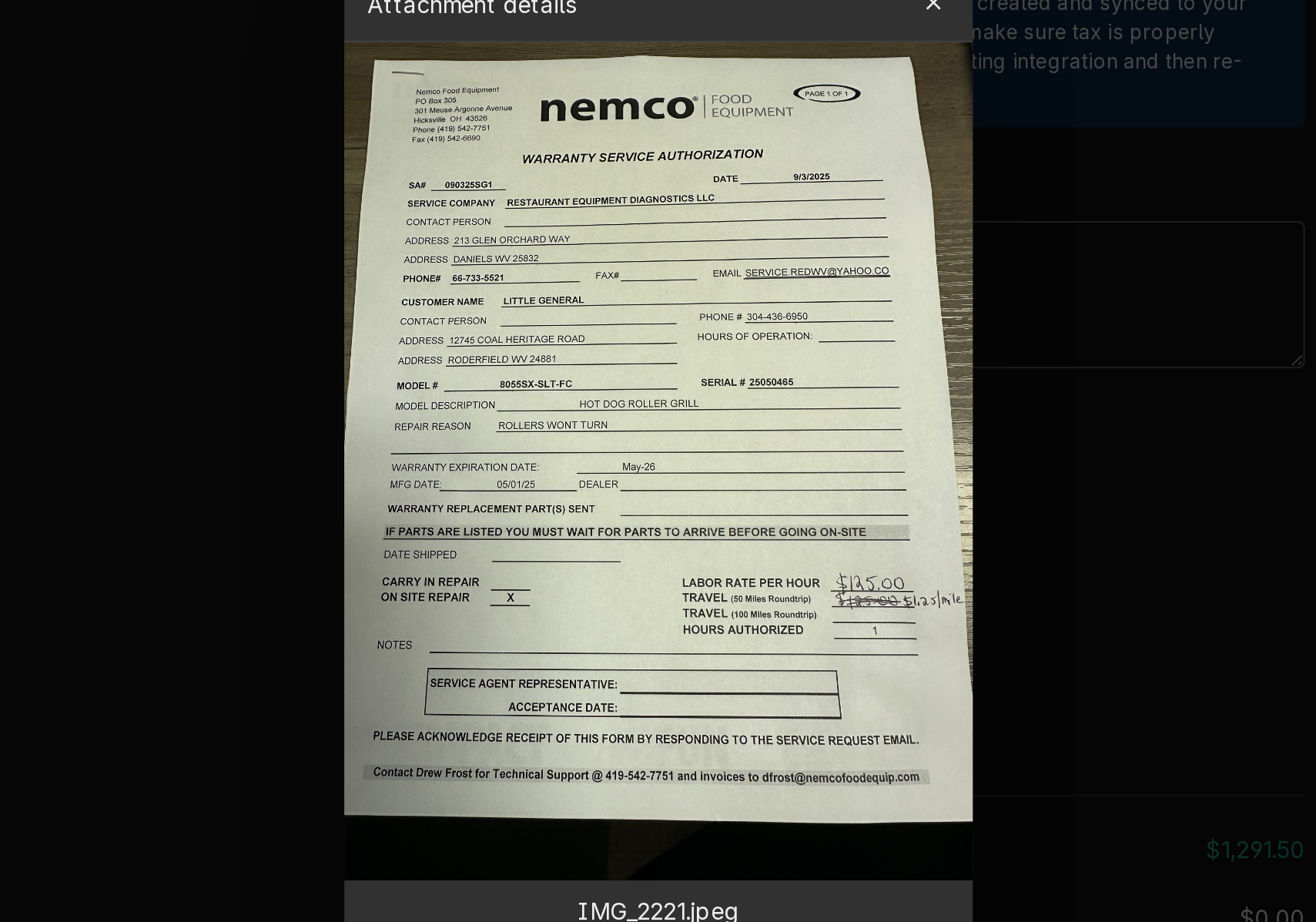
drag, startPoint x: 360, startPoint y: 366, endPoint x: 380, endPoint y: 367, distance: 20.0
click at [524, 332] on div at bounding box center [658, 461] width 1316 height 922
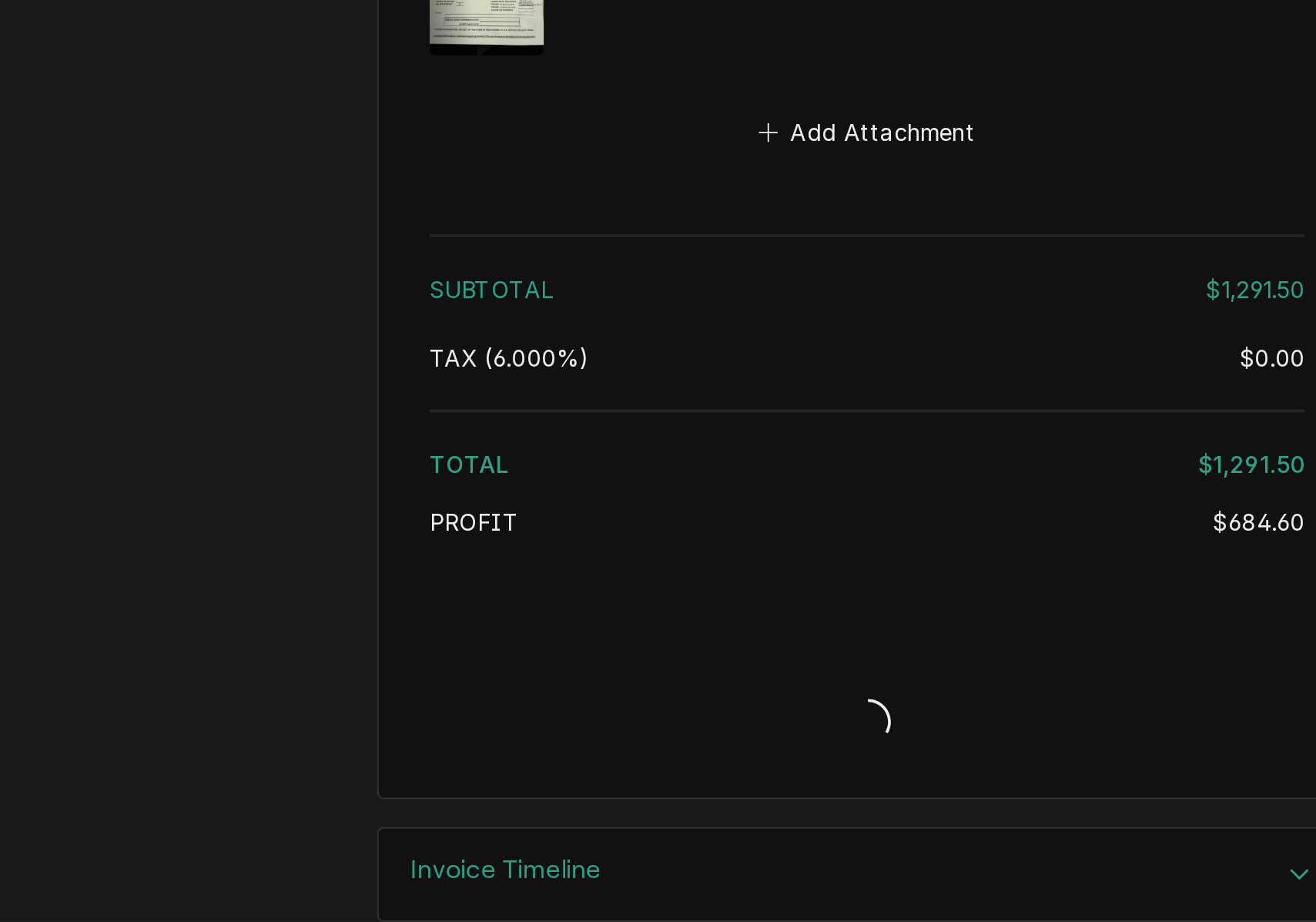
scroll to position [0, 0]
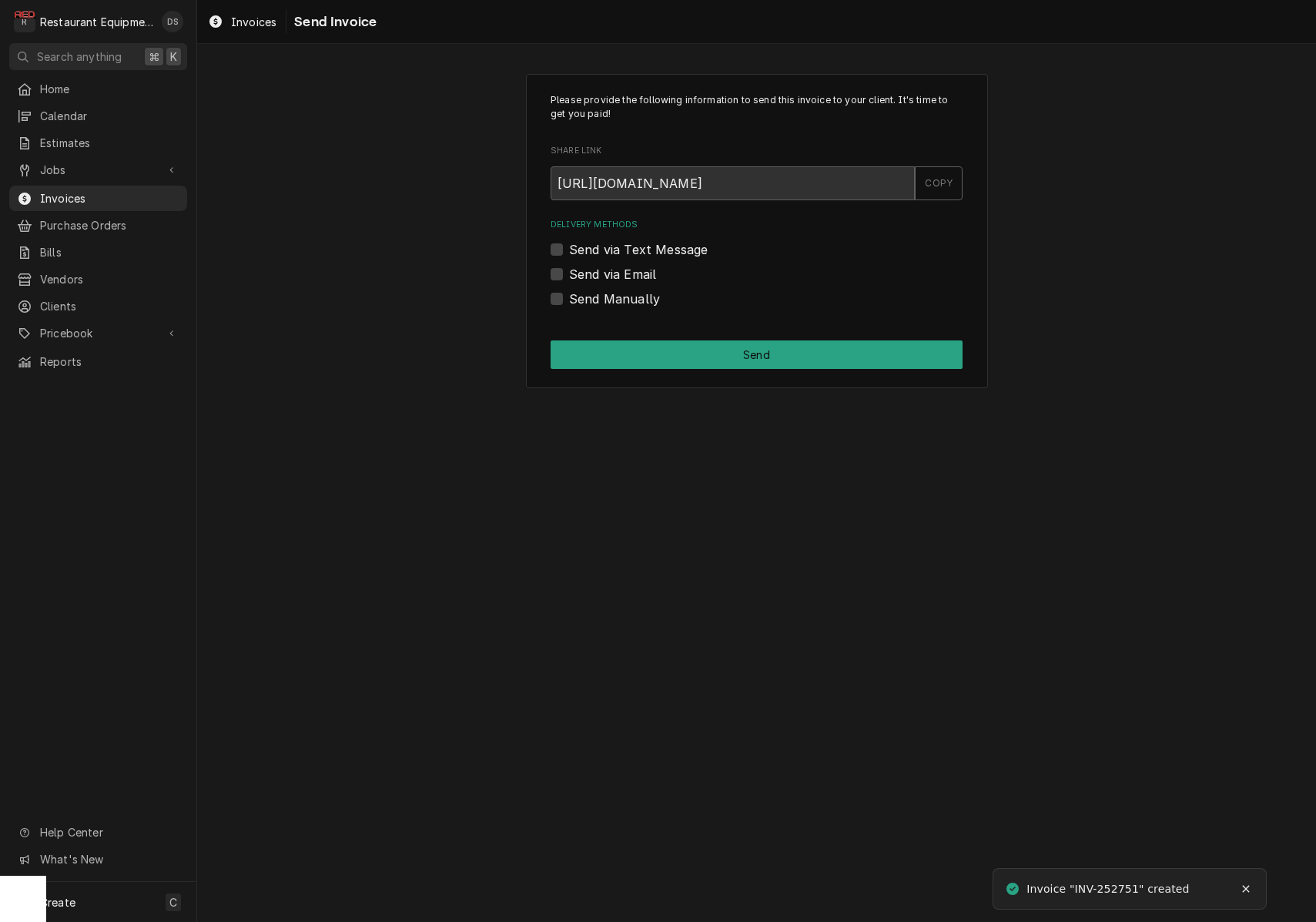
click at [569, 270] on label "Send via Email" at bounding box center [612, 275] width 87 height 19
click at [569, 270] on input "Send via Email" at bounding box center [775, 282] width 412 height 34
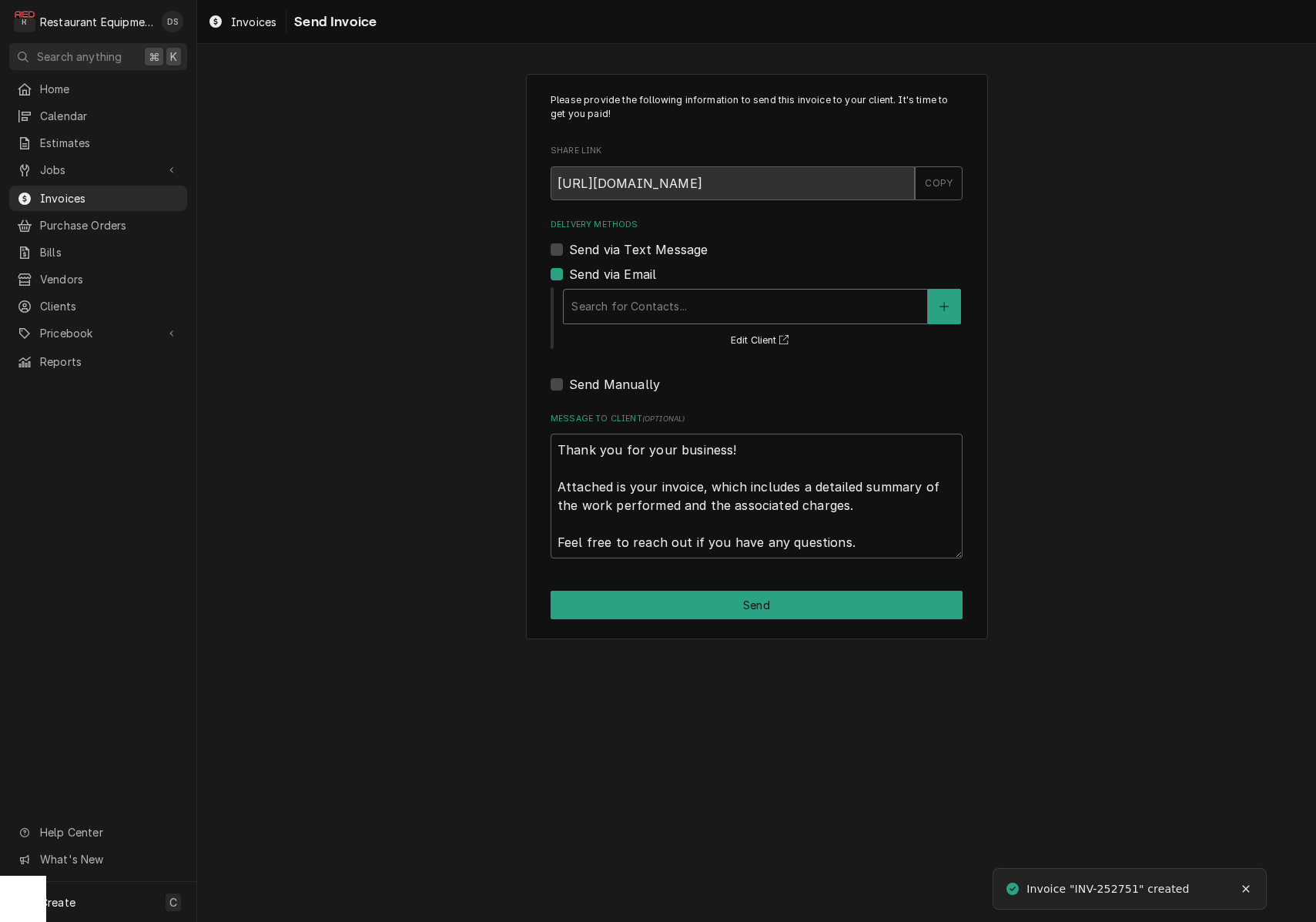
click at [702, 308] on div "Delivery Methods" at bounding box center [745, 306] width 348 height 27
click at [703, 308] on div "Delivery Methods" at bounding box center [745, 306] width 348 height 27
click at [569, 272] on label "Send via Email" at bounding box center [612, 275] width 87 height 19
click at [569, 272] on input "Send via Email" at bounding box center [775, 282] width 412 height 34
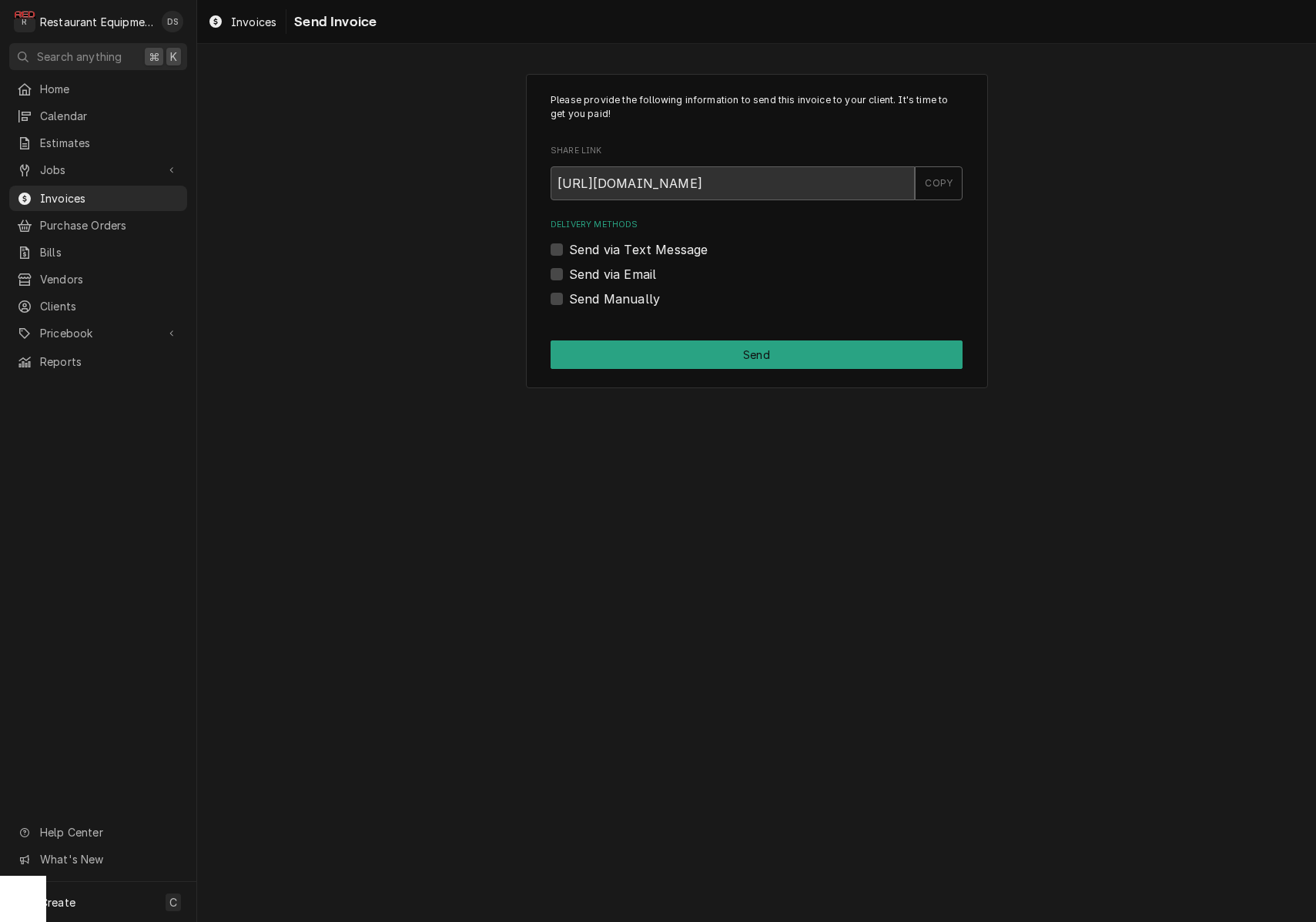
click at [569, 272] on label "Send via Email" at bounding box center [612, 275] width 87 height 19
click at [569, 272] on input "Send via Email" at bounding box center [775, 282] width 412 height 34
checkbox input "true"
type textarea "x"
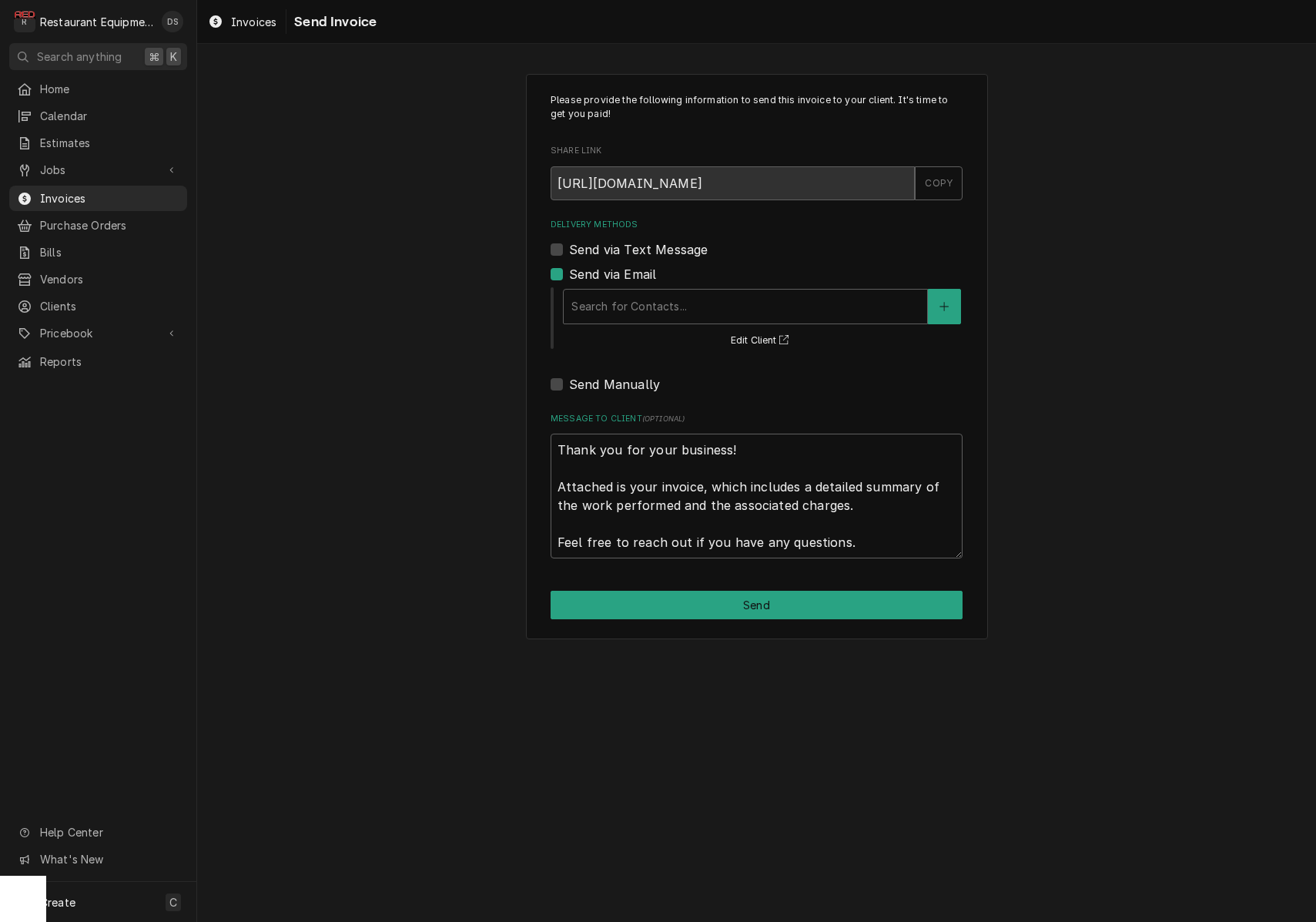
click at [569, 272] on label "Send via Email" at bounding box center [612, 275] width 87 height 19
click at [569, 272] on input "Send via Email" at bounding box center [775, 282] width 412 height 34
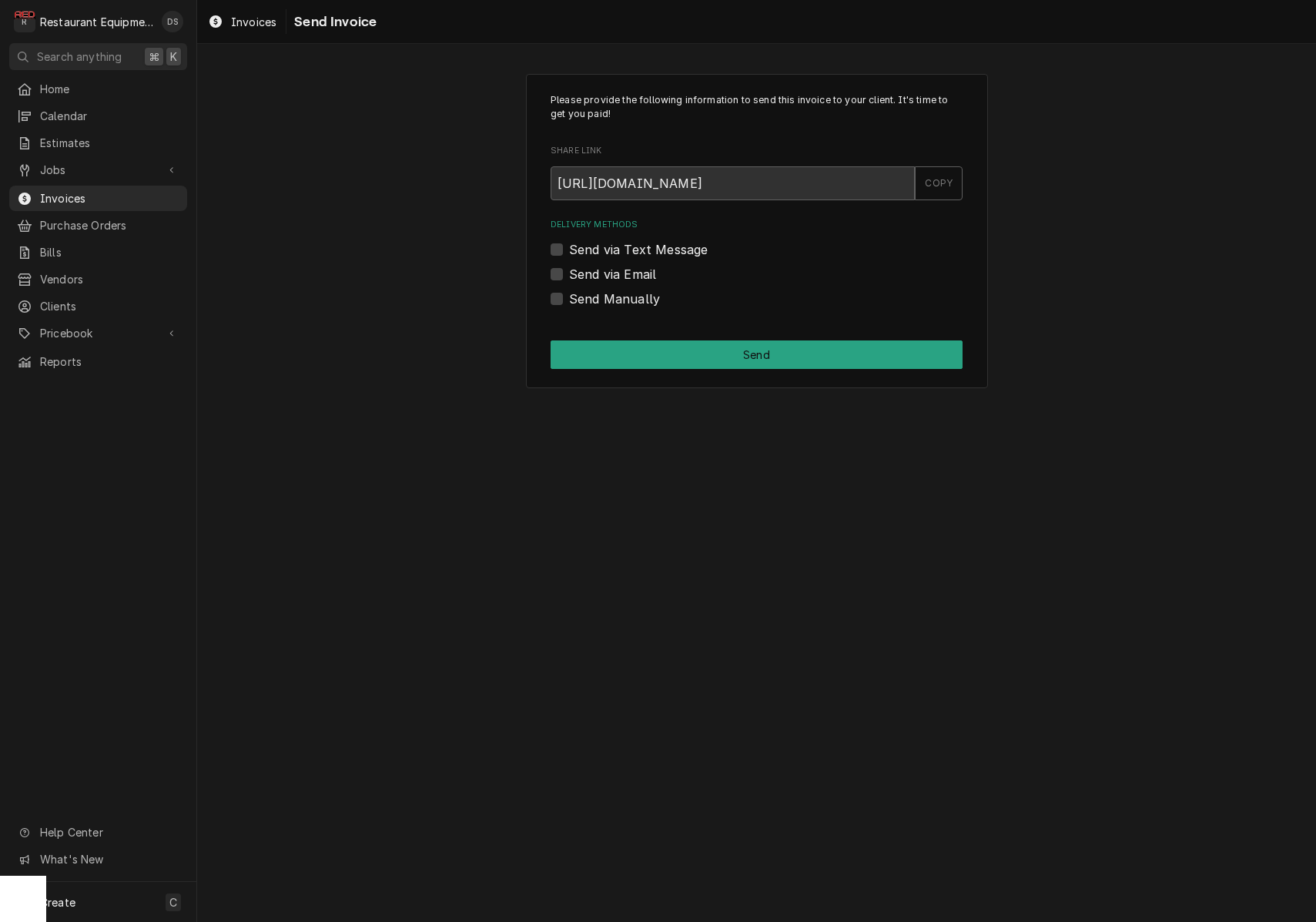
click at [571, 270] on label "Send via Email" at bounding box center [612, 275] width 87 height 19
click at [571, 270] on input "Send via Email" at bounding box center [775, 282] width 412 height 34
checkbox input "true"
type textarea "x"
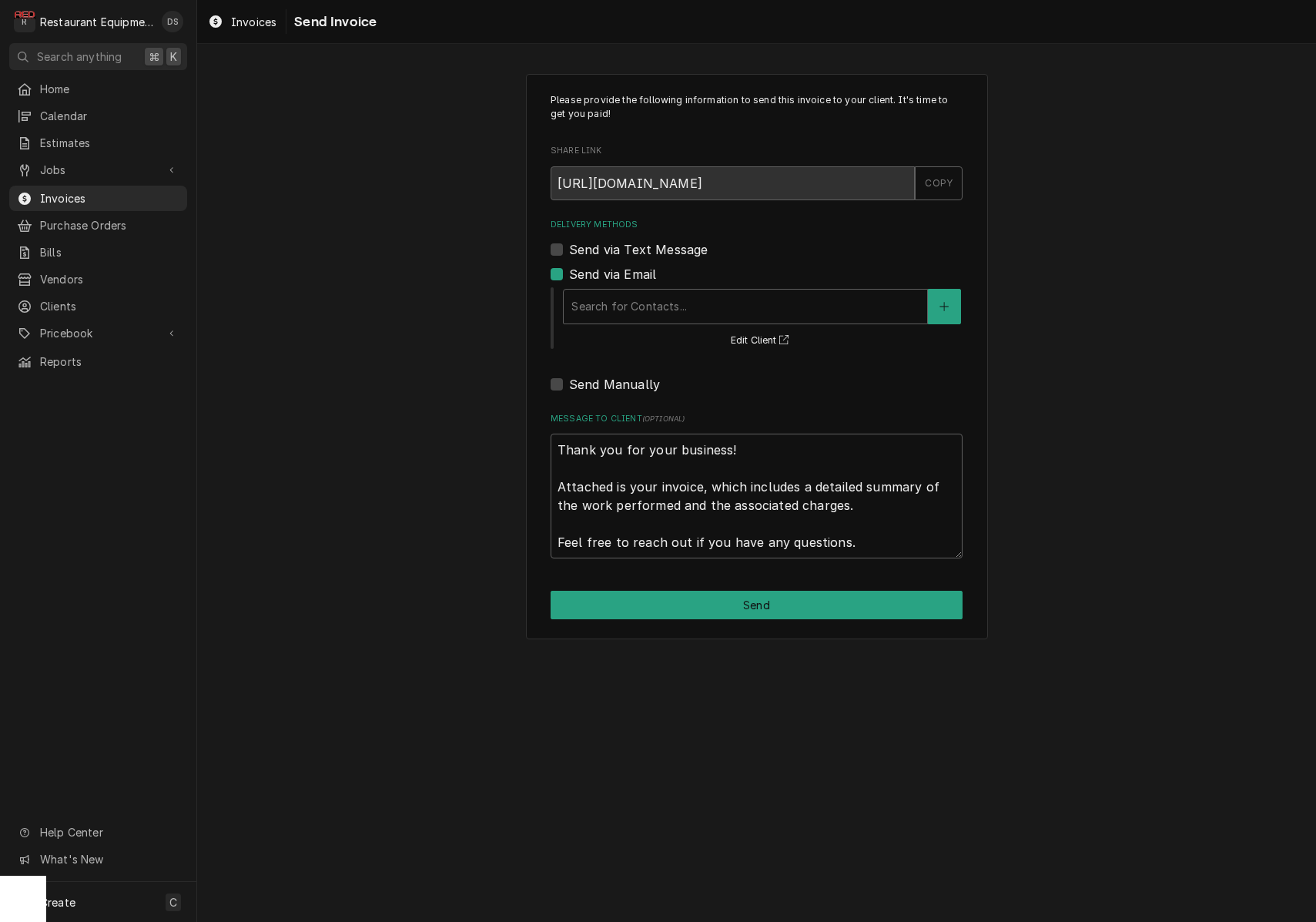
click at [569, 271] on label "Send via Email" at bounding box center [612, 275] width 87 height 19
click at [569, 271] on input "Send via Email" at bounding box center [775, 282] width 412 height 34
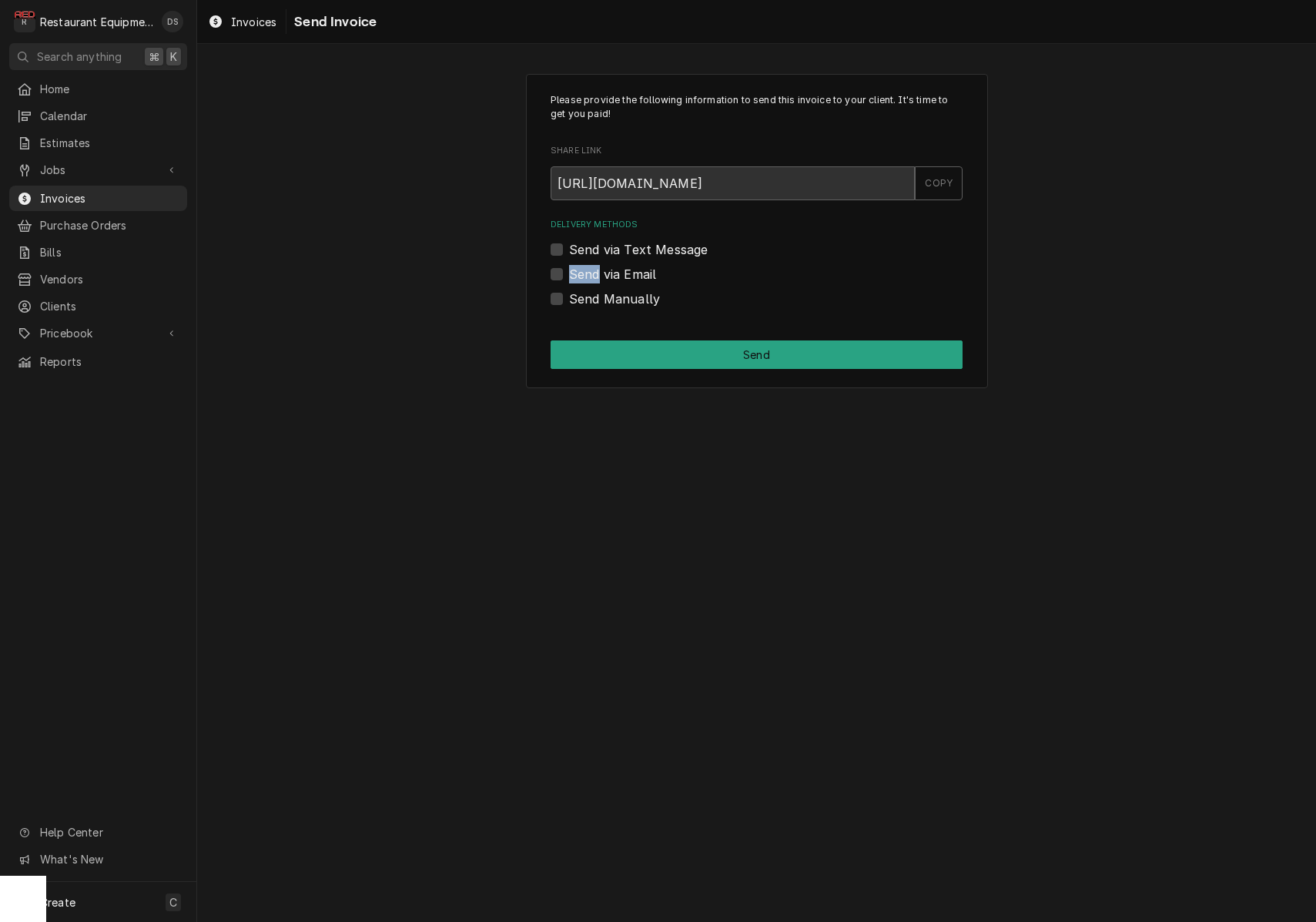
click at [569, 271] on label "Send via Email" at bounding box center [612, 275] width 87 height 19
click at [569, 271] on input "Send via Email" at bounding box center [775, 282] width 412 height 34
checkbox input "true"
type textarea "x"
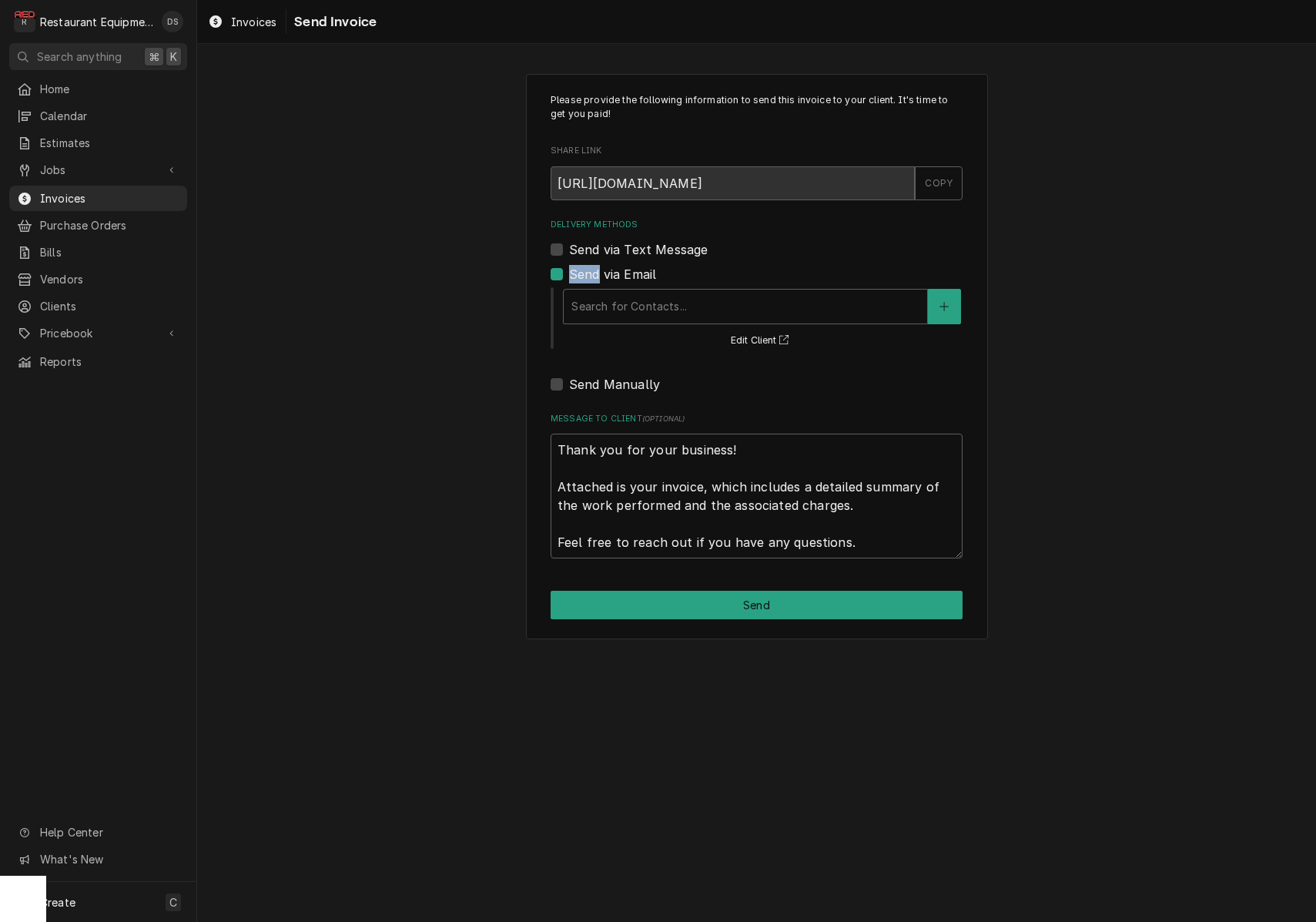
click at [569, 271] on label "Send via Email" at bounding box center [612, 275] width 87 height 19
click at [569, 271] on input "Send via Email" at bounding box center [775, 282] width 412 height 34
checkbox input "false"
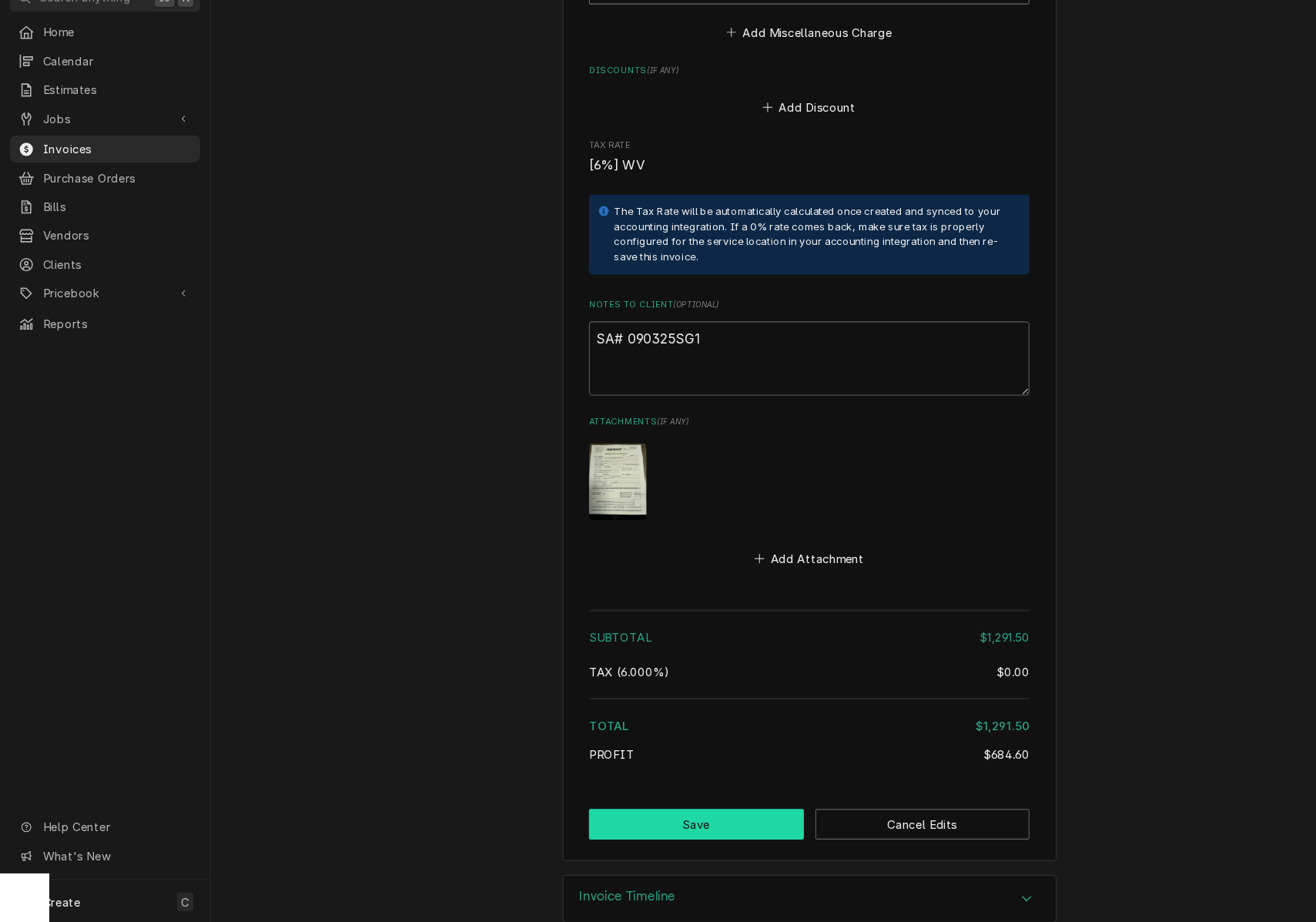
click at [655, 815] on button "Save" at bounding box center [651, 830] width 201 height 28
type textarea "x"
